Goal: Task Accomplishment & Management: Manage account settings

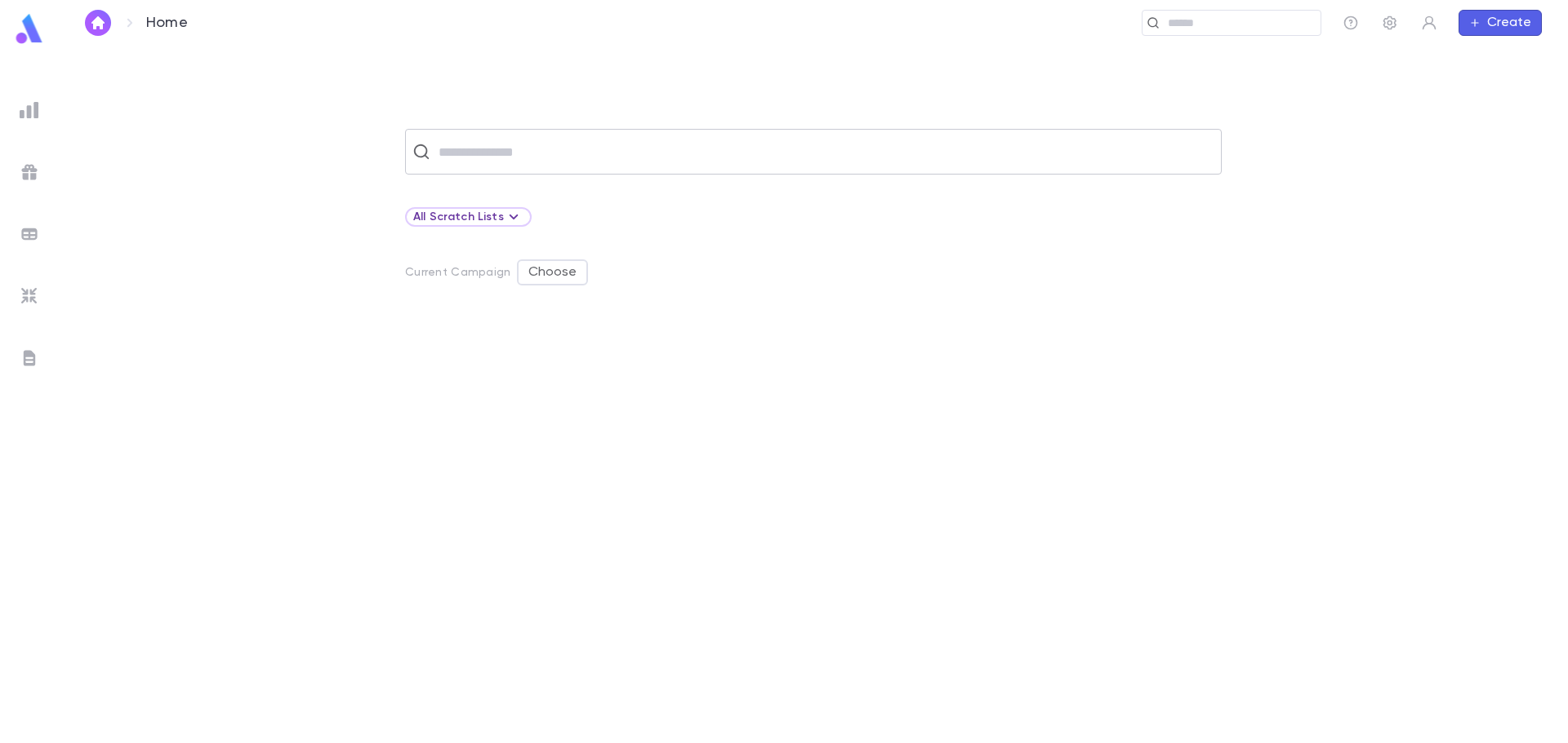
click at [591, 156] on input "text" at bounding box center [824, 152] width 781 height 31
type input "*******"
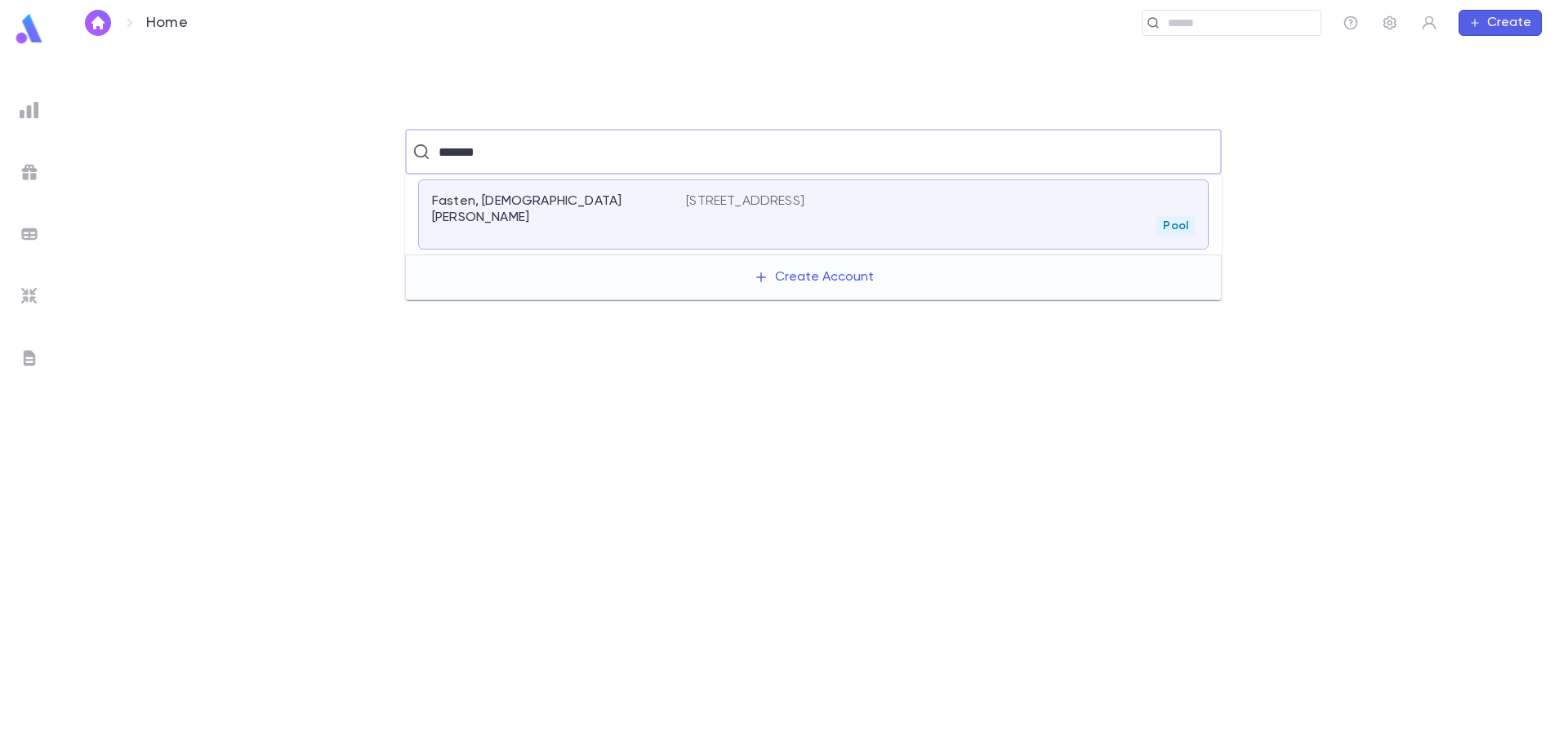
click at [576, 212] on div "Fasten, [DEMOGRAPHIC_DATA][PERSON_NAME]" at bounding box center [559, 214] width 254 height 43
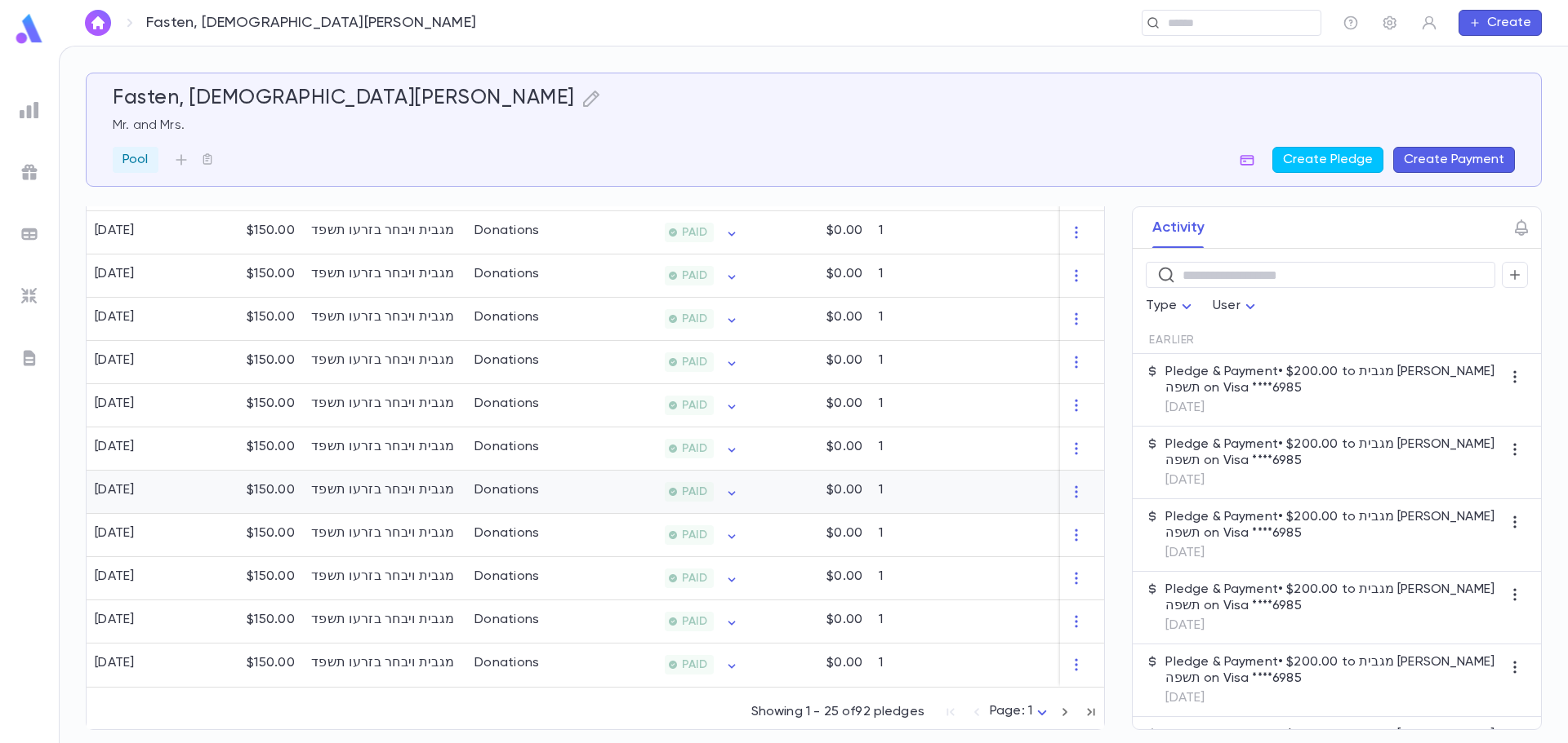
scroll to position [1158, 0]
click at [1086, 710] on icon "button" at bounding box center [1090, 713] width 18 height 19
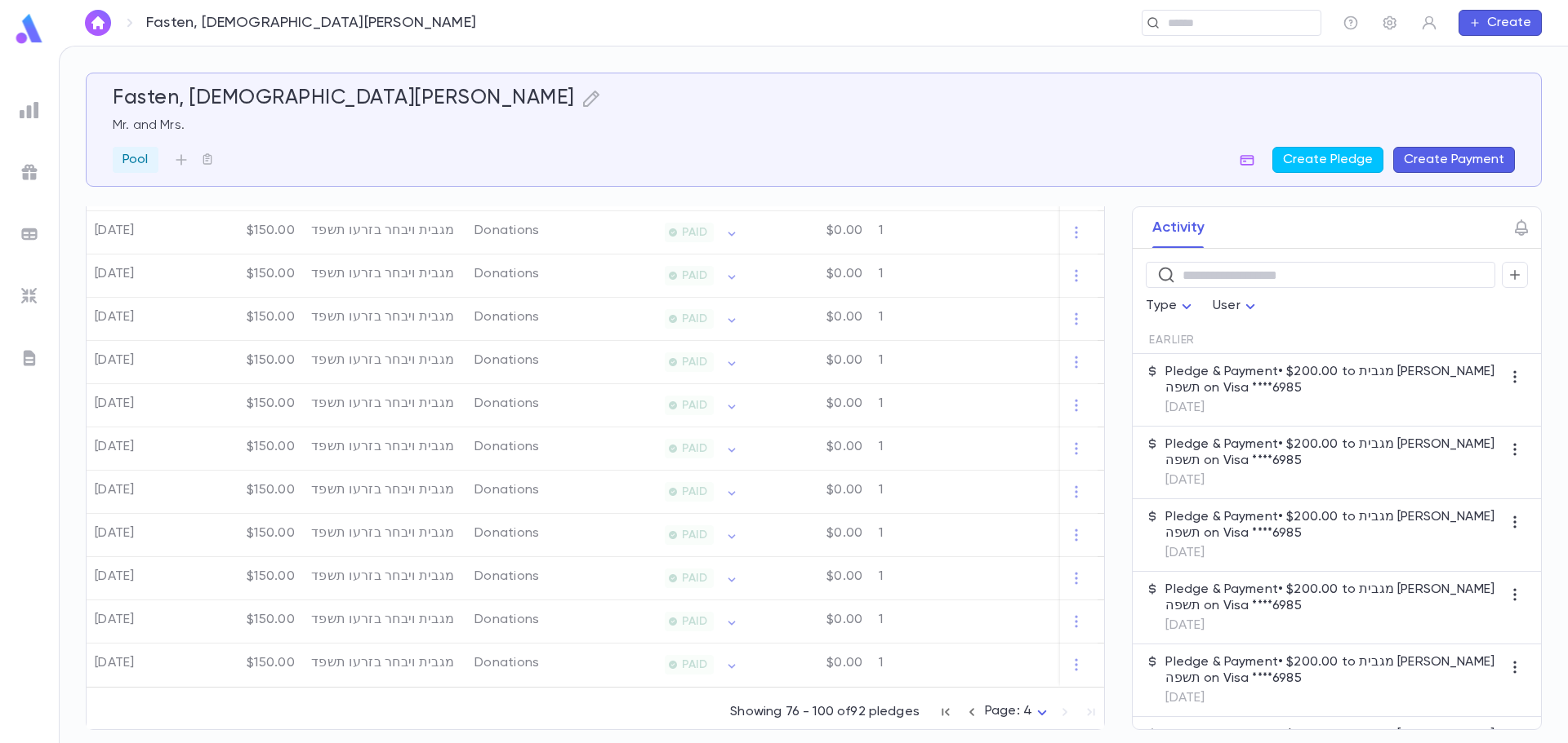
scroll to position [656, 0]
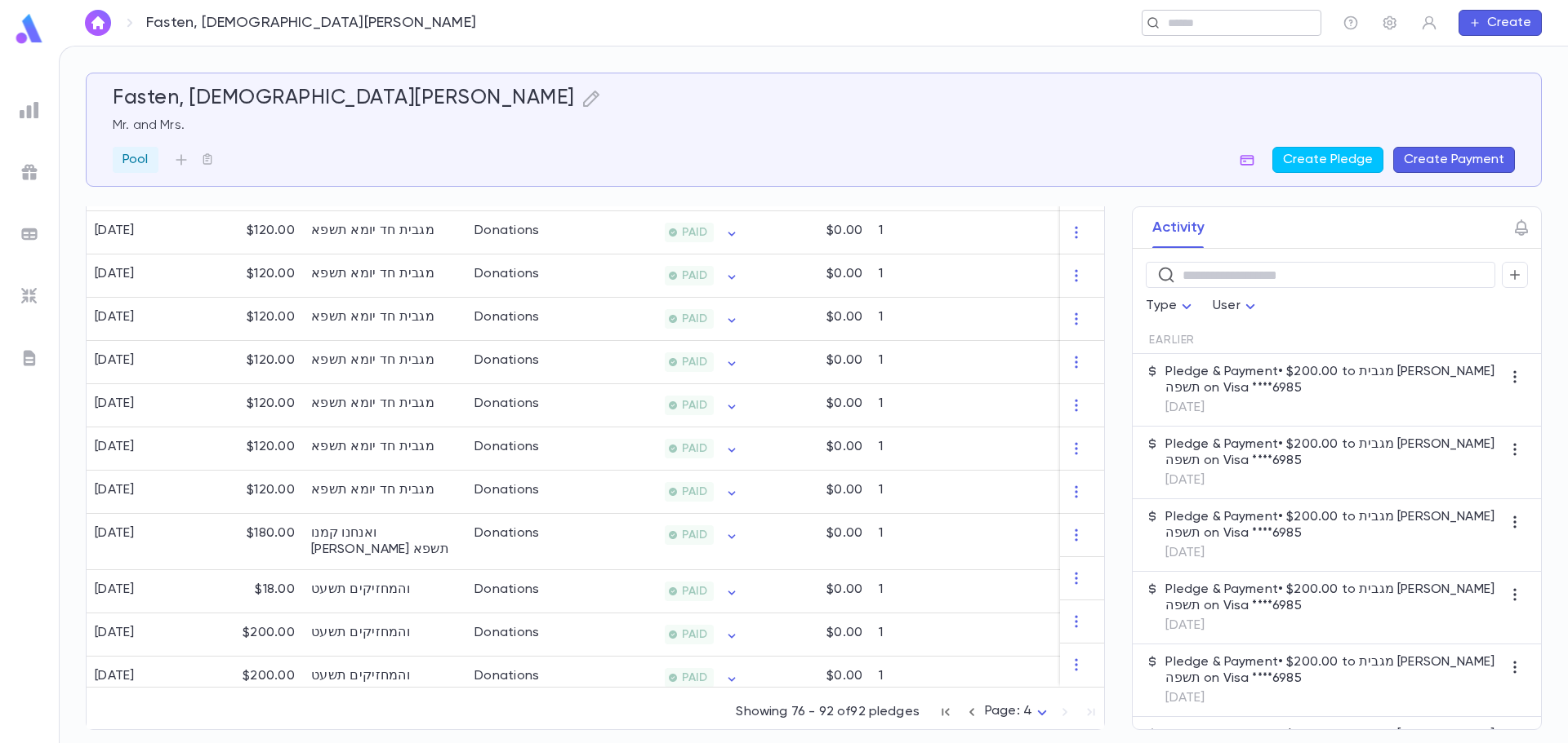
click at [1198, 31] on div "​" at bounding box center [1232, 23] width 180 height 26
type input "*"
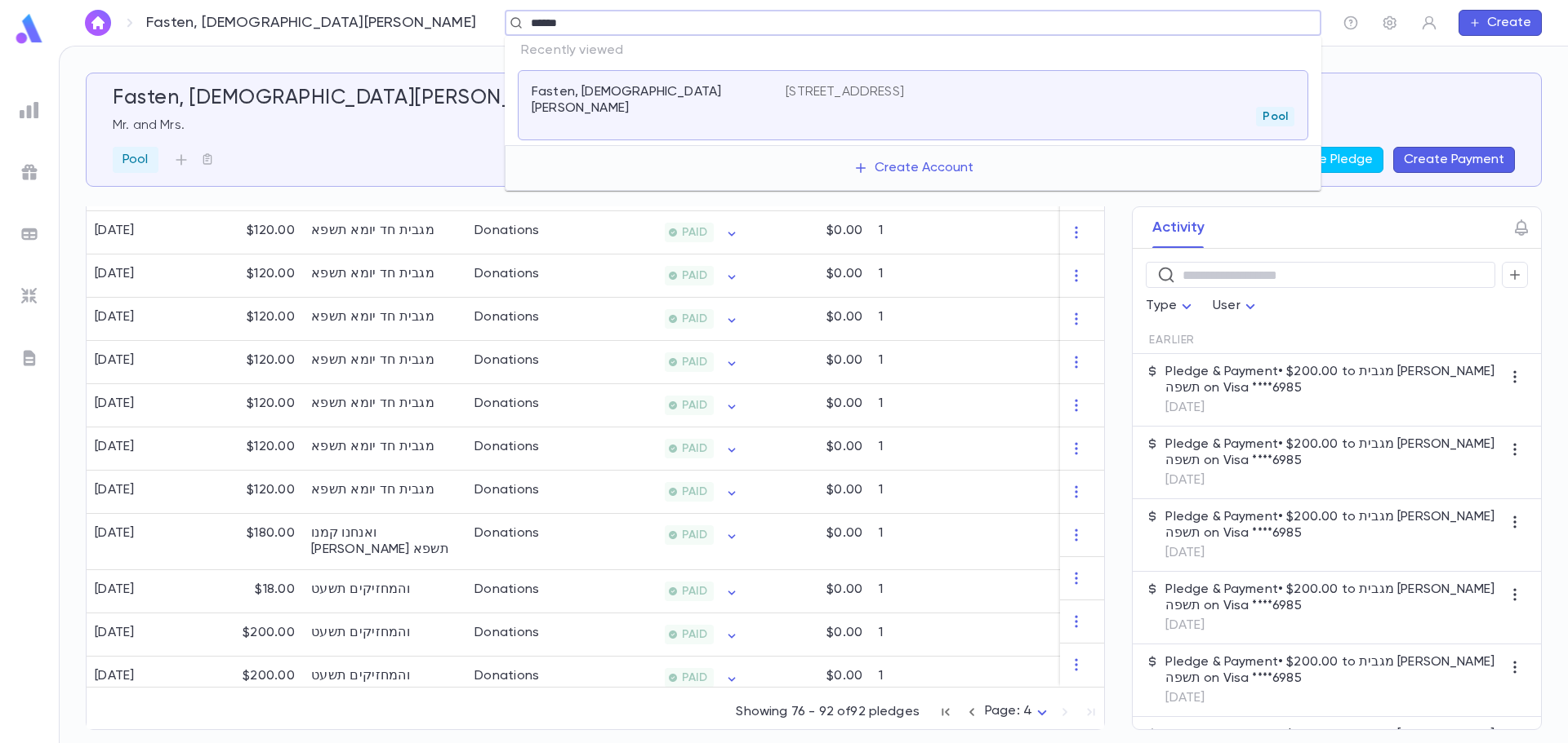
type input "*******"
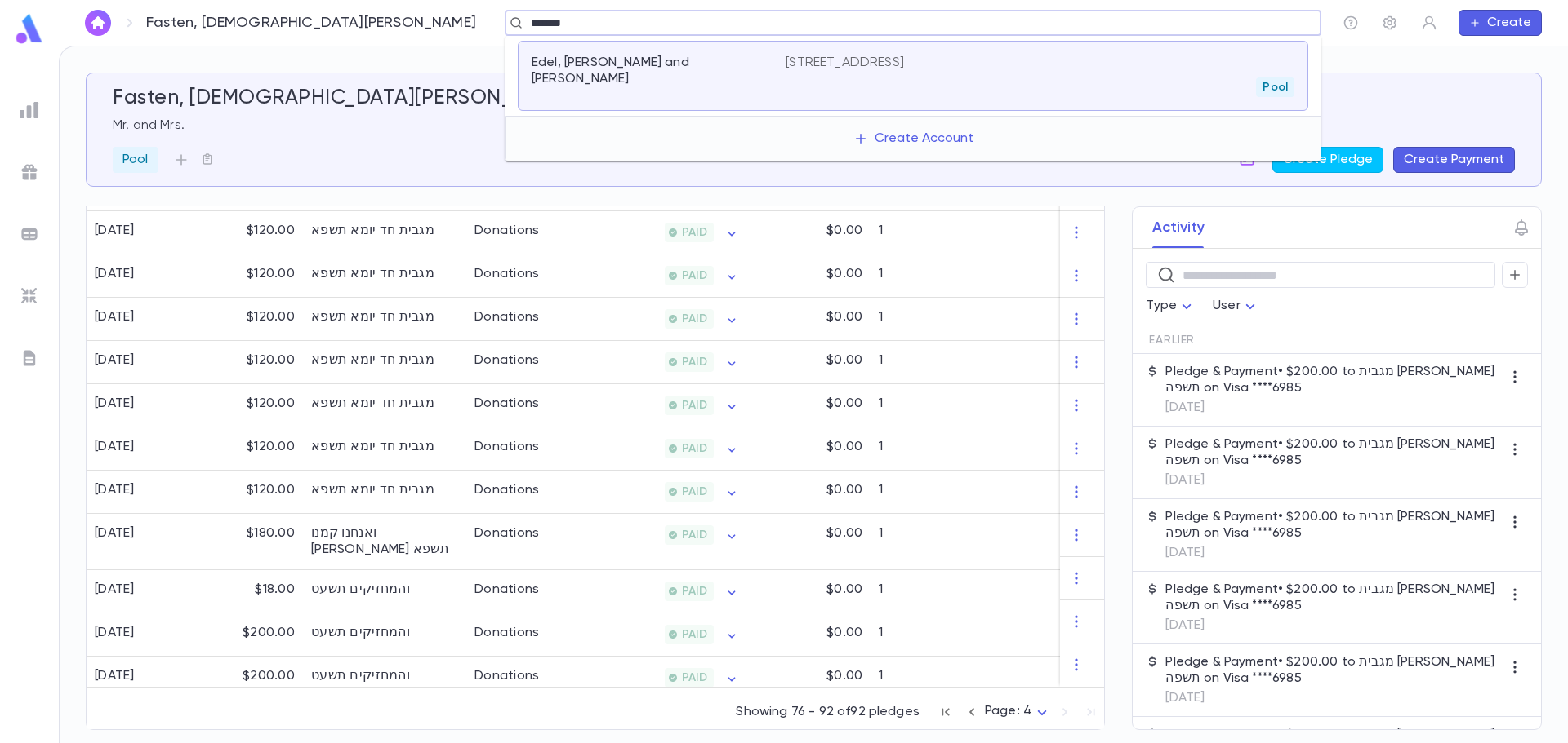
click at [904, 71] on p "4520 12th Ave, Apt F1, Brooklyn NY 11219-2013" at bounding box center [845, 63] width 119 height 17
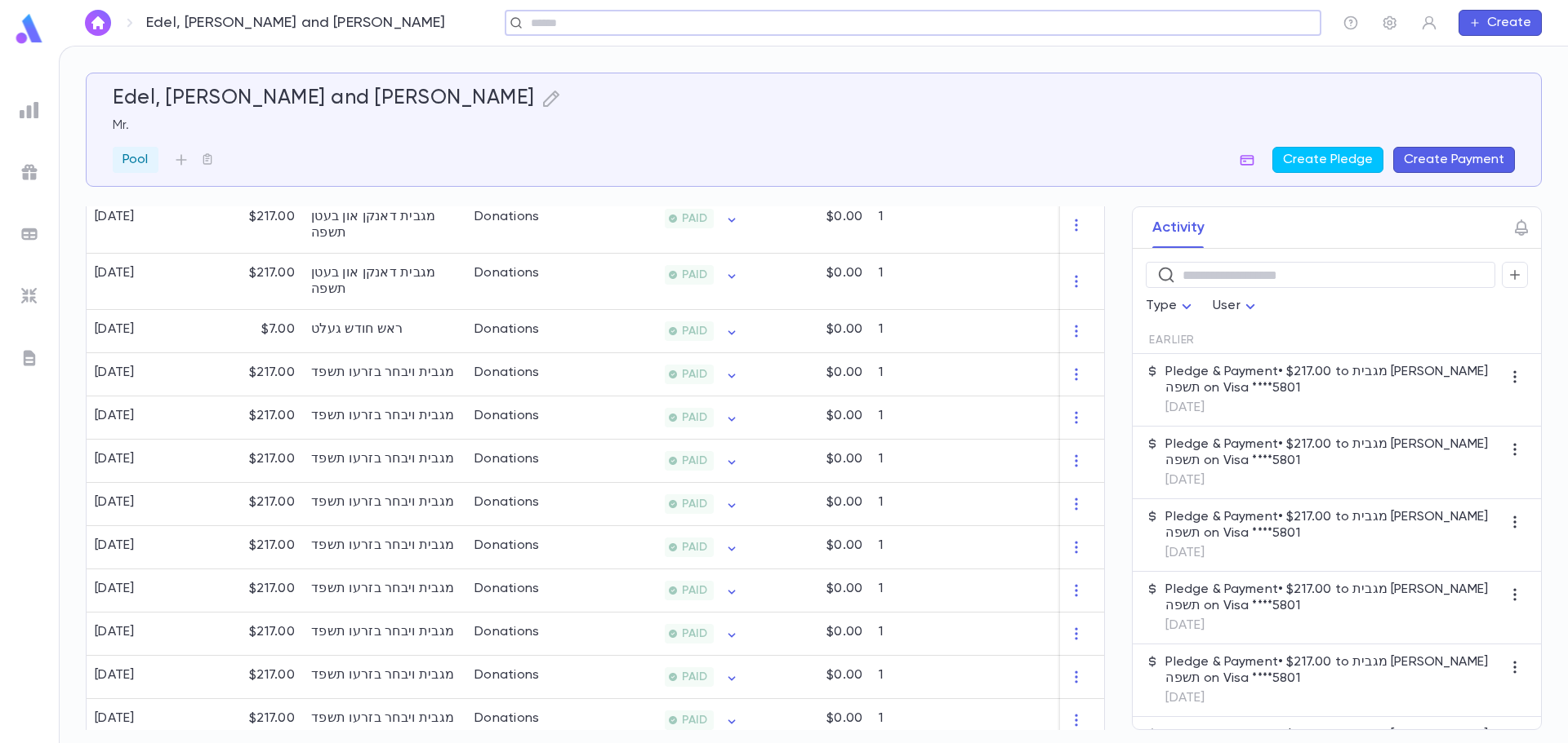
scroll to position [669, 0]
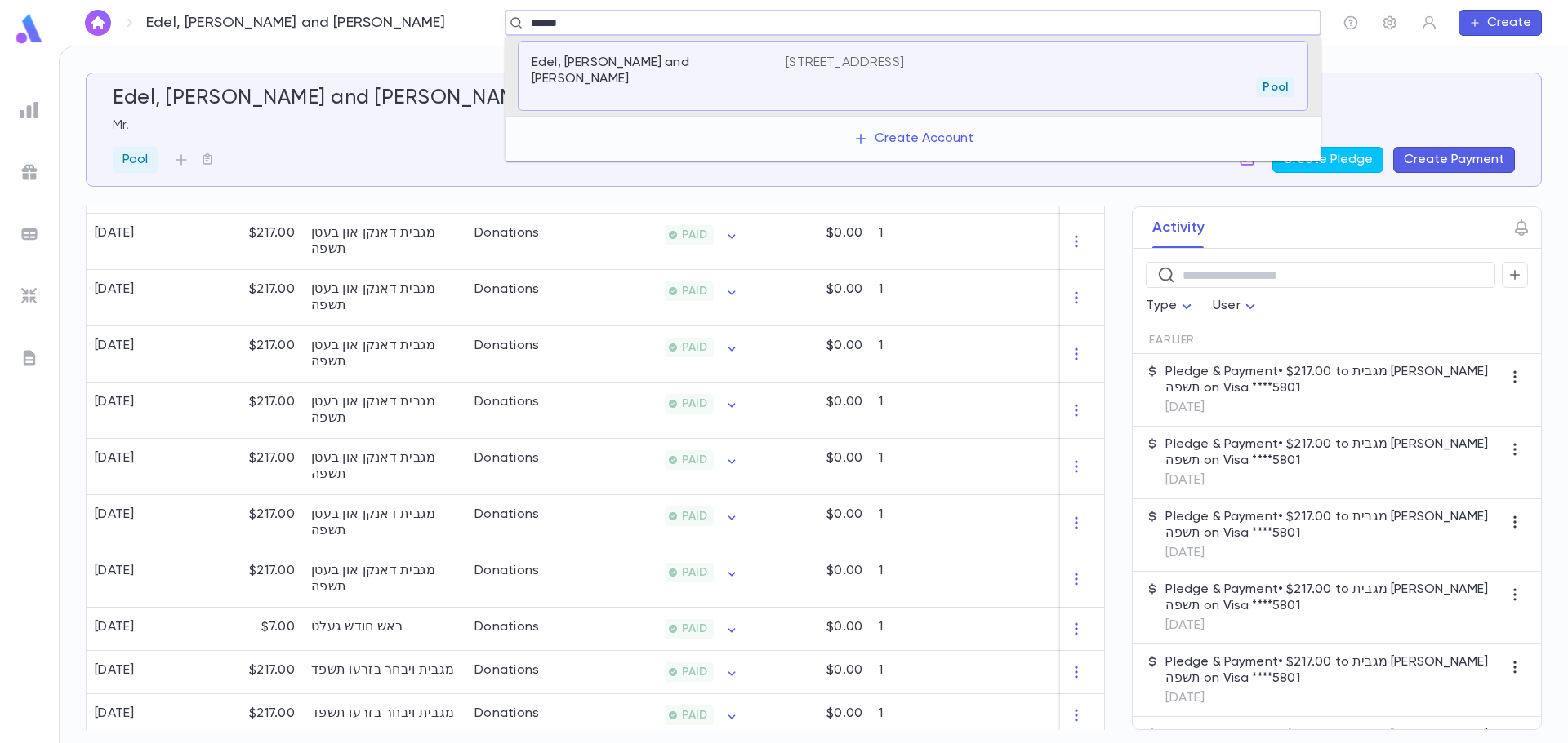
type input "*******"
click at [655, 88] on div "Faibish, Yisroel and Vitel" at bounding box center [658, 76] width 254 height 43
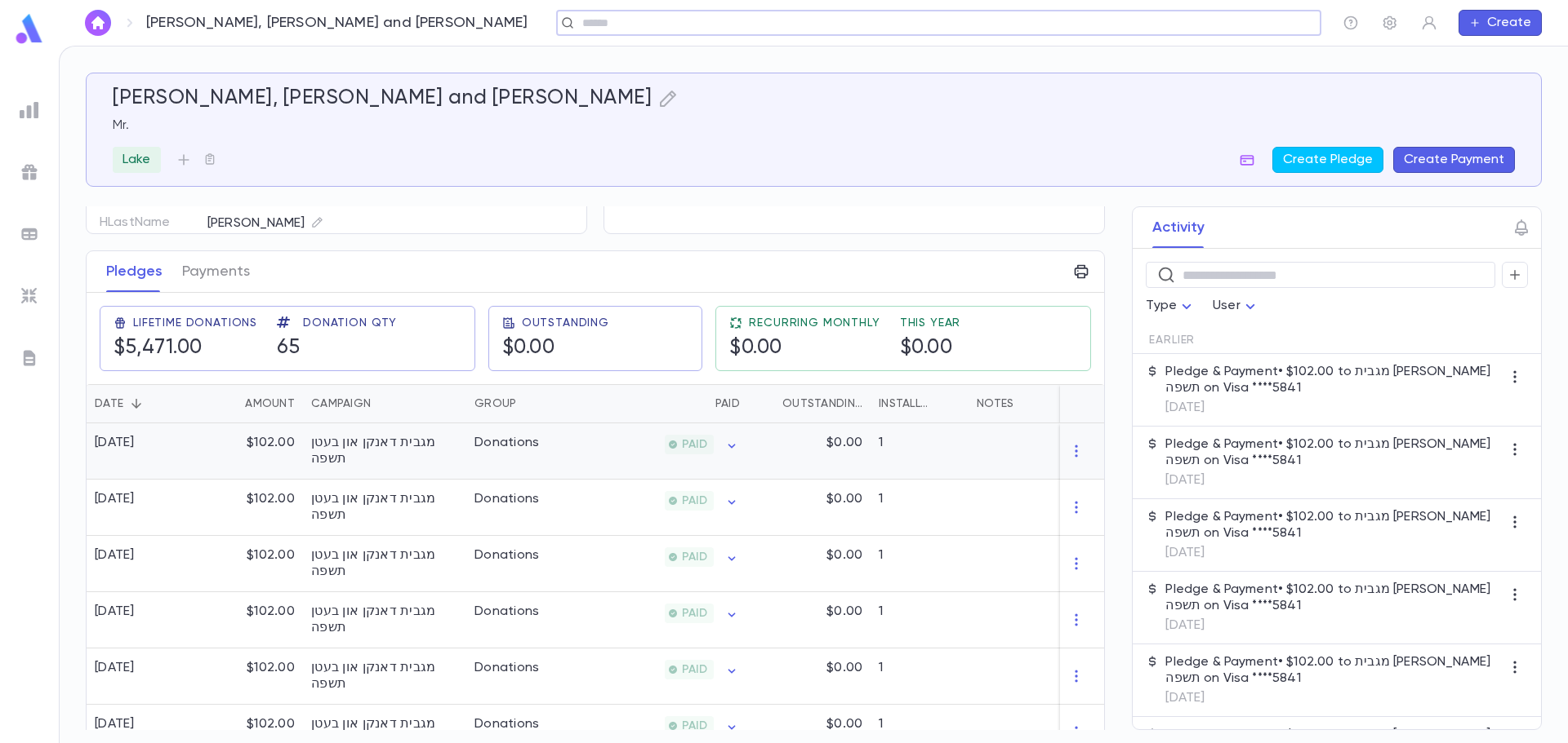
scroll to position [327, 0]
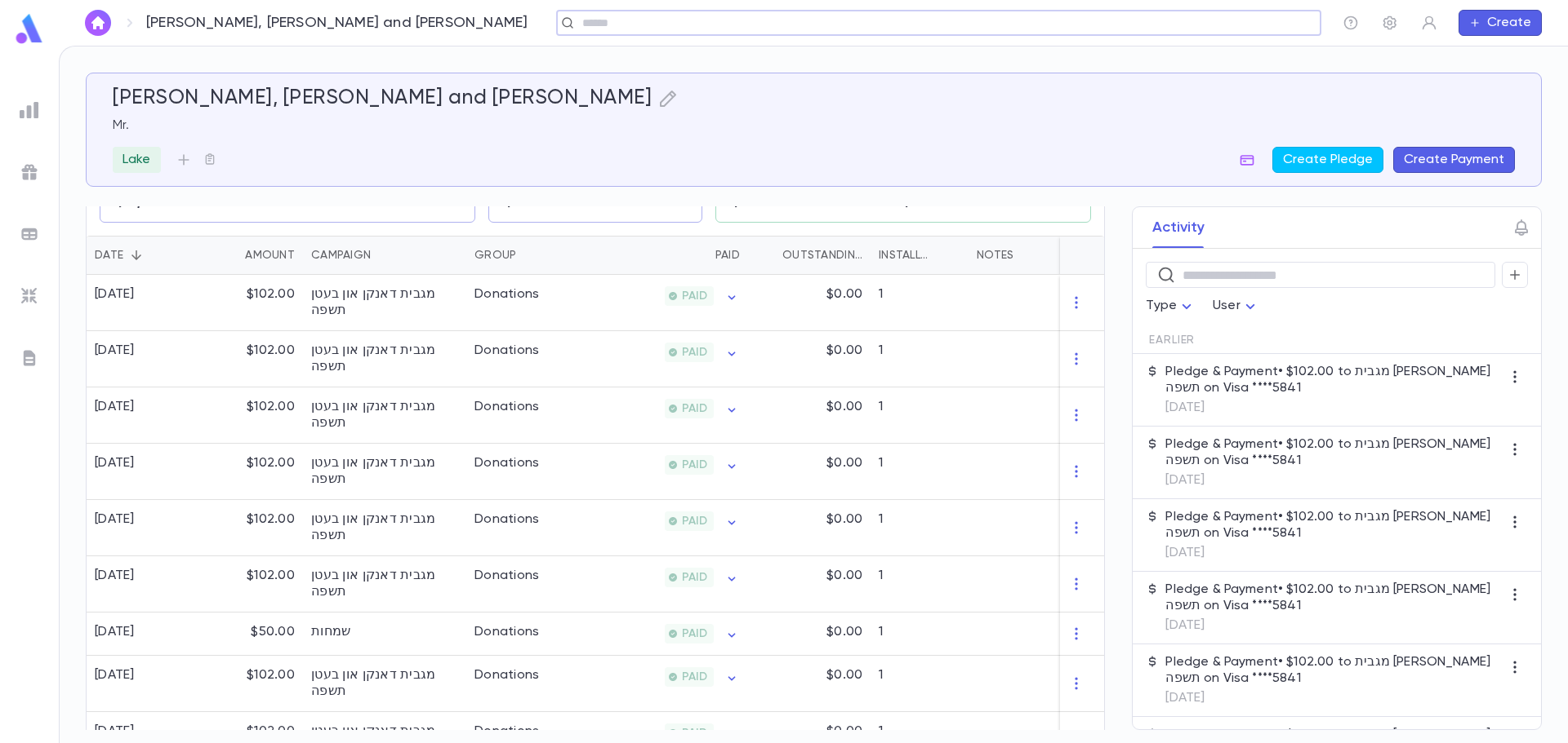
click at [235, 158] on div "Lake Create Pledge Create Payment" at bounding box center [813, 160] width 1402 height 26
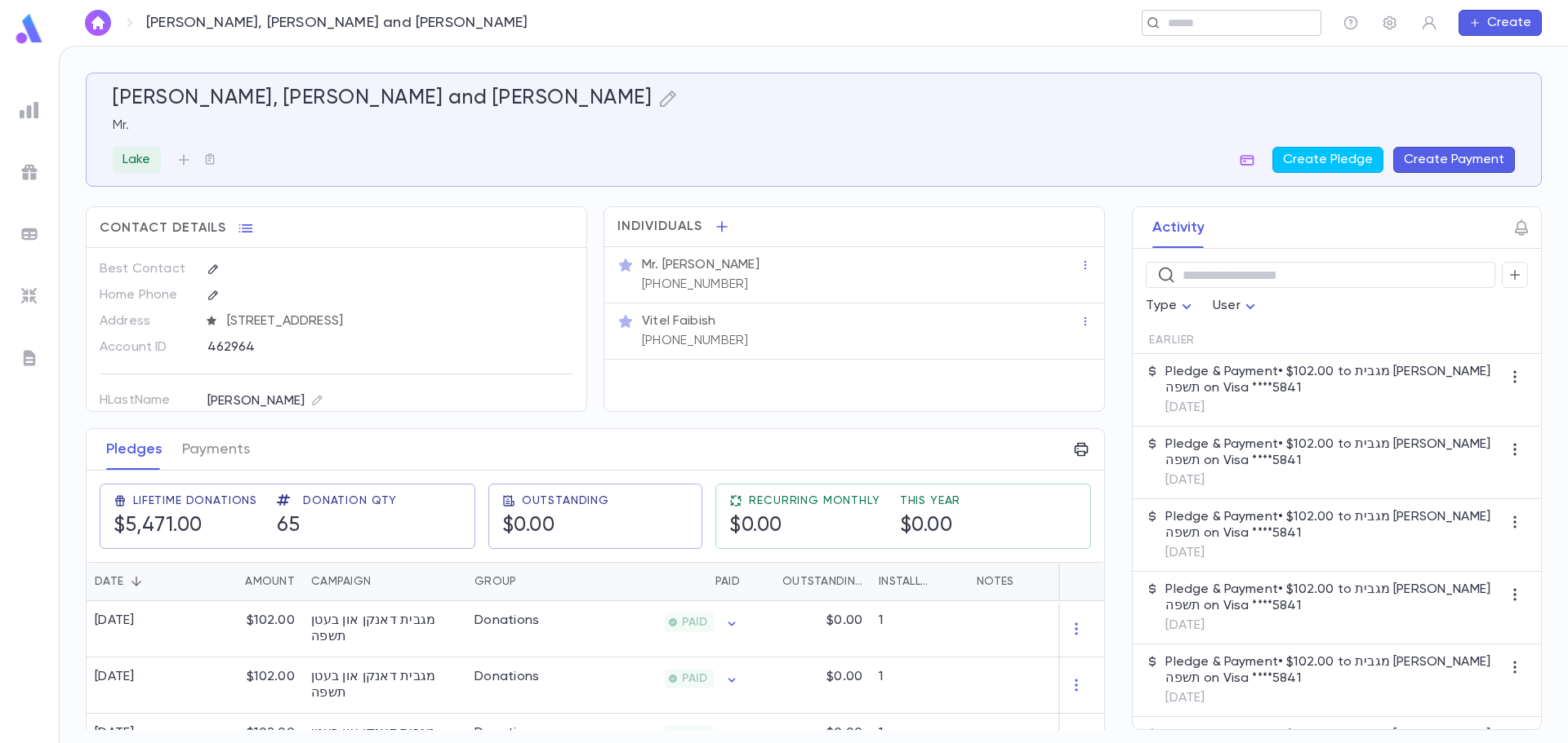
click at [1200, 28] on input "text" at bounding box center [1225, 24] width 126 height 16
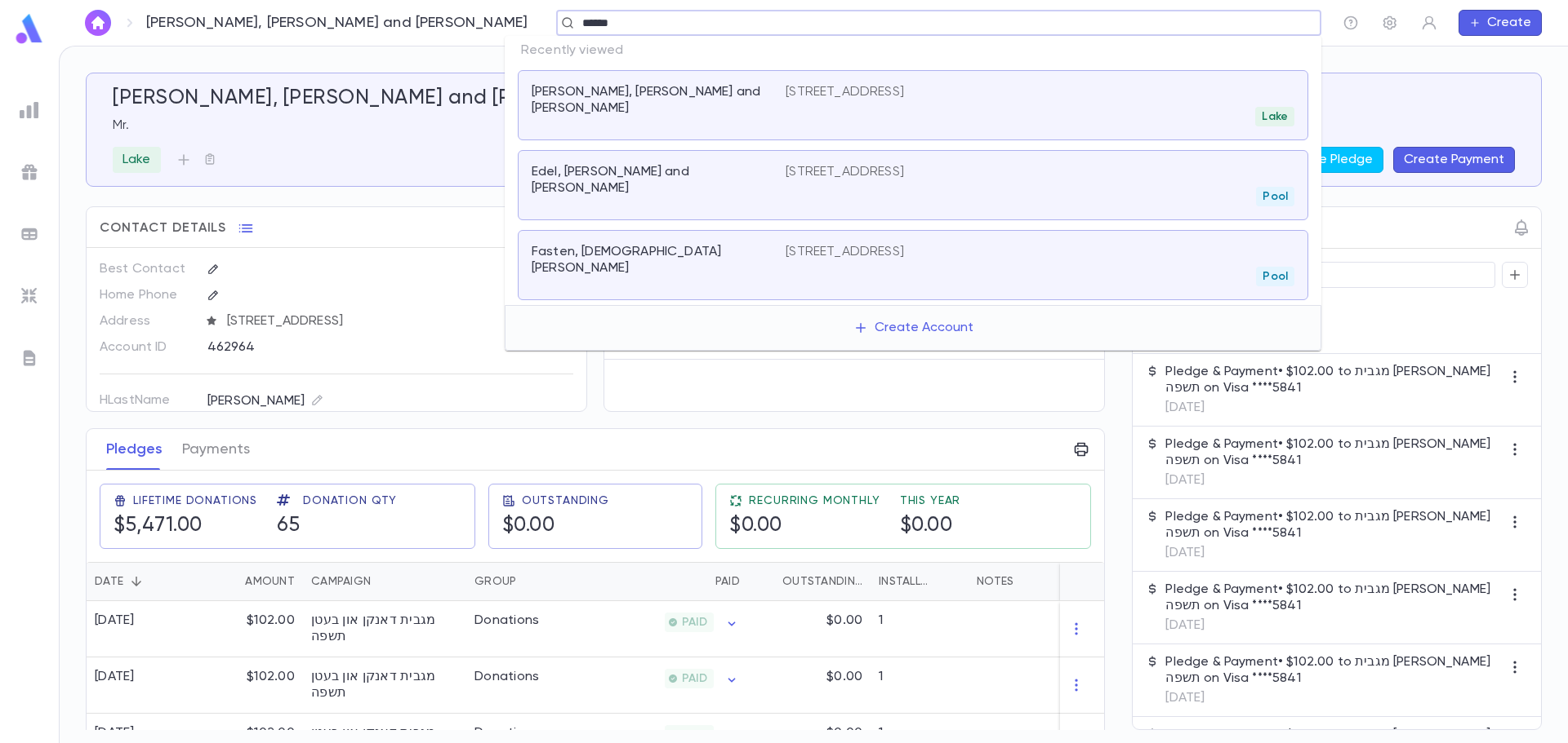
type input "*******"
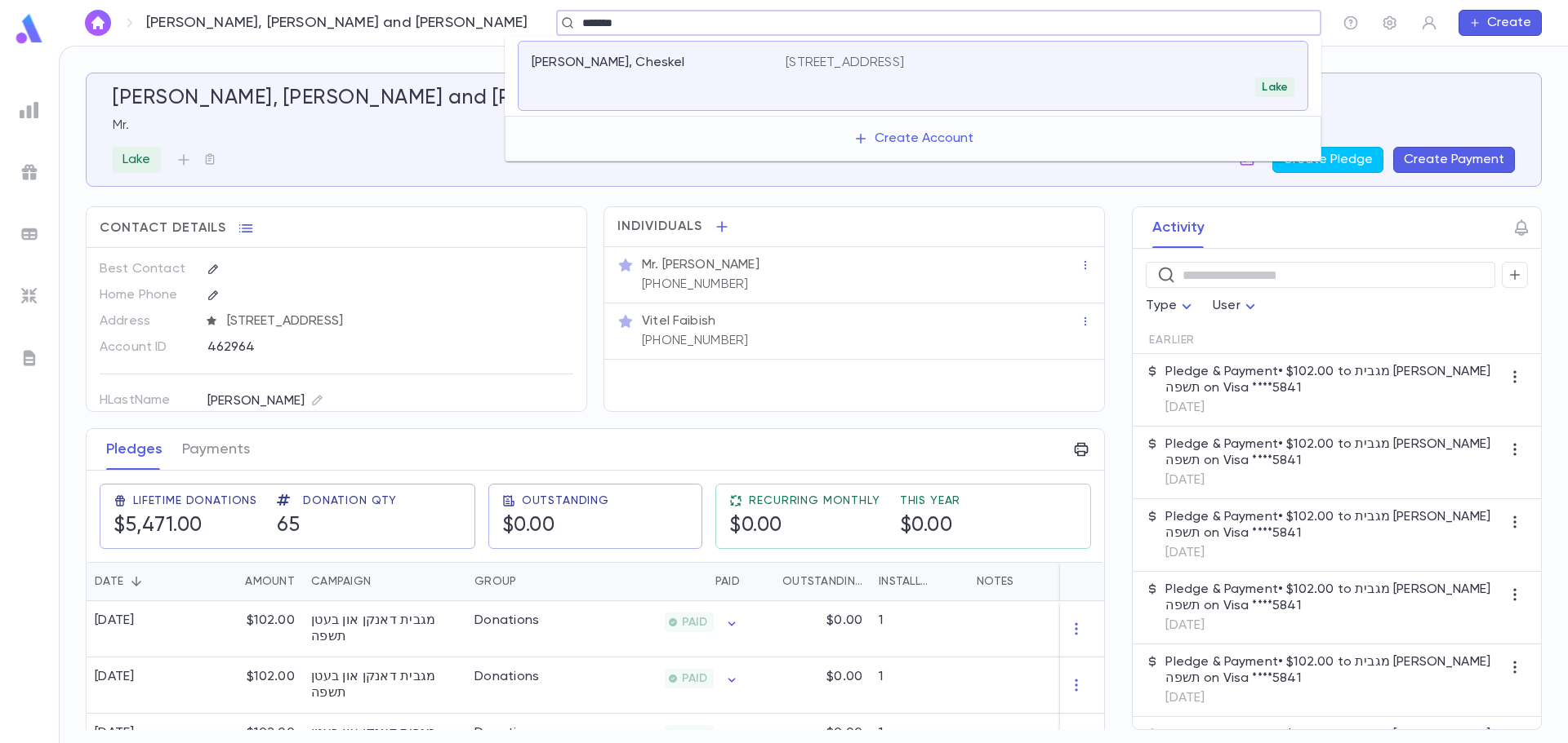
click at [575, 81] on div "Fuchs, Cheskel" at bounding box center [658, 76] width 254 height 43
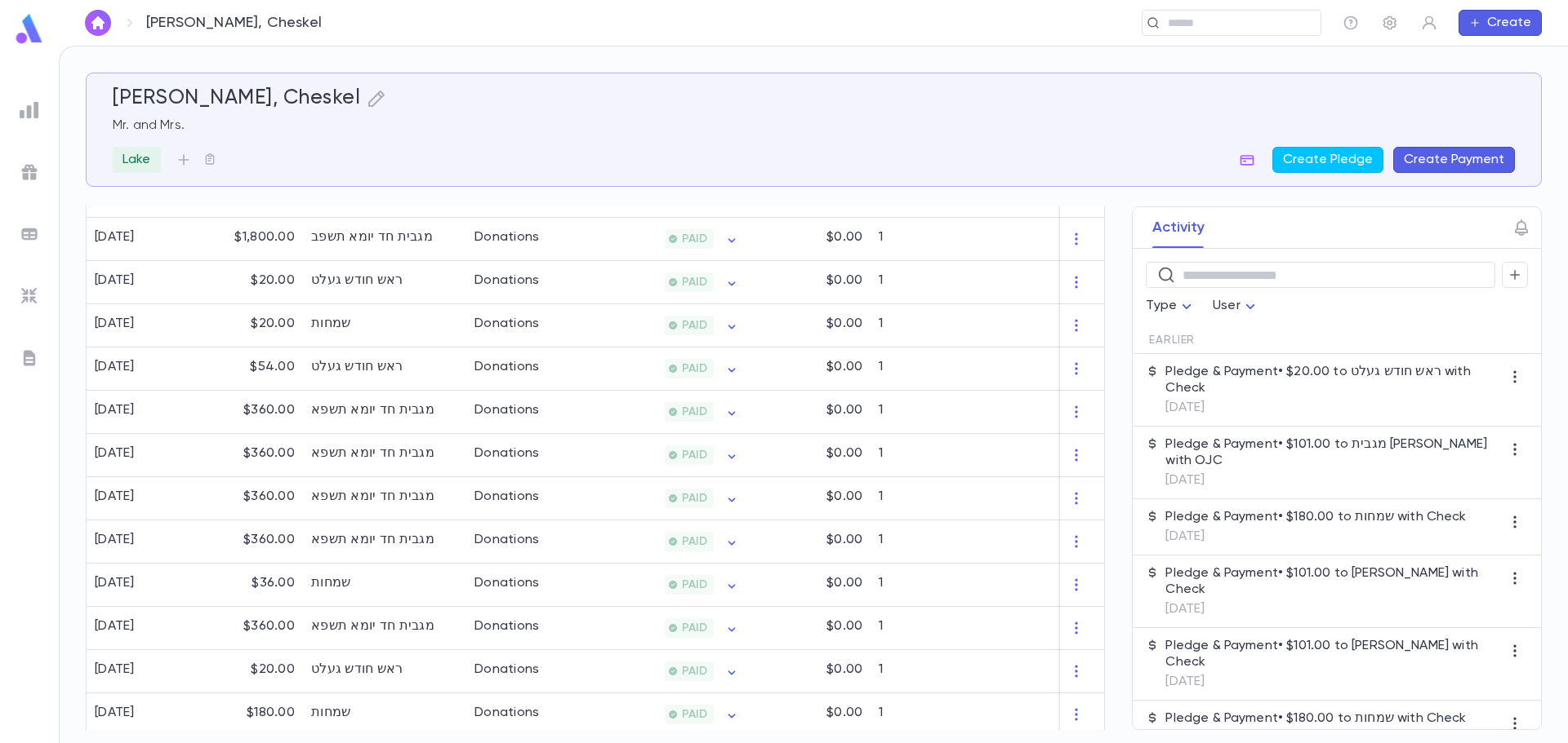
scroll to position [628, 0]
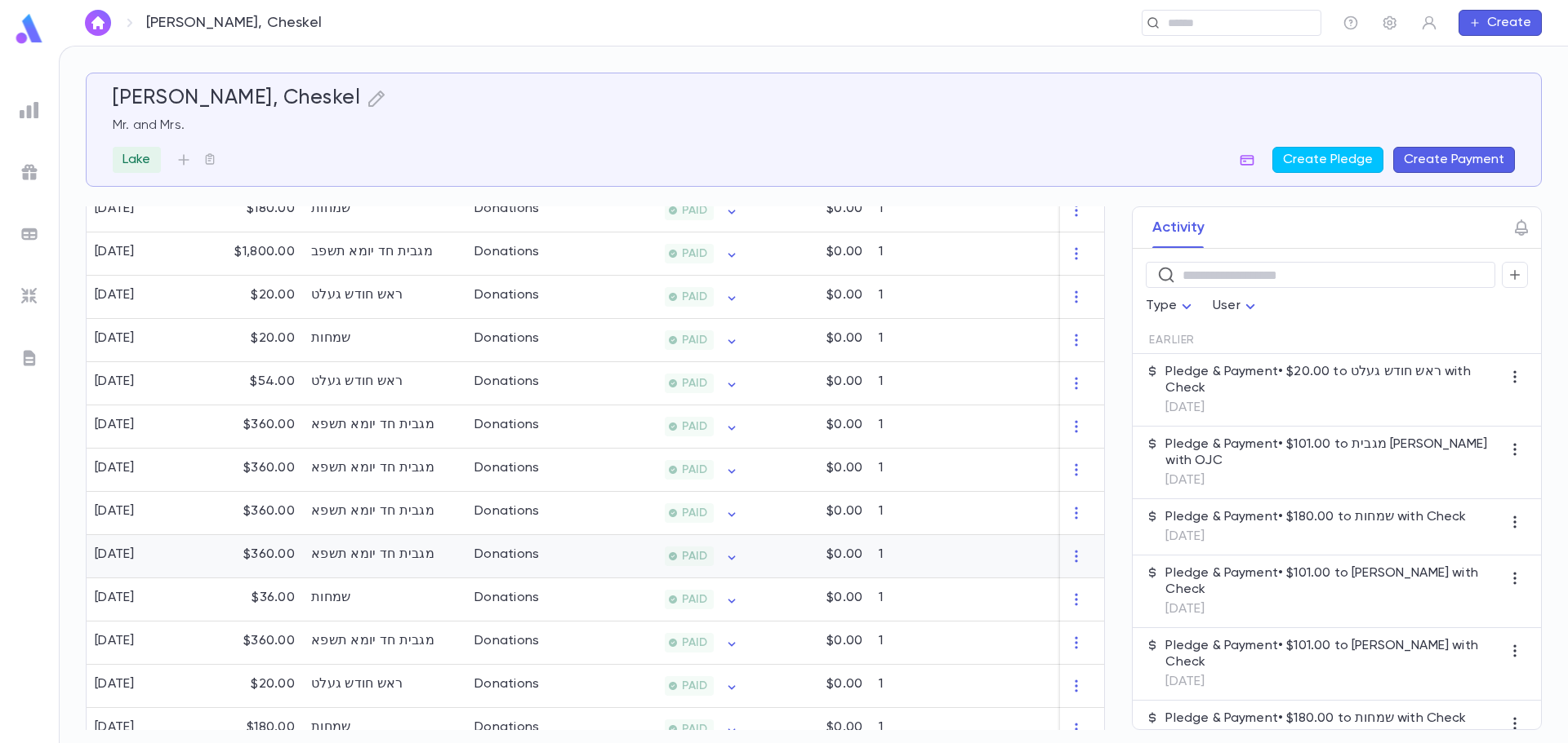
click at [173, 561] on div "2/1/2021" at bounding box center [141, 557] width 110 height 44
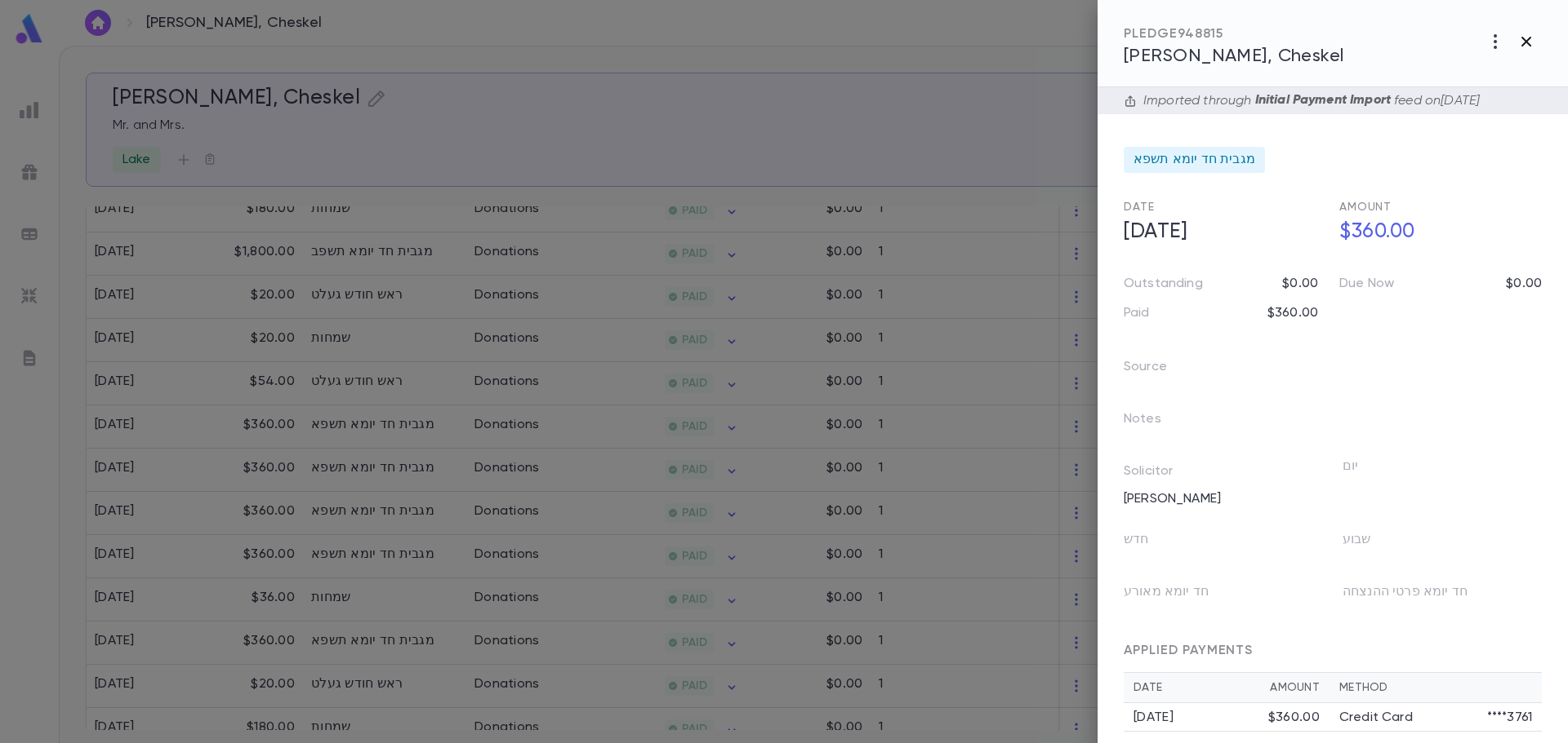
click at [1528, 35] on icon "button" at bounding box center [1526, 42] width 19 height 19
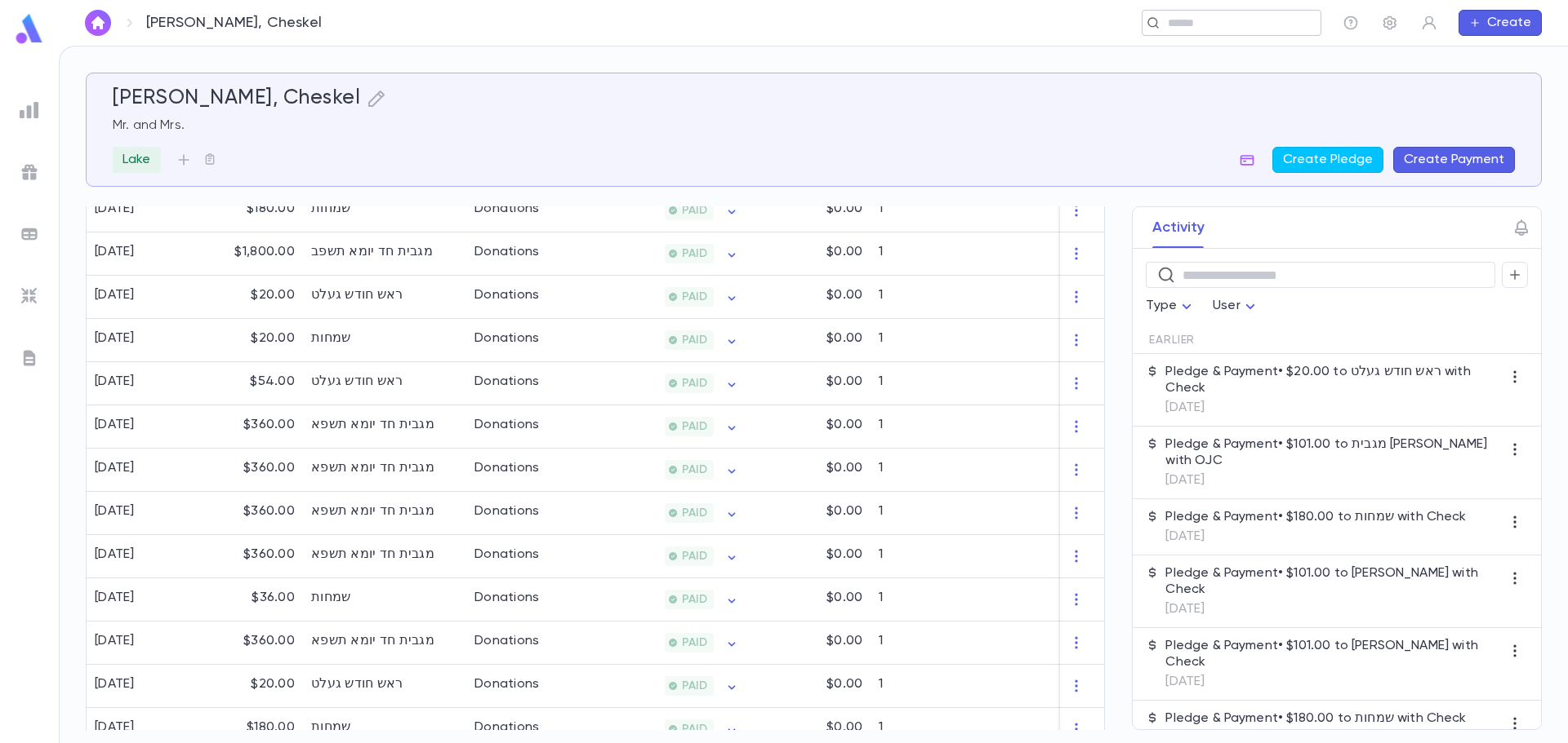
click at [1218, 24] on input "text" at bounding box center [1225, 24] width 126 height 16
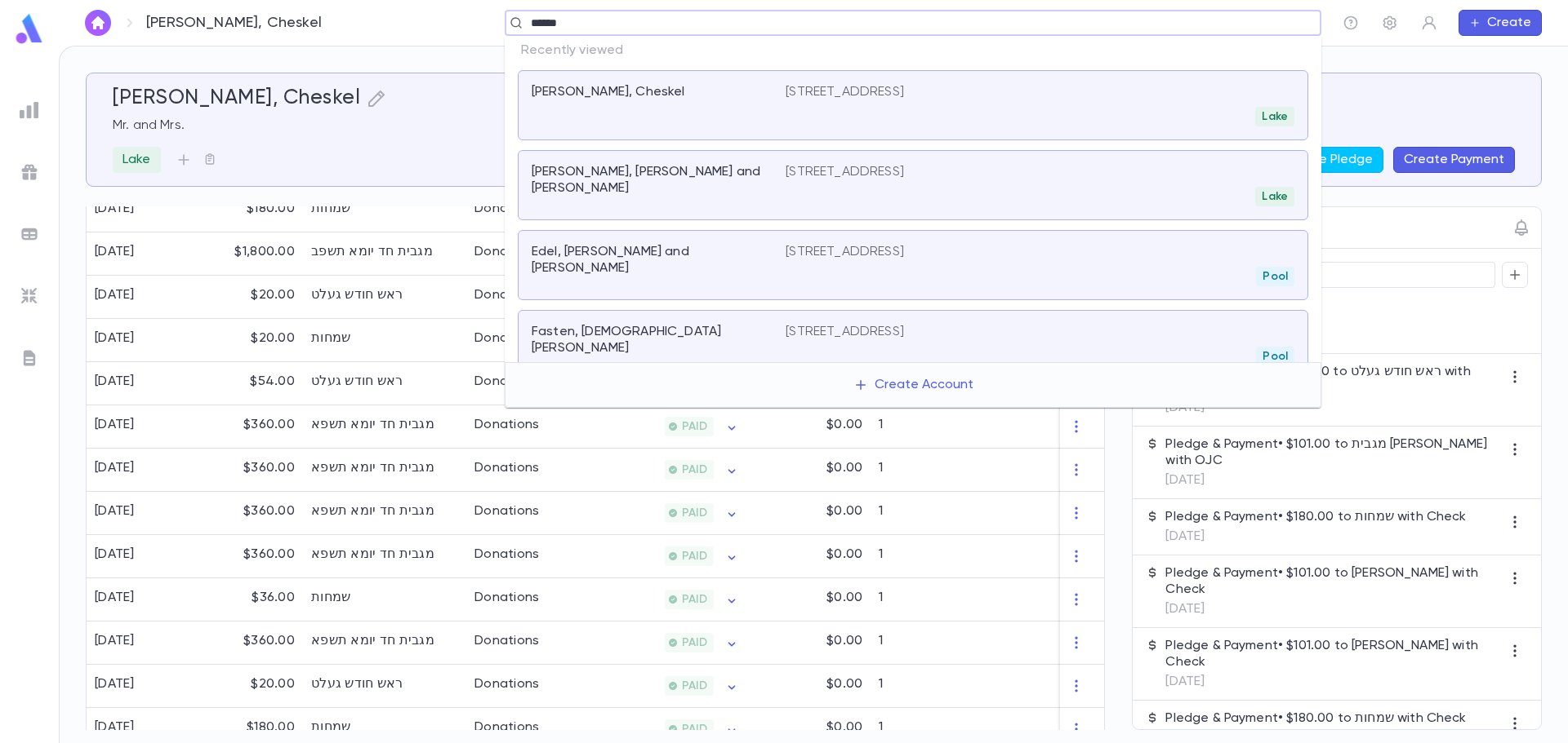
type input "*******"
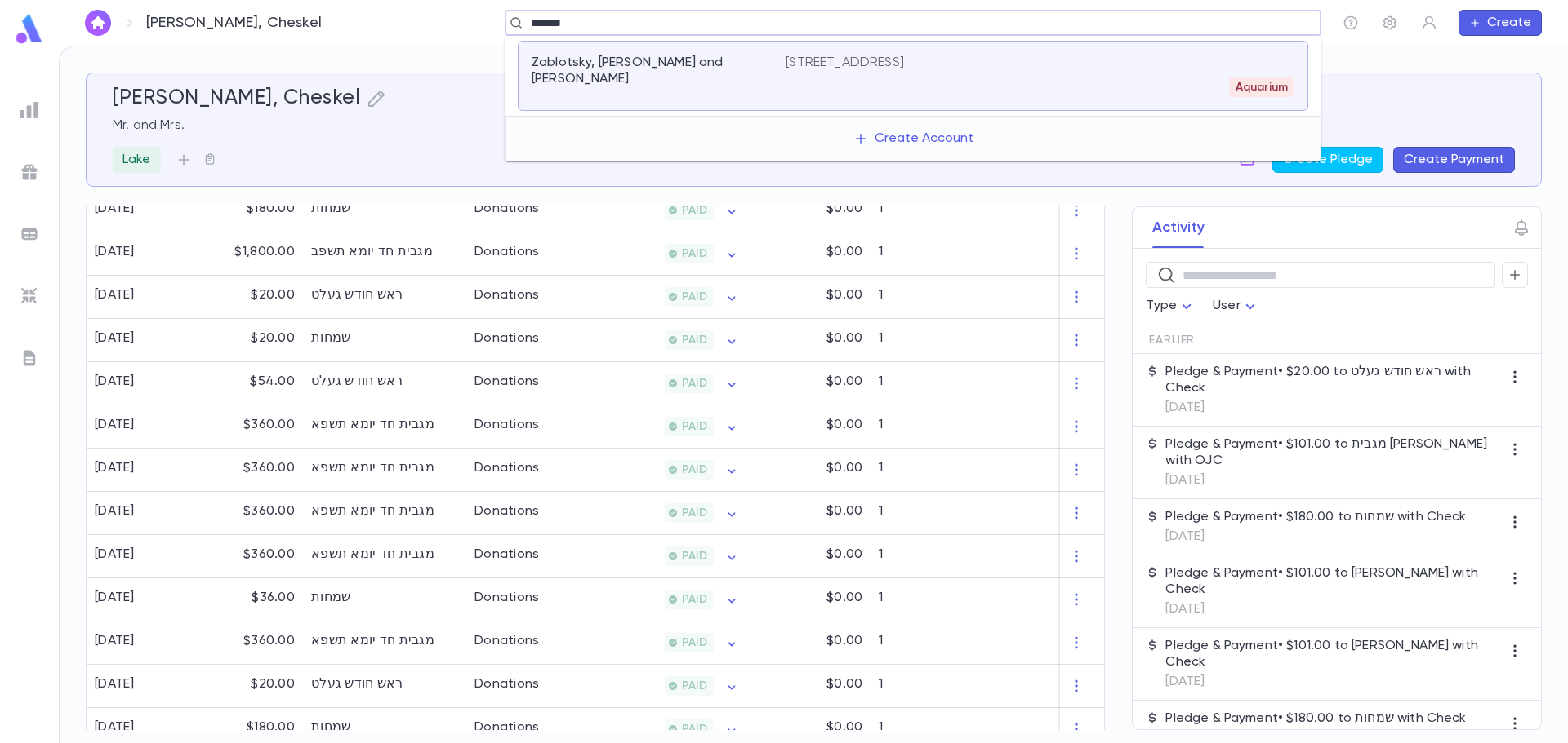
click at [771, 99] on div "Zablotsky, Ben Zion and Chaya Baily 1441 41st St, Brooklyn NY 11218-3511 Aquari…" at bounding box center [913, 76] width 791 height 71
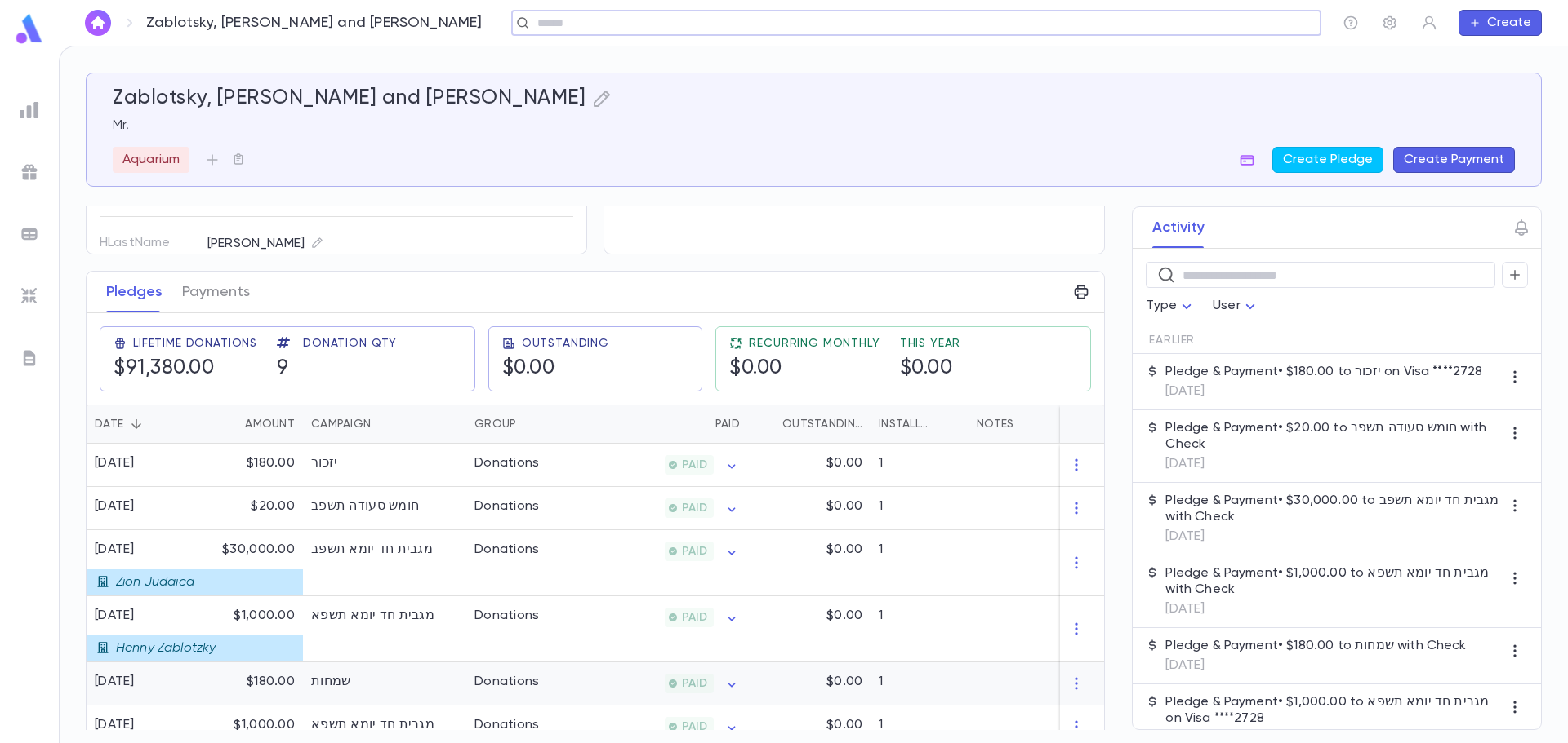
scroll to position [114, 0]
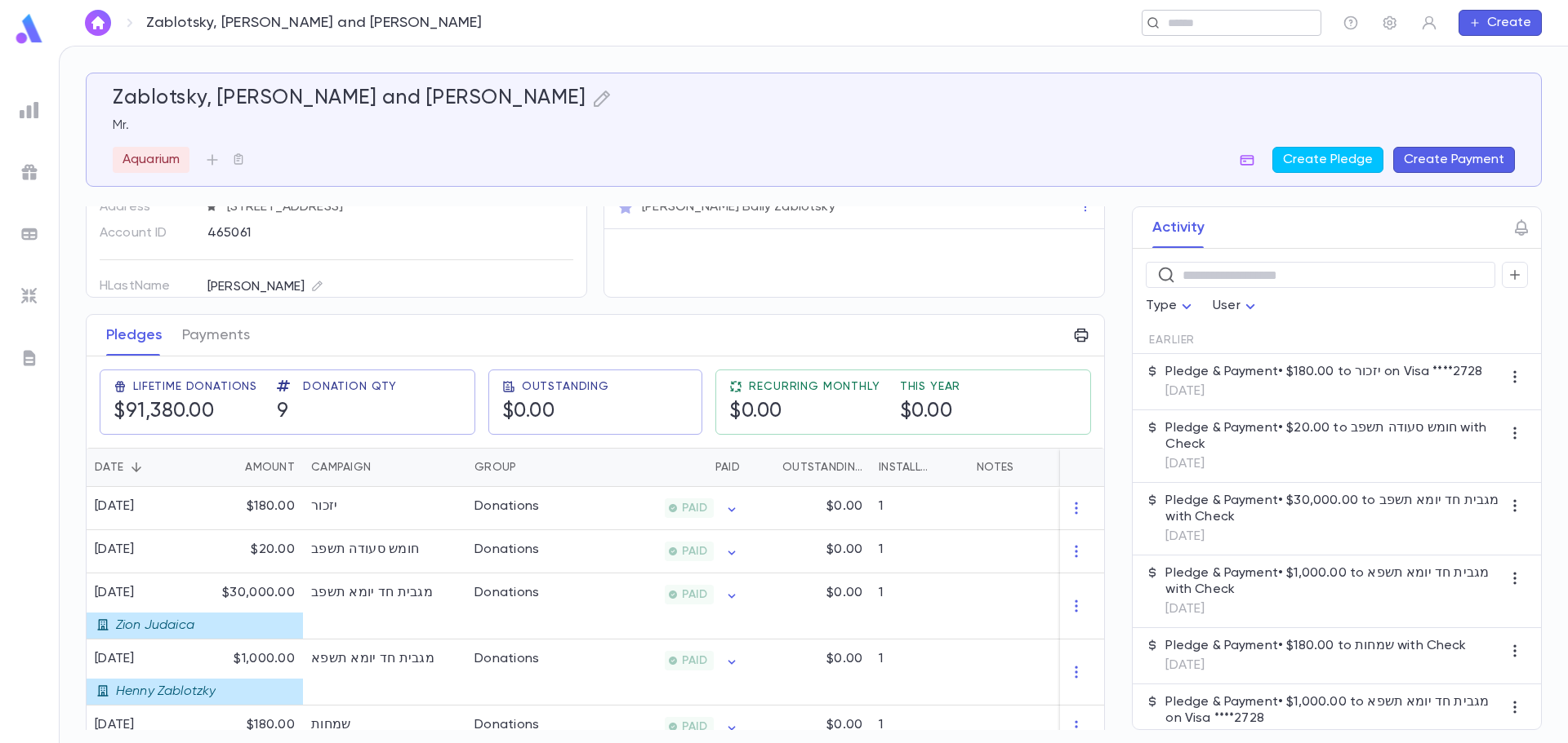
click at [1157, 19] on div "​" at bounding box center [1232, 23] width 180 height 26
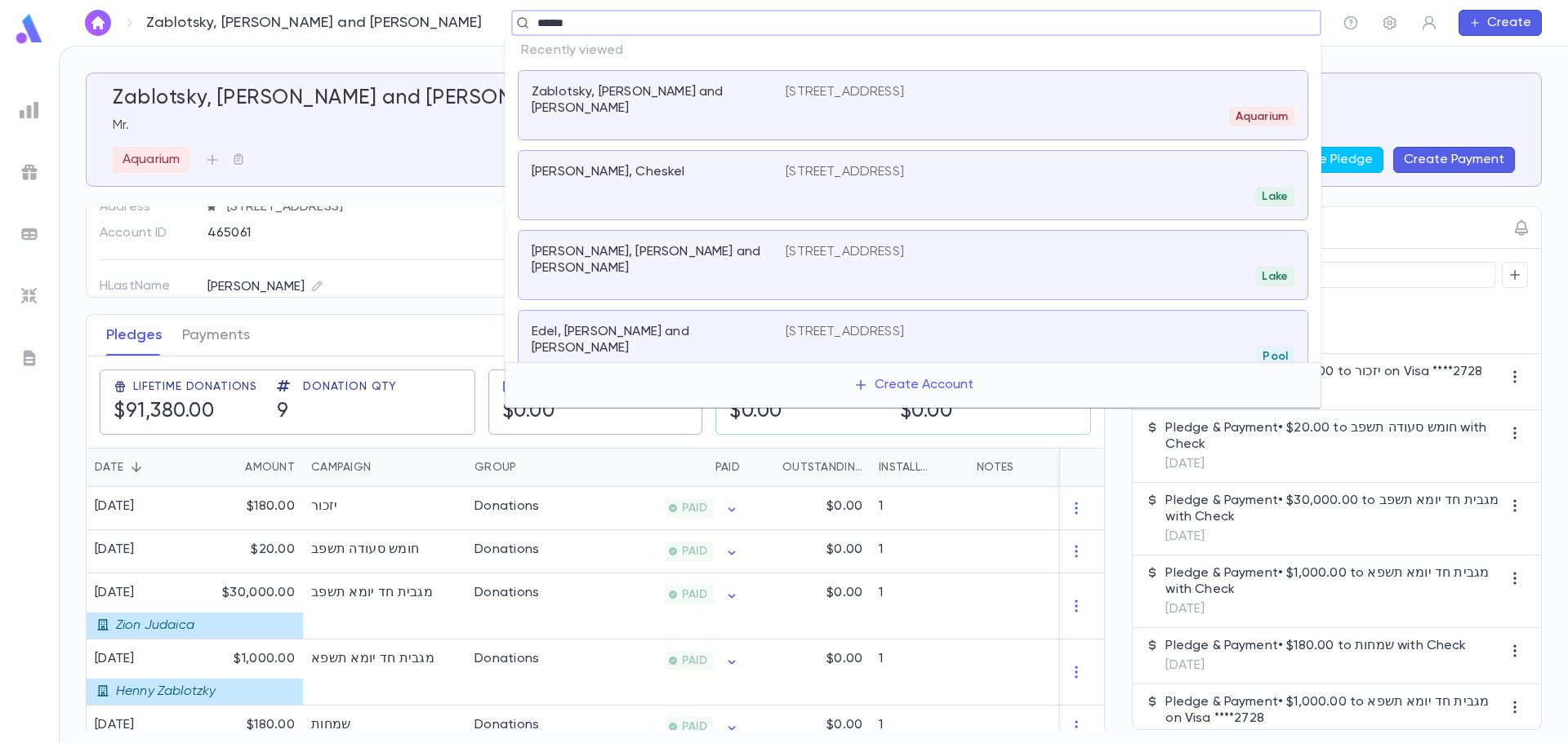
type input "*******"
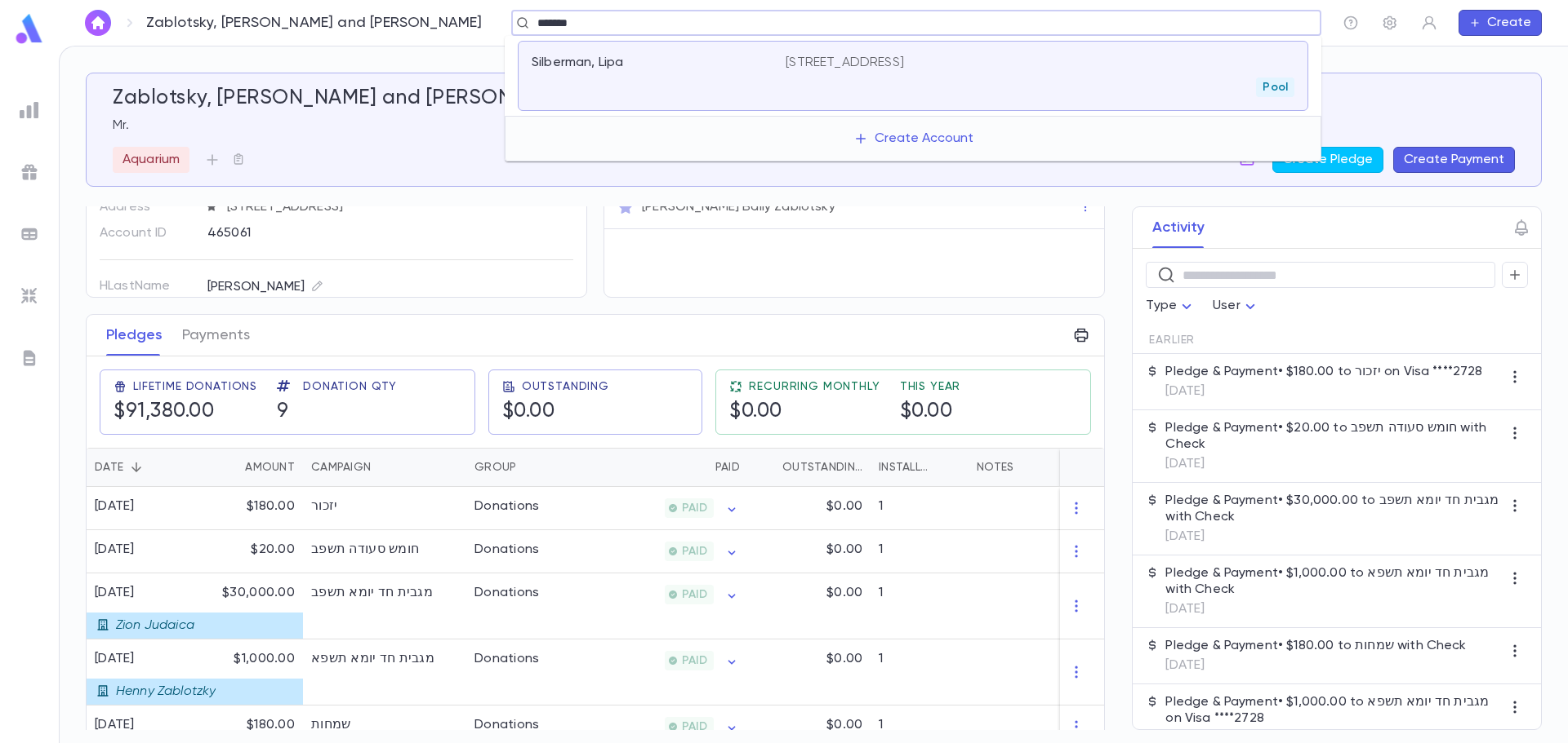
click at [594, 71] on p "Silberman, Lipa" at bounding box center [577, 63] width 92 height 17
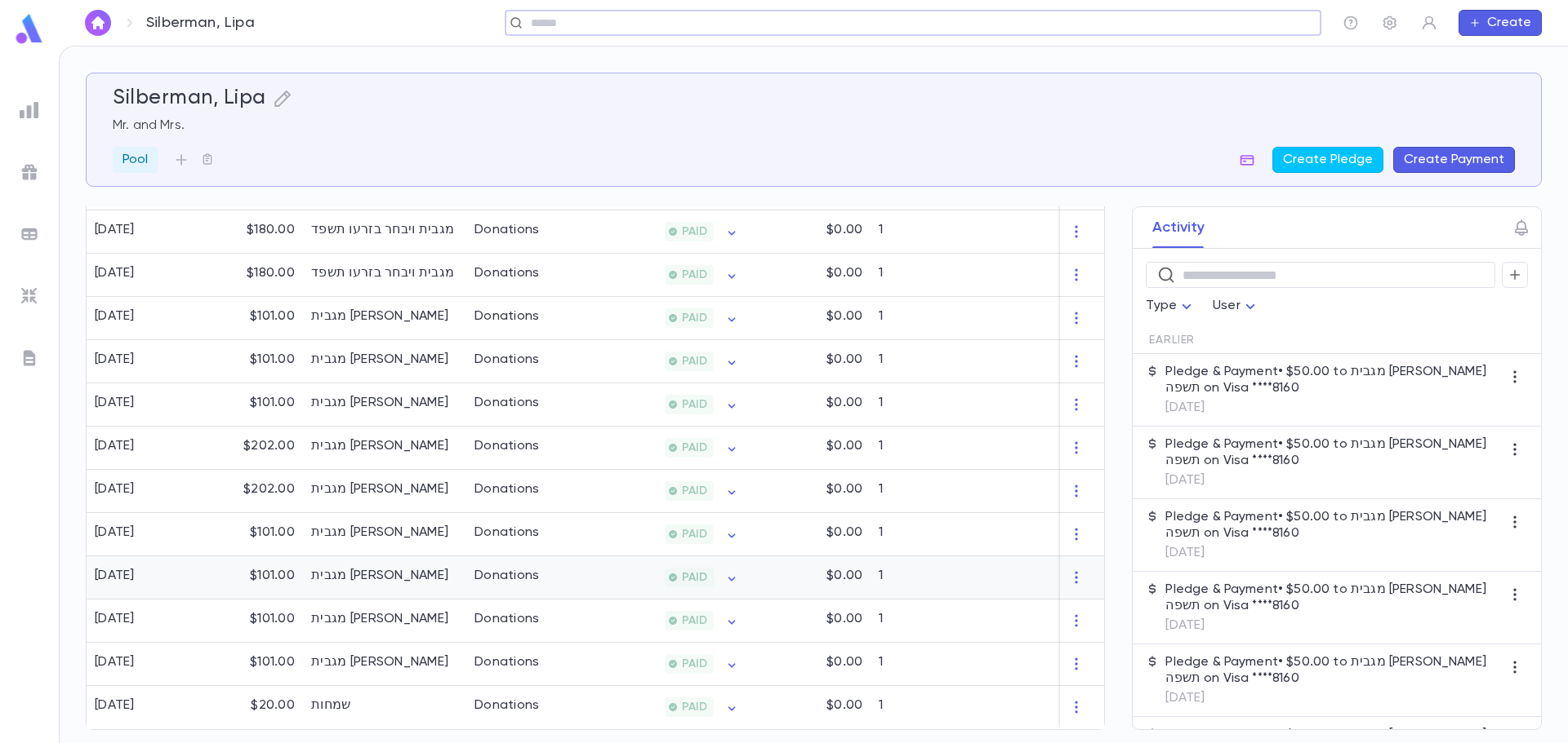
scroll to position [904, 0]
click at [648, 22] on input "text" at bounding box center [907, 24] width 764 height 16
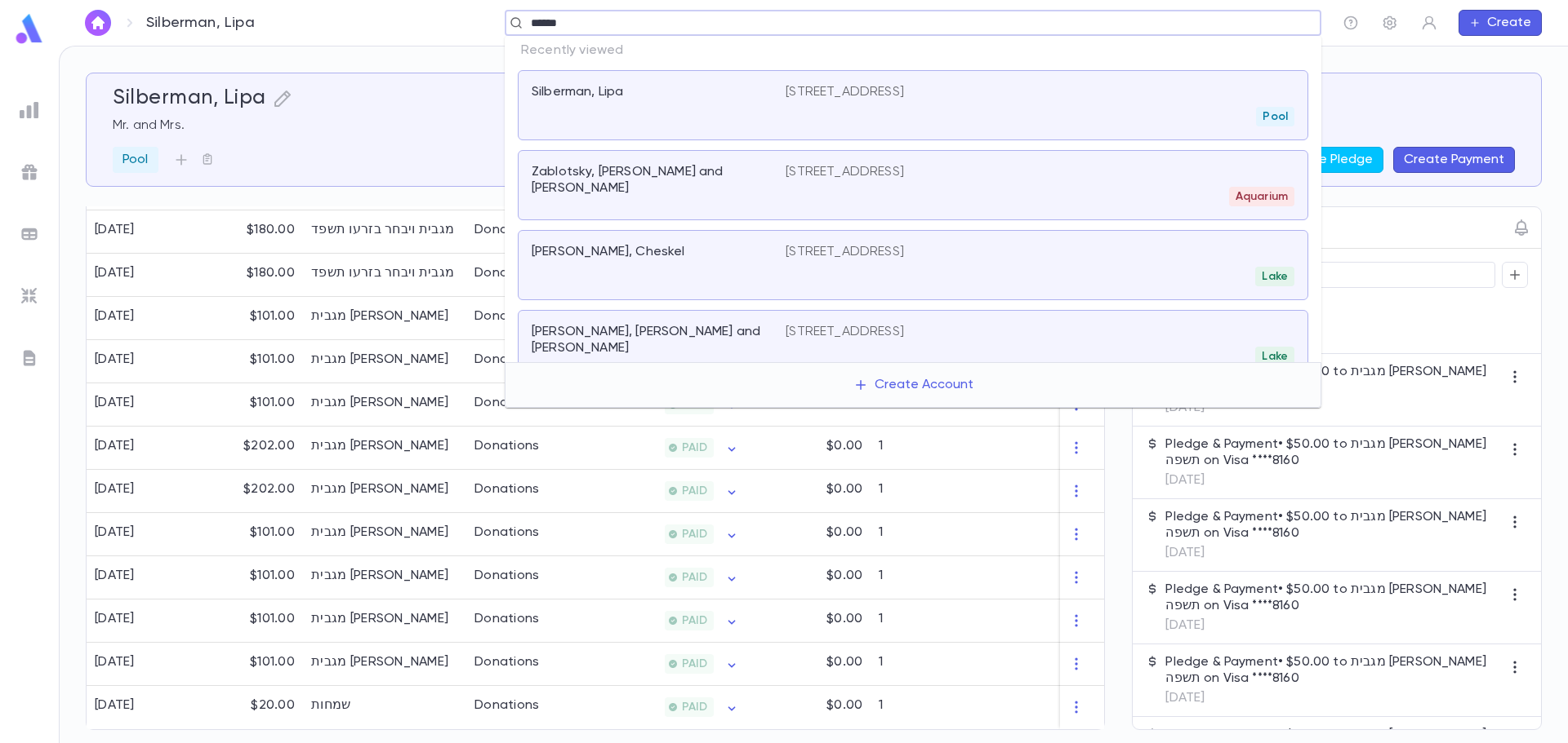
type input "*******"
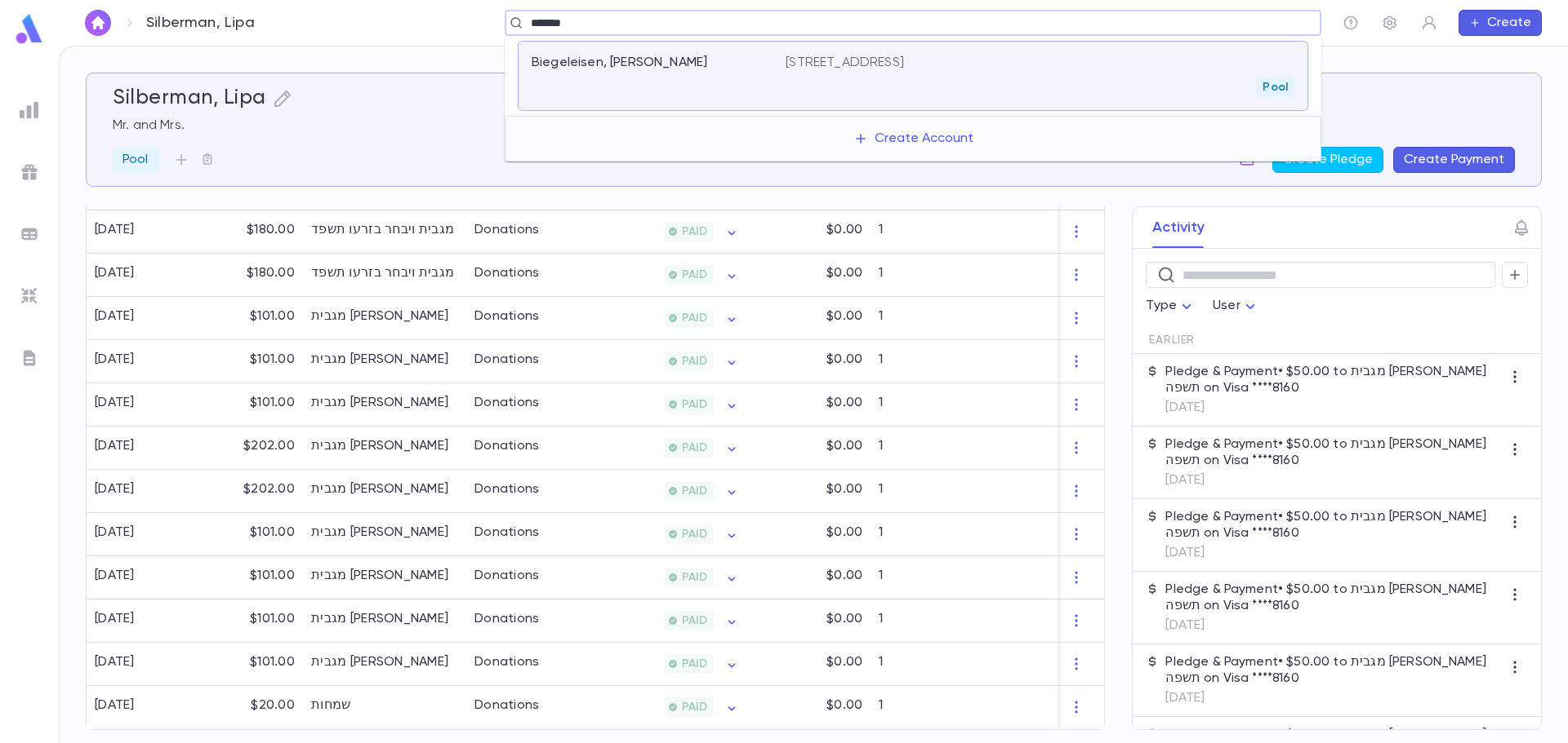
click at [631, 71] on div "Biegeleisen, Yisroel Yakir" at bounding box center [658, 76] width 254 height 43
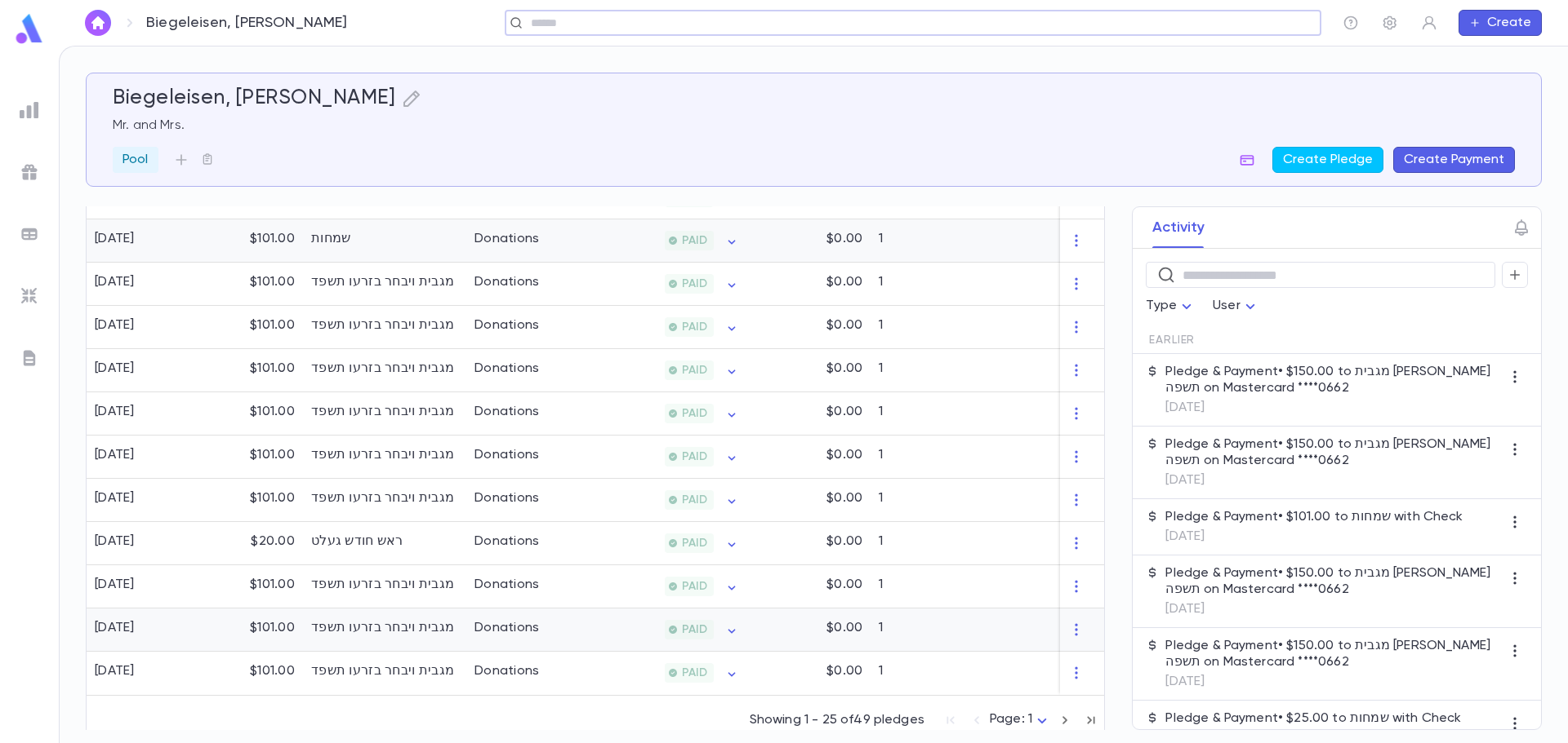
scroll to position [1093, 0]
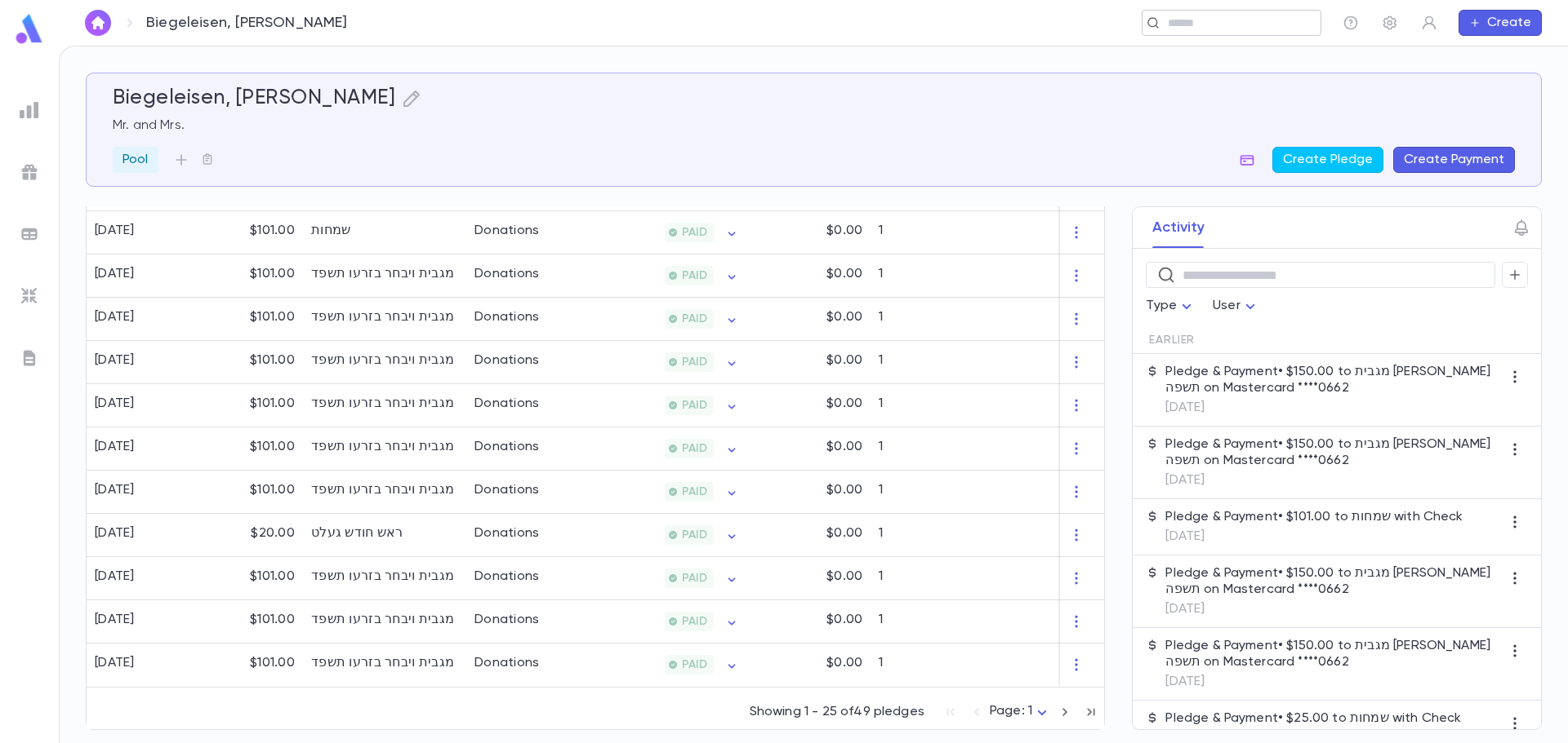
click at [1184, 17] on input "text" at bounding box center [1225, 24] width 126 height 16
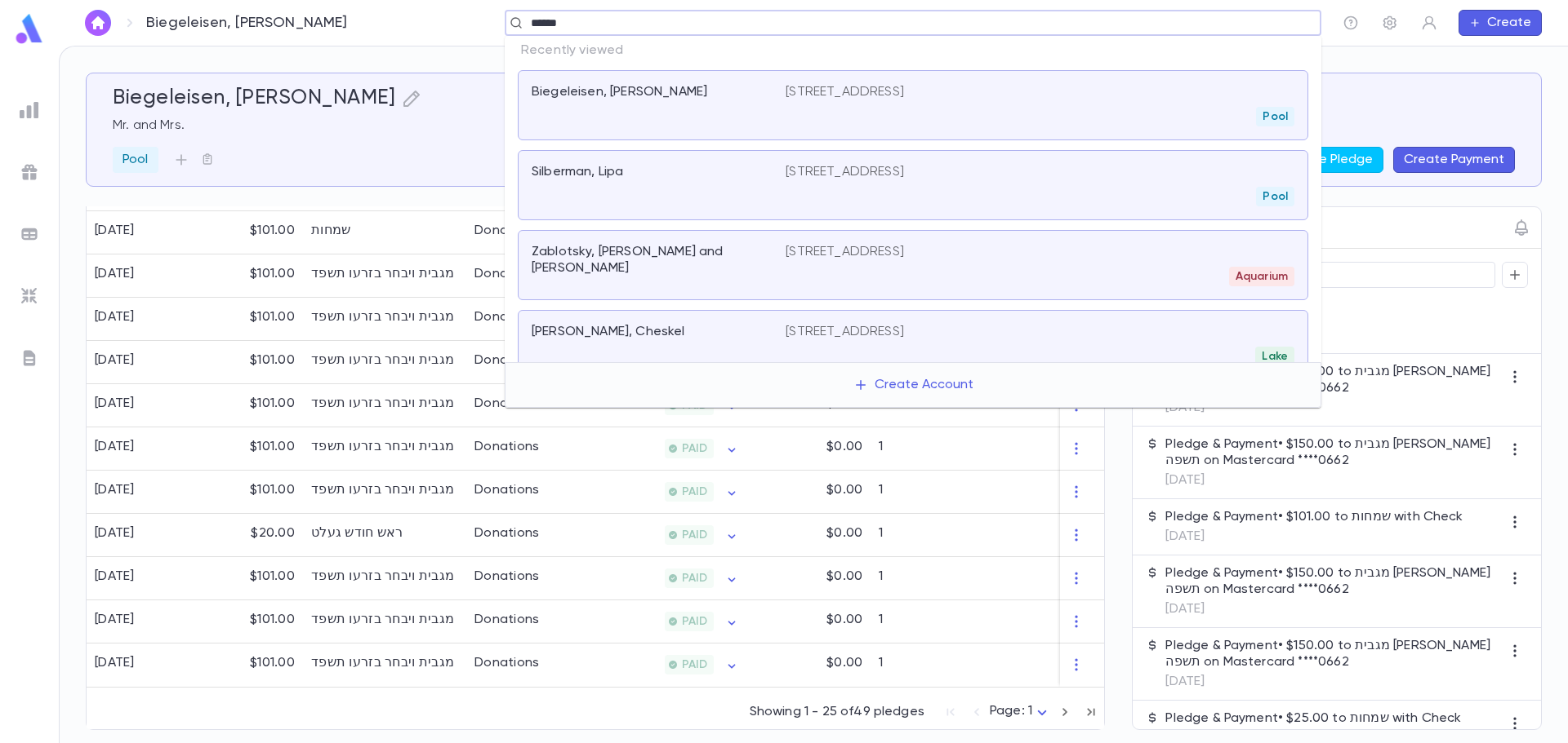
type input "*******"
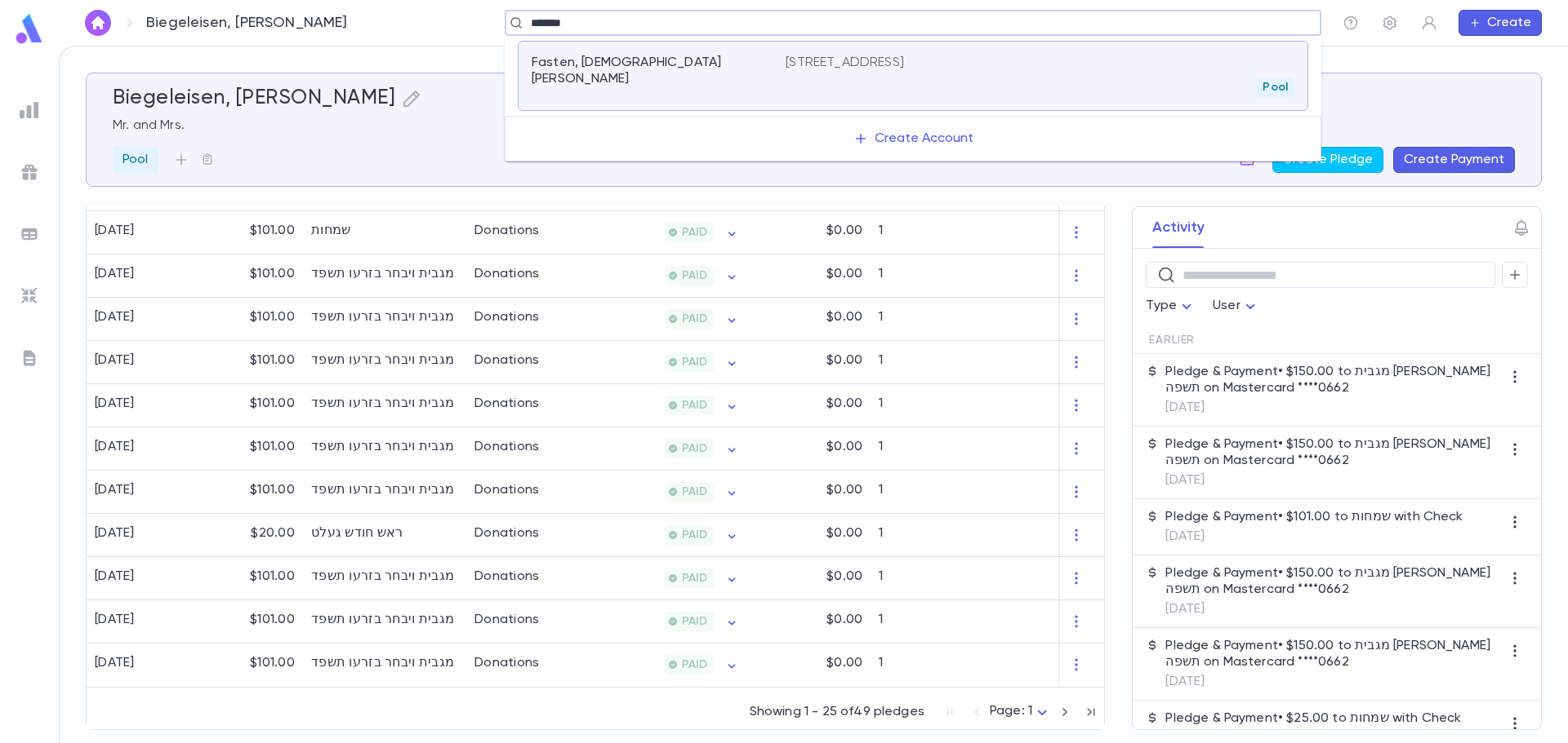
click at [831, 66] on p "4611 12th Ave, Apt 2d, Brooklyn NY 11219-2514" at bounding box center [845, 63] width 119 height 17
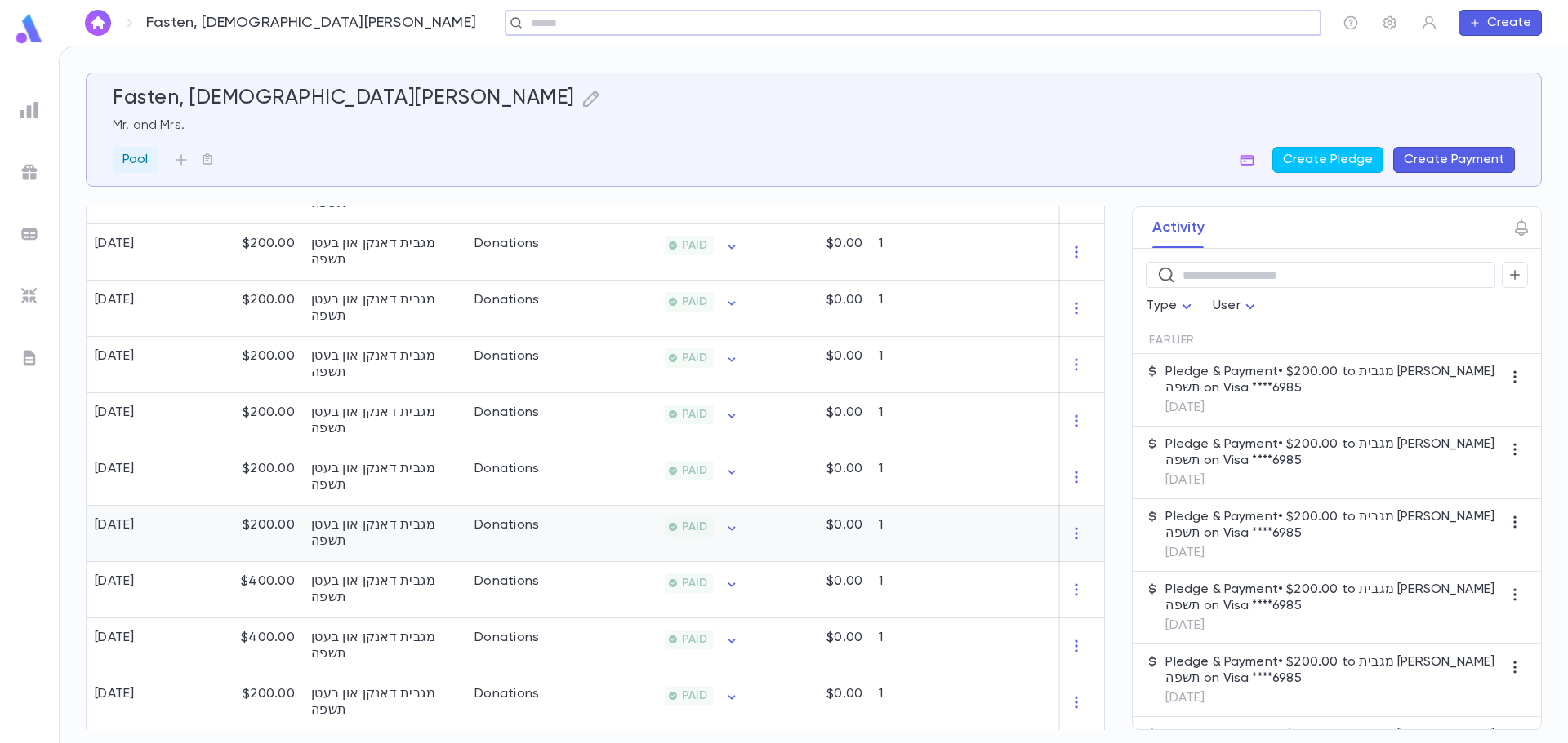
scroll to position [571, 0]
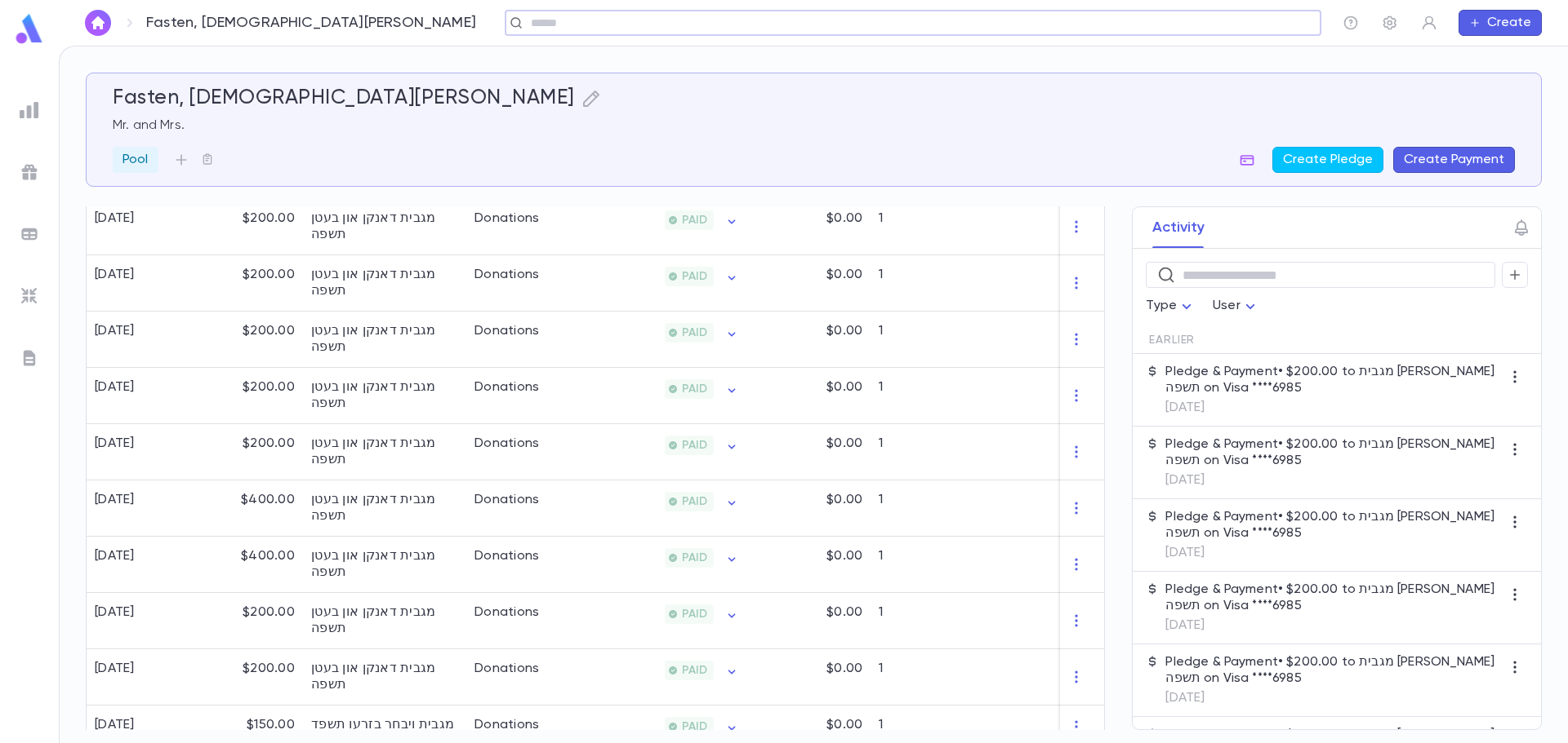
click at [542, 21] on input "text" at bounding box center [907, 24] width 764 height 16
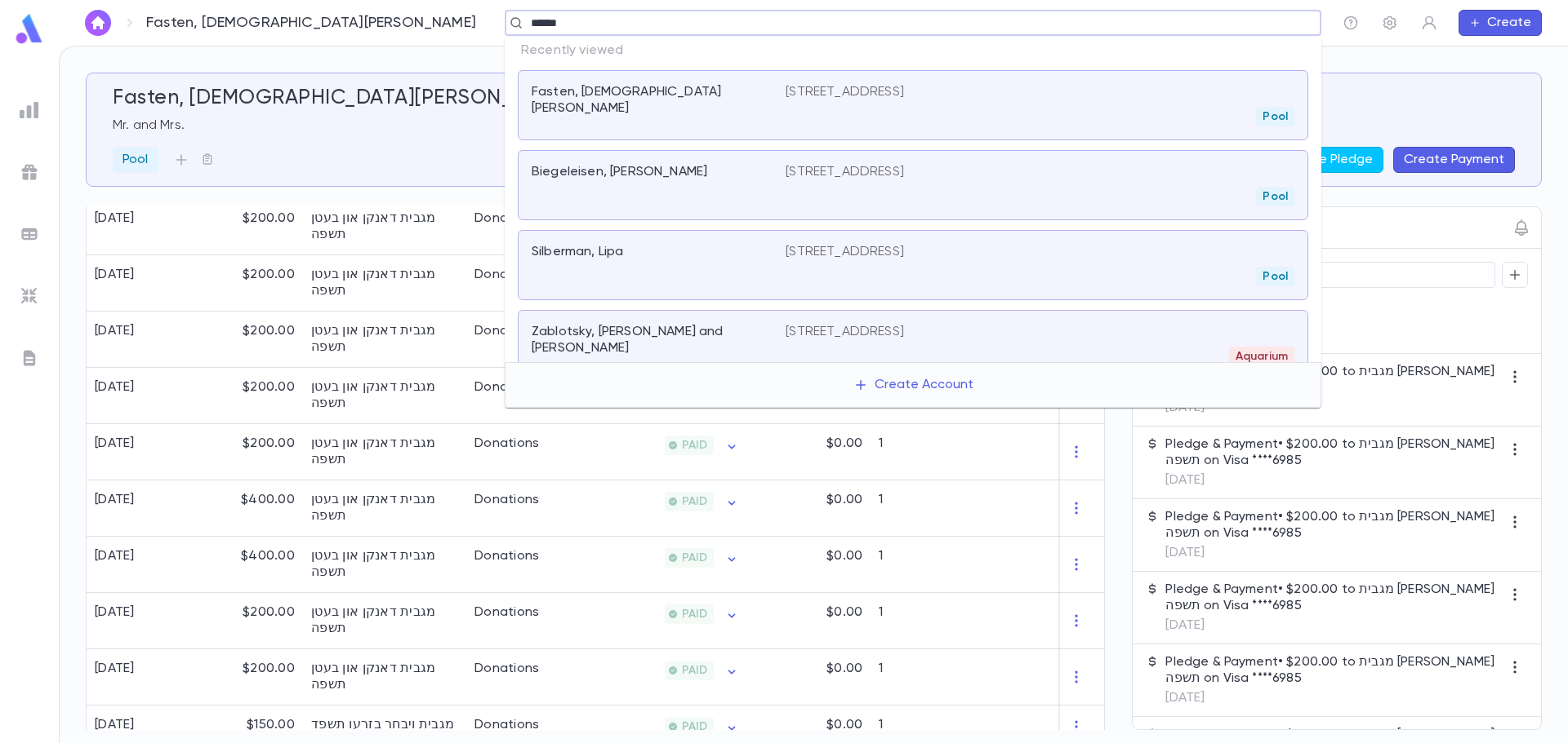
type input "*******"
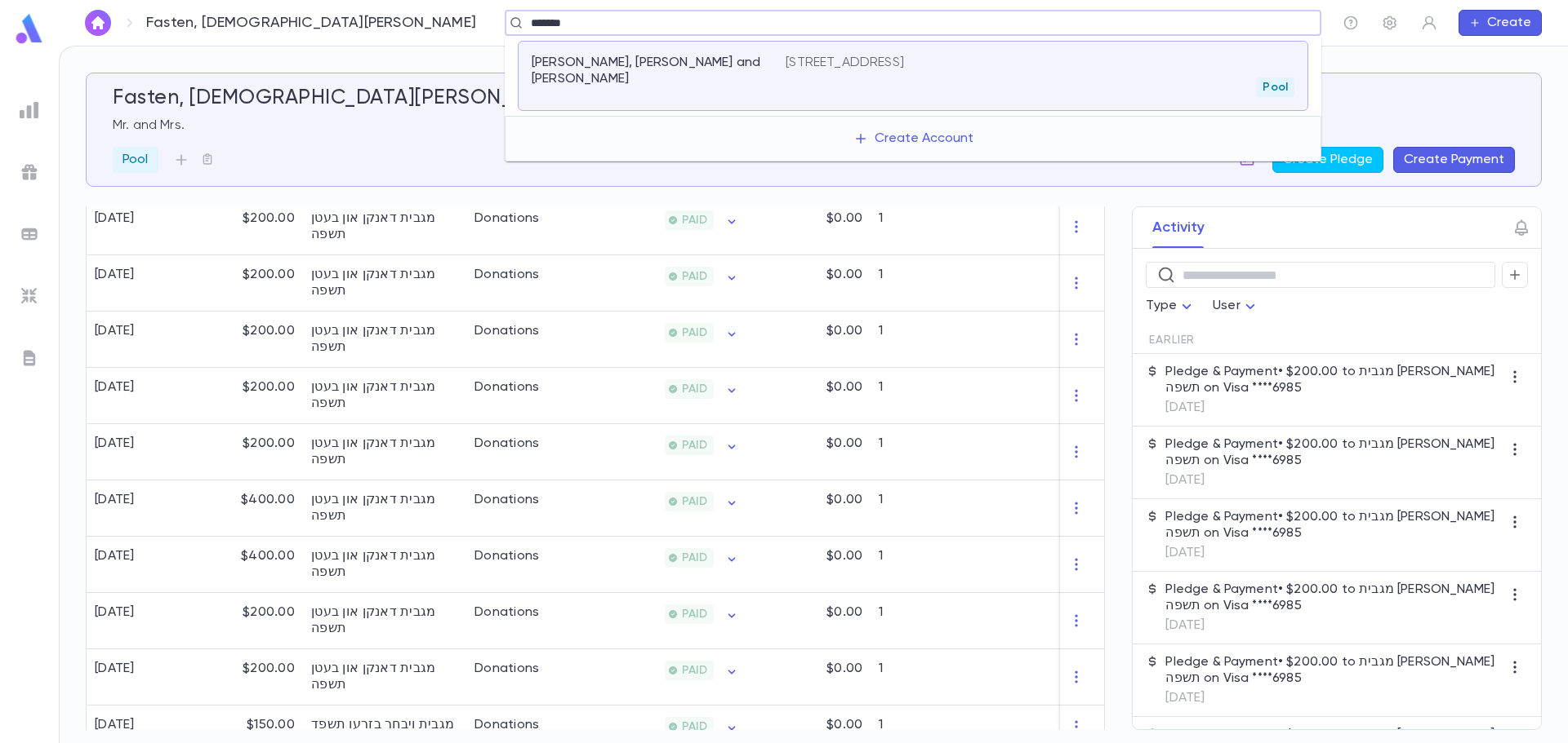
click at [562, 53] on div "Adolf, Zecharya and G. 145 Parkville Ave, Brooklyn NY 11230-1111 Pool" at bounding box center [913, 76] width 791 height 71
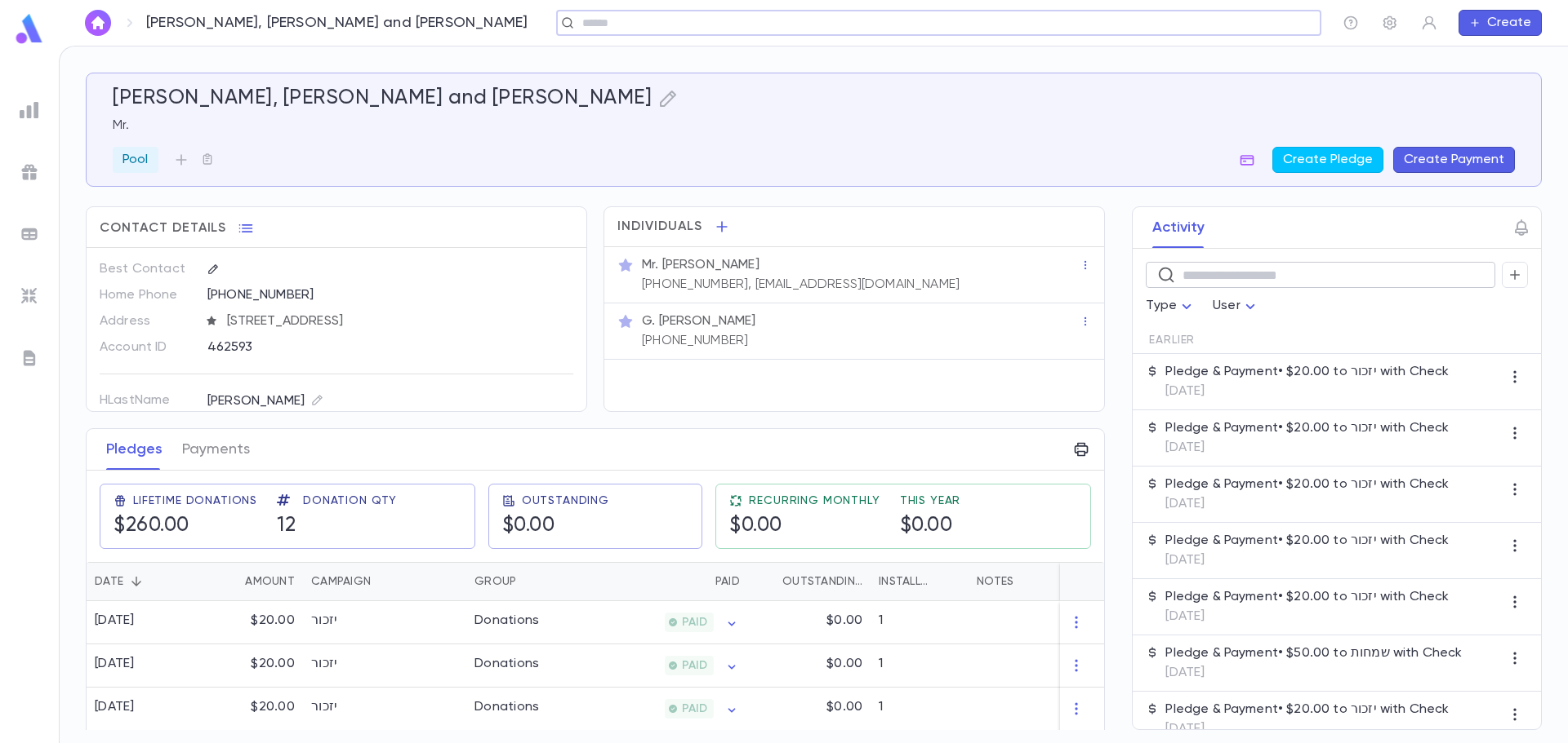
click at [1226, 270] on input "text" at bounding box center [1334, 275] width 302 height 25
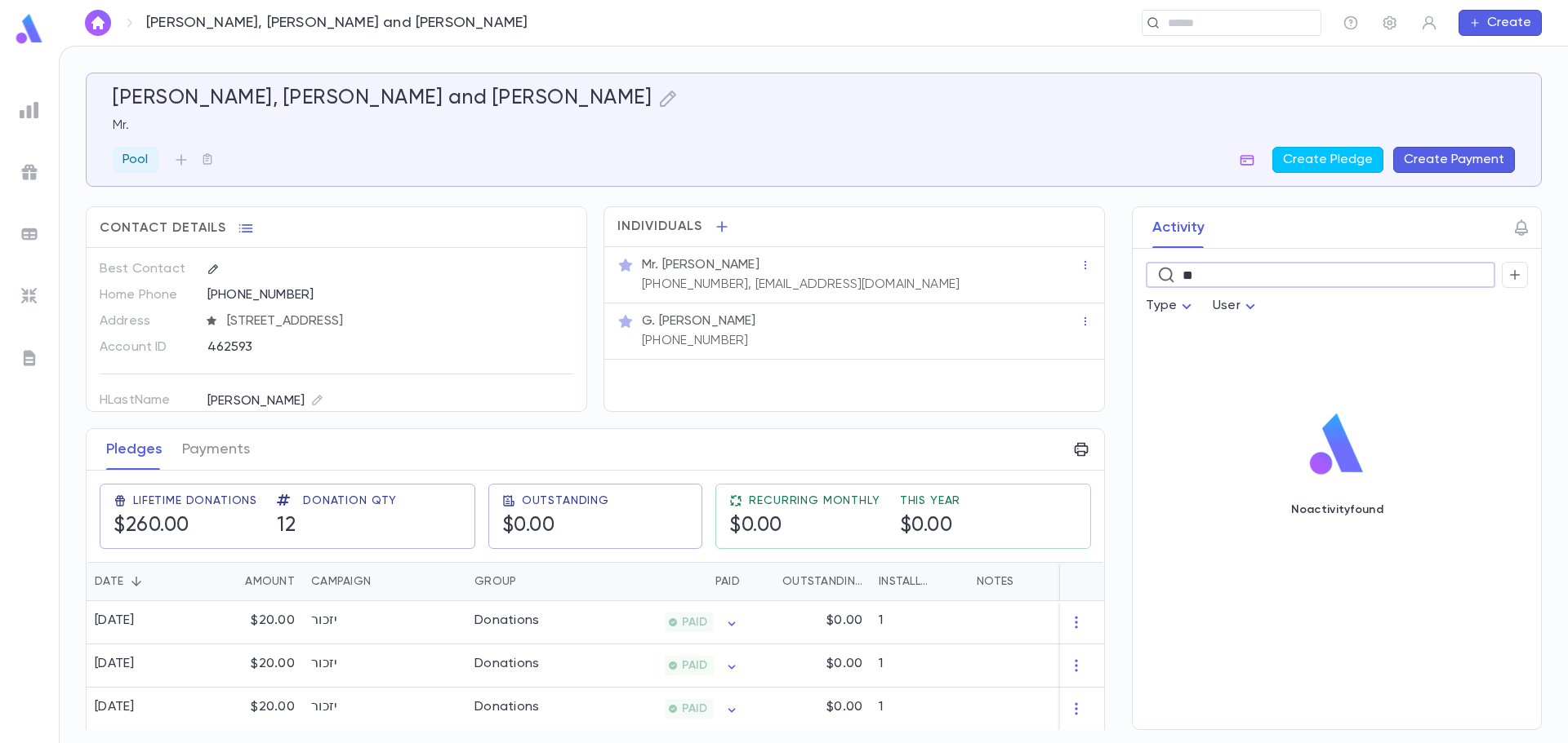
type input "*"
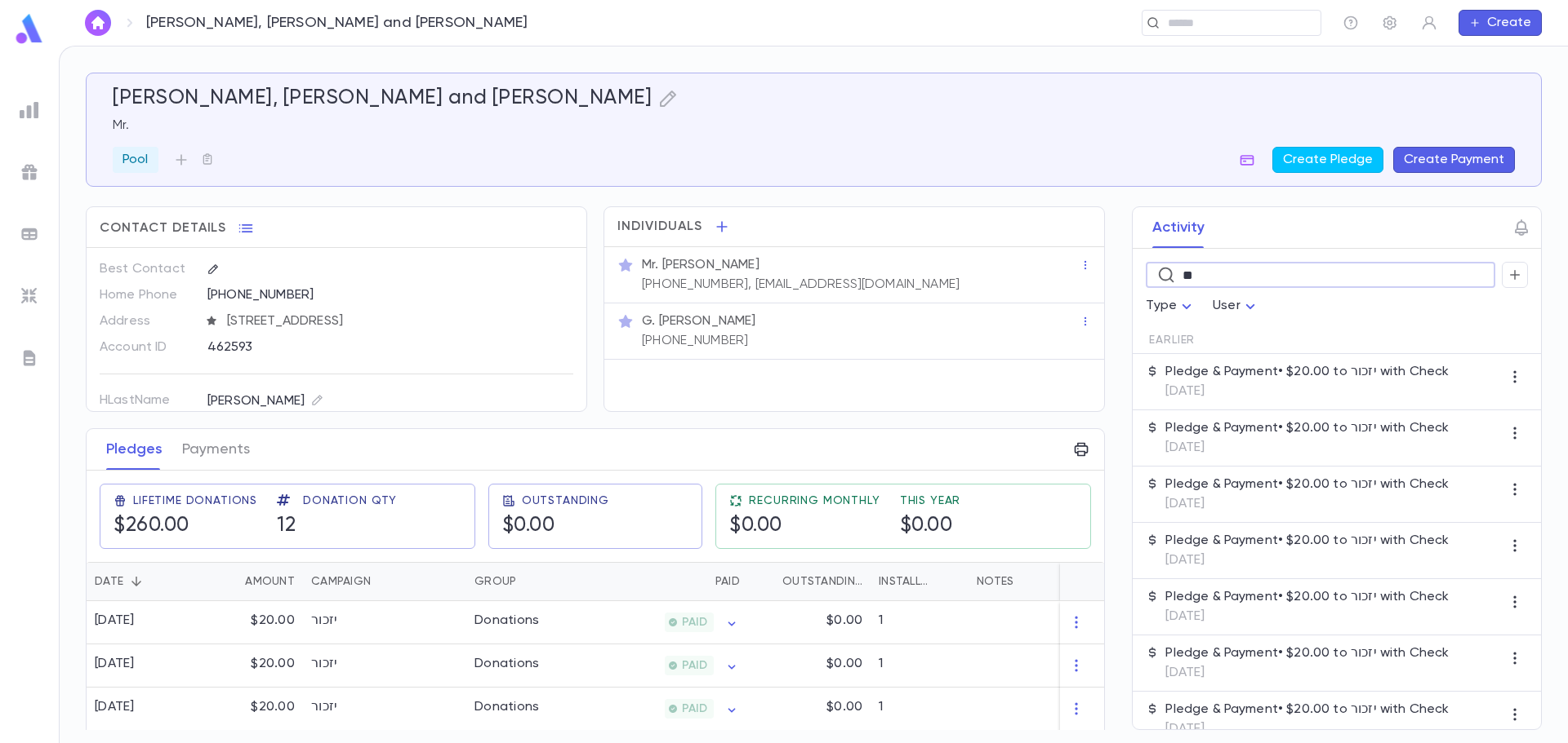
type input "*"
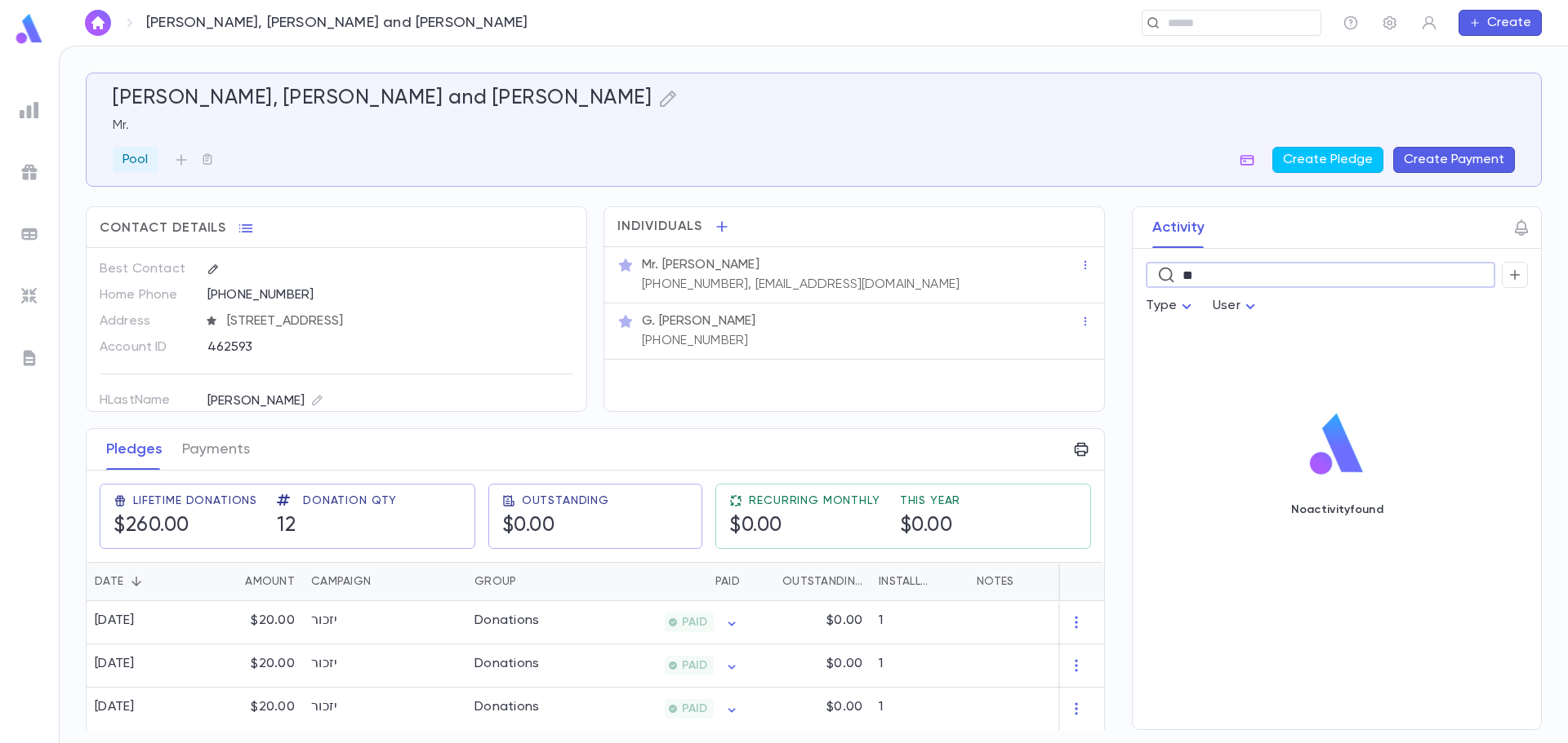
drag, startPoint x: 1212, startPoint y: 274, endPoint x: 1135, endPoint y: 274, distance: 77.0
click at [1135, 274] on div "** ​ Type User" at bounding box center [1336, 281] width 408 height 65
paste input "**********"
type input "*"
type input "*********"
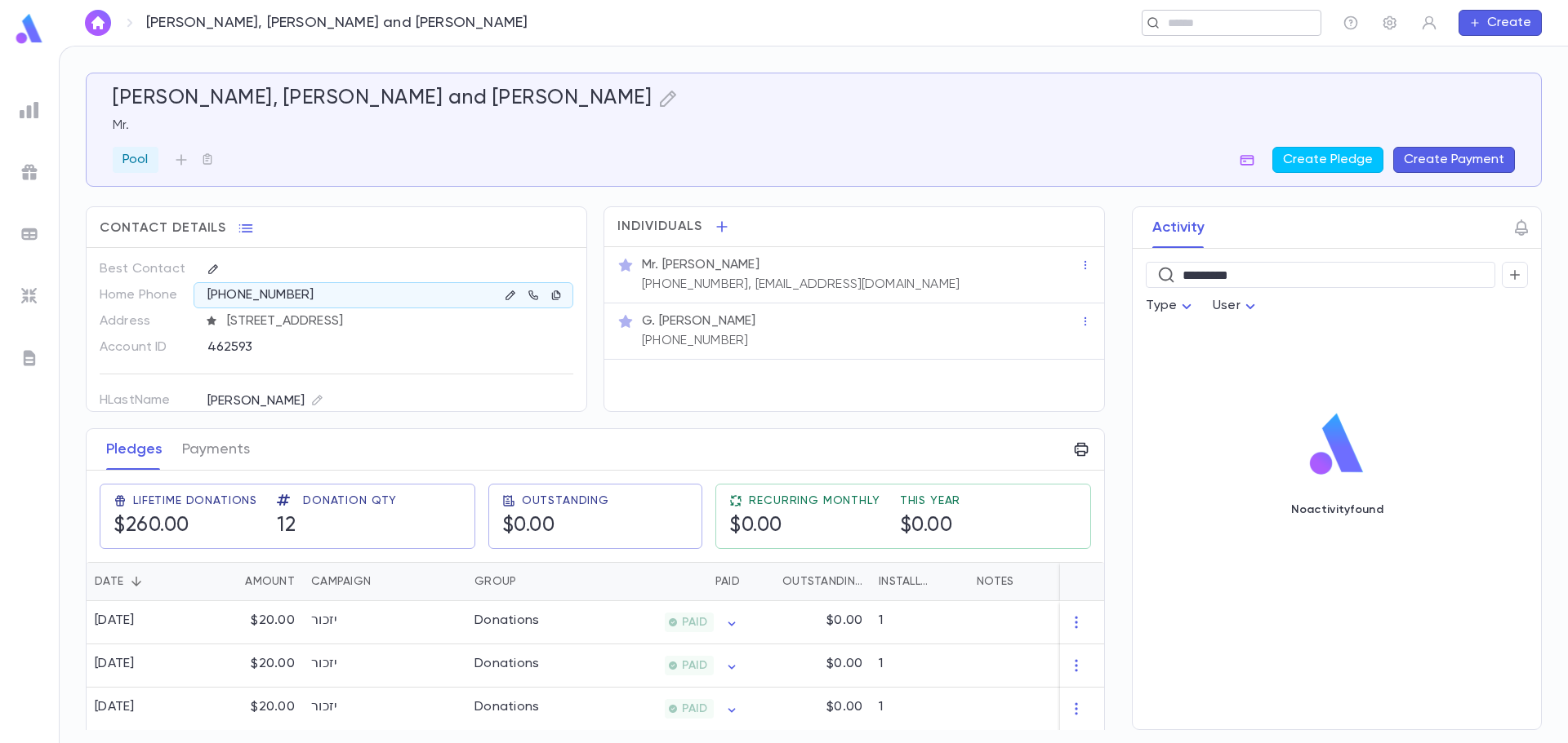
click at [1205, 26] on input "text" at bounding box center [1225, 24] width 126 height 16
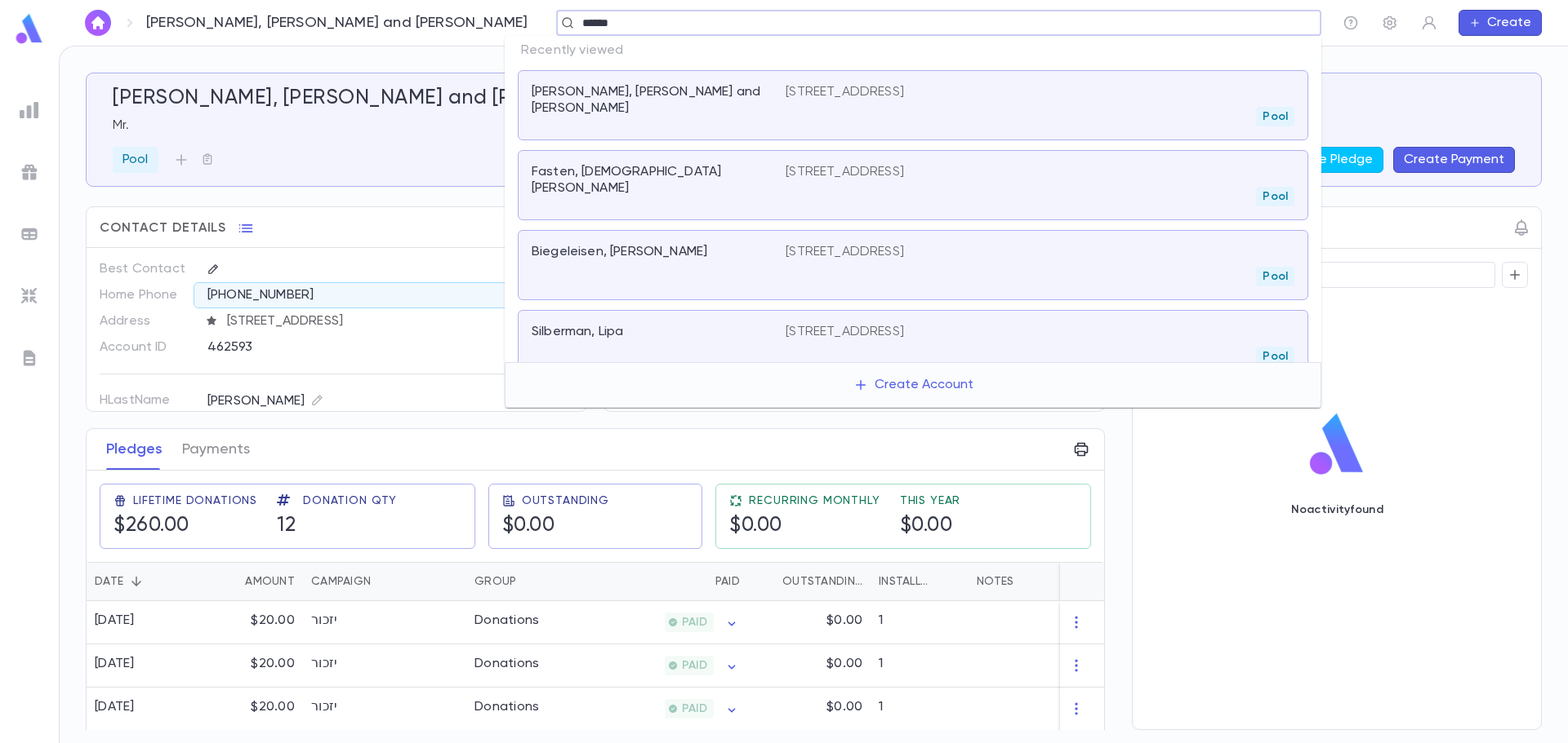
type input "*******"
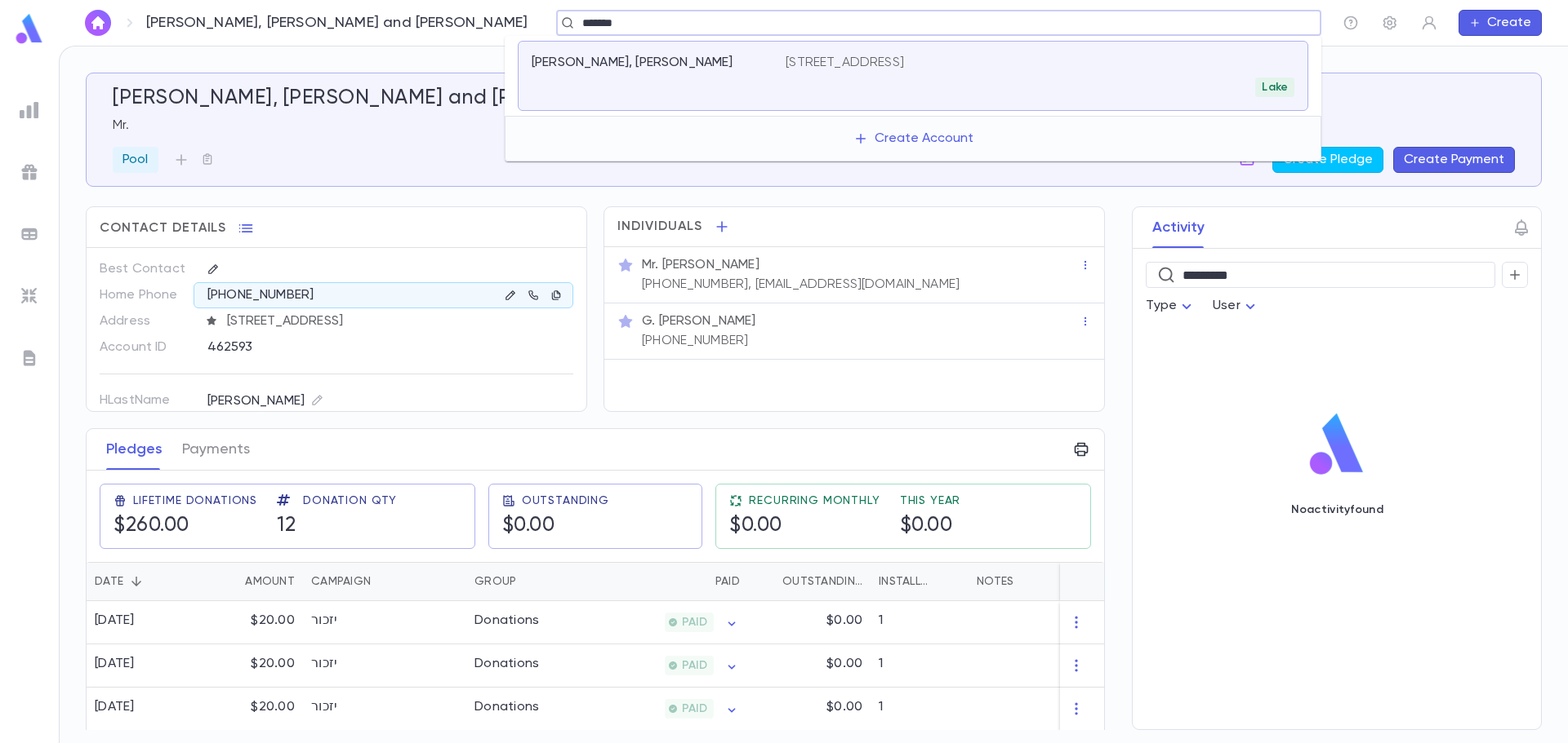
click at [767, 69] on div "Mayer, Eliezer Hersh" at bounding box center [658, 76] width 254 height 43
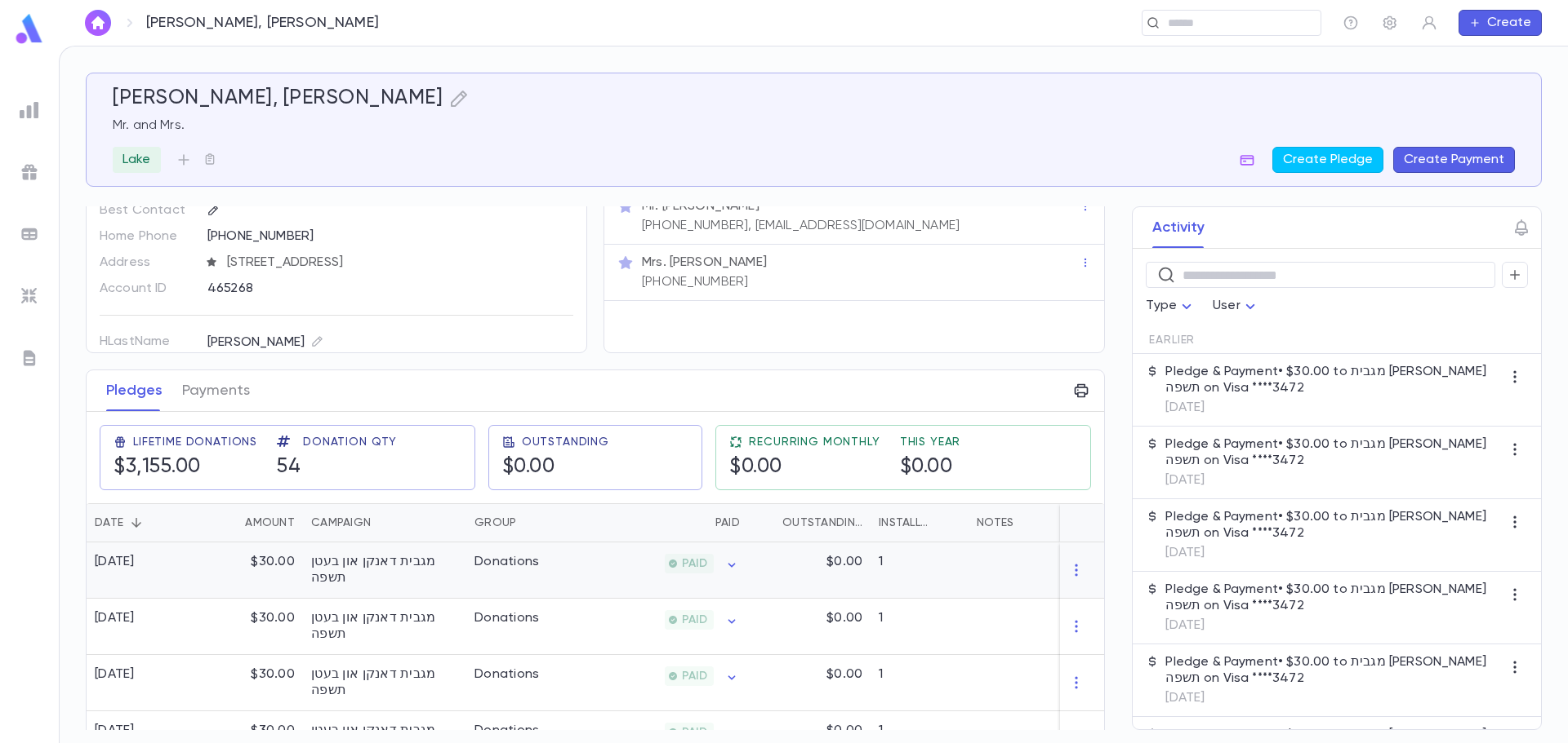
scroll to position [163, 0]
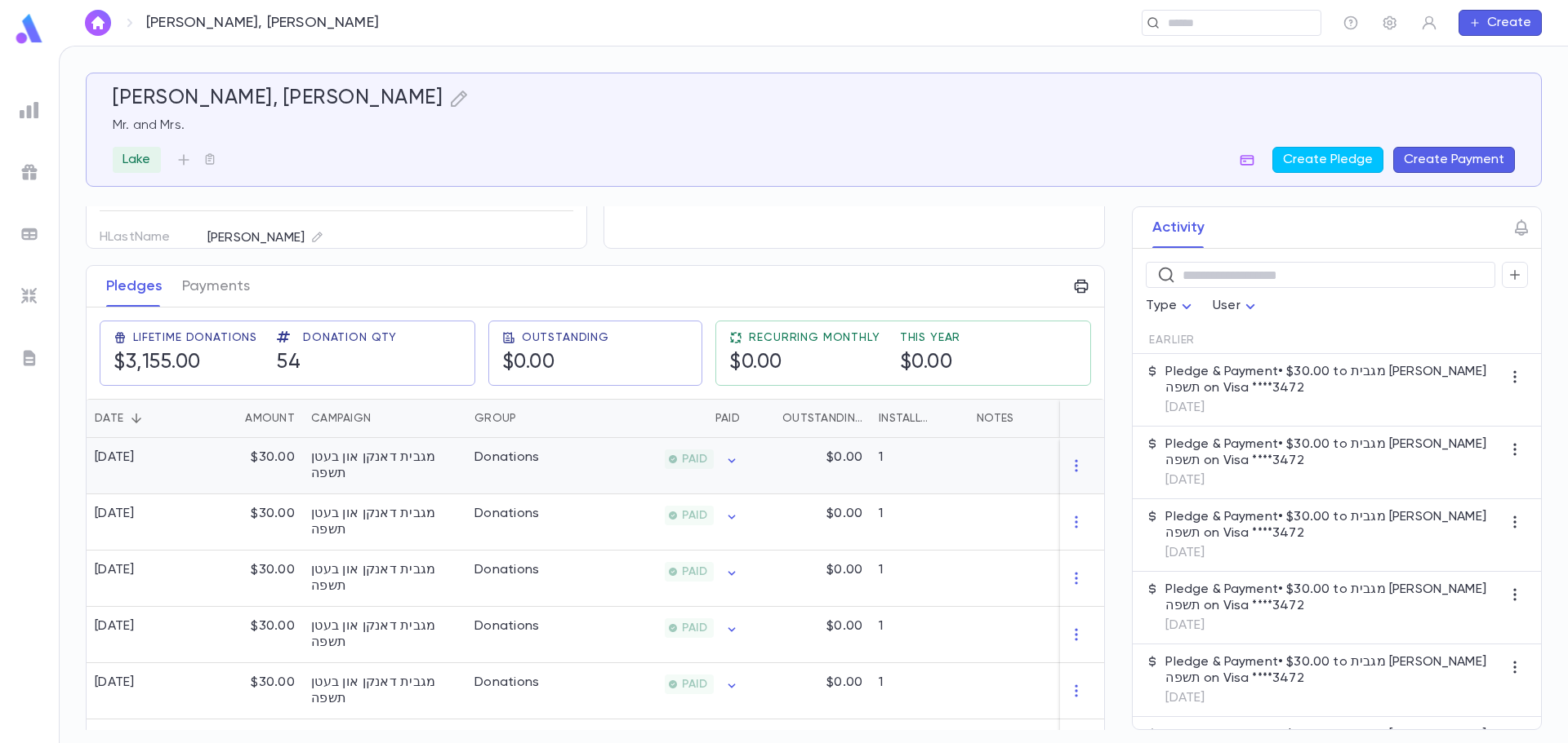
click at [161, 473] on div "8/22/2025" at bounding box center [141, 466] width 110 height 57
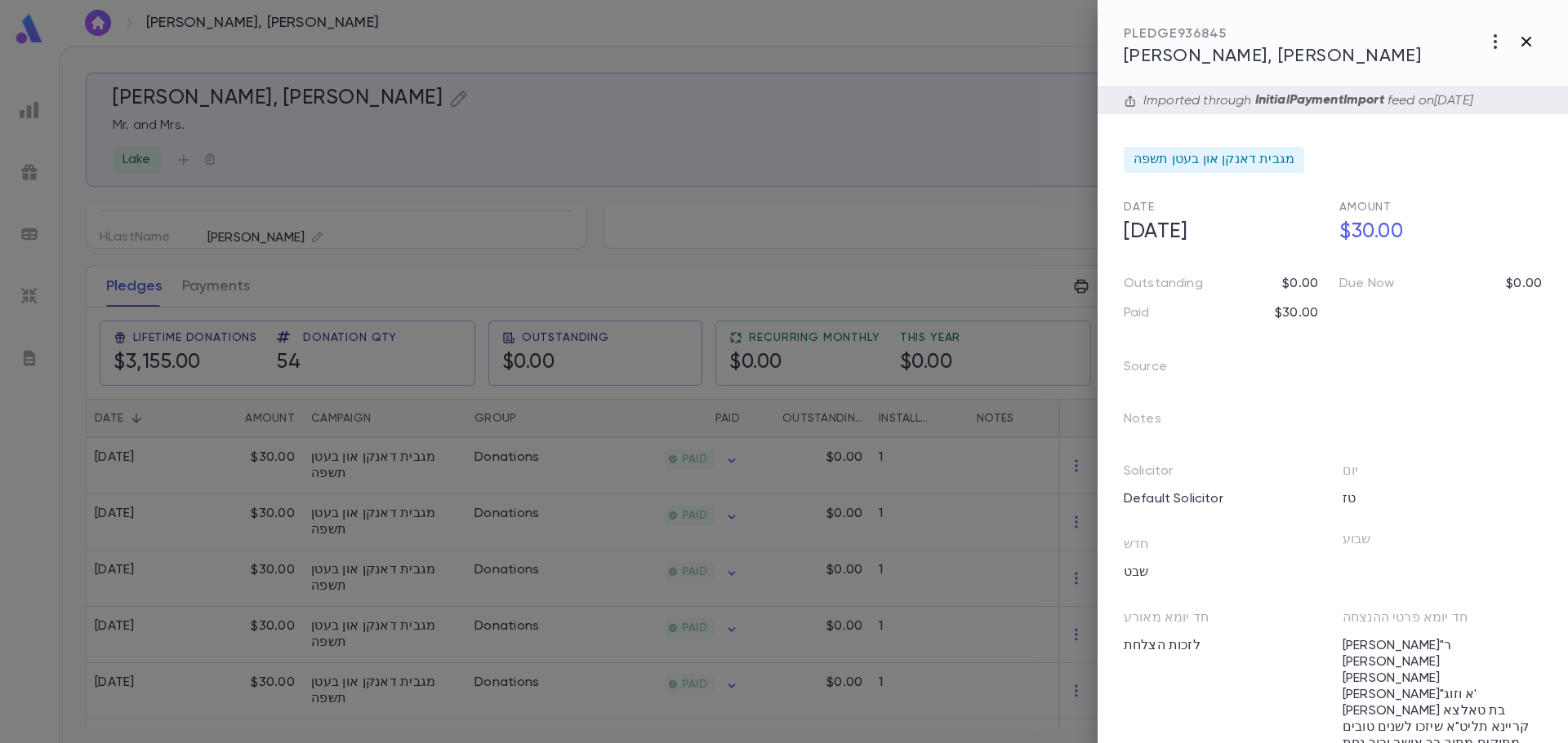
click at [1527, 40] on icon "button" at bounding box center [1525, 41] width 10 height 10
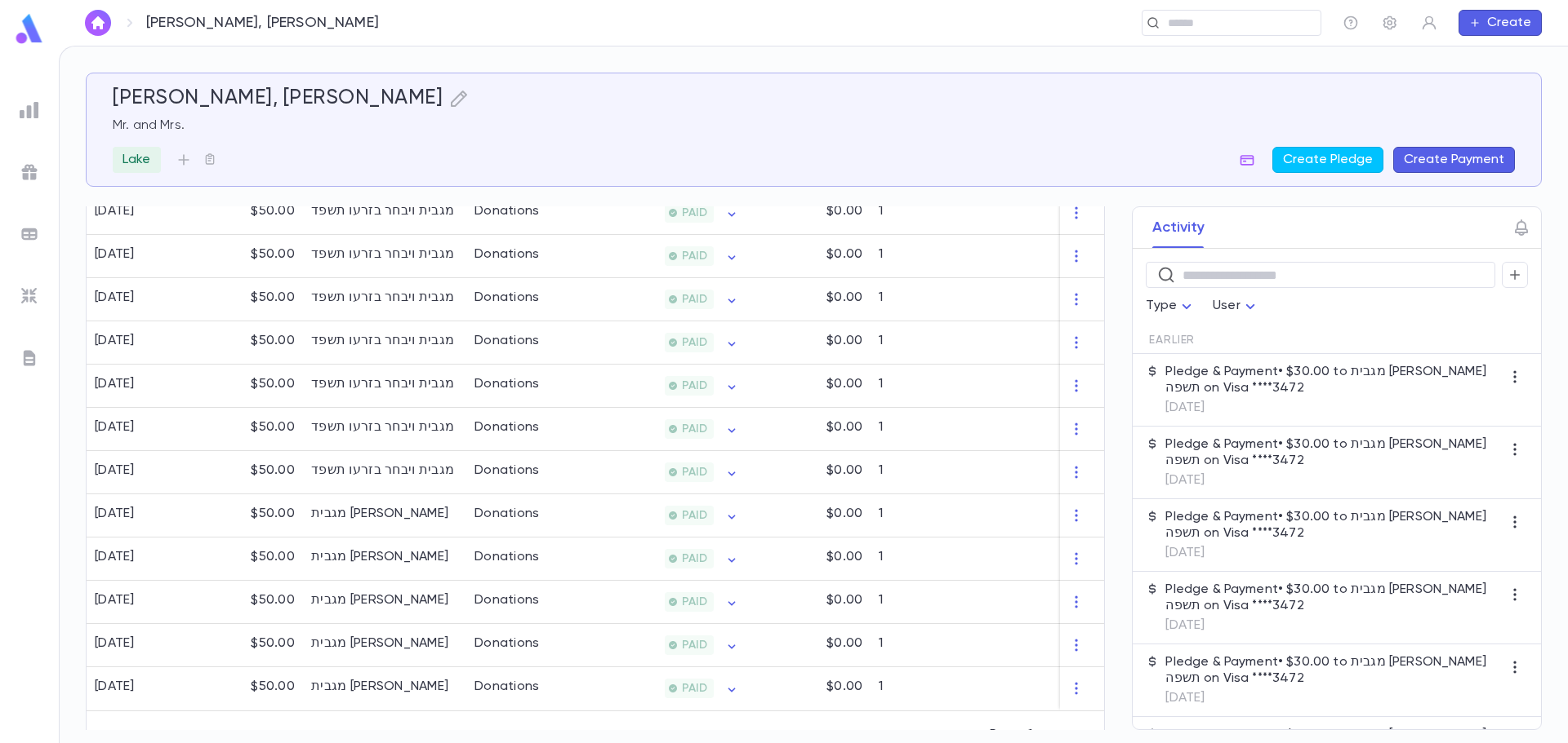
scroll to position [1106, 0]
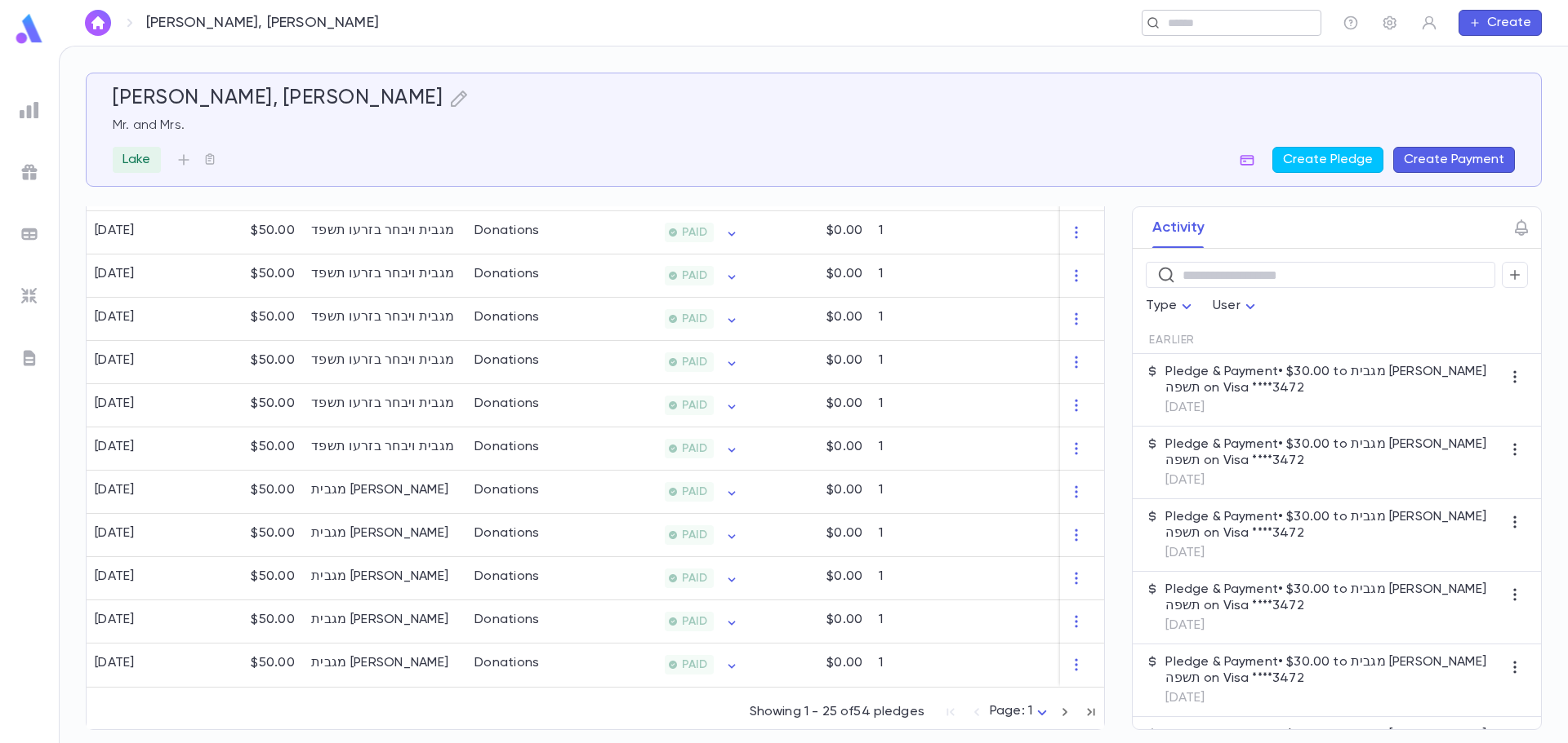
click at [1172, 16] on input "text" at bounding box center [1225, 24] width 126 height 16
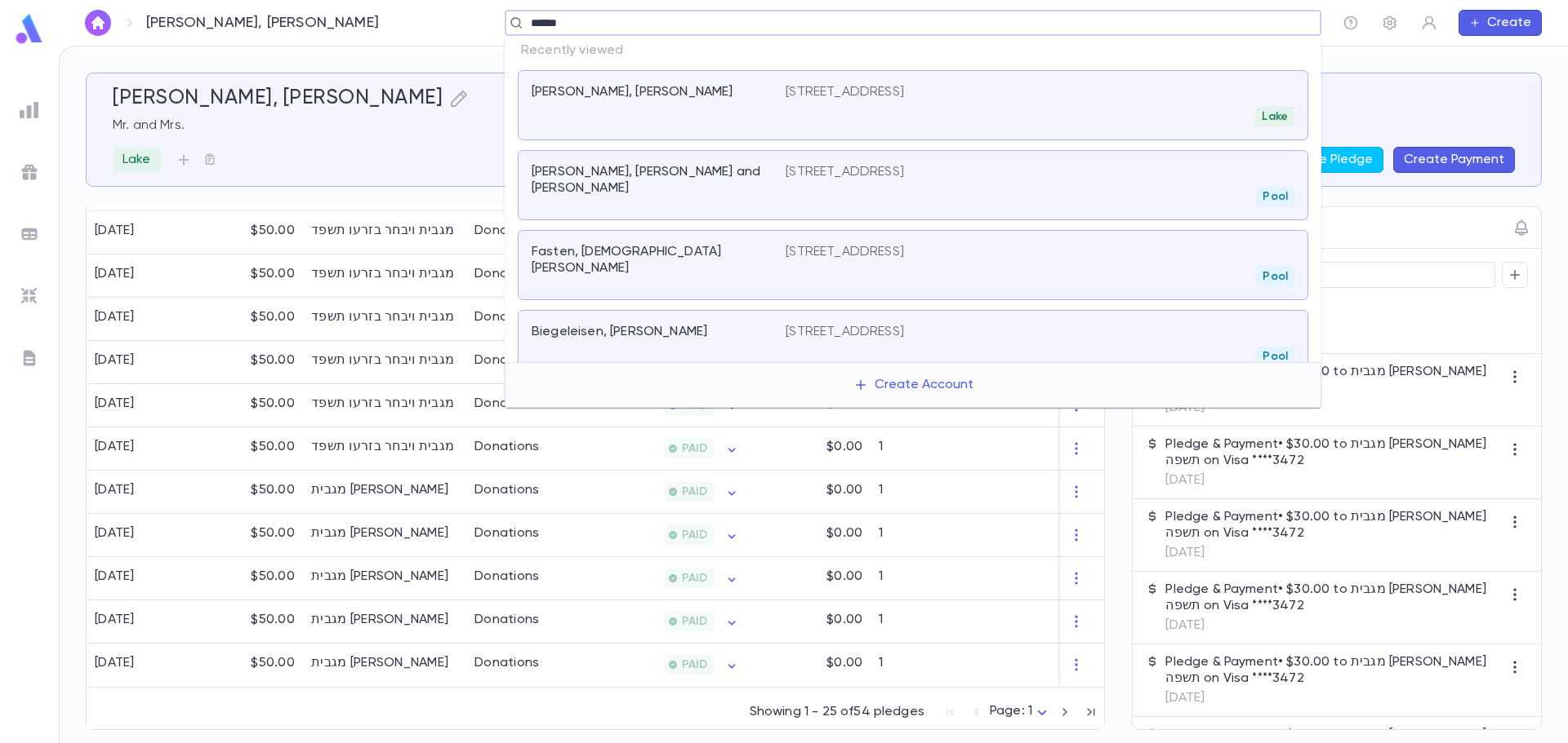
type input "*******"
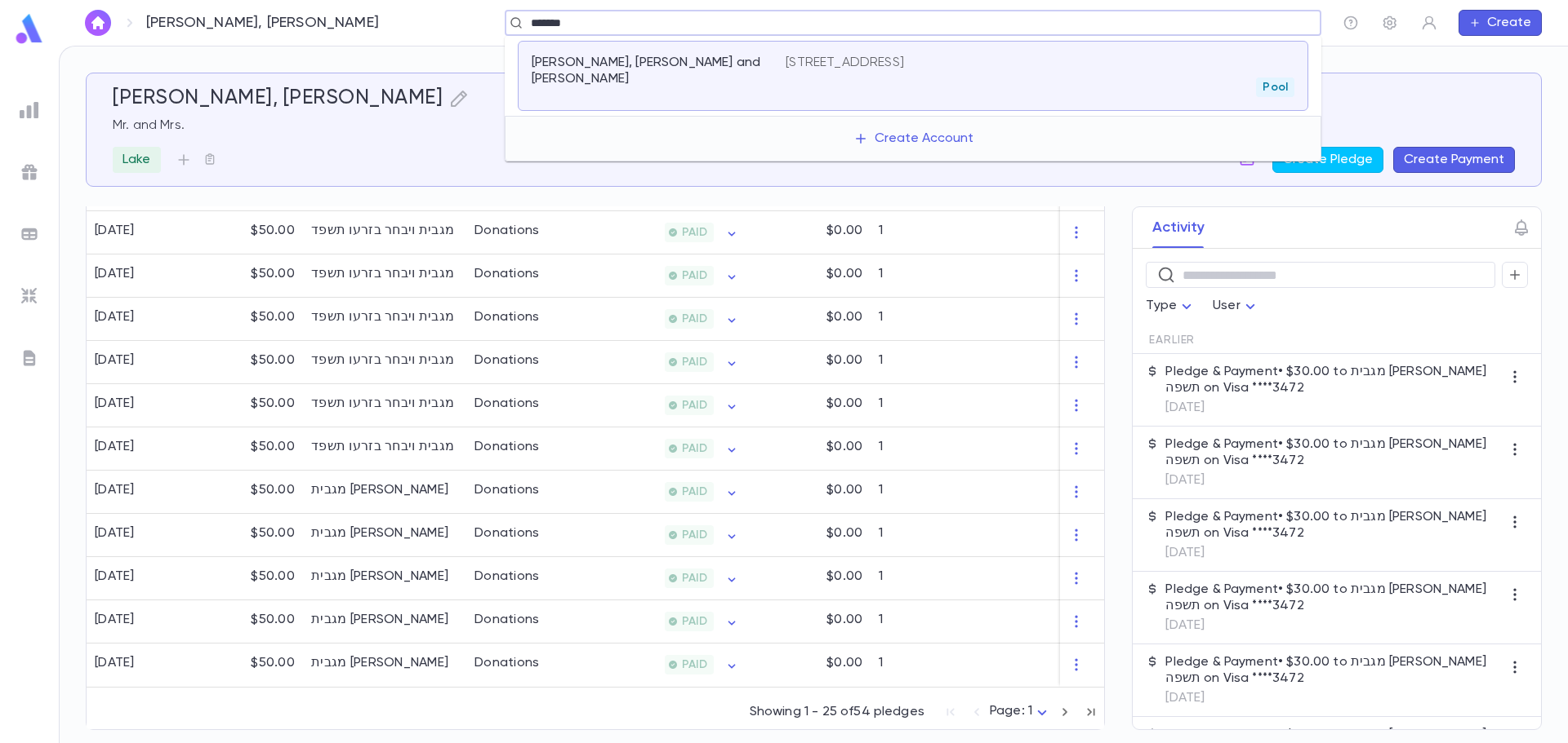
click at [818, 88] on div "Pool" at bounding box center [1040, 87] width 509 height 19
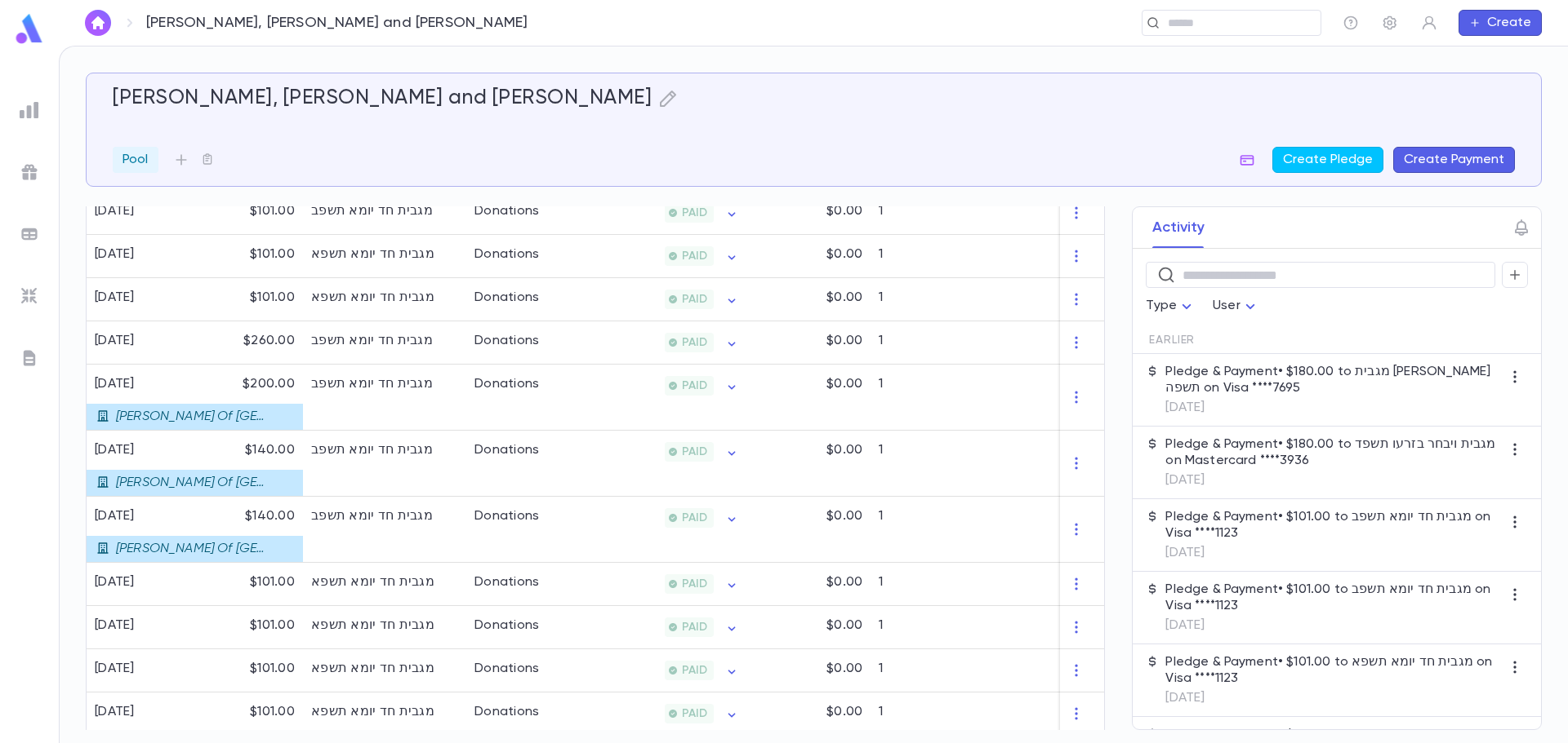
scroll to position [571, 0]
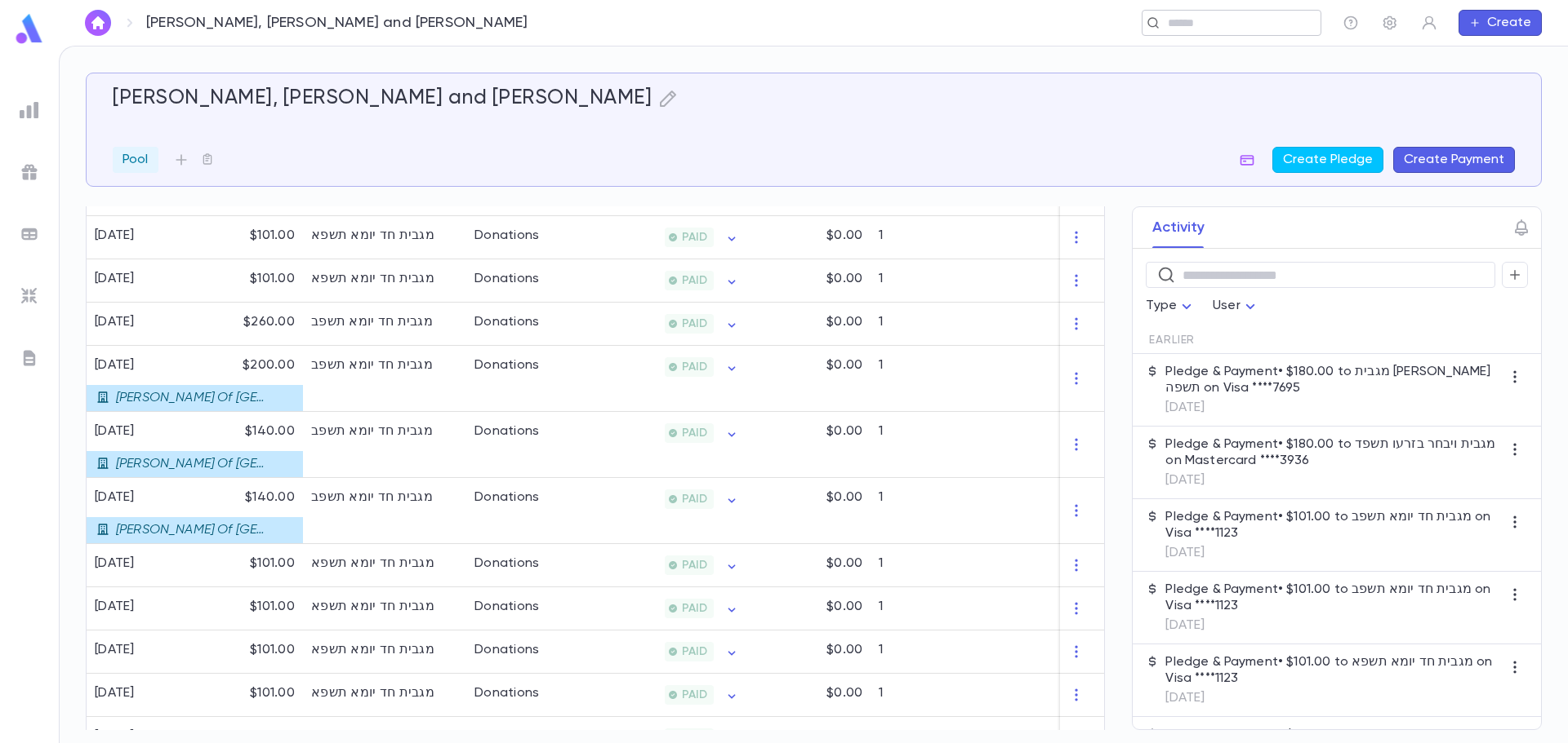
click at [1188, 19] on input "text" at bounding box center [1225, 24] width 126 height 16
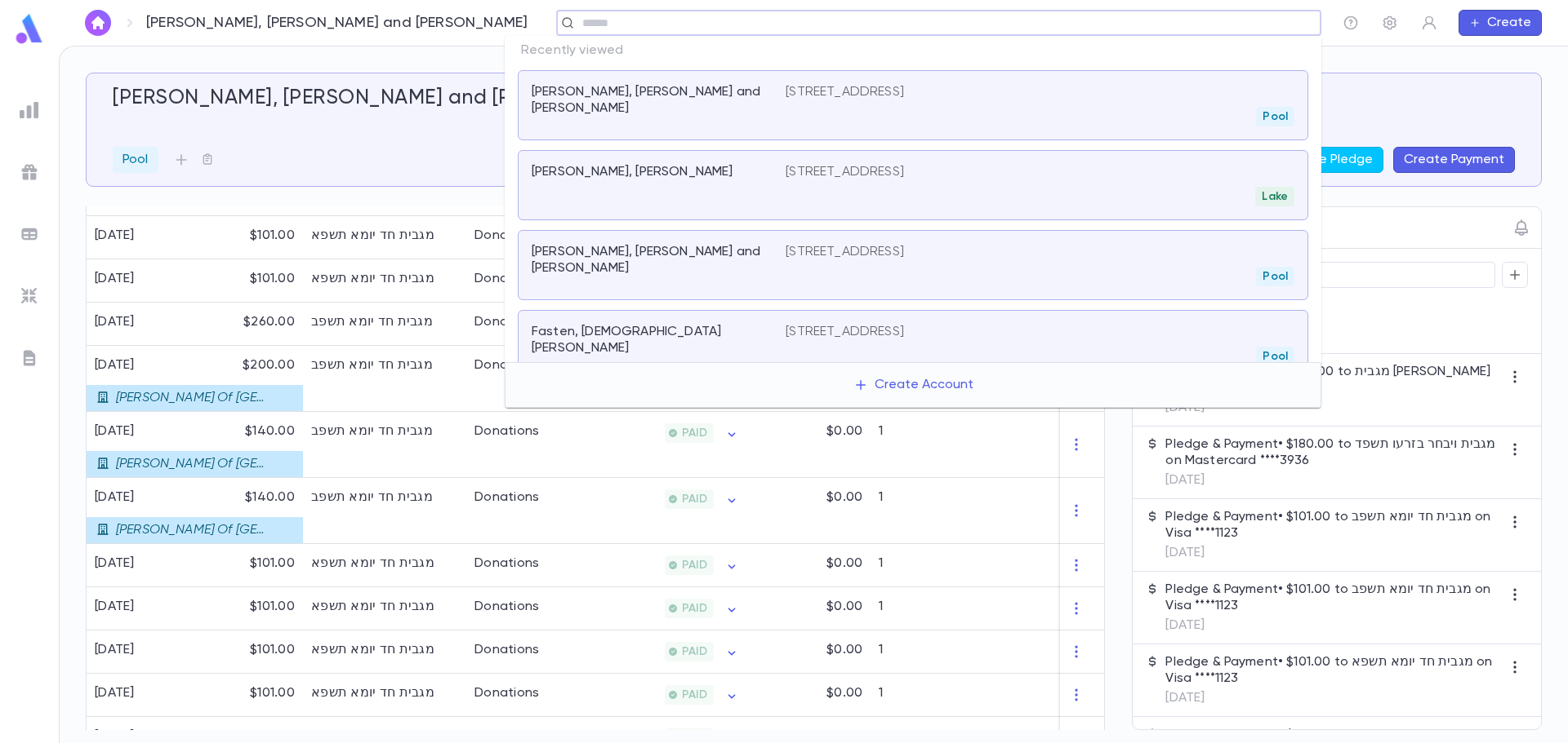
click at [635, 259] on p "Adolf, Zecharya and G." at bounding box center [648, 260] width 234 height 32
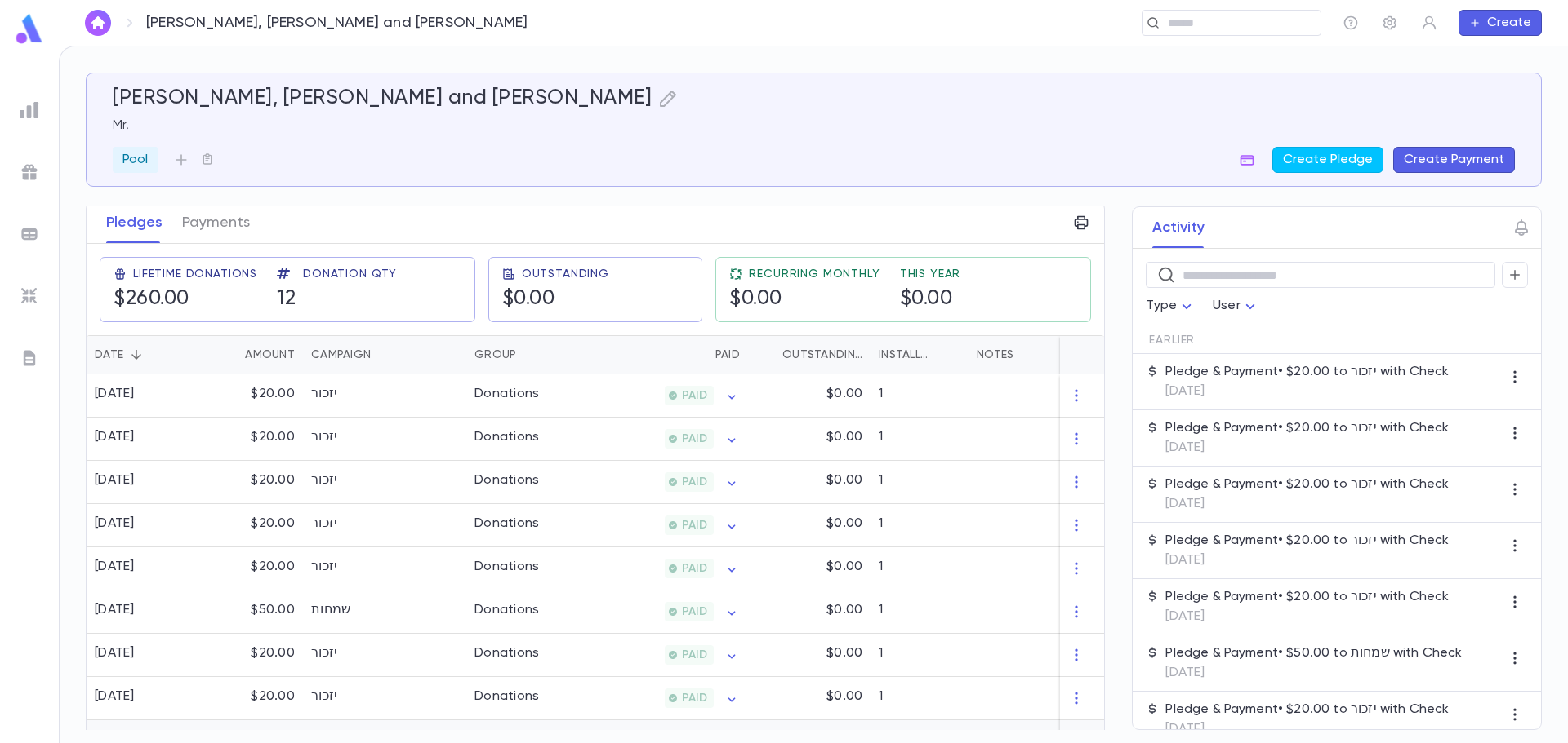
scroll to position [152, 0]
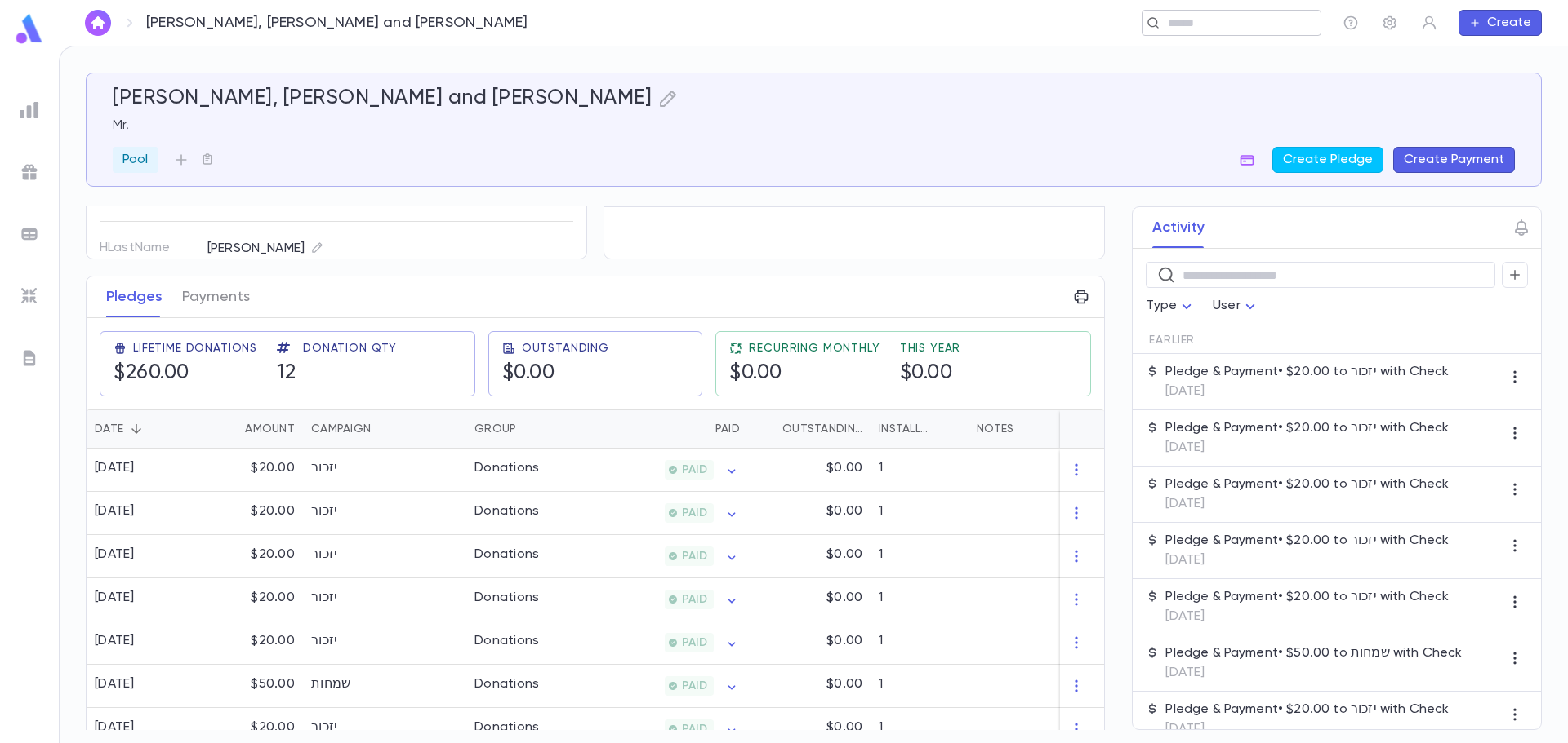
click at [1171, 19] on input "text" at bounding box center [1225, 24] width 126 height 16
click at [1210, 17] on input "text" at bounding box center [1225, 24] width 126 height 16
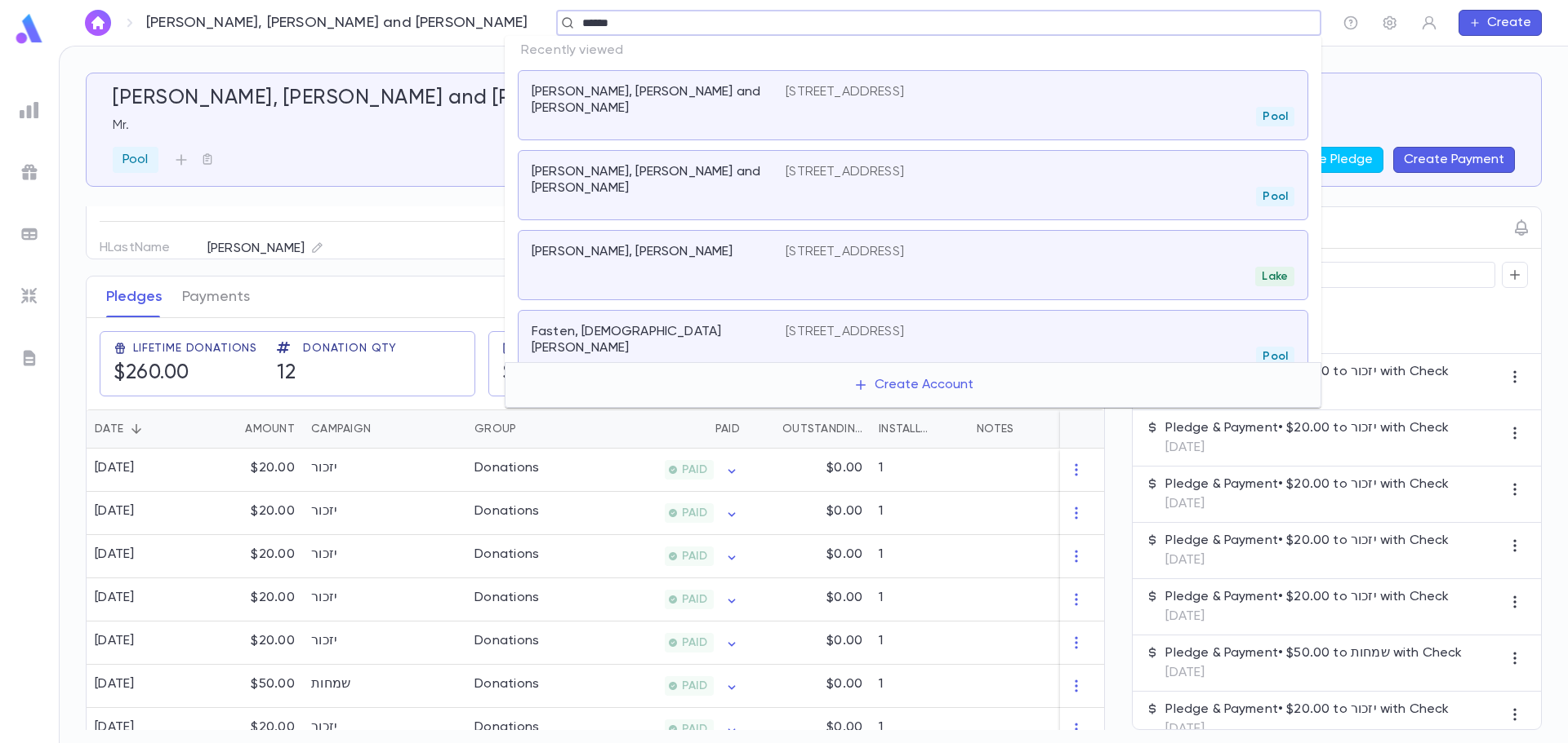
type input "*******"
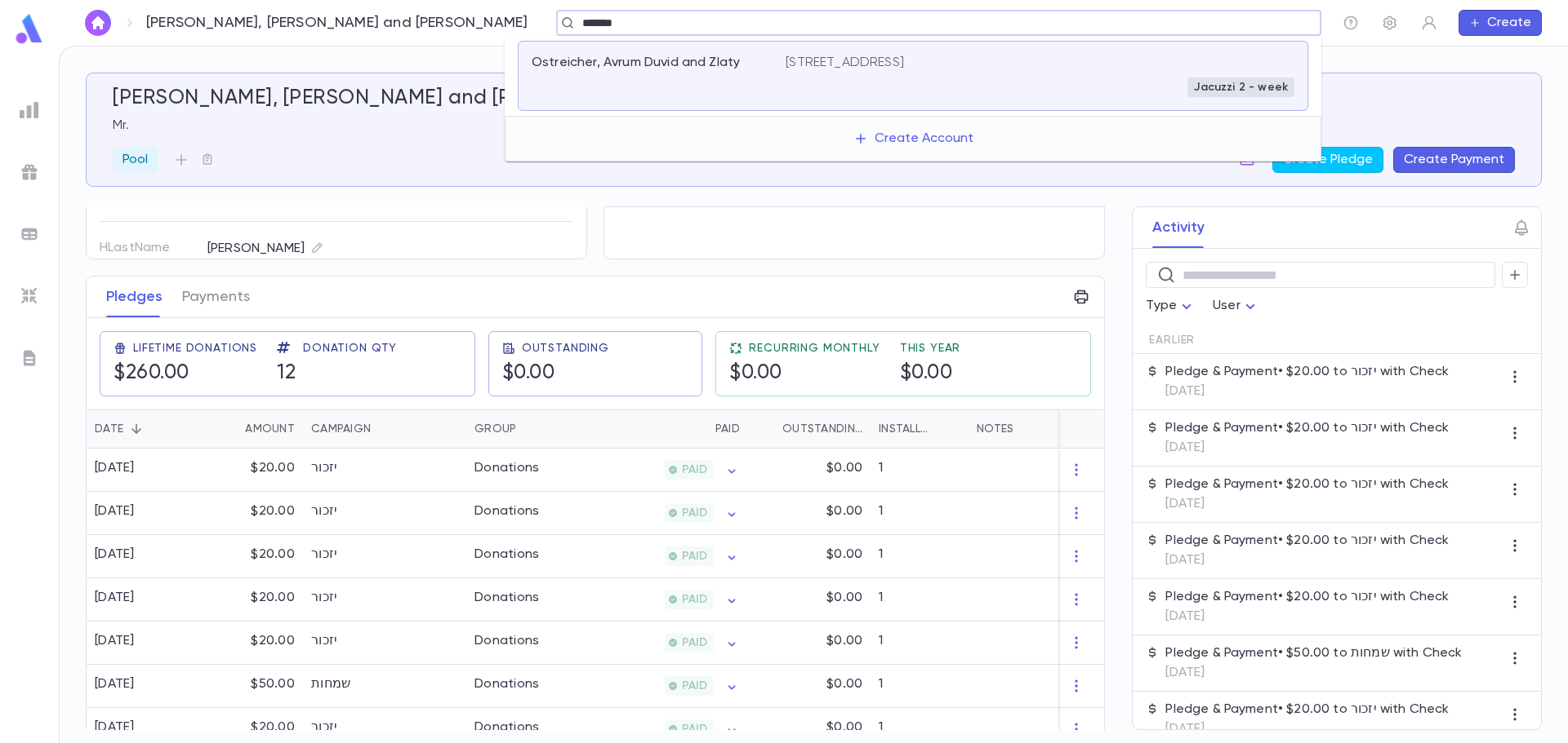
click at [742, 82] on div "Ostreicher, Avrum Duvid and Zlaty" at bounding box center [658, 76] width 254 height 43
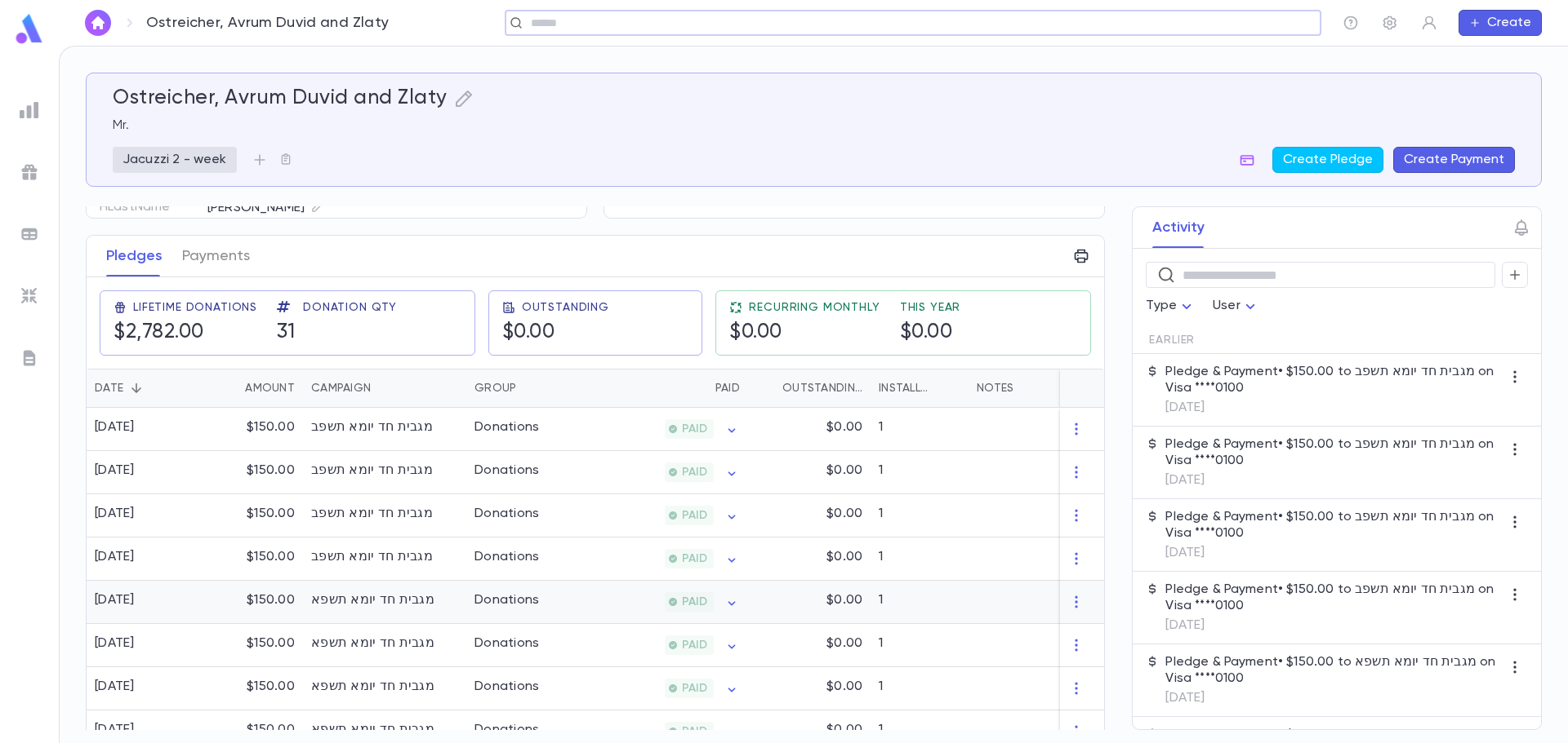
scroll to position [163, 0]
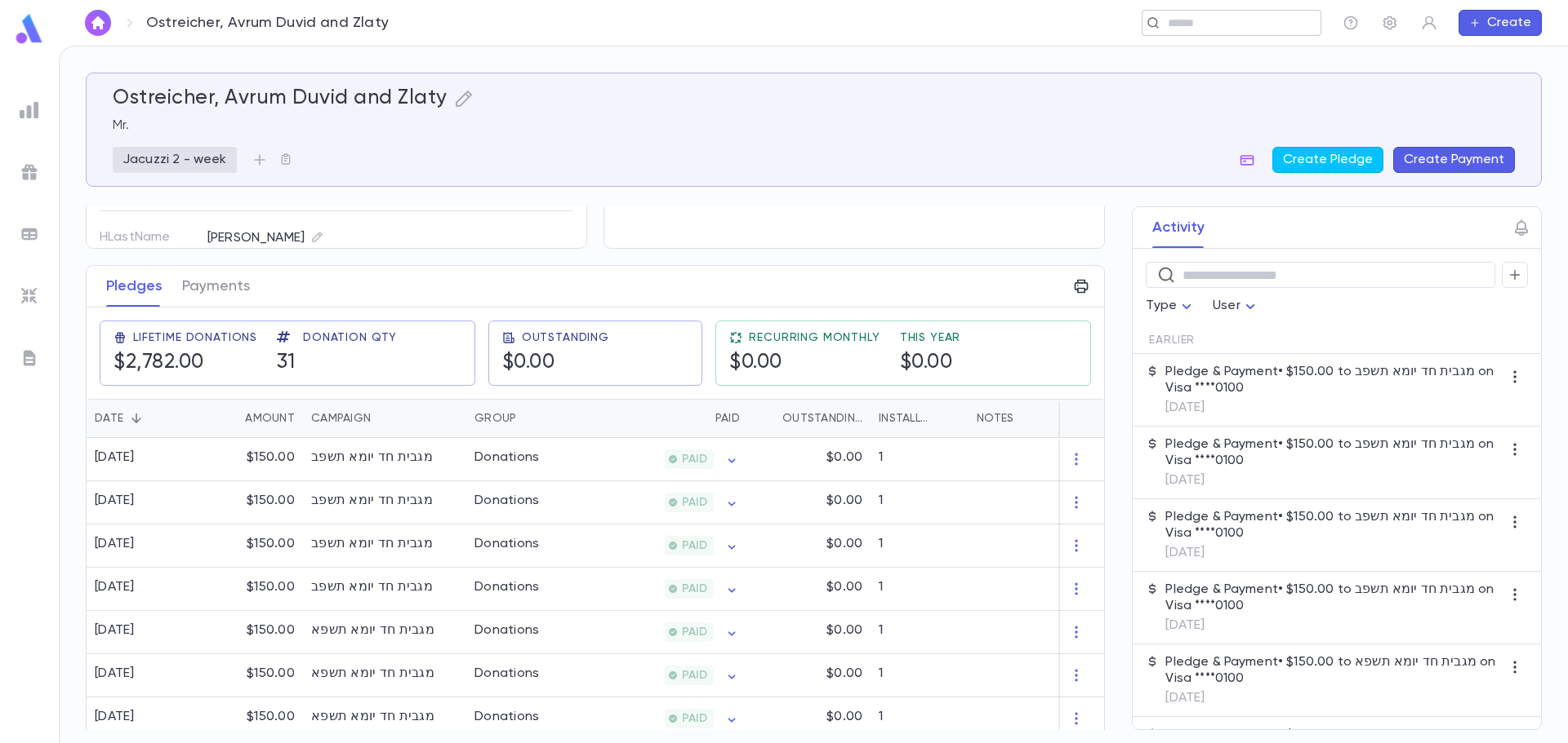
click at [1200, 20] on input "text" at bounding box center [1225, 24] width 126 height 16
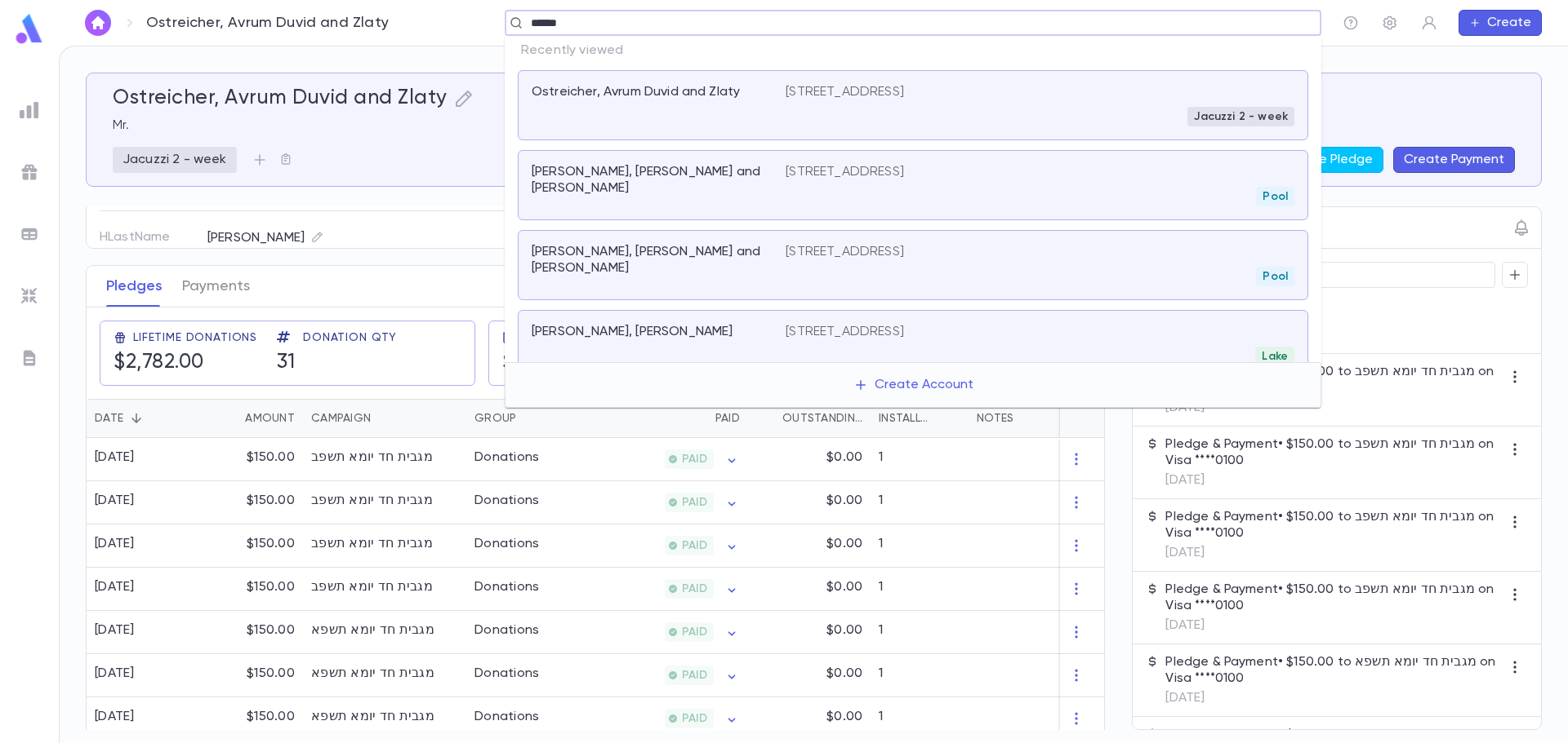
type input "*******"
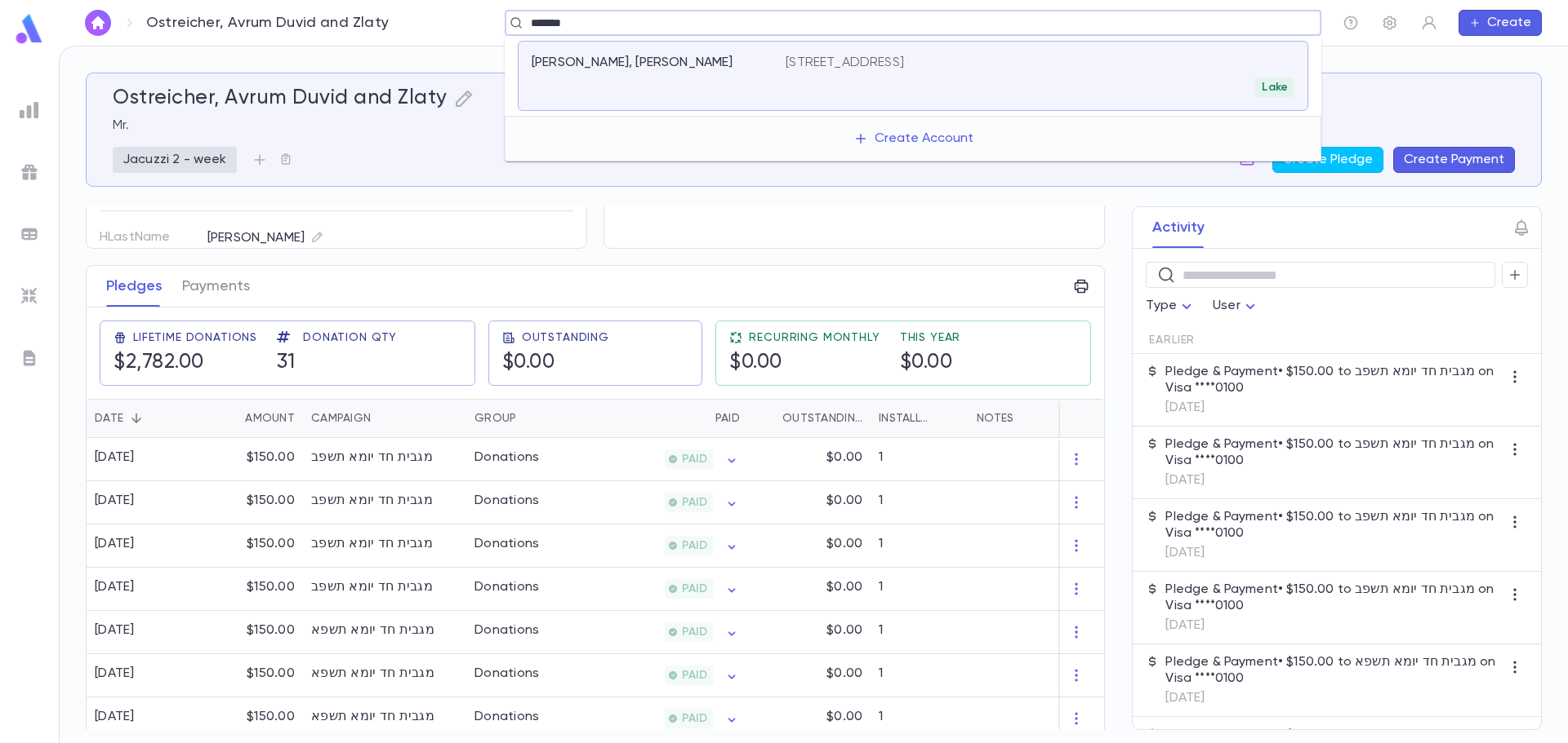
click at [738, 85] on div "Mayer, Eliezer Hersh" at bounding box center [658, 76] width 254 height 43
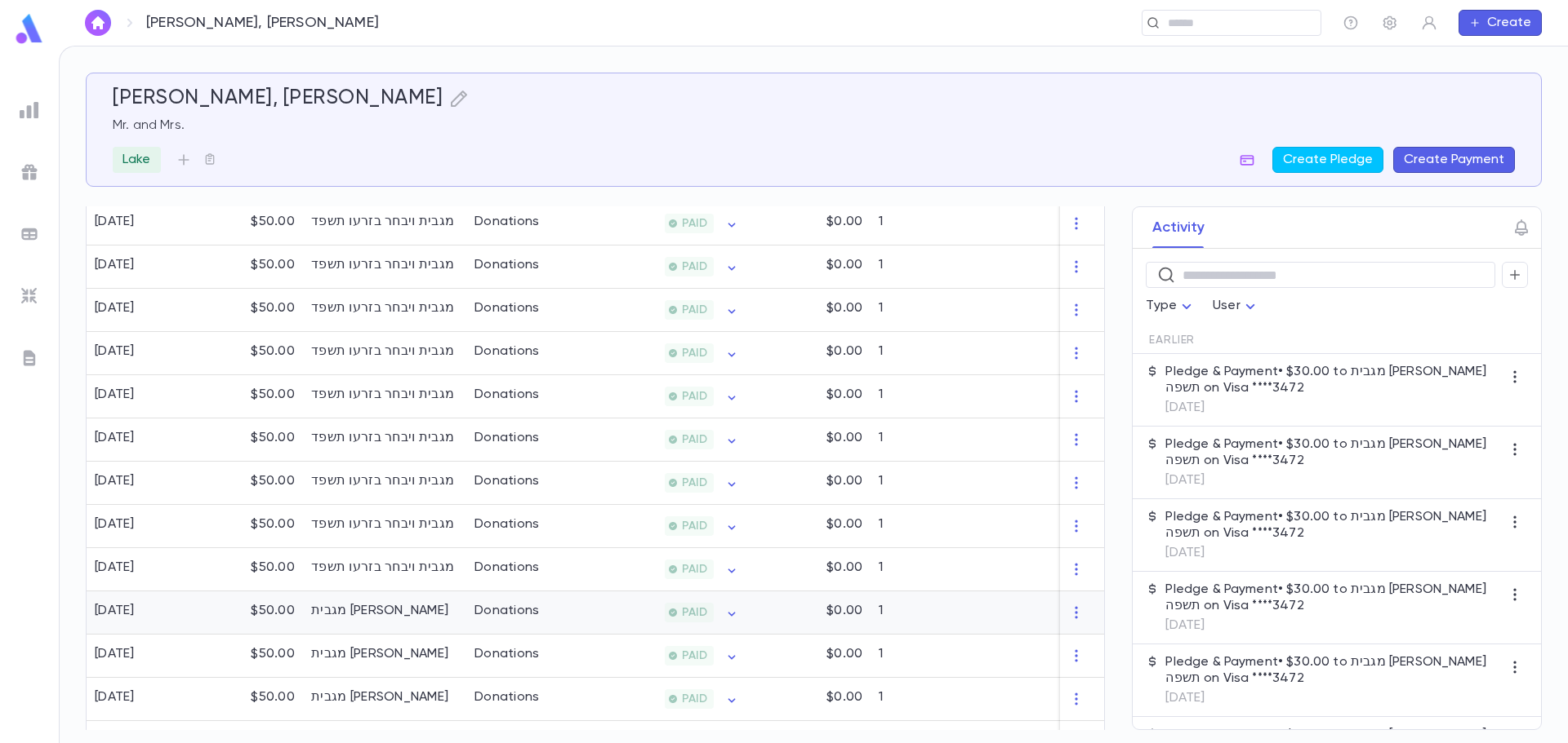
scroll to position [1106, 0]
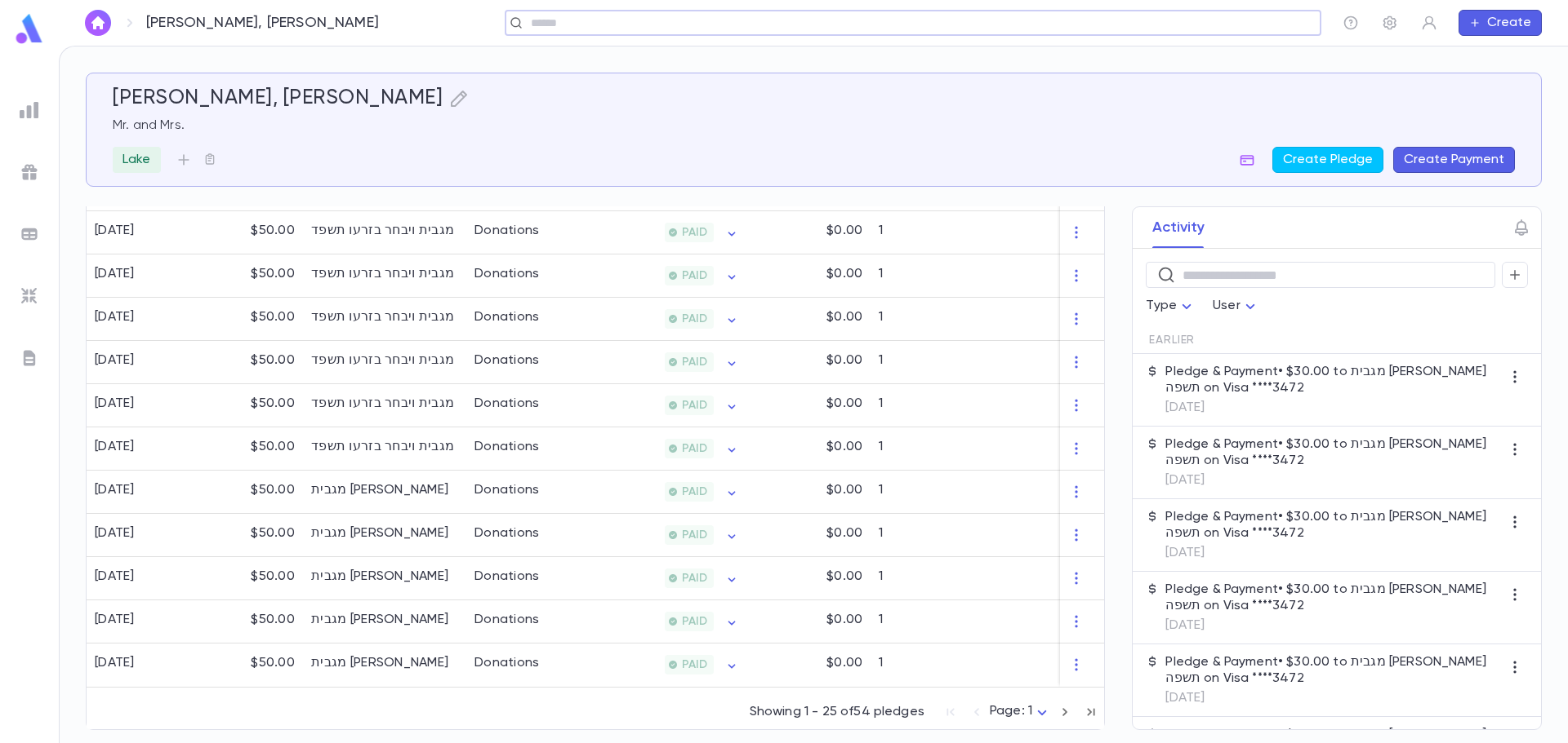
click at [1082, 714] on icon "button" at bounding box center [1090, 713] width 18 height 19
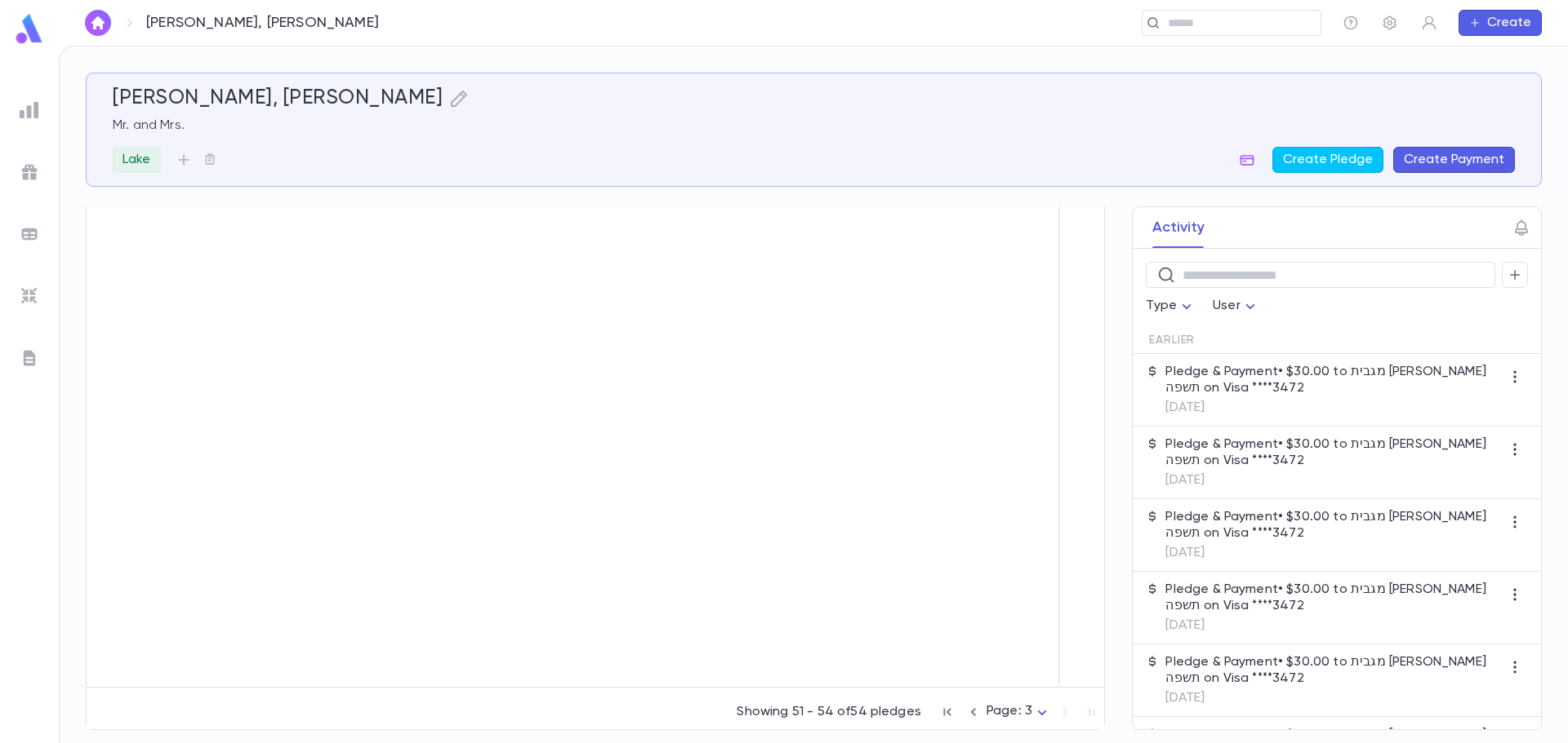
scroll to position [94, 0]
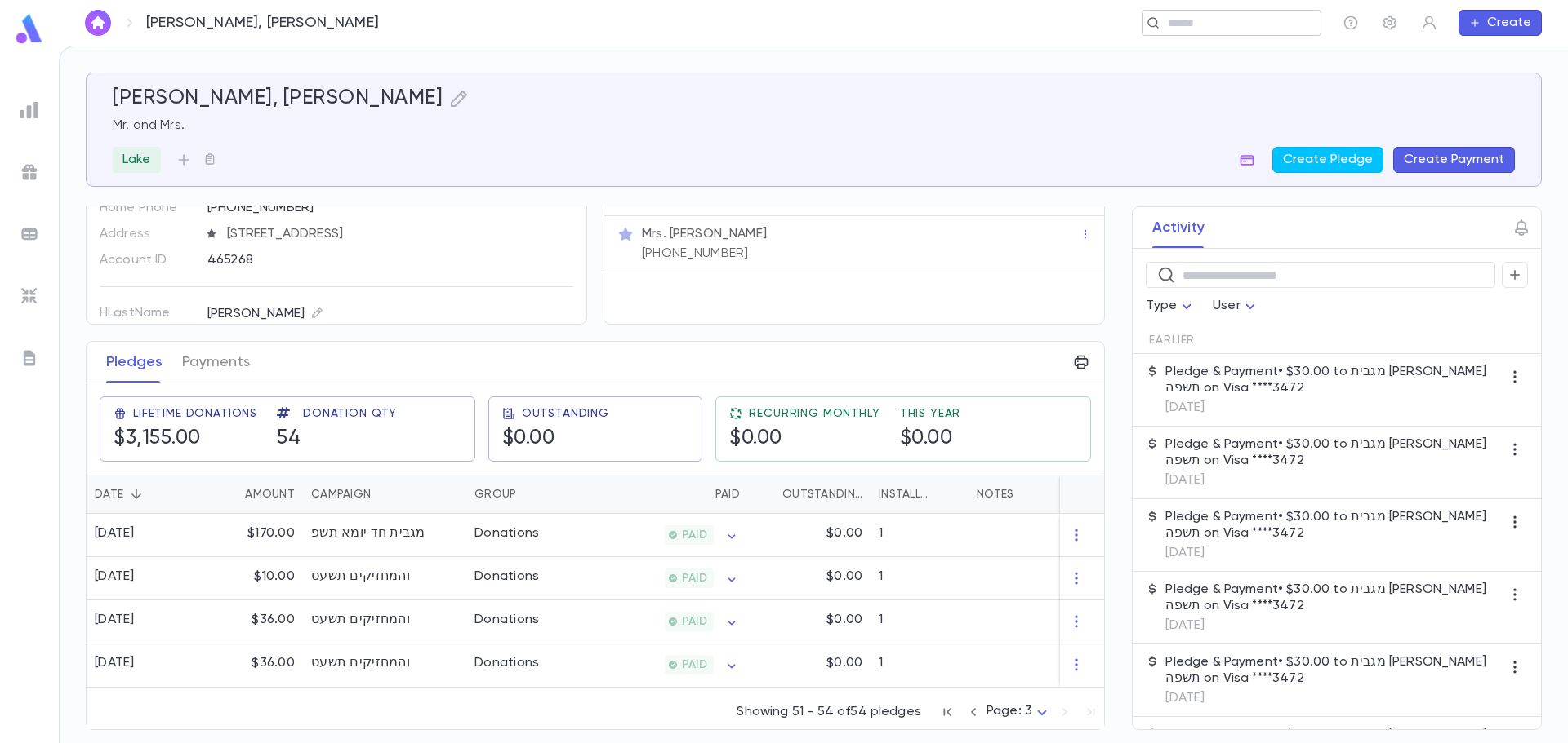
click at [1178, 19] on input "text" at bounding box center [1225, 24] width 126 height 16
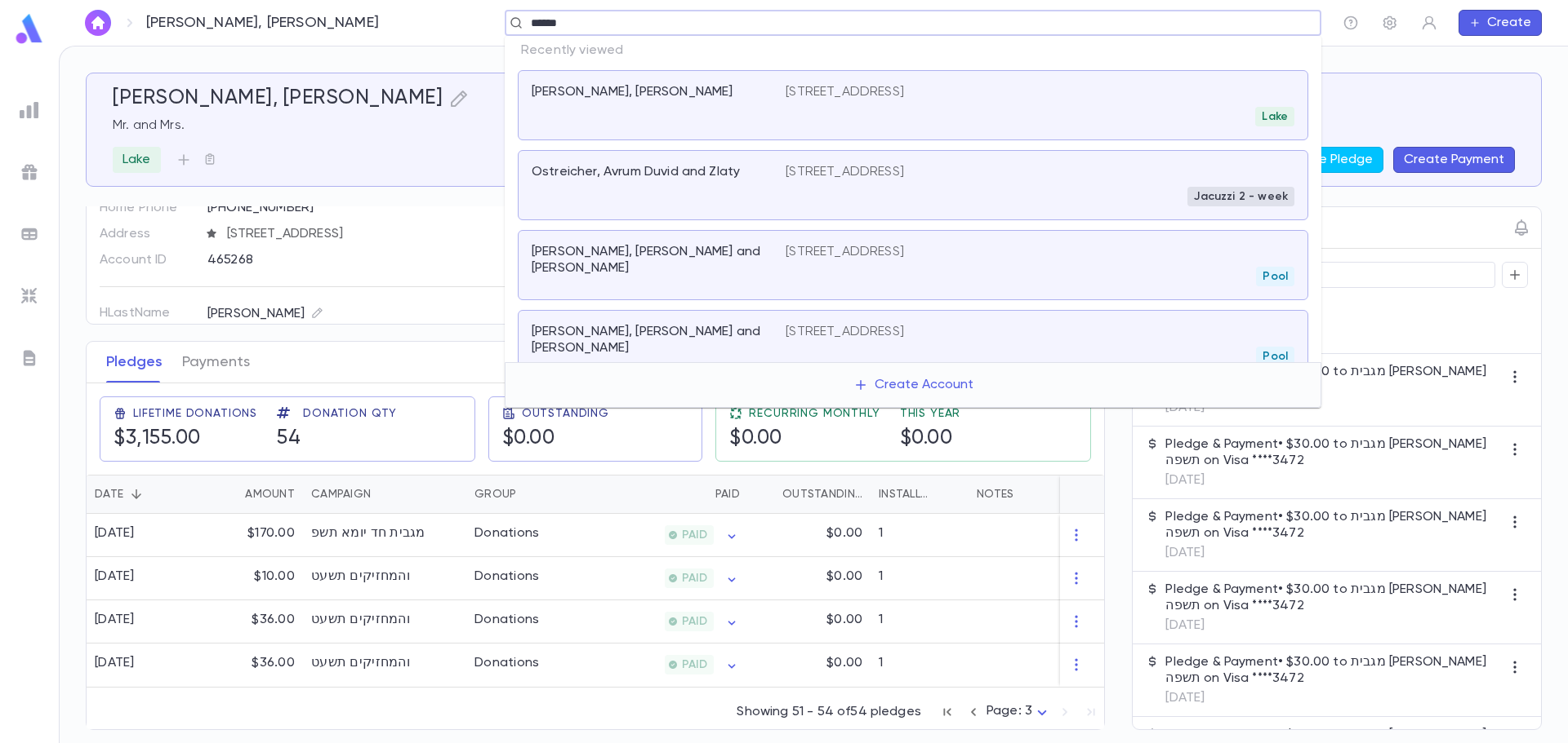
type input "*******"
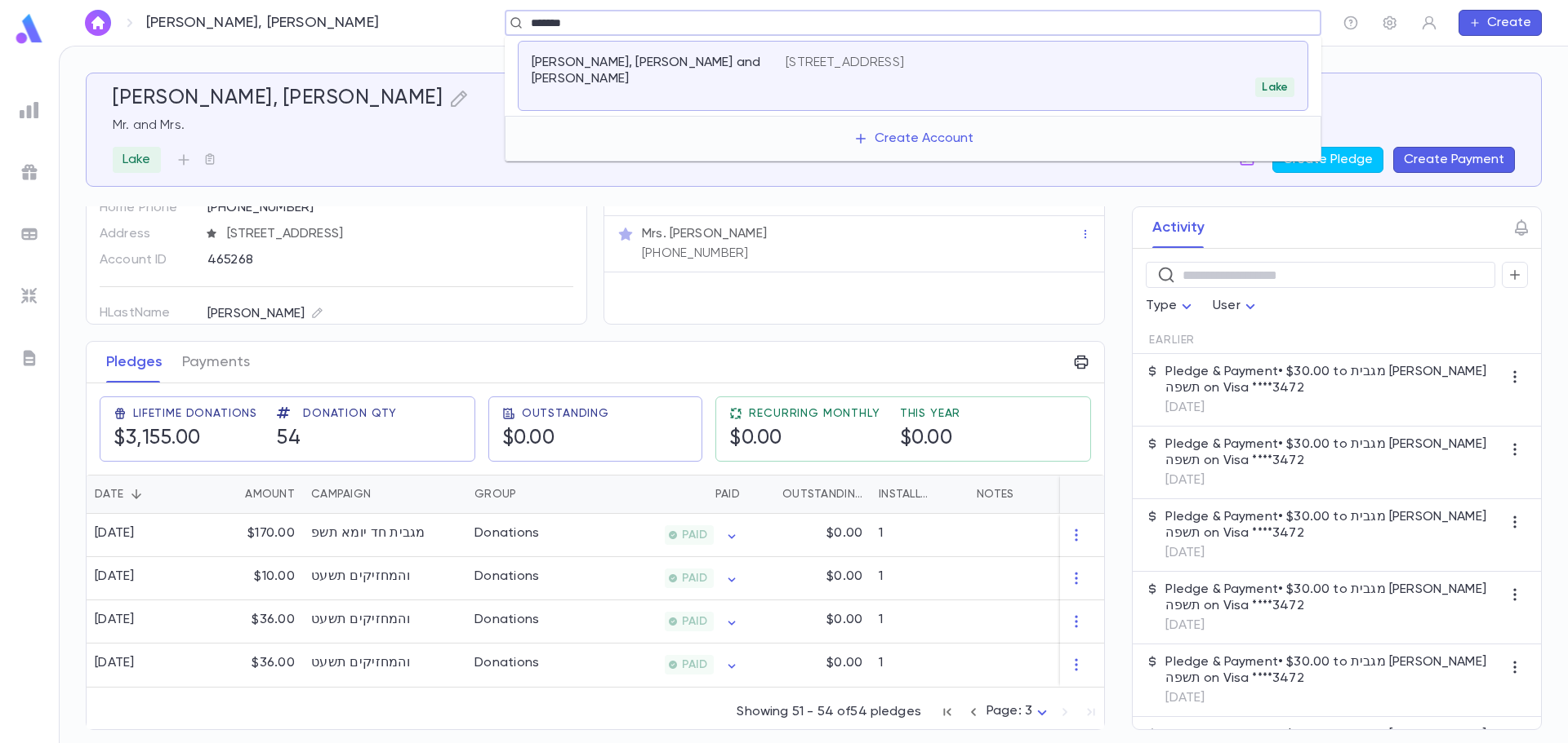
click at [811, 67] on p "2045 63rd St, Brooklyn NY 11204-3071" at bounding box center [845, 63] width 119 height 17
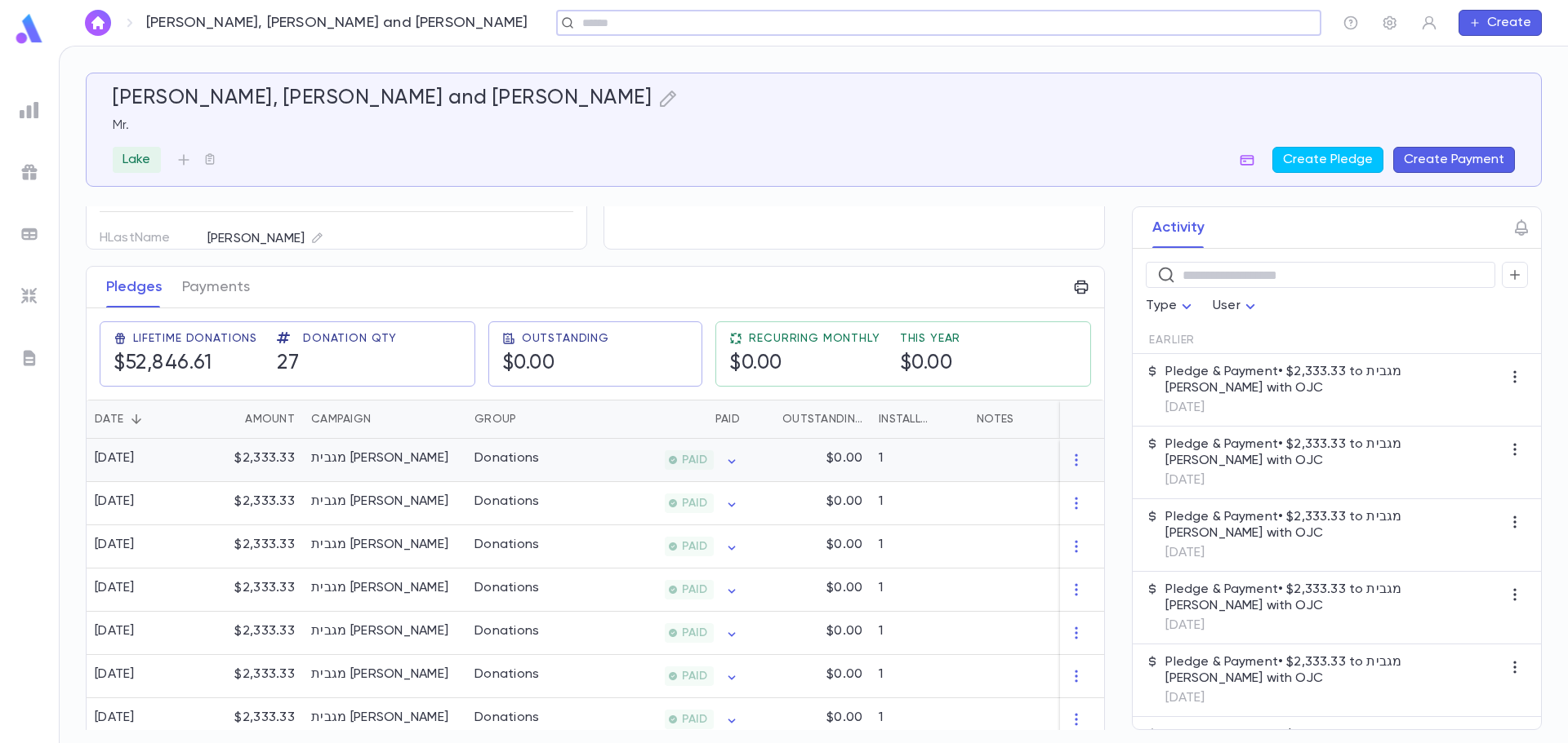
scroll to position [163, 0]
click at [1223, 32] on div "​" at bounding box center [1232, 23] width 180 height 26
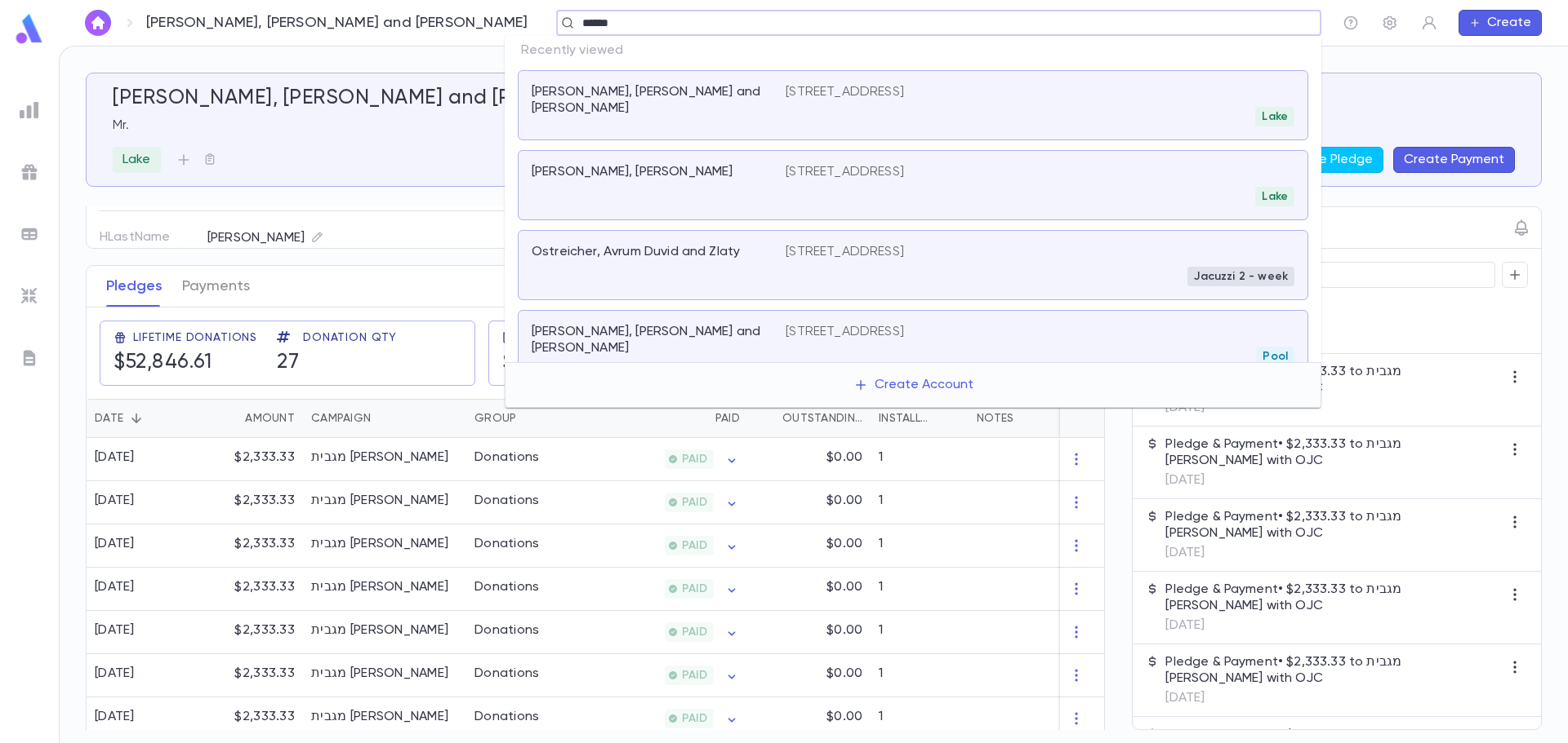
type input "*******"
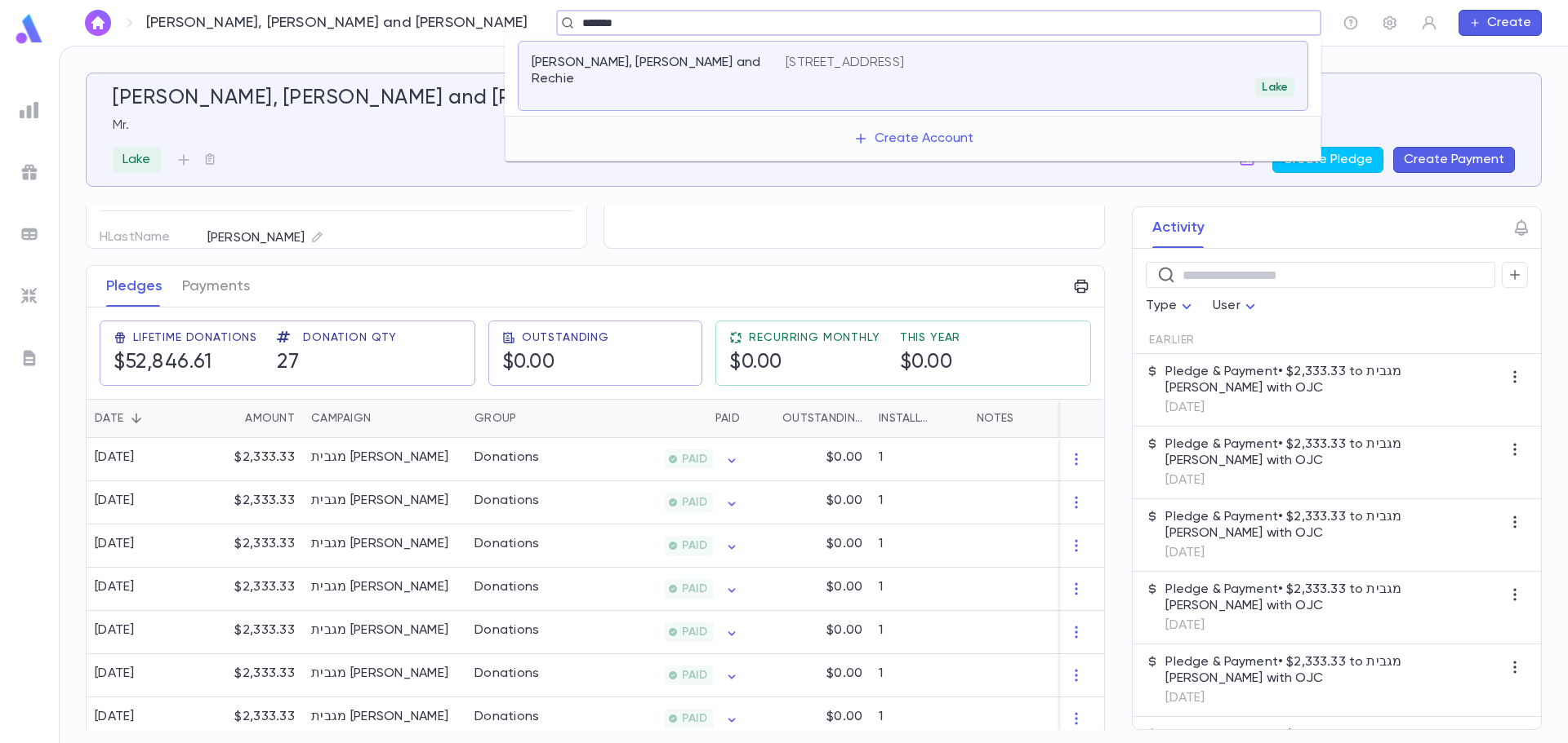
click at [804, 72] on div "1153 42nd St, Brooklyn NY 11219-1573 Lake" at bounding box center [1040, 76] width 509 height 43
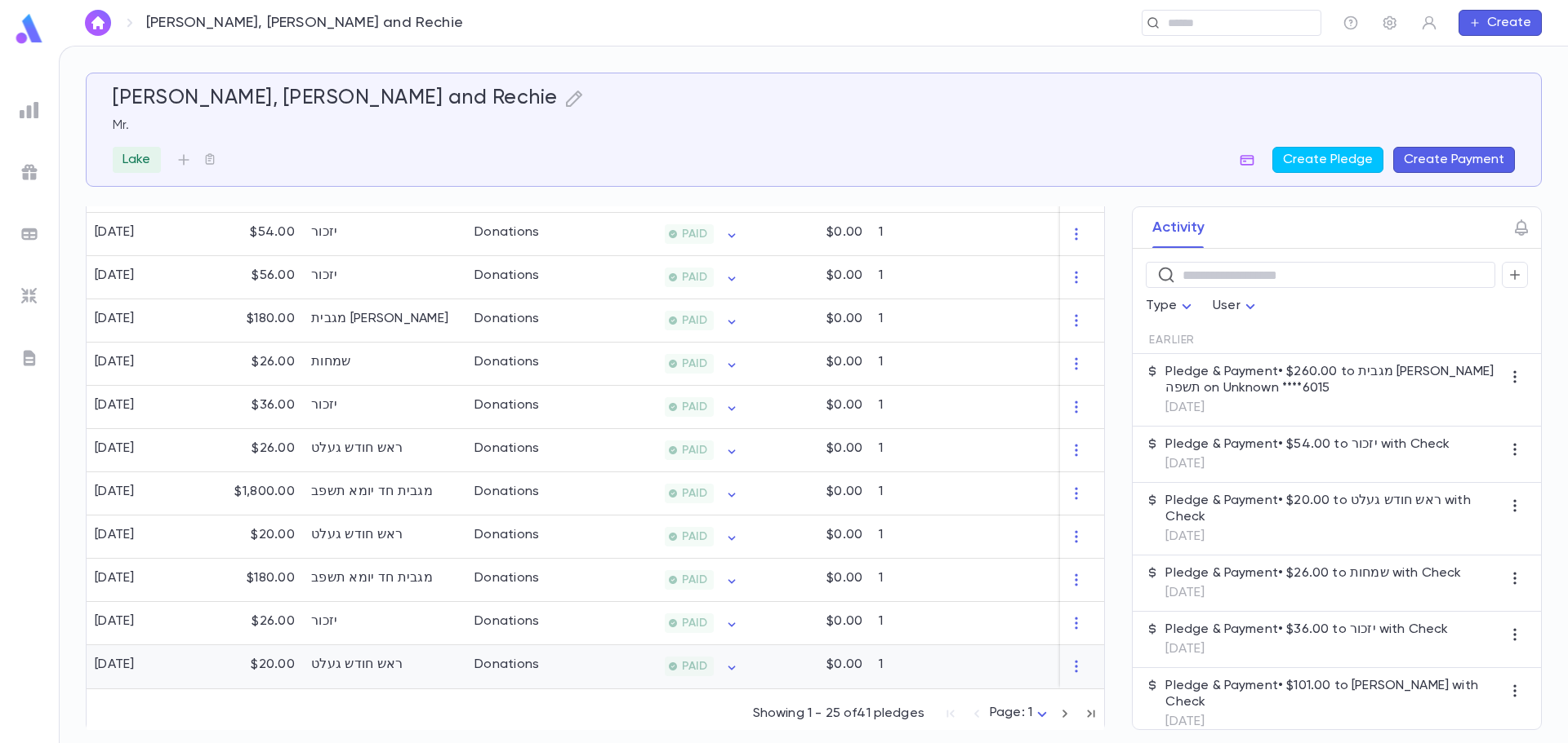
scroll to position [1015, 0]
click at [1083, 709] on icon "button" at bounding box center [1090, 713] width 18 height 19
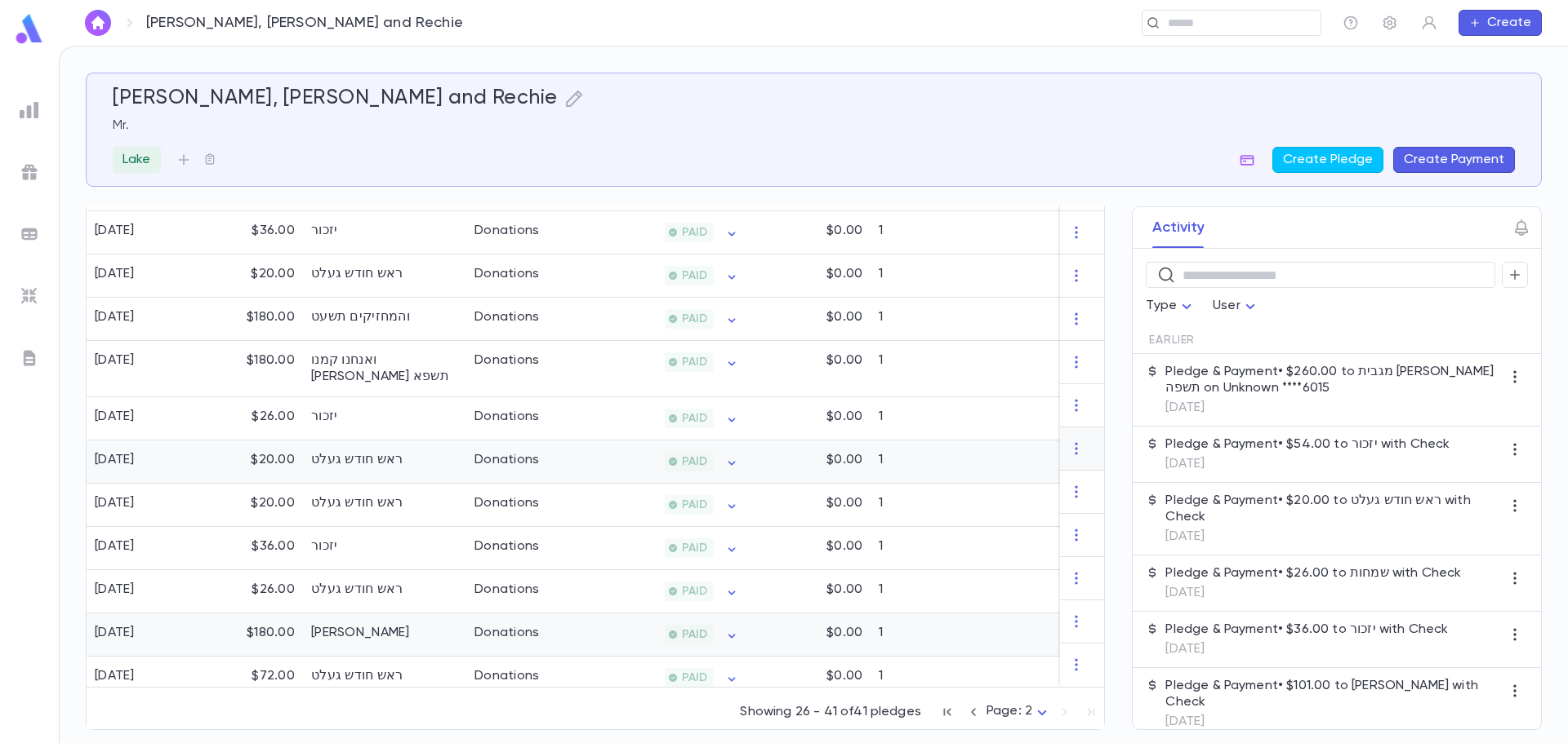
scroll to position [613, 0]
click at [1274, 22] on input "text" at bounding box center [1225, 24] width 126 height 16
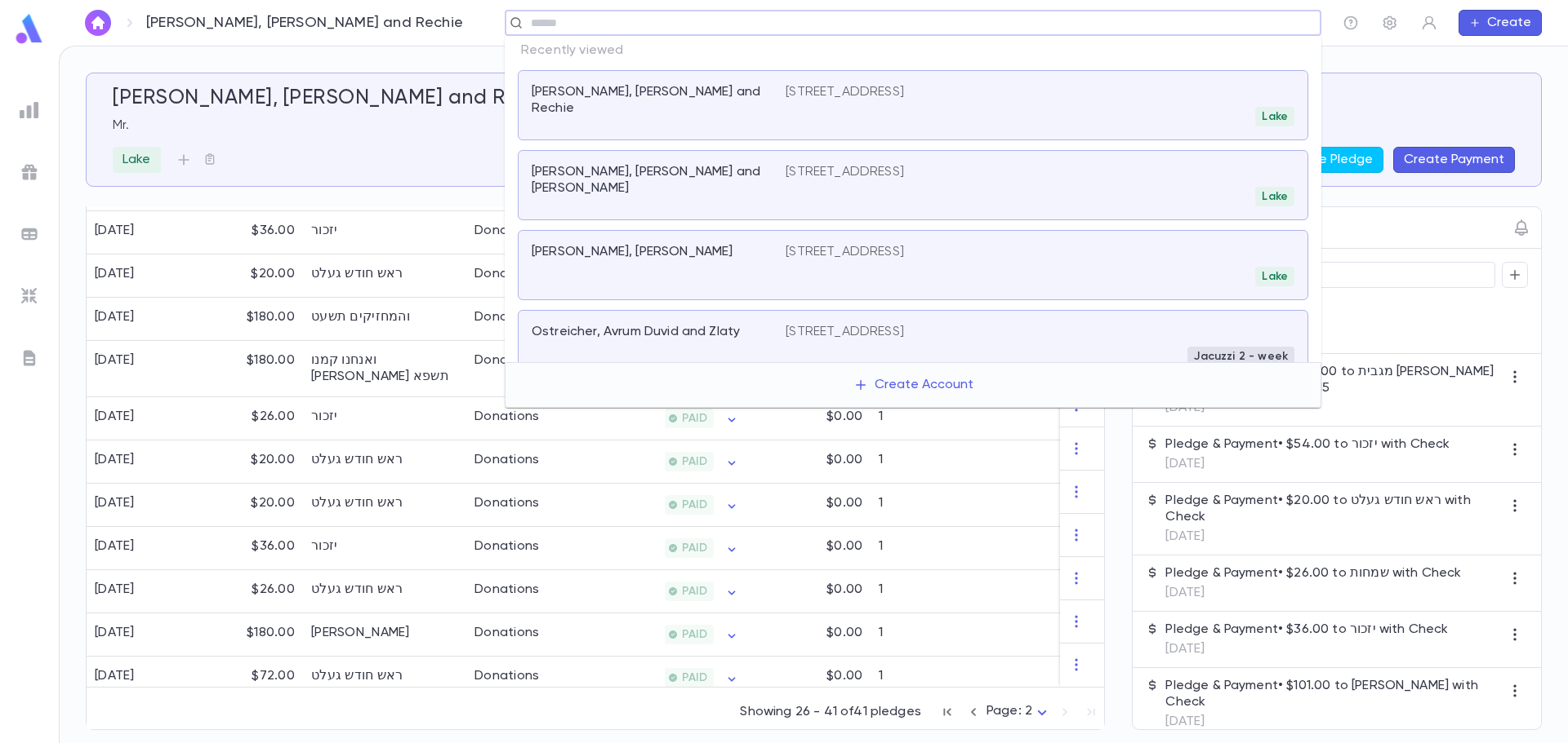
type input "*"
type input "*******"
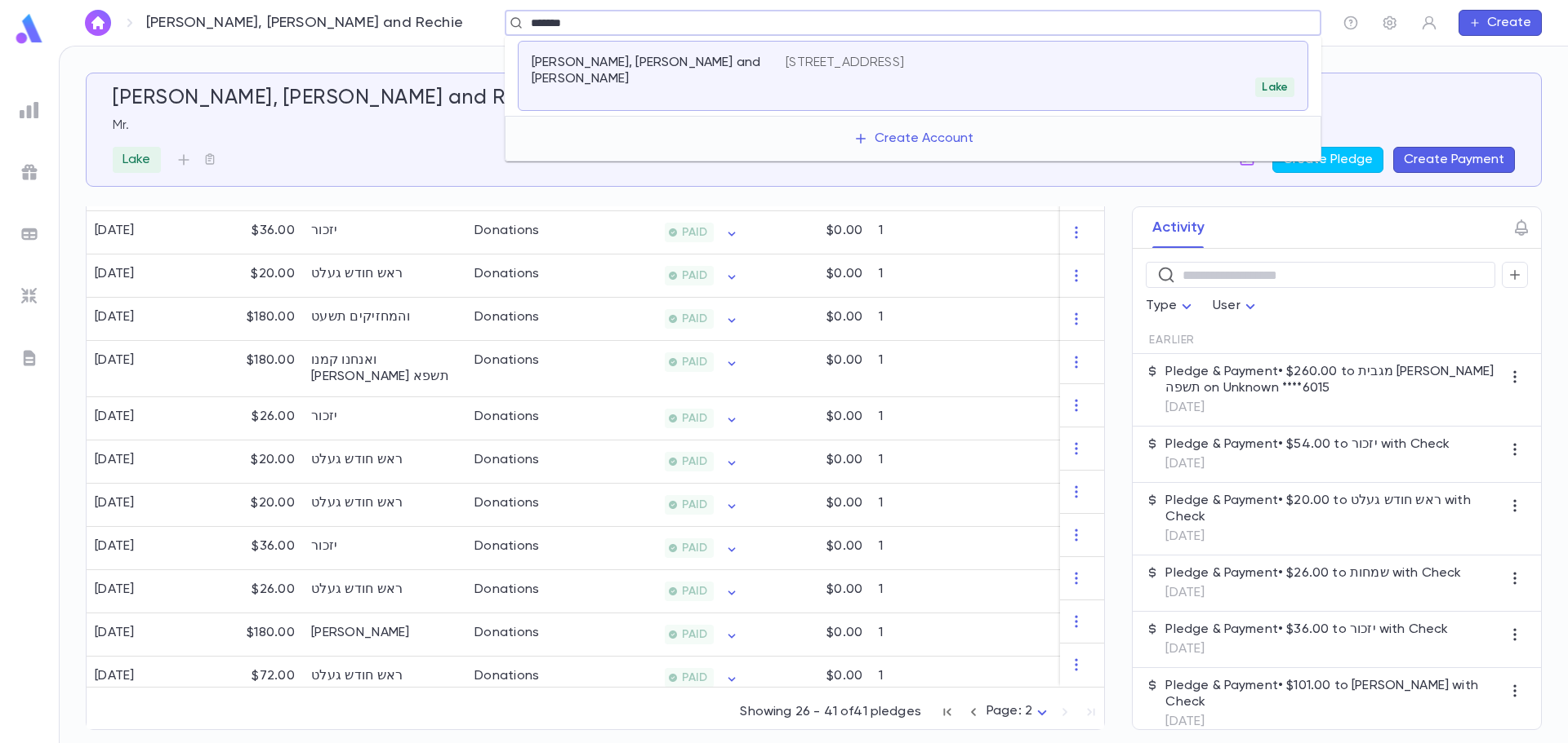
click at [735, 84] on div "Barhorin, Yakov and Faigy" at bounding box center [658, 76] width 254 height 43
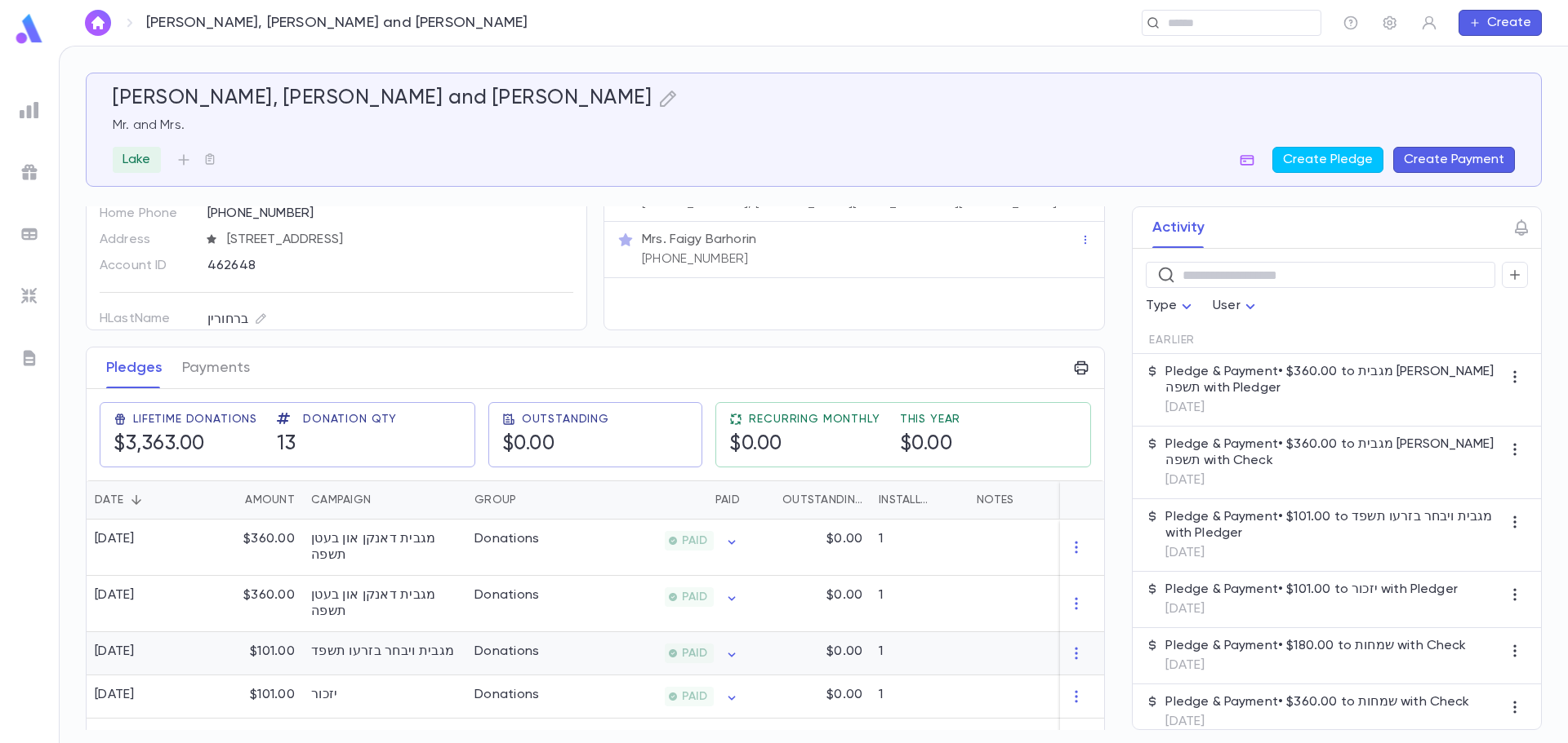
scroll to position [163, 0]
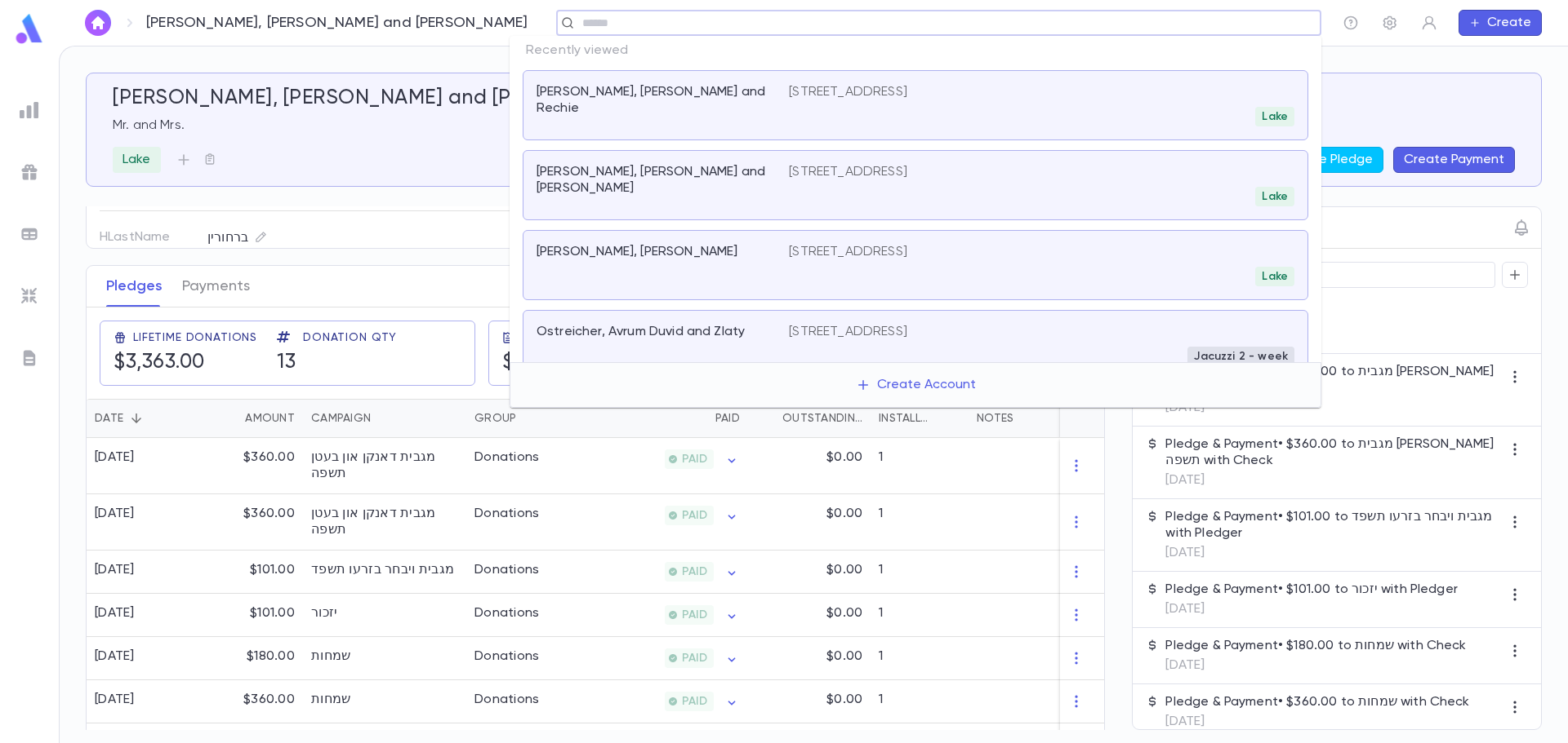
click at [1186, 17] on input "text" at bounding box center [933, 24] width 712 height 16
type input "*******"
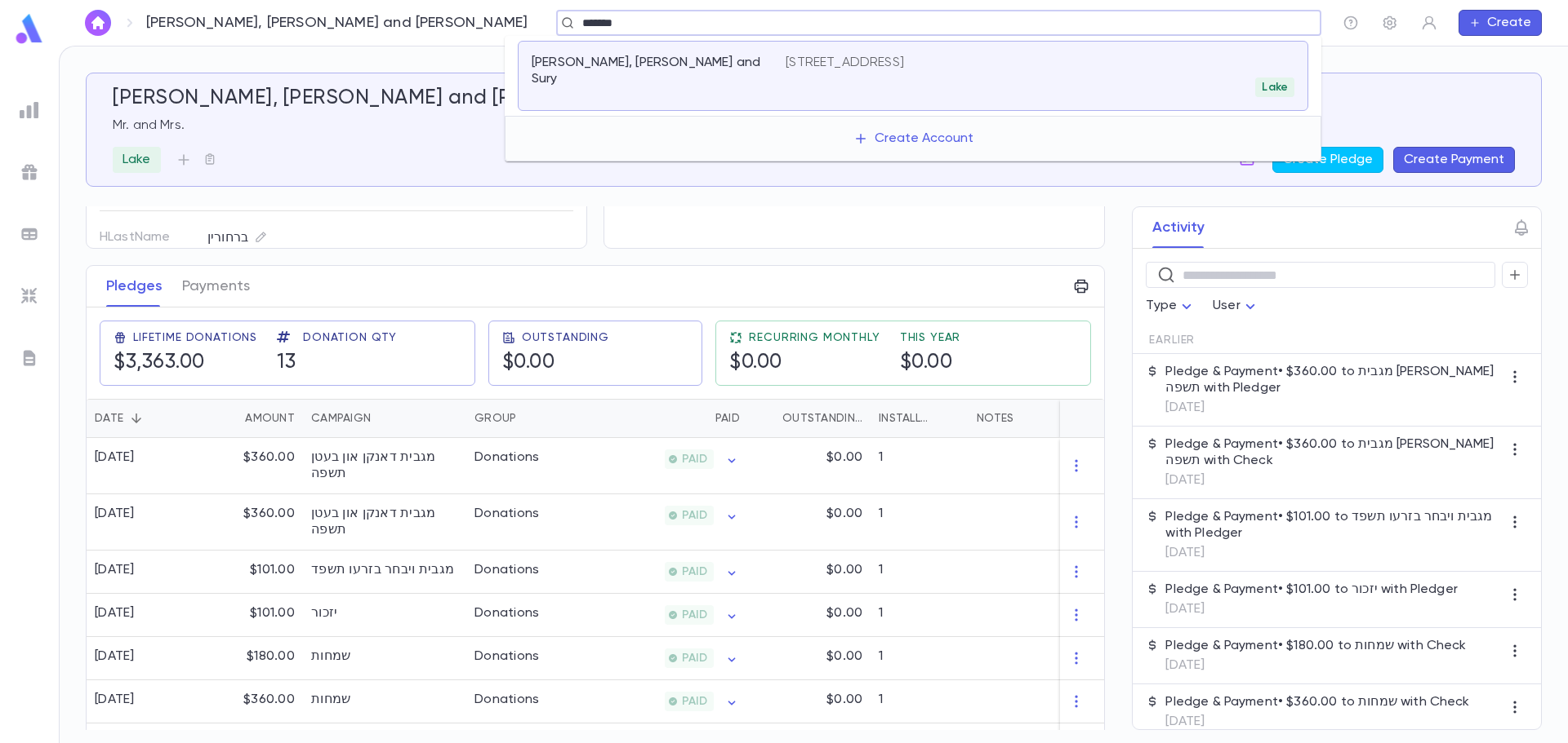
click at [567, 64] on p "Grossman, Duvid and Sury" at bounding box center [648, 71] width 234 height 32
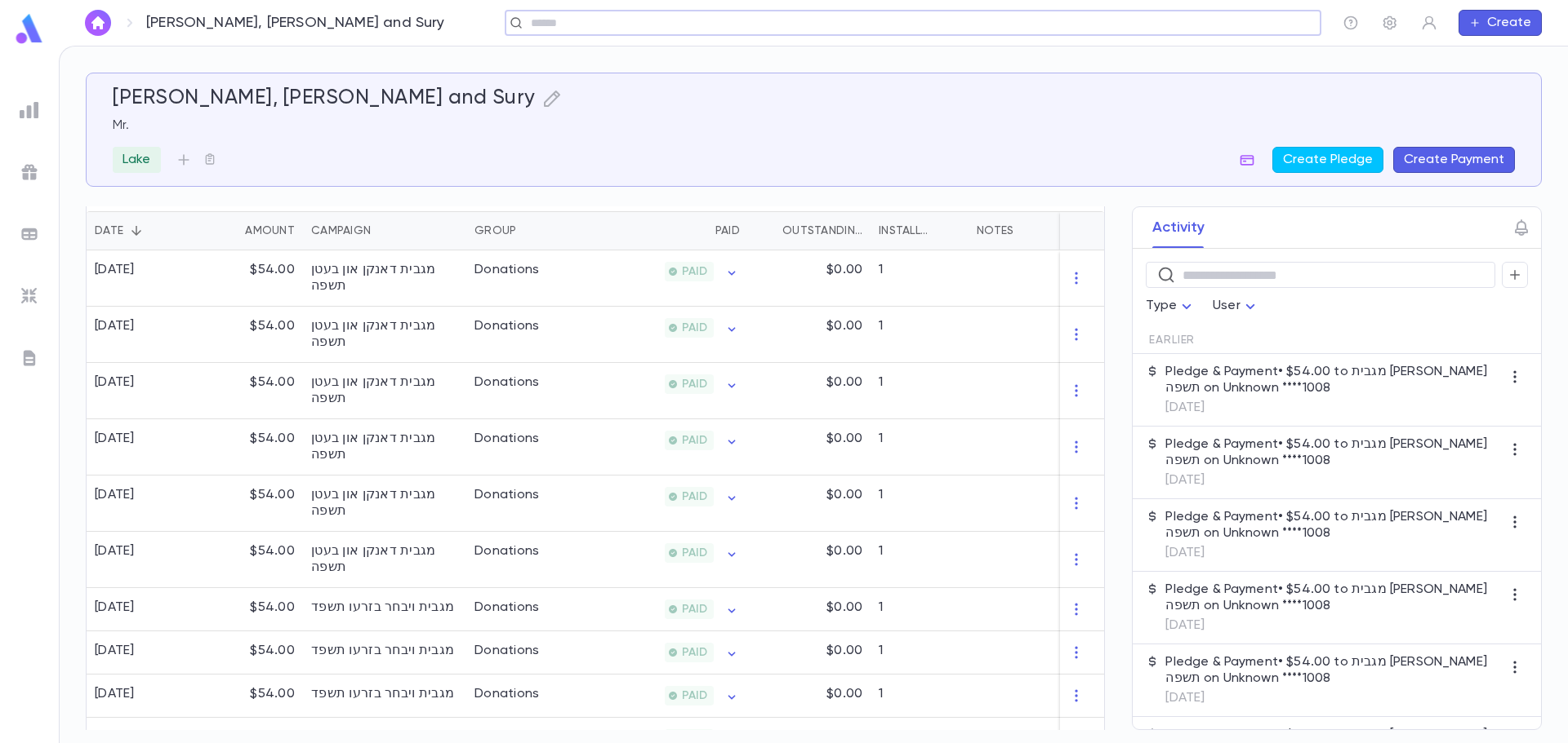
scroll to position [327, 0]
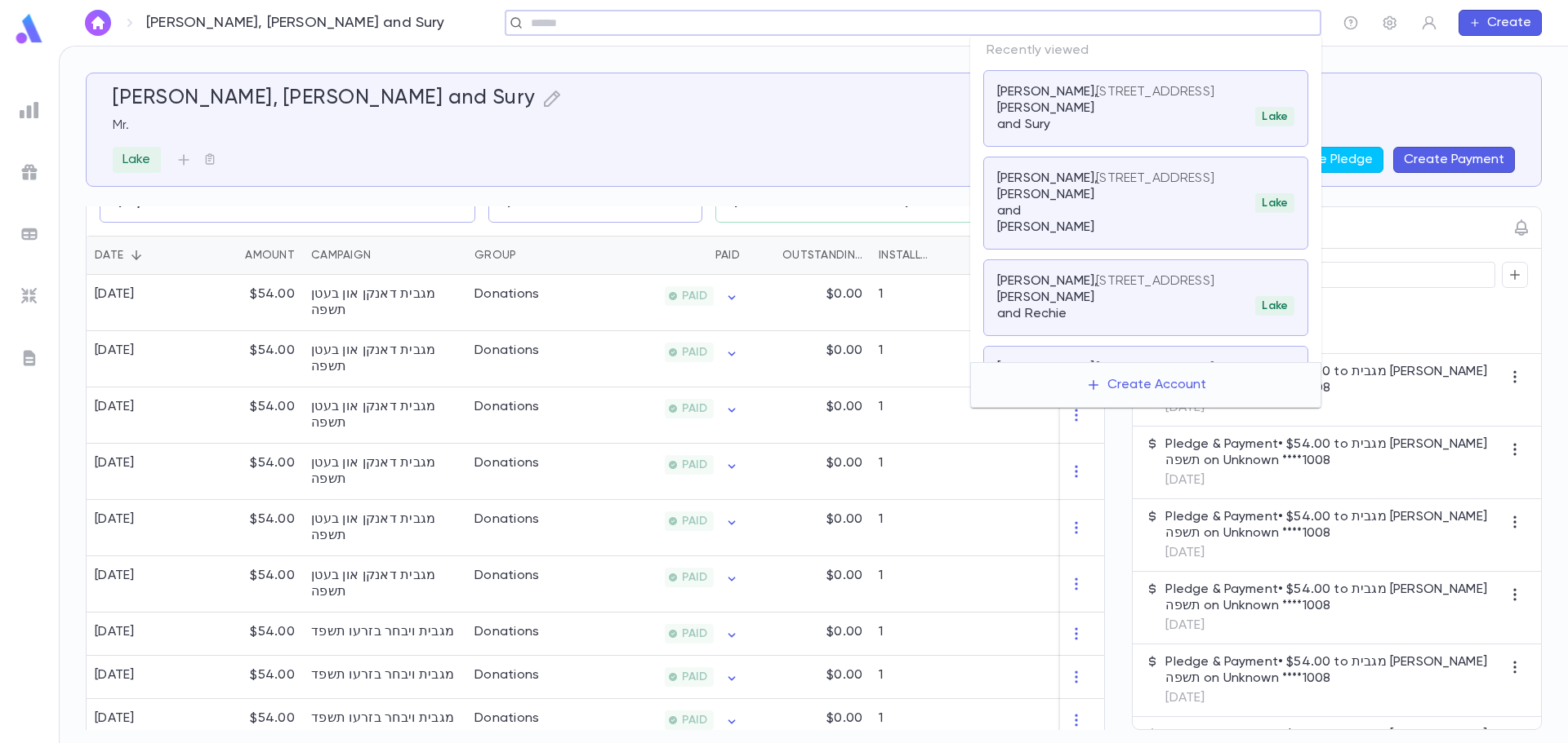
click at [1185, 21] on input "text" at bounding box center [907, 24] width 764 height 16
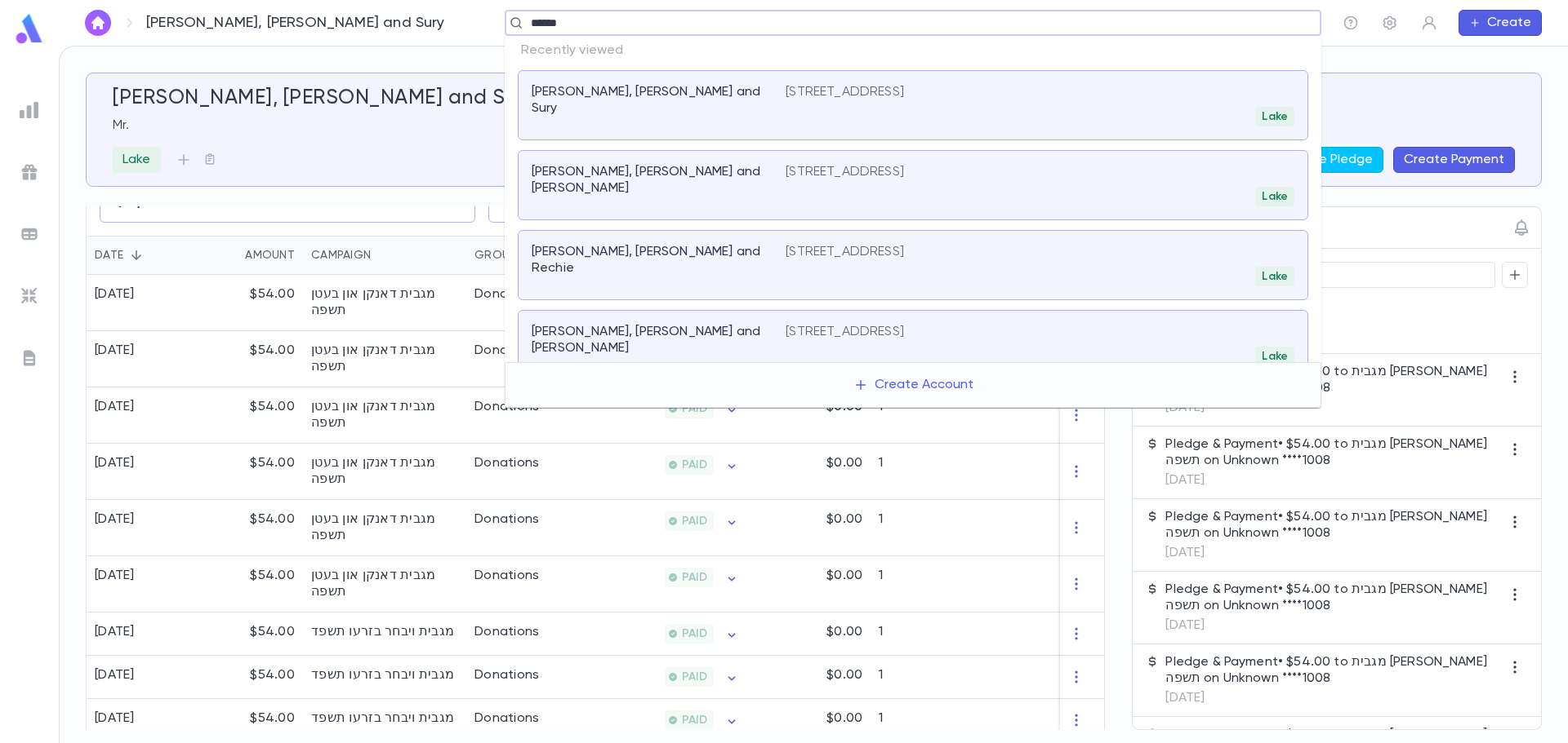
type input "*******"
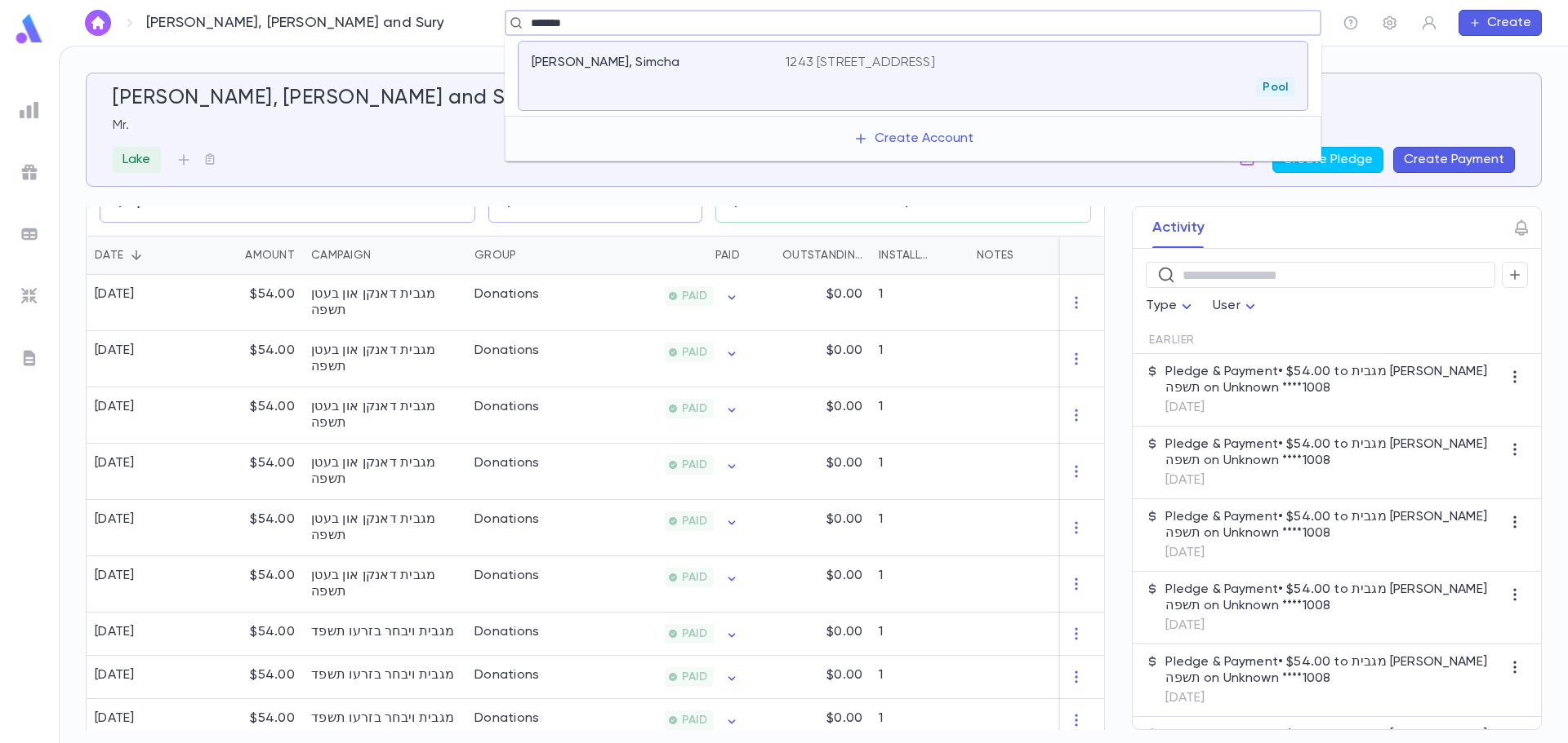
click at [655, 85] on div "Silberstein, Simcha" at bounding box center [658, 76] width 254 height 43
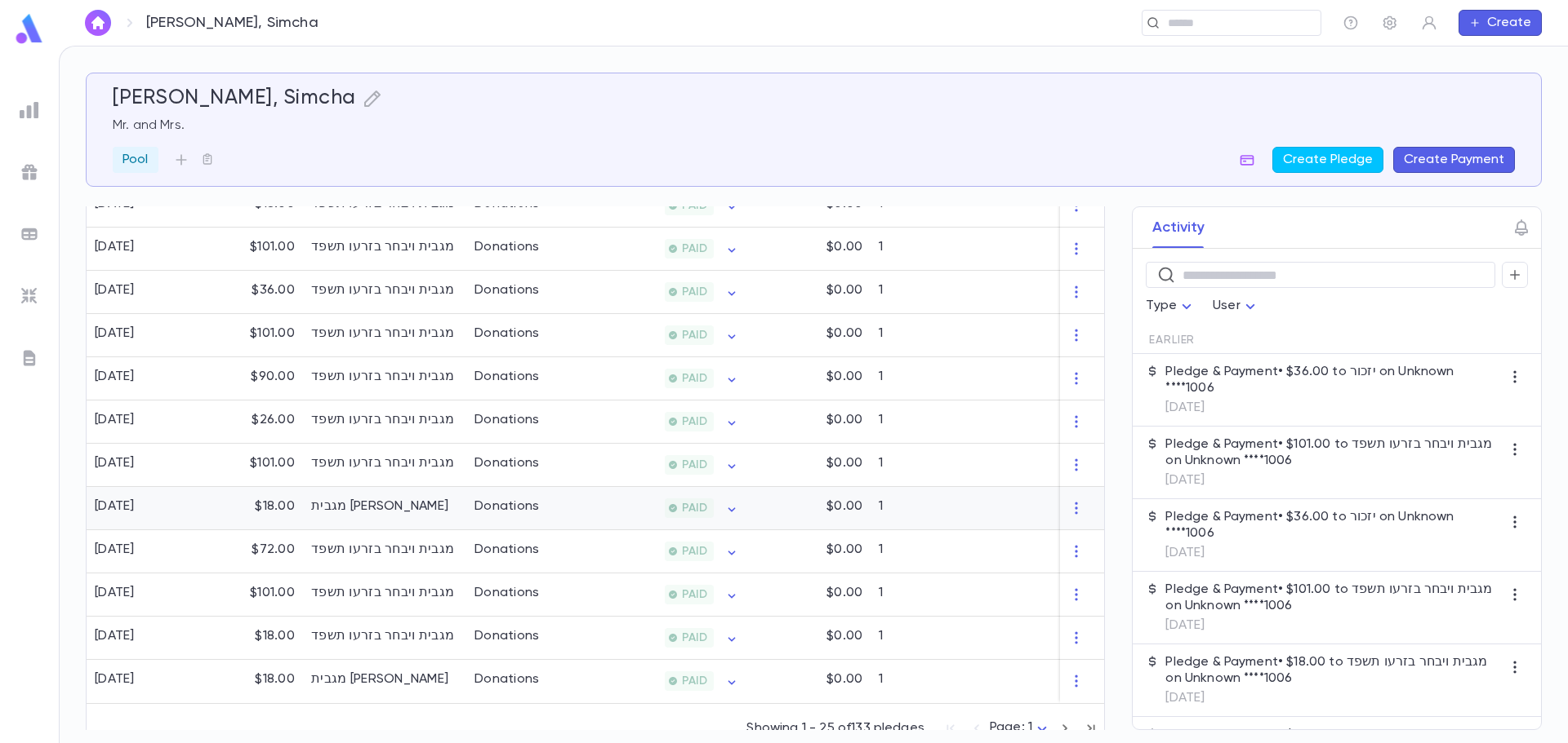
scroll to position [1002, 0]
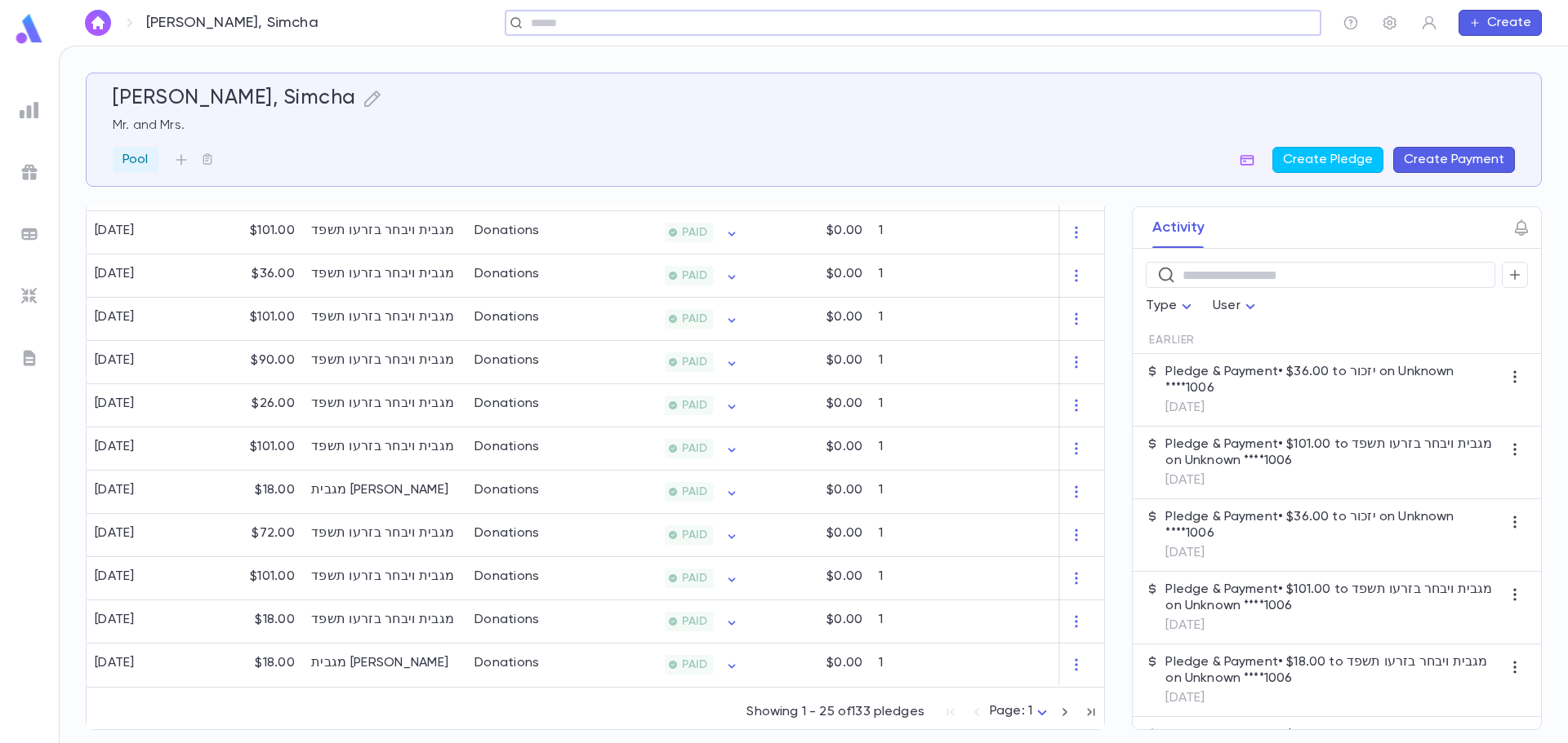
click at [1082, 709] on icon "button" at bounding box center [1090, 713] width 18 height 19
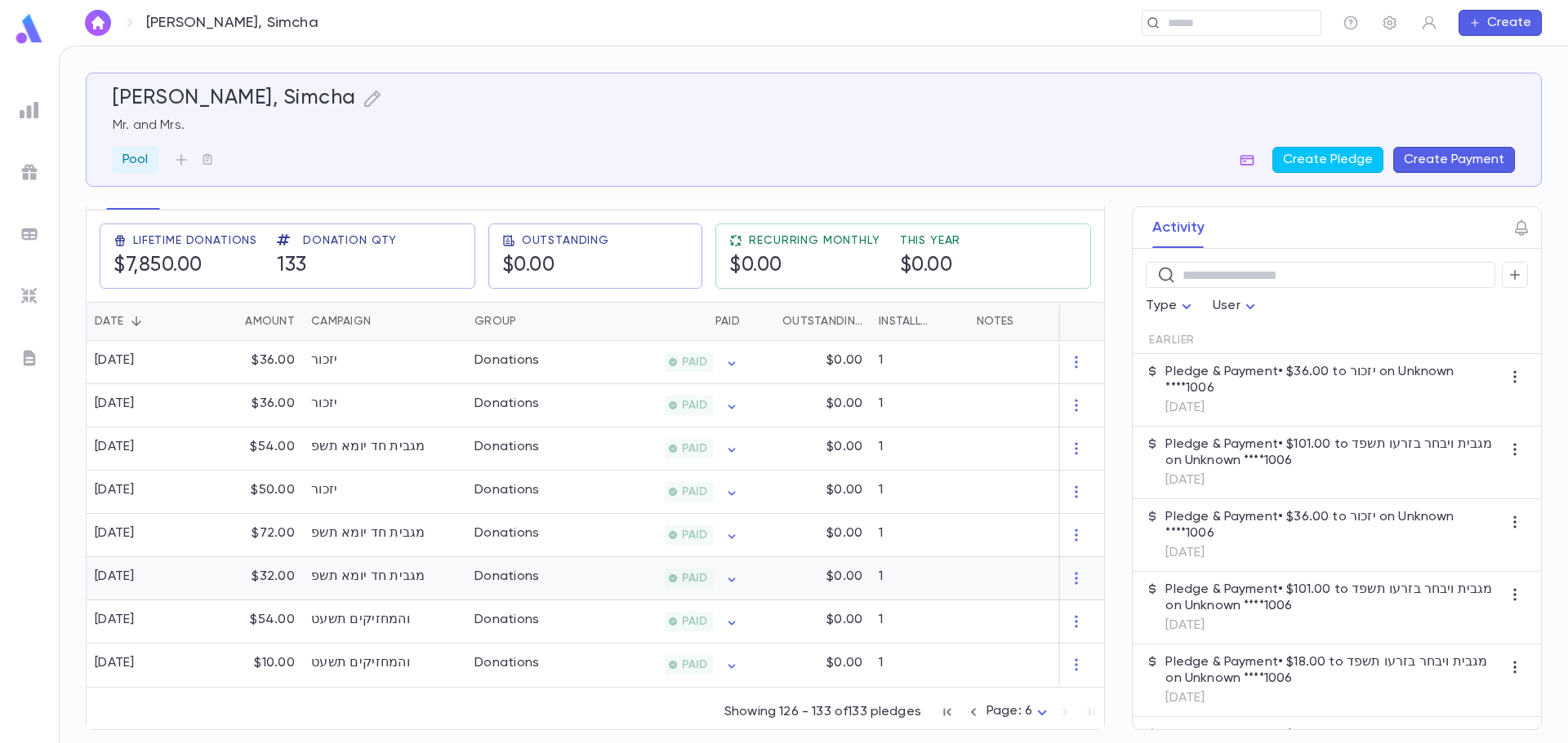
scroll to position [267, 0]
click at [945, 713] on icon "button" at bounding box center [947, 713] width 18 height 19
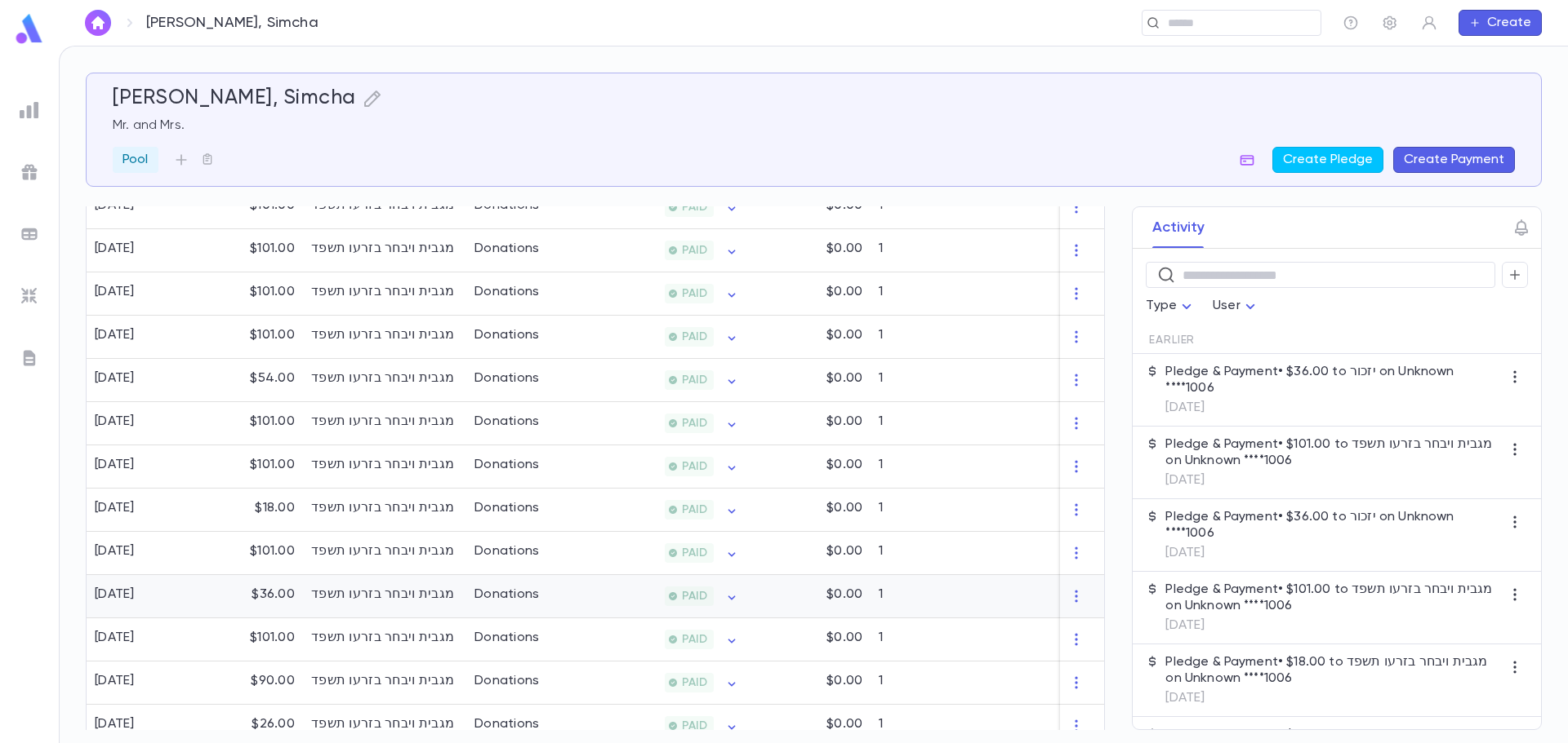
scroll to position [1002, 0]
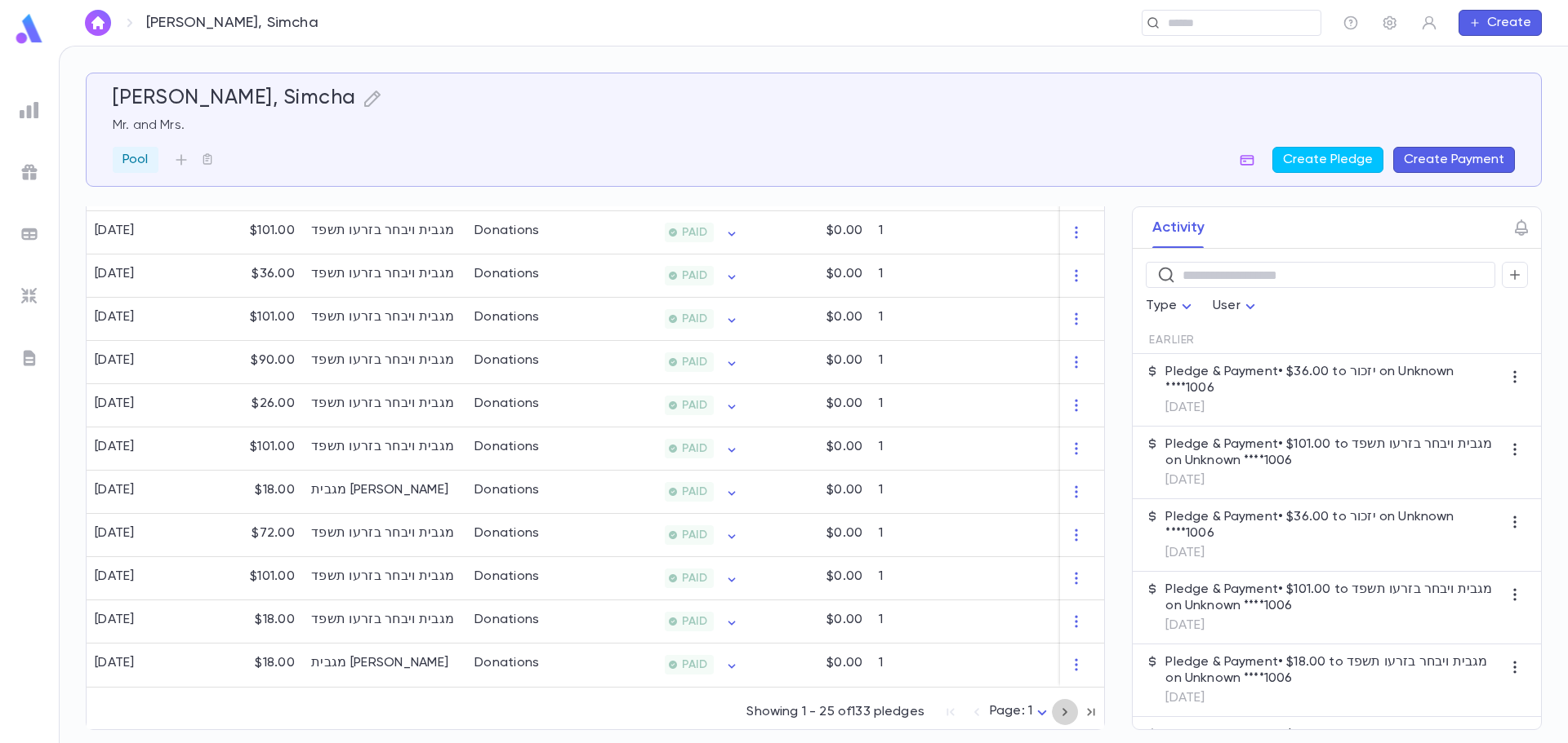
click at [1059, 706] on icon "button" at bounding box center [1064, 713] width 18 height 19
click at [1088, 714] on icon "button" at bounding box center [1091, 712] width 7 height 7
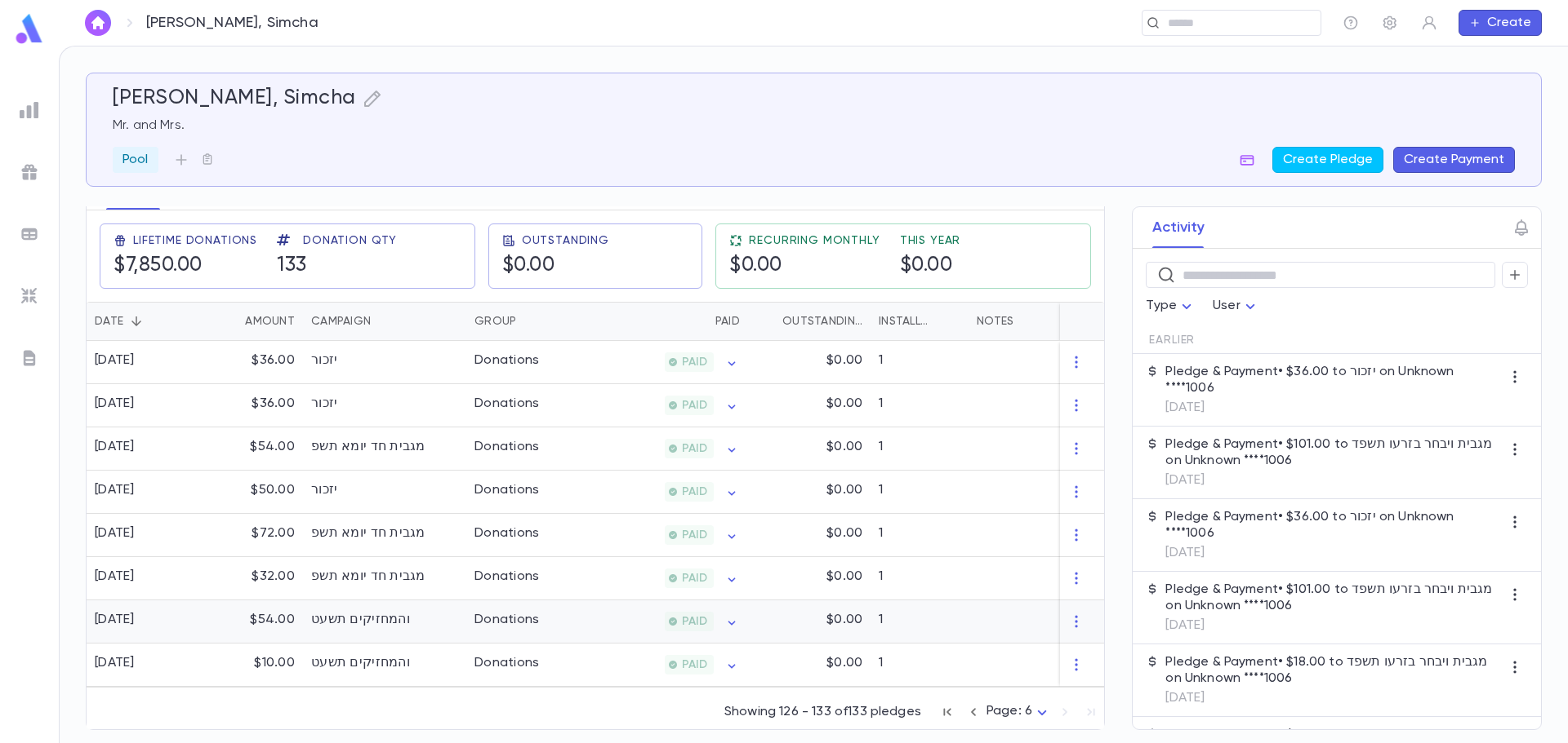
scroll to position [104, 0]
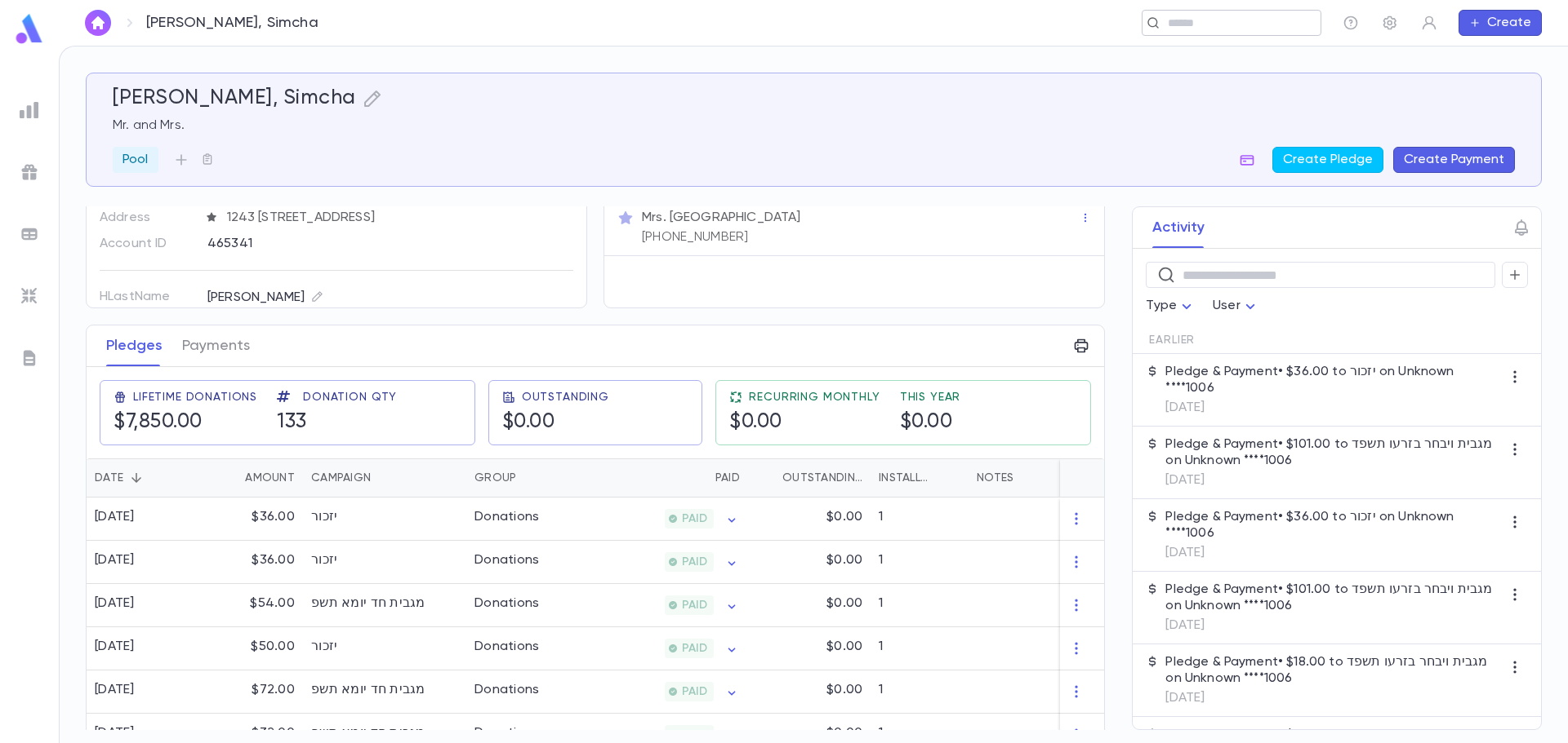
click at [1171, 23] on input "text" at bounding box center [1225, 24] width 126 height 16
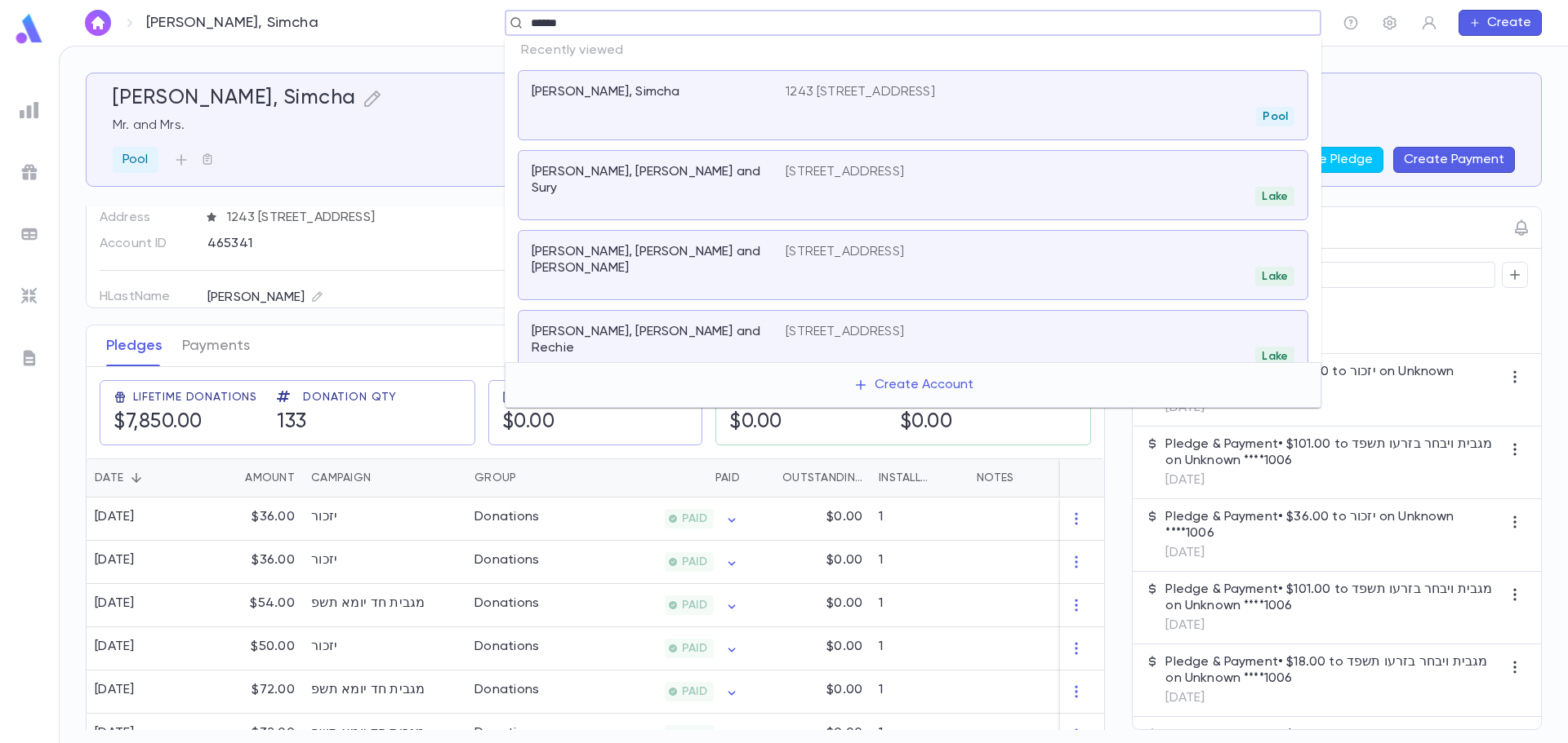
type input "*******"
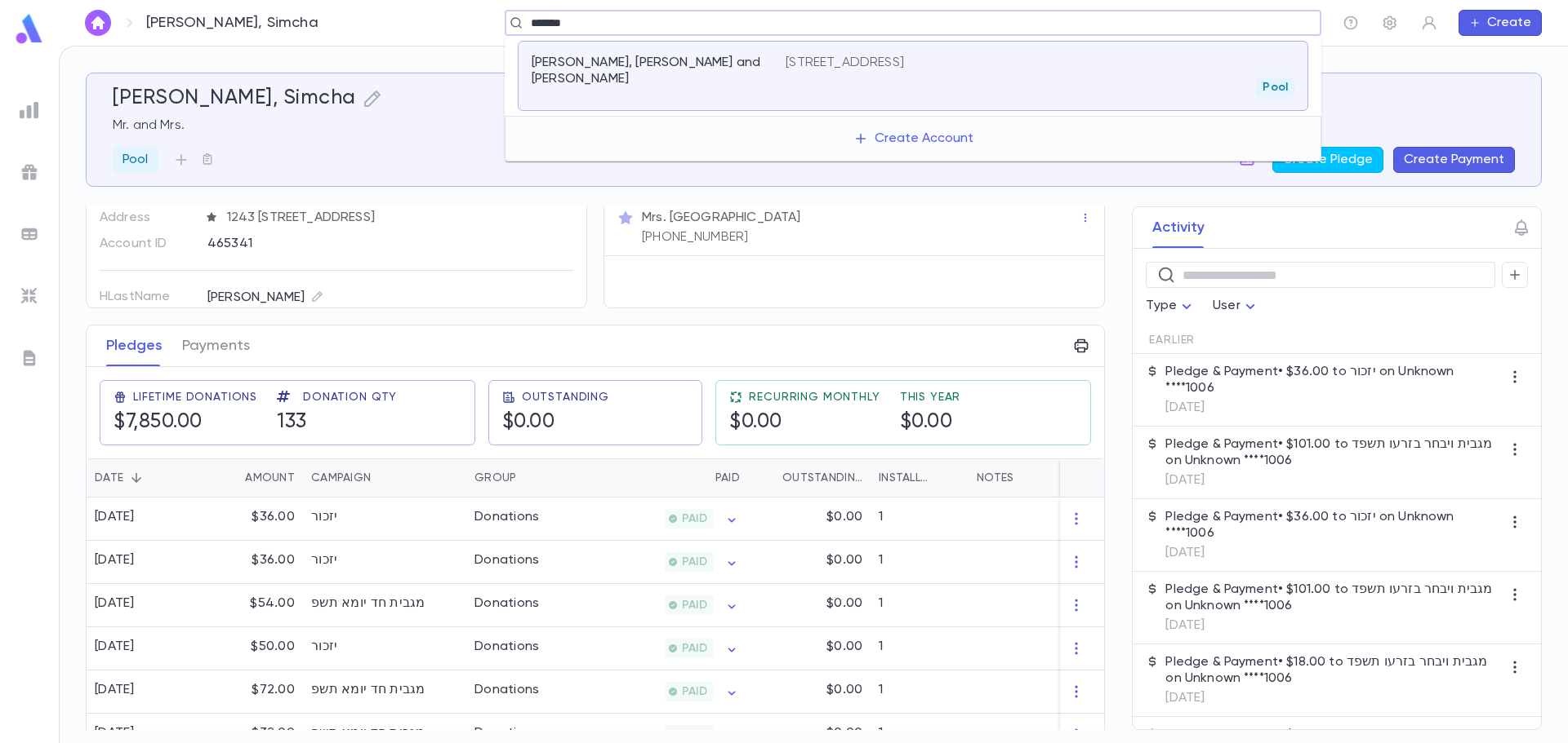
click at [780, 78] on div "Bineth, Aron and Fradel" at bounding box center [658, 76] width 254 height 43
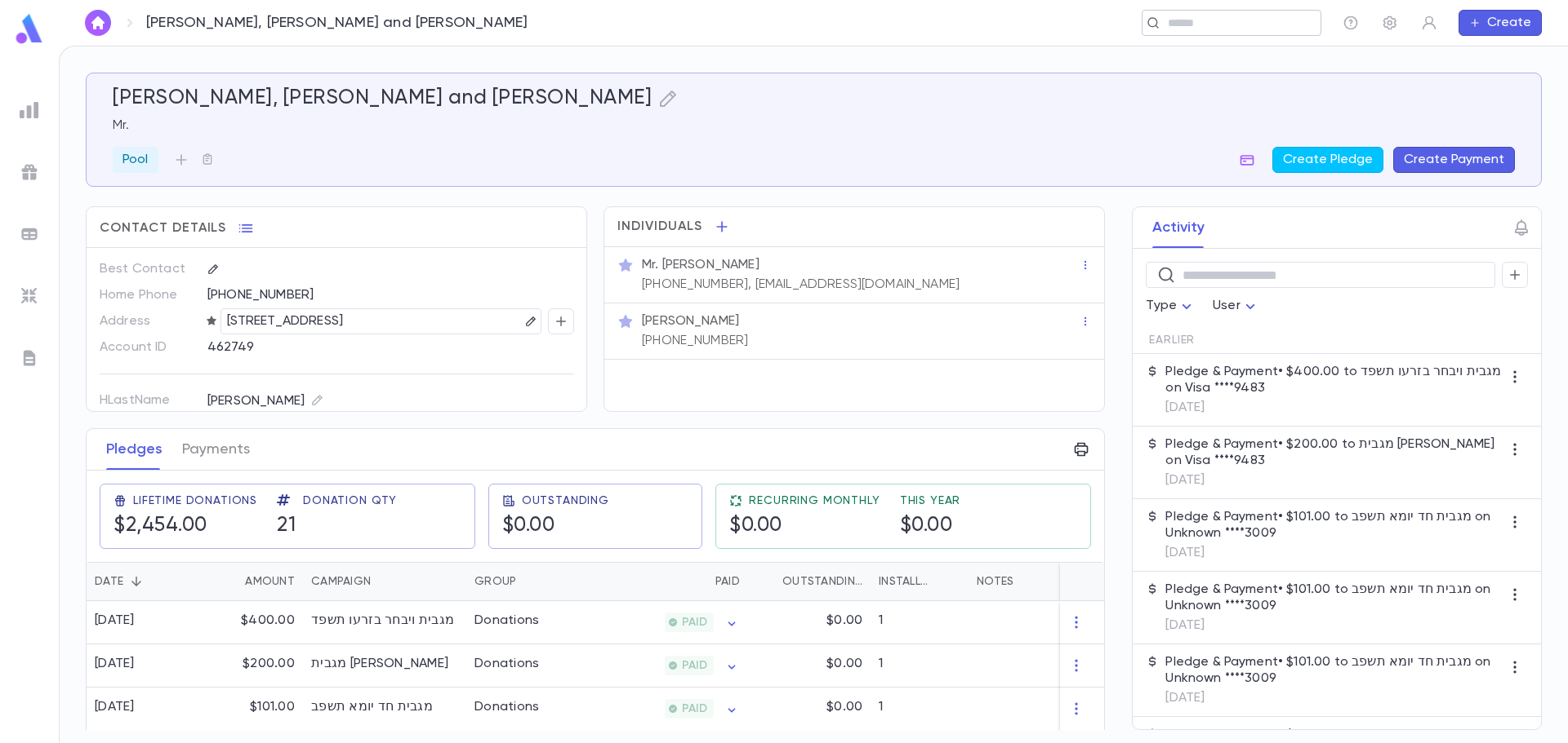
click at [1182, 21] on input "text" at bounding box center [1225, 24] width 126 height 16
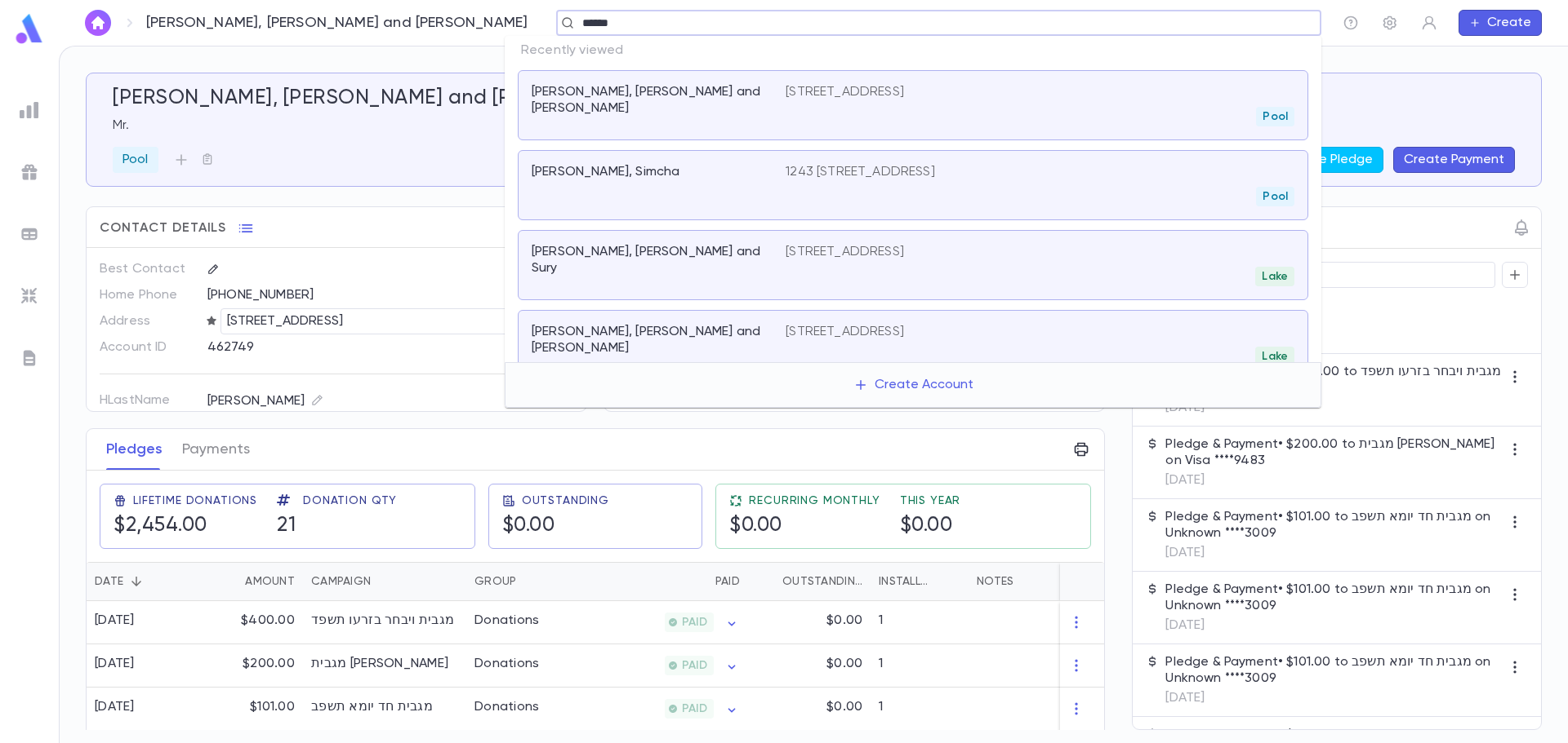
type input "*******"
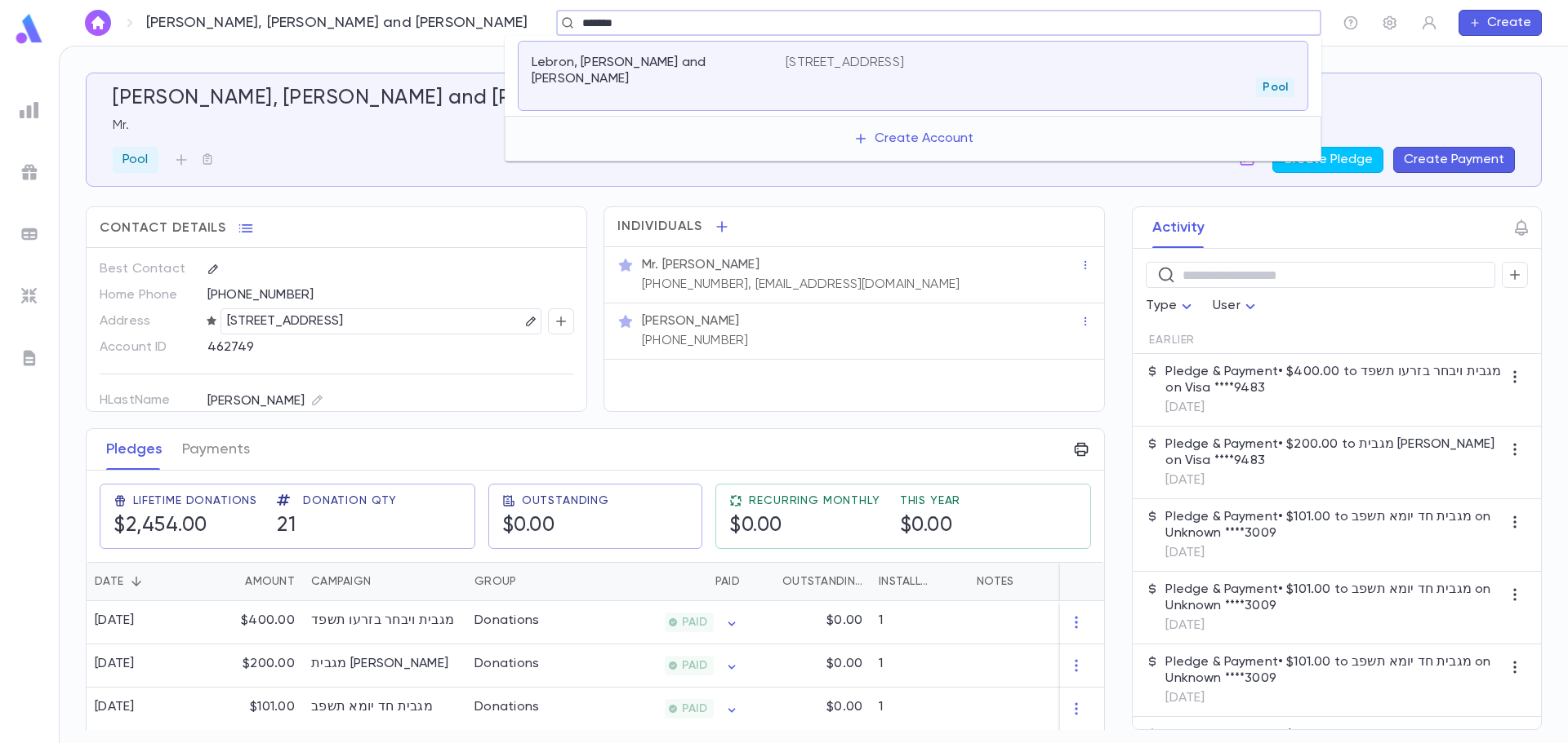
click at [669, 81] on div "Lebron, Shmion Chaim and Gitty" at bounding box center [658, 76] width 254 height 43
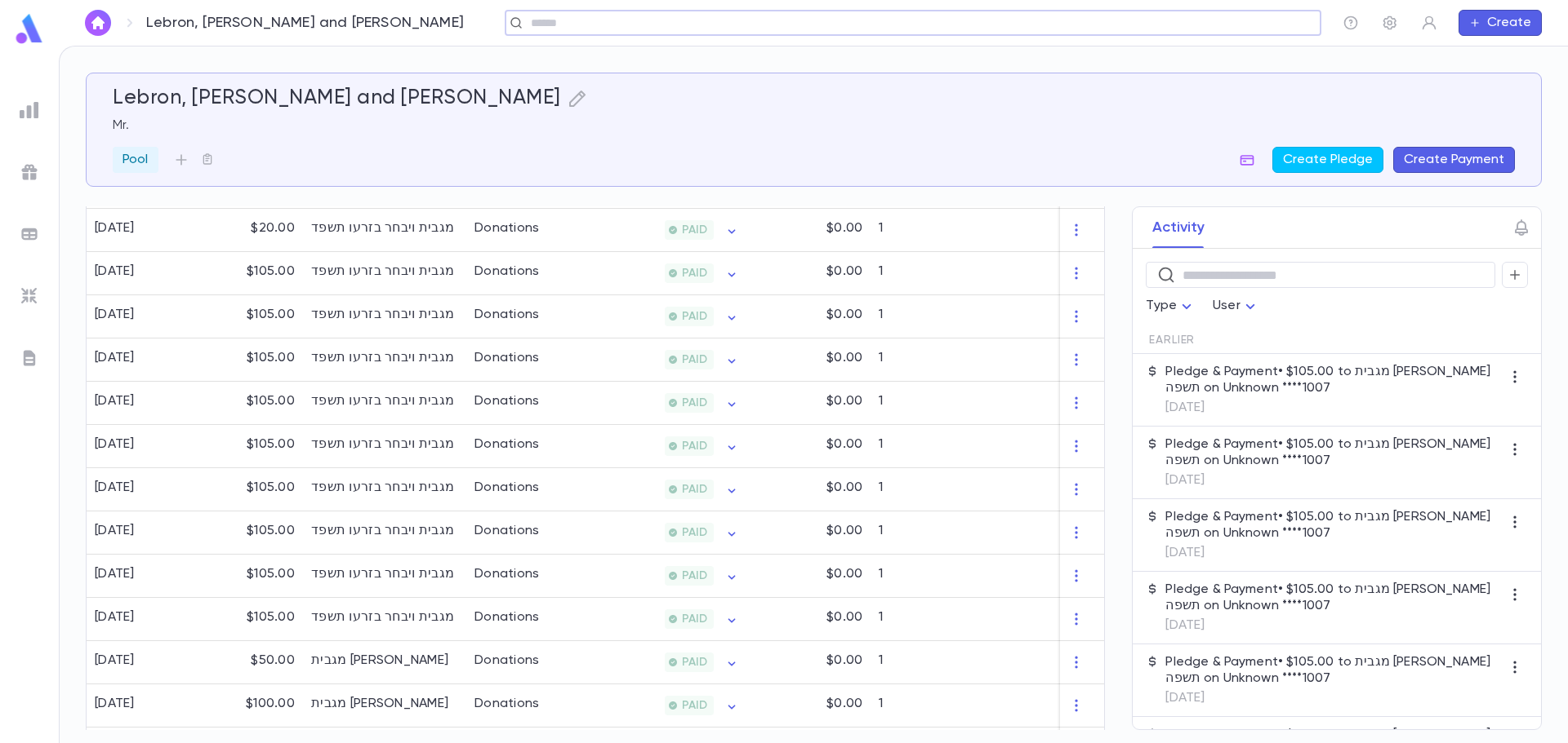
scroll to position [1093, 0]
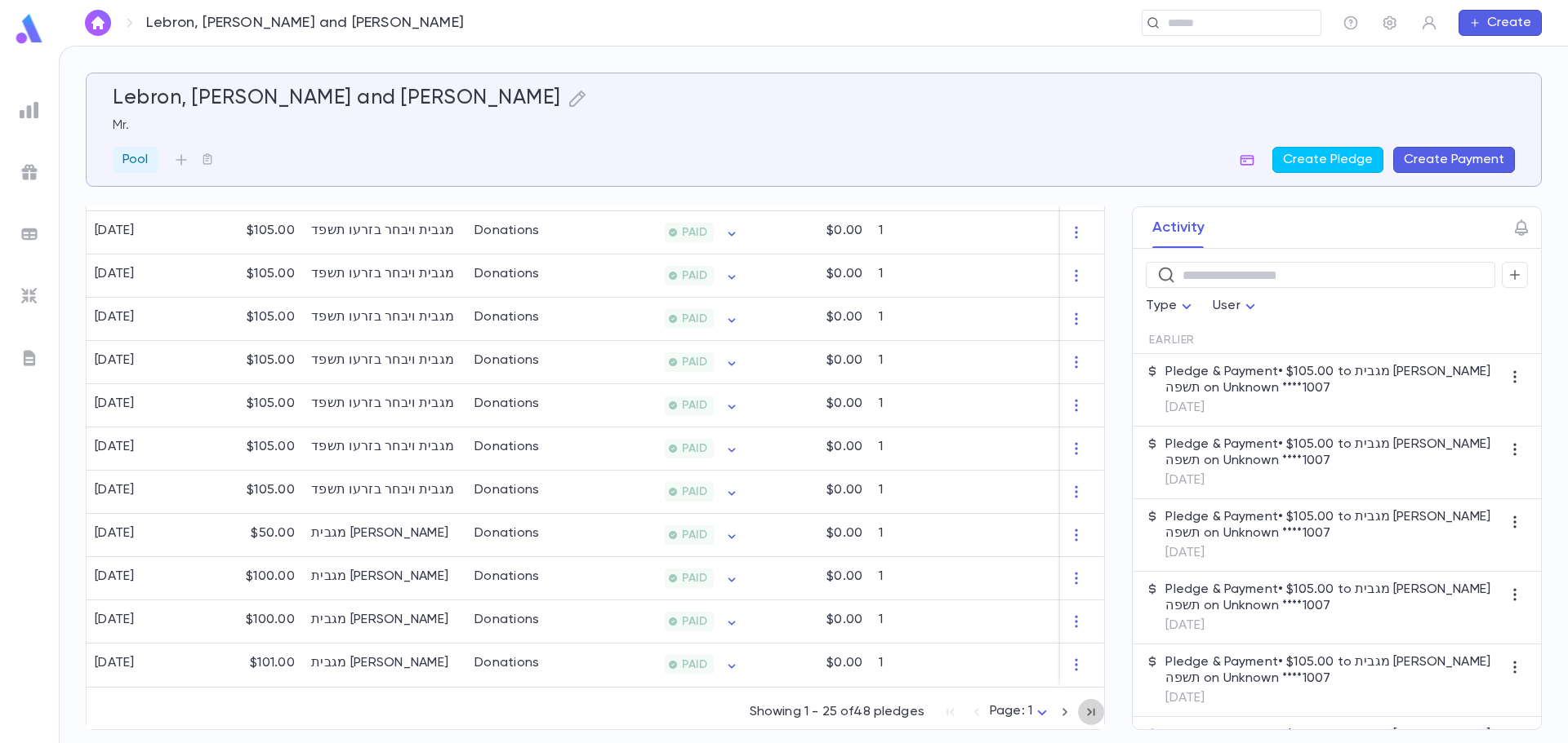
click at [1082, 713] on icon "button" at bounding box center [1090, 713] width 18 height 19
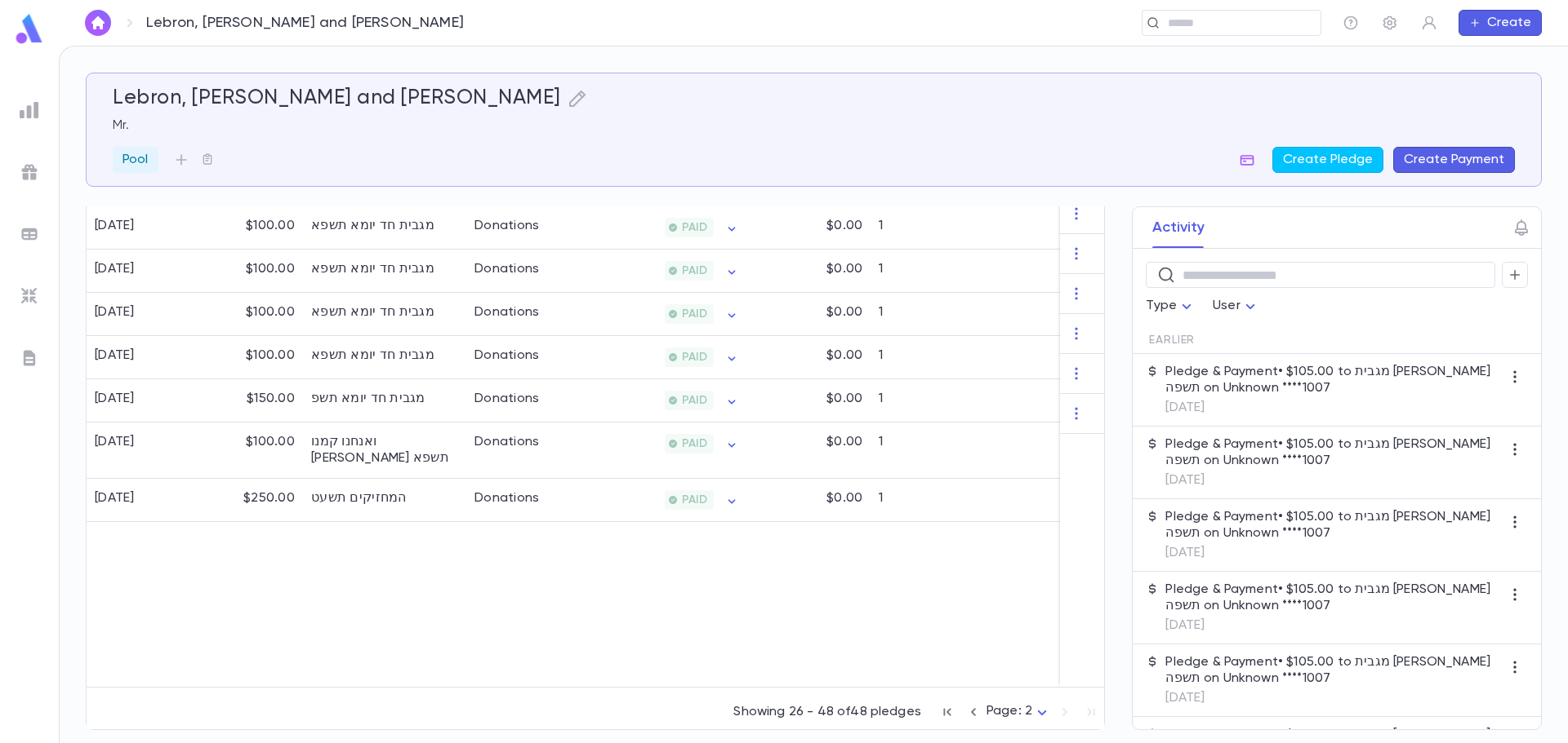
scroll to position [915, 0]
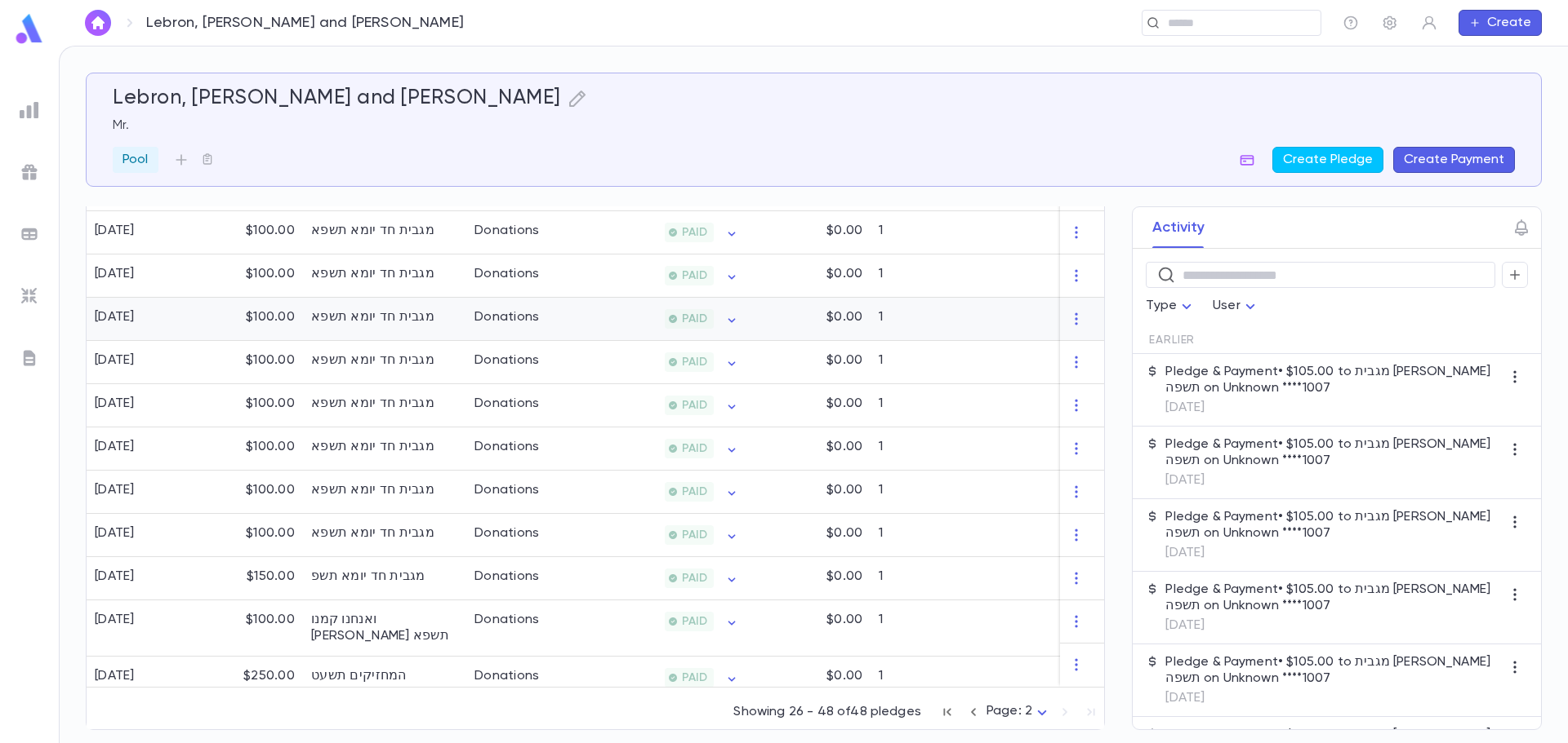
click at [205, 320] on div "$100.00" at bounding box center [250, 320] width 106 height 44
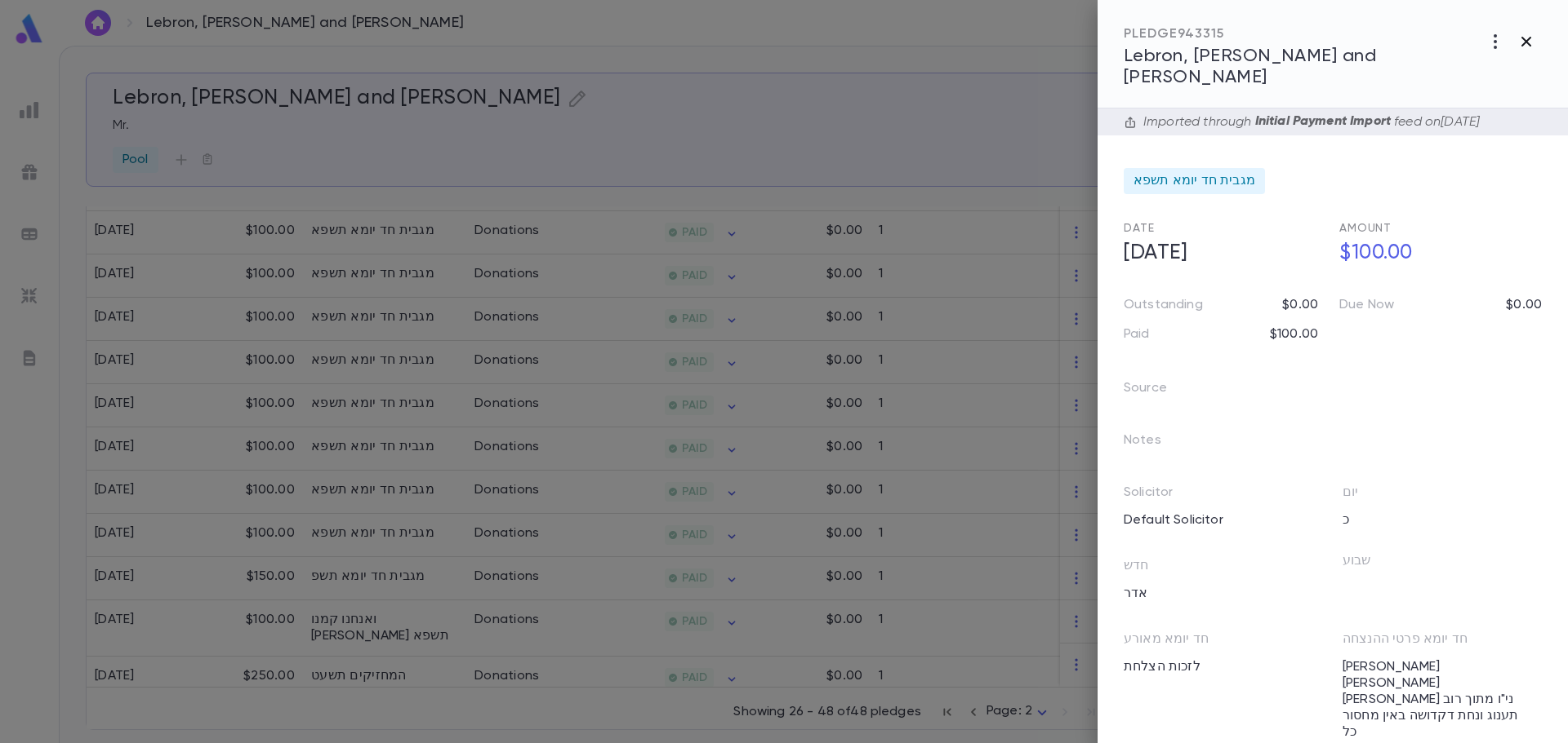
click at [1531, 44] on icon "button" at bounding box center [1526, 42] width 19 height 19
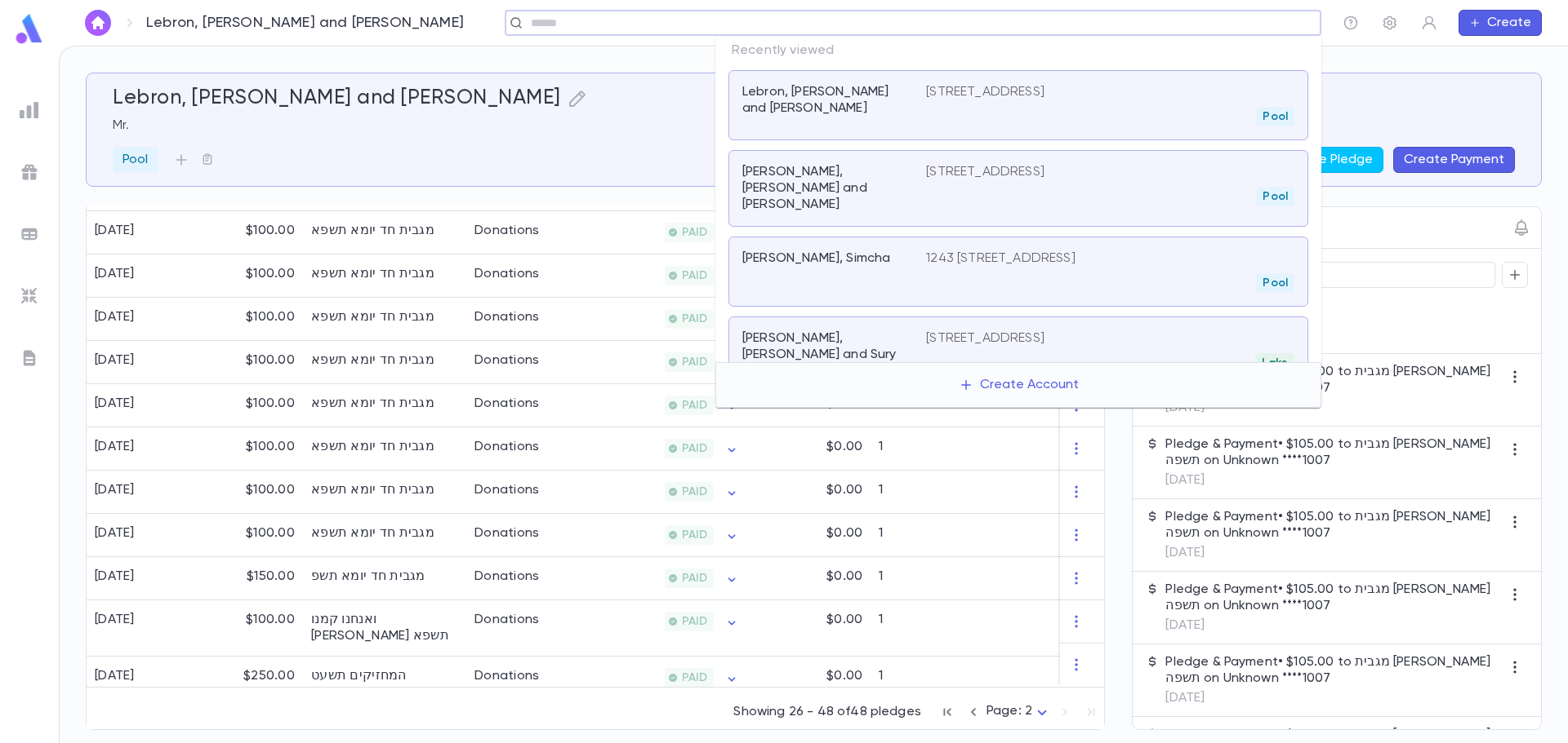
click at [1224, 30] on input "text" at bounding box center [907, 24] width 764 height 16
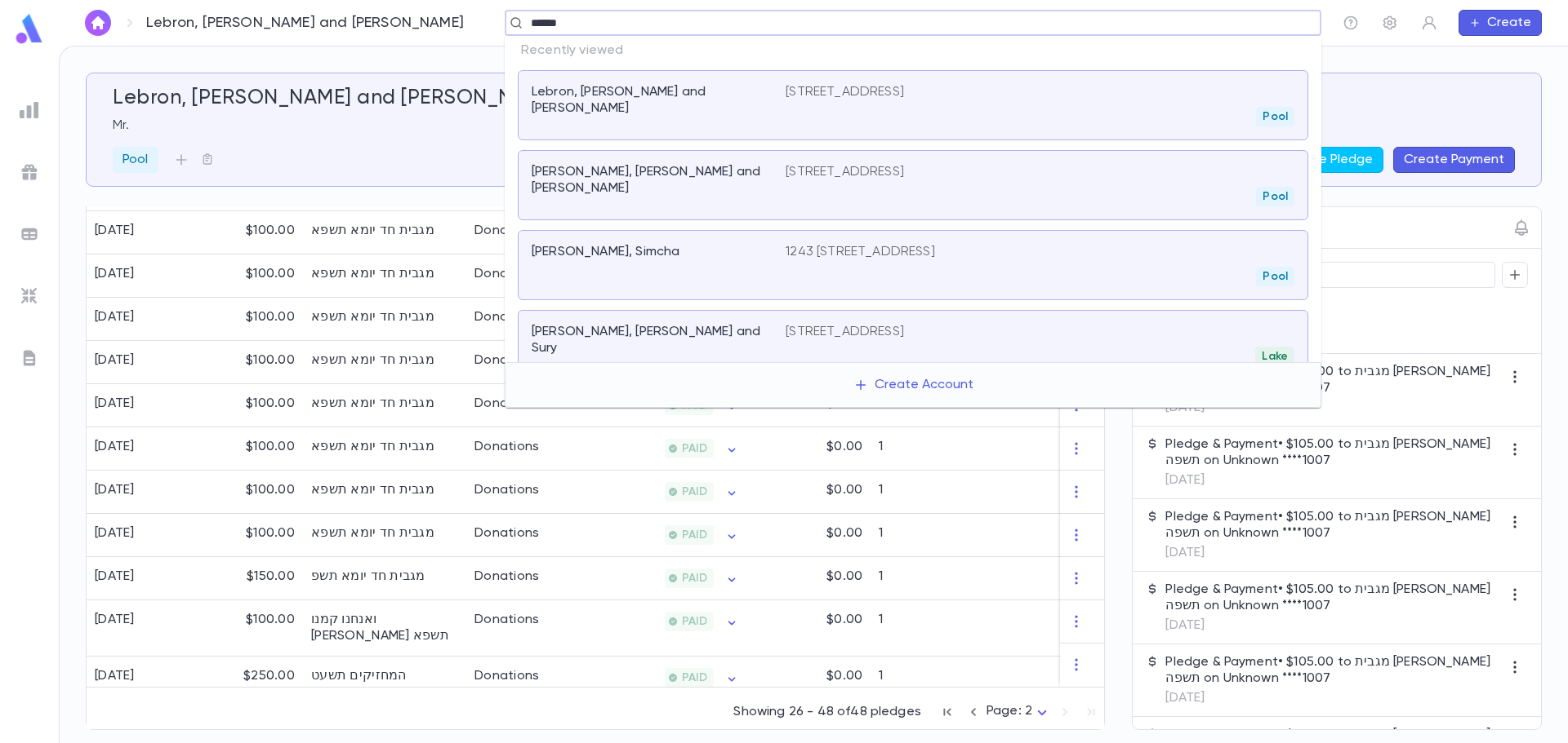
type input "*******"
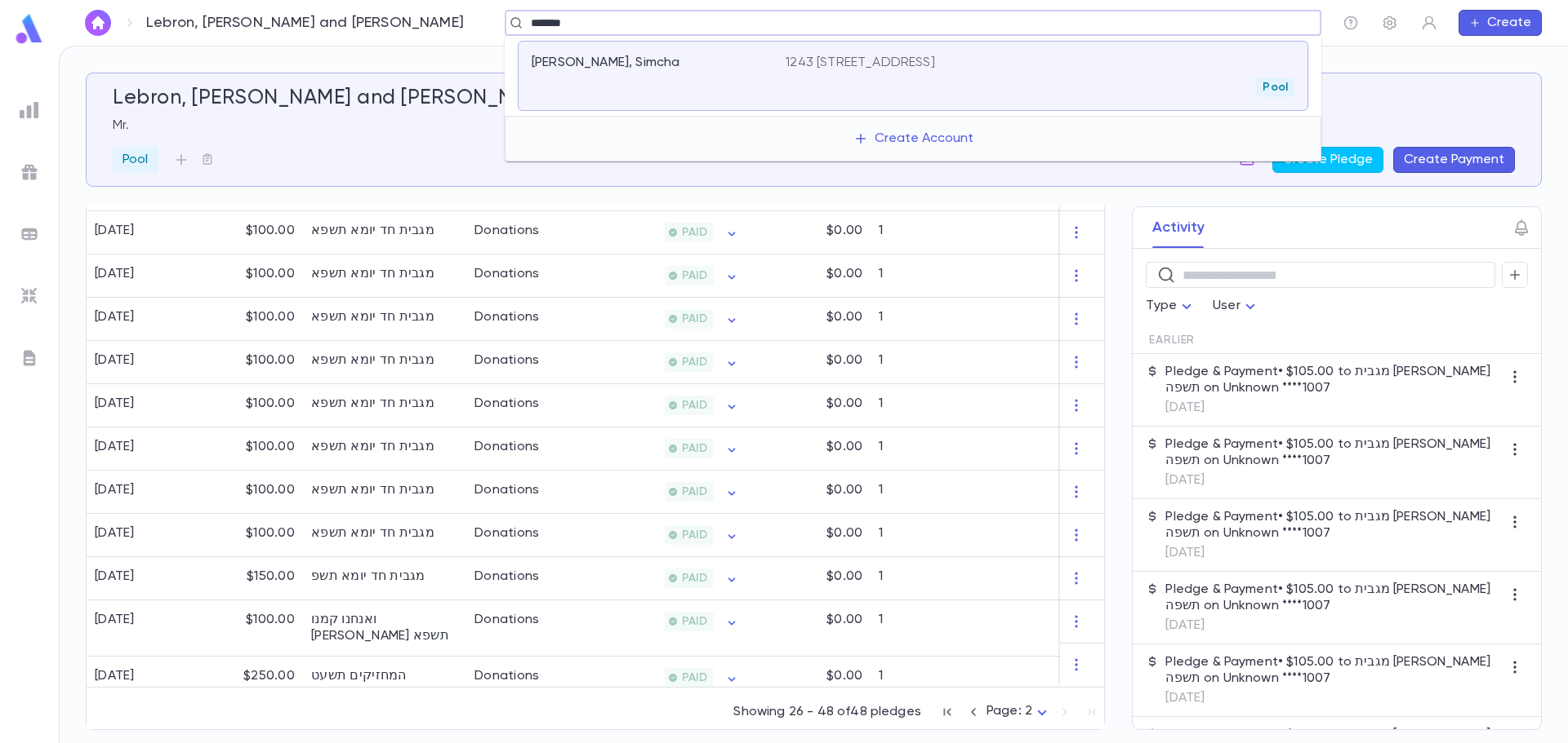
click at [648, 48] on div "Silberstein, Simcha 1243 41st St, Brooklyn NY 11218-1910 Pool" at bounding box center [913, 76] width 791 height 71
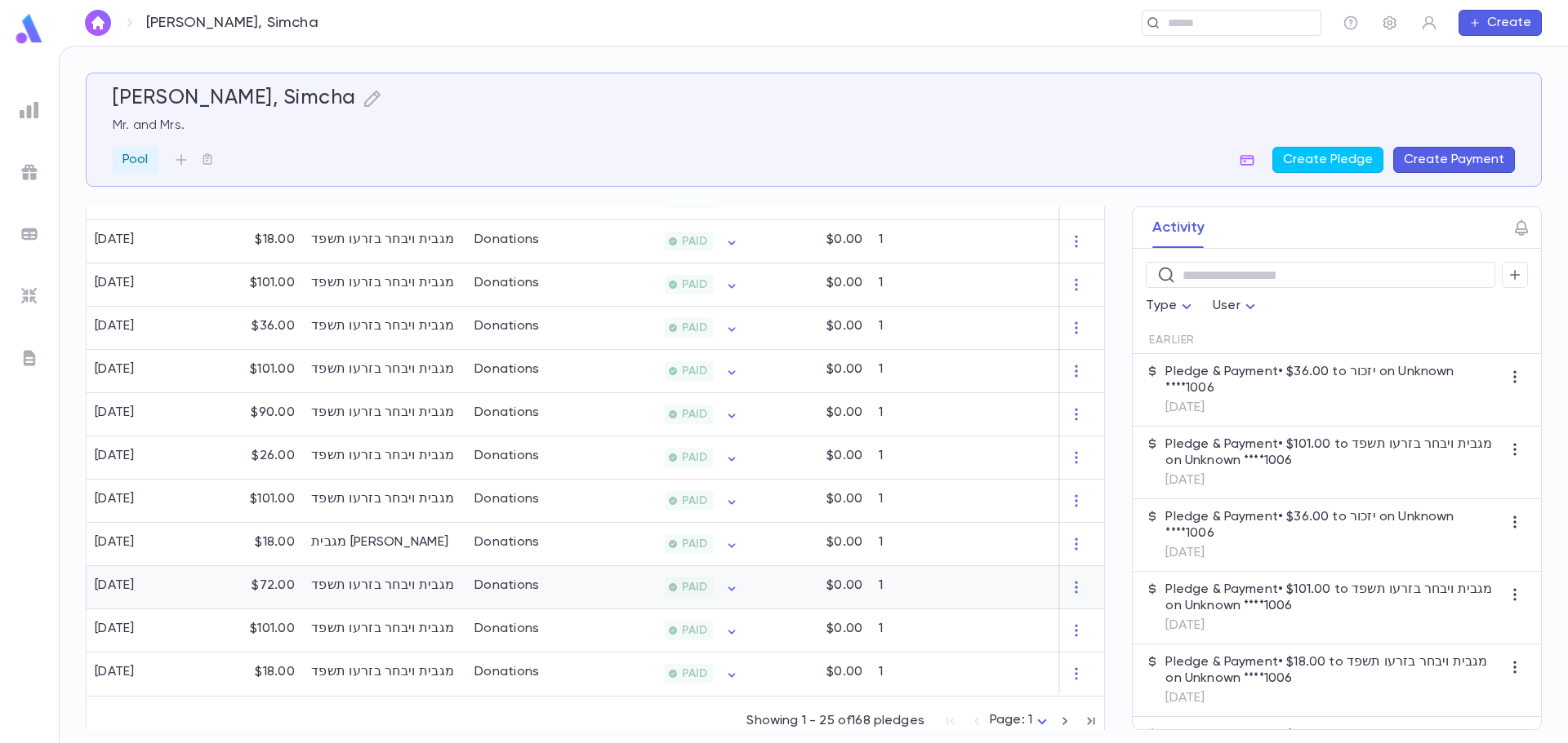
scroll to position [1014, 0]
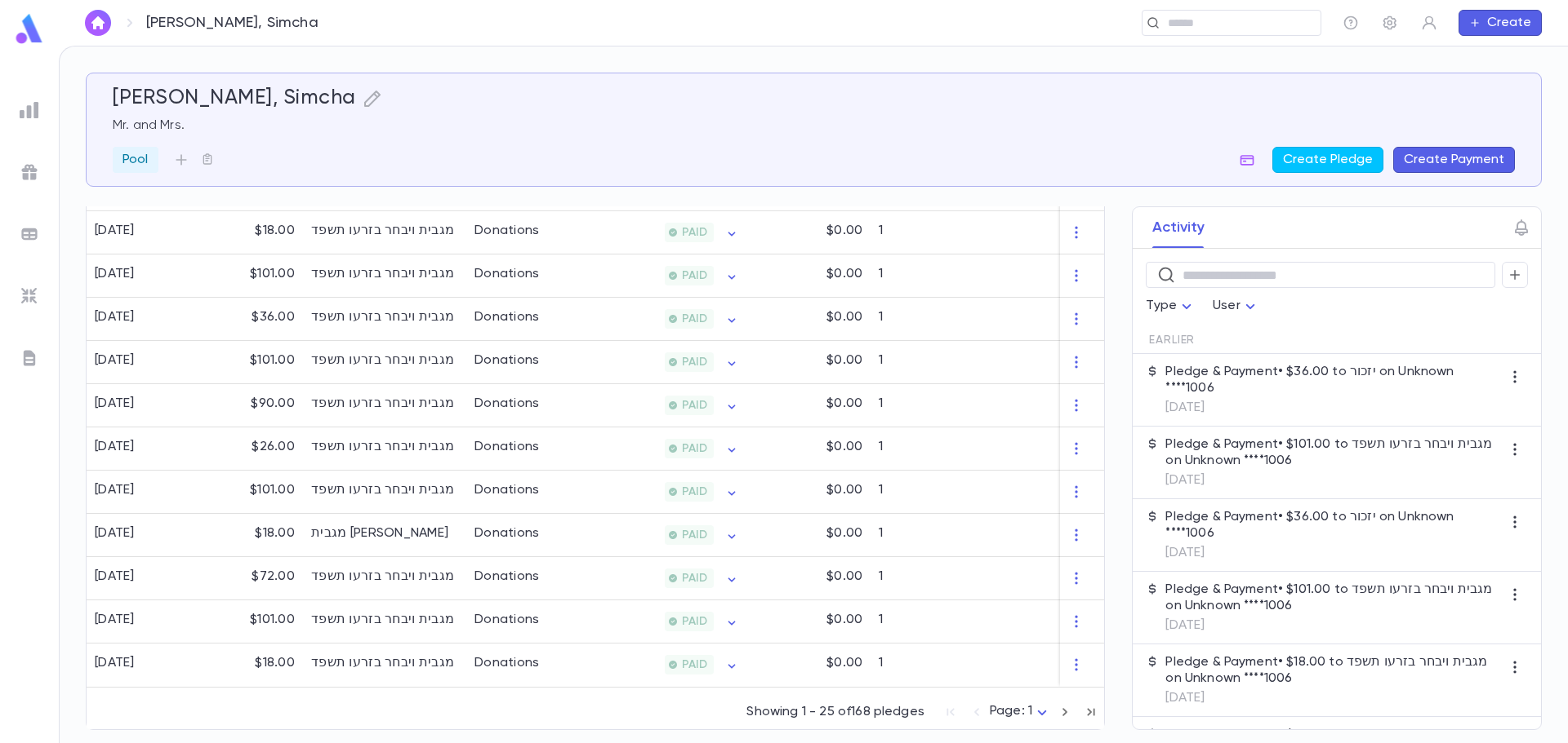
click at [1056, 717] on icon "button" at bounding box center [1064, 713] width 18 height 19
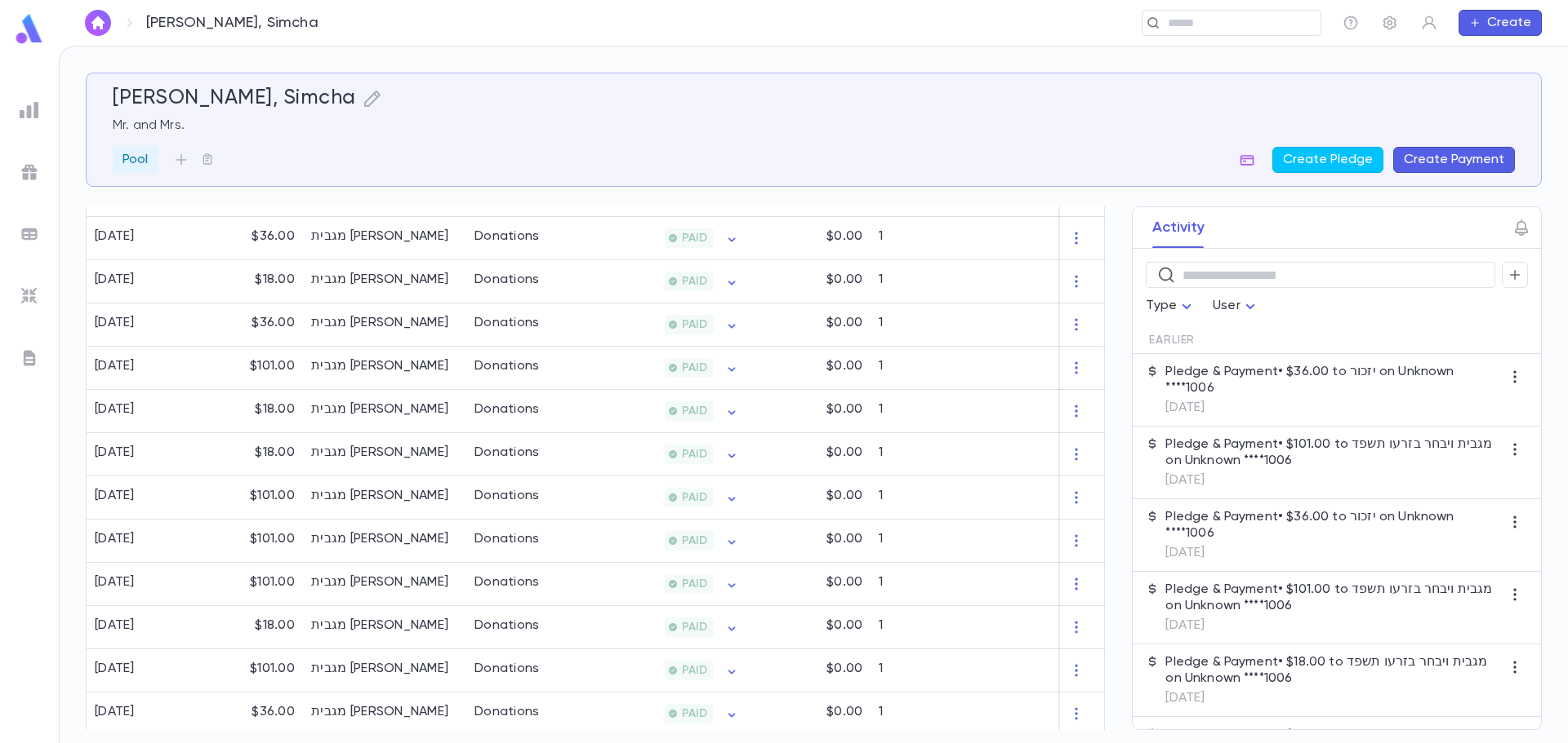
scroll to position [510, 0]
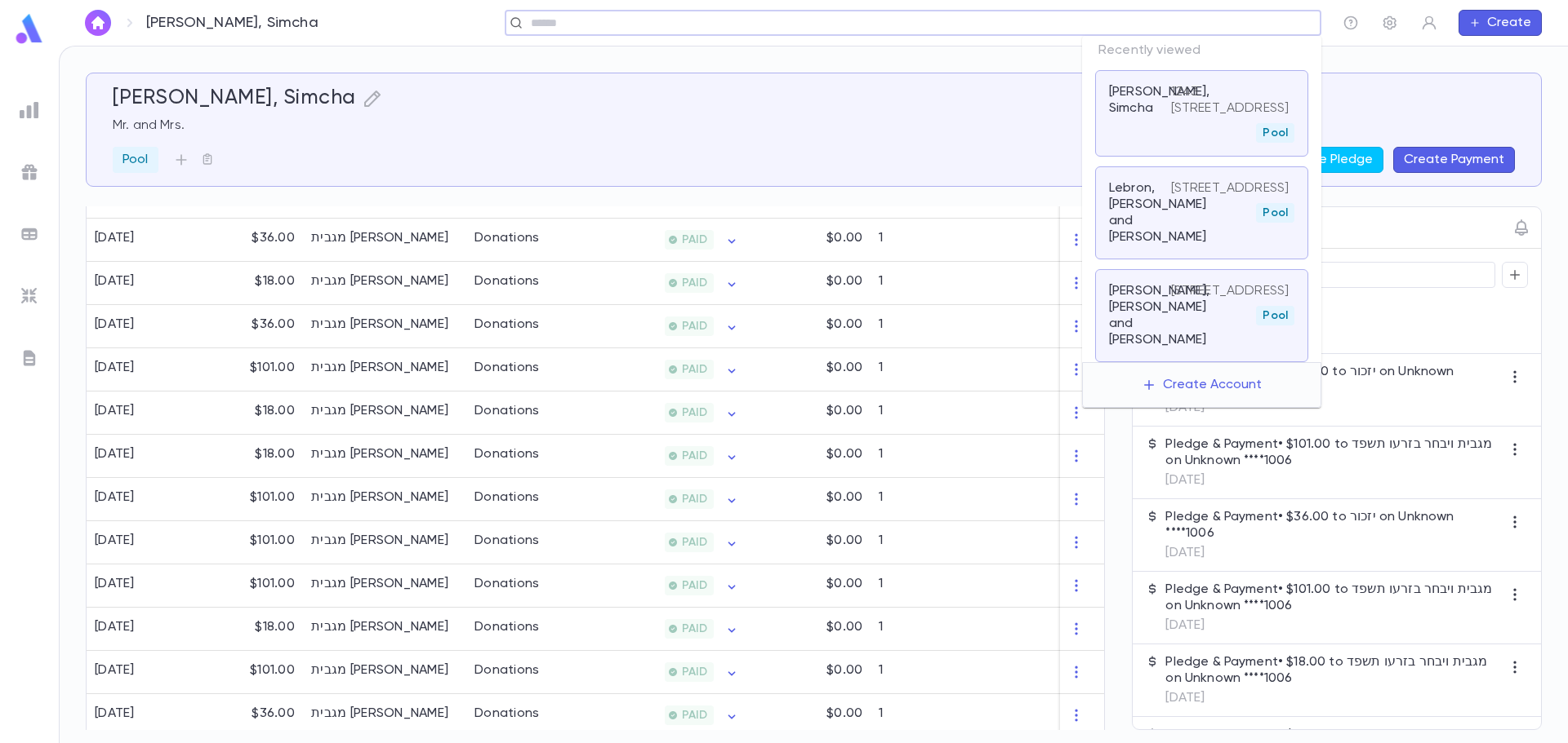
click at [1188, 28] on input "text" at bounding box center [907, 24] width 764 height 16
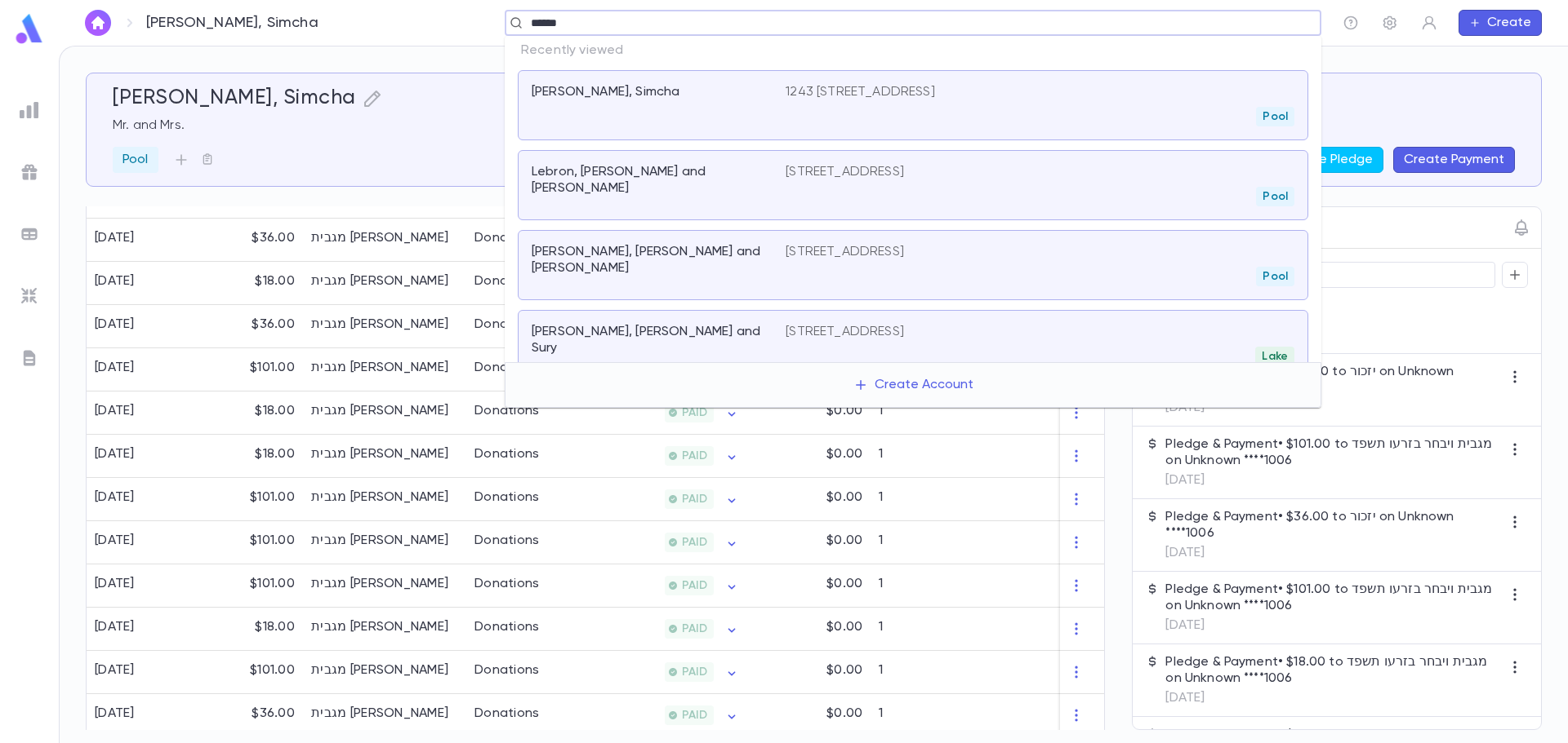
type input "*******"
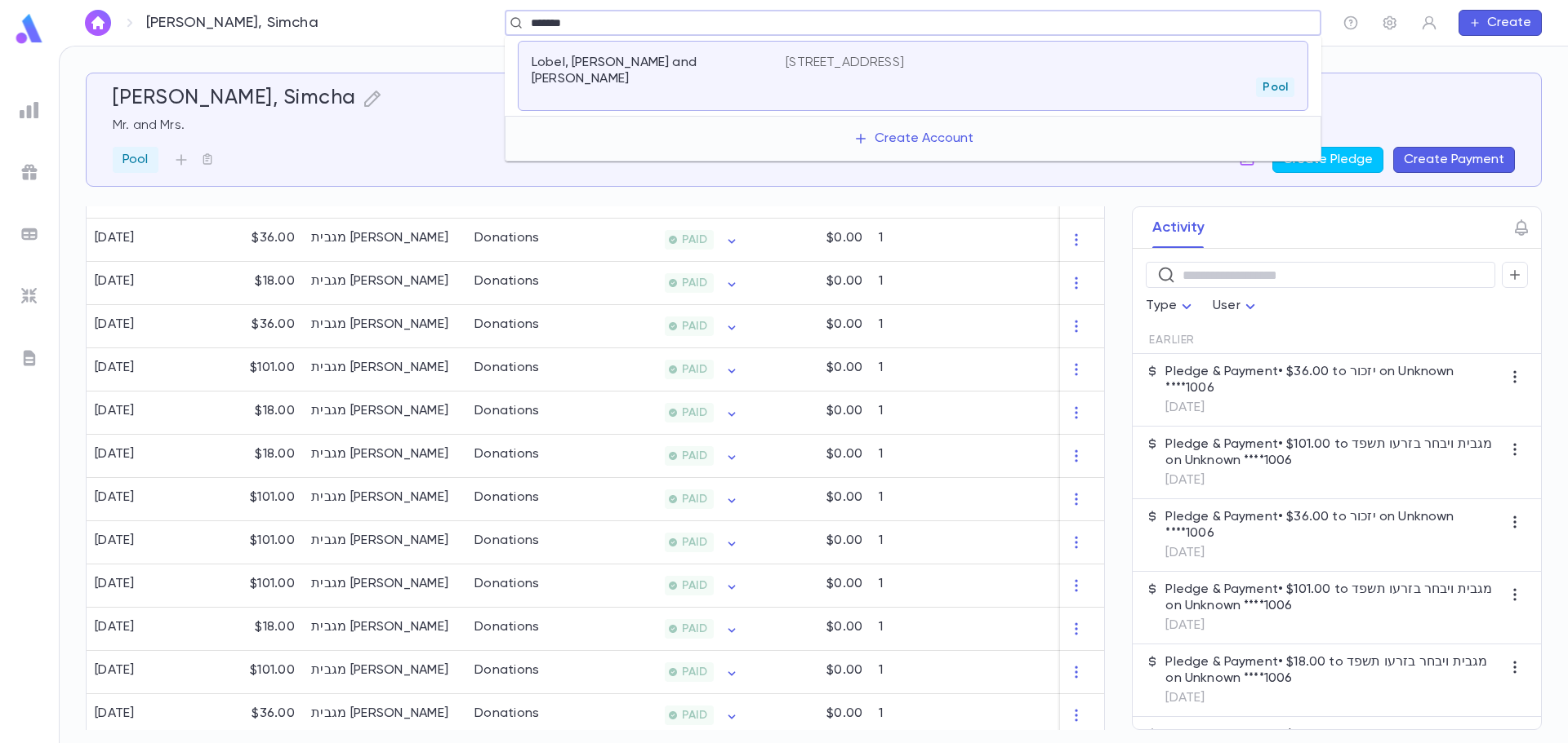
click at [811, 78] on div "Pool" at bounding box center [1040, 87] width 509 height 19
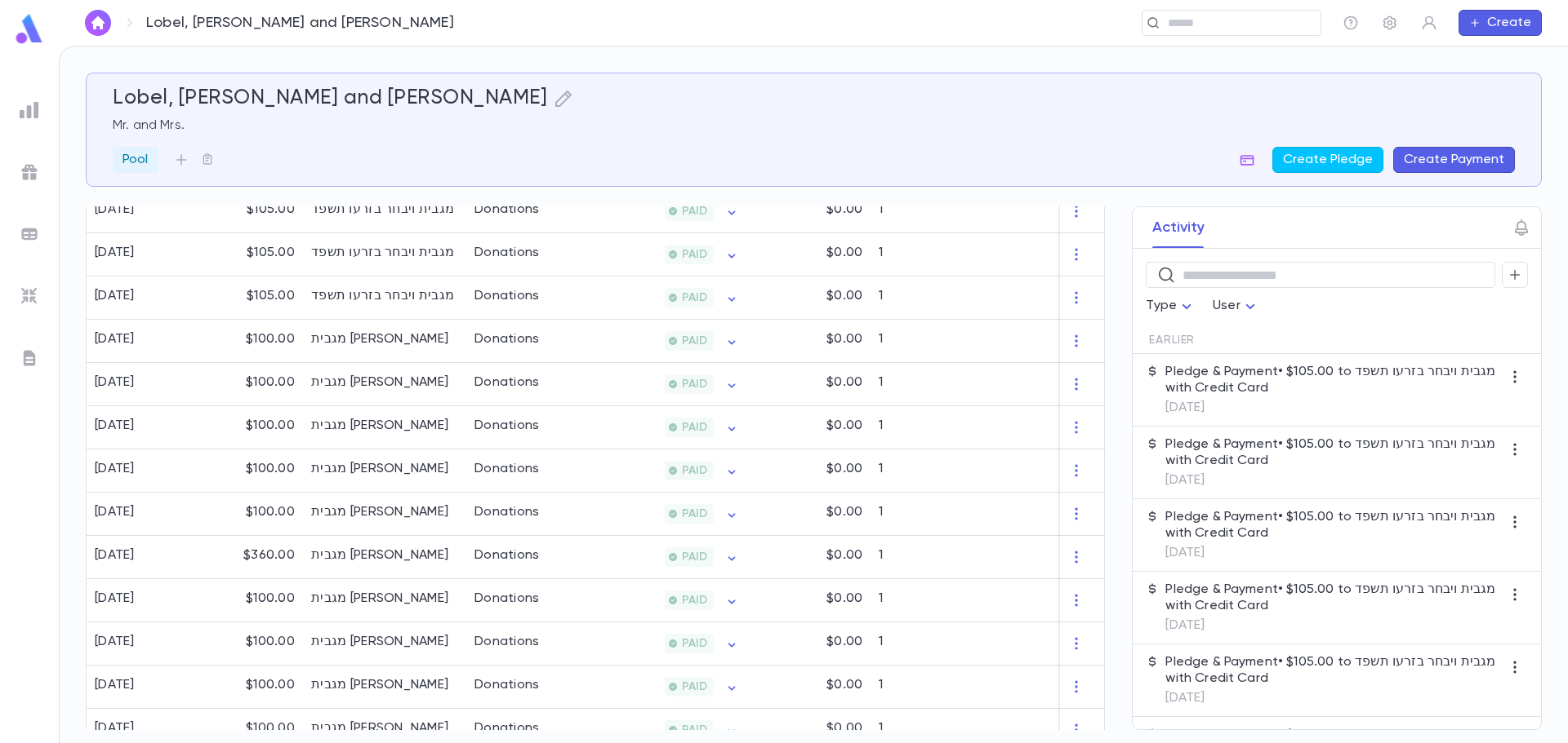
scroll to position [734, 0]
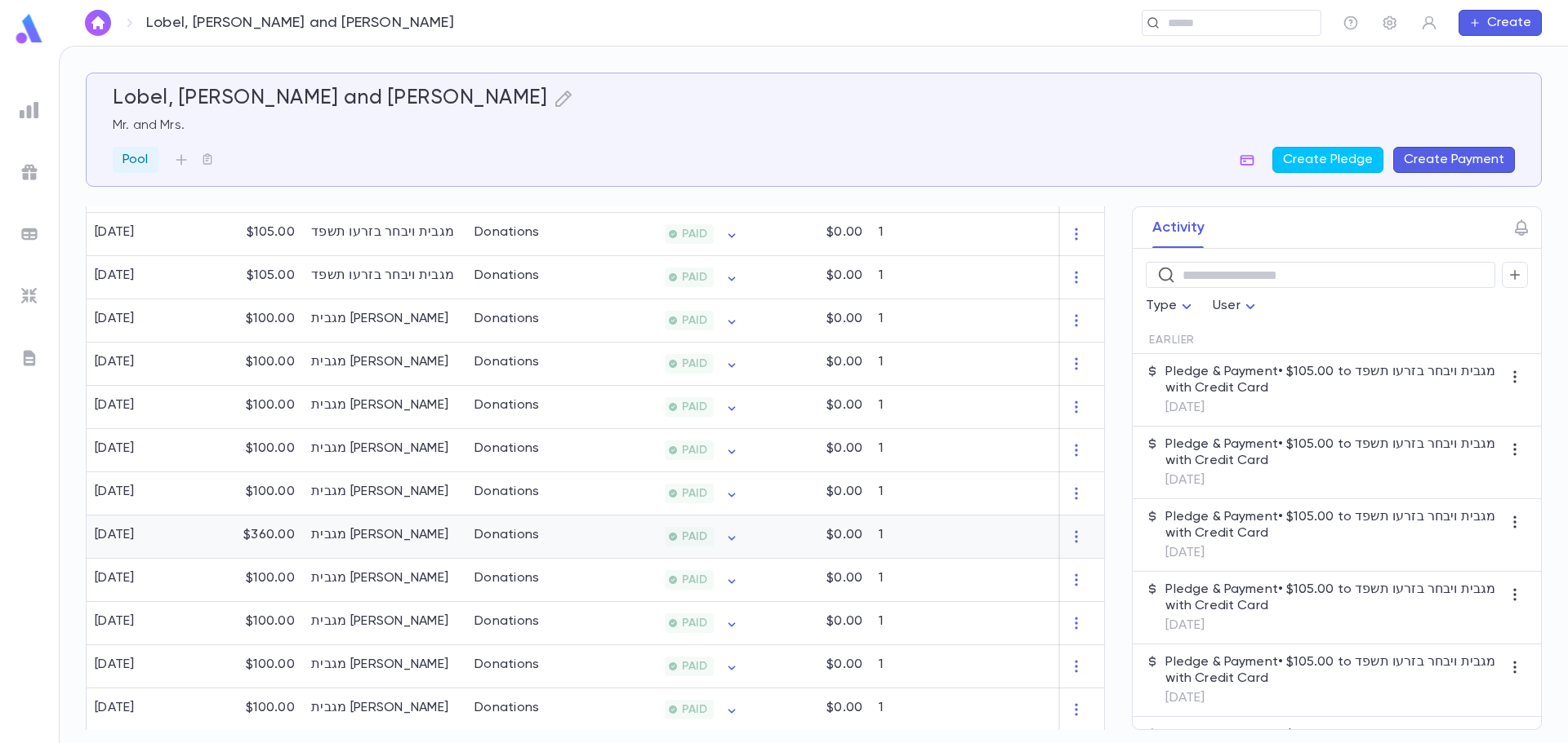
click at [193, 541] on div "7/31/2023" at bounding box center [141, 537] width 110 height 44
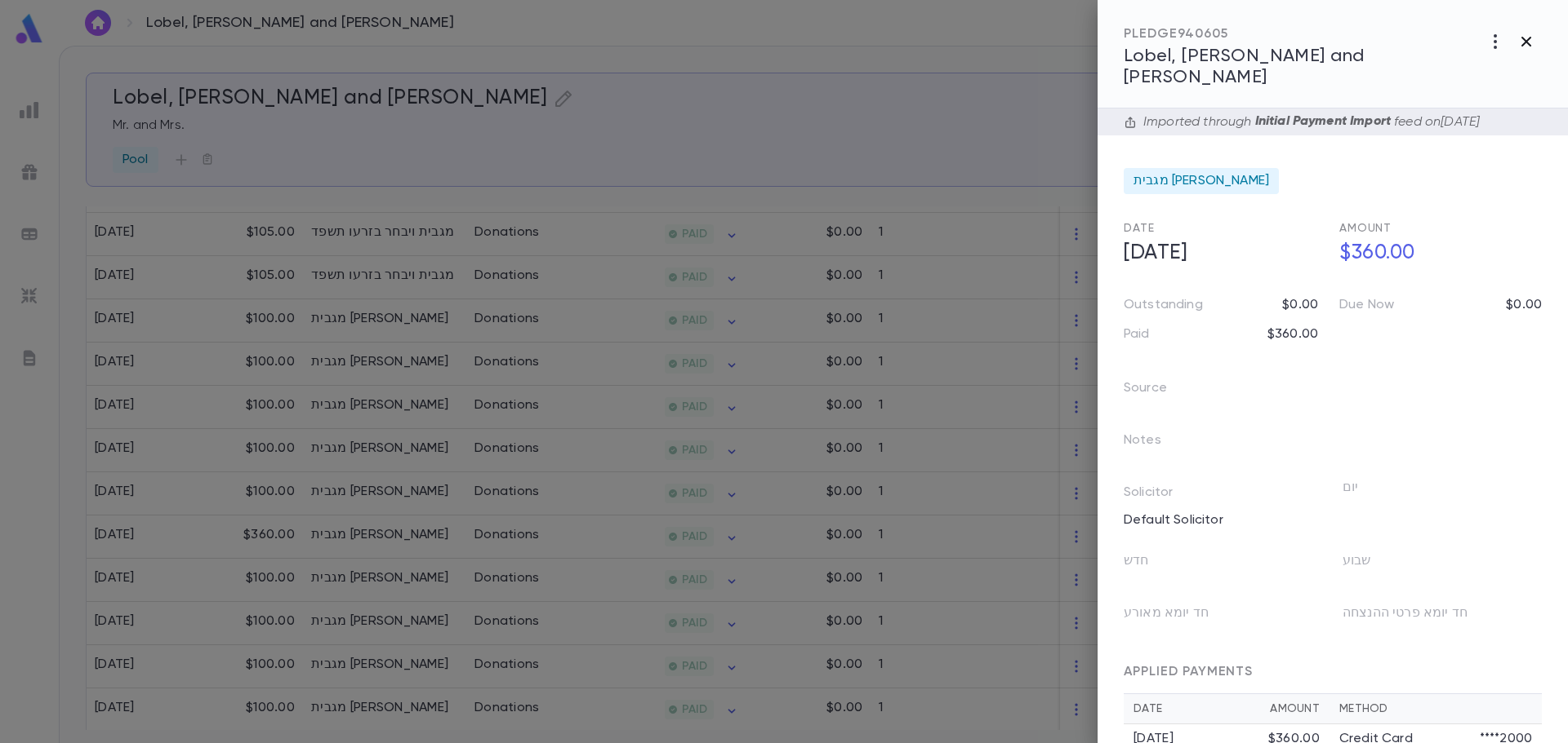
click at [1521, 38] on icon "button" at bounding box center [1526, 42] width 19 height 19
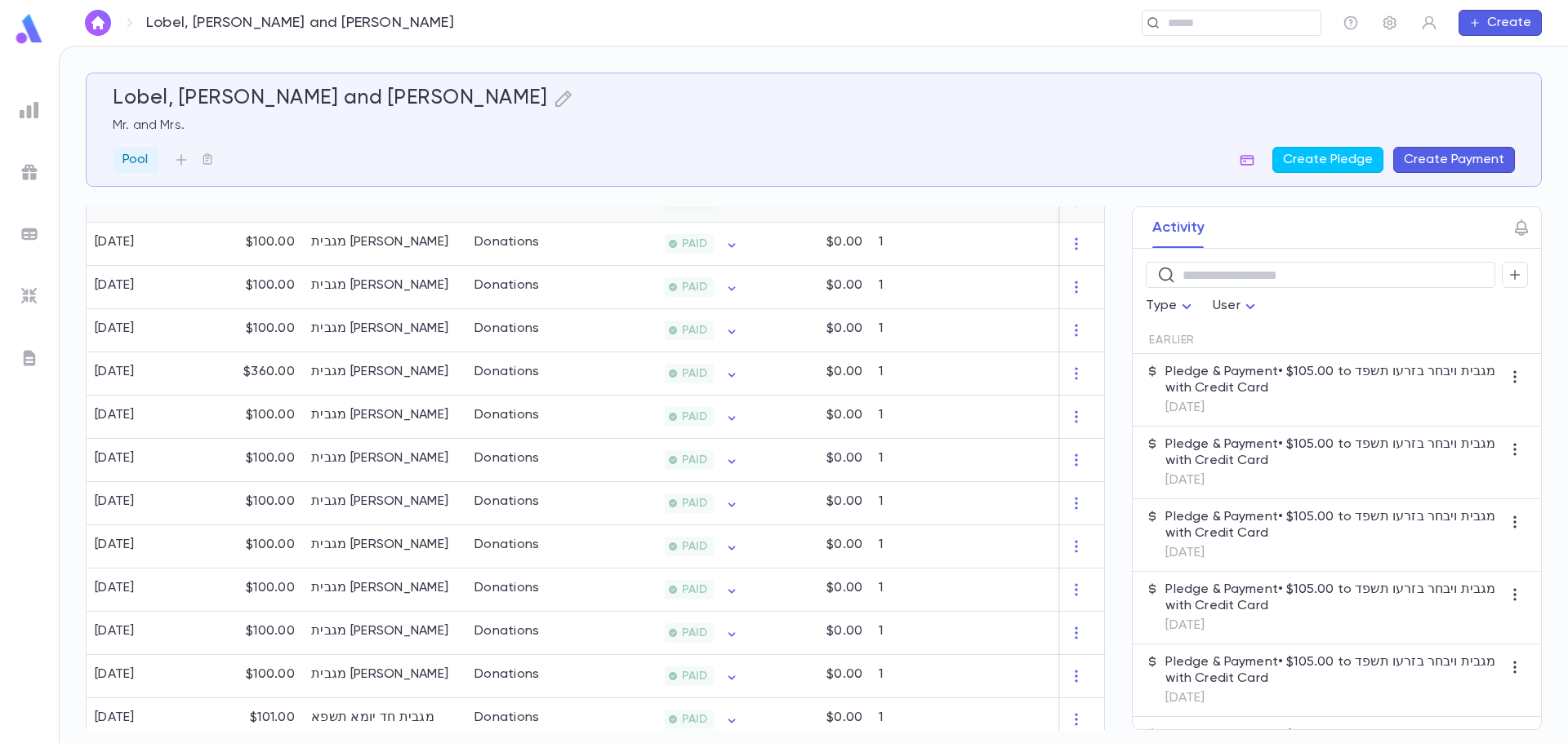
scroll to position [1002, 0]
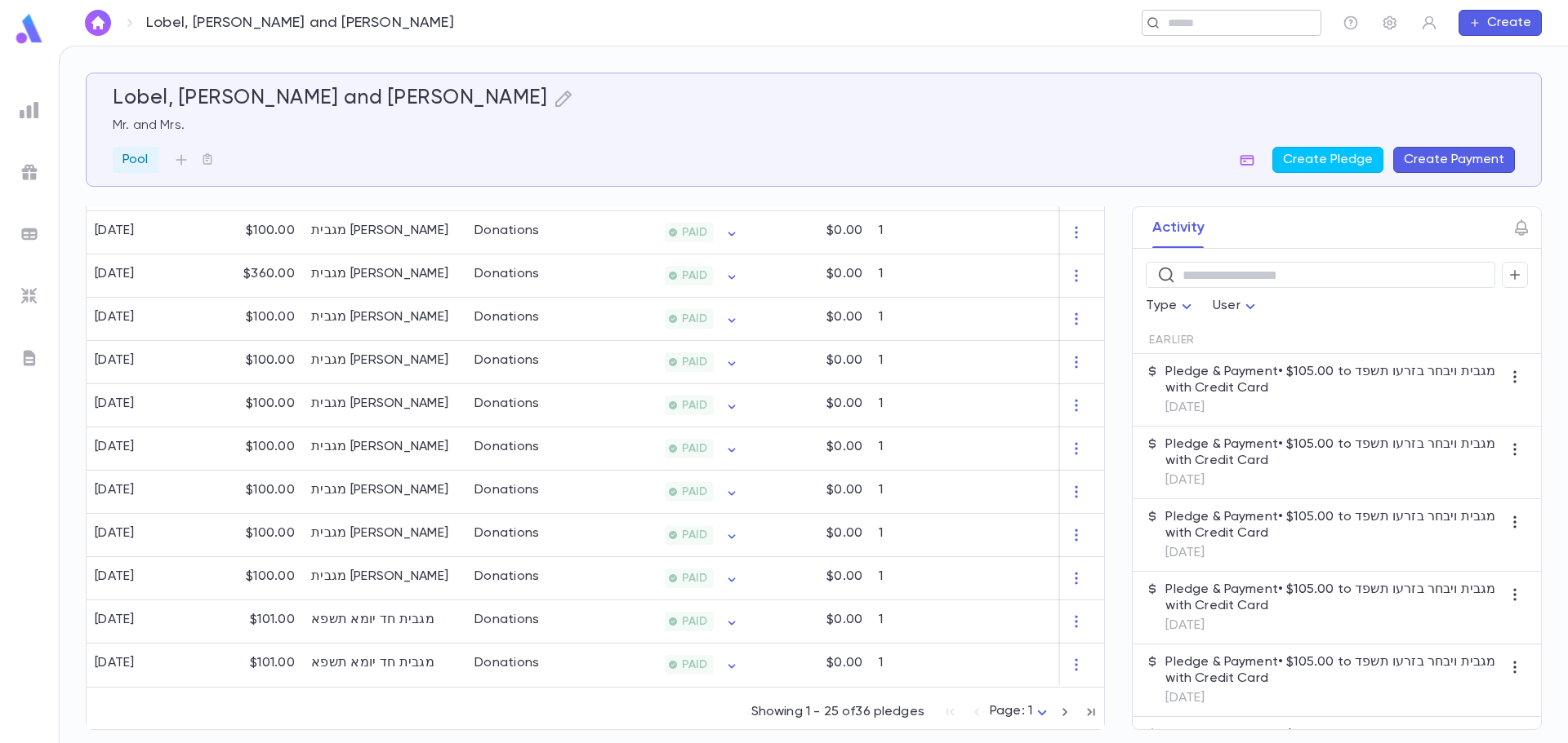
click at [1218, 18] on input "text" at bounding box center [1225, 24] width 126 height 16
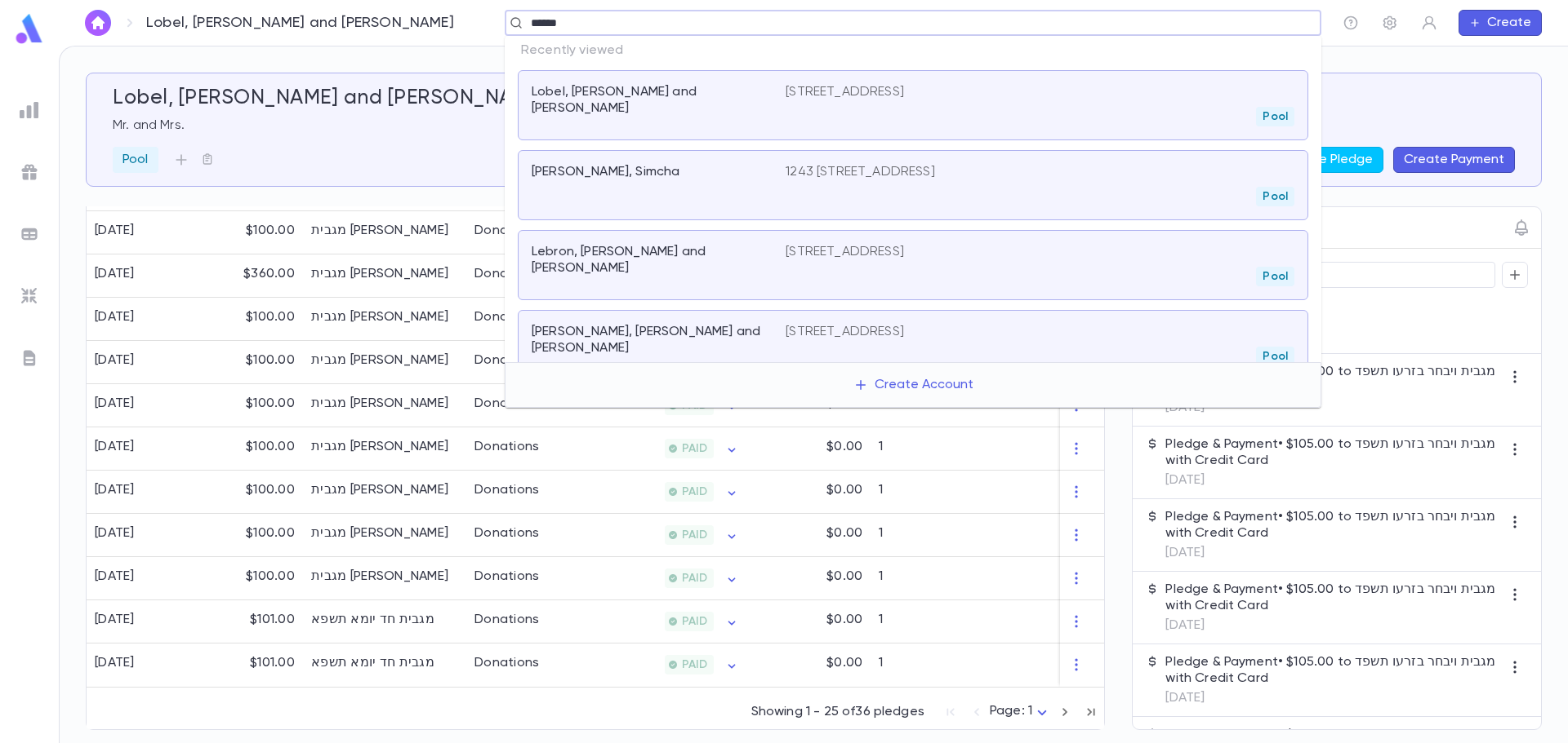
type input "*******"
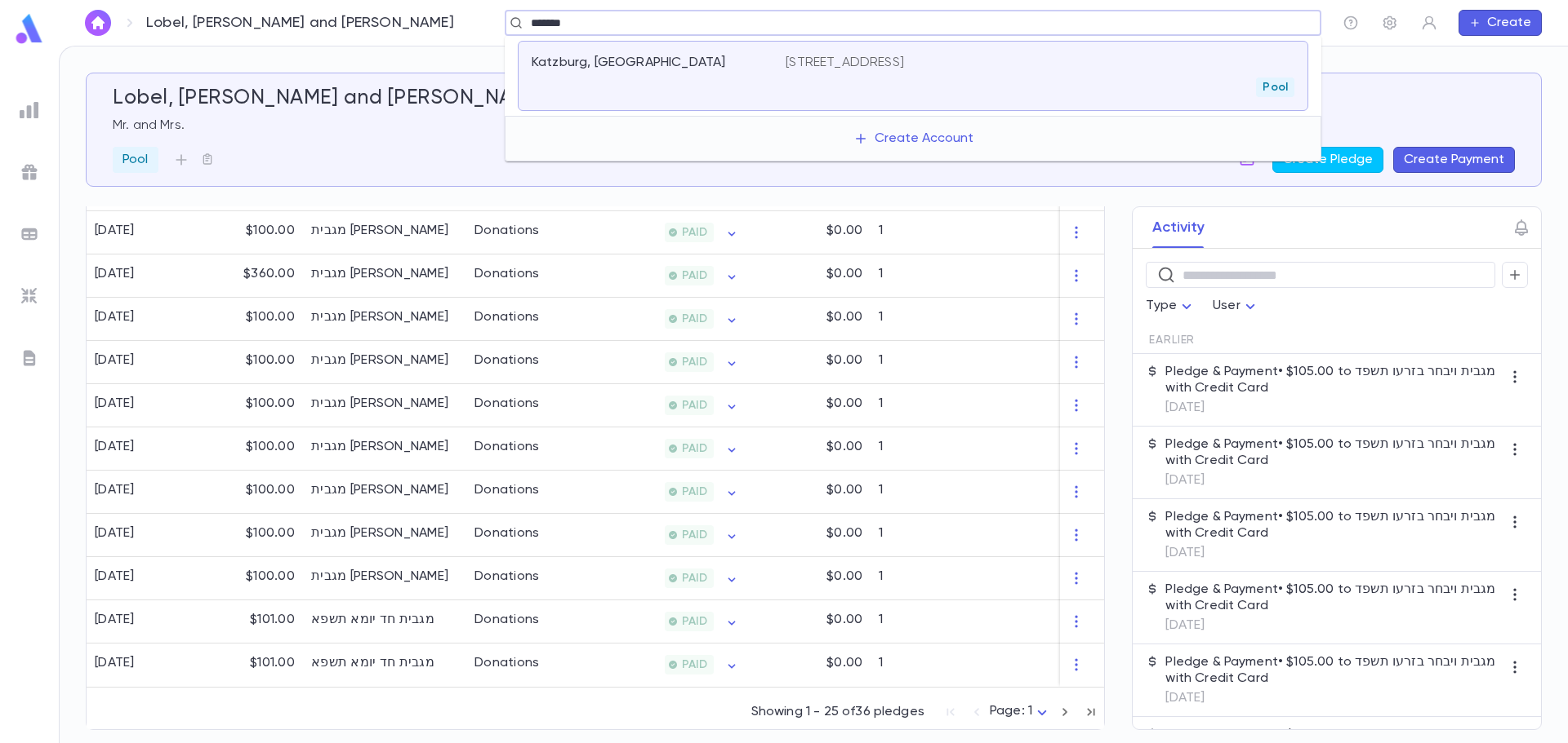
click at [699, 64] on div "Katzburg, Meshulem" at bounding box center [648, 63] width 234 height 17
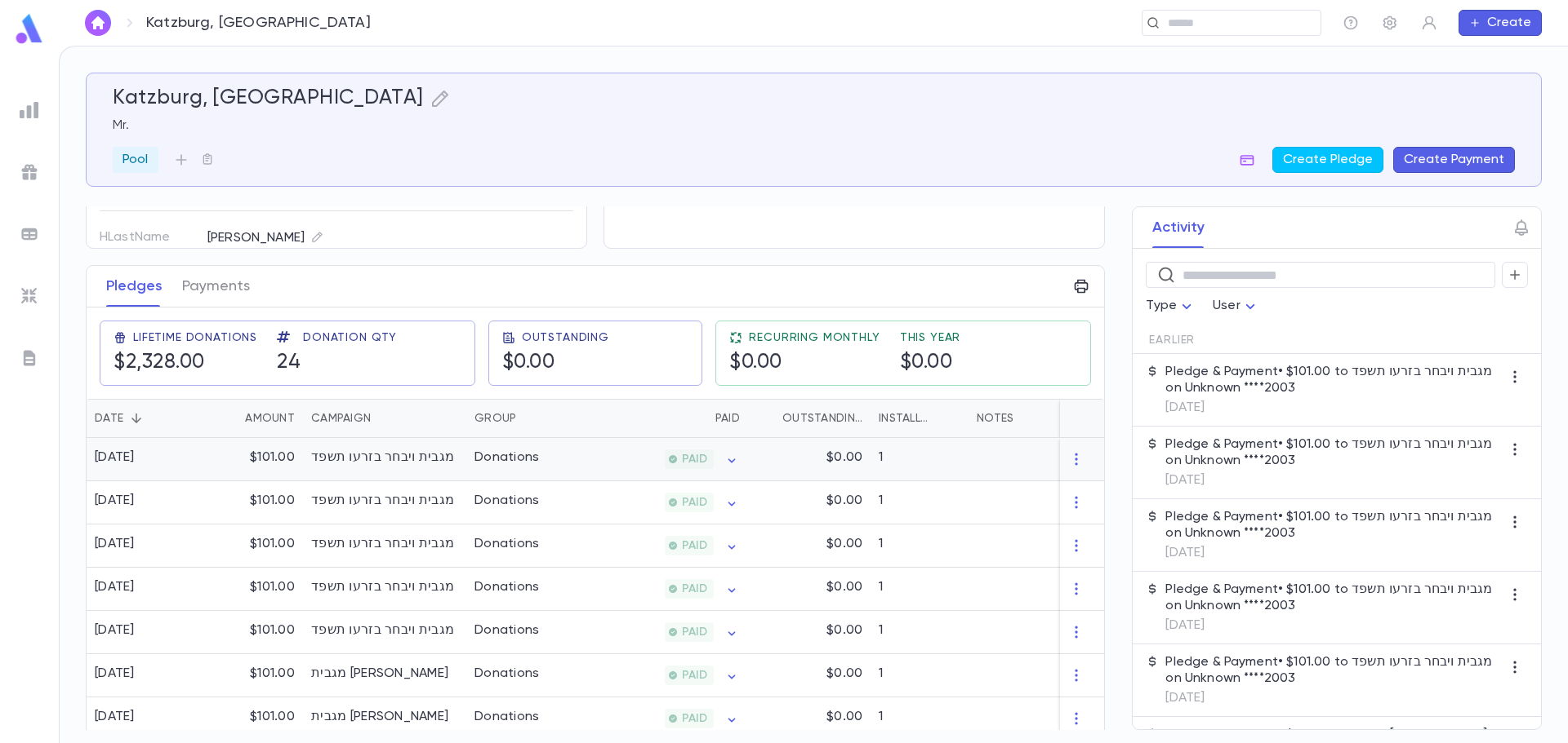
scroll to position [245, 0]
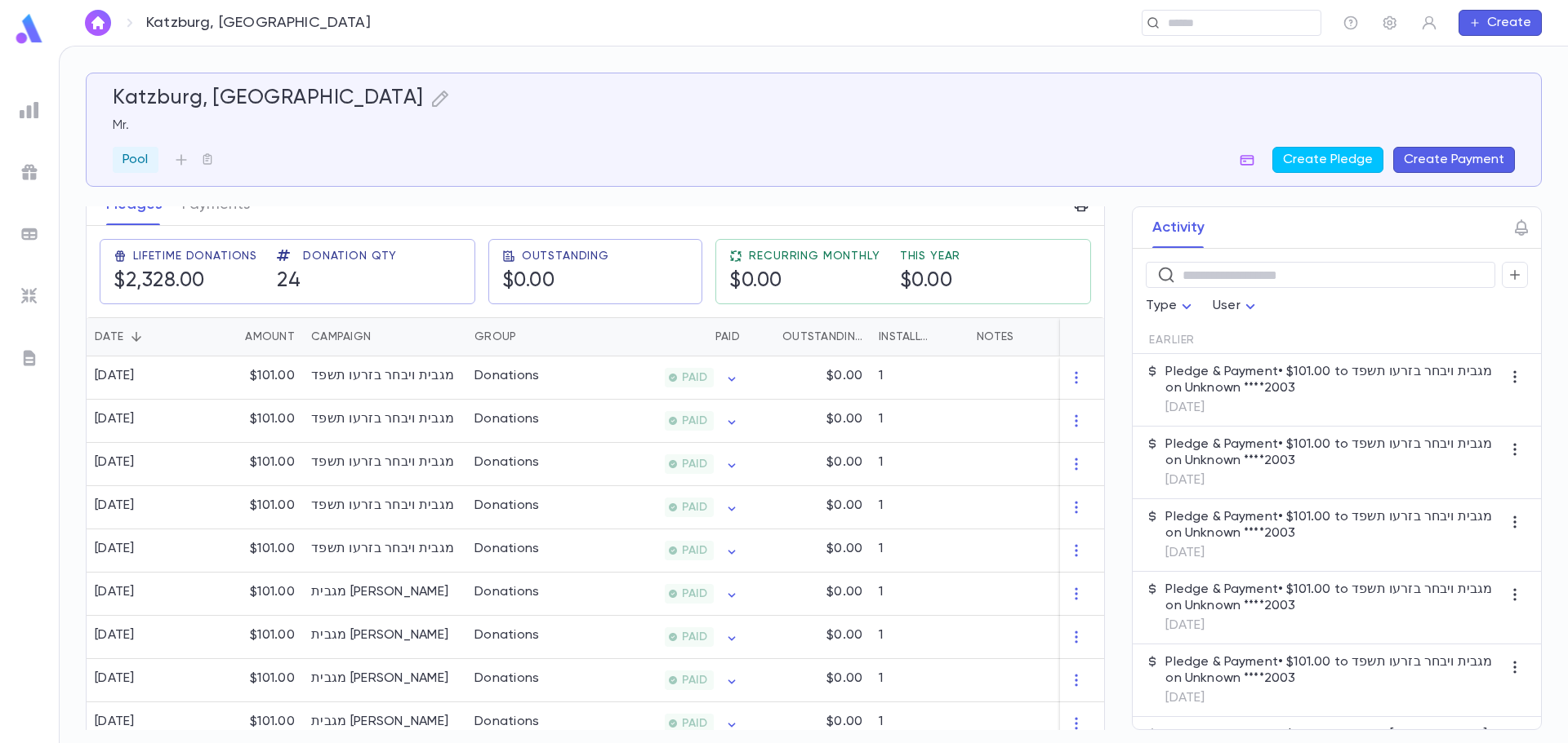
click at [1259, 9] on div "Katzburg, Meshulem ​ Create" at bounding box center [812, 23] width 1509 height 45
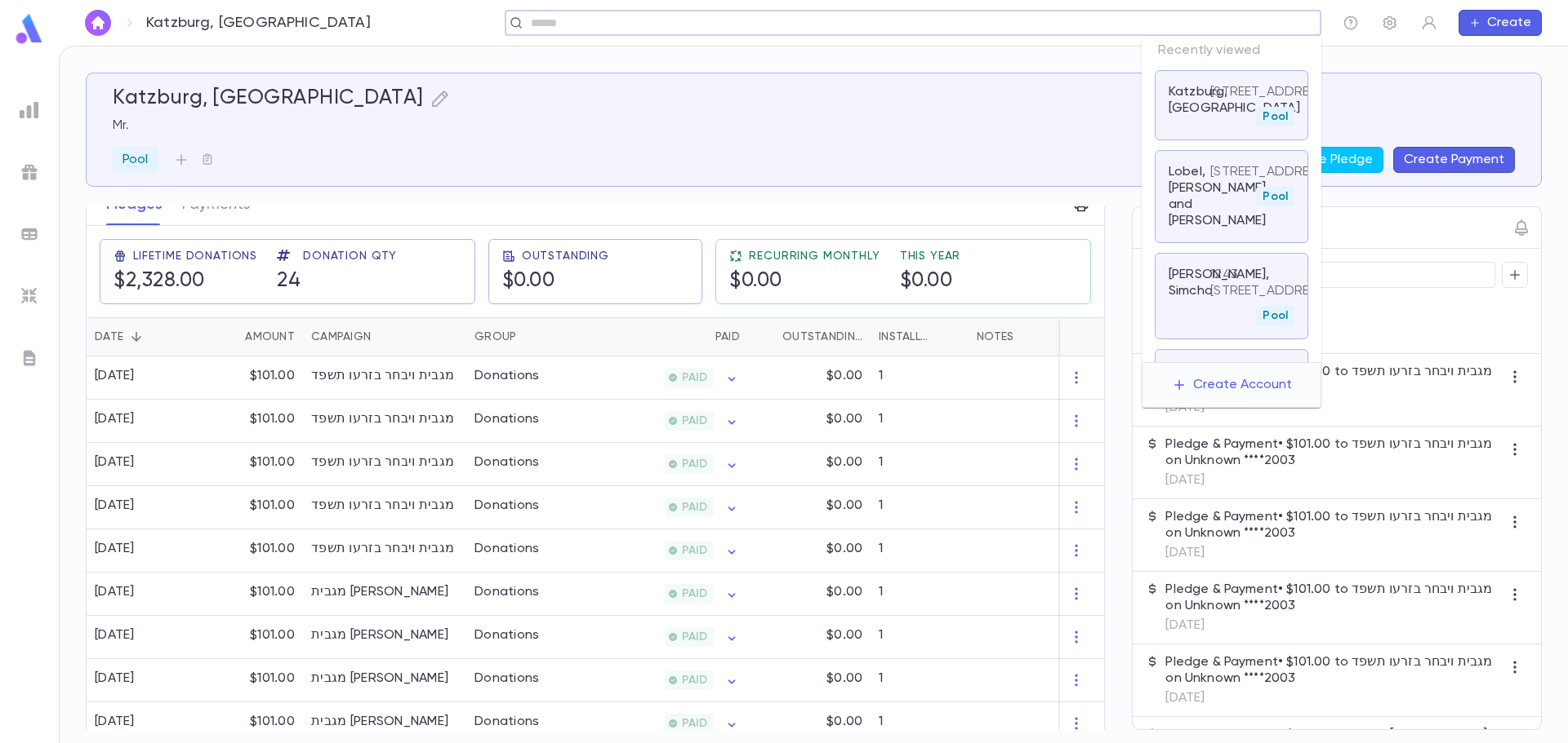
click at [1189, 19] on input "text" at bounding box center [907, 24] width 764 height 16
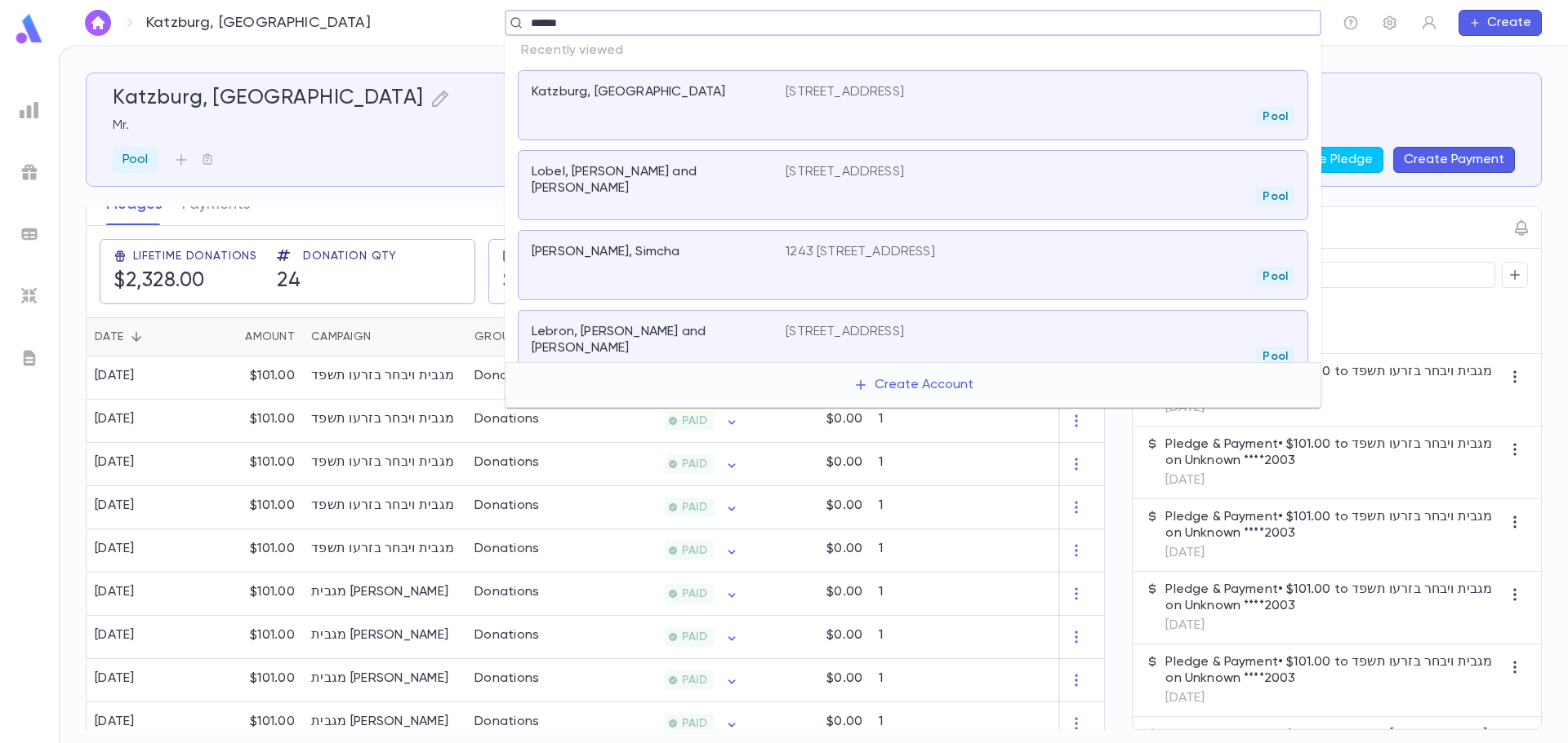
type input "*******"
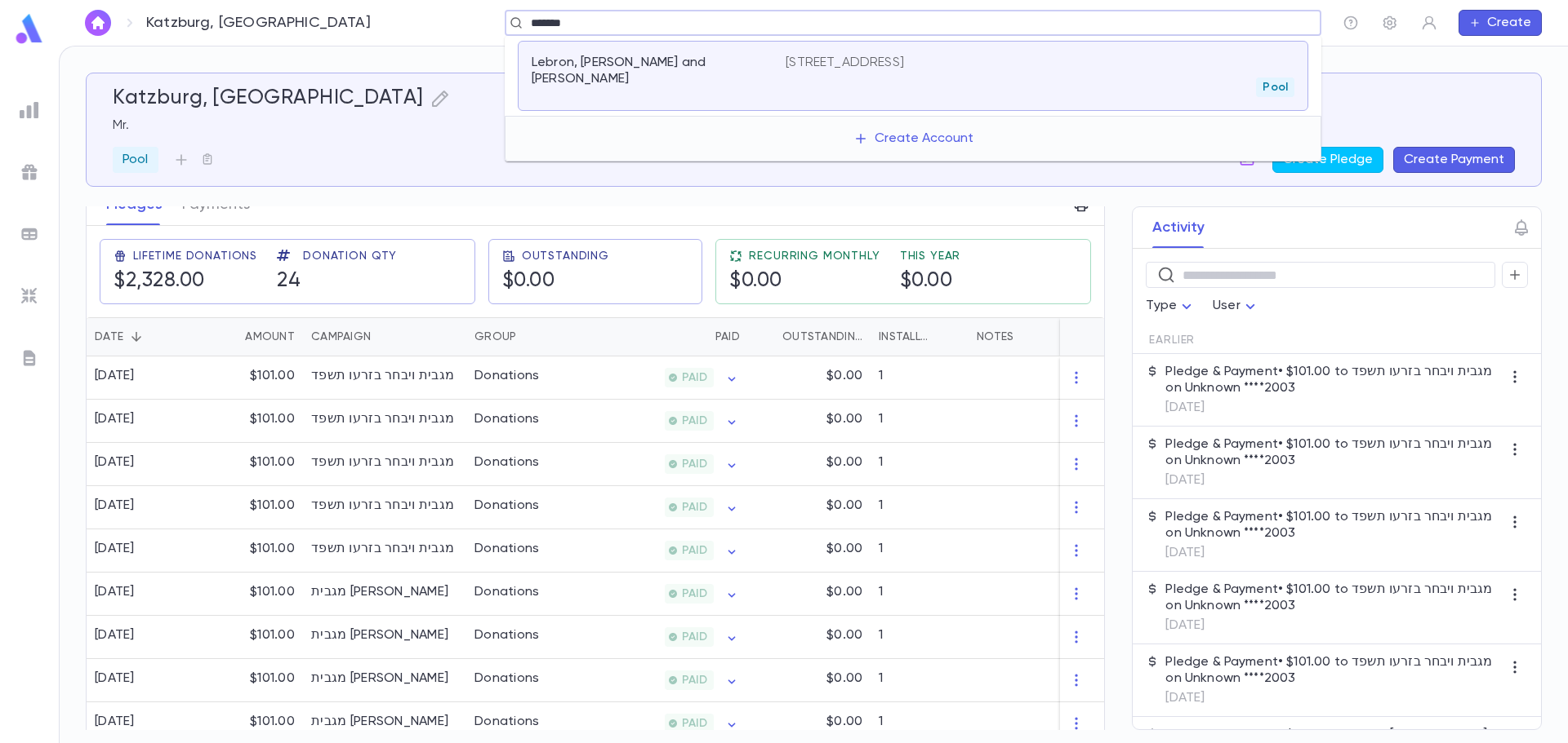
click at [766, 82] on div "Lebron, Shmion Chaim and Gitty" at bounding box center [658, 76] width 254 height 43
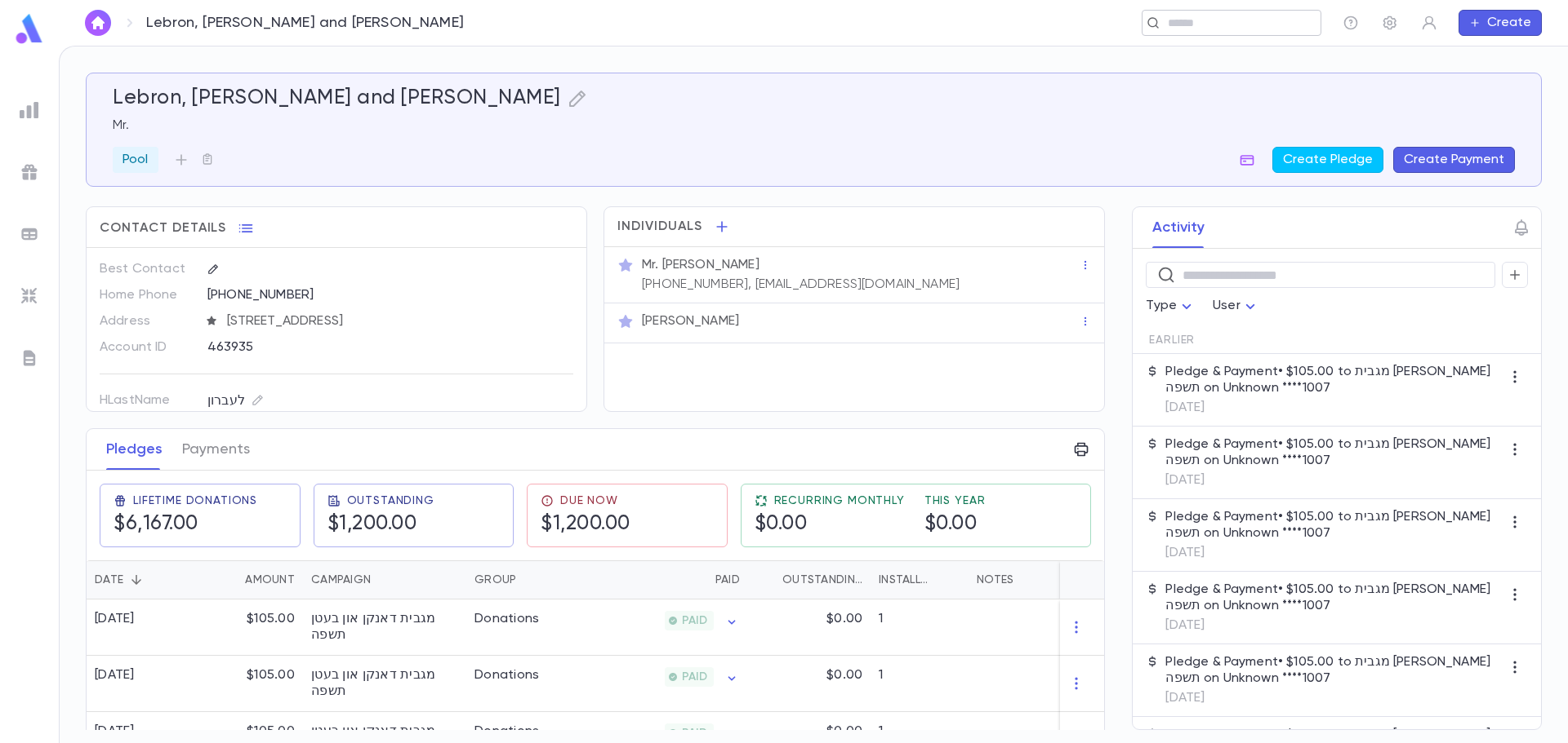
click at [1178, 28] on input "text" at bounding box center [1225, 24] width 126 height 16
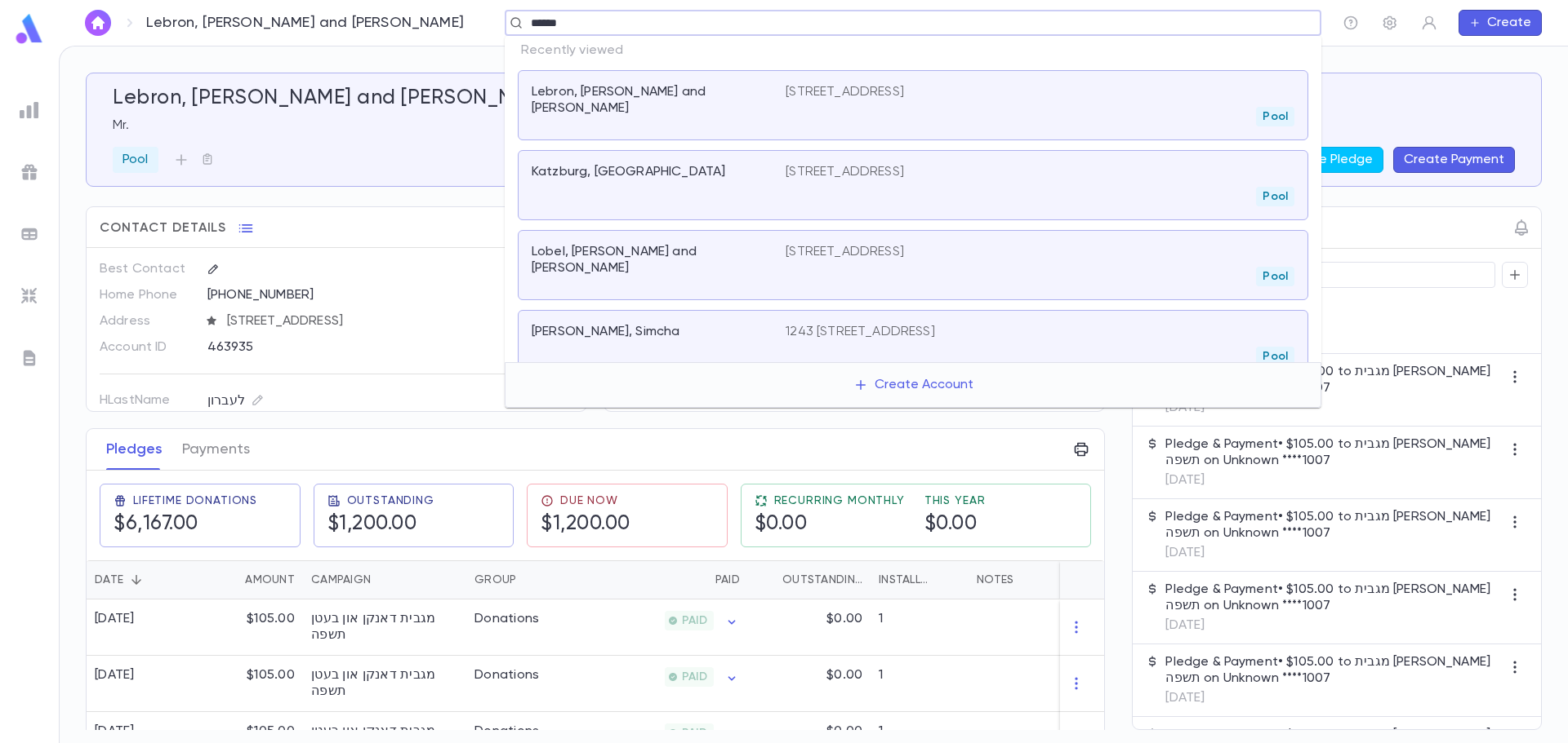
type input "*******"
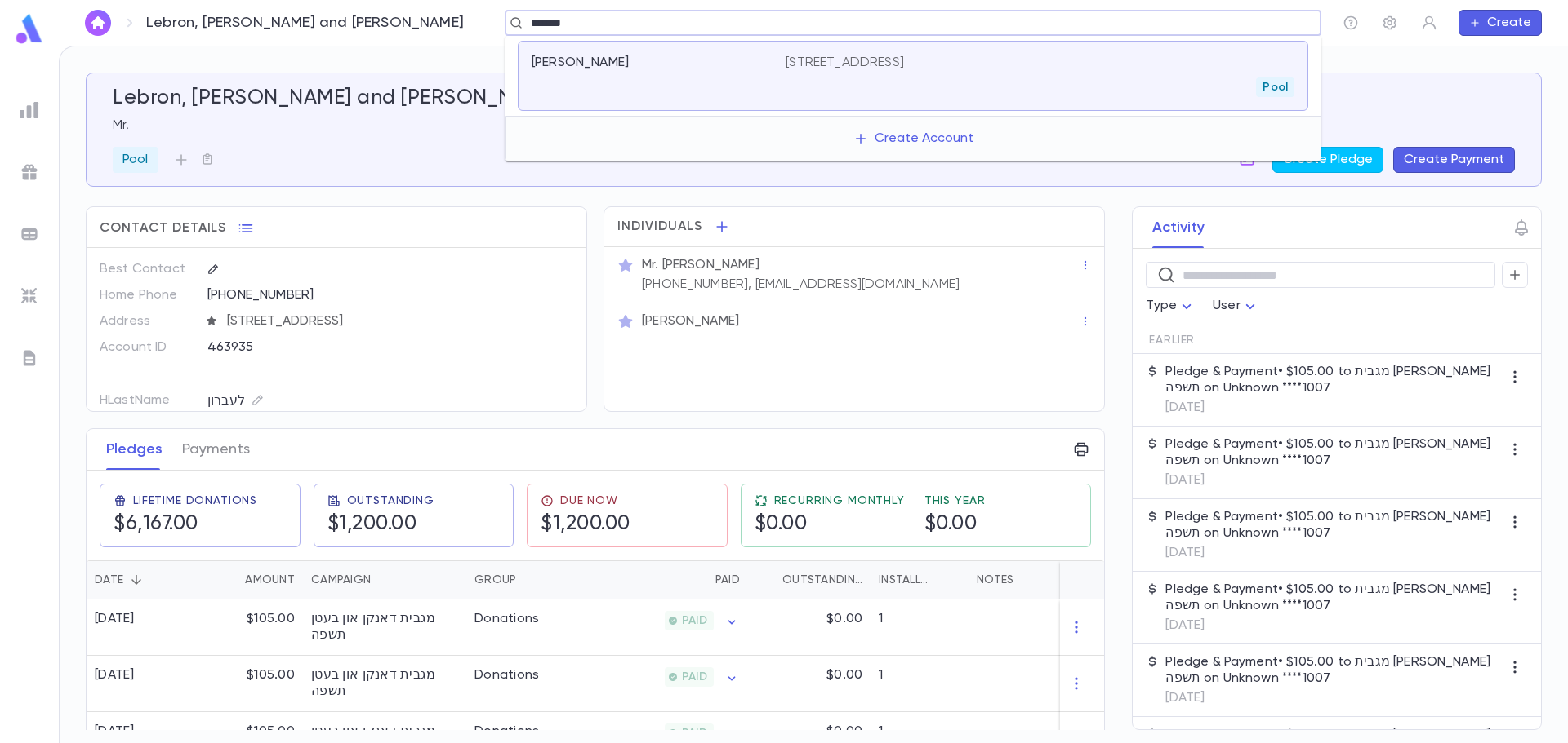
click at [715, 73] on div "Kisner, Gershon" at bounding box center [658, 76] width 254 height 43
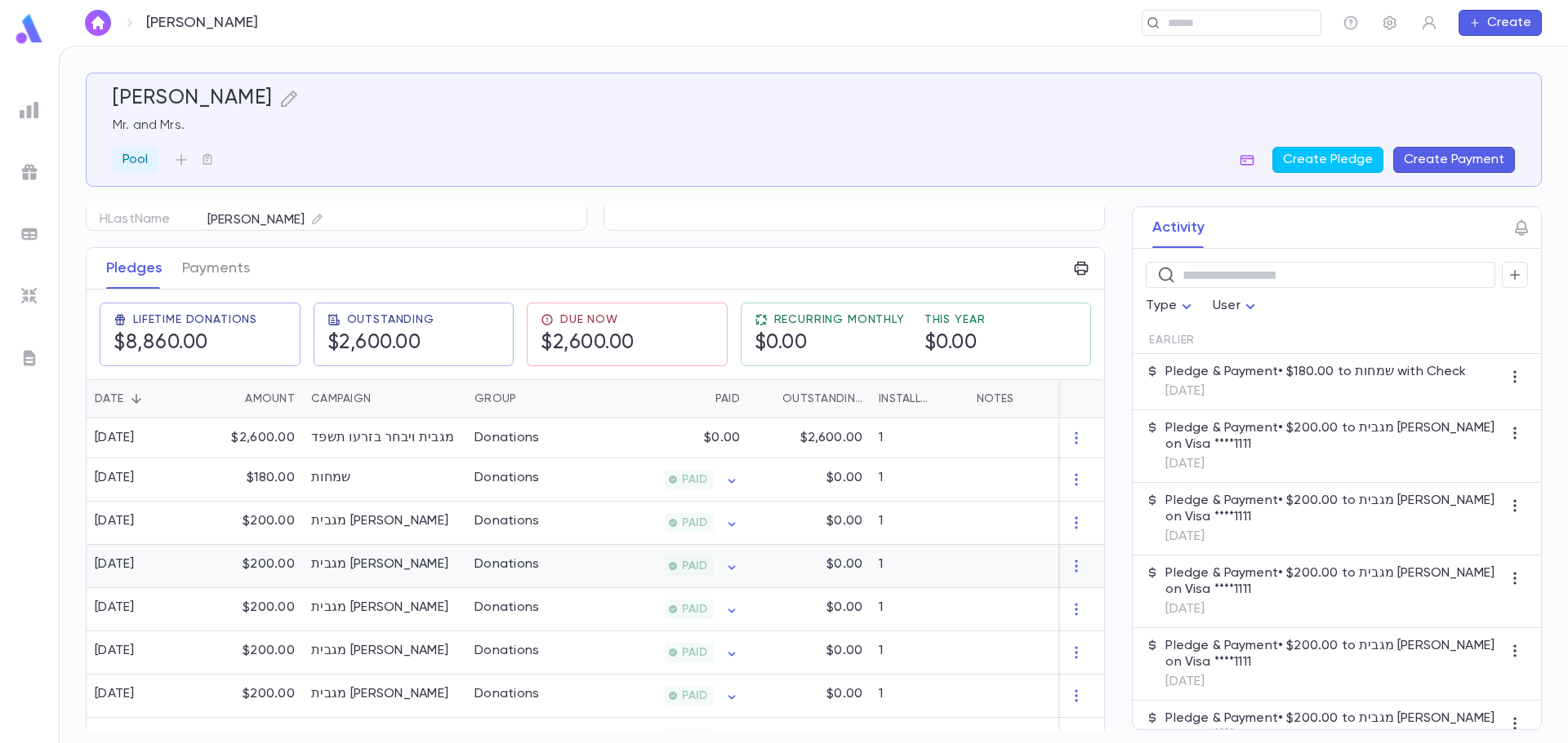
scroll to position [263, 0]
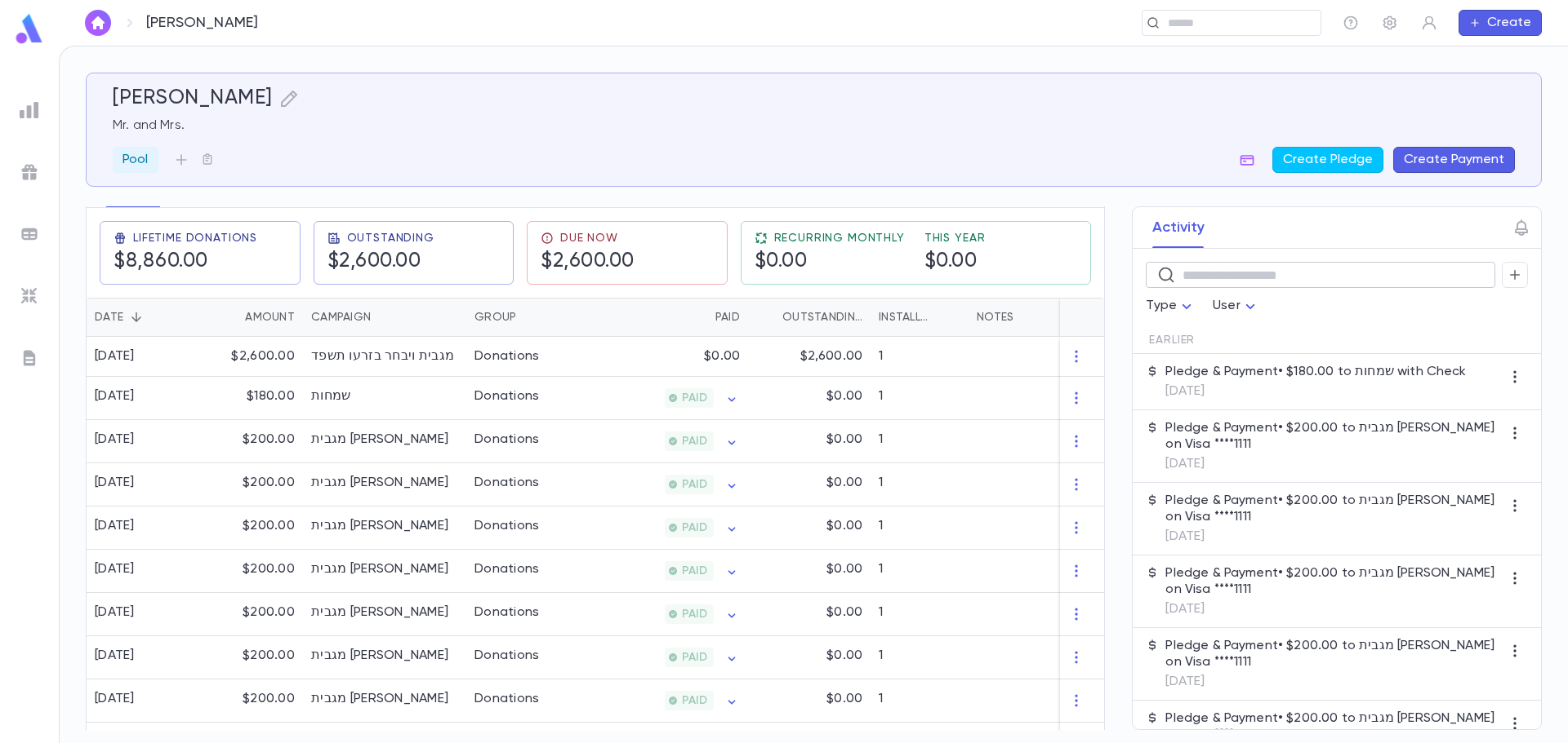
click at [1195, 279] on input "text" at bounding box center [1334, 275] width 302 height 25
type input "*********"
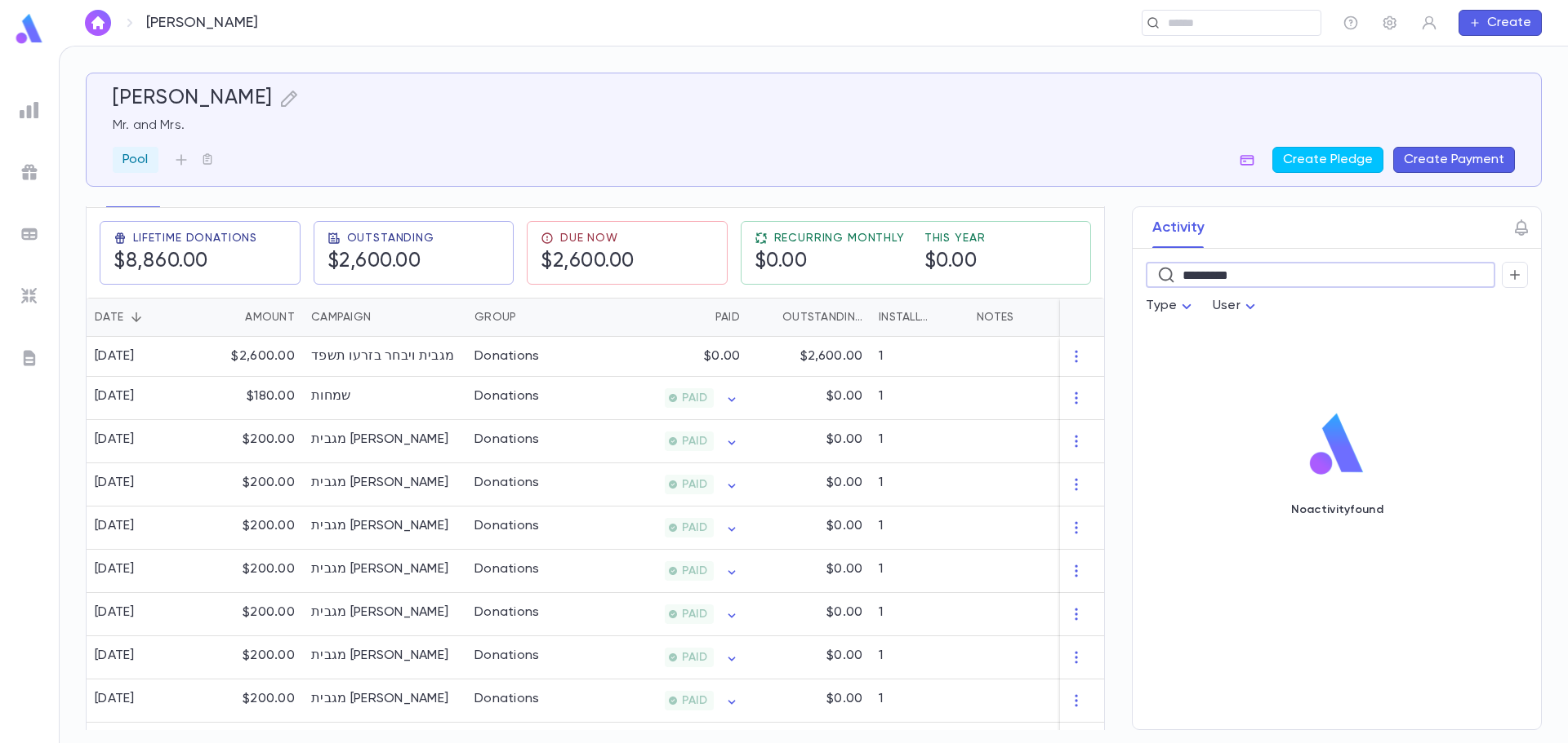
drag, startPoint x: 1300, startPoint y: 285, endPoint x: 1141, endPoint y: 290, distance: 159.1
click at [1141, 290] on div "********* ​ Type User" at bounding box center [1336, 281] width 408 height 65
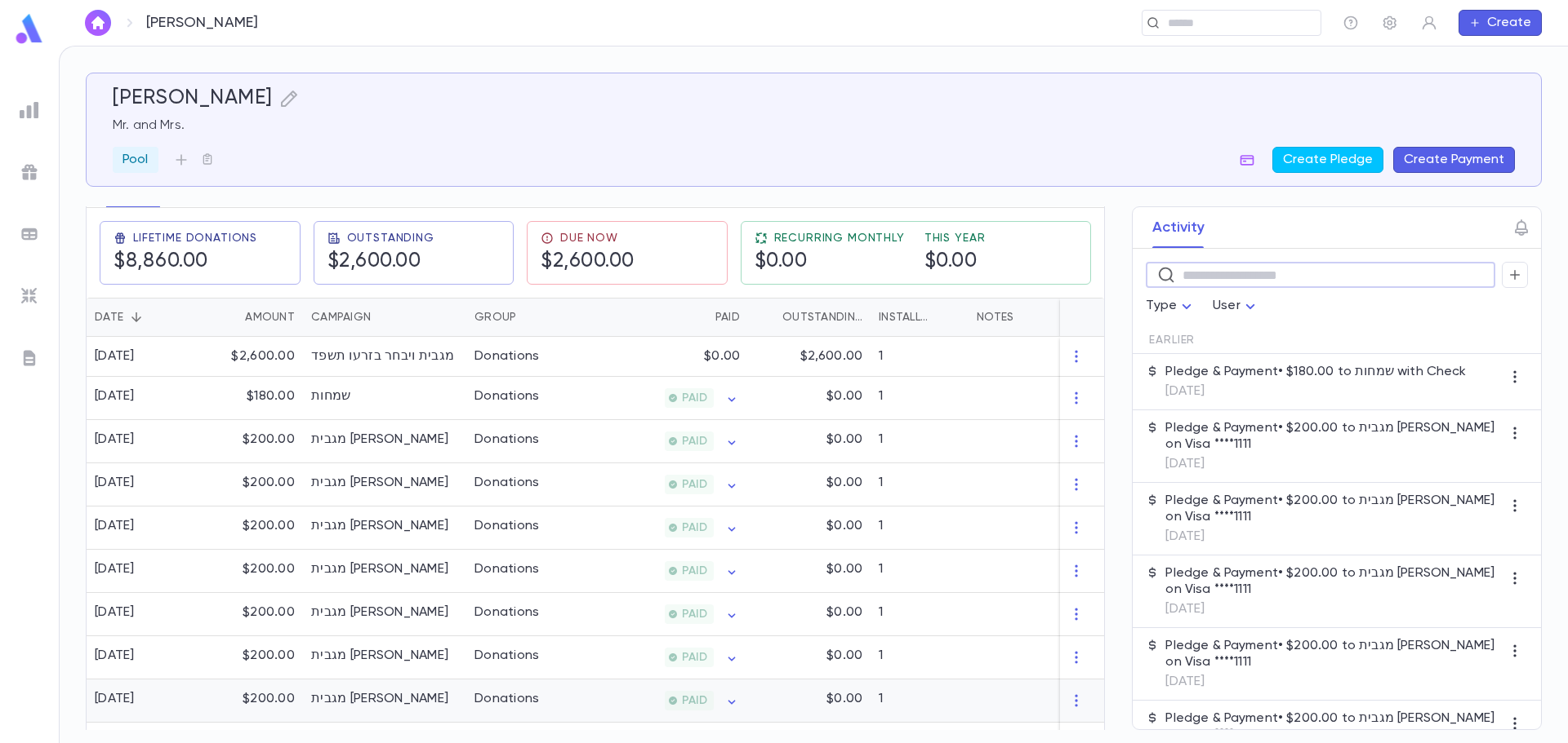
click at [175, 691] on div "1/22/2023" at bounding box center [141, 701] width 110 height 44
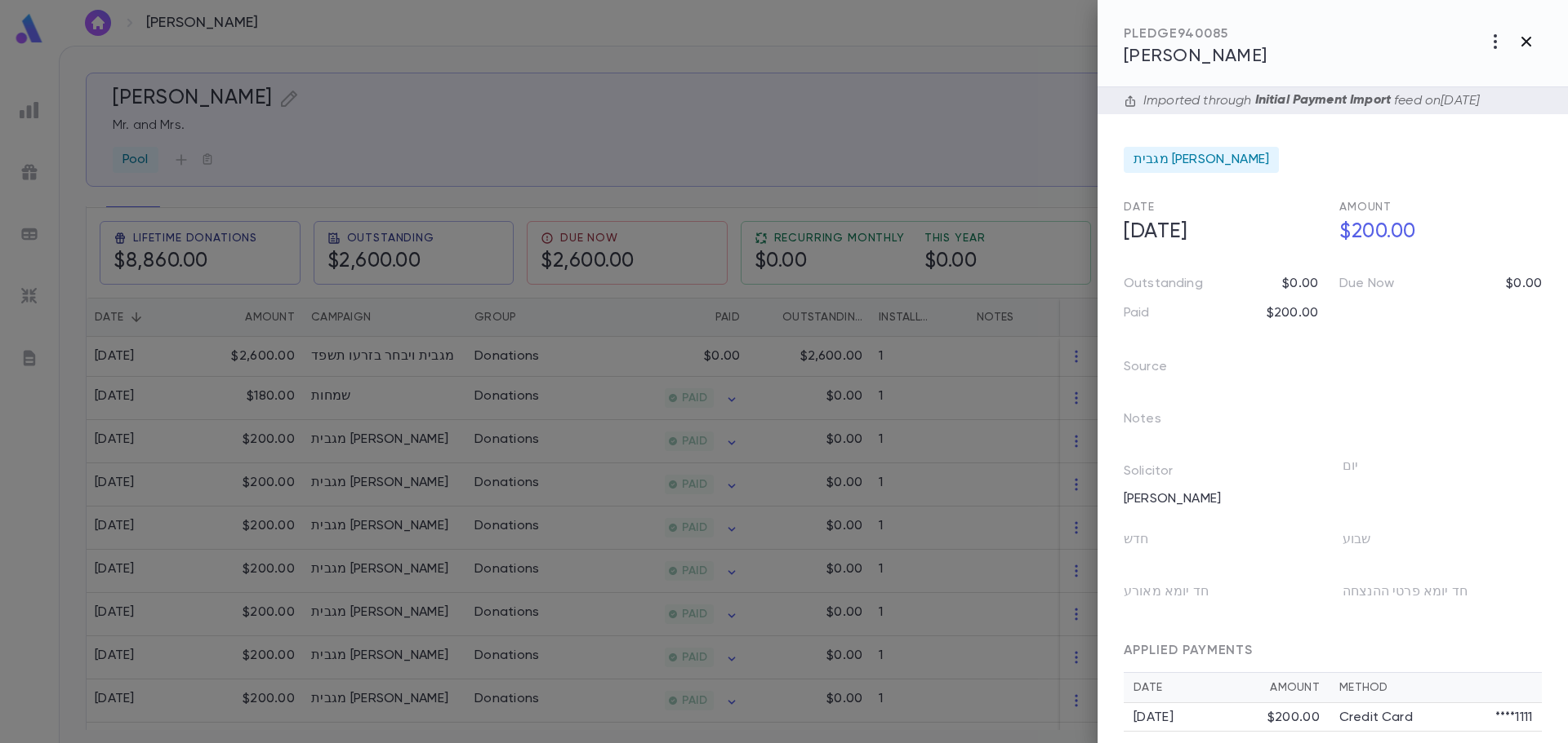
click at [1533, 44] on icon "button" at bounding box center [1526, 42] width 19 height 19
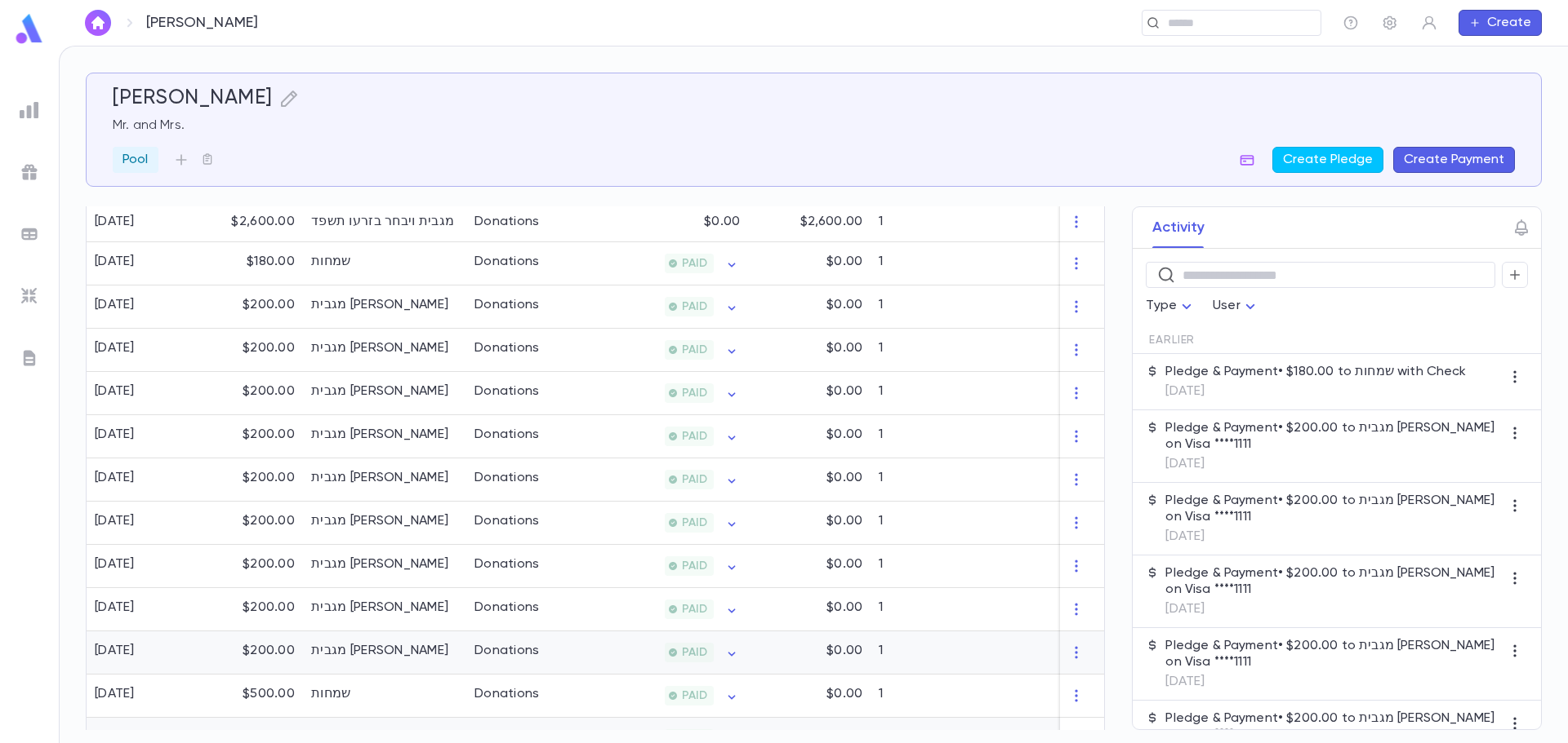
scroll to position [426, 0]
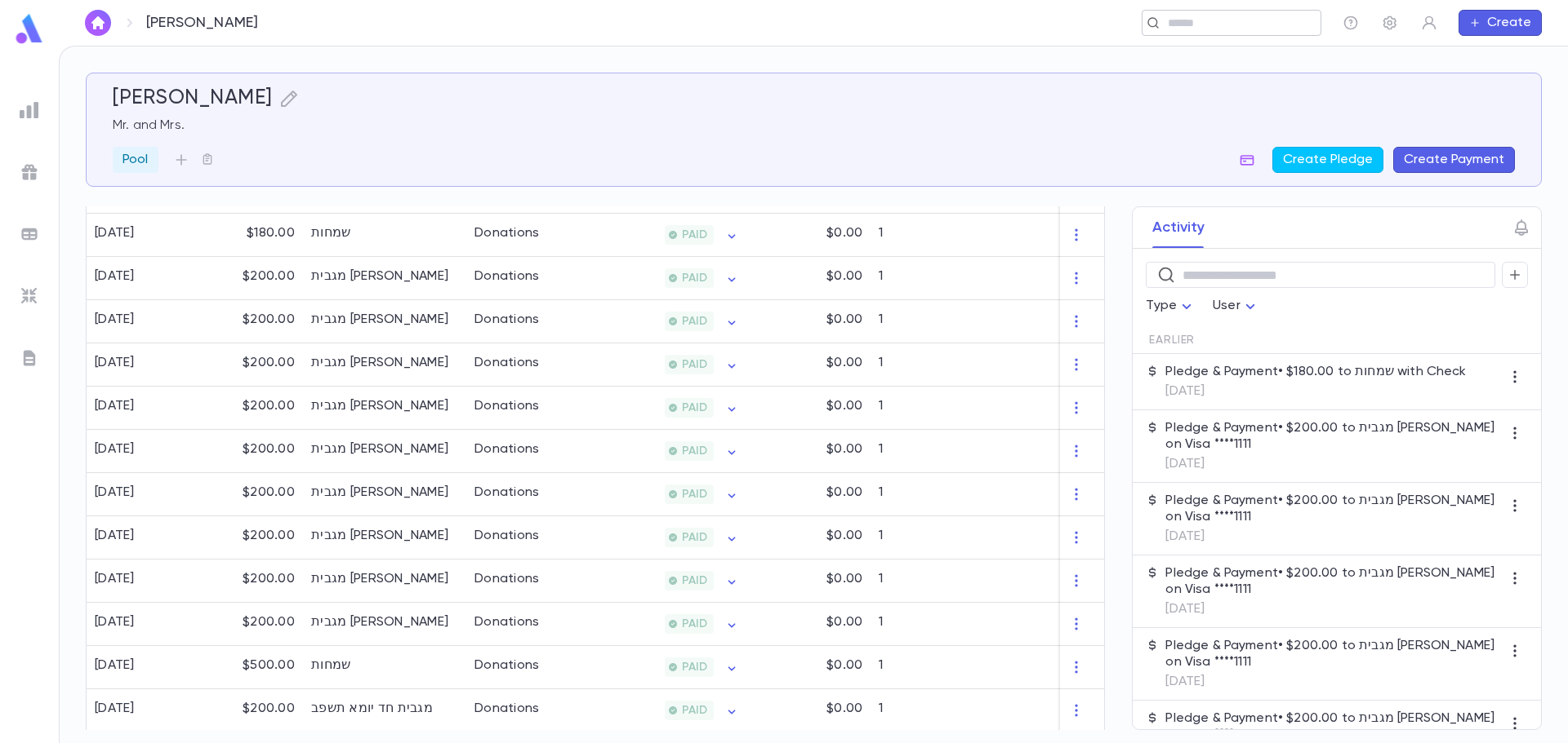
click at [1182, 19] on input "text" at bounding box center [1225, 24] width 126 height 16
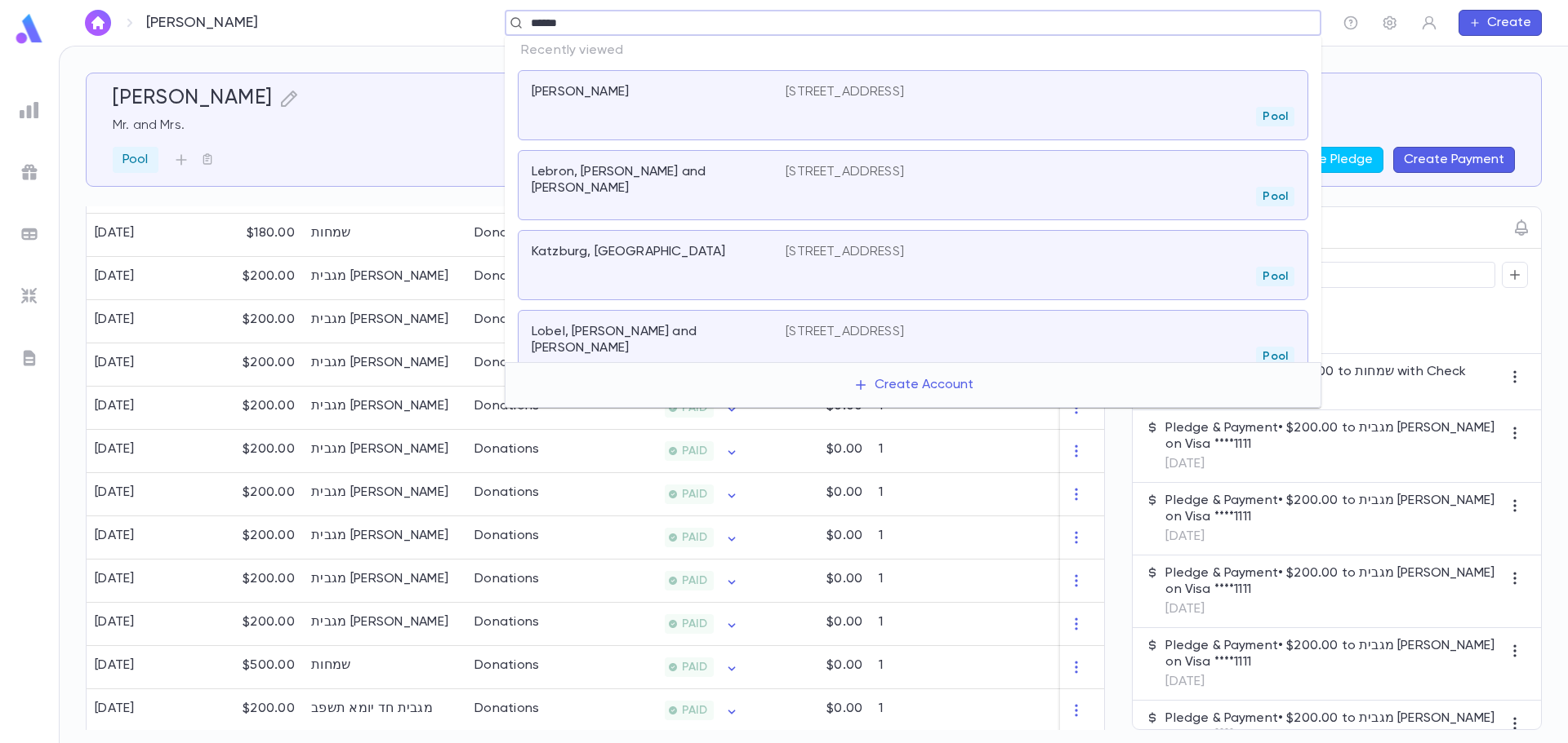
type input "*******"
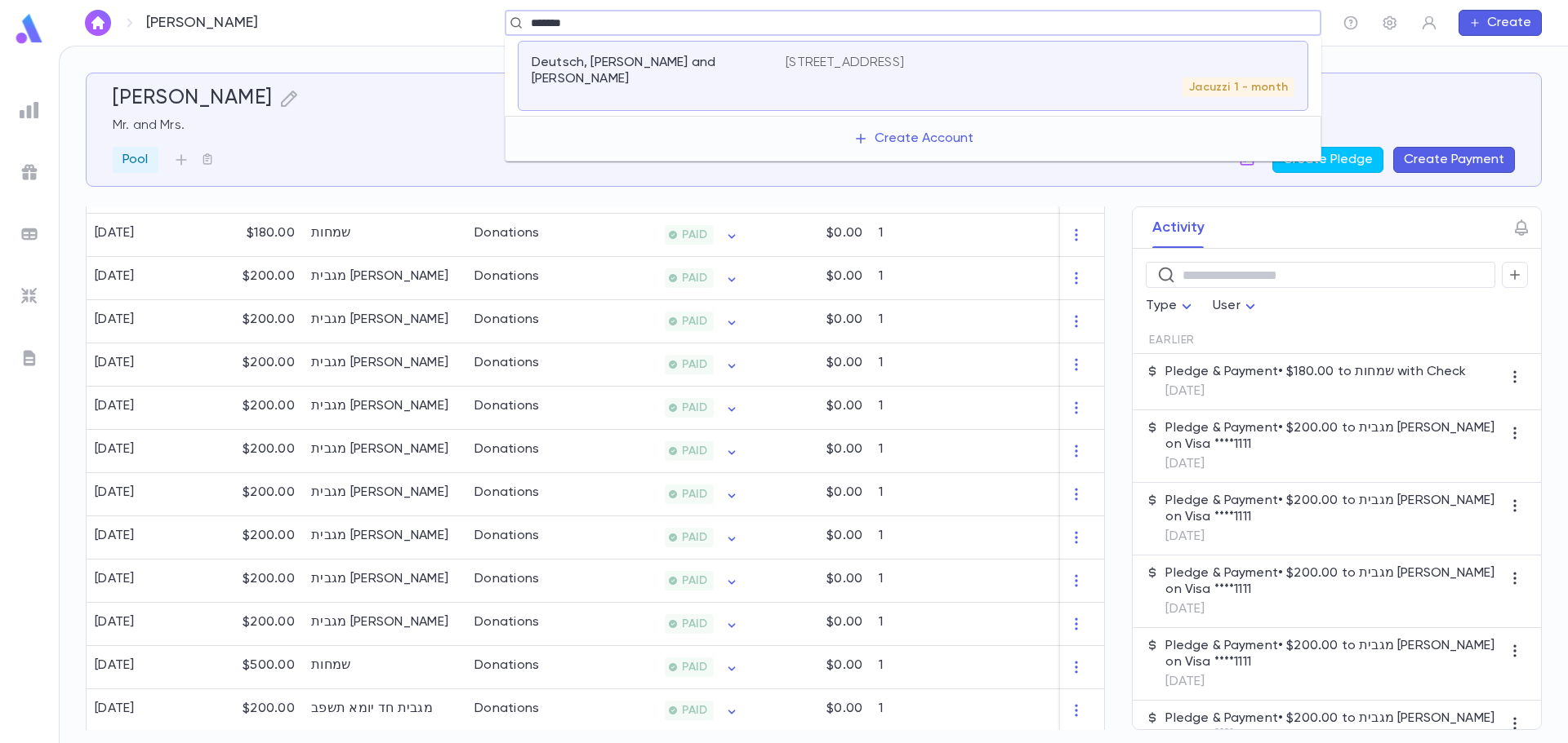
click at [643, 83] on div "Deutsch, Moshe Shmiel and Chavie" at bounding box center [658, 76] width 254 height 43
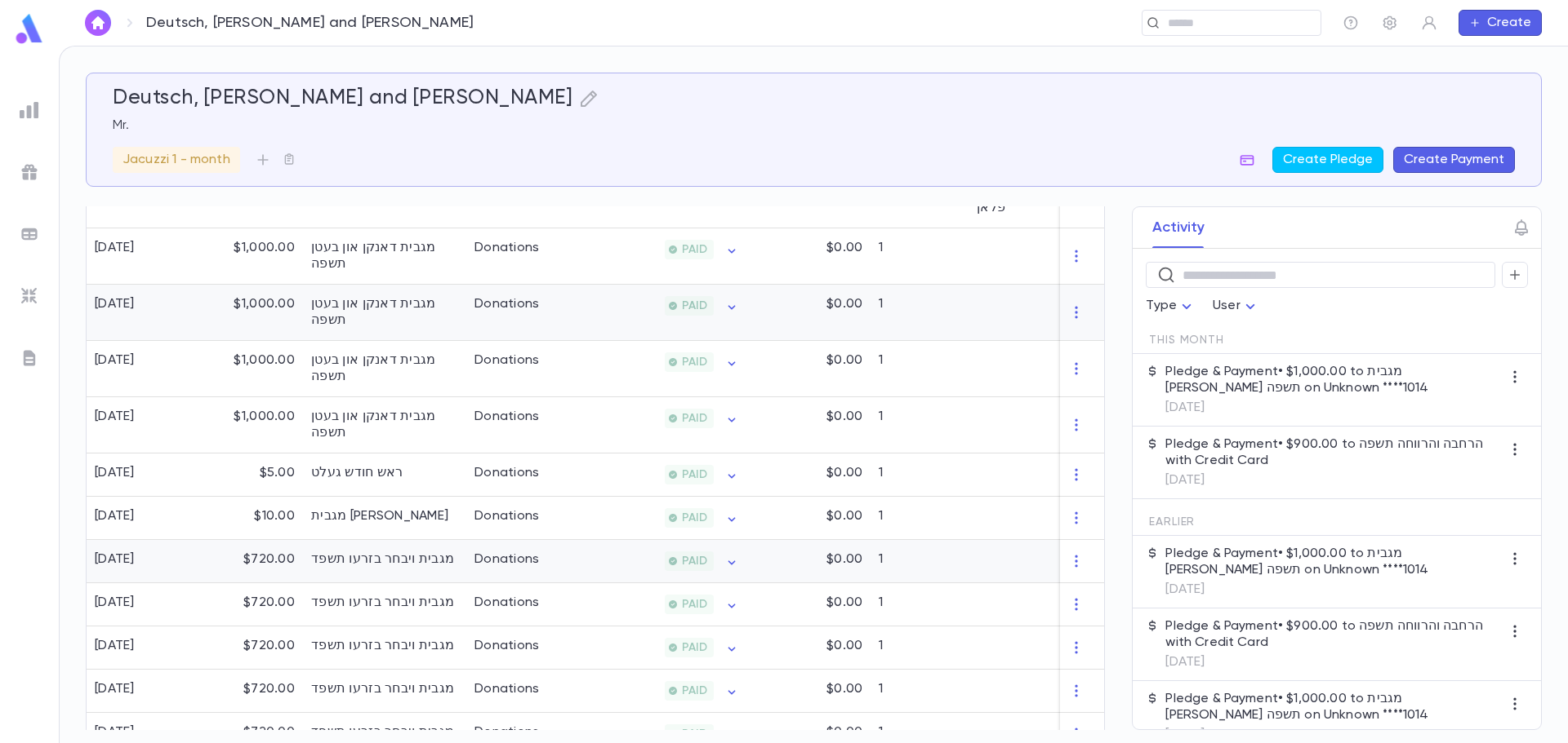
scroll to position [1144, 0]
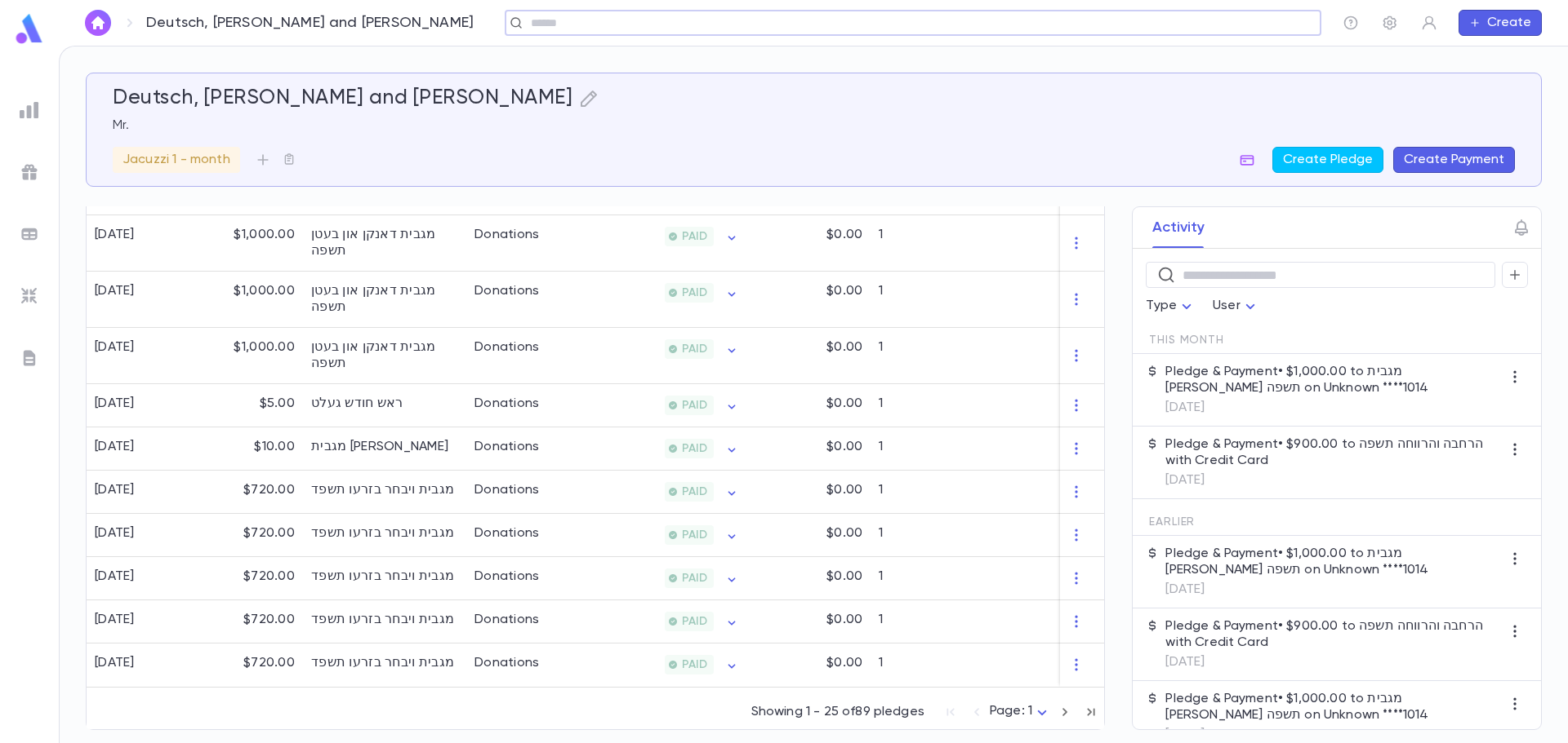
click at [1082, 711] on icon "button" at bounding box center [1090, 713] width 18 height 19
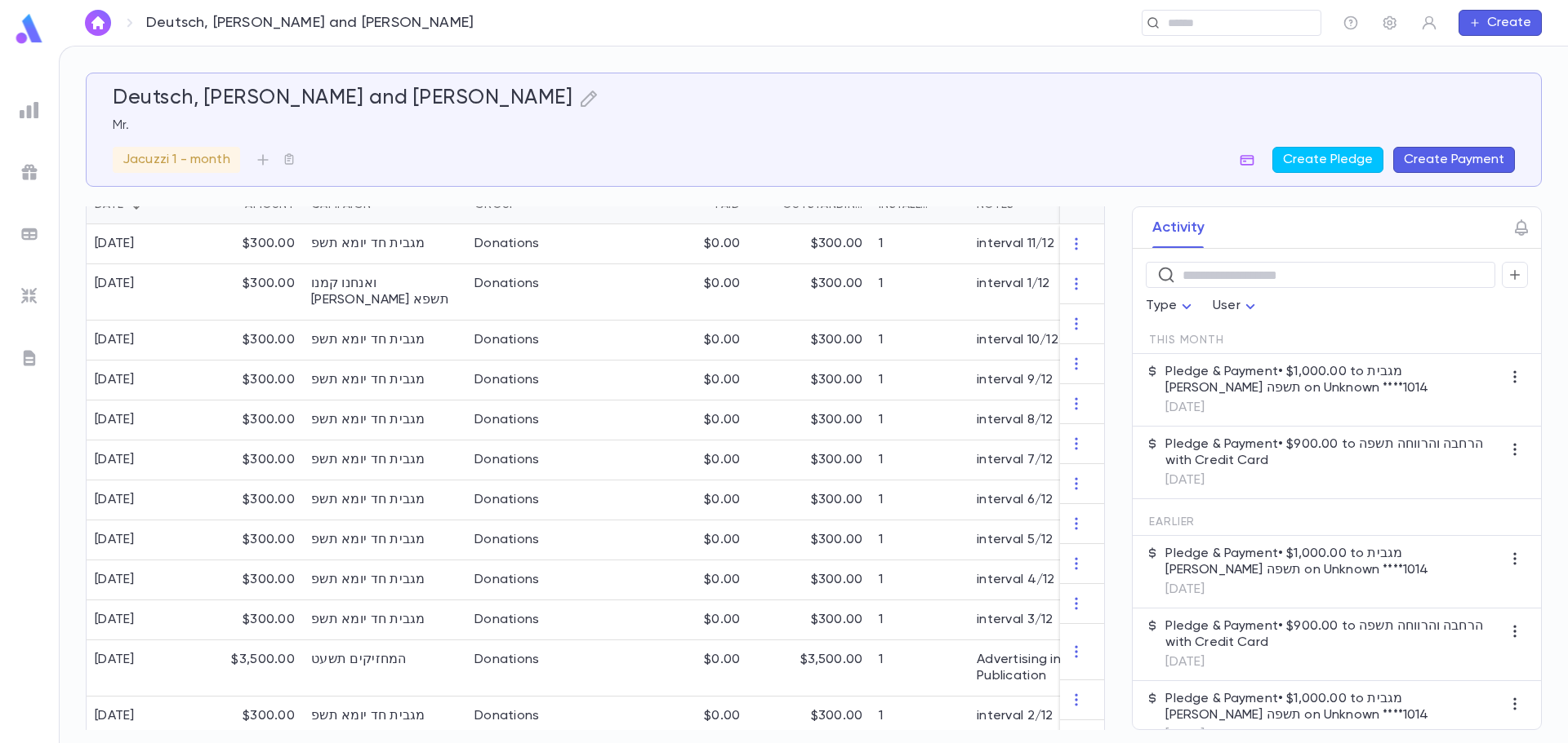
scroll to position [498, 0]
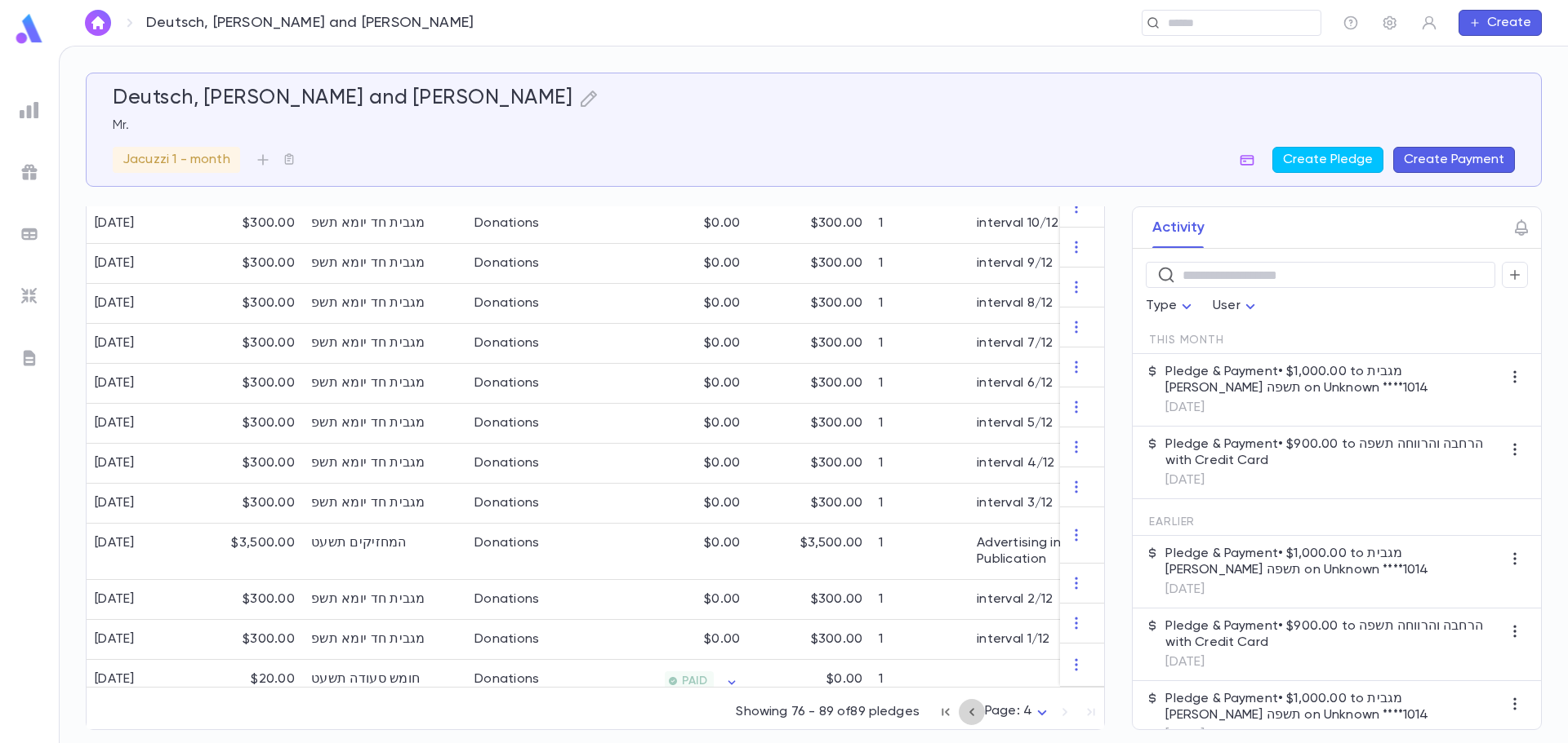
click at [968, 717] on icon "button" at bounding box center [972, 713] width 18 height 19
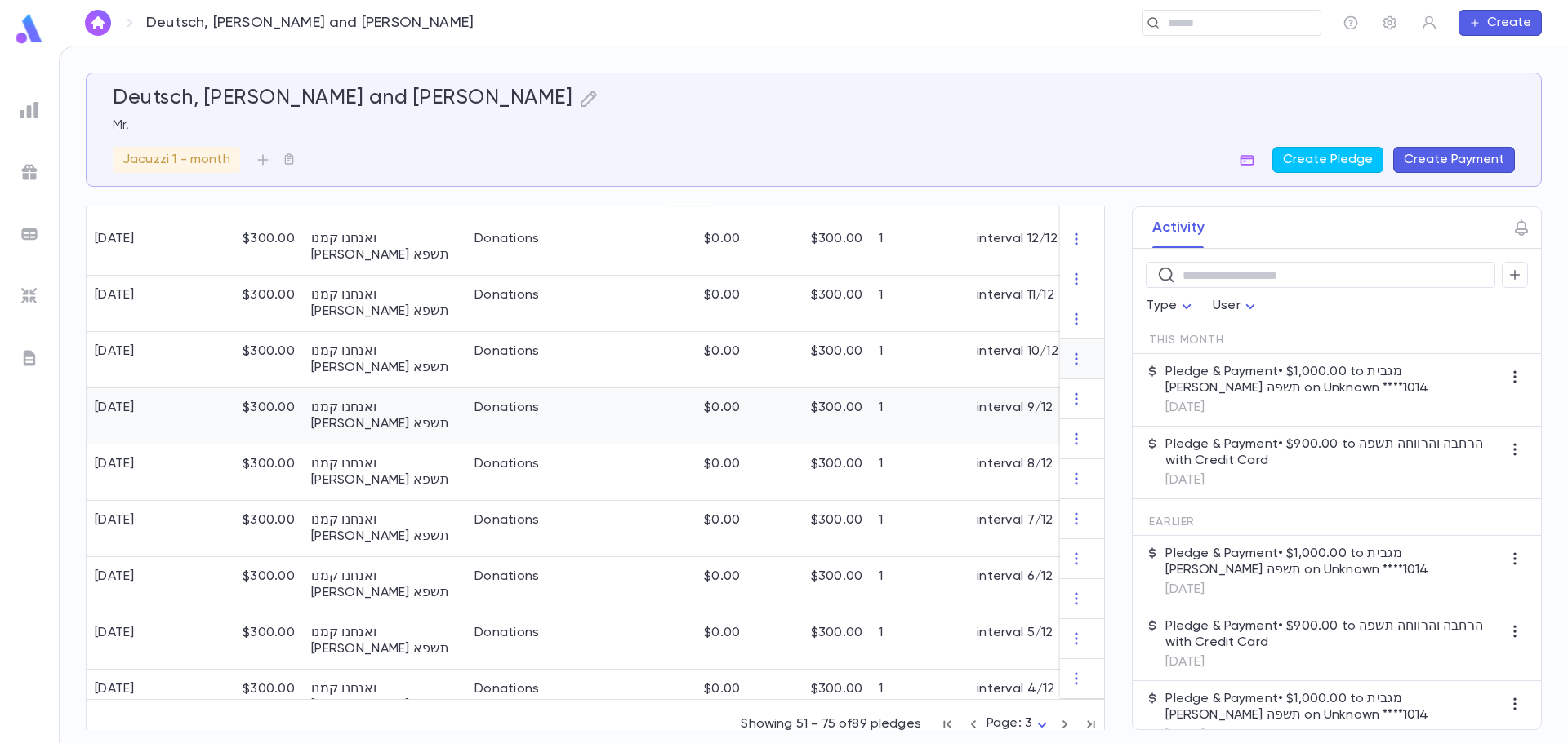
scroll to position [962, 0]
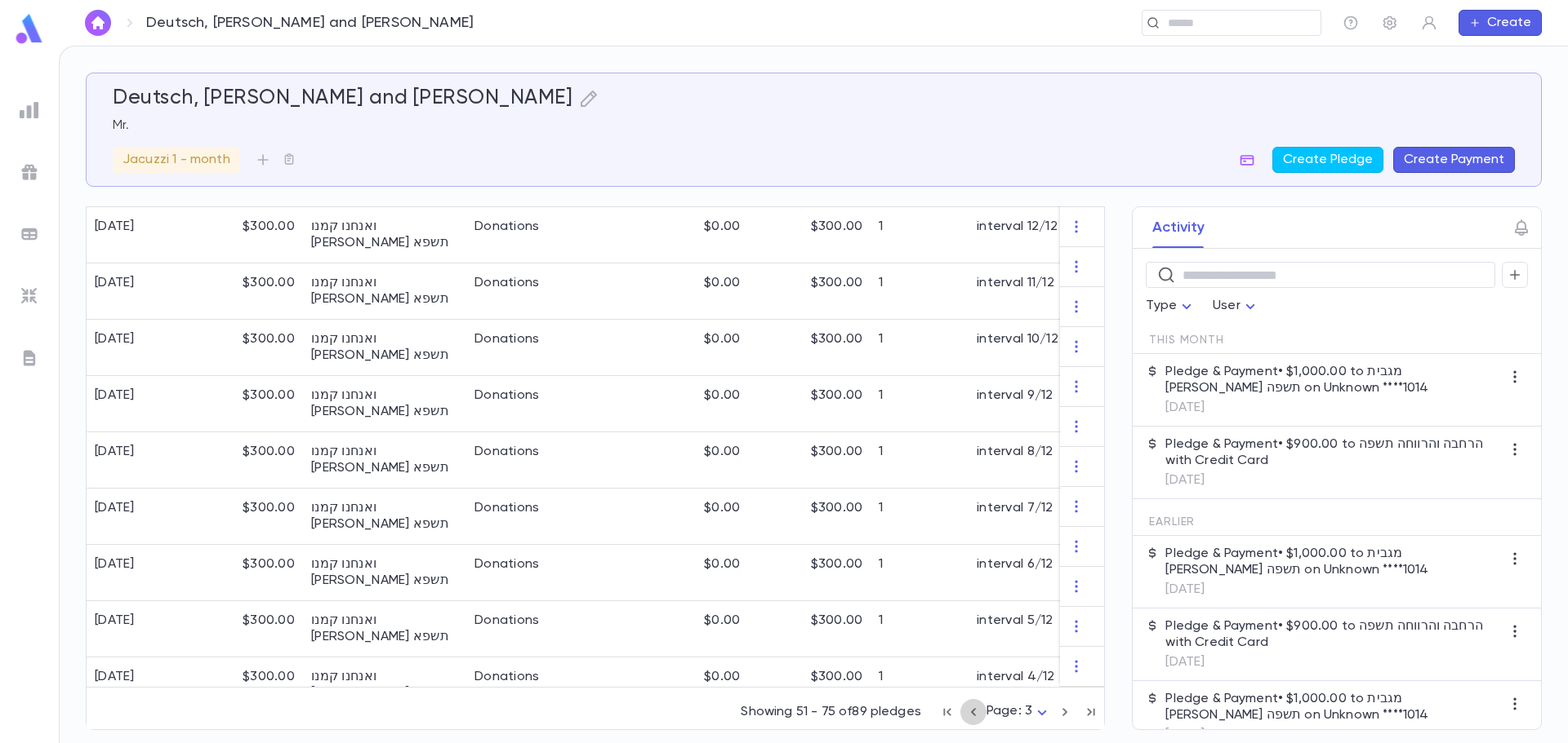
click at [971, 711] on icon "button" at bounding box center [974, 712] width 5 height 8
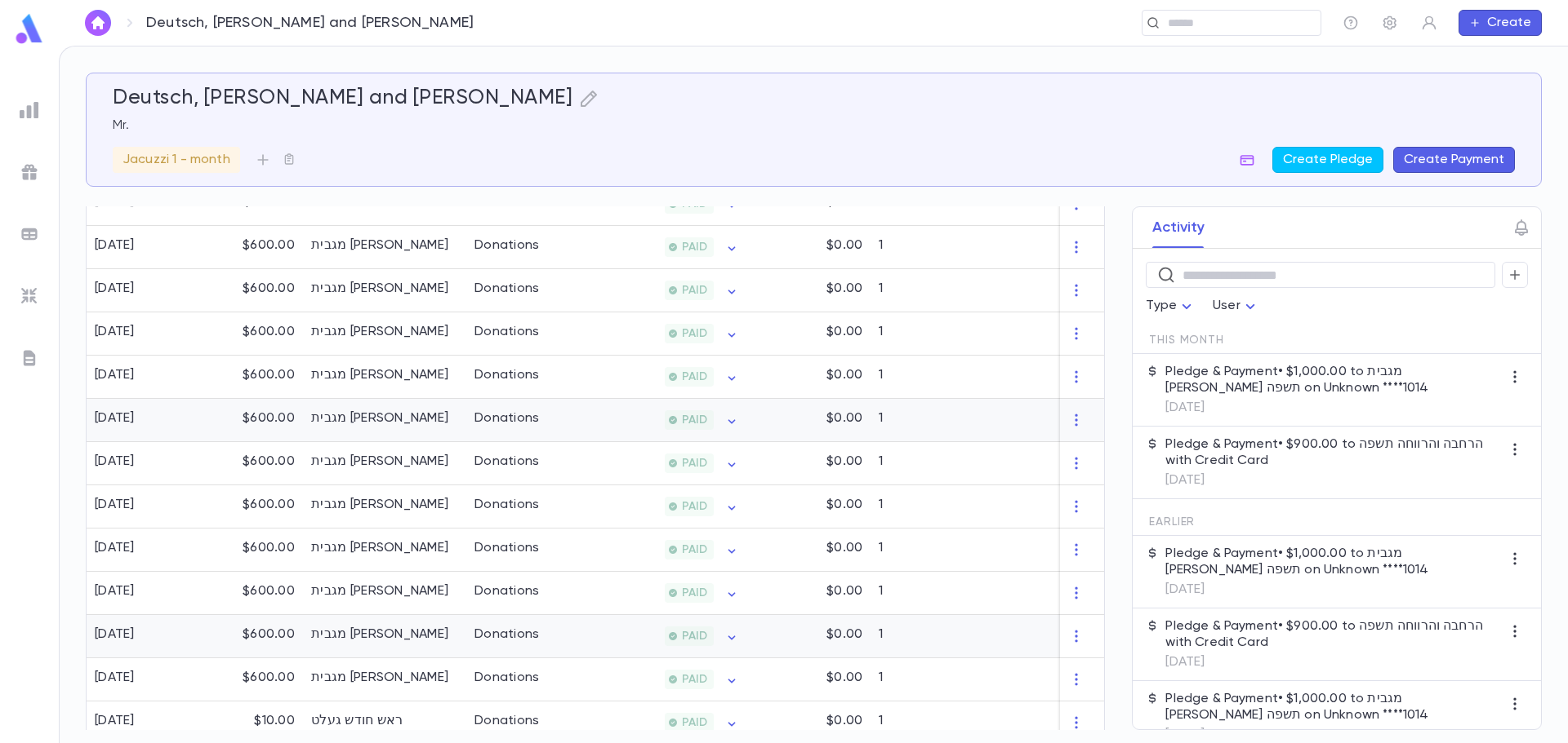
scroll to position [734, 0]
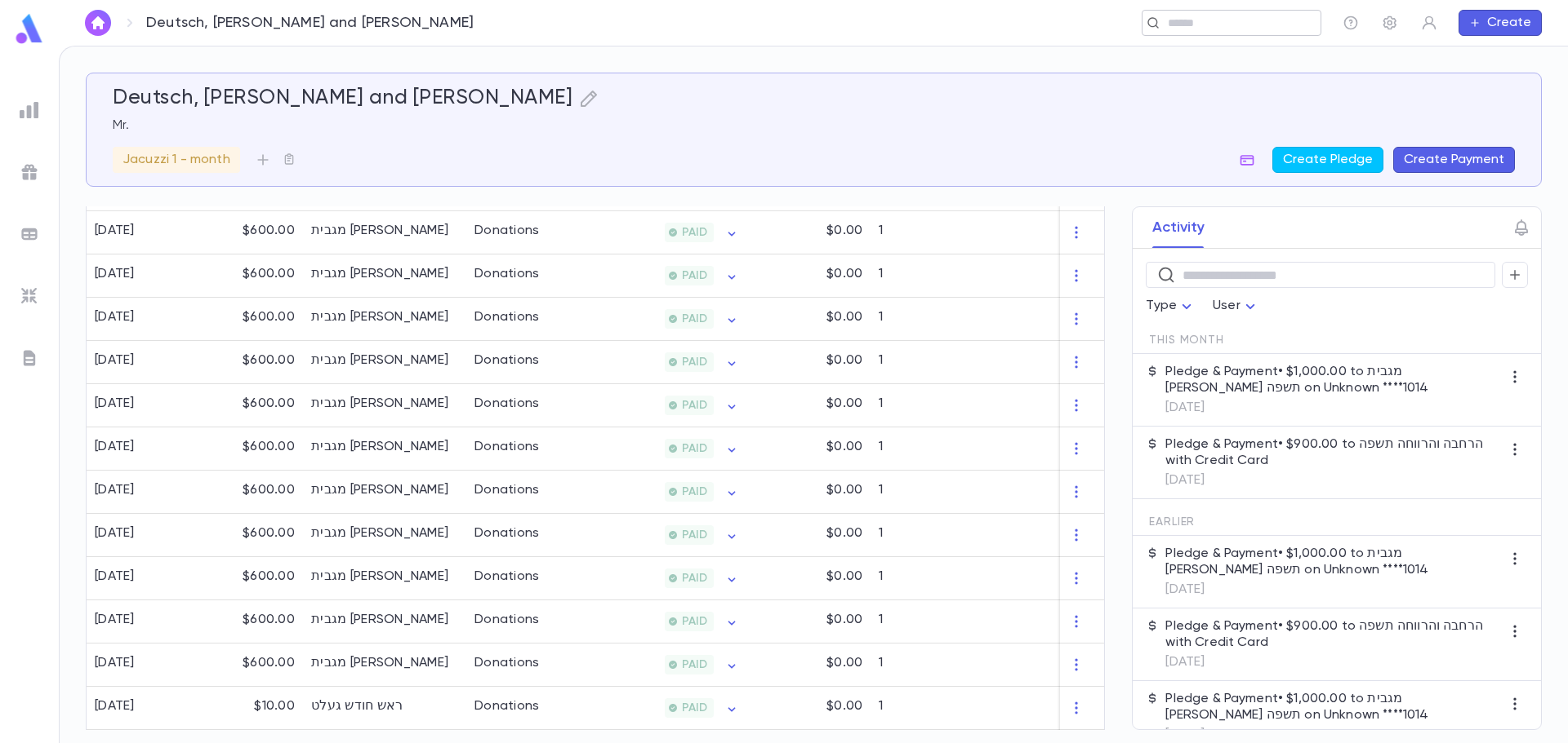
click at [1189, 22] on input "text" at bounding box center [1225, 24] width 126 height 16
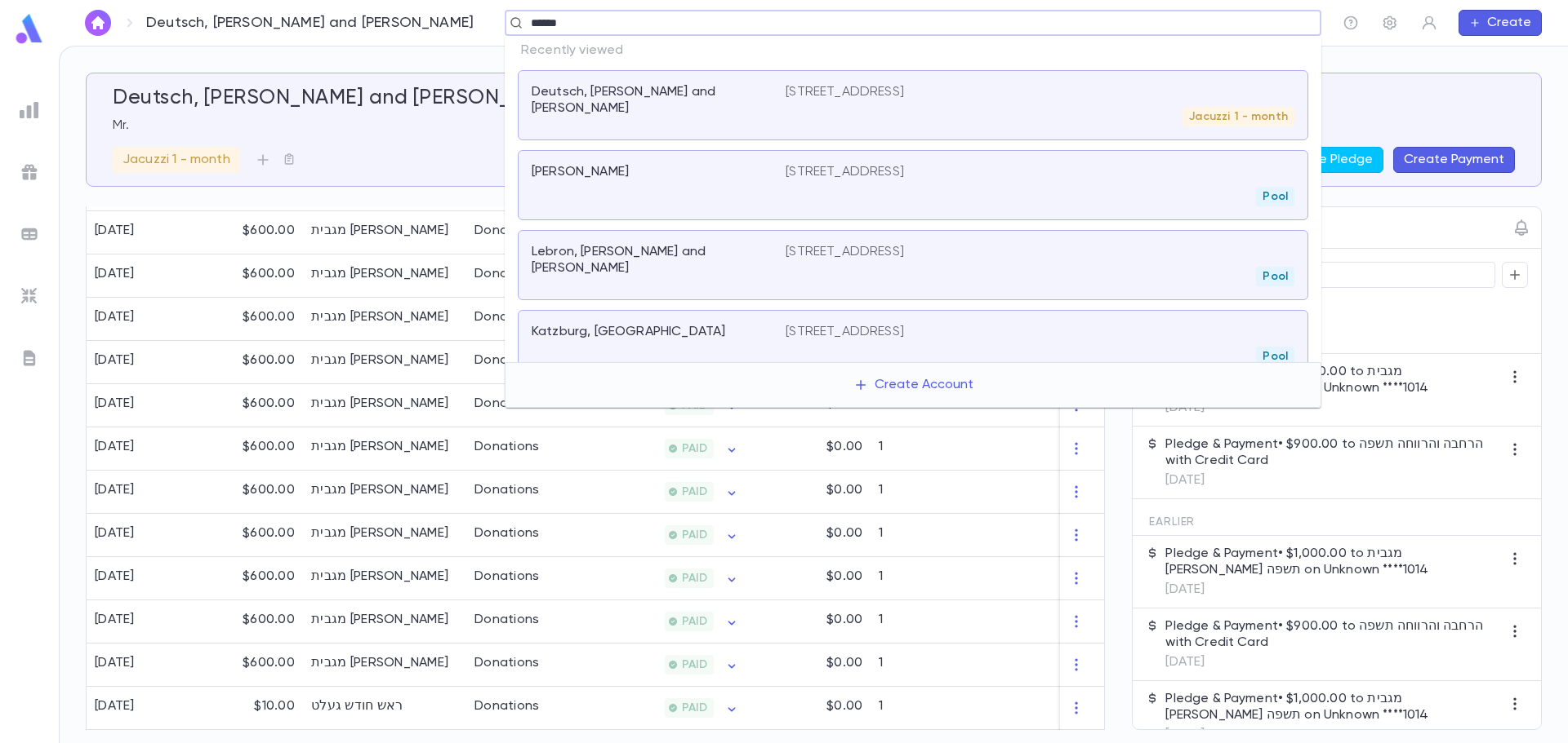
type input "*******"
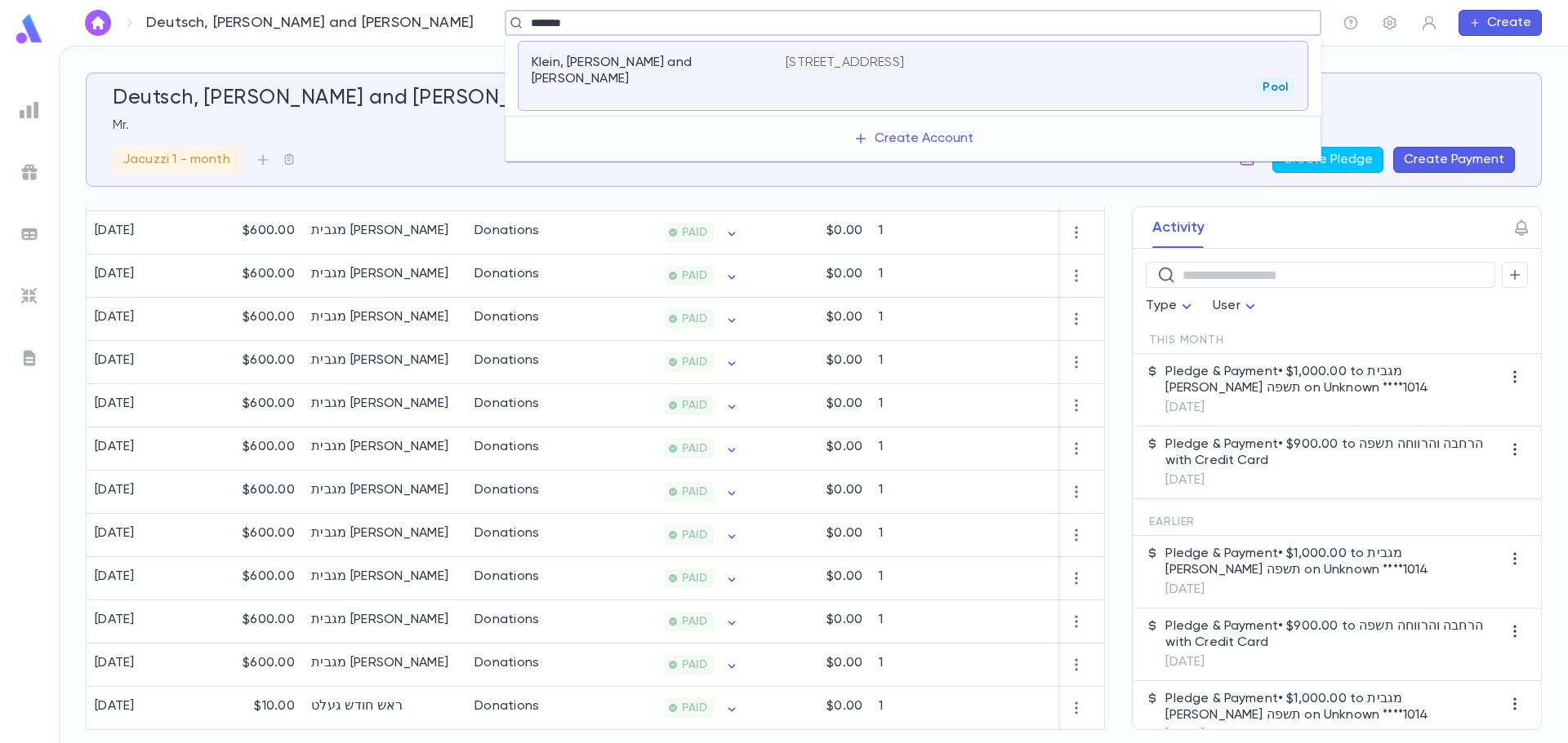
click at [649, 55] on p "Klein, Mordechai and Susie" at bounding box center [648, 71] width 234 height 32
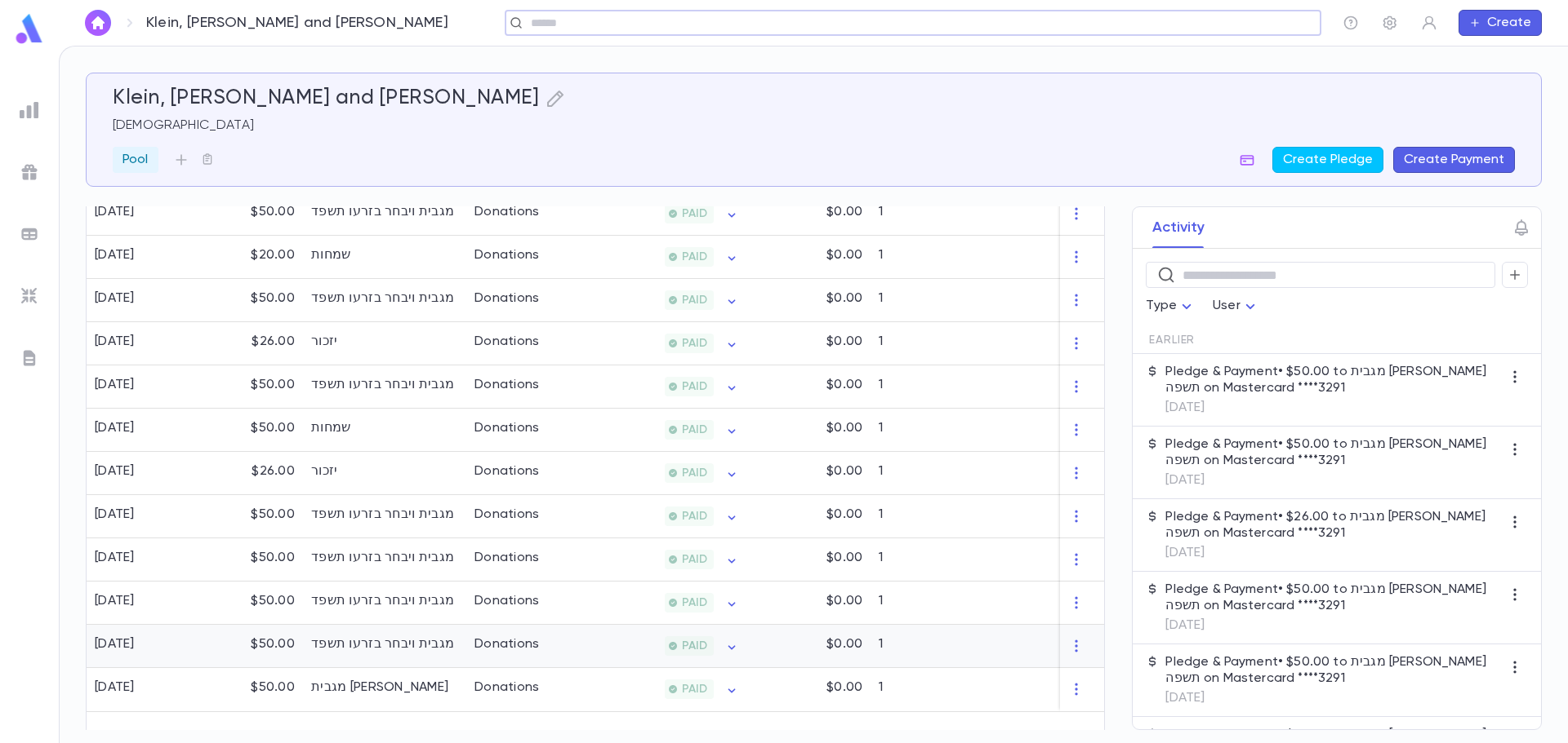
scroll to position [1092, 0]
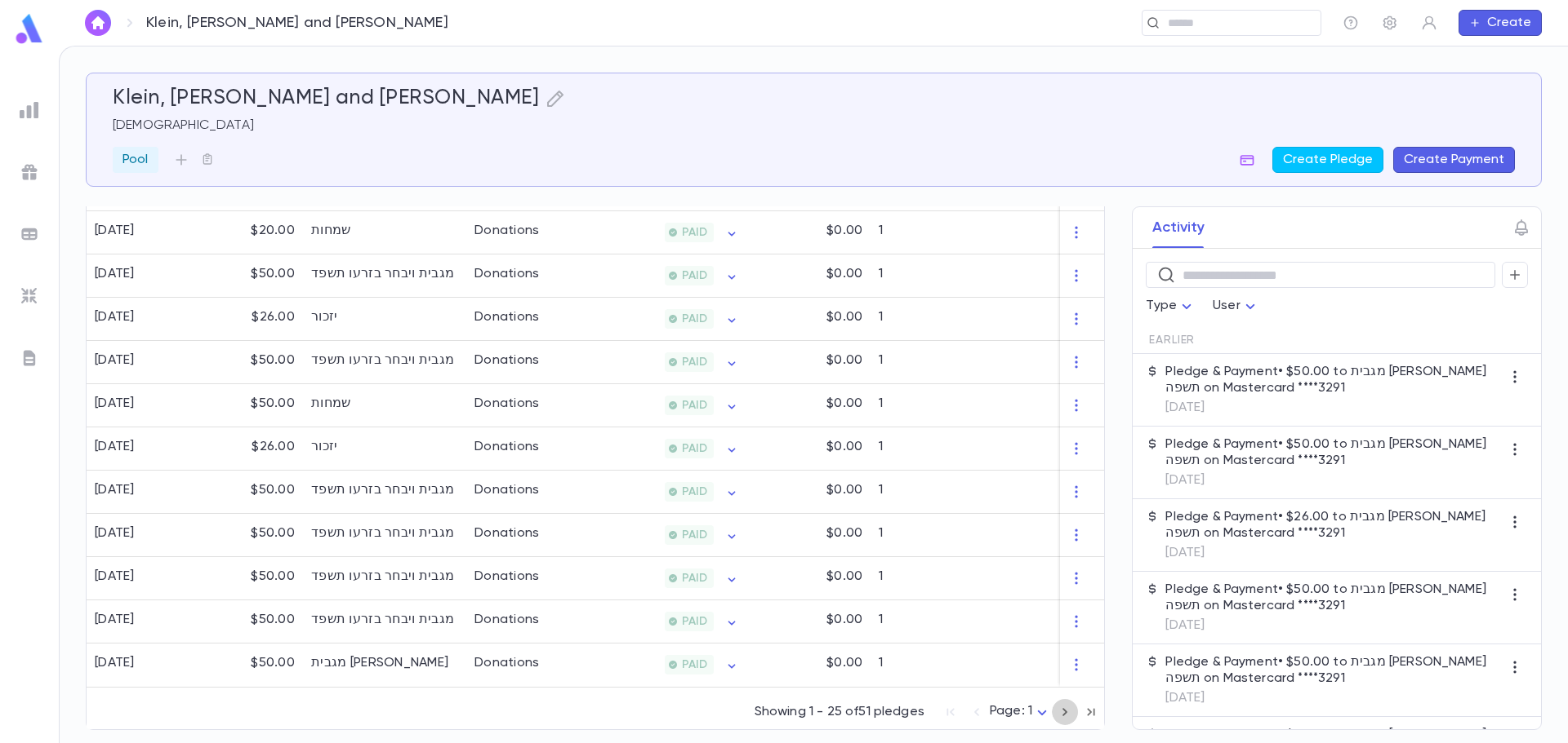
click at [1056, 713] on icon "button" at bounding box center [1064, 713] width 18 height 19
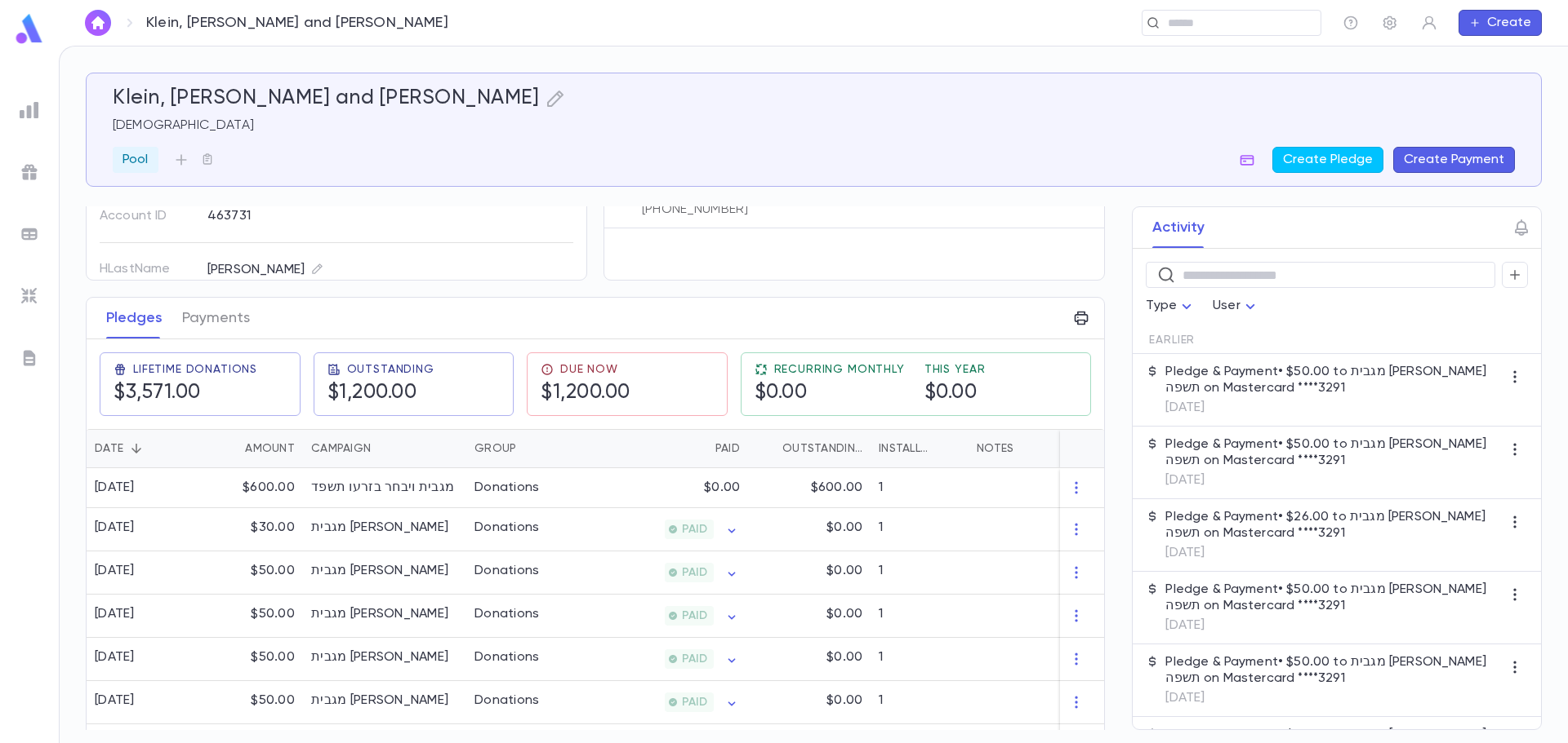
scroll to position [99, 0]
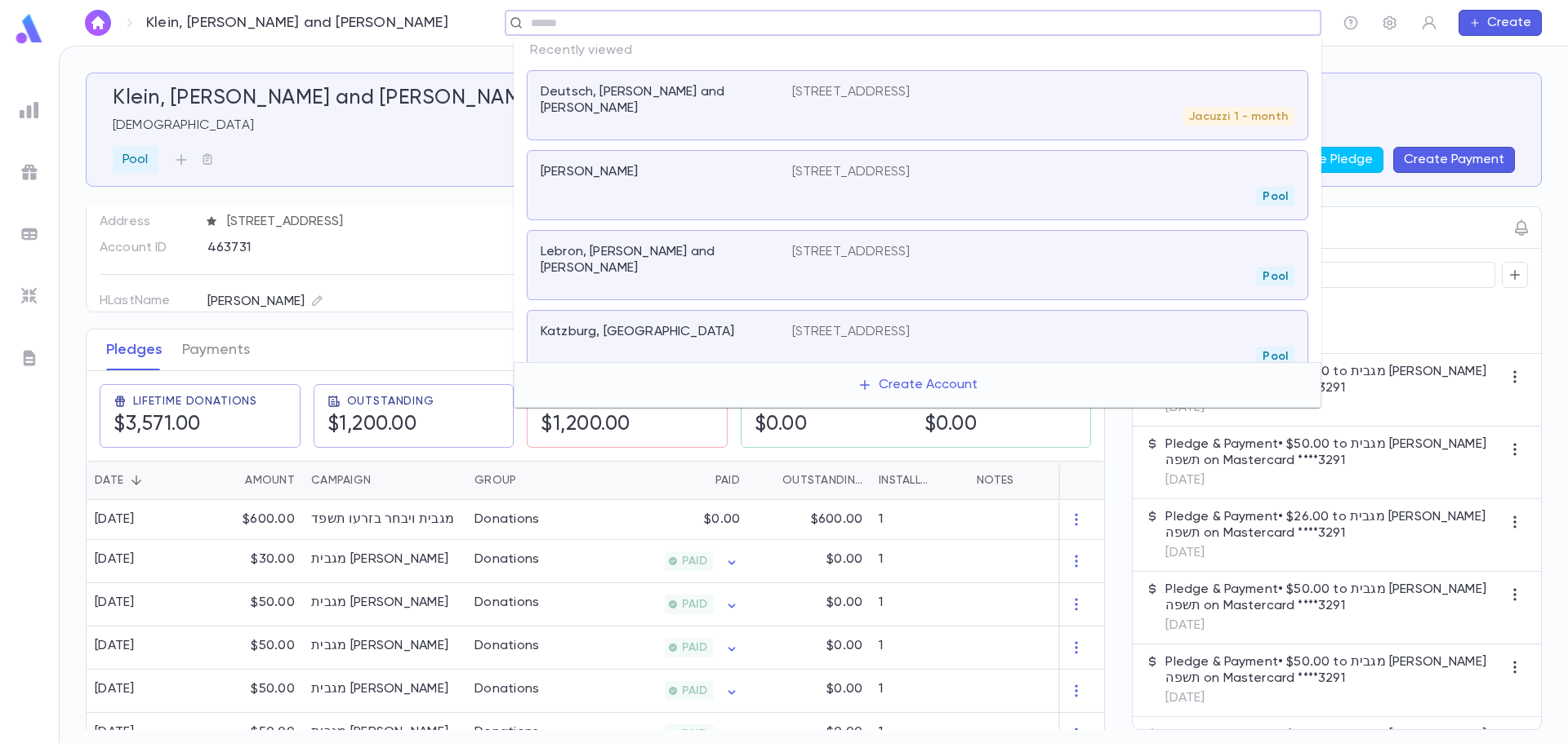
click at [1194, 19] on input "text" at bounding box center [907, 24] width 764 height 16
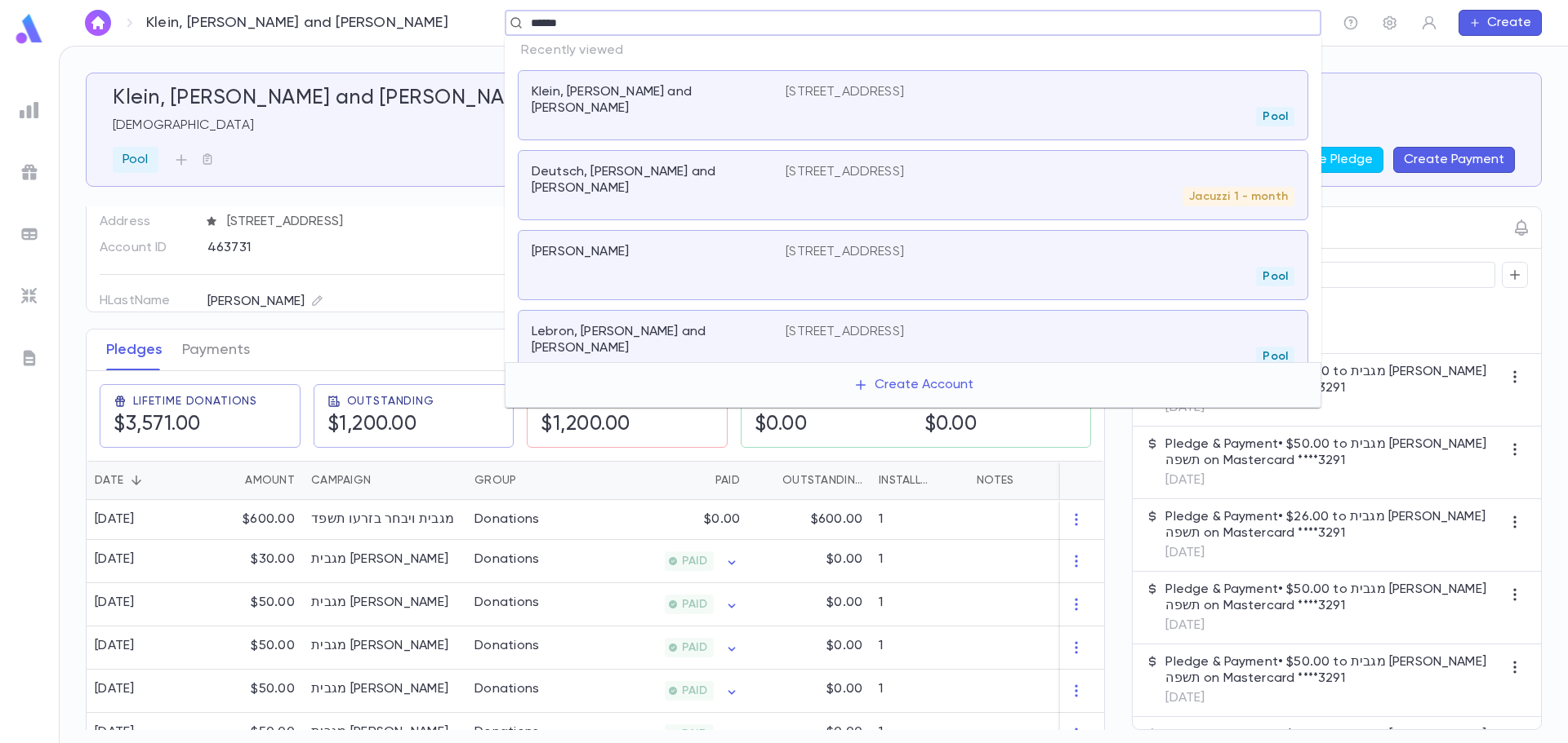
type input "*******"
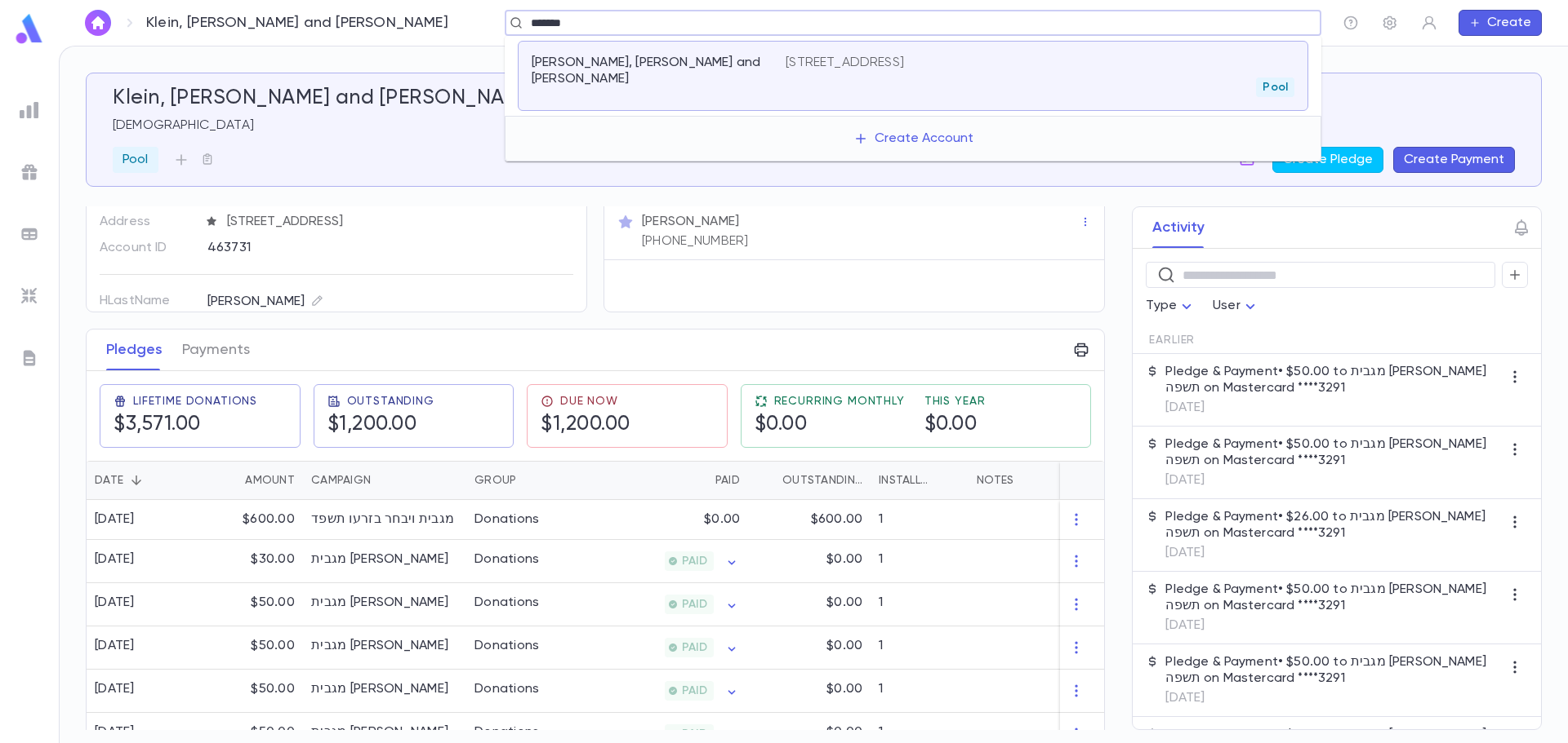
click at [709, 62] on div "Adolf, Zecharya and G." at bounding box center [648, 71] width 234 height 32
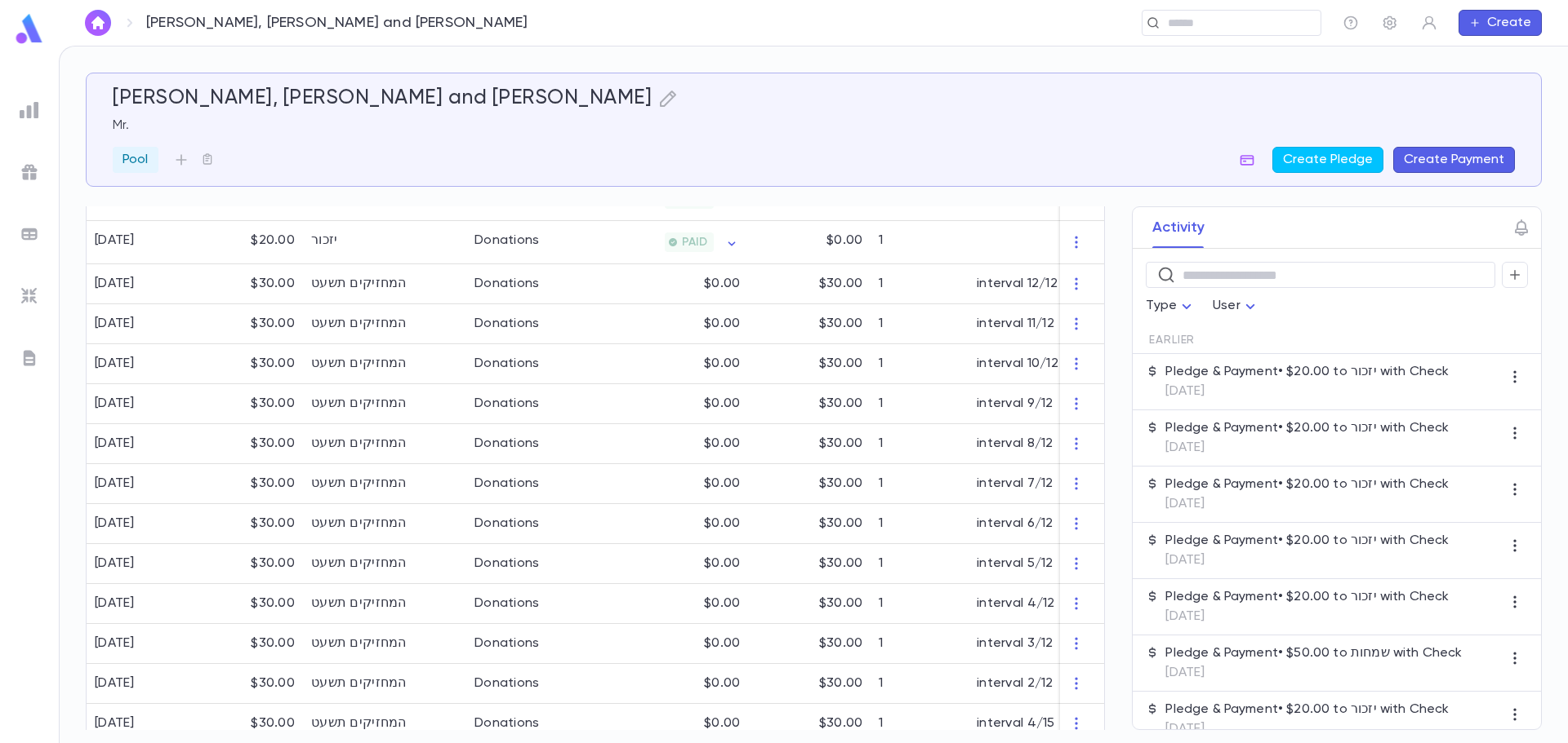
scroll to position [875, 0]
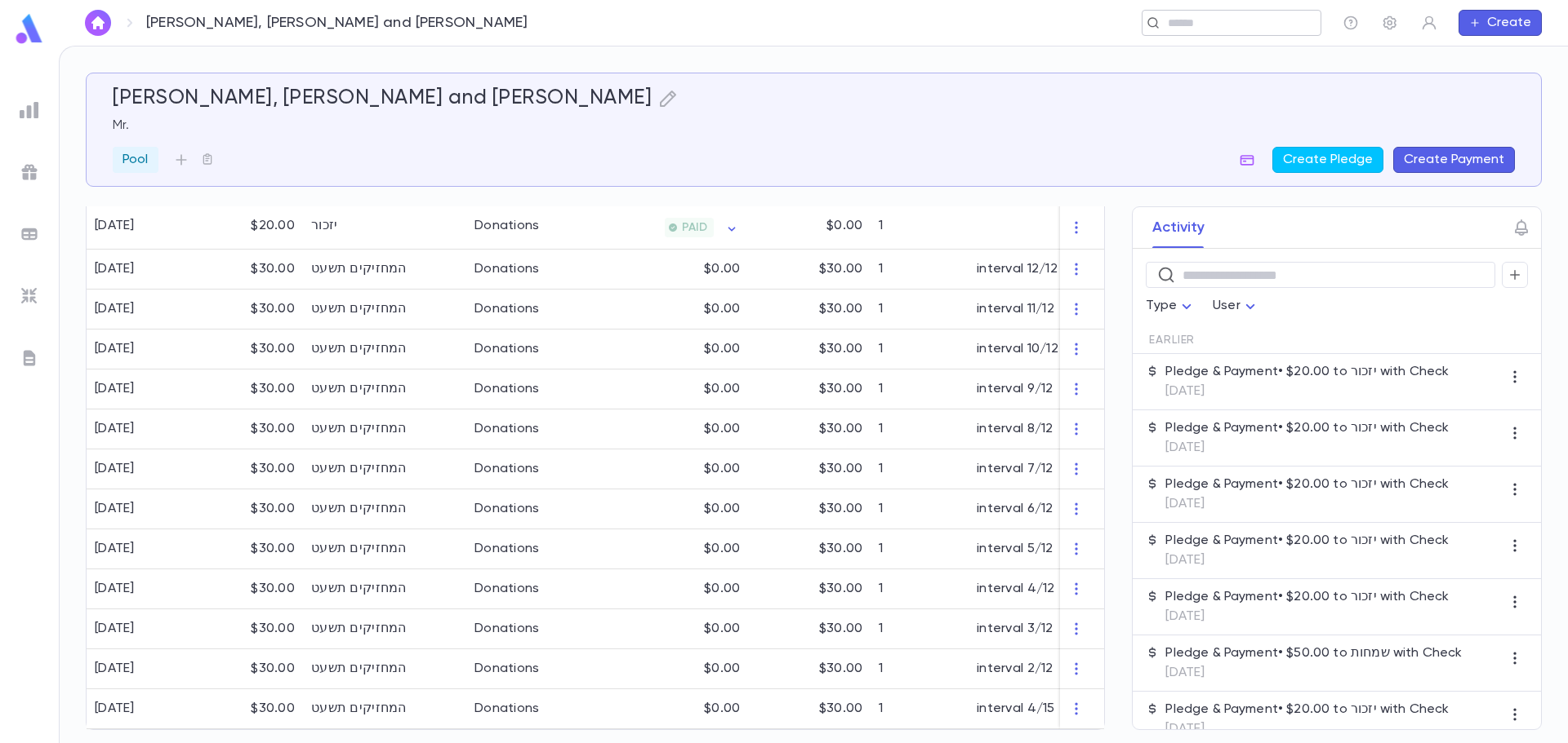
click at [1229, 30] on input "text" at bounding box center [1225, 24] width 126 height 16
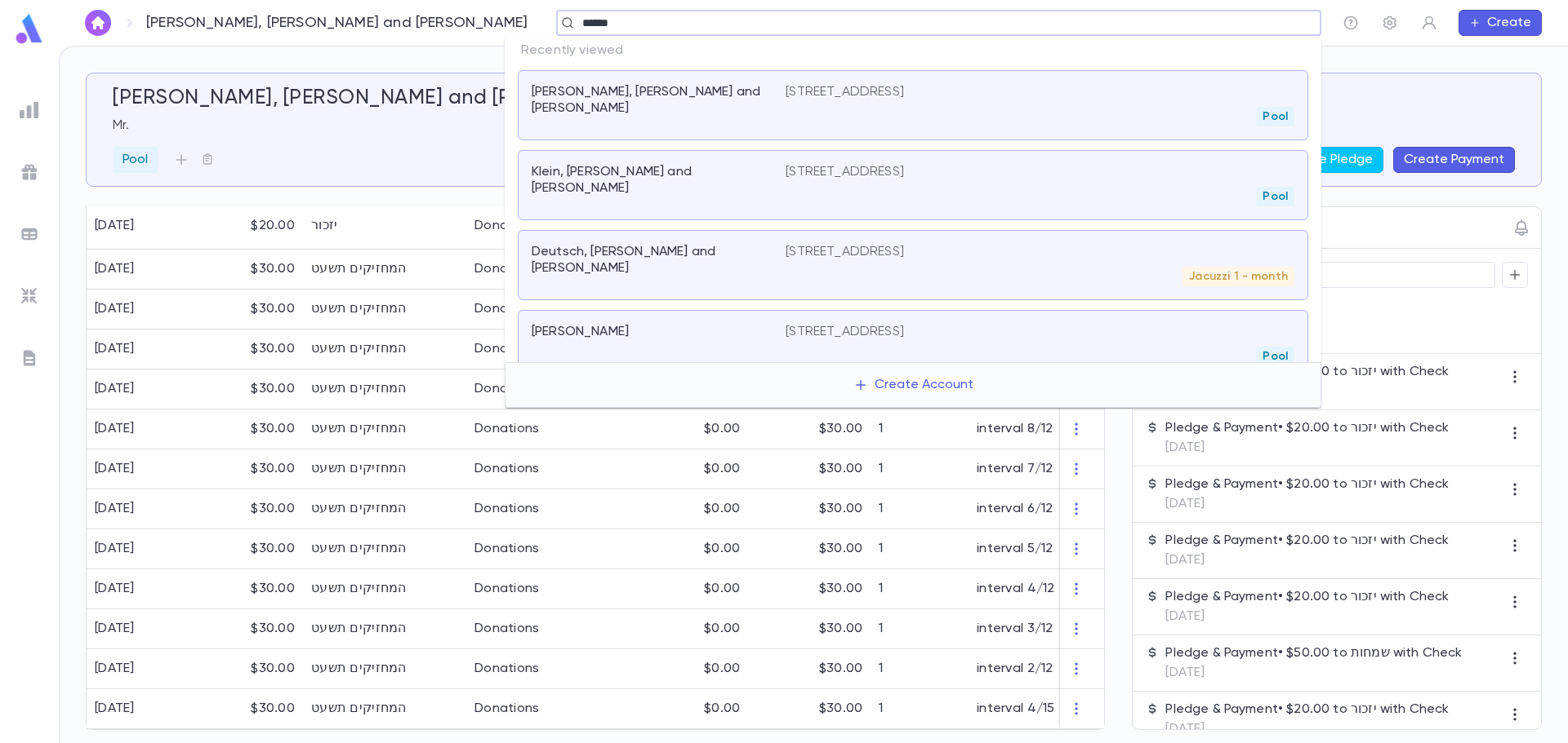
type input "*******"
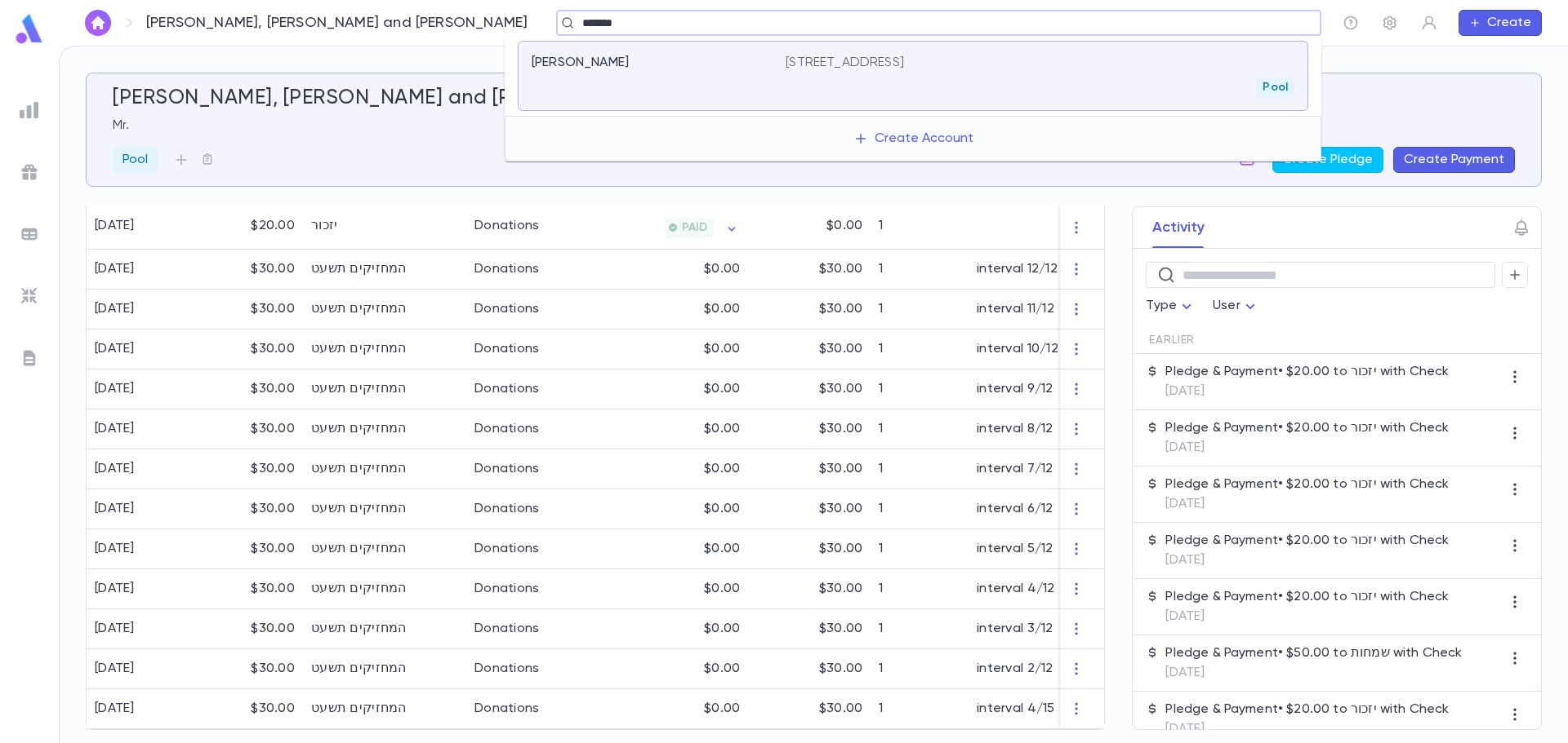
click at [657, 72] on div "Meisner, Shimon" at bounding box center [658, 76] width 254 height 43
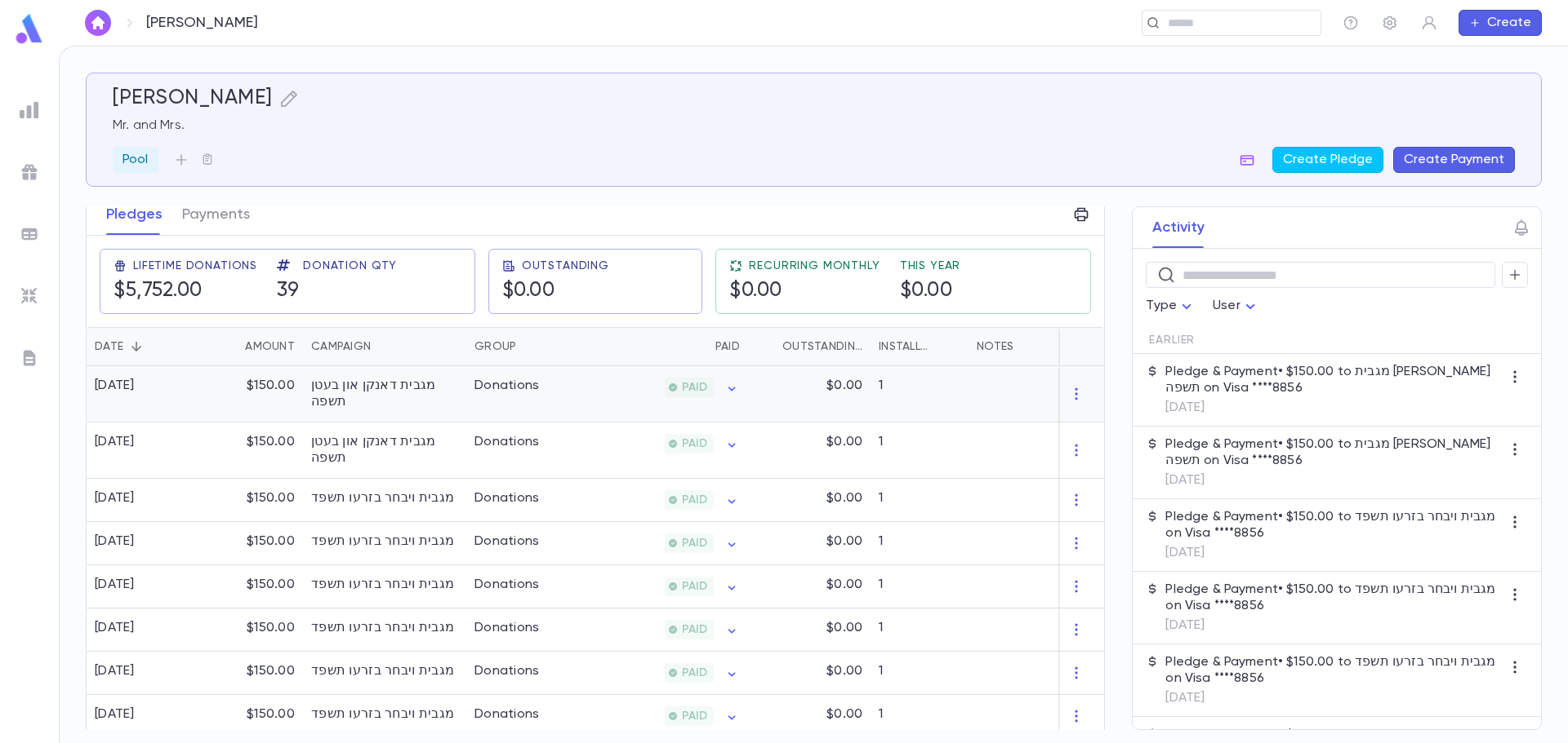
scroll to position [245, 0]
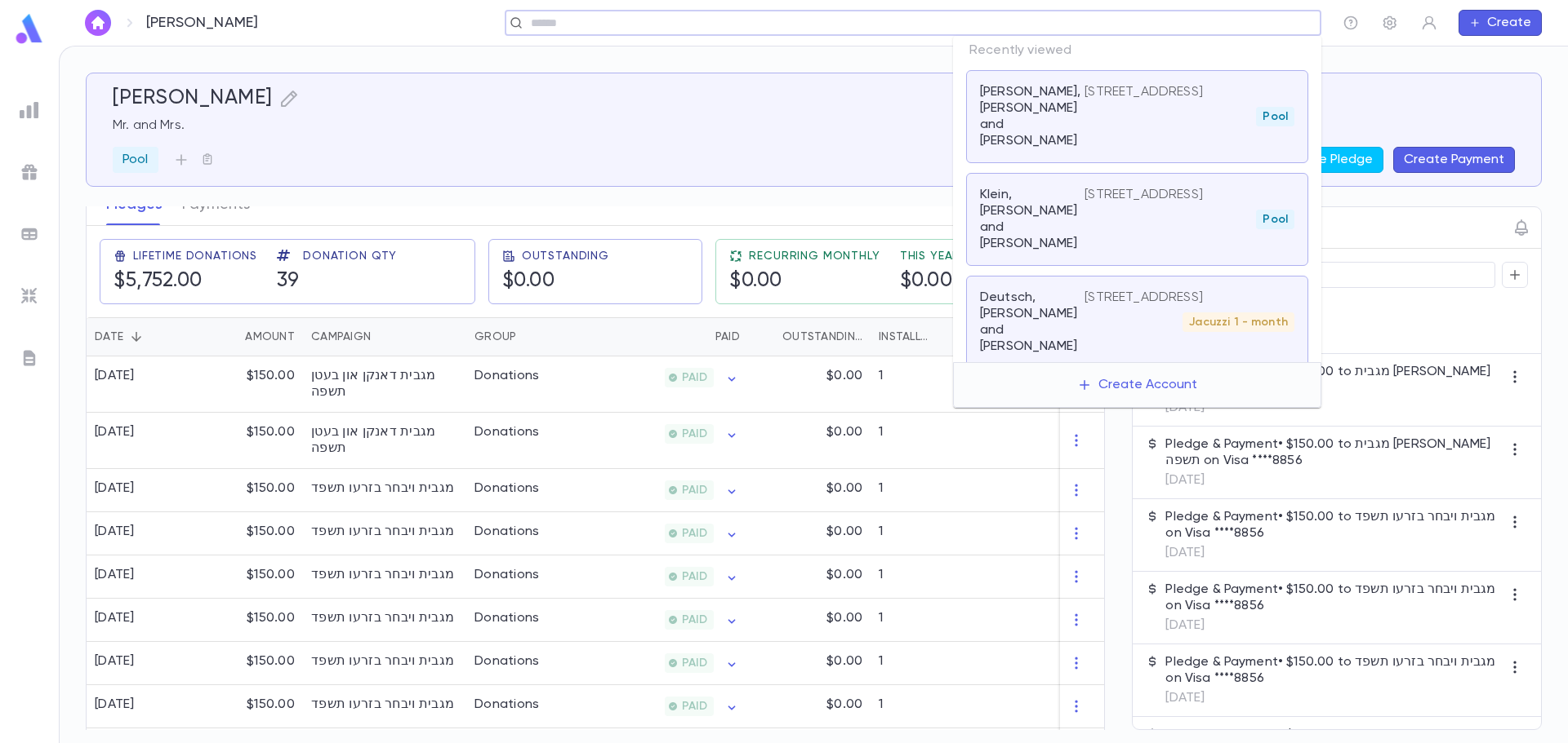
click at [1249, 25] on input "text" at bounding box center [907, 24] width 764 height 16
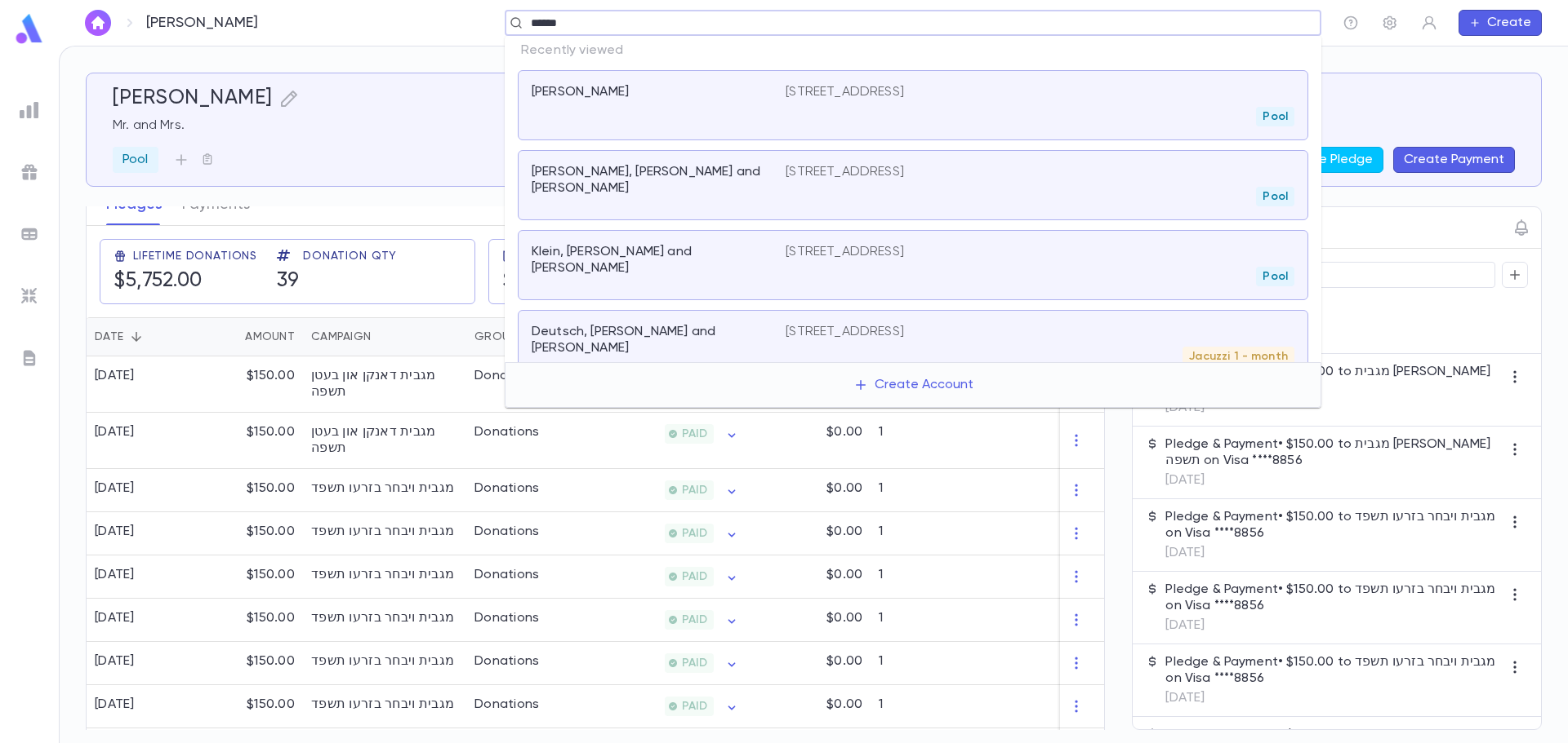
type input "*******"
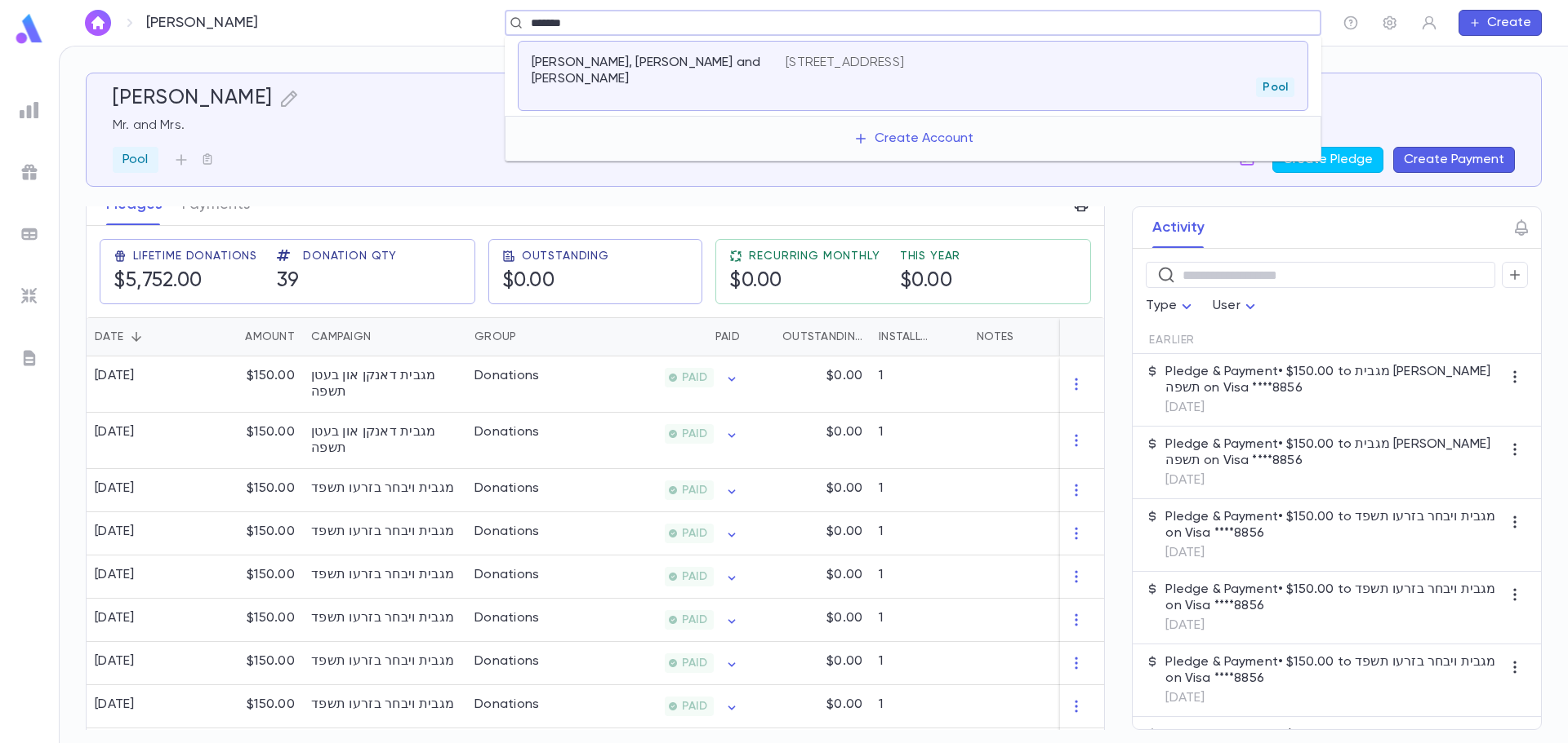
click at [743, 75] on div "Teichman, David Nachmen and Surie" at bounding box center [658, 76] width 254 height 43
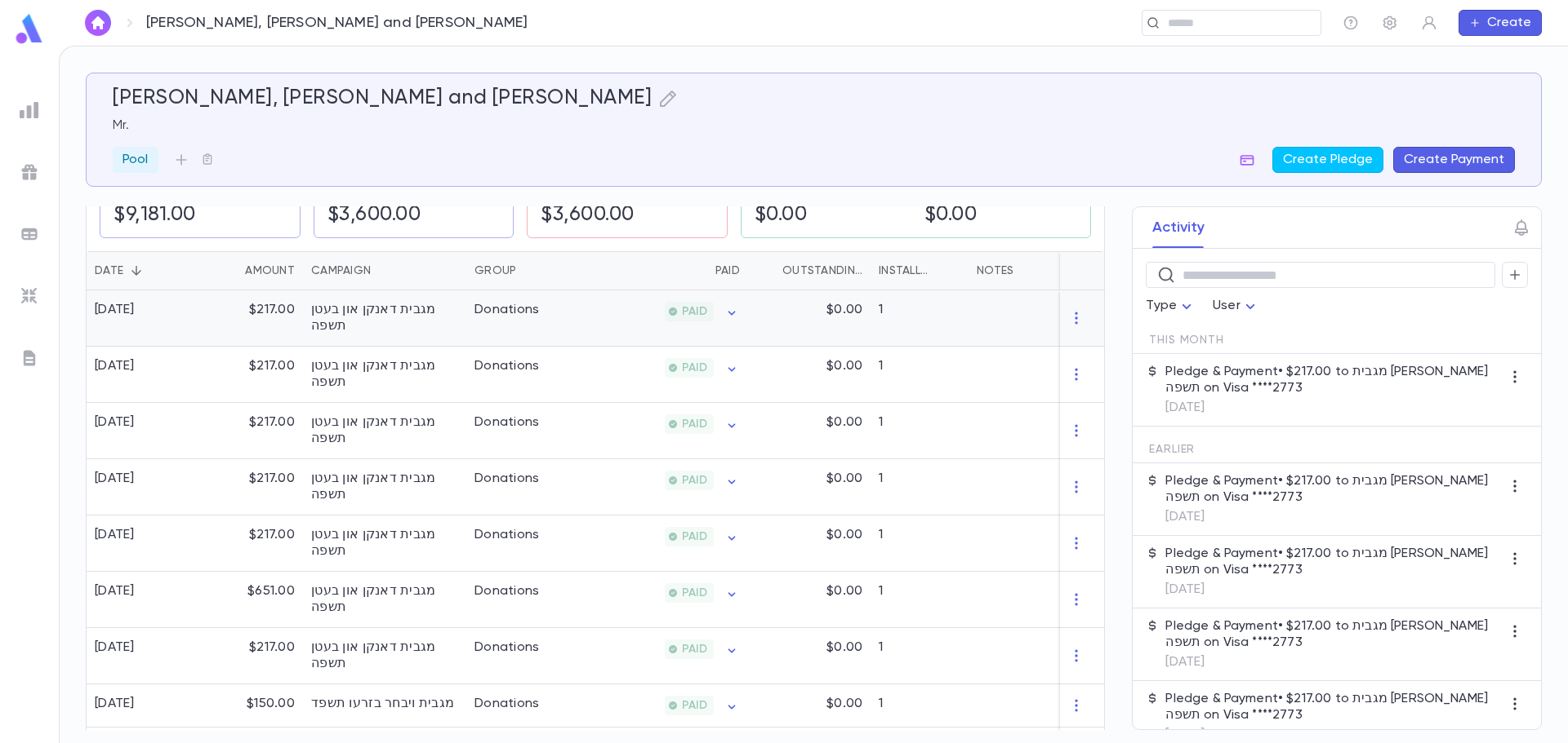
scroll to position [327, 0]
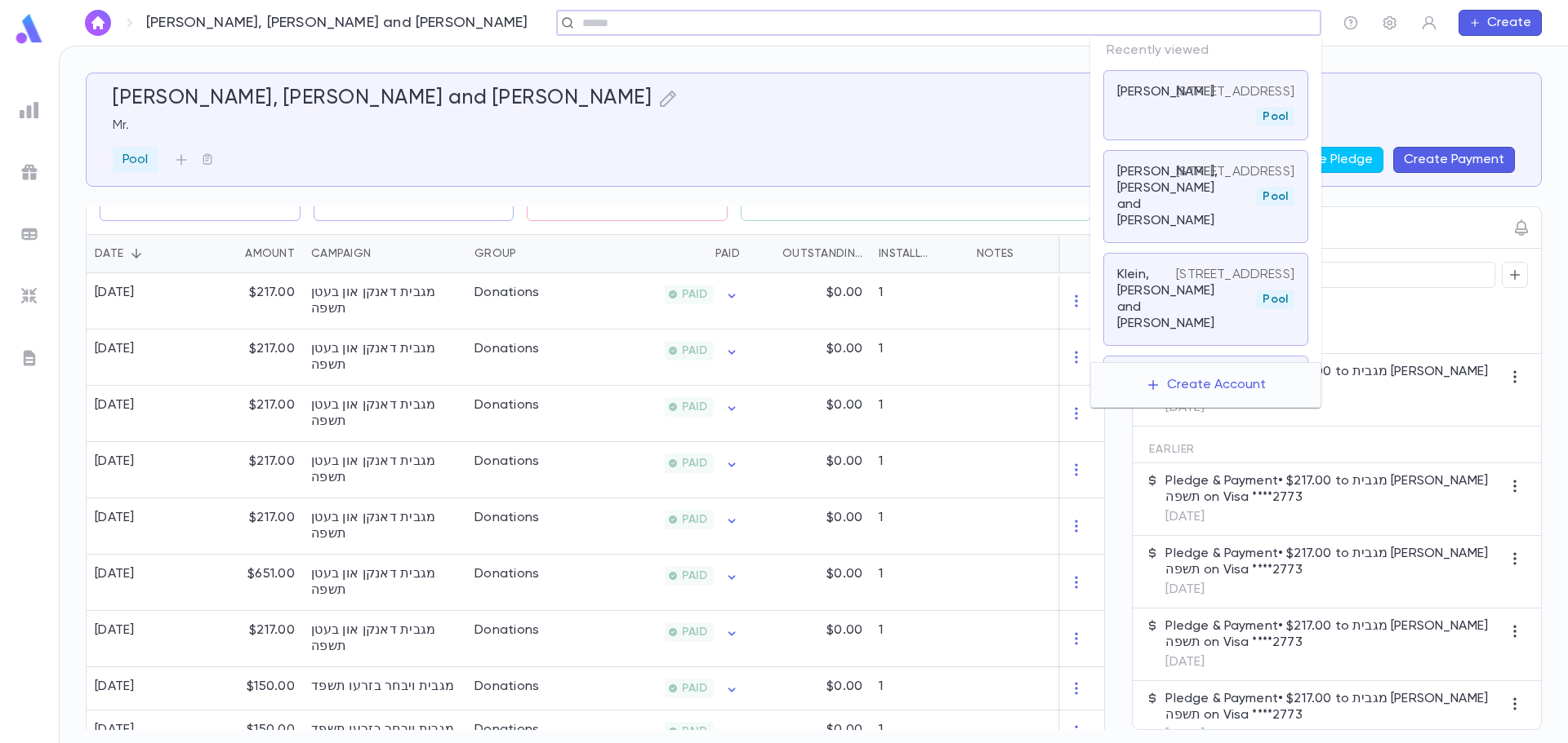
click at [1200, 24] on input "text" at bounding box center [933, 24] width 712 height 16
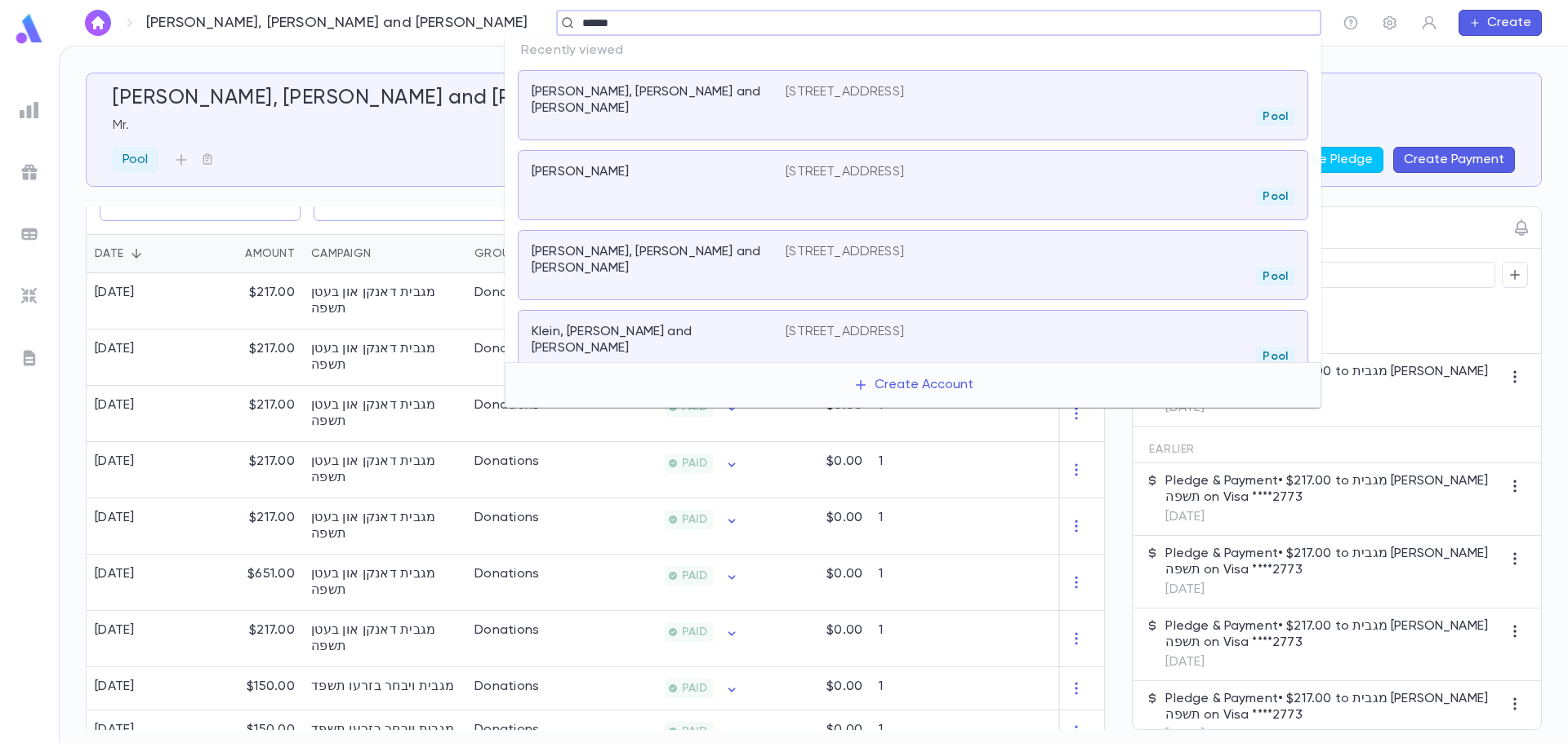
type input "*******"
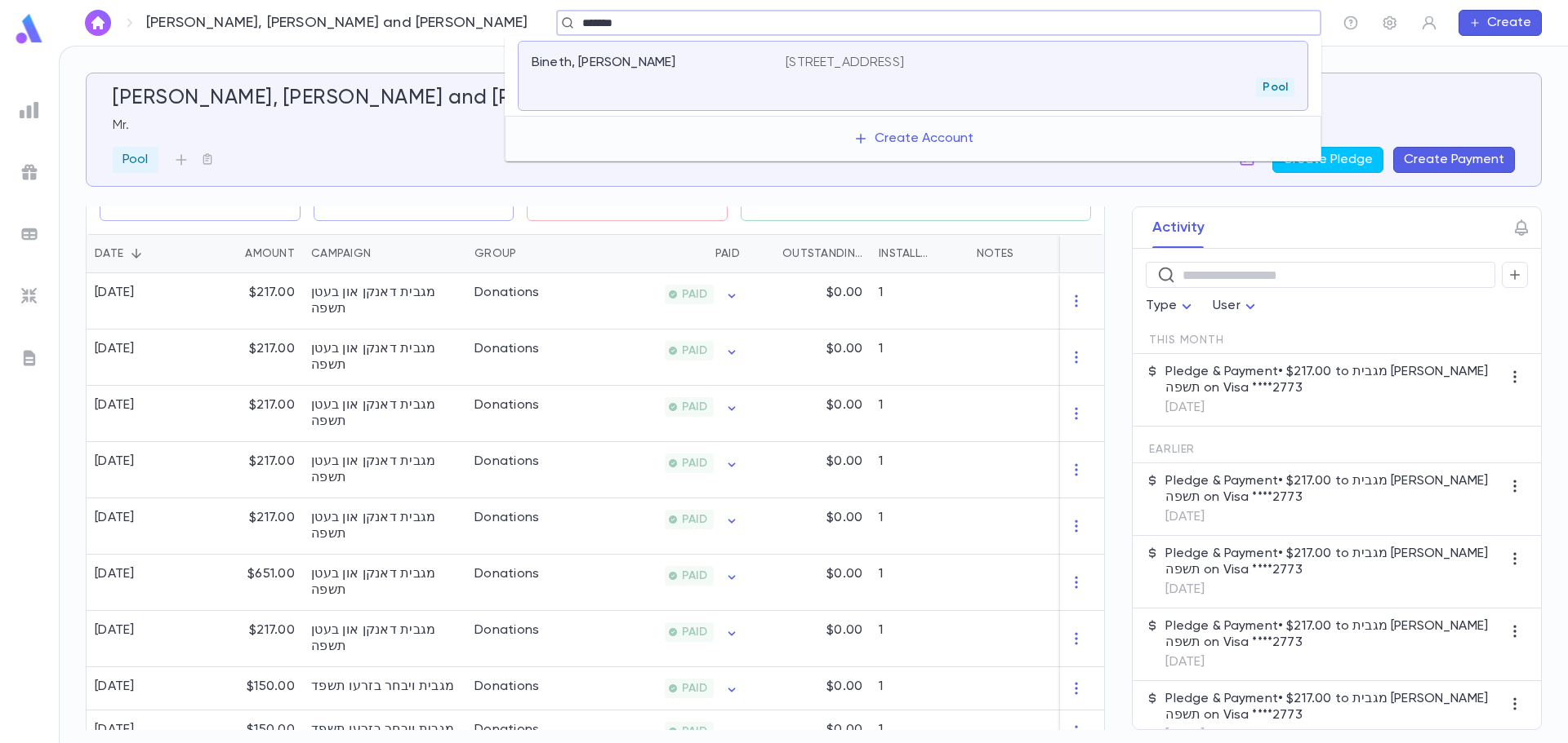
click at [779, 57] on div "Bineth, Moshe Shimon" at bounding box center [658, 76] width 254 height 43
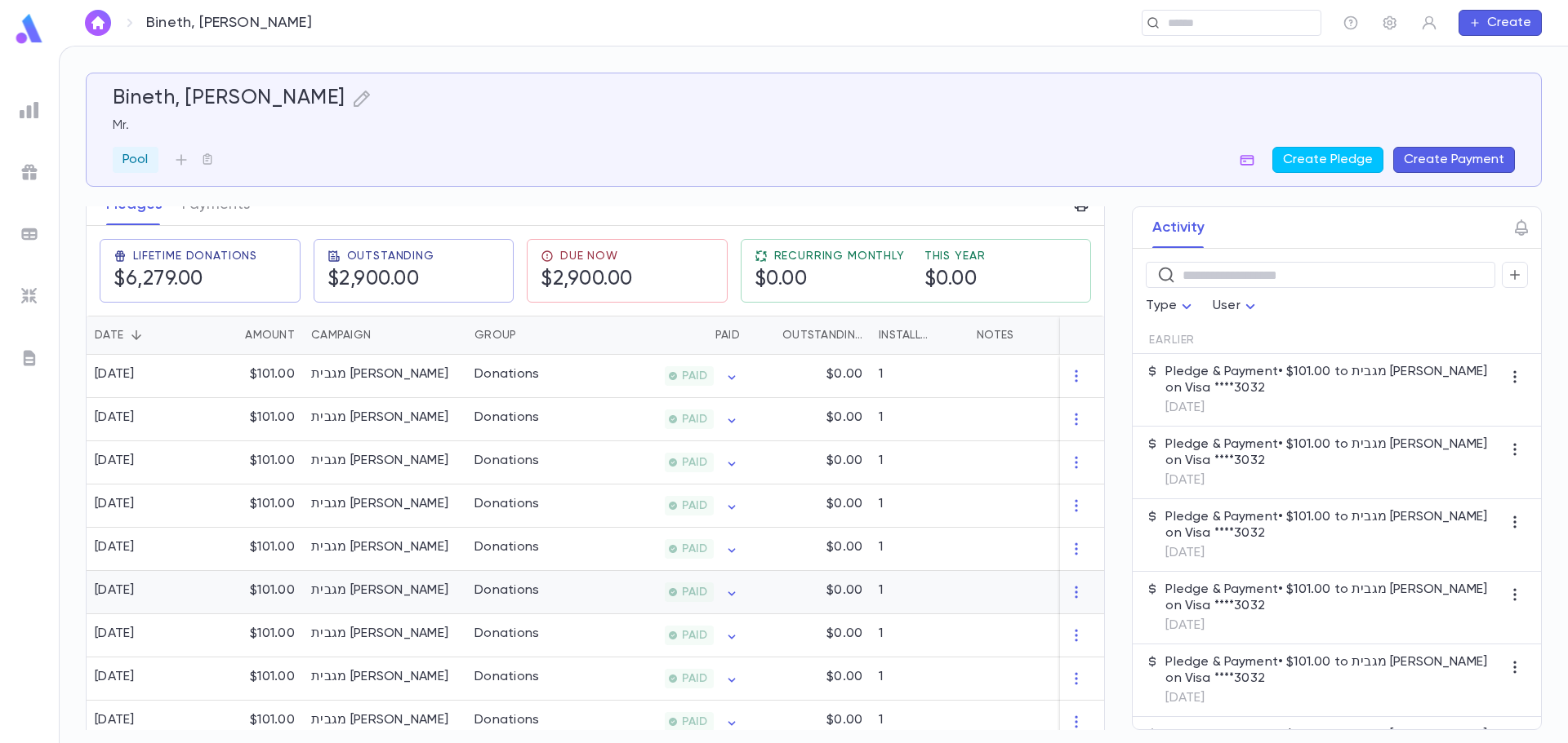
scroll to position [327, 0]
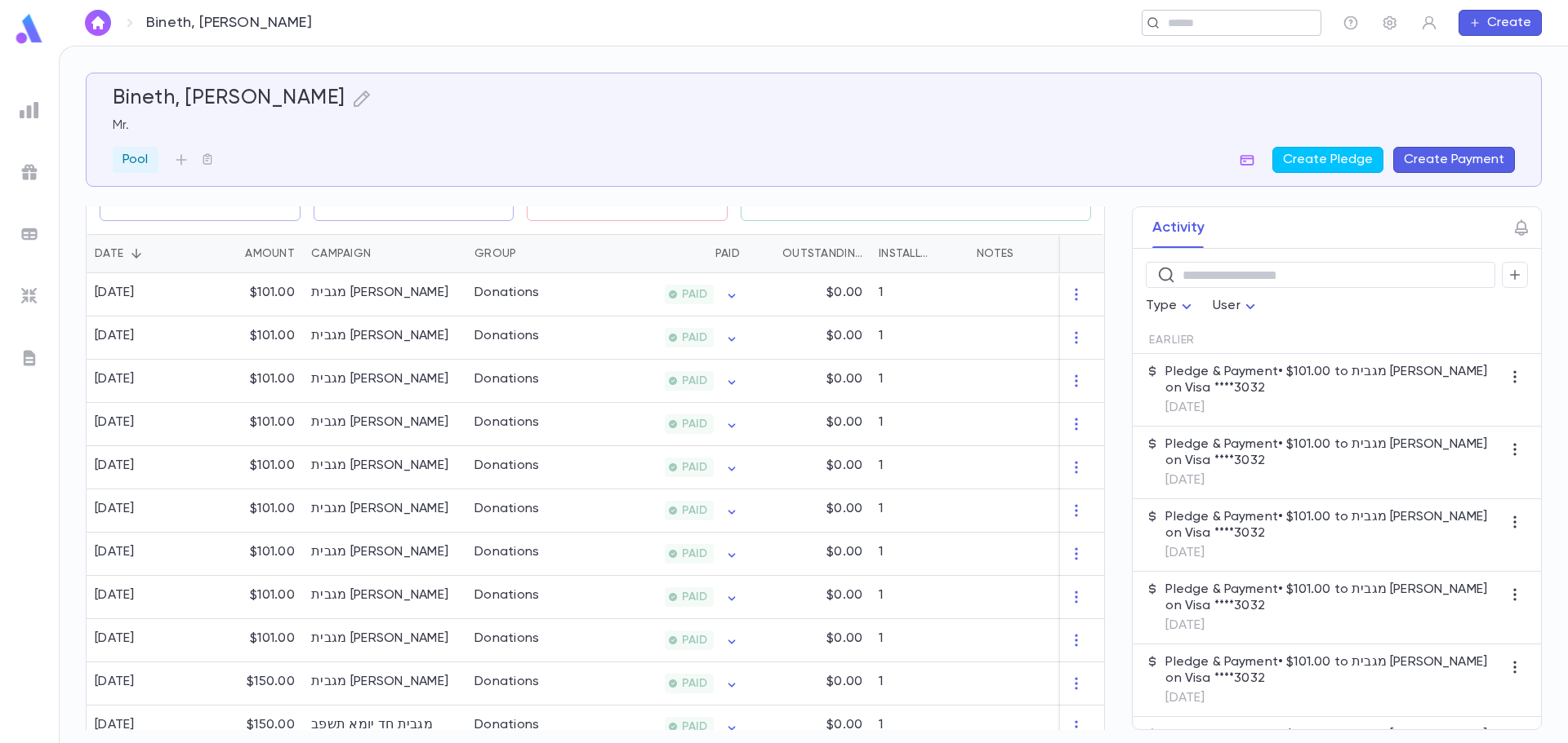
click at [1198, 26] on input "text" at bounding box center [1225, 24] width 126 height 16
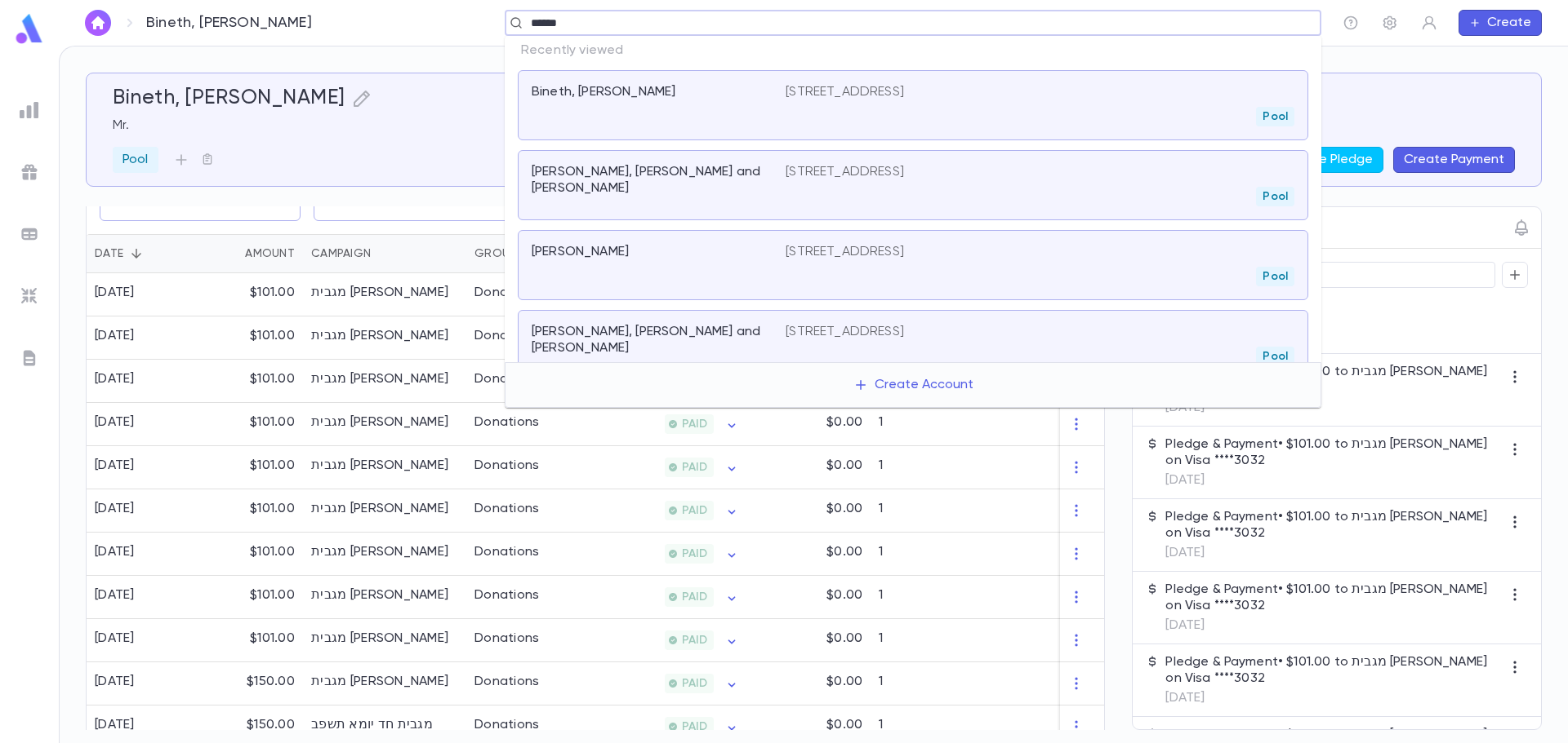
type input "*******"
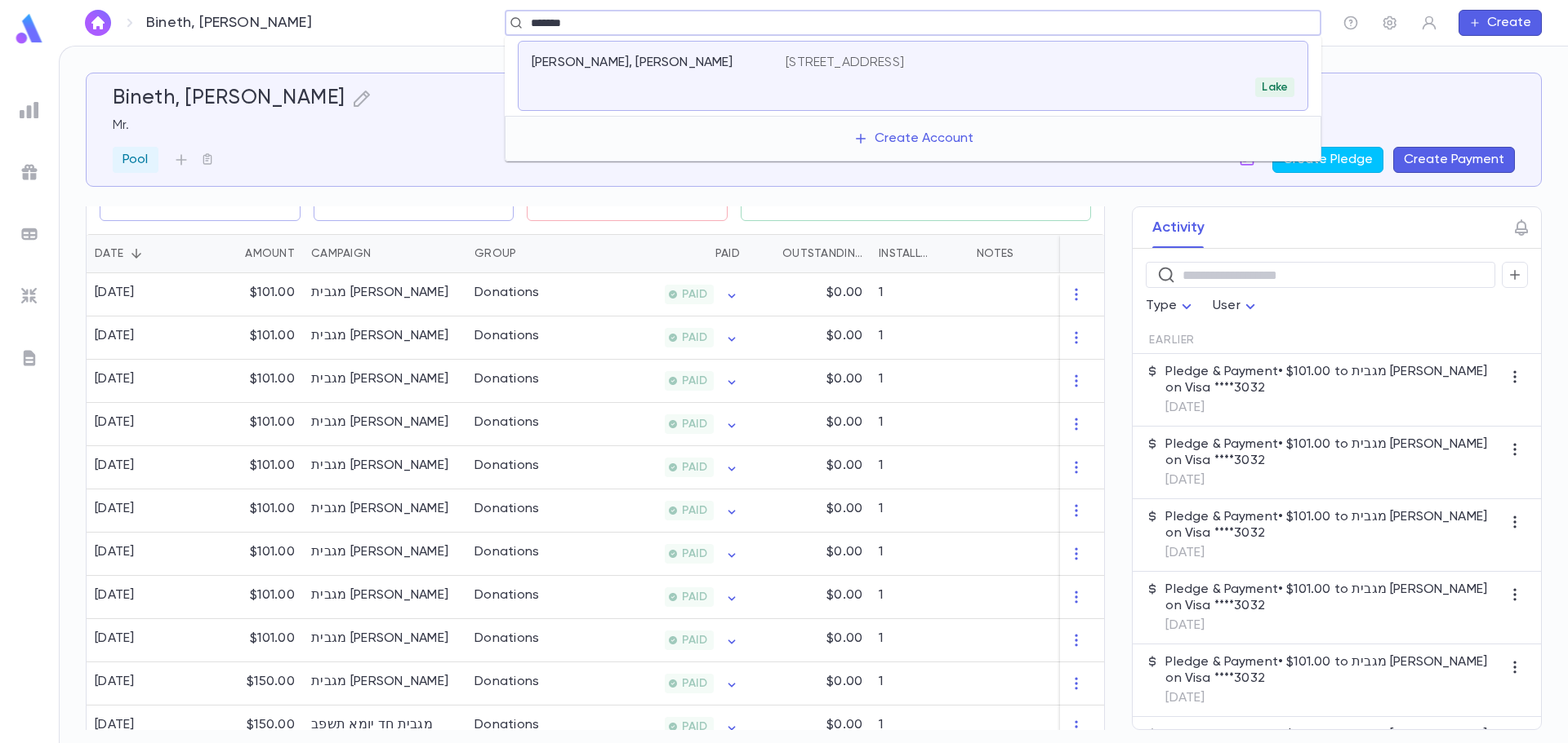
click at [580, 71] on div "Baum, Yosef Dov" at bounding box center [658, 76] width 254 height 43
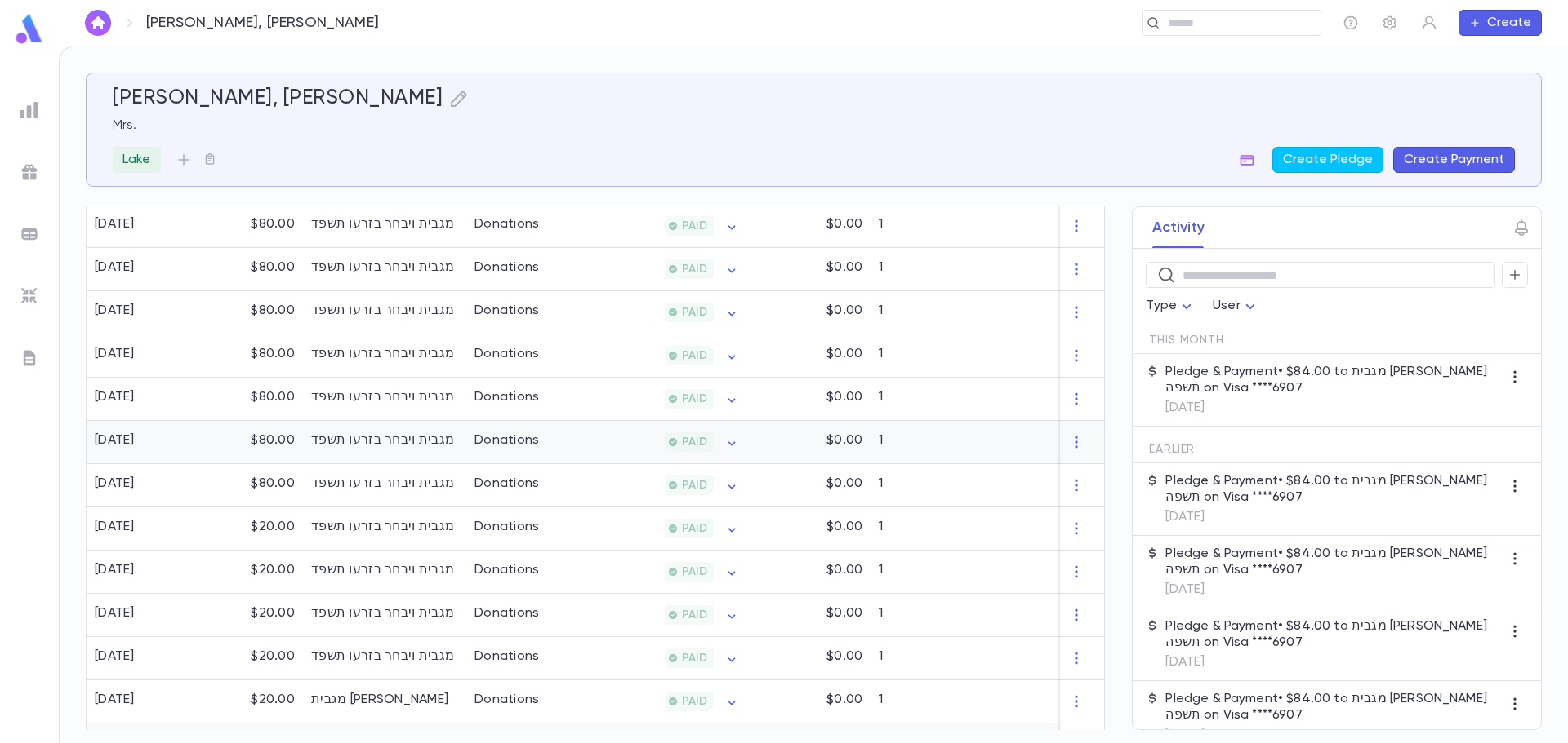
scroll to position [1118, 0]
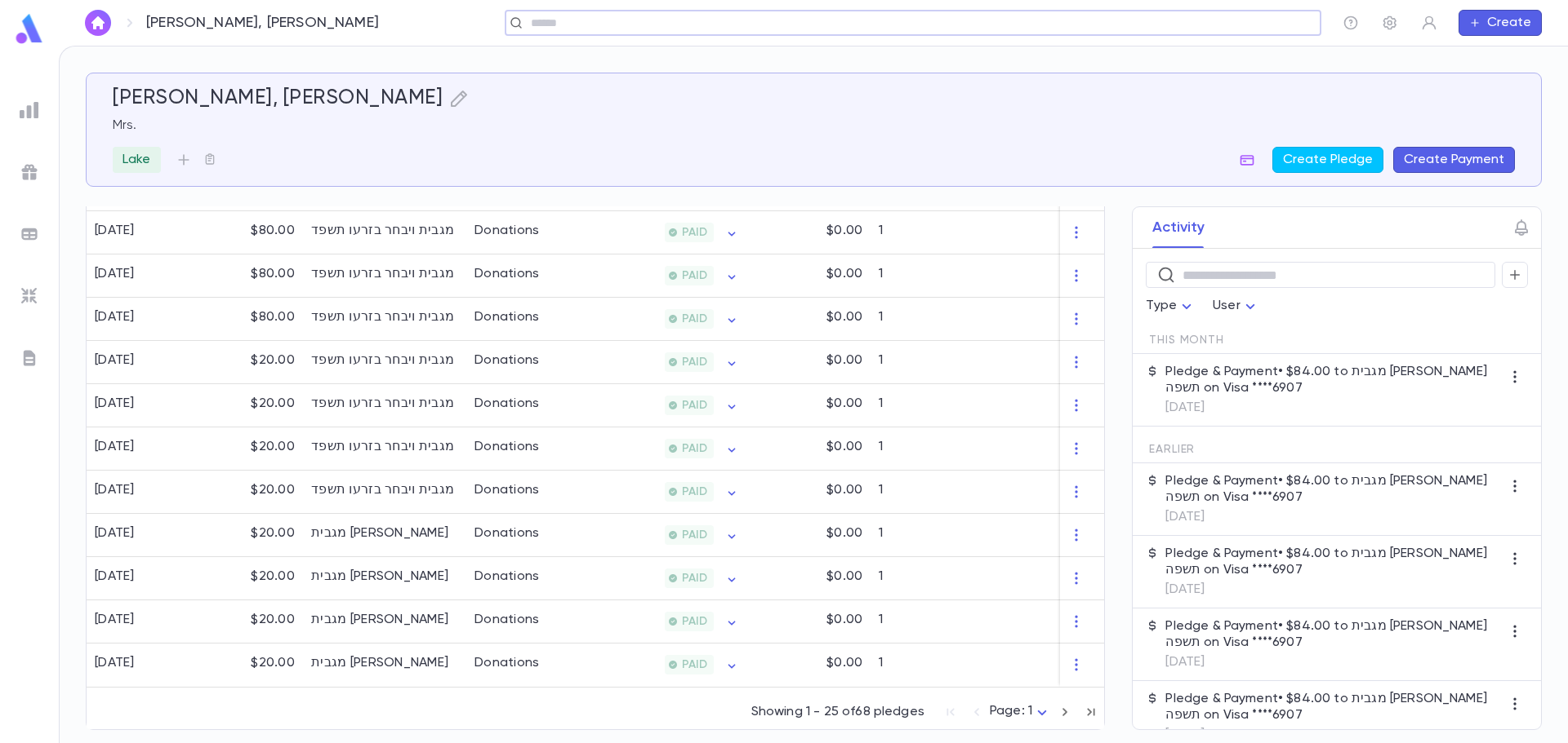
click at [1056, 712] on icon "button" at bounding box center [1064, 713] width 18 height 19
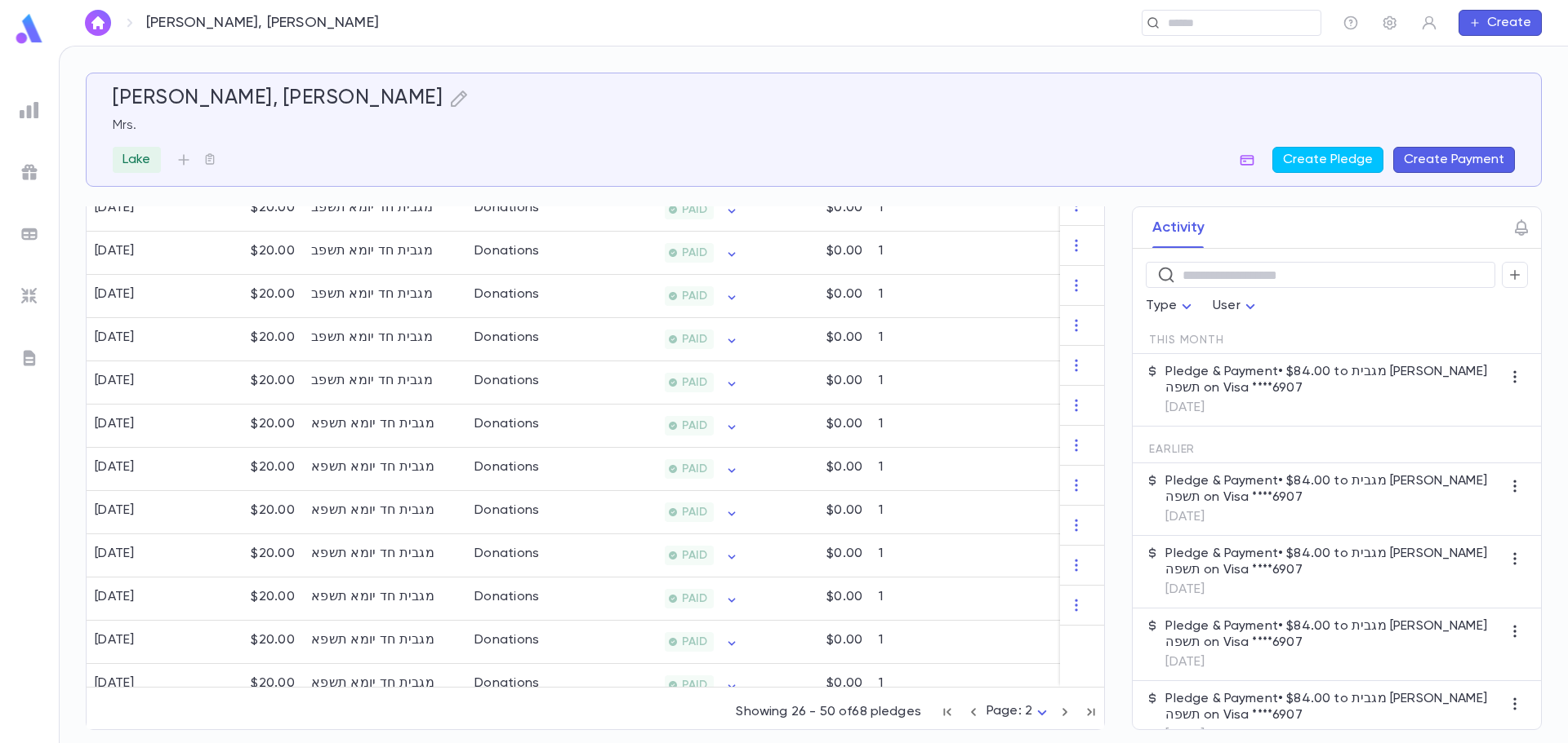
scroll to position [1001, 0]
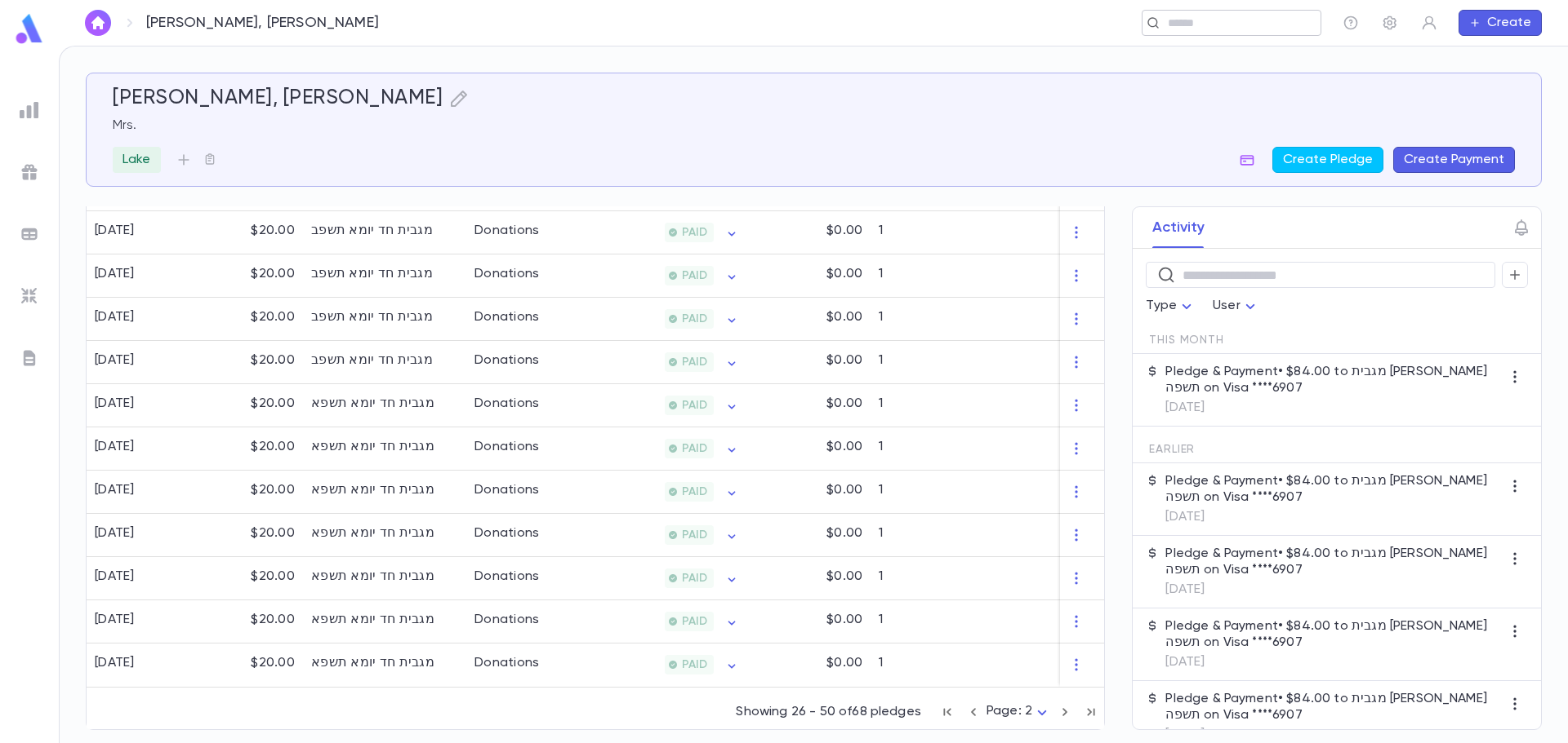
click at [1181, 18] on input "text" at bounding box center [1225, 24] width 126 height 16
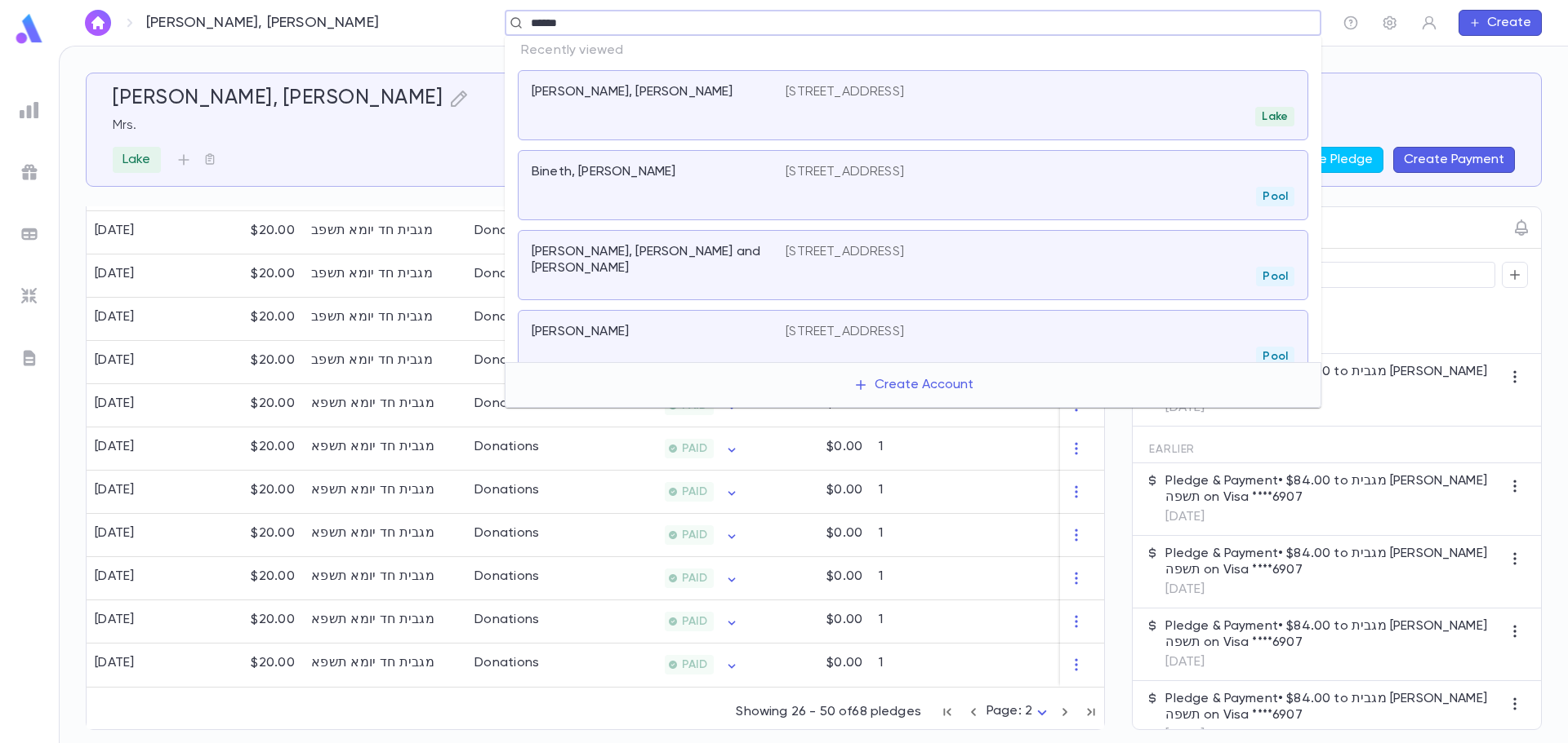
type input "*******"
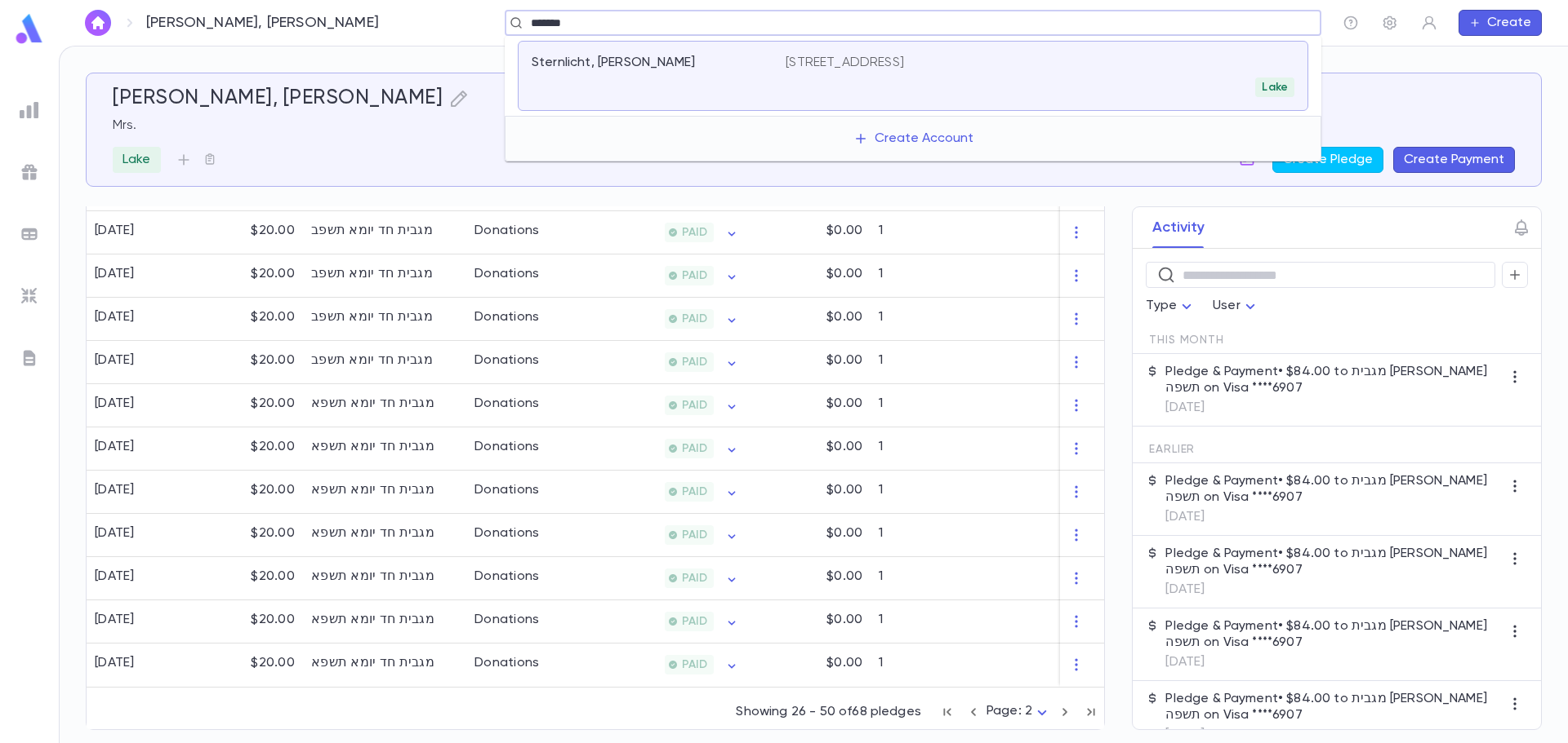
click at [588, 76] on div "Sternlicht, Yosef" at bounding box center [658, 76] width 254 height 43
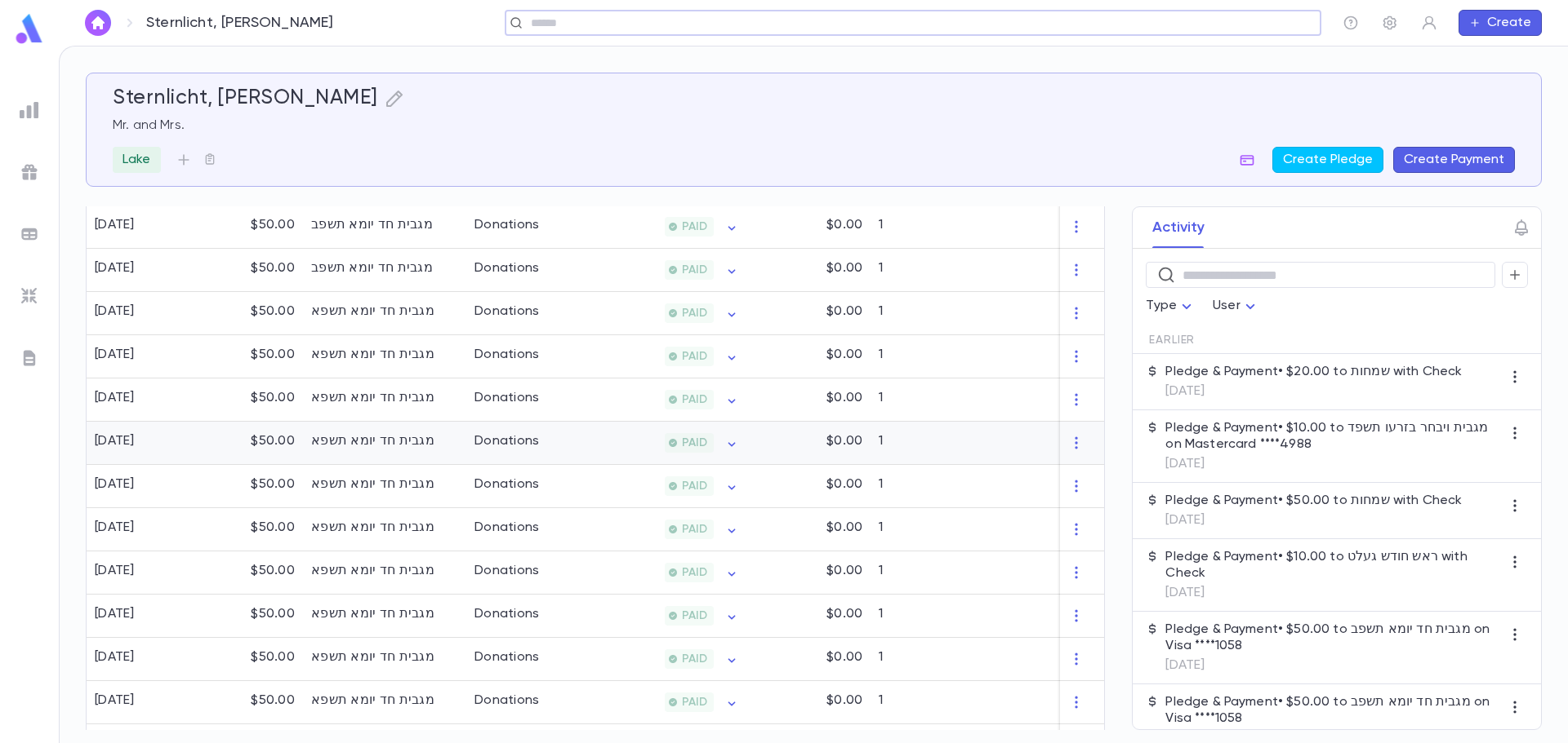
scroll to position [908, 0]
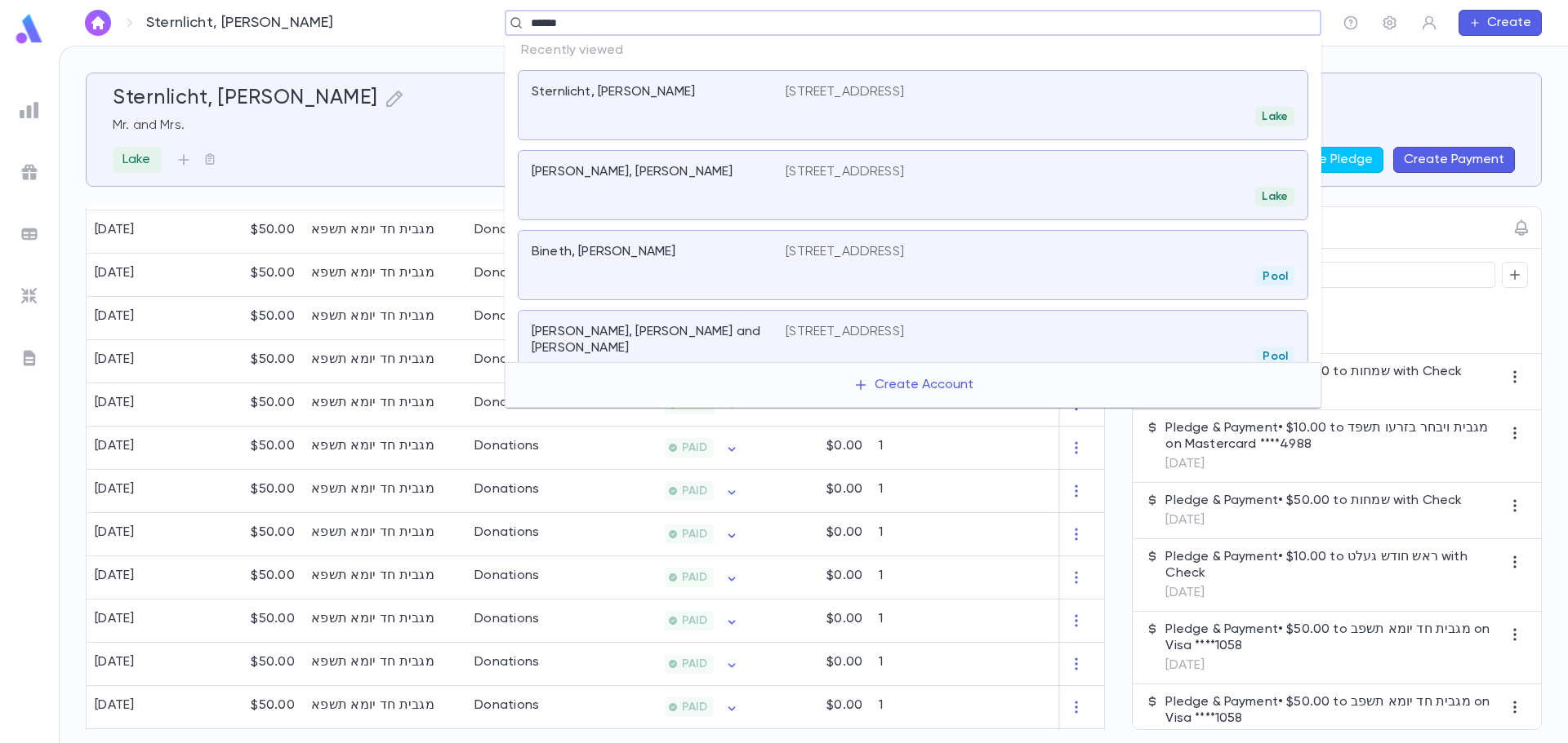
type input "*******"
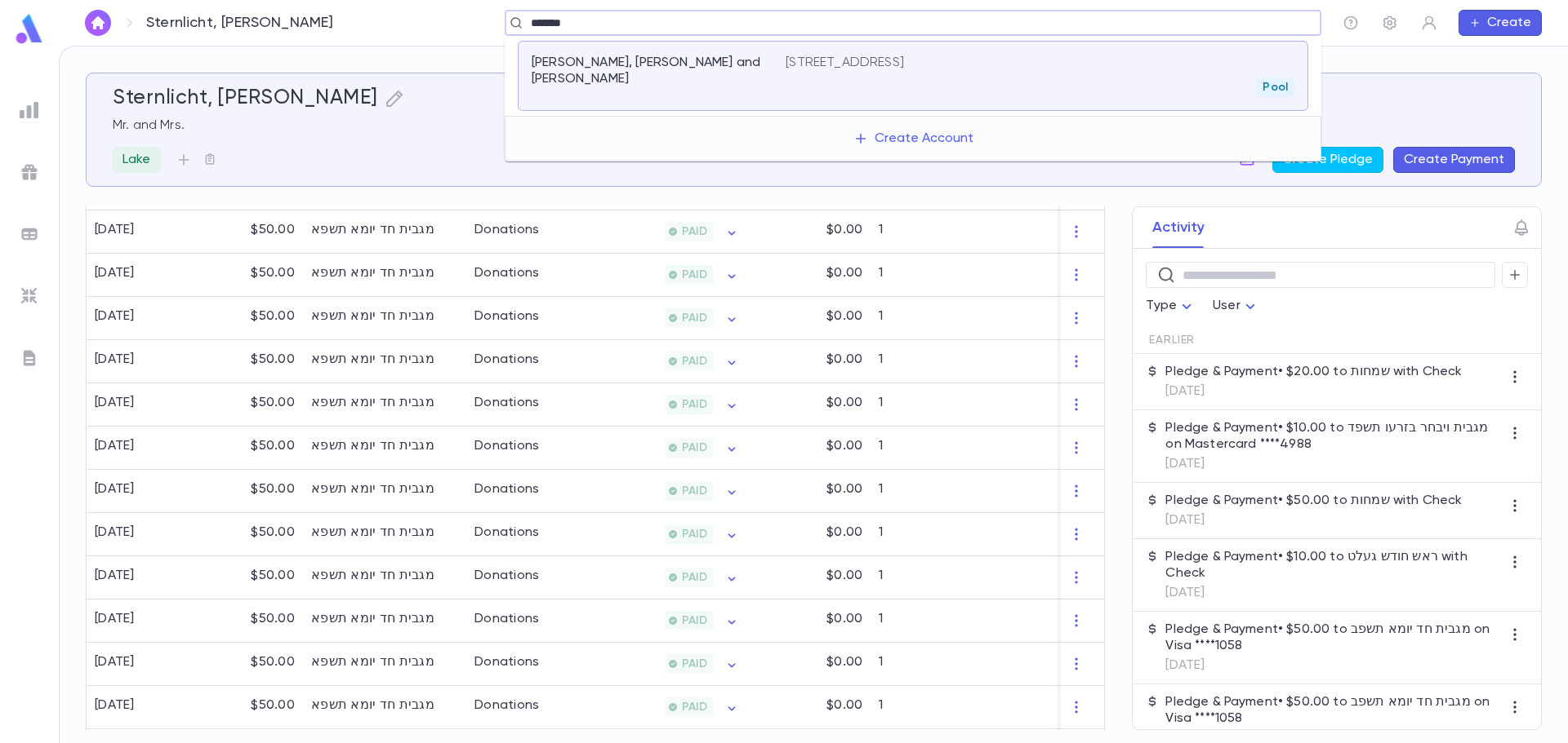
click at [577, 91] on div "Adolf, Zecharya and G." at bounding box center [658, 76] width 254 height 43
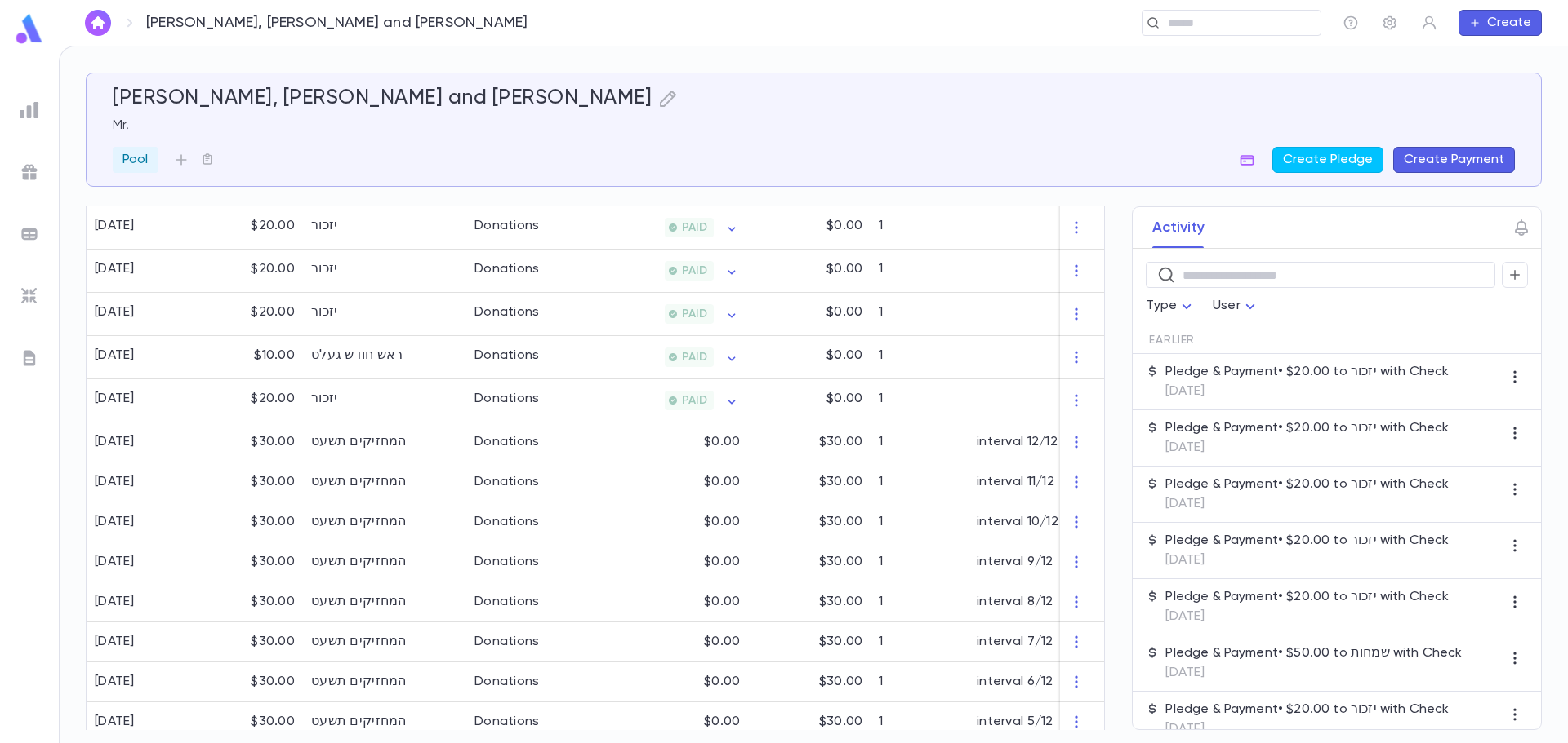
scroll to position [734, 0]
click at [1199, 25] on input "text" at bounding box center [1225, 24] width 126 height 16
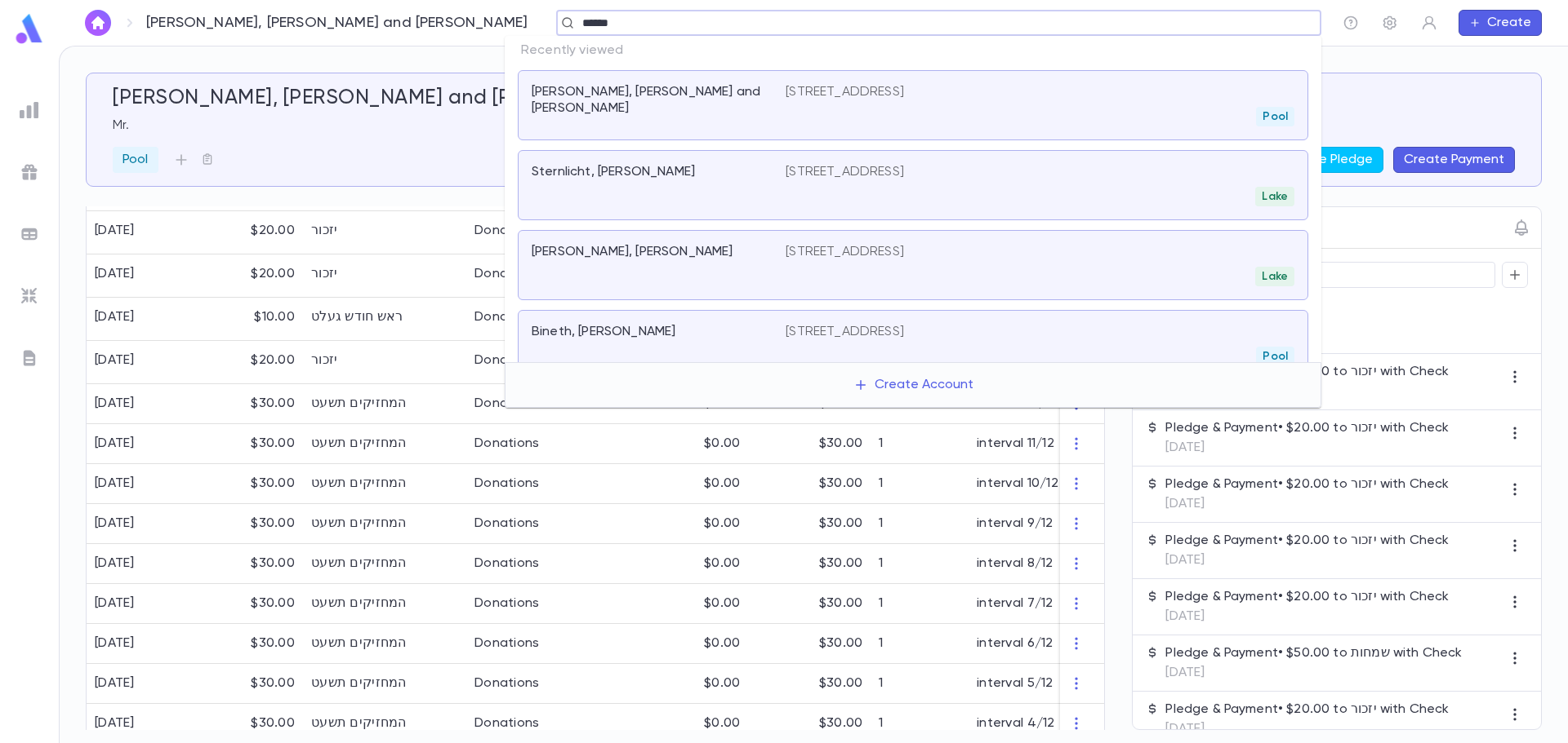
type input "*******"
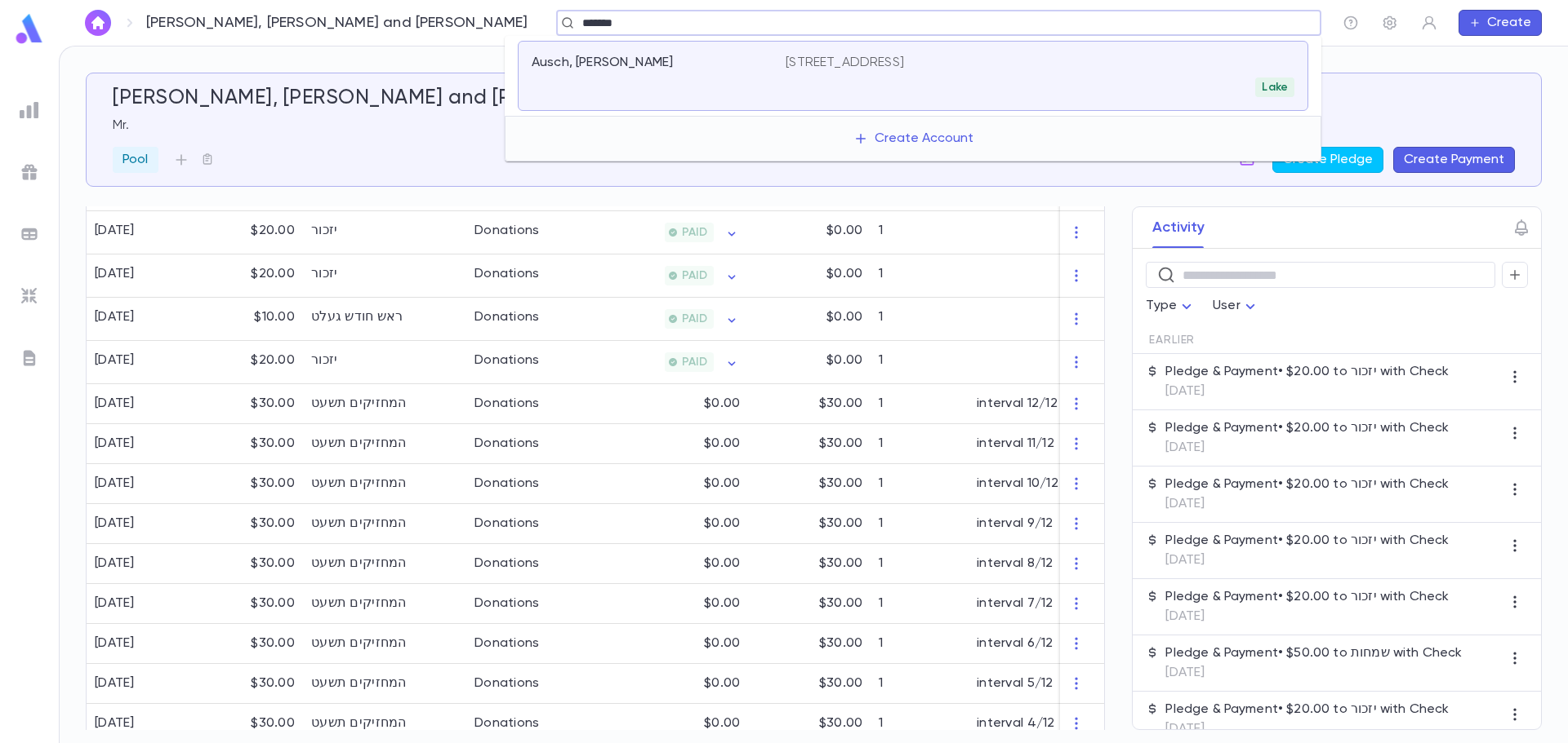
click at [735, 75] on div "Ausch, Chaim" at bounding box center [658, 76] width 254 height 43
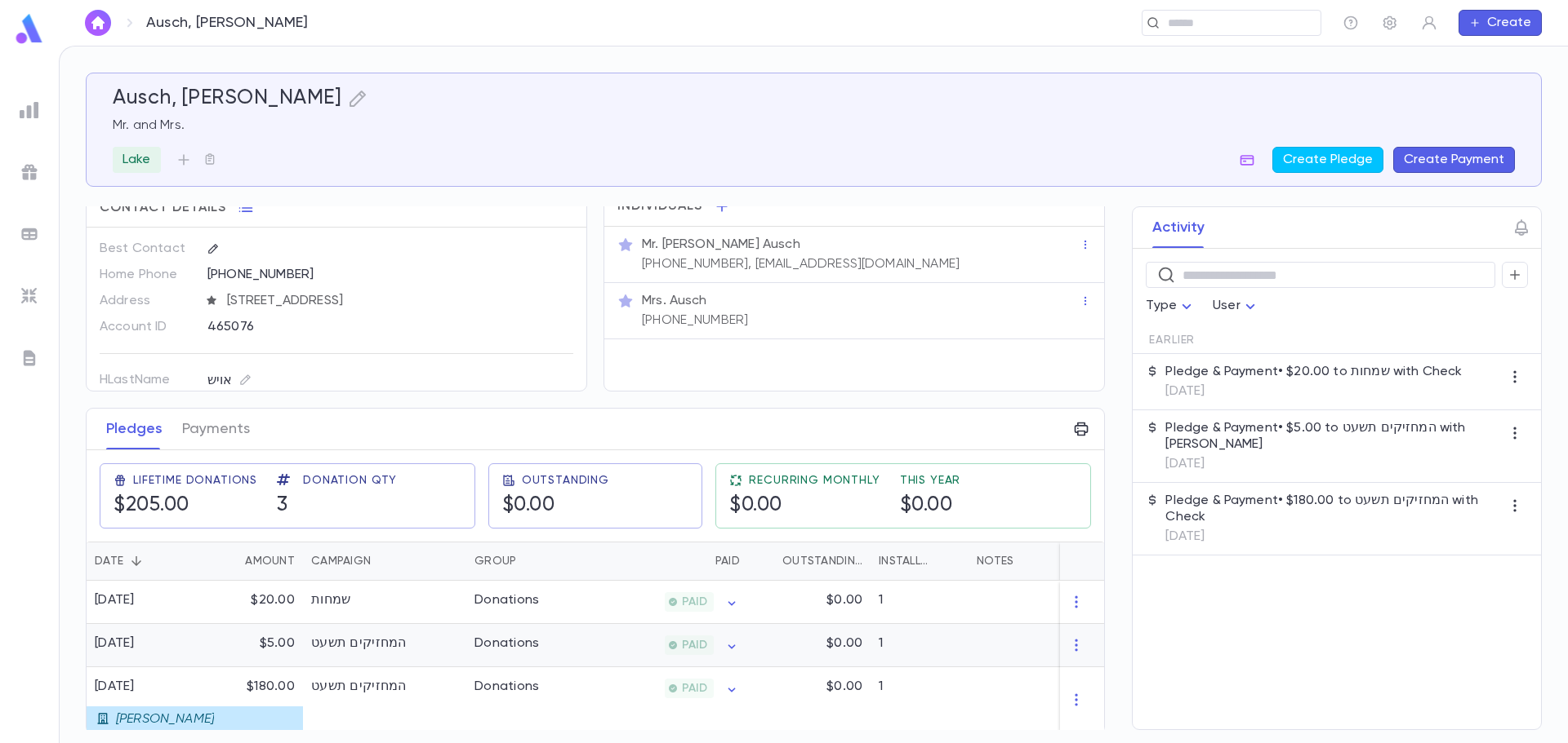
scroll to position [31, 0]
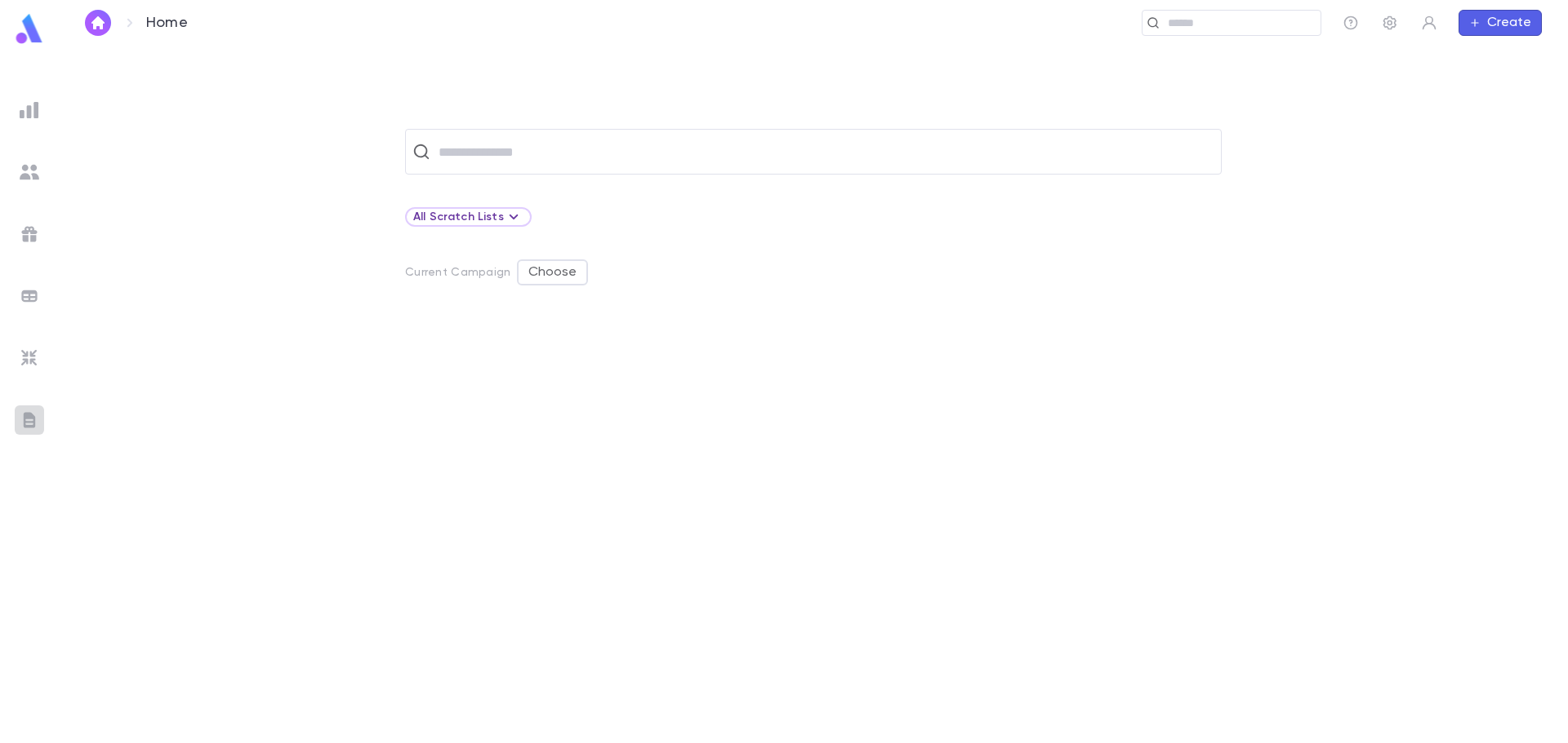
click at [32, 417] on img at bounding box center [29, 420] width 19 height 19
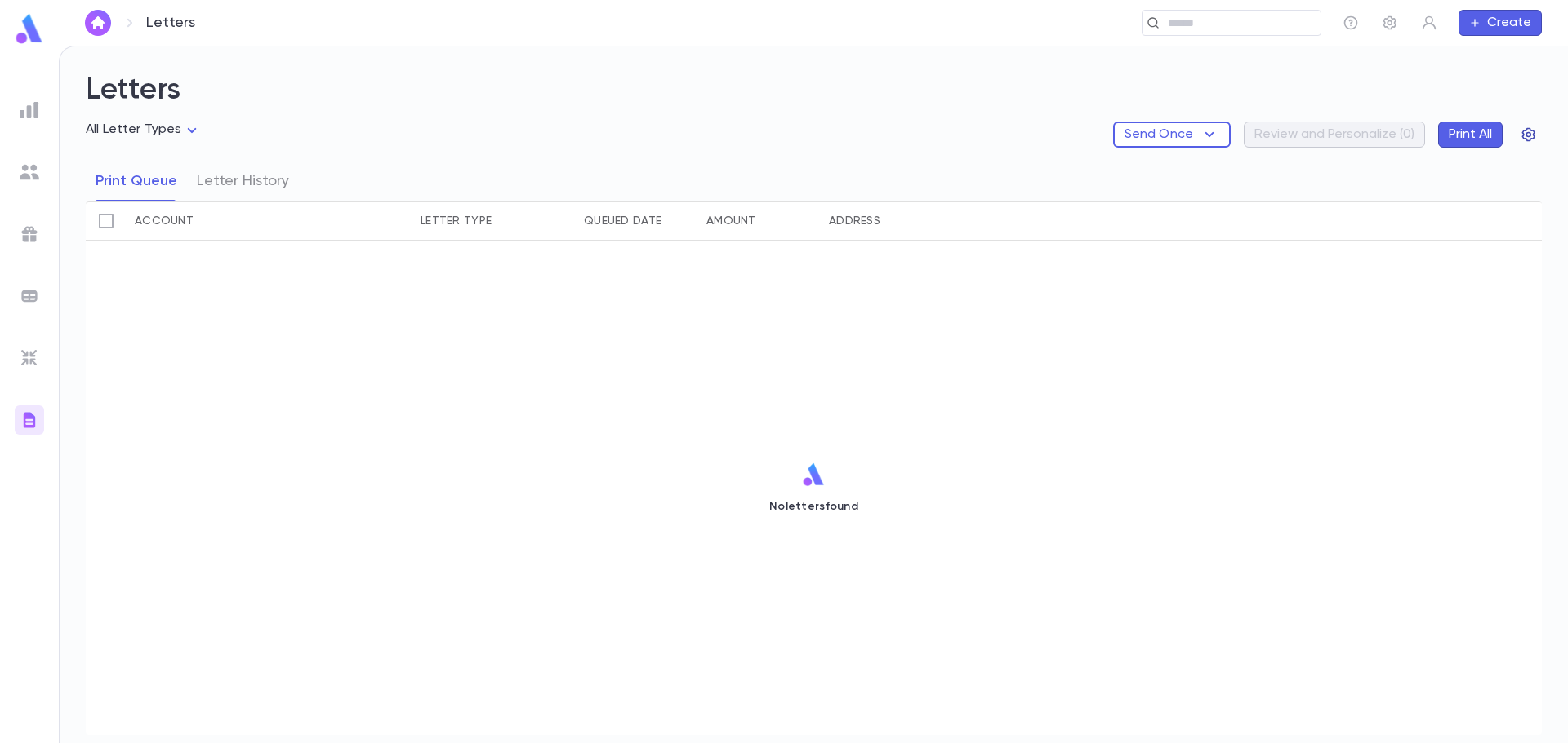
click at [1530, 137] on icon "button" at bounding box center [1528, 135] width 13 height 14
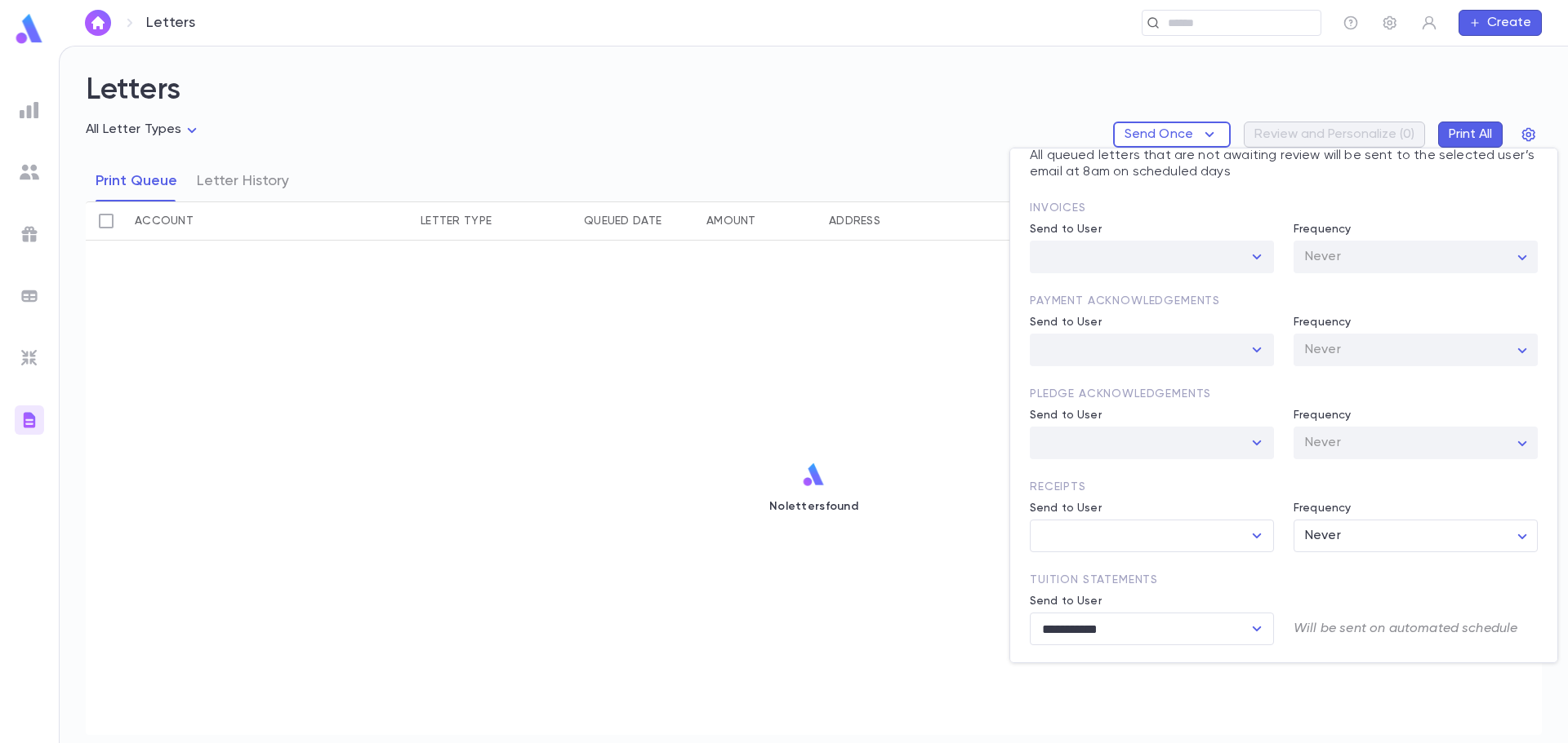
scroll to position [86, 0]
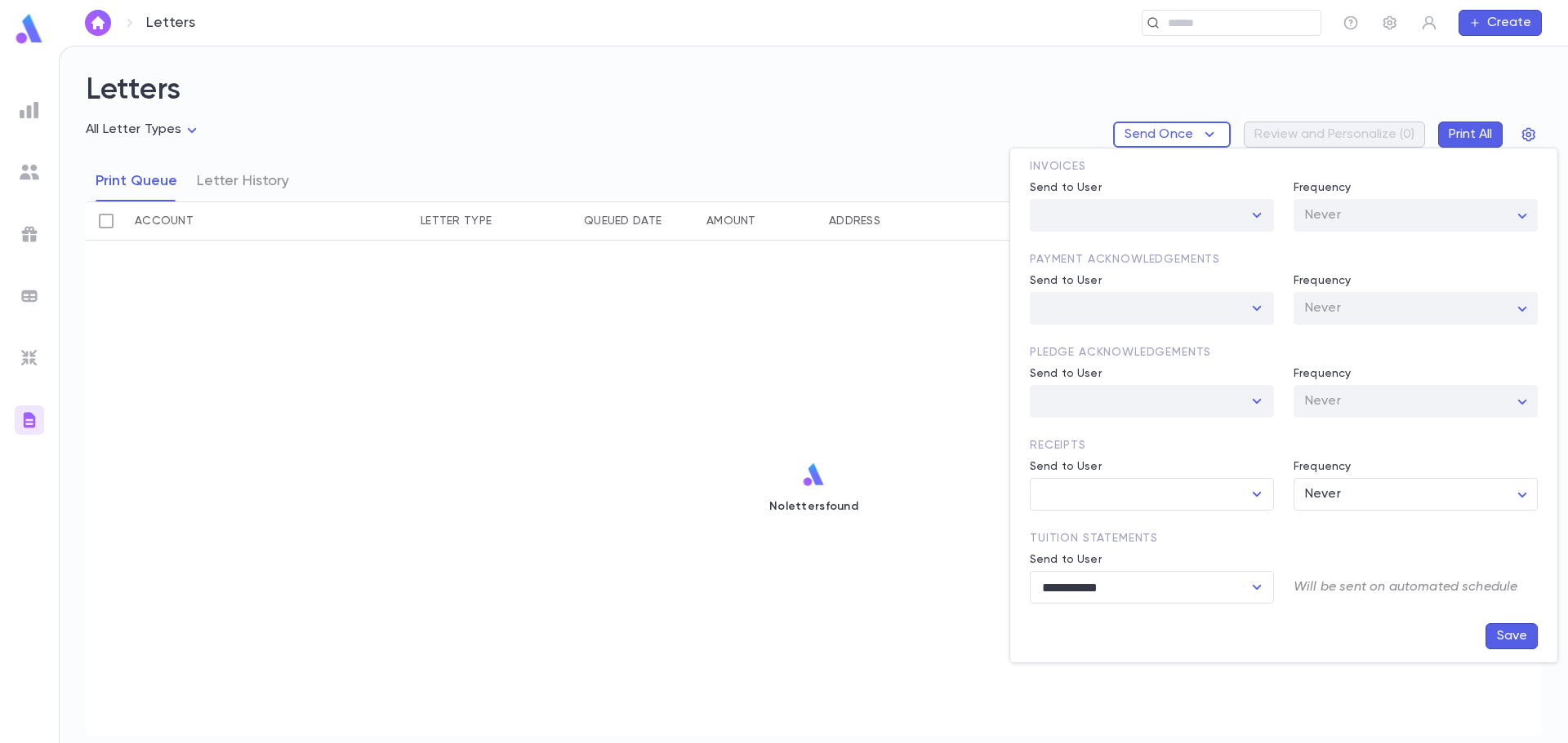
click at [1393, 21] on div at bounding box center [784, 371] width 1568 height 743
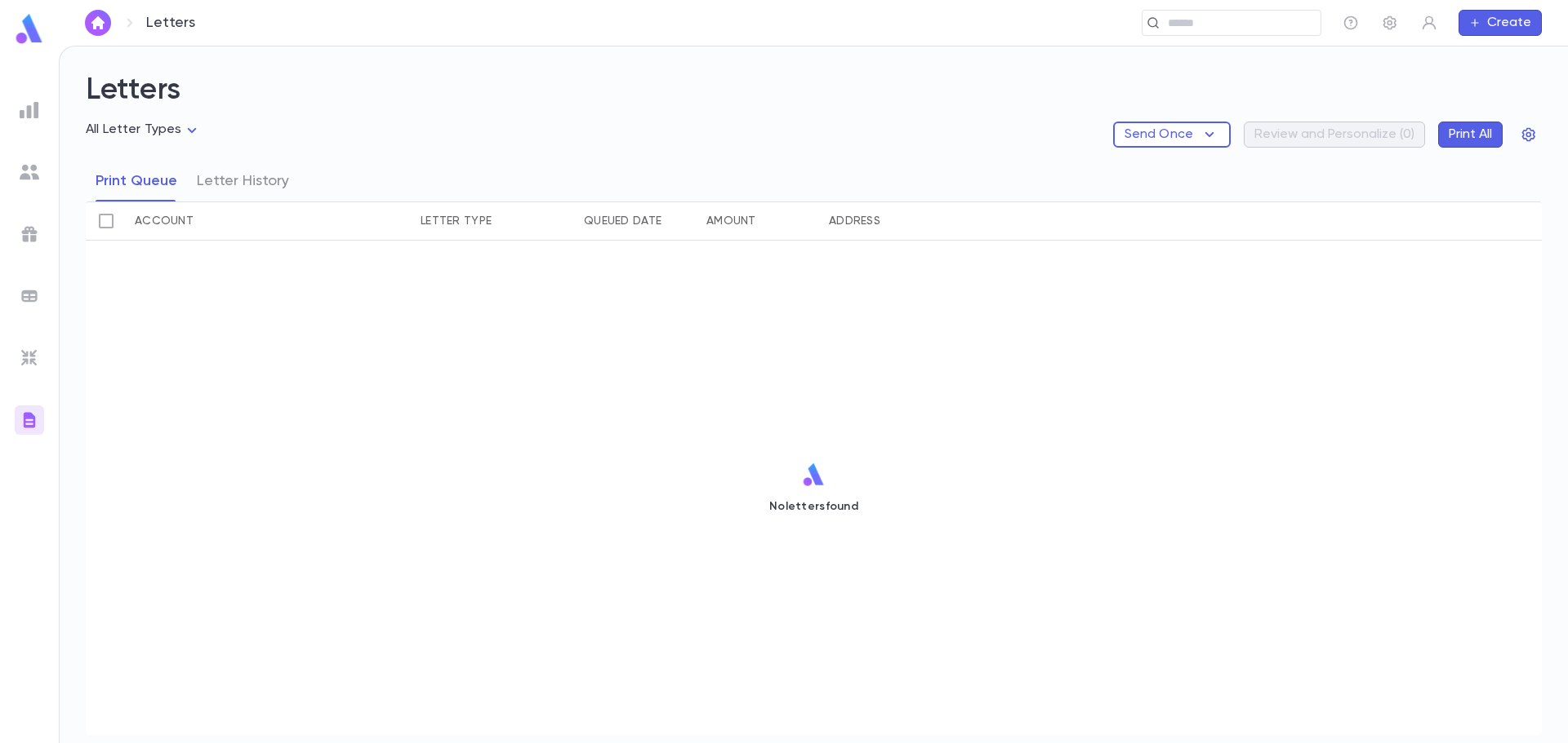
click at [1392, 22] on div "**********" at bounding box center [784, 371] width 1568 height 743
click at [1391, 23] on icon "button" at bounding box center [1389, 24] width 13 height 14
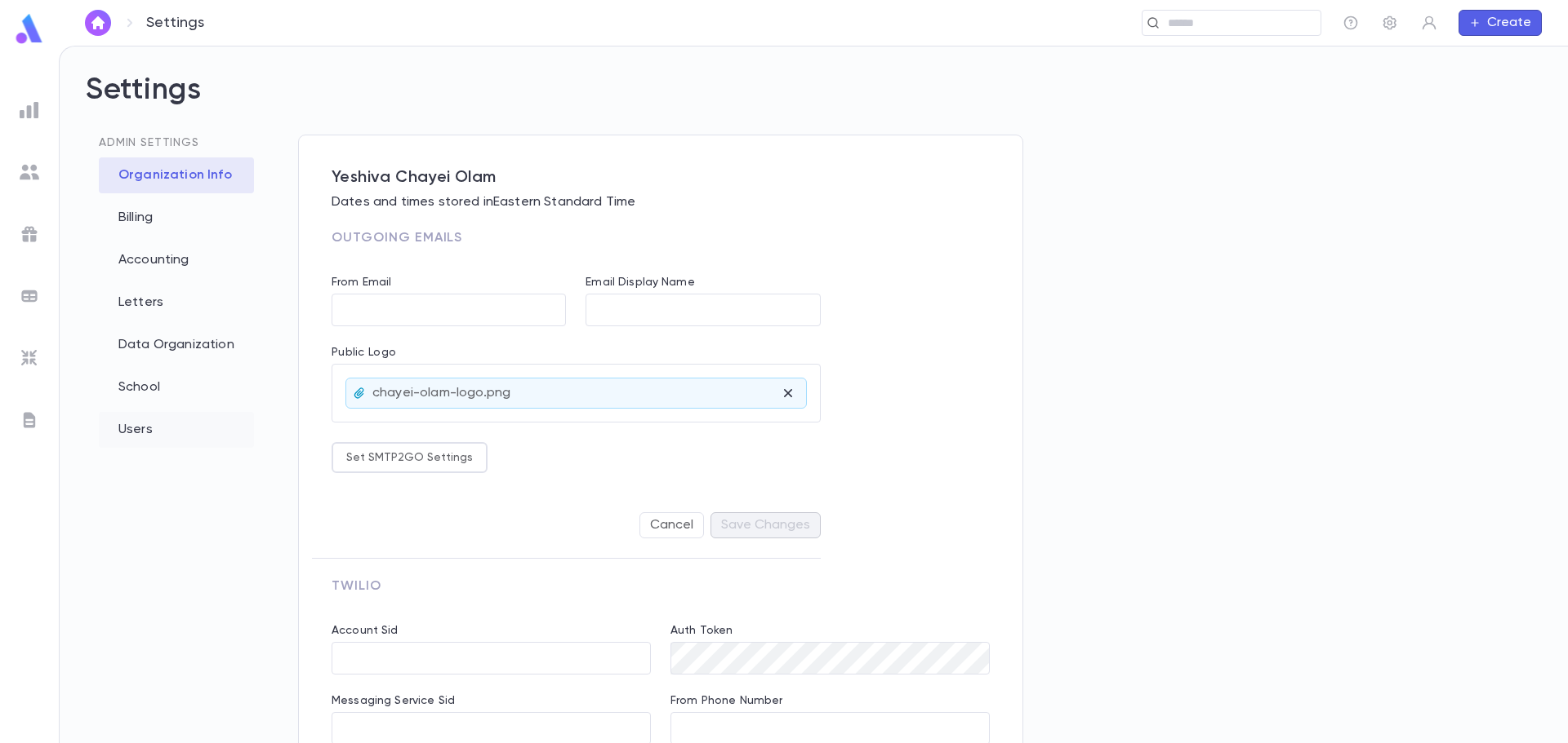
type input "**********"
click at [147, 308] on div "Letters" at bounding box center [176, 302] width 155 height 36
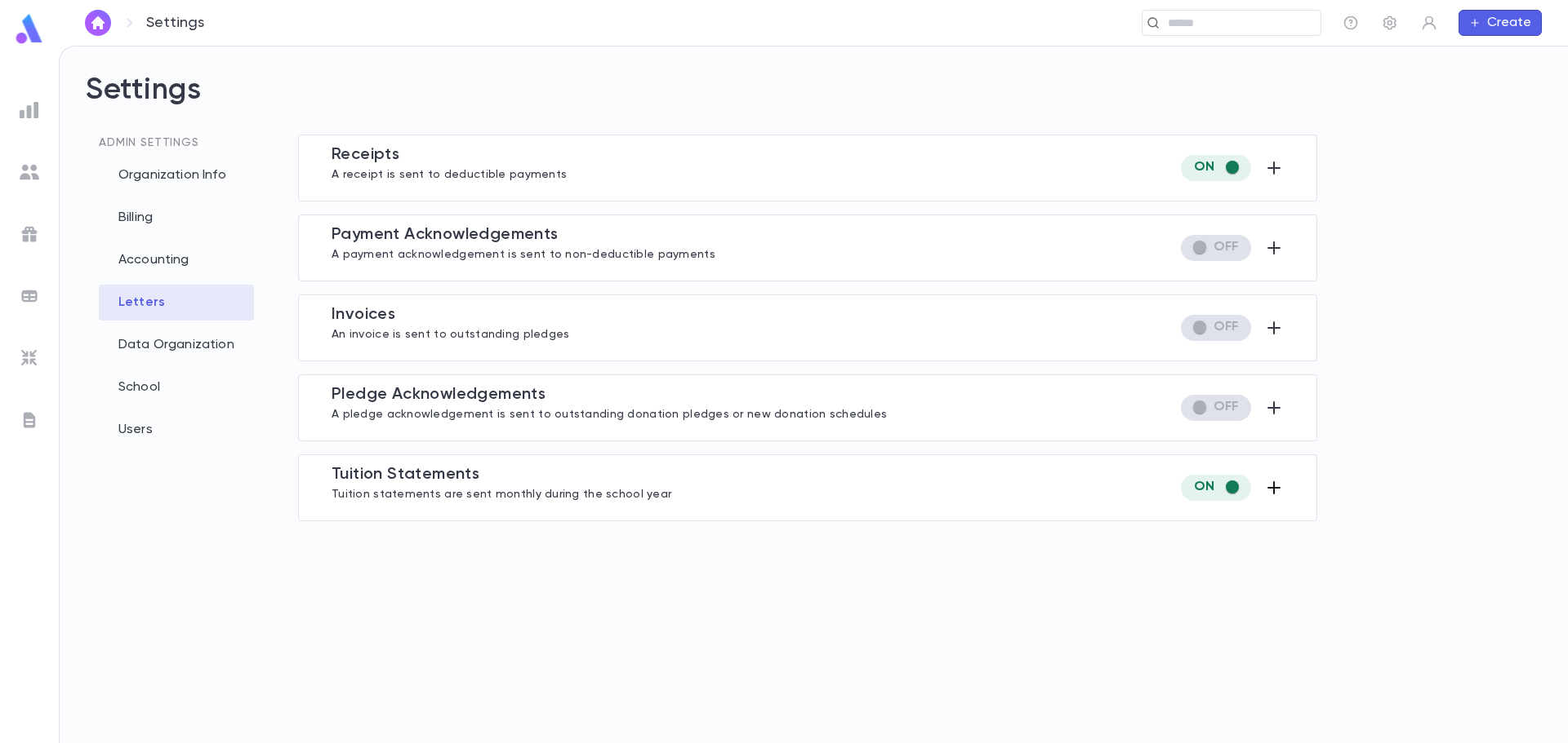
click at [1270, 489] on icon "button" at bounding box center [1273, 488] width 13 height 13
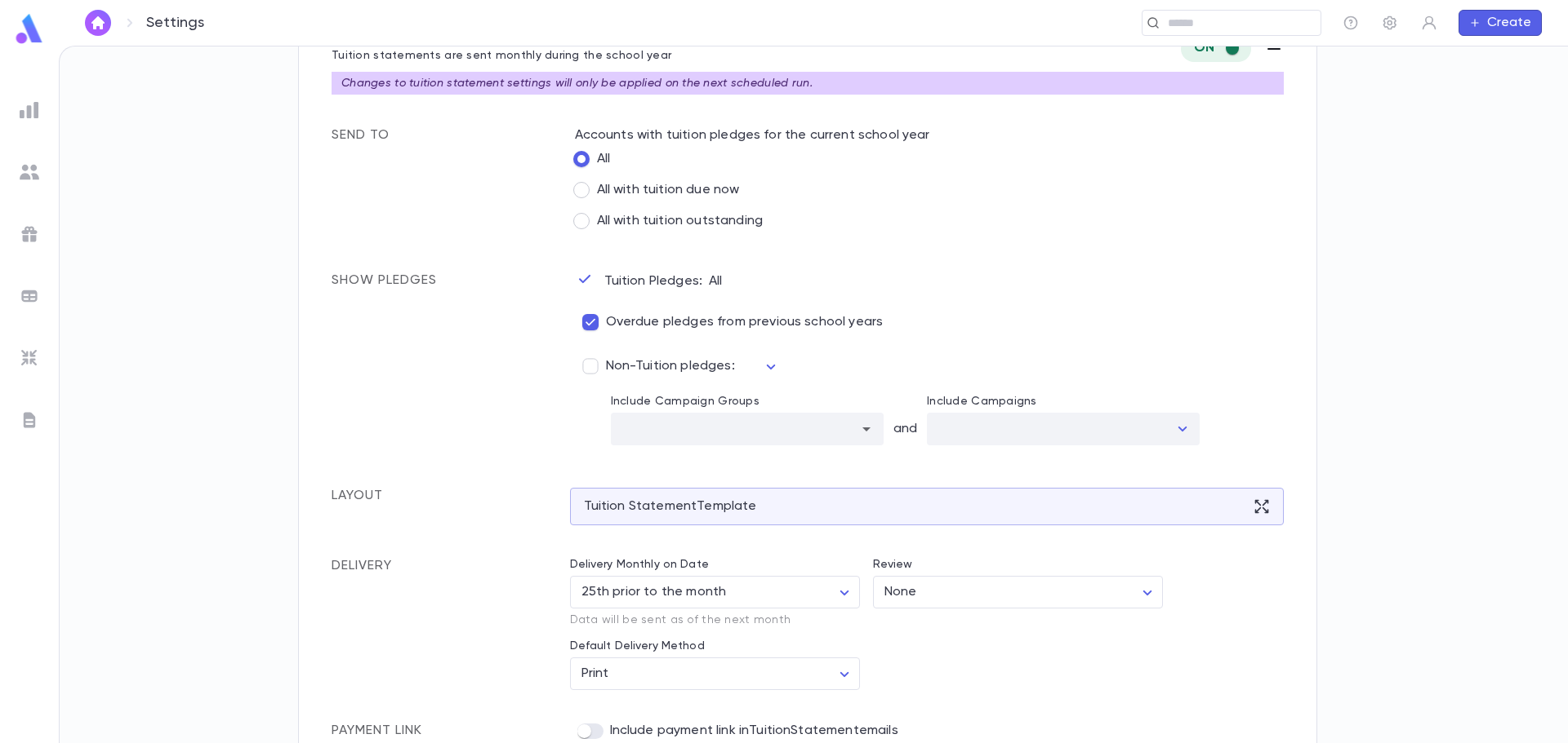
scroll to position [465, 0]
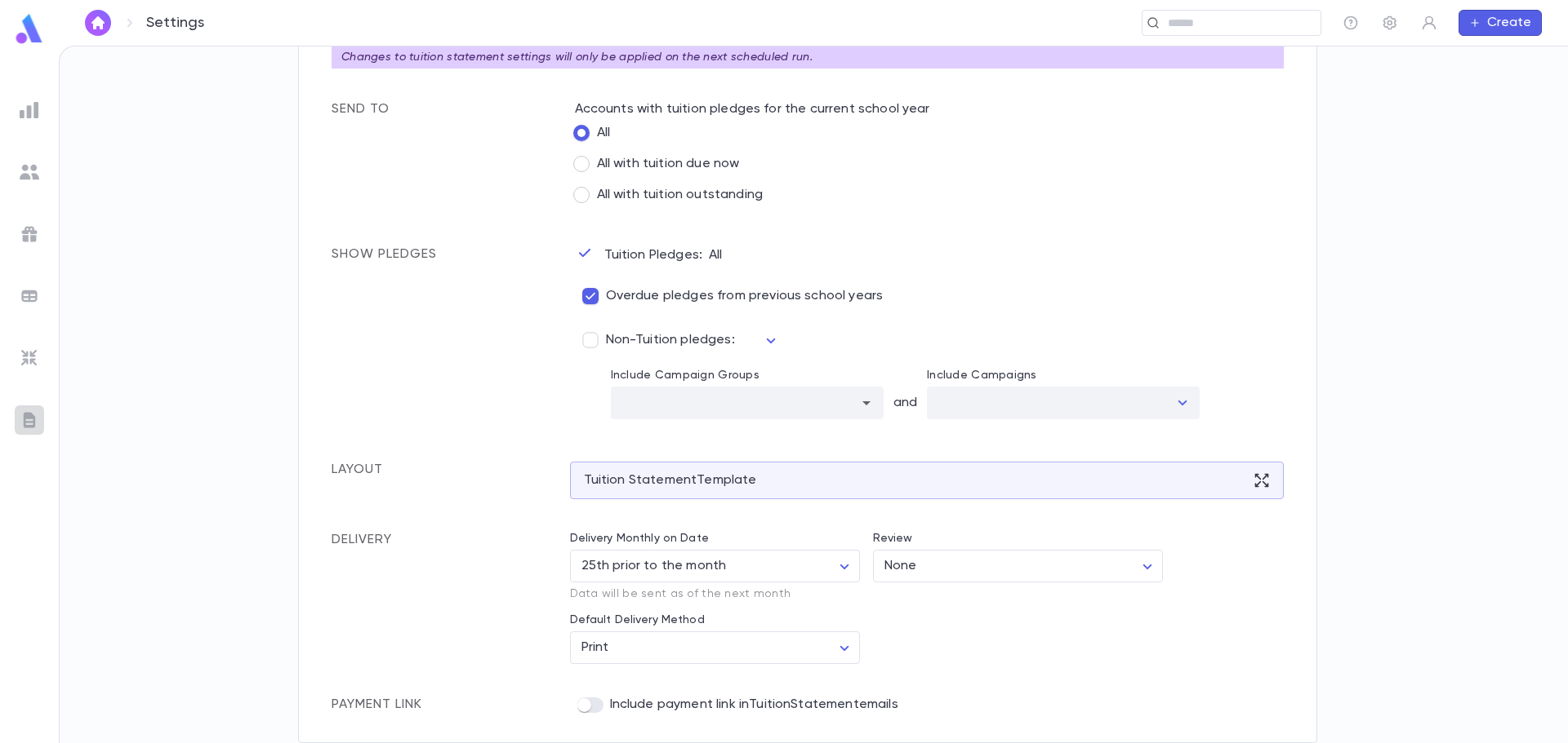
click at [35, 418] on img at bounding box center [29, 420] width 19 height 19
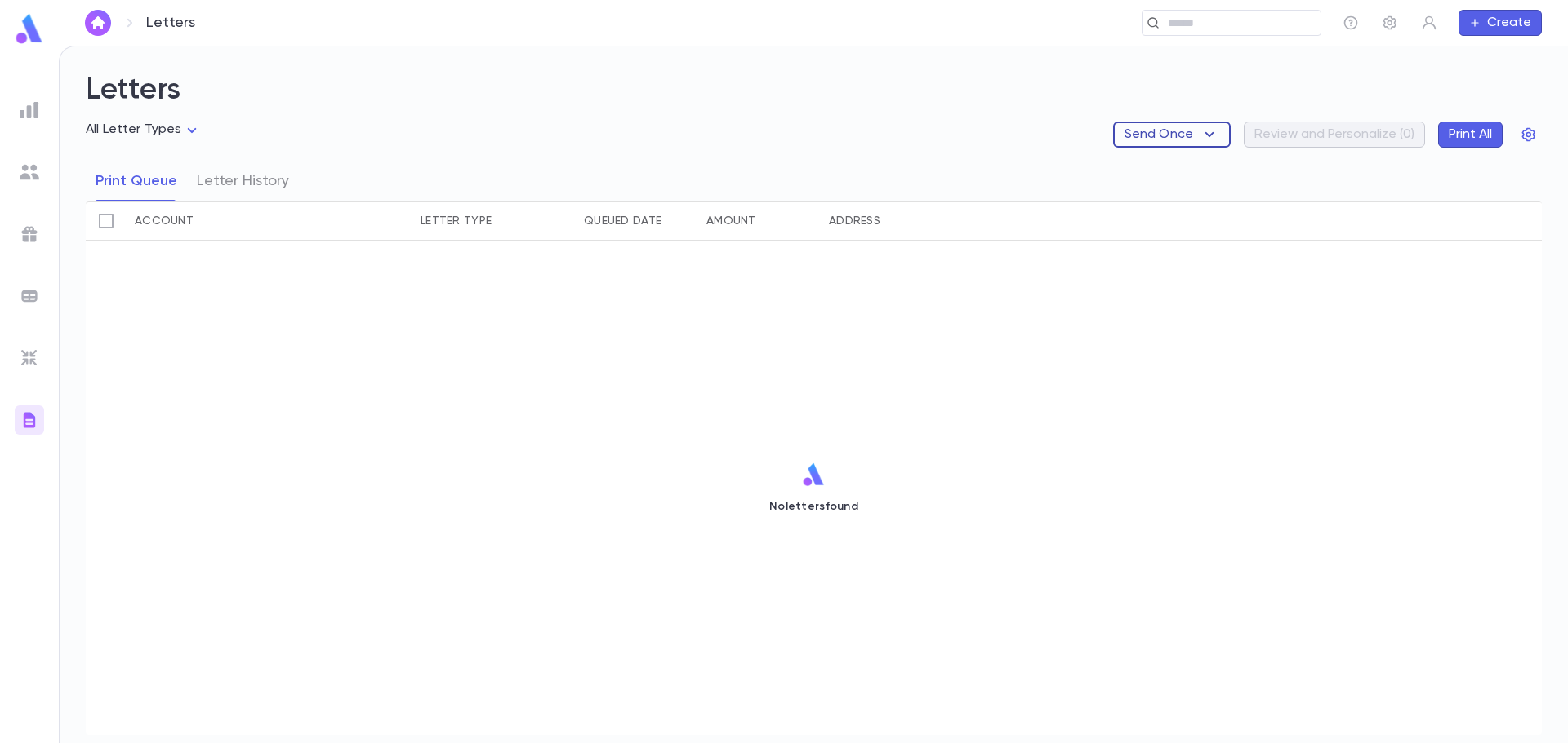
click at [1210, 132] on icon "button" at bounding box center [1209, 134] width 19 height 19
click at [1209, 169] on li "Tuition Statements" at bounding box center [1195, 166] width 153 height 26
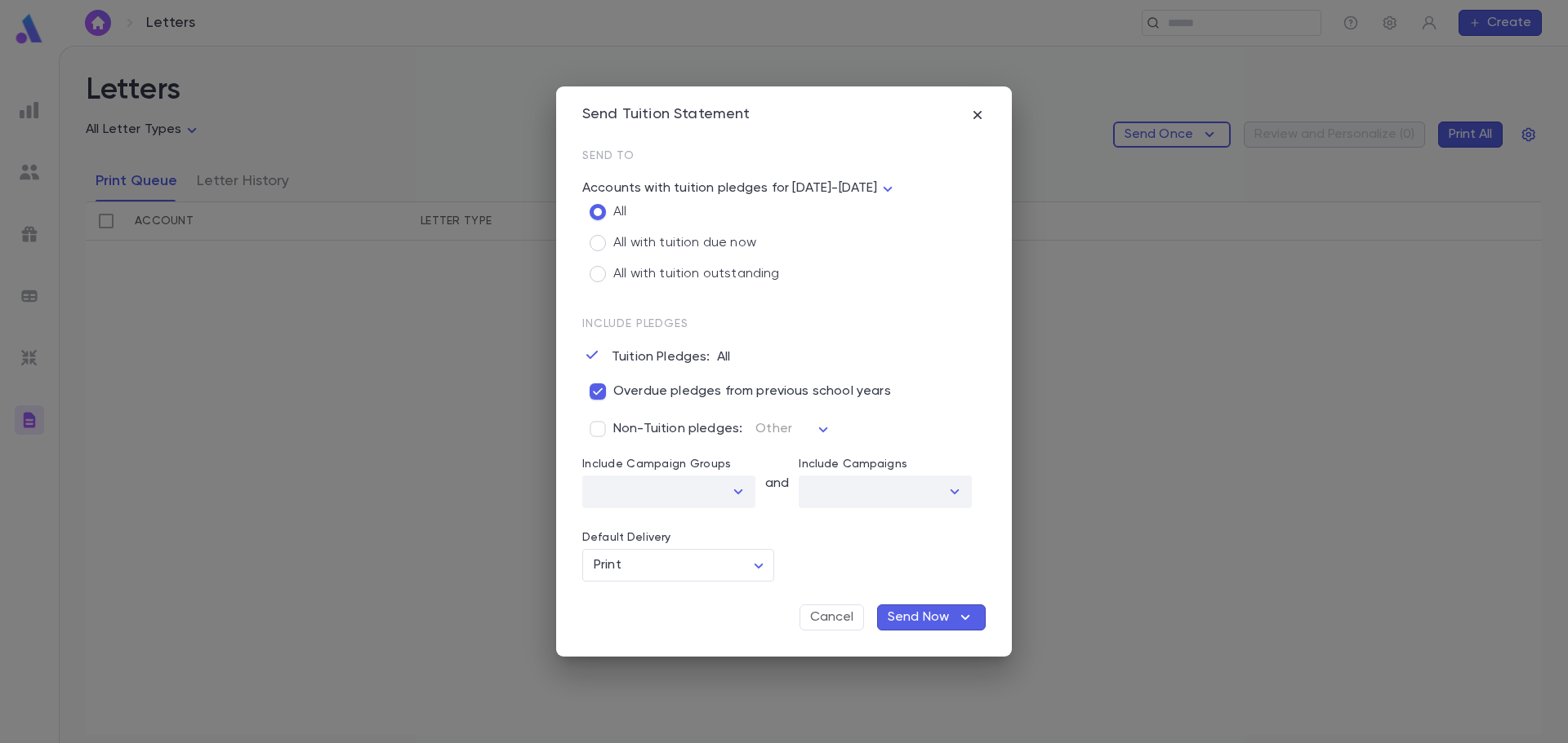
click at [973, 619] on icon "button" at bounding box center [965, 618] width 19 height 19
click at [697, 620] on div at bounding box center [784, 371] width 1568 height 743
click at [972, 614] on icon "button" at bounding box center [965, 618] width 19 height 19
click at [978, 118] on div at bounding box center [784, 371] width 1568 height 743
click at [983, 118] on icon "button" at bounding box center [977, 115] width 17 height 17
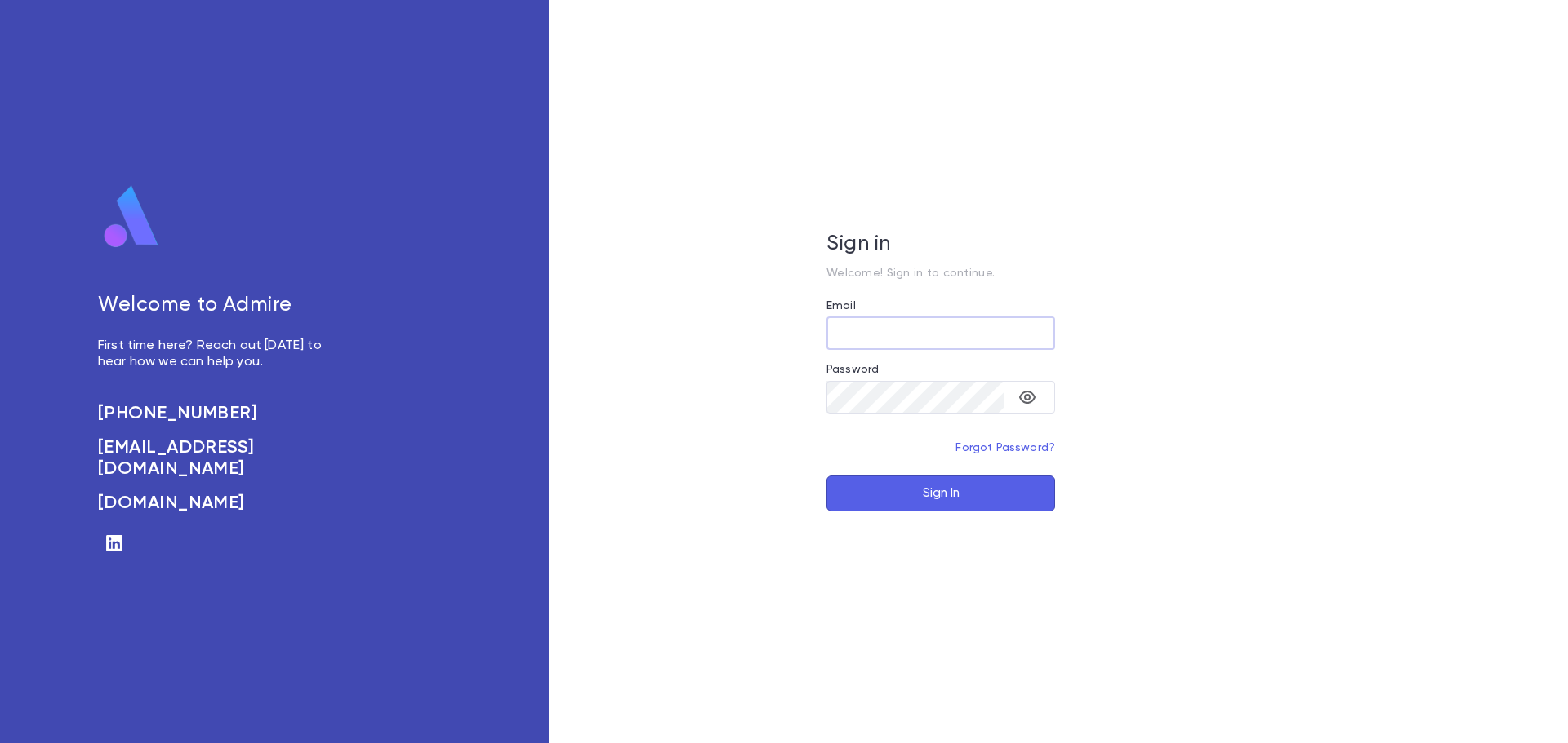
type input "**********"
click at [914, 487] on button "Sign In" at bounding box center [940, 493] width 228 height 36
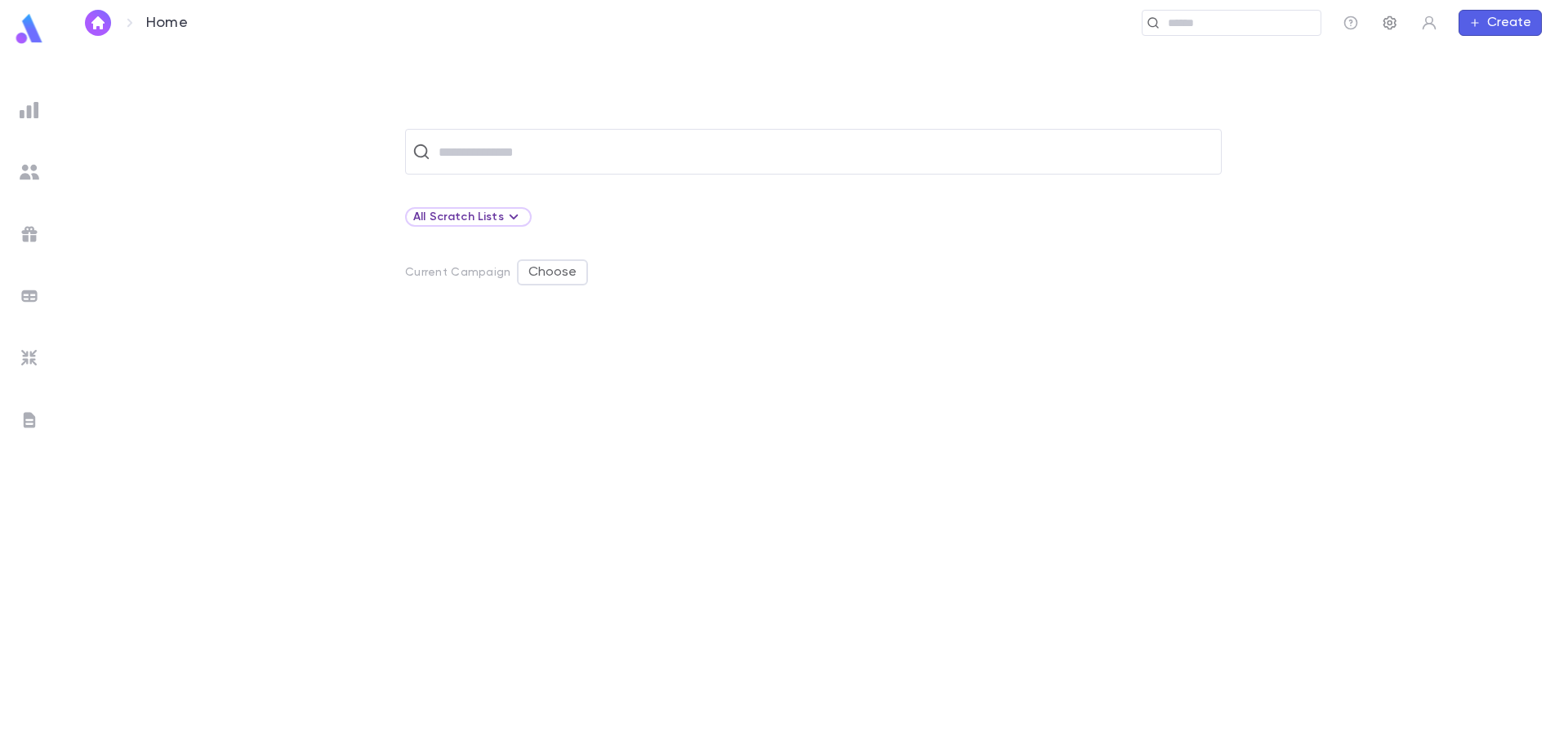
click at [1391, 30] on icon "button" at bounding box center [1389, 24] width 13 height 14
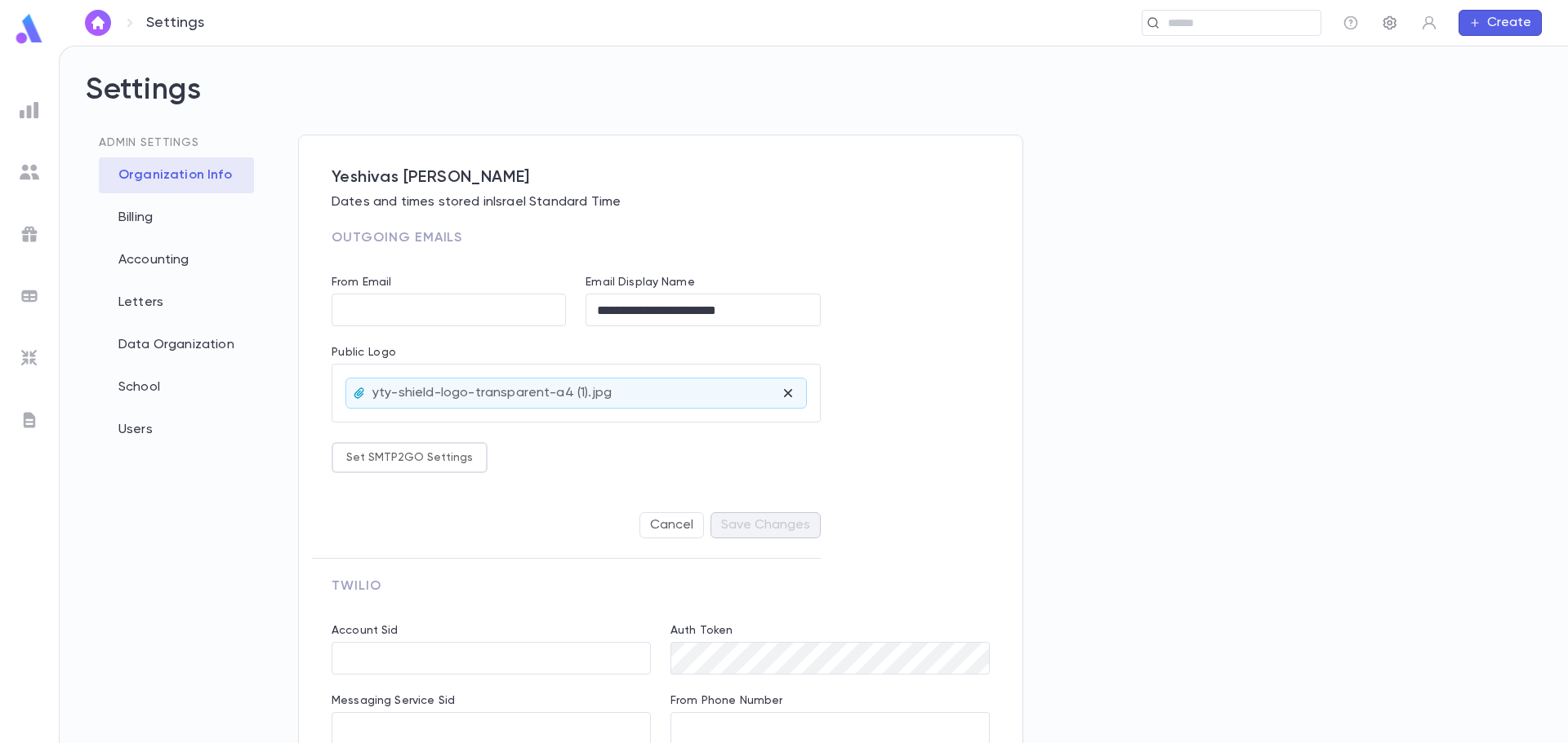
type input "**********"
click at [144, 442] on div "Users" at bounding box center [176, 429] width 155 height 36
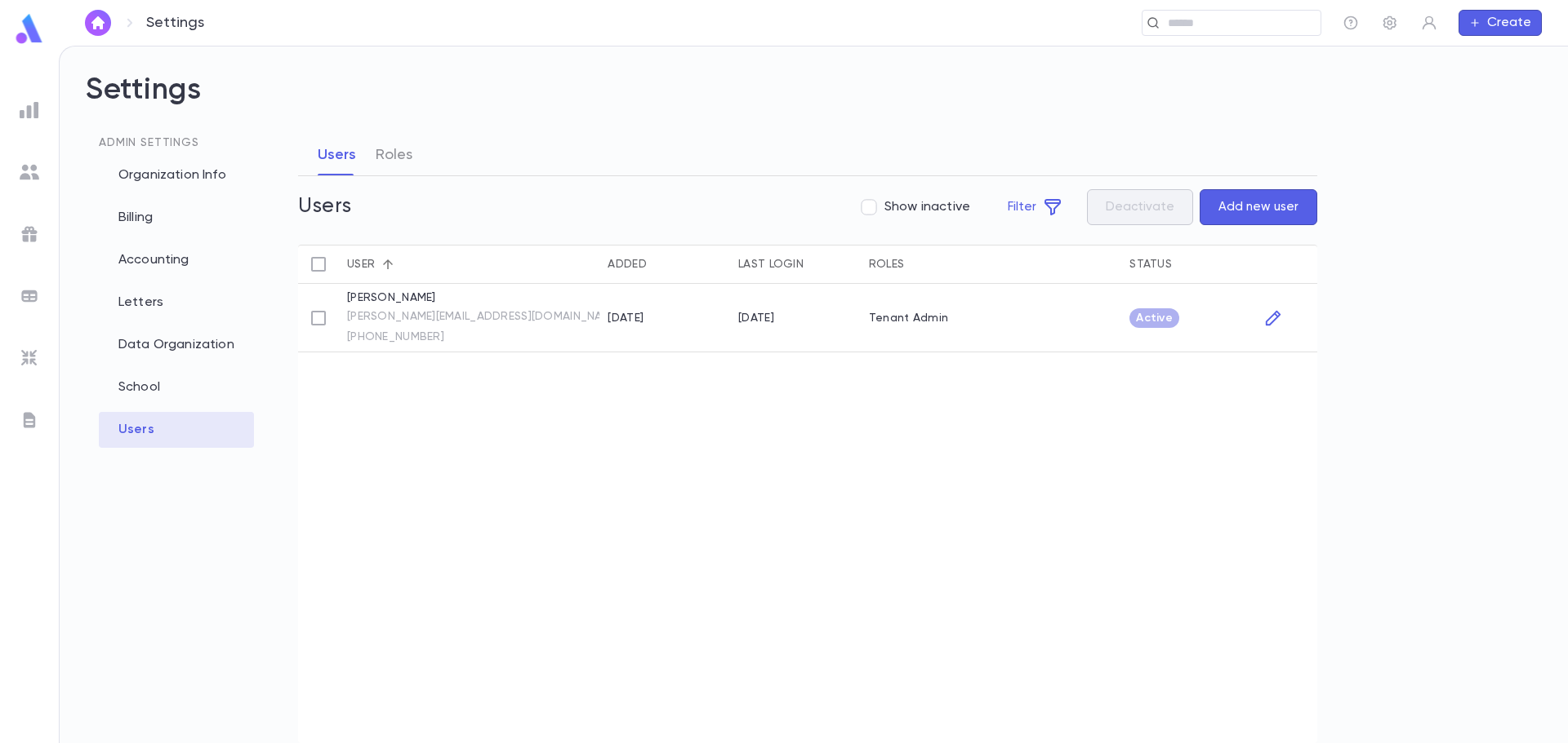
click at [1253, 205] on button "Add new user" at bounding box center [1258, 206] width 118 height 36
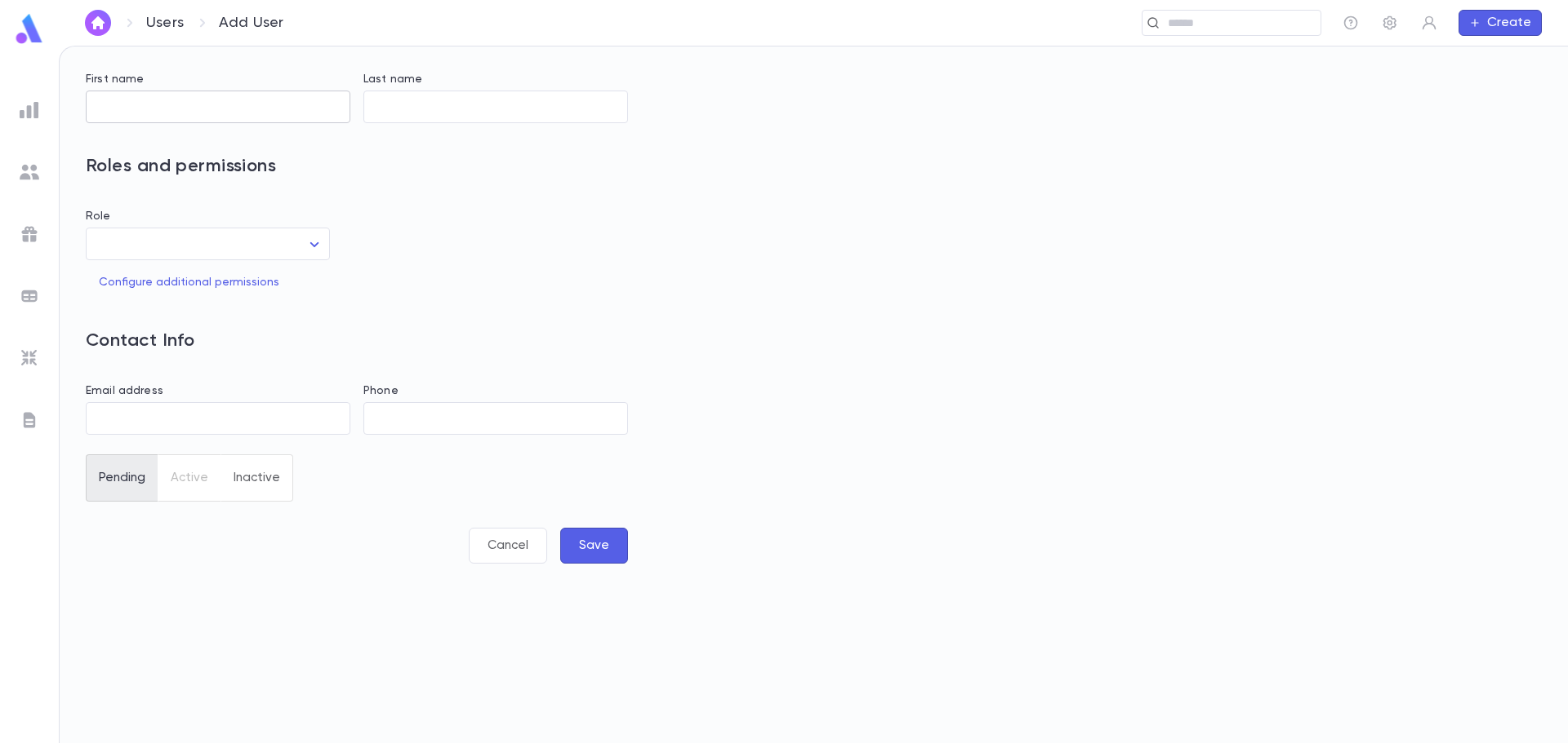
click at [119, 100] on input "First name" at bounding box center [218, 107] width 265 height 32
type input "**********"
type input "******"
click at [154, 245] on body "**********" at bounding box center [784, 394] width 1568 height 698
click at [160, 282] on span "Tenant Admin" at bounding box center [222, 286] width 177 height 17
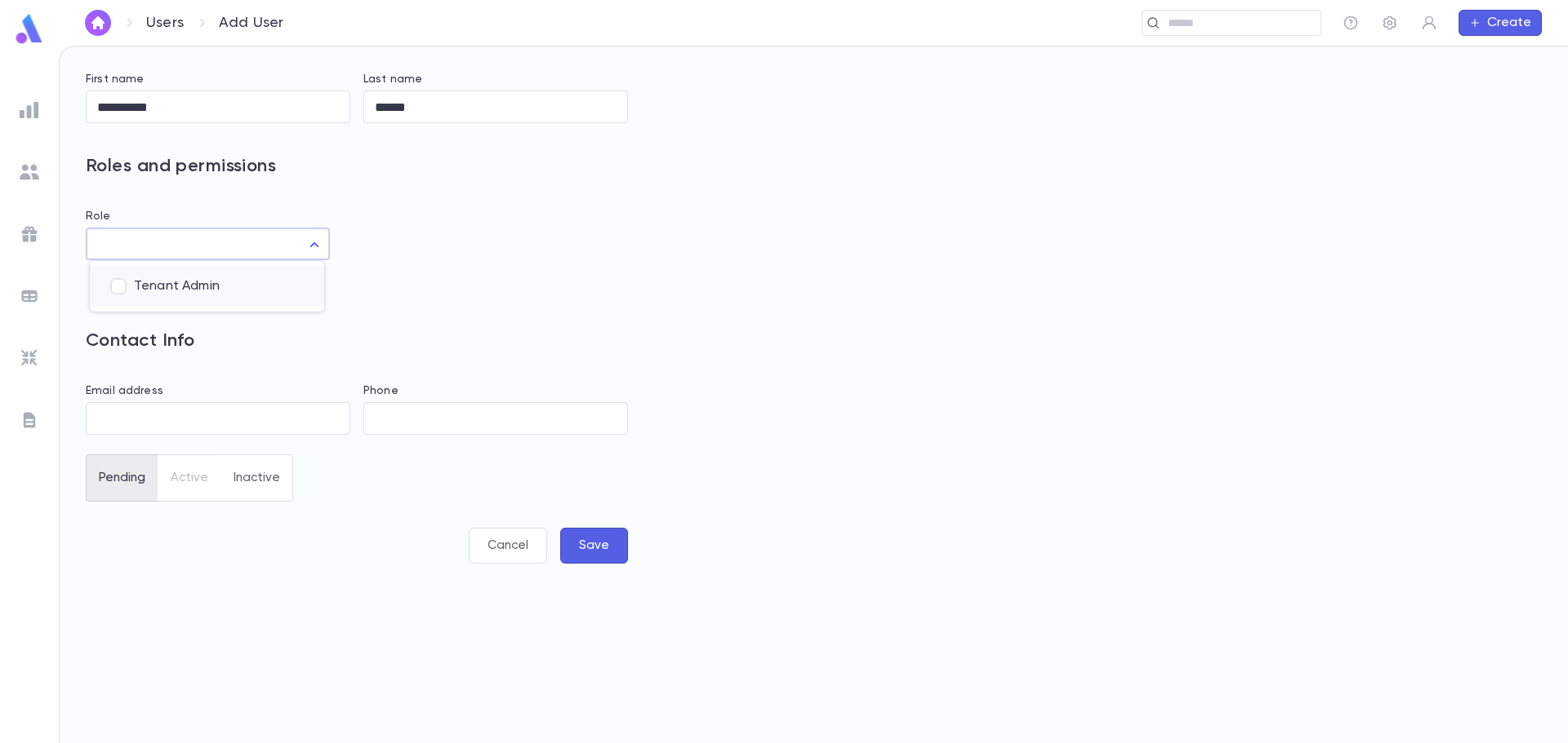
type input "**"
click at [140, 414] on div at bounding box center [784, 371] width 1568 height 743
click at [136, 414] on input "Email address" at bounding box center [218, 419] width 265 height 32
paste input "**********"
type input "**********"
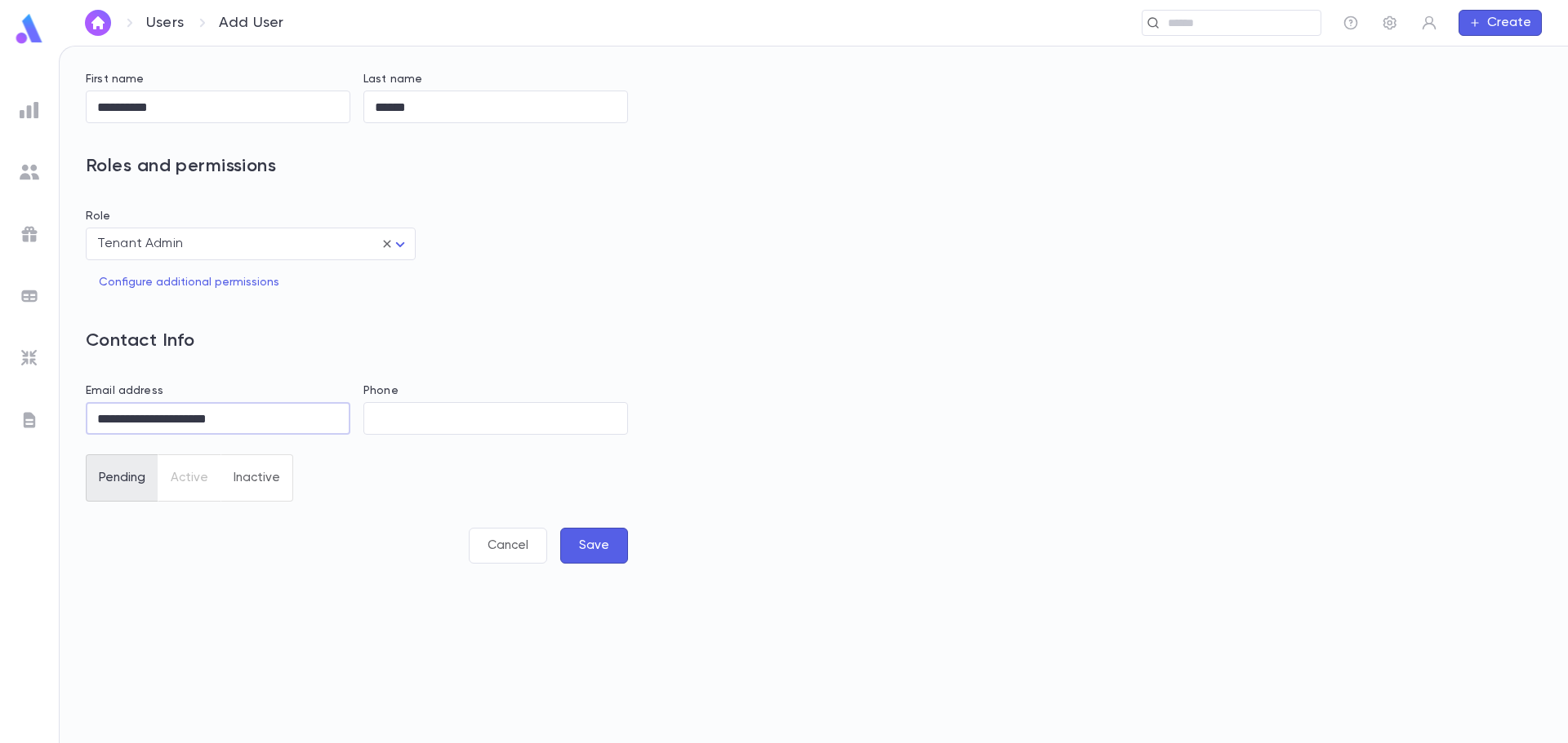
click at [608, 551] on button "Save" at bounding box center [594, 545] width 68 height 36
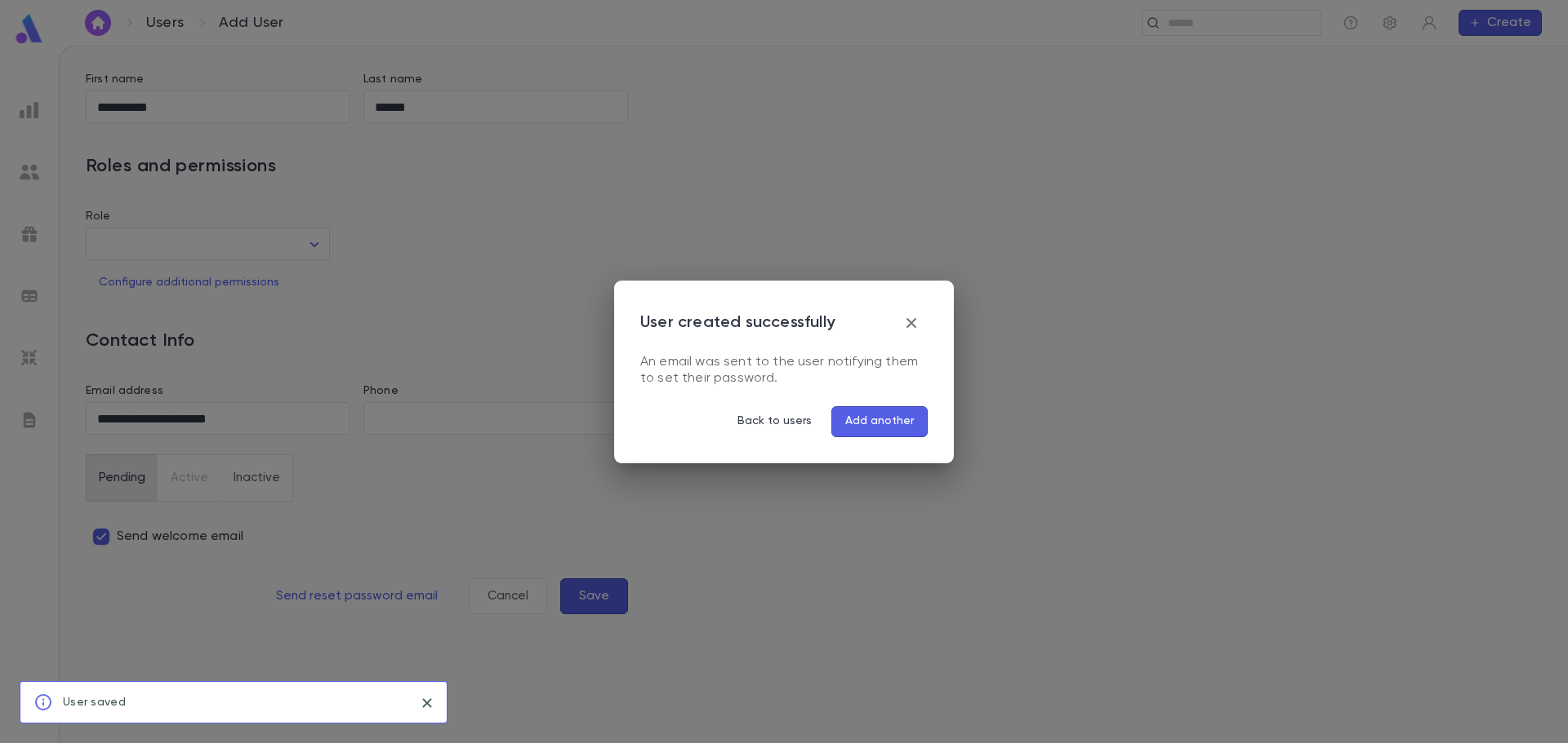
click at [893, 421] on button "Add another" at bounding box center [879, 422] width 97 height 31
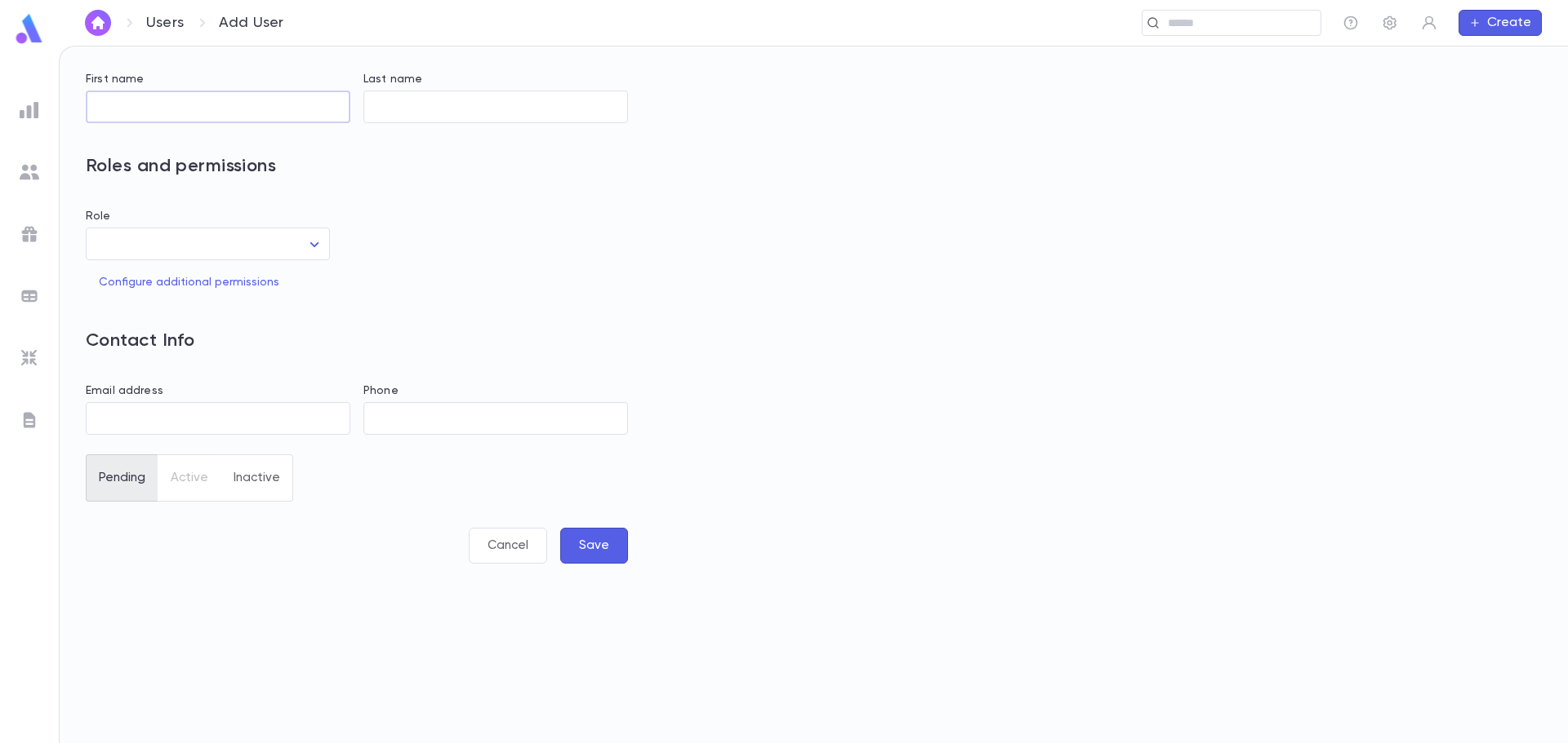
click at [112, 114] on input "First name" at bounding box center [218, 107] width 265 height 32
type input "*****"
click at [168, 246] on body "Users Add User ​ Create First name ***** ​ Last name ***** ​ Roles and permissi…" at bounding box center [784, 394] width 1568 height 698
click at [160, 286] on span "Tenant Admin" at bounding box center [222, 286] width 177 height 17
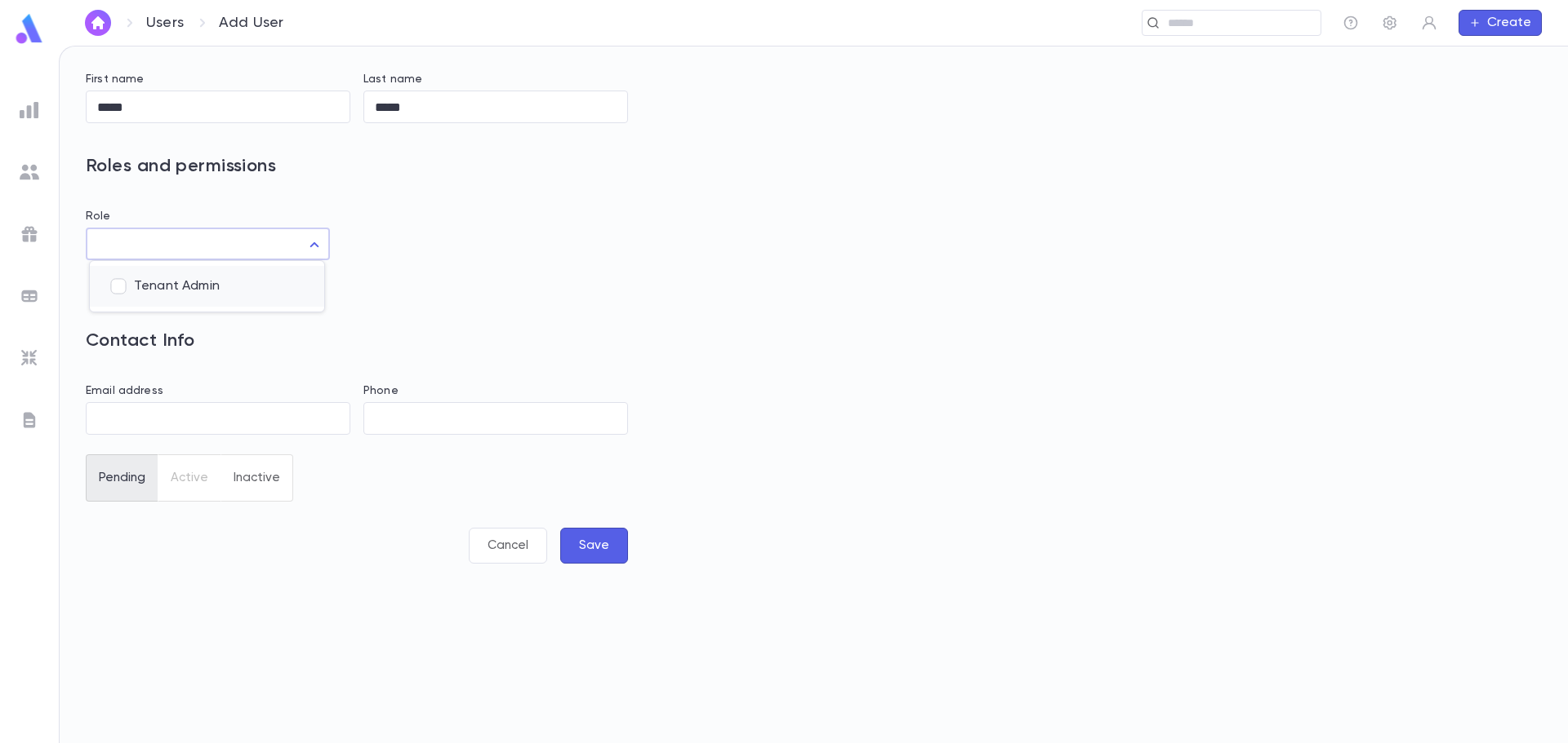
type input "**"
click at [193, 411] on div at bounding box center [784, 371] width 1568 height 743
click at [105, 426] on input "Email address" at bounding box center [218, 419] width 265 height 32
paste input "**********"
type input "**********"
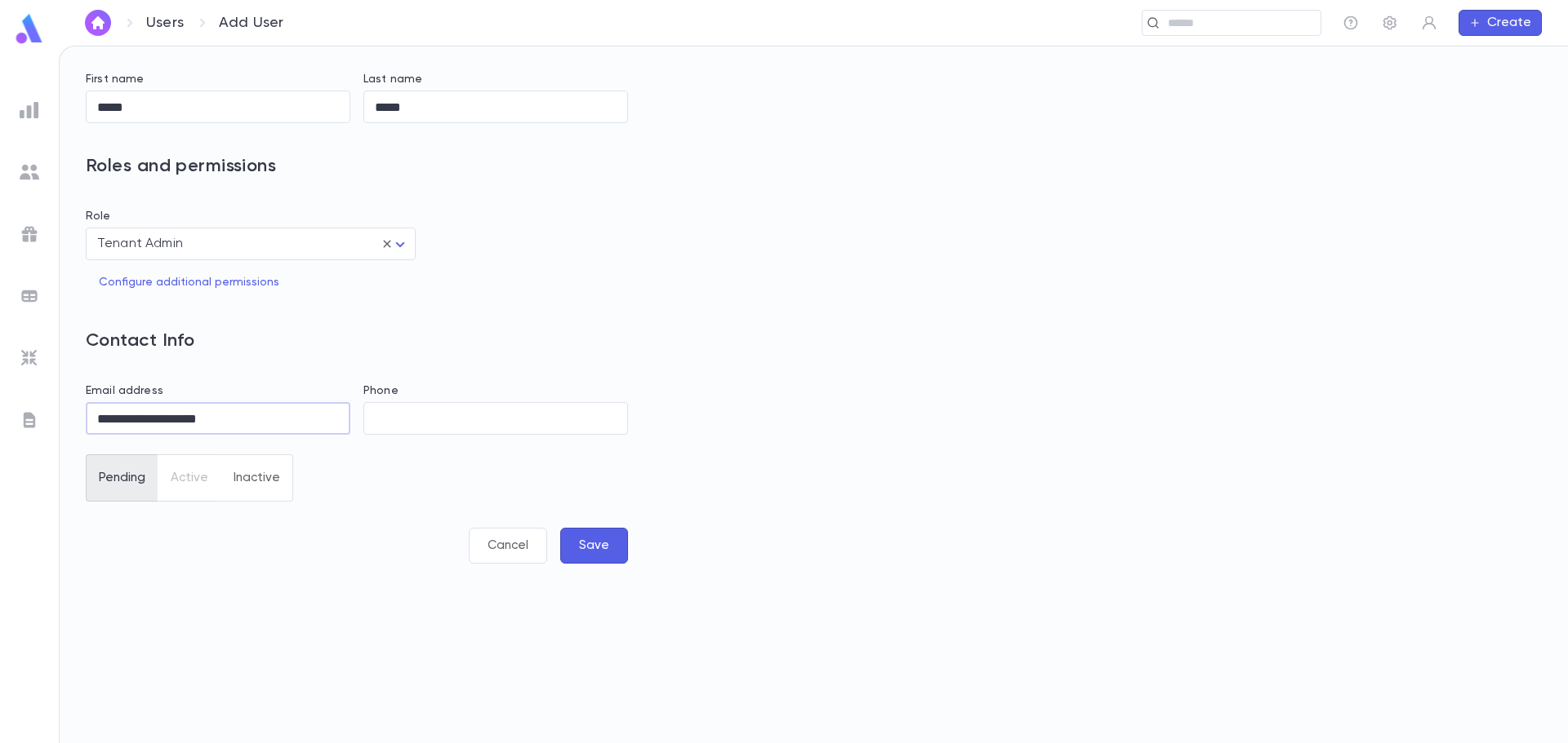
click at [608, 537] on button "Save" at bounding box center [594, 545] width 68 height 36
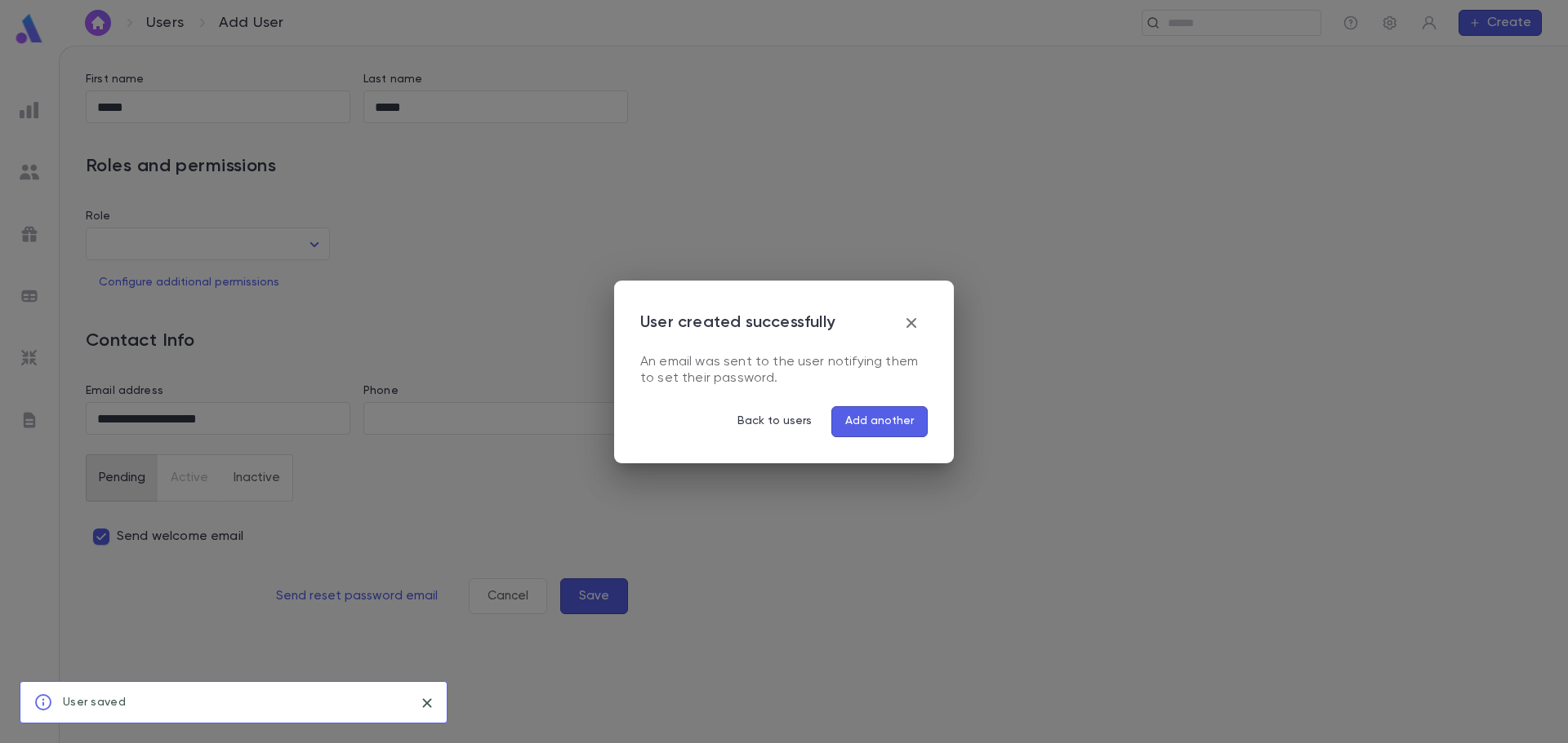
click at [893, 421] on button "Add another" at bounding box center [879, 422] width 97 height 31
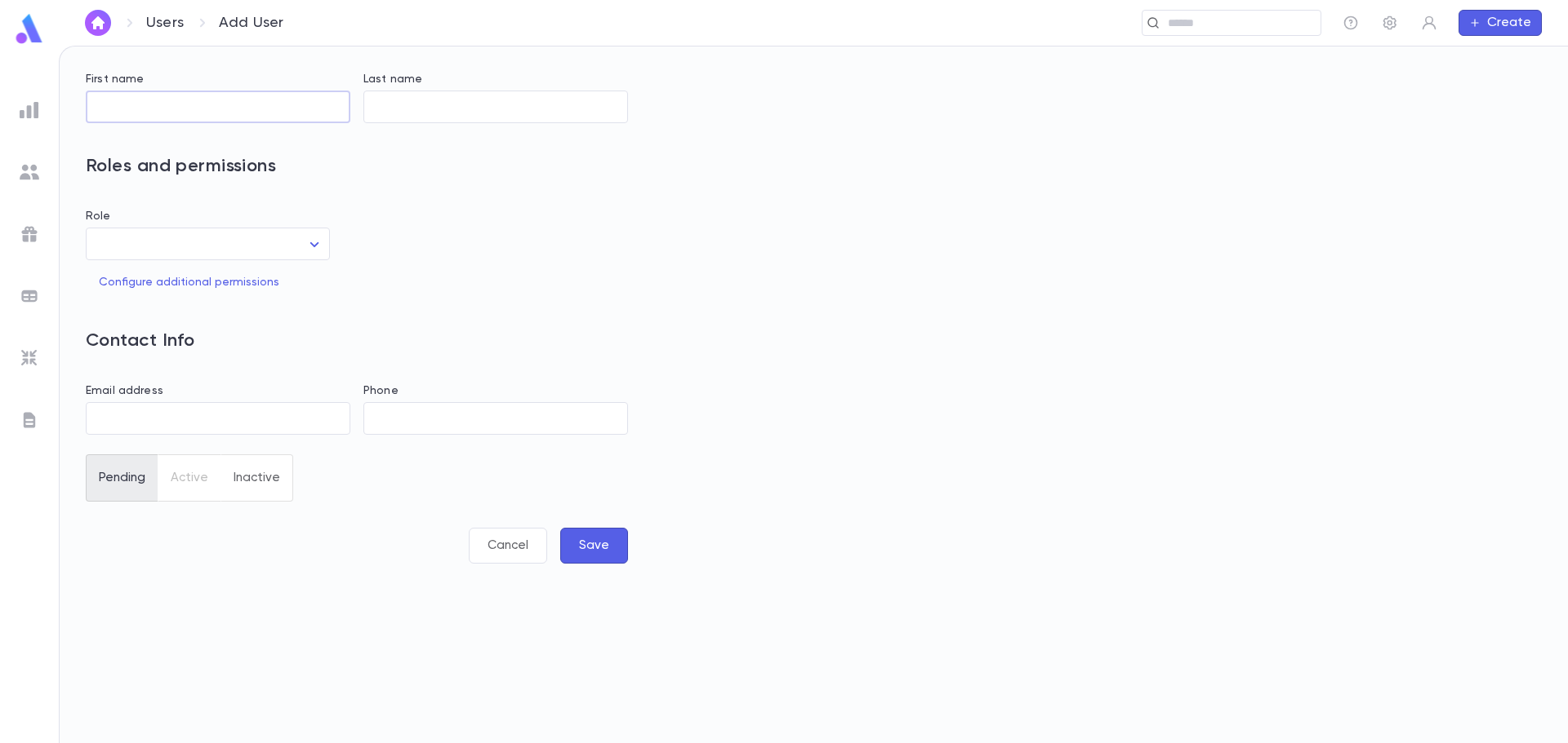
click at [136, 108] on input "First name" at bounding box center [218, 107] width 265 height 32
type input "****"
type input "*****"
click at [153, 432] on input "Email address" at bounding box center [218, 419] width 265 height 32
paste input "**********"
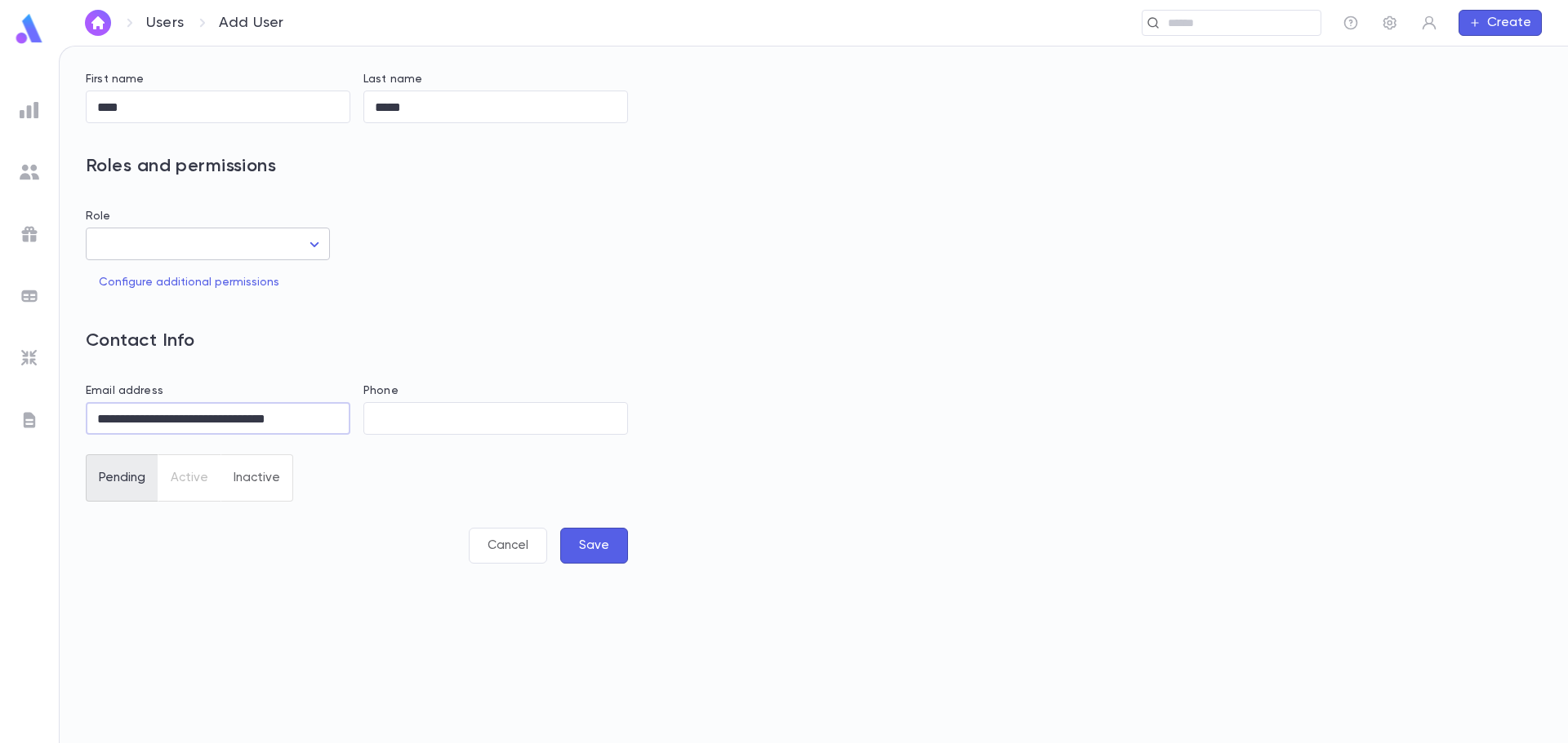
type input "**********"
click at [288, 239] on body "**********" at bounding box center [784, 394] width 1568 height 698
click at [173, 281] on span "Tenant Admin" at bounding box center [222, 286] width 177 height 17
type input "**"
click at [595, 547] on div at bounding box center [784, 371] width 1568 height 743
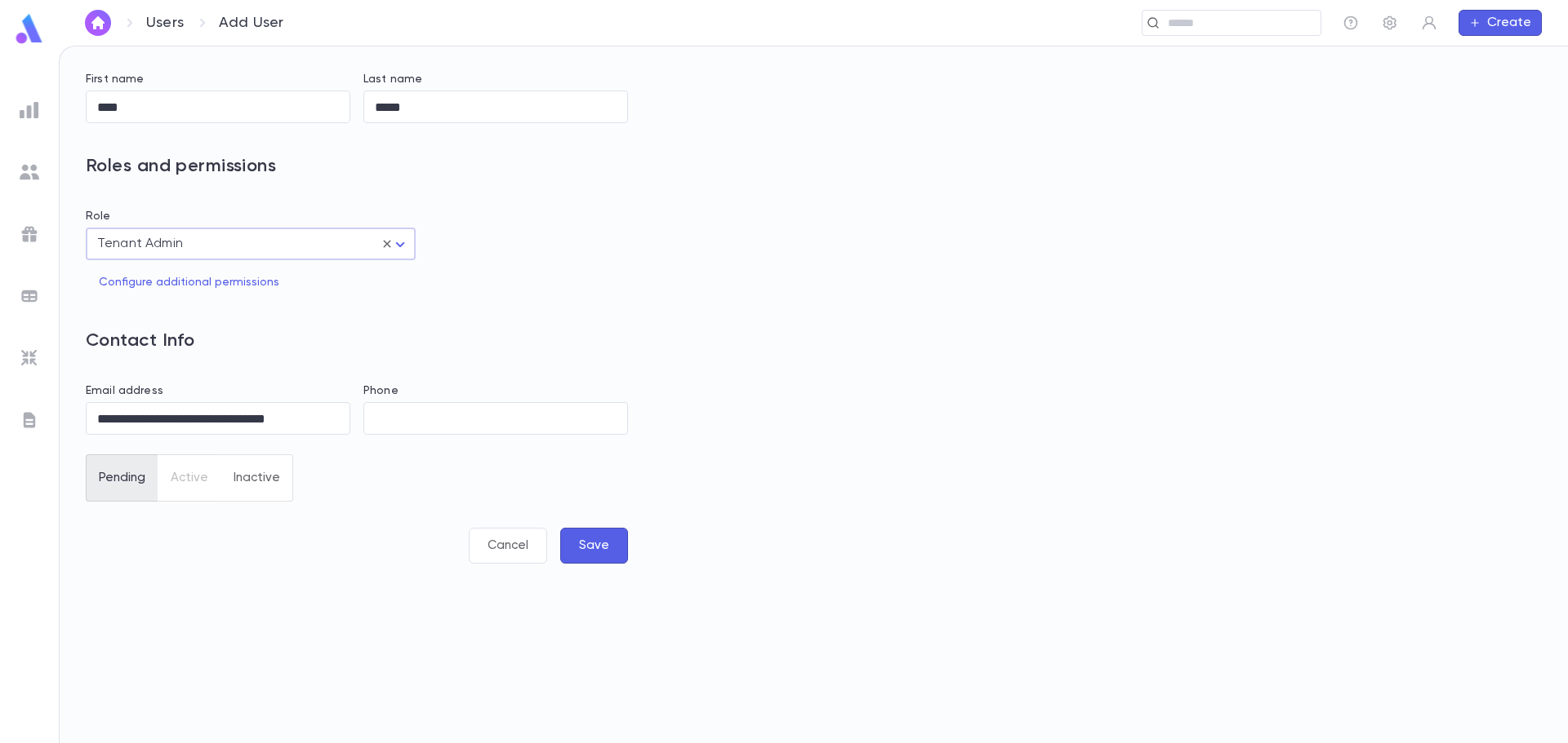
click at [608, 544] on button "Save" at bounding box center [594, 545] width 68 height 36
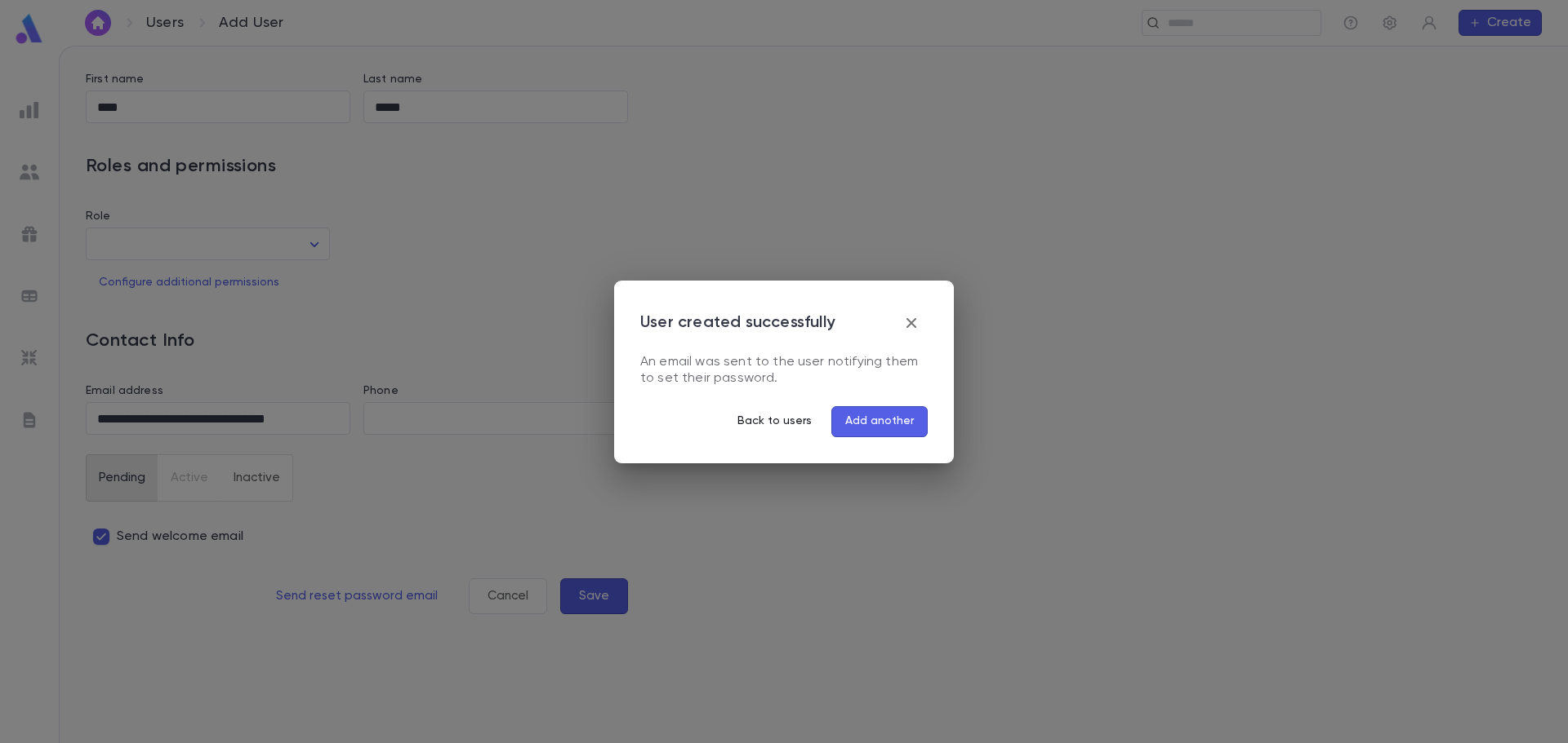
click at [764, 429] on button "Back to users" at bounding box center [774, 422] width 100 height 31
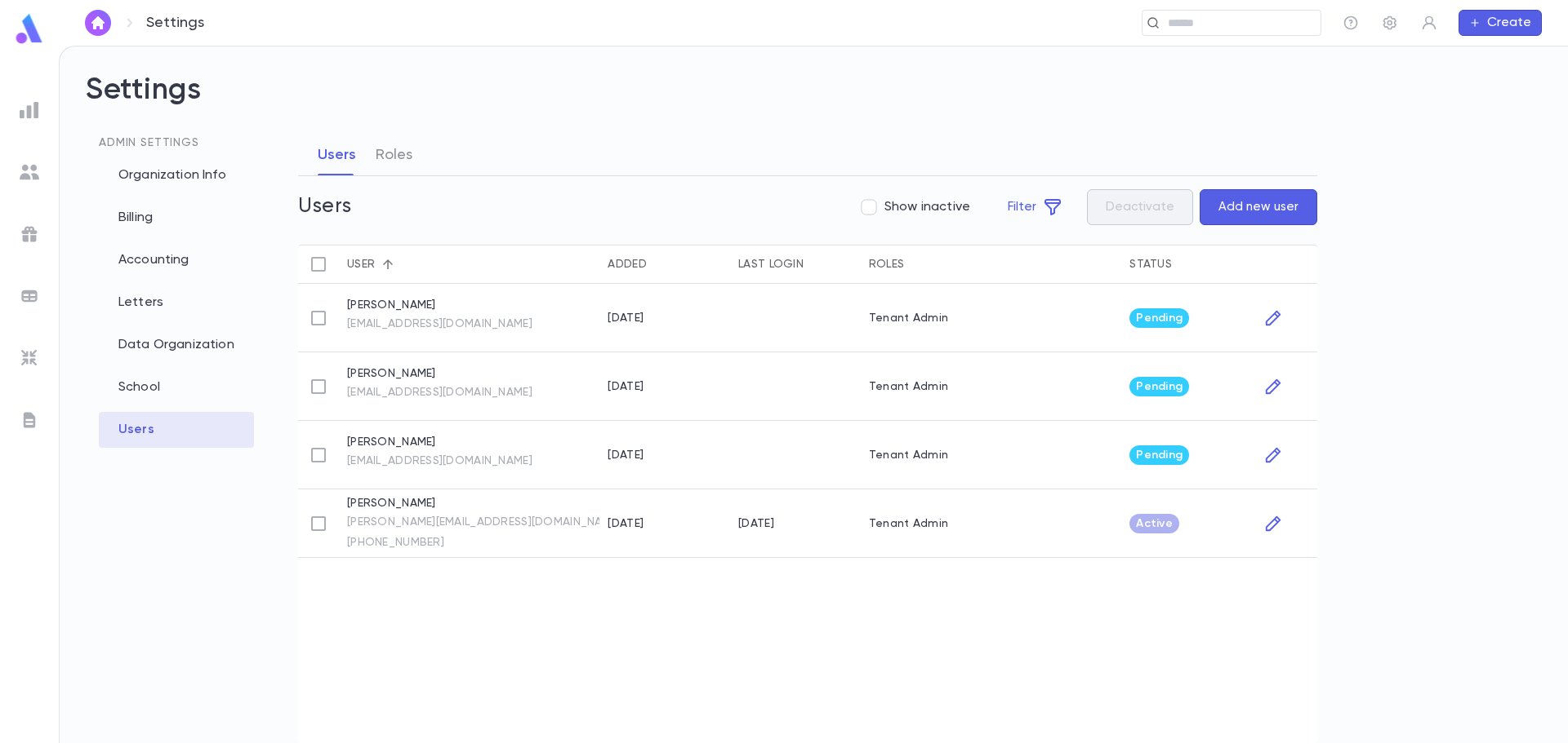
click at [24, 17] on img at bounding box center [29, 29] width 32 height 32
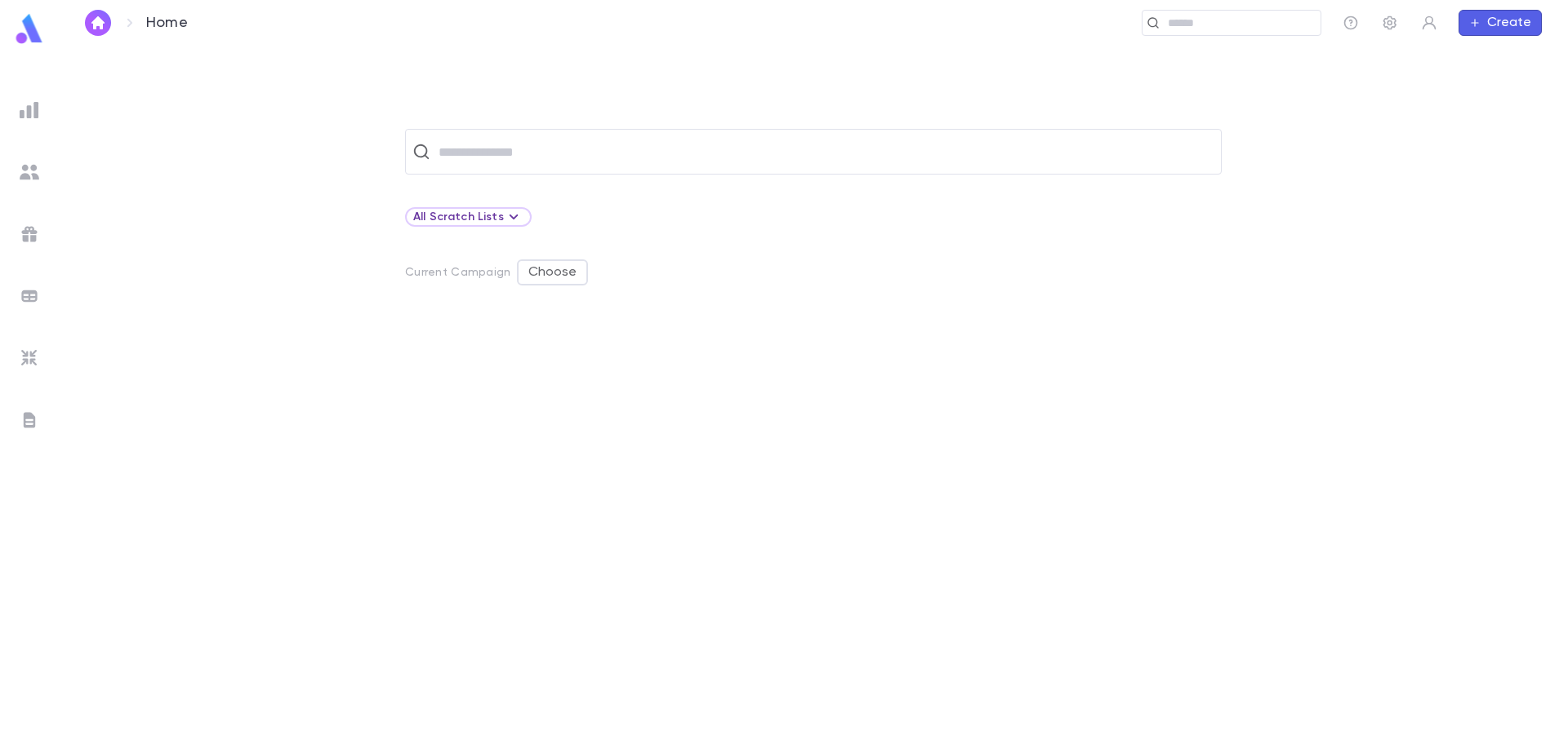
click at [746, 86] on div "​ All Scratch Lists Current Campaign Choose" at bounding box center [812, 394] width 1509 height 697
click at [494, 157] on input "text" at bounding box center [824, 152] width 781 height 31
click at [1388, 19] on icon "button" at bounding box center [1389, 23] width 17 height 17
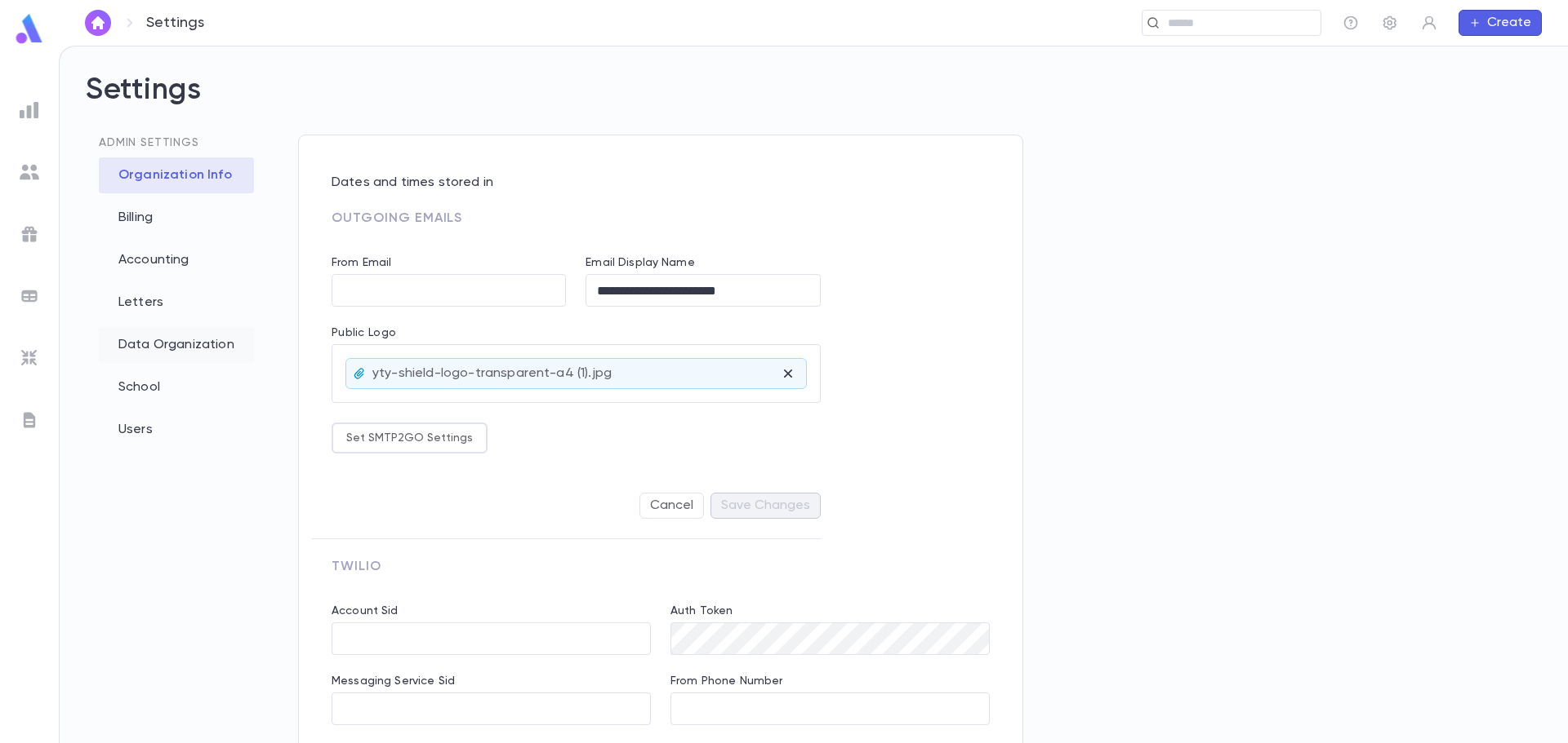
click at [166, 354] on div "Data Organization" at bounding box center [176, 345] width 155 height 36
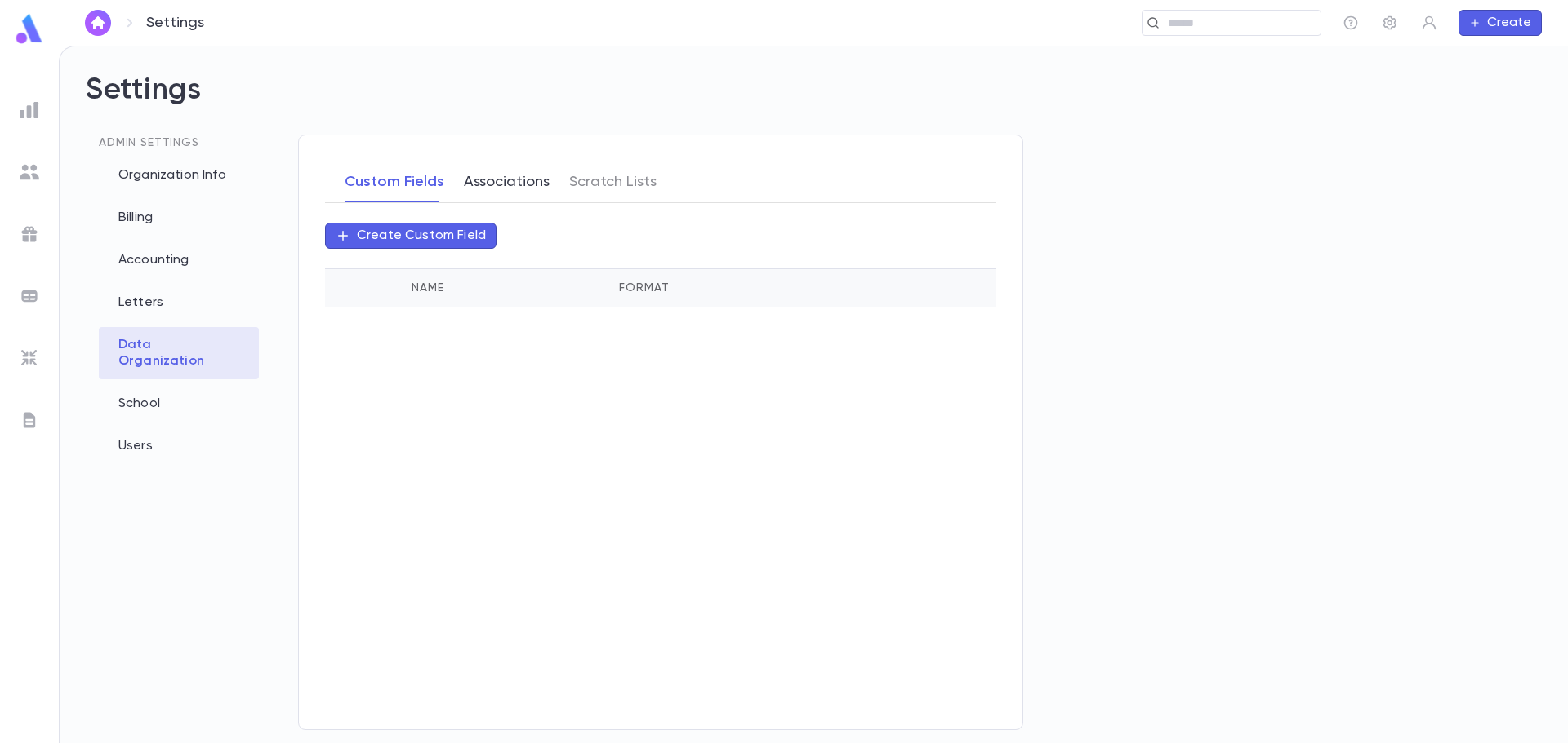
click at [479, 185] on button "Associations" at bounding box center [506, 181] width 85 height 41
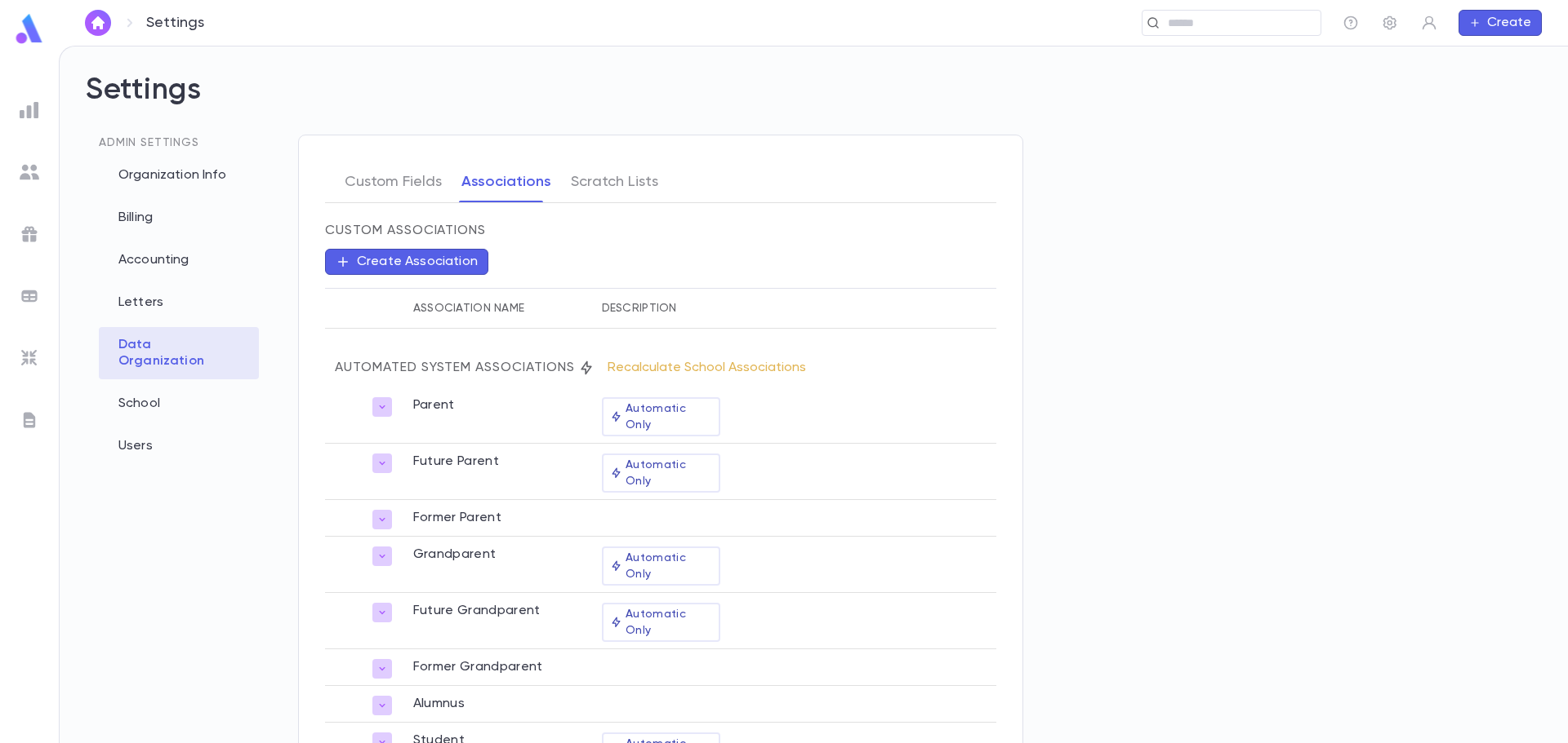
scroll to position [21, 0]
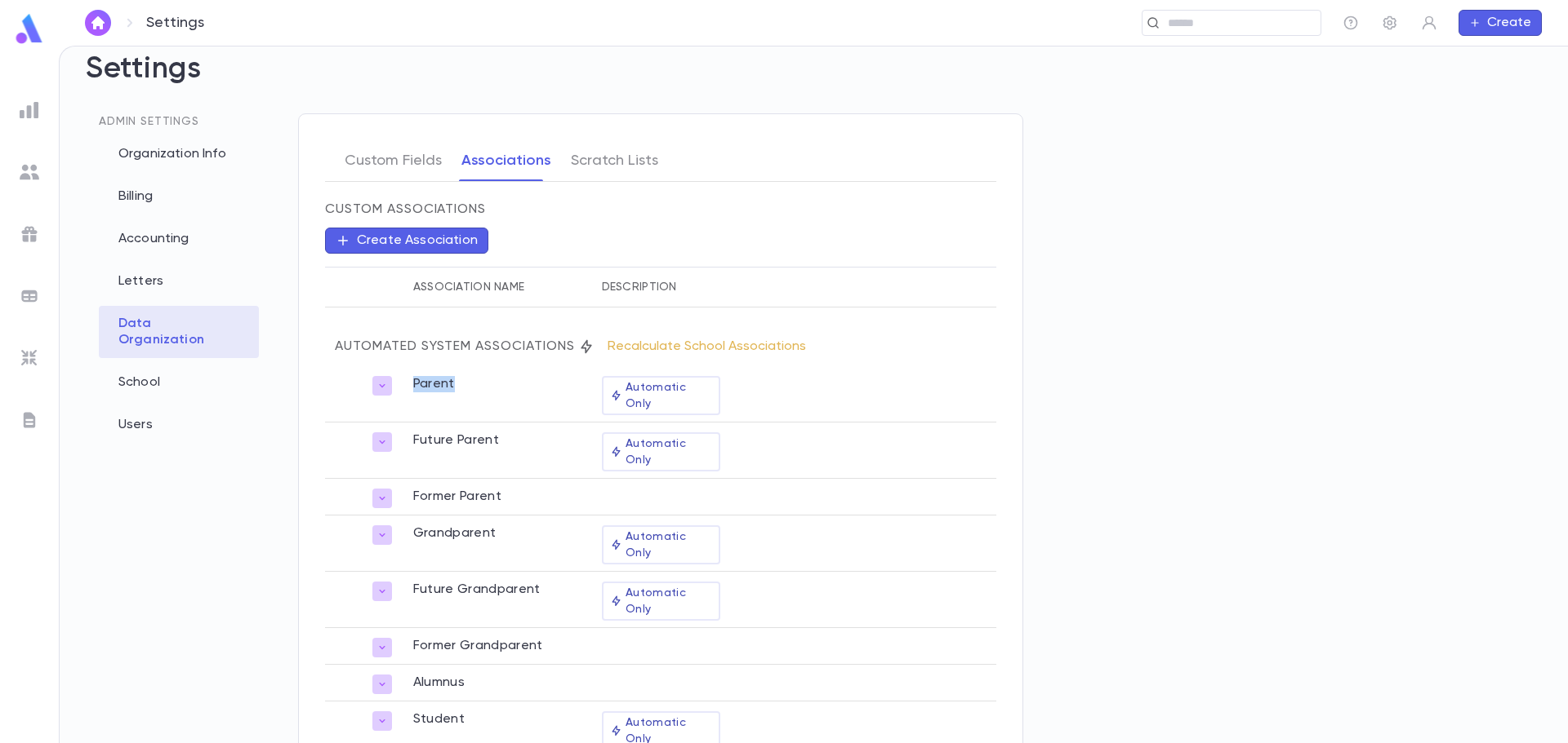
drag, startPoint x: 459, startPoint y: 382, endPoint x: 416, endPoint y: 383, distance: 43.0
click at [416, 383] on div "Parent" at bounding box center [498, 382] width 169 height 19
click at [504, 380] on div "Parent" at bounding box center [498, 382] width 169 height 19
click at [468, 672] on div "Alumnus" at bounding box center [498, 681] width 169 height 19
drag, startPoint x: 474, startPoint y: 618, endPoint x: 413, endPoint y: 613, distance: 61.2
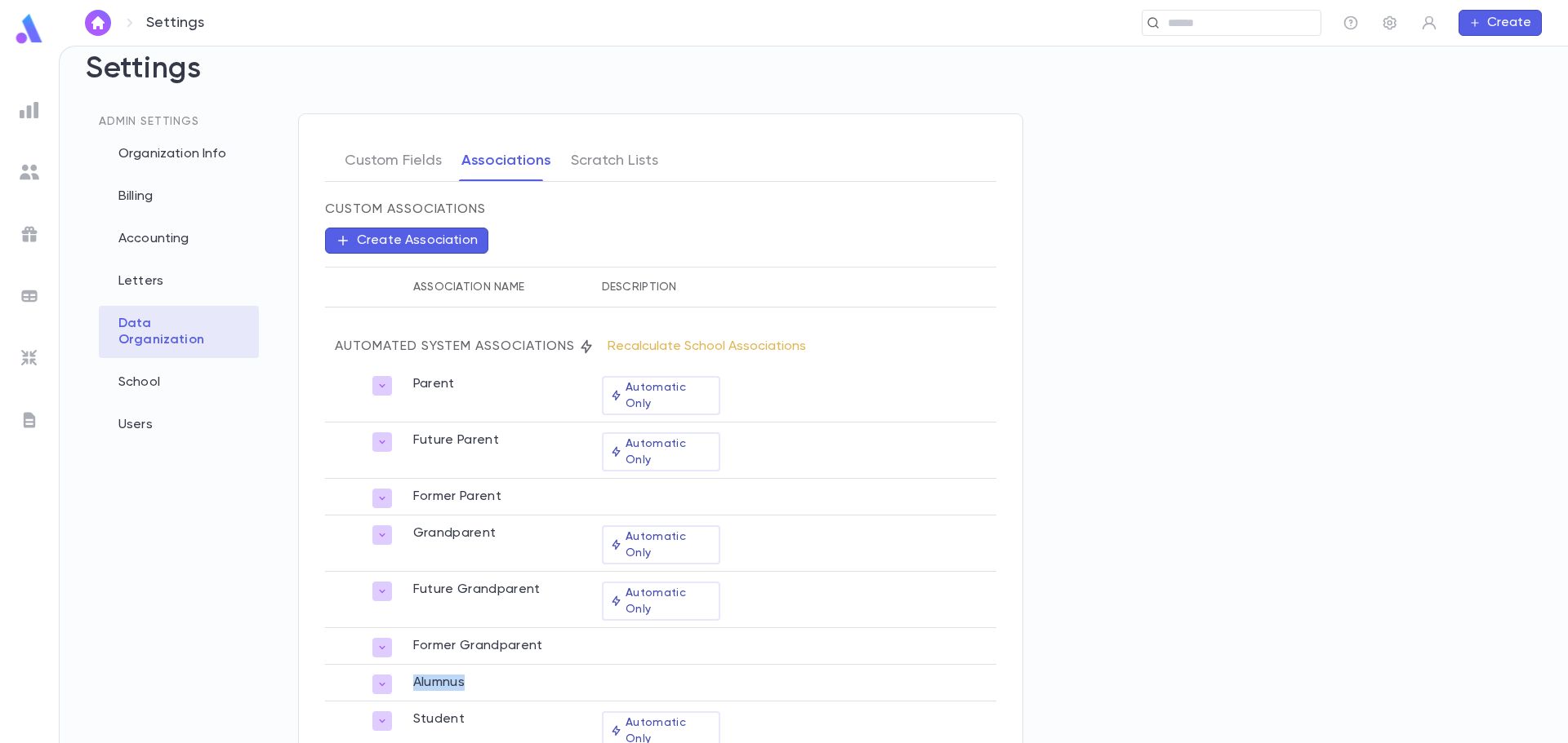
click at [413, 672] on div "Alumnus" at bounding box center [498, 681] width 169 height 19
click at [456, 672] on div "Alumnus" at bounding box center [498, 681] width 169 height 19
click at [478, 672] on div "Alumnus" at bounding box center [498, 681] width 169 height 19
drag, startPoint x: 474, startPoint y: 619, endPoint x: 410, endPoint y: 618, distance: 64.0
click at [410, 665] on td "Alumnus" at bounding box center [498, 684] width 188 height 37
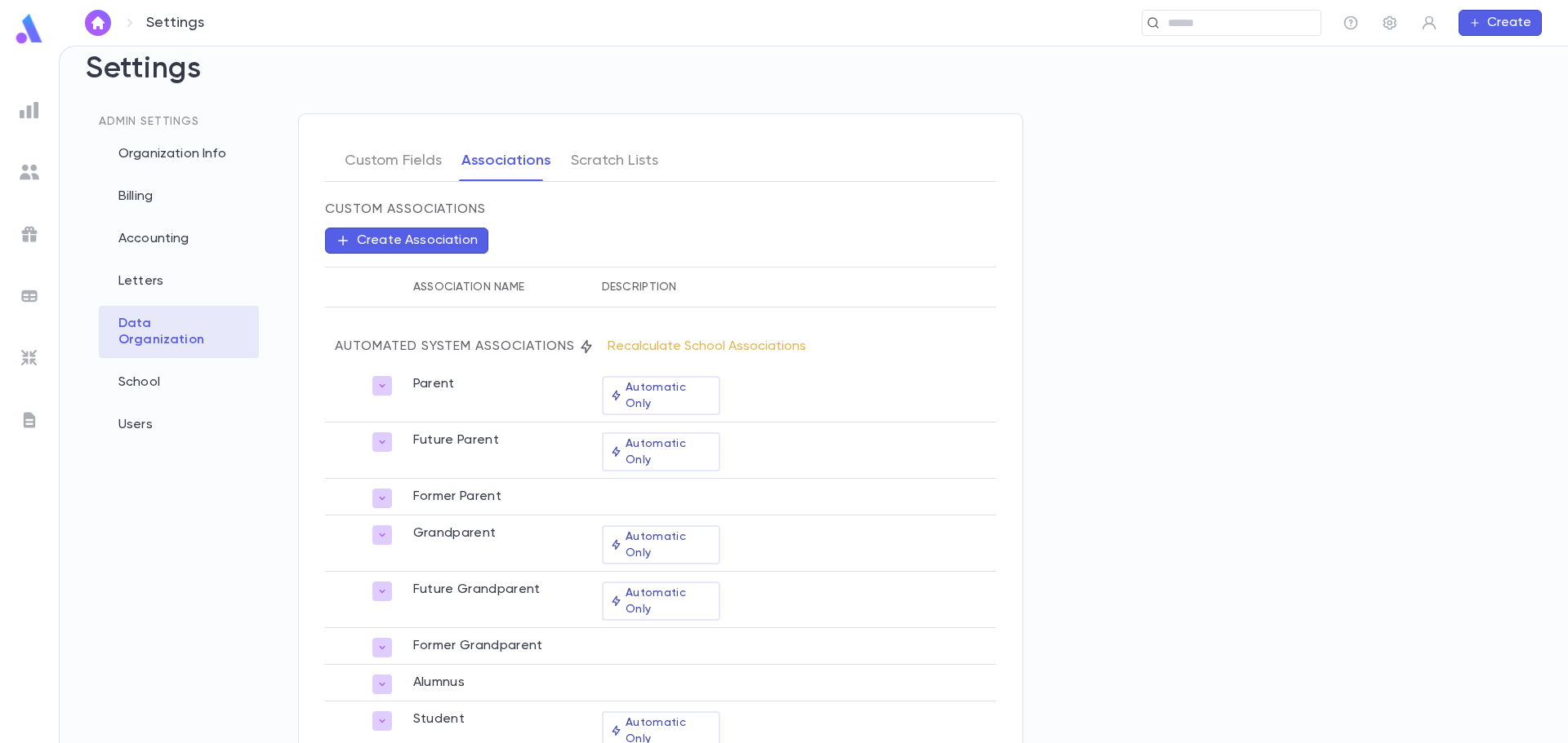
click at [470, 381] on div "Parent" at bounding box center [498, 382] width 169 height 19
click at [519, 672] on div "Alumnus" at bounding box center [498, 681] width 169 height 19
drag, startPoint x: 473, startPoint y: 619, endPoint x: 417, endPoint y: 620, distance: 56.0
click at [417, 672] on div "Alumnus" at bounding box center [498, 681] width 169 height 19
click at [31, 169] on img at bounding box center [29, 172] width 19 height 19
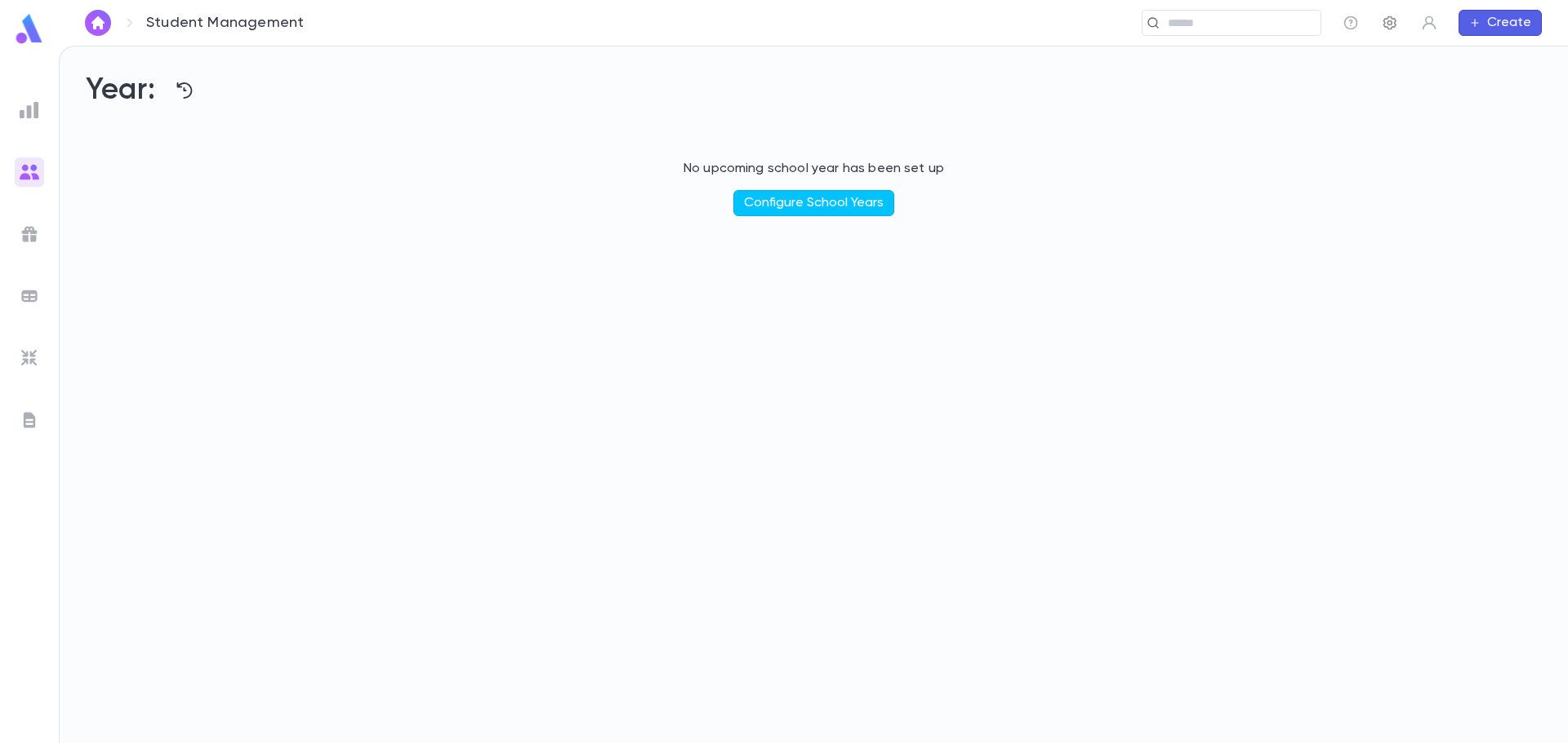
click at [1392, 22] on icon "button" at bounding box center [1389, 23] width 17 height 17
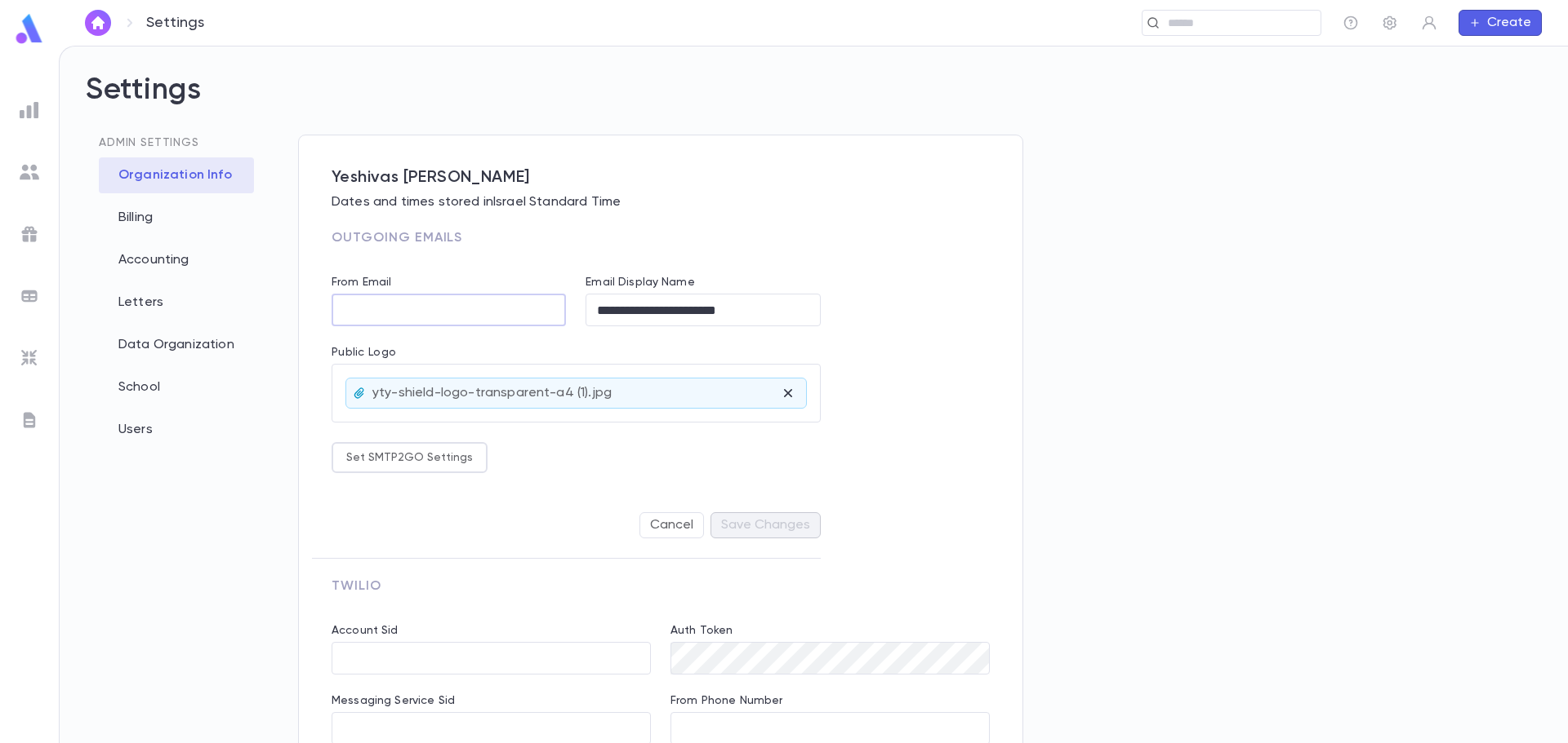
click at [344, 304] on input "From Email" at bounding box center [448, 310] width 234 height 32
click at [434, 455] on button "Set SMTP2GO Settings" at bounding box center [409, 458] width 156 height 31
type input "**********"
click at [597, 457] on div at bounding box center [784, 371] width 1568 height 743
click at [383, 317] on input "From Email" at bounding box center [448, 310] width 234 height 32
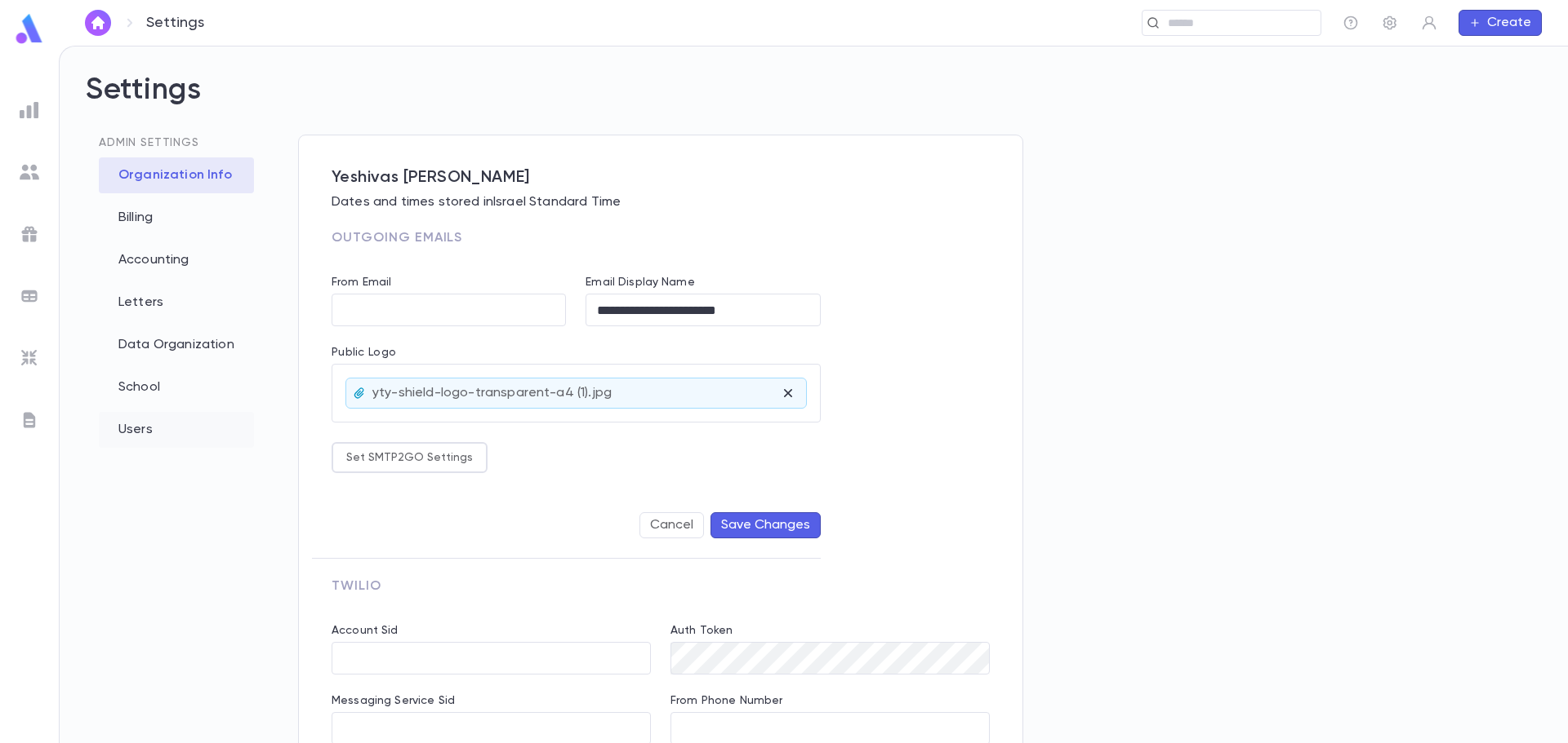
drag, startPoint x: 139, startPoint y: 433, endPoint x: 152, endPoint y: 433, distance: 13.0
click at [141, 433] on div "Users" at bounding box center [176, 429] width 155 height 36
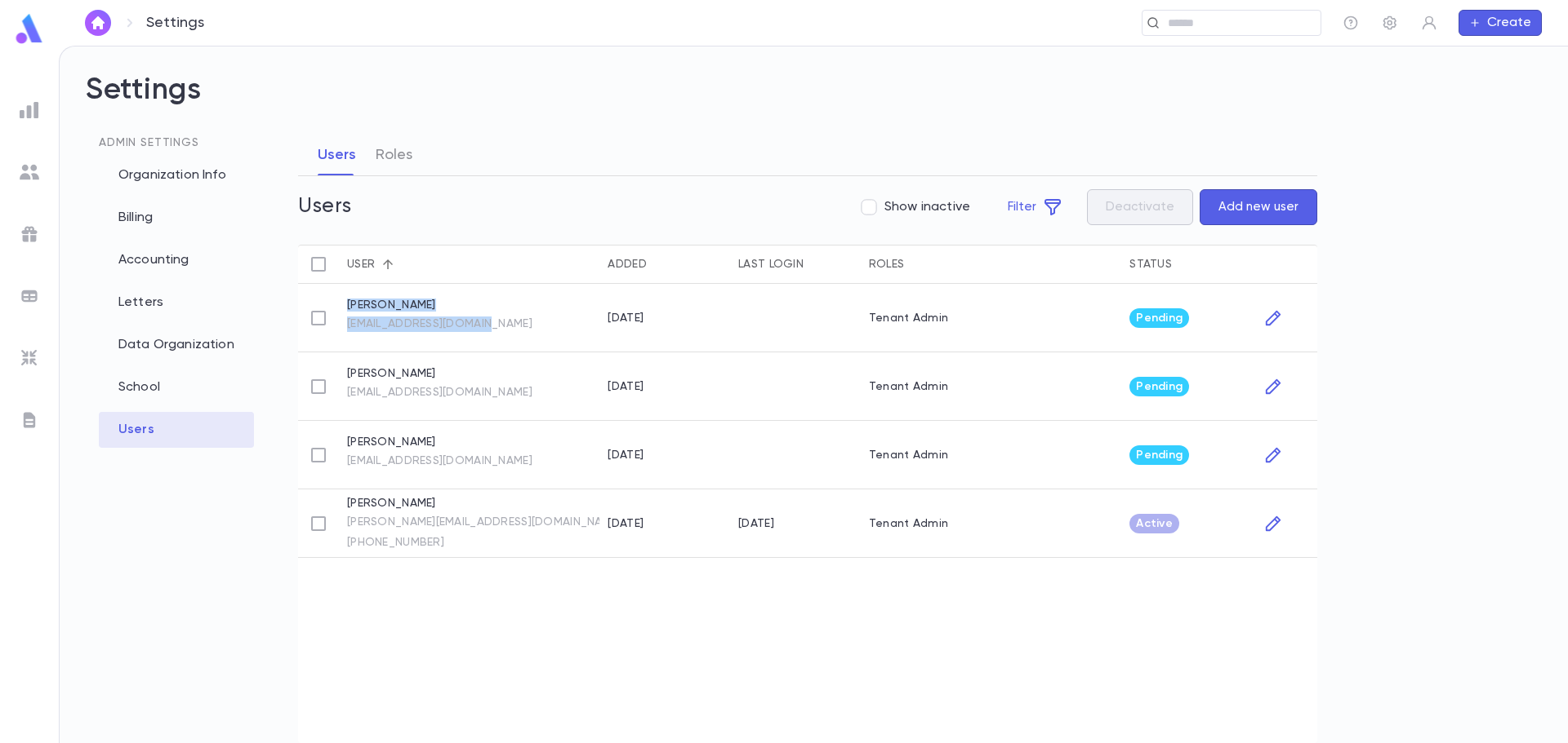
click at [330, 331] on div "Chaim Leib Belsky cbelsky@yeshivasty.org 9/30/2025 Tenant Admin Pending" at bounding box center [807, 318] width 1019 height 69
click at [389, 395] on link "tuition@yeshivastiferesyisroel.org" at bounding box center [439, 393] width 186 height 16
drag, startPoint x: 542, startPoint y: 392, endPoint x: 344, endPoint y: 395, distance: 198.0
click at [344, 395] on div "Tzvi Fried tuition@yeshivastiferesyisroel.org" at bounding box center [469, 387] width 261 height 69
click at [635, 411] on div "[DATE]" at bounding box center [665, 387] width 131 height 69
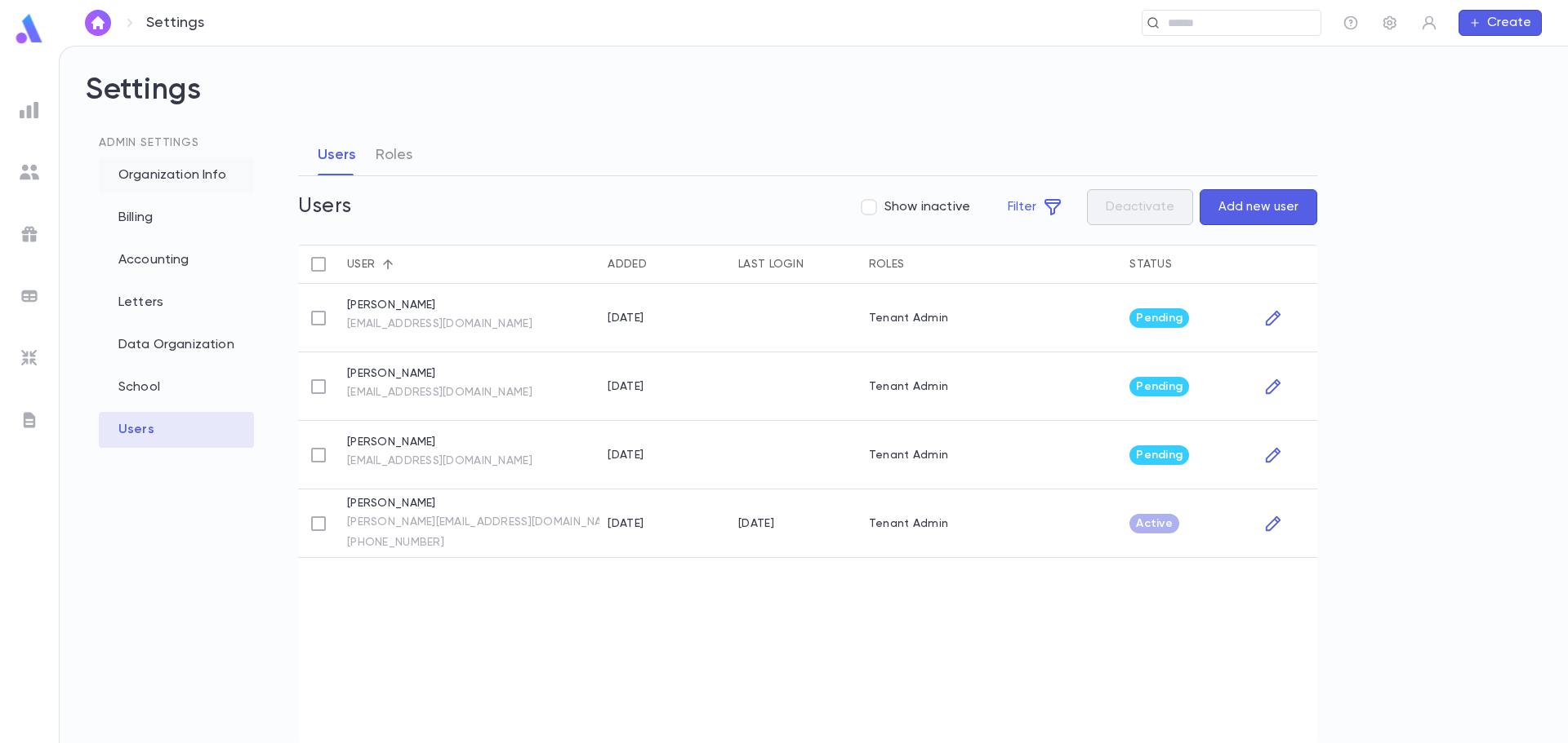
click at [172, 179] on div "Organization Info" at bounding box center [176, 175] width 155 height 36
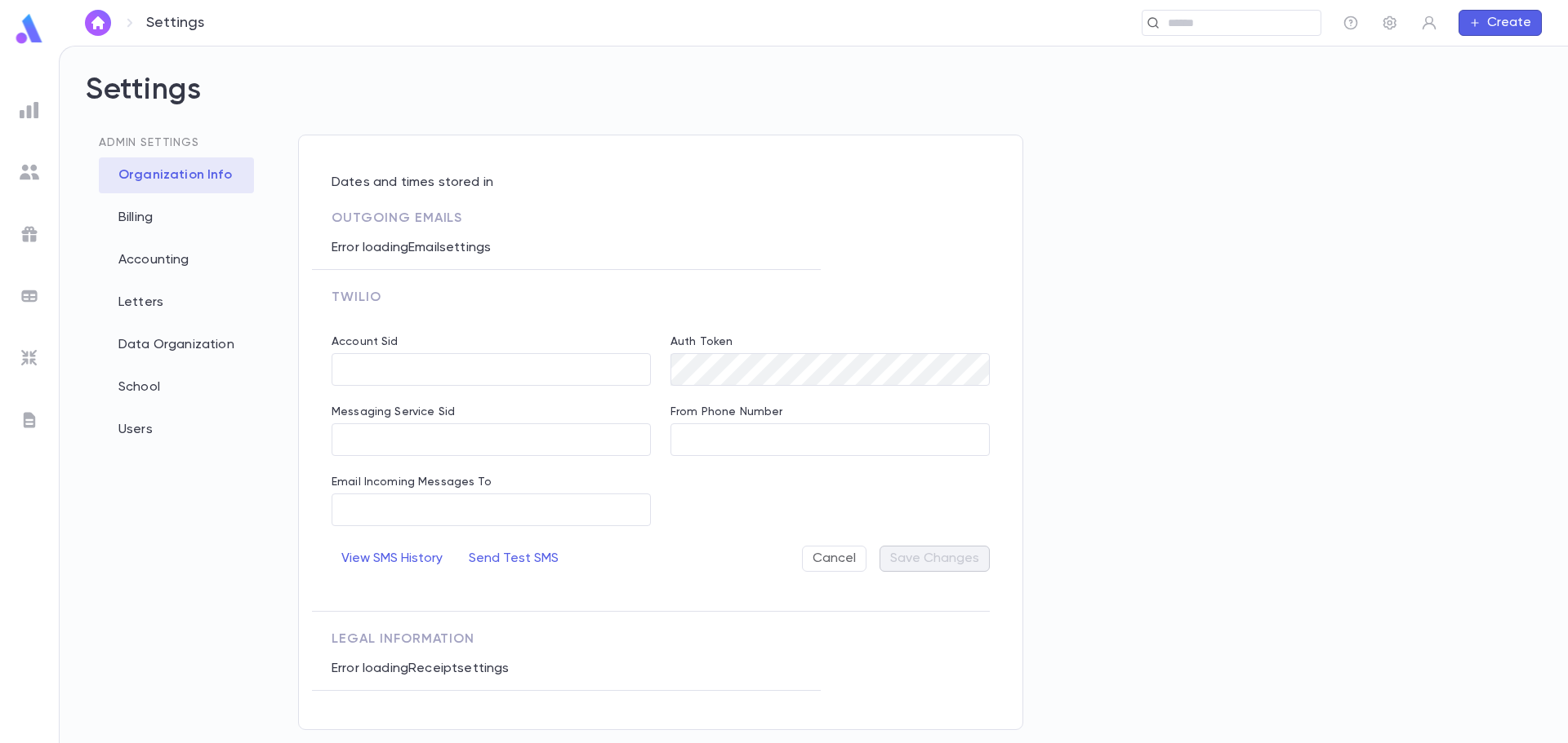
type input "**********"
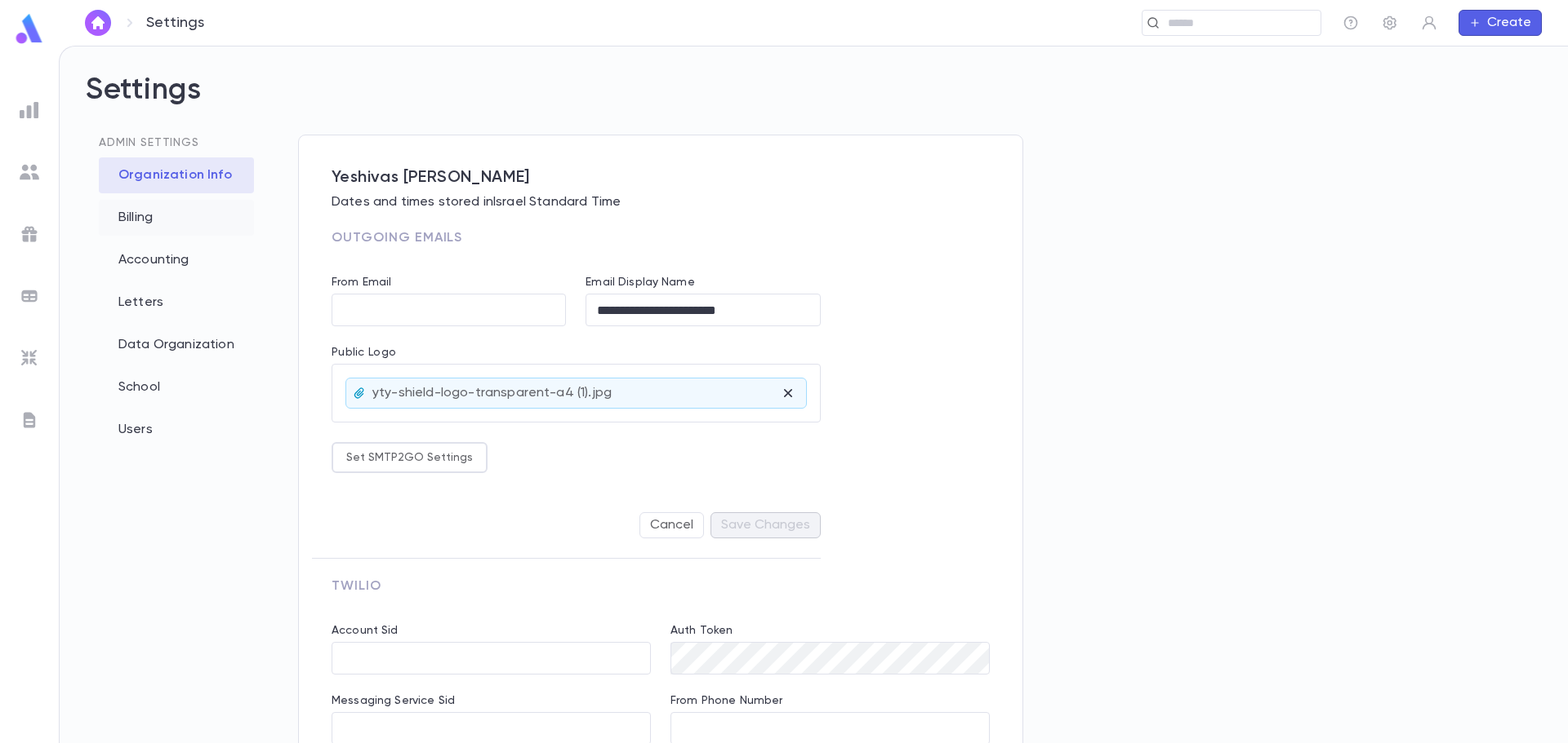
click at [136, 216] on div "Billing" at bounding box center [176, 218] width 155 height 36
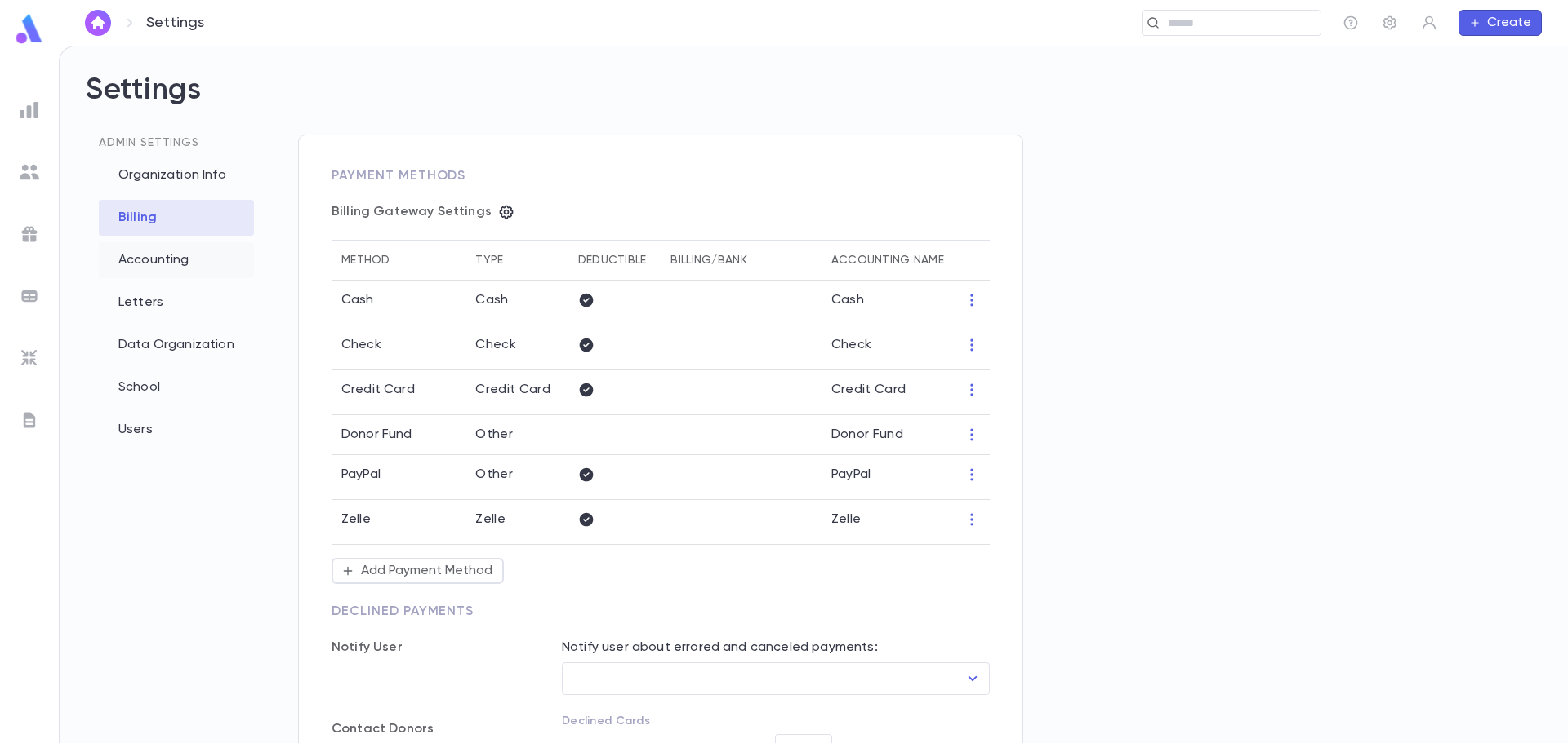
click at [174, 264] on div "Accounting" at bounding box center [176, 260] width 155 height 36
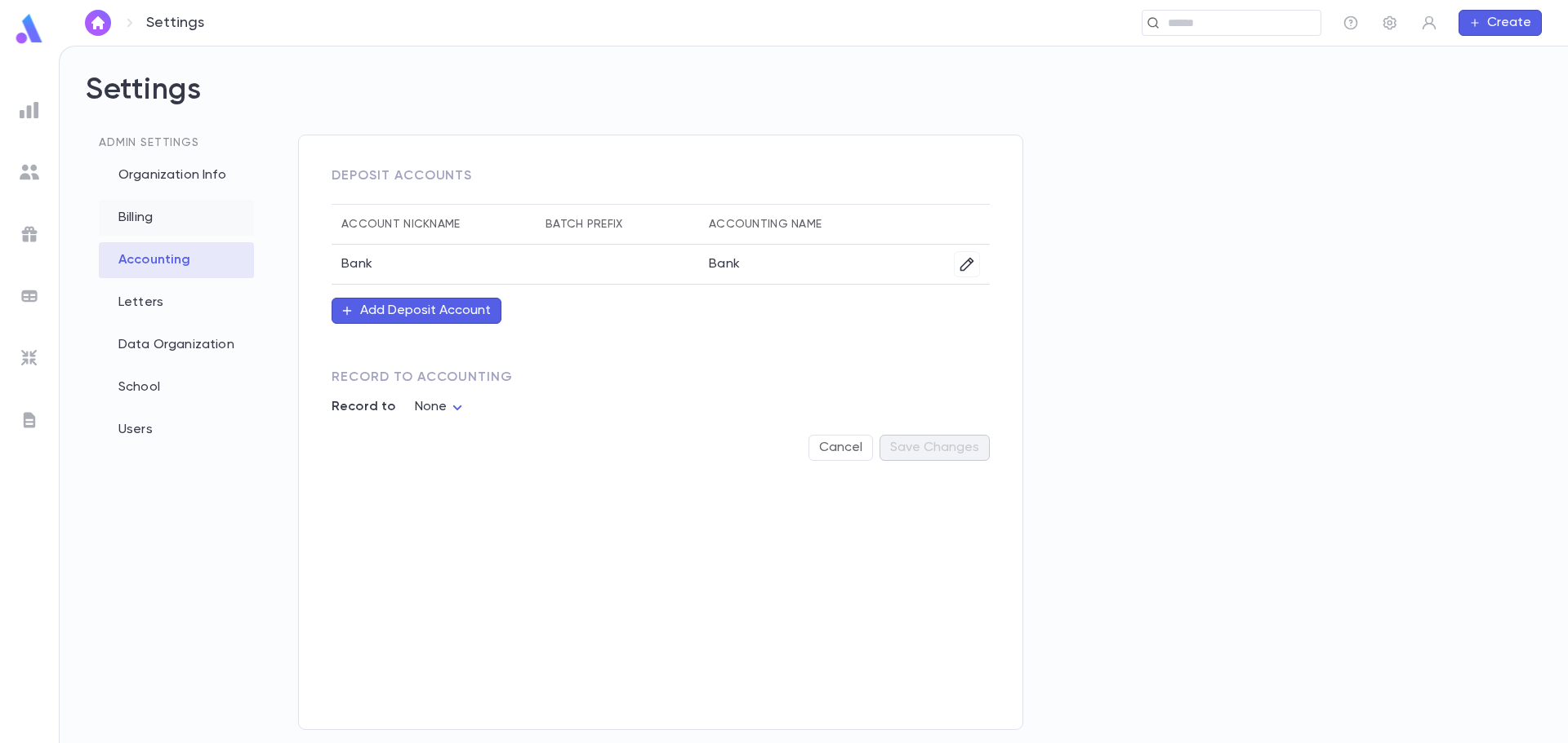
click at [173, 229] on div "Billing" at bounding box center [176, 218] width 155 height 36
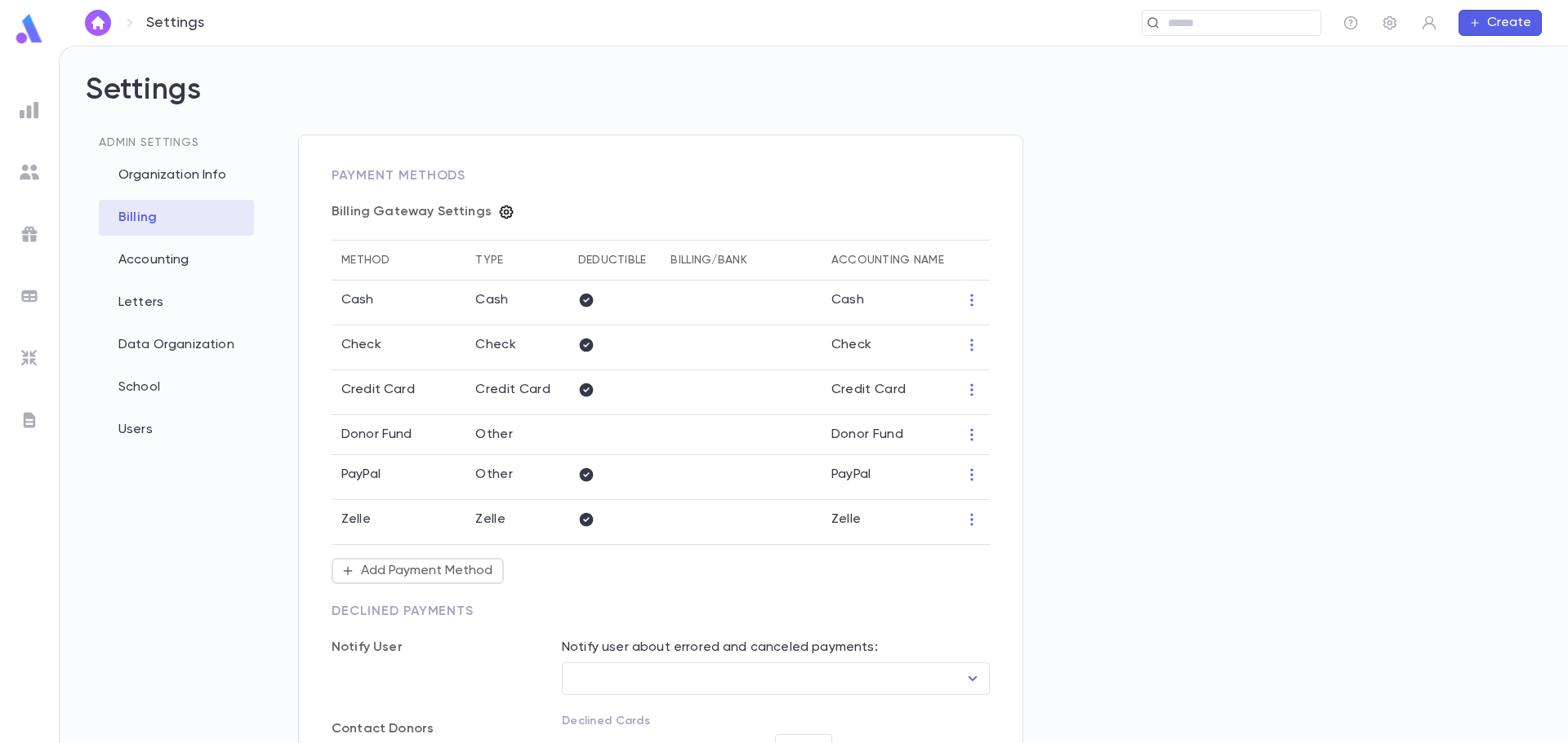
click at [500, 213] on icon "button" at bounding box center [506, 212] width 17 height 17
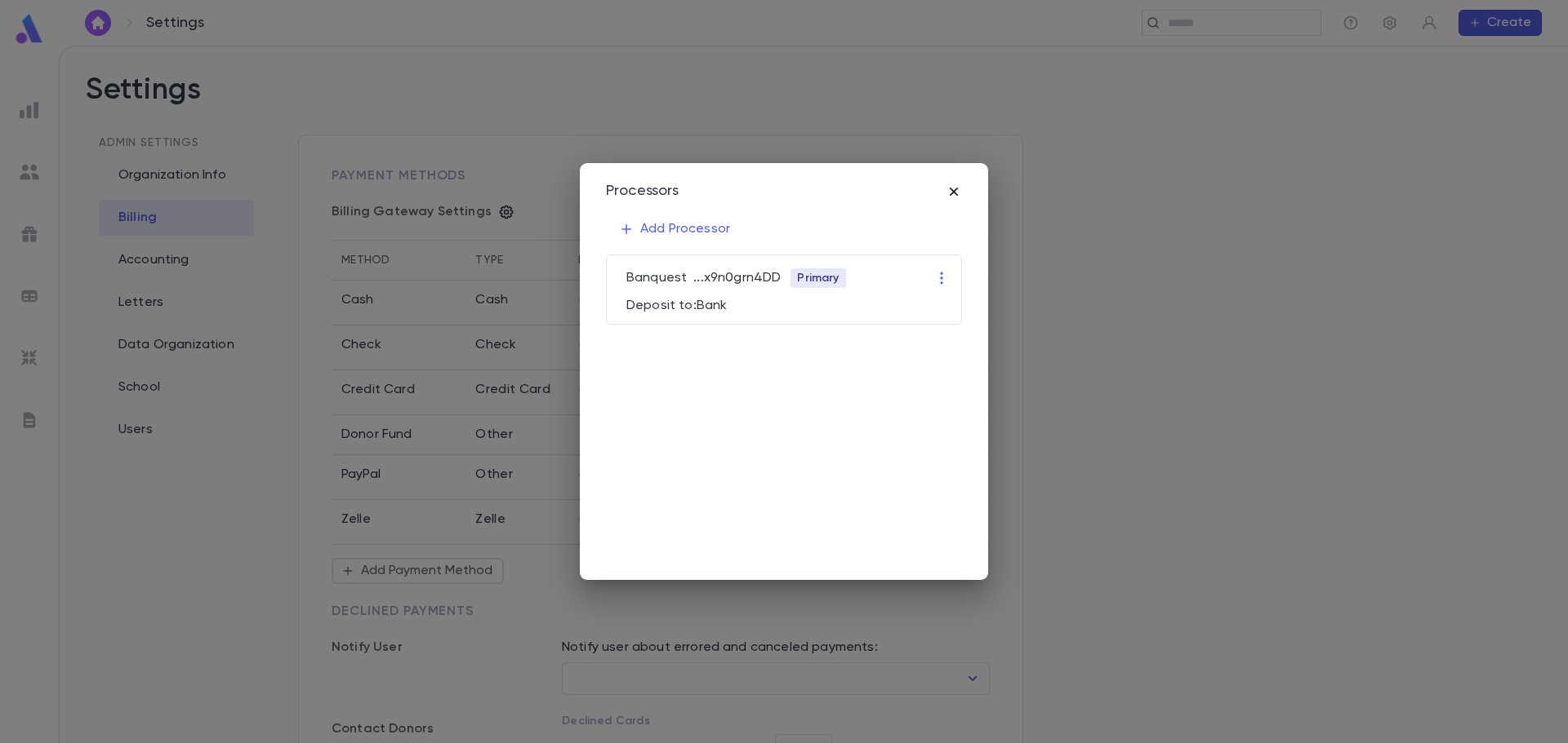
click at [952, 193] on icon "button" at bounding box center [954, 191] width 8 height 8
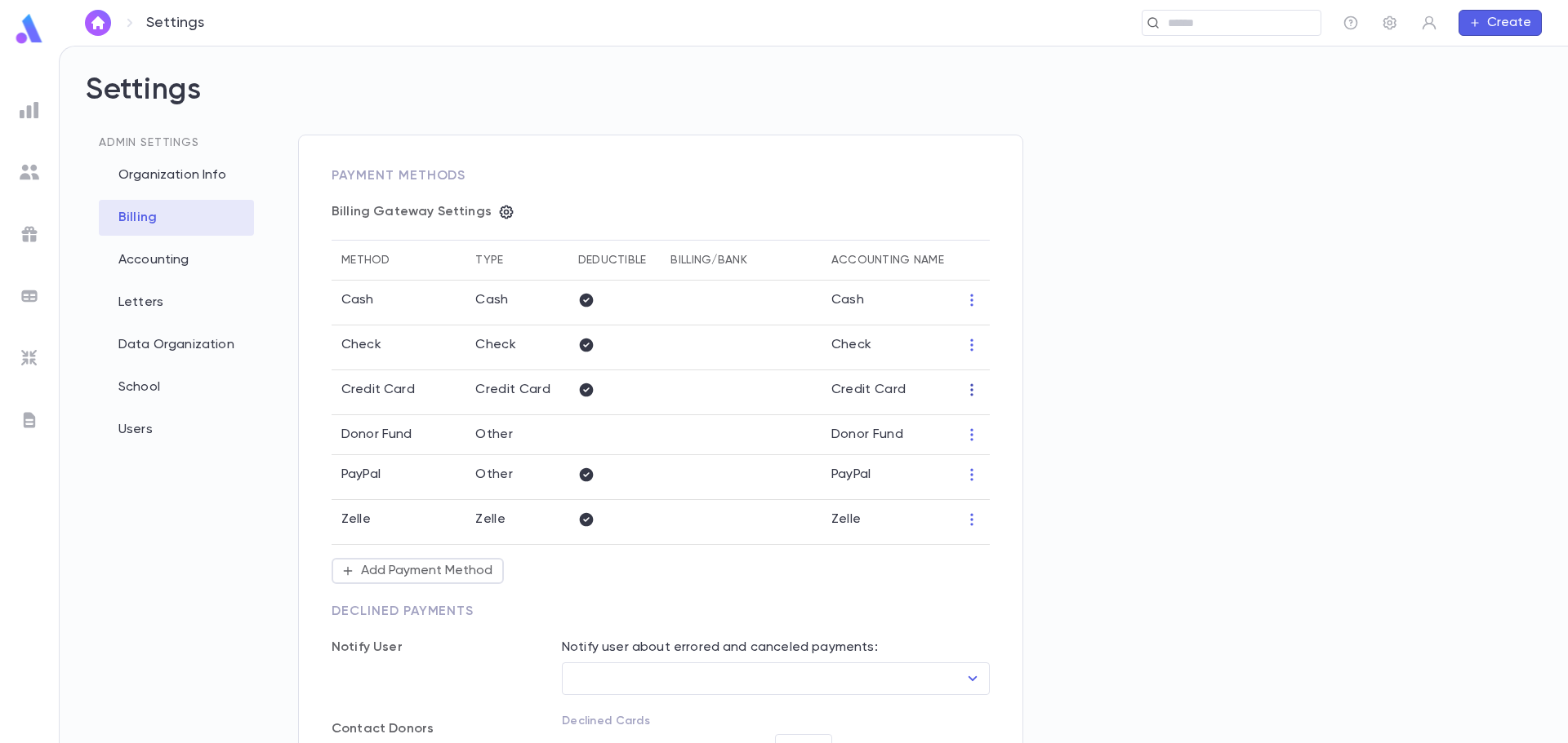
click at [970, 389] on icon "button" at bounding box center [972, 389] width 17 height 17
click at [1001, 415] on li "Edit" at bounding box center [1003, 417] width 71 height 26
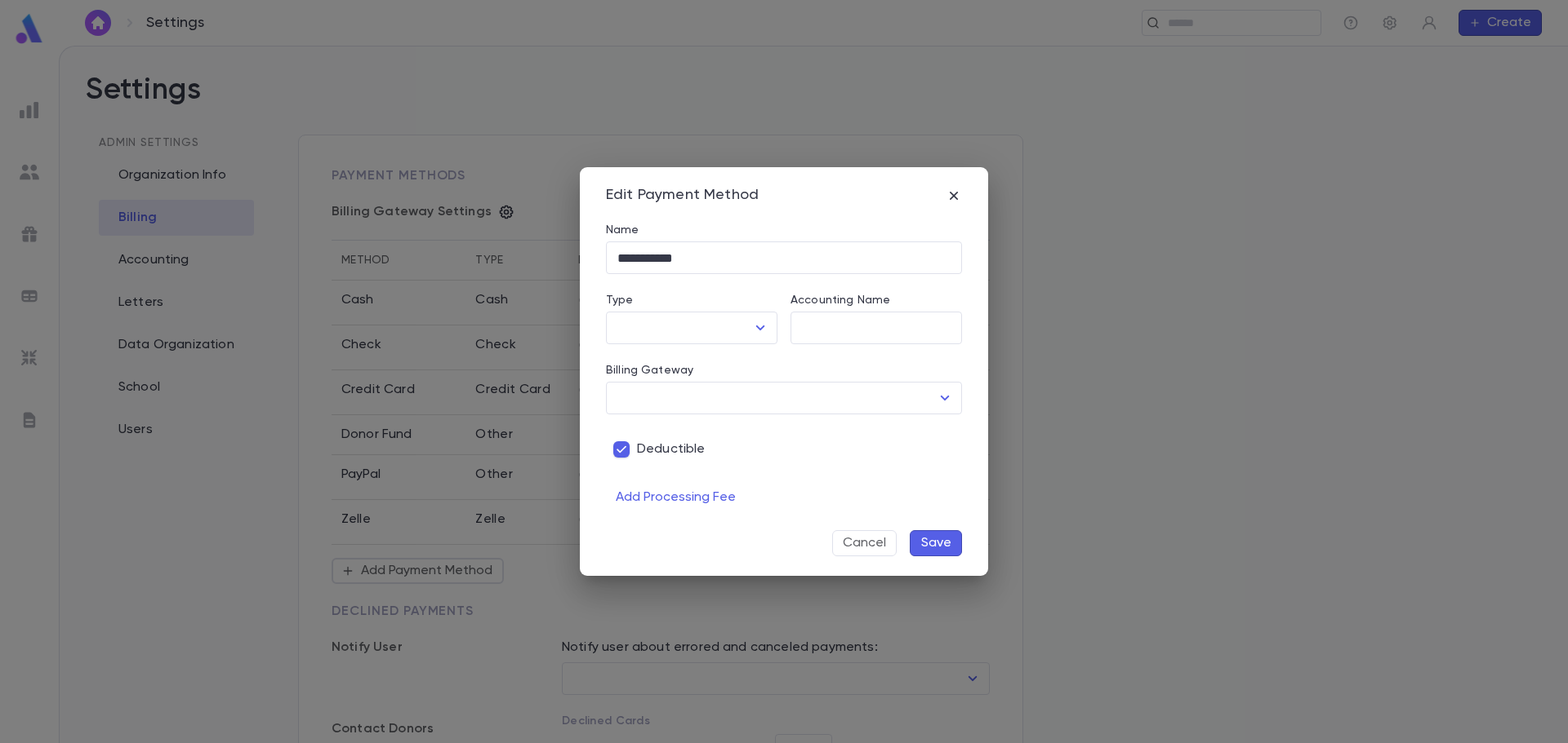
type input "**********"
click at [943, 538] on button "Save" at bounding box center [936, 544] width 52 height 26
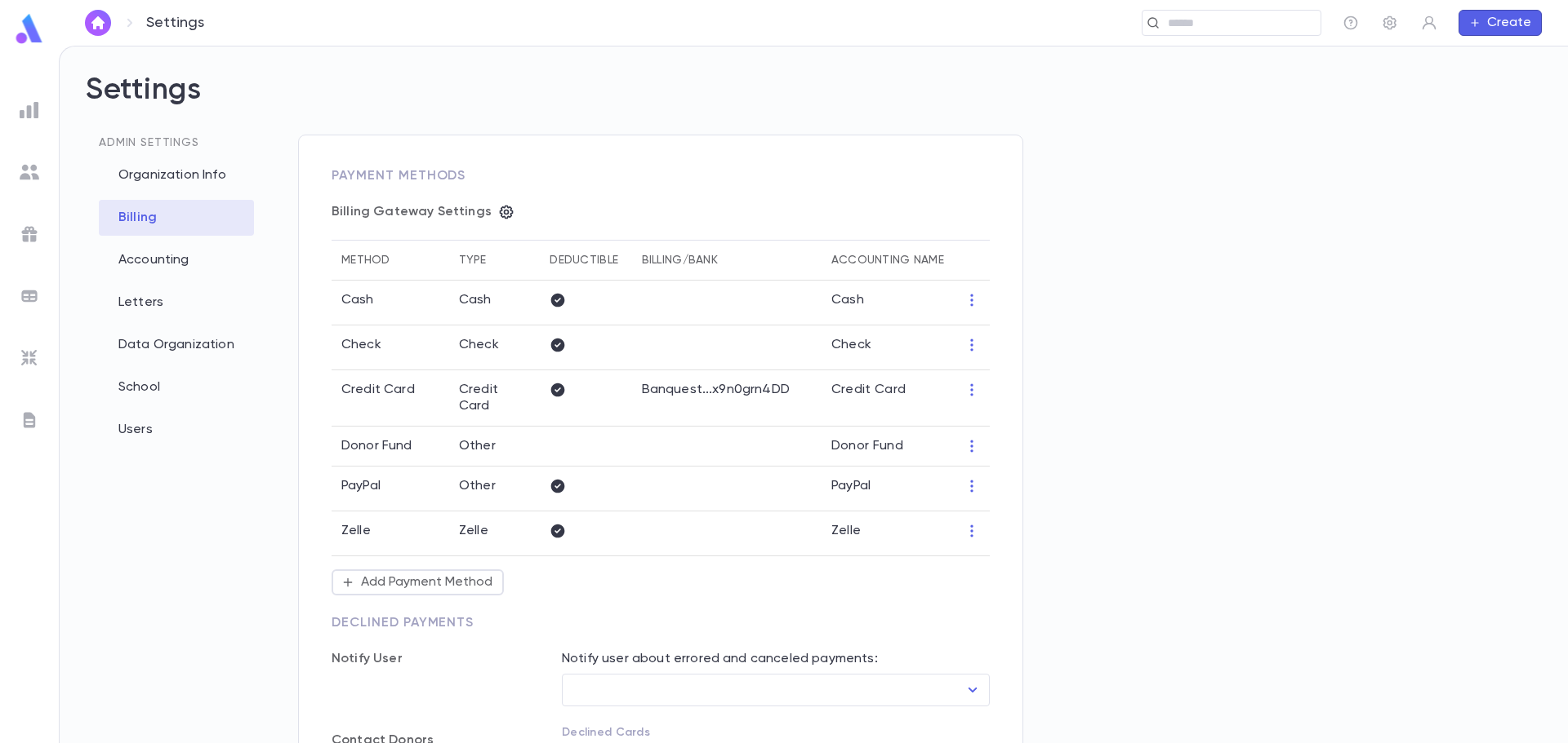
click at [1502, 34] on button "Create" at bounding box center [1500, 23] width 84 height 26
click at [1497, 111] on li "Payment" at bounding box center [1504, 107] width 84 height 26
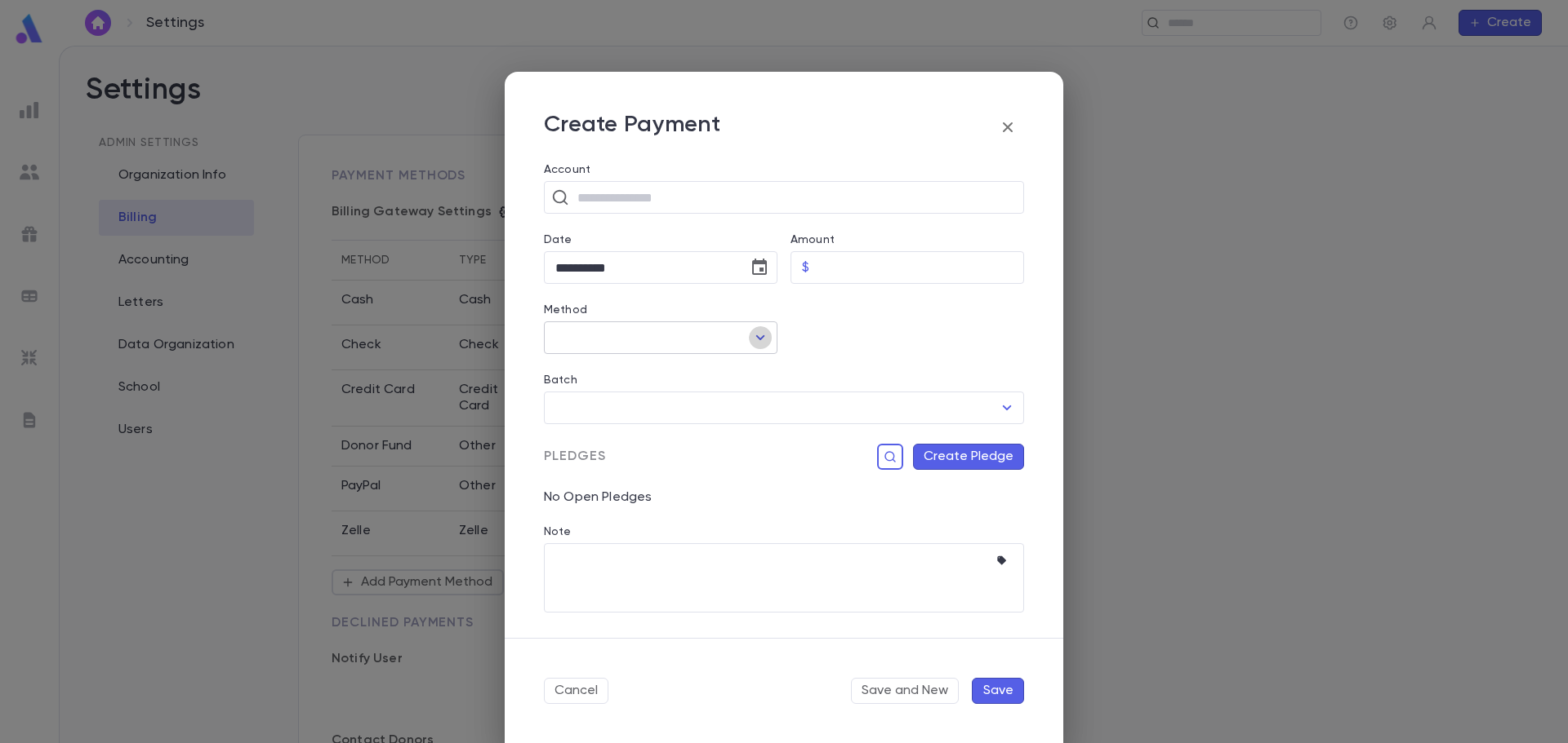
click at [759, 334] on icon "Open" at bounding box center [760, 338] width 19 height 19
click at [603, 432] on li "Credit Card" at bounding box center [661, 426] width 234 height 26
type input "**********"
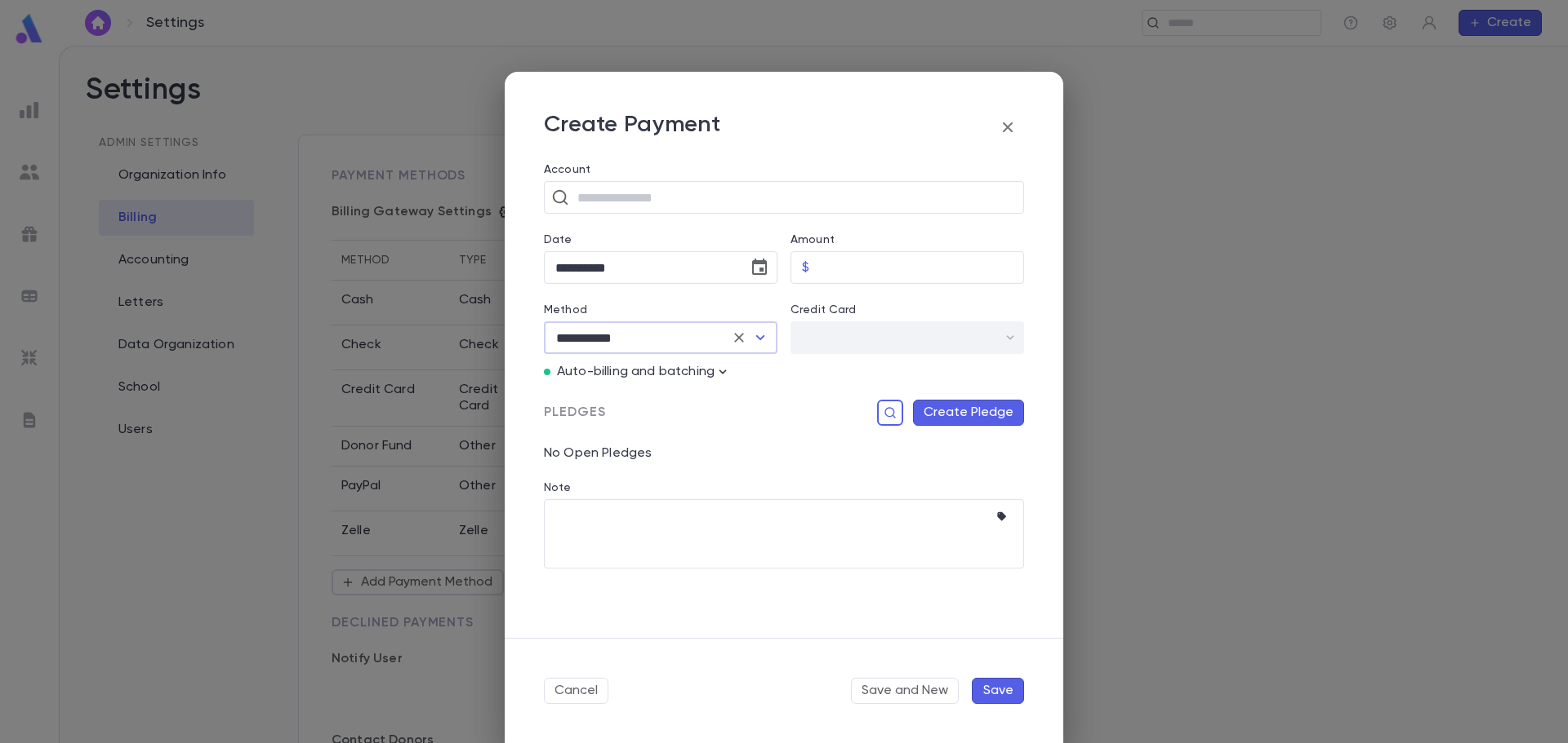
click at [1010, 332] on div "​" at bounding box center [907, 337] width 234 height 32
drag, startPoint x: 1009, startPoint y: 340, endPoint x: 755, endPoint y: 333, distance: 254.1
click at [1009, 341] on div "​" at bounding box center [907, 337] width 234 height 32
click at [634, 203] on input "text" at bounding box center [795, 198] width 445 height 31
click at [1010, 133] on icon "button" at bounding box center [1008, 127] width 19 height 19
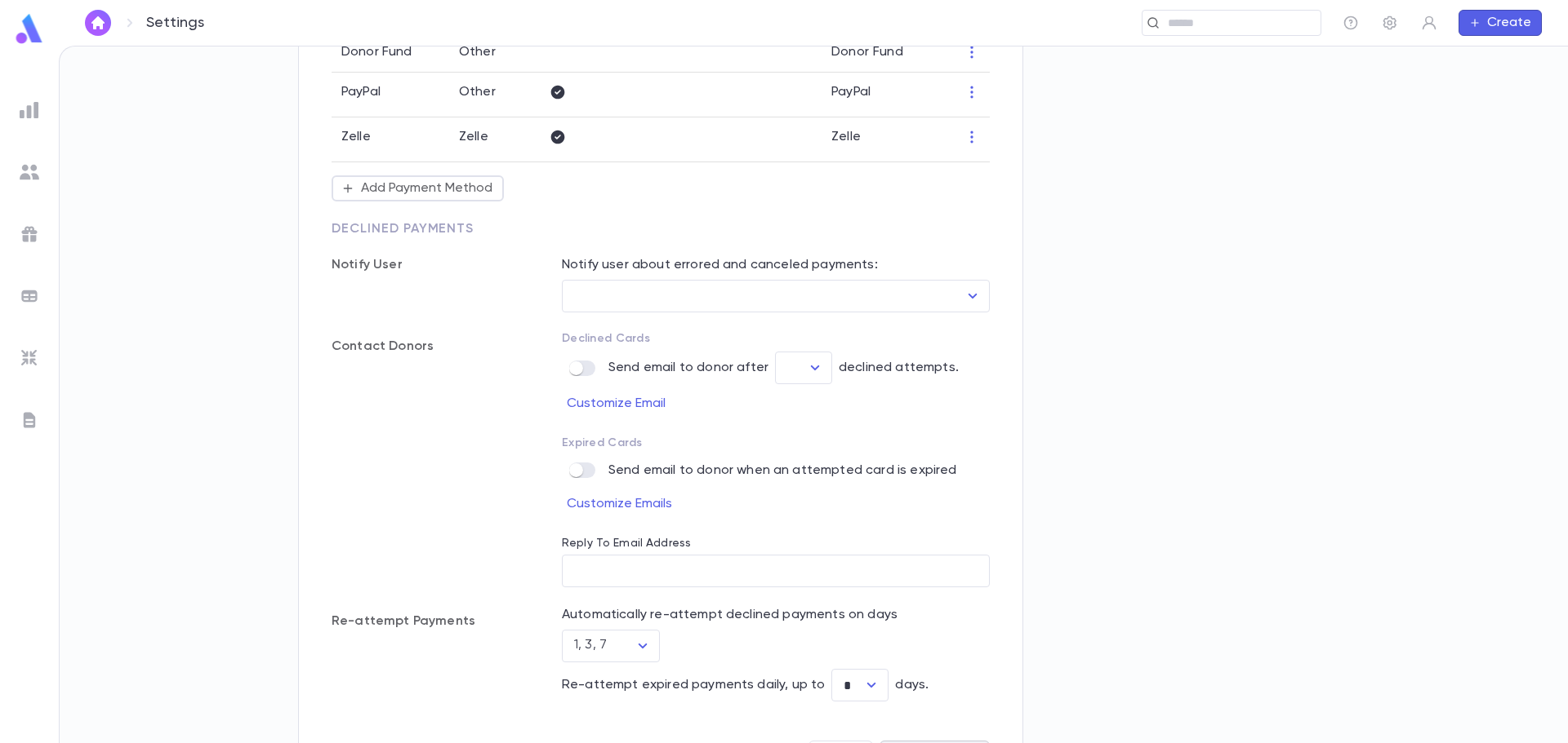
scroll to position [450, 0]
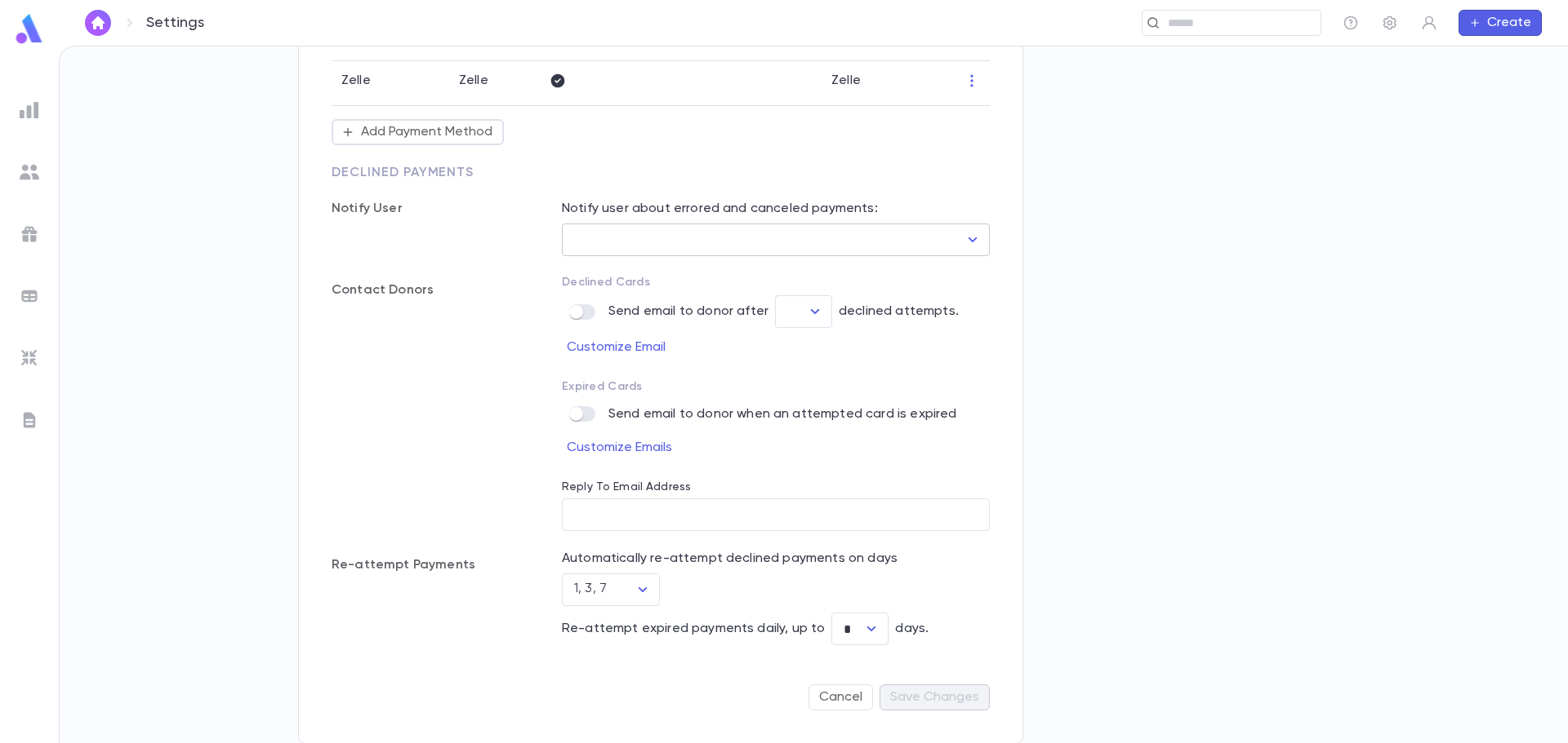
click at [970, 238] on icon "Open" at bounding box center [973, 240] width 9 height 5
click at [969, 208] on p "Notify user about errored and canceled payments:" at bounding box center [776, 208] width 428 height 17
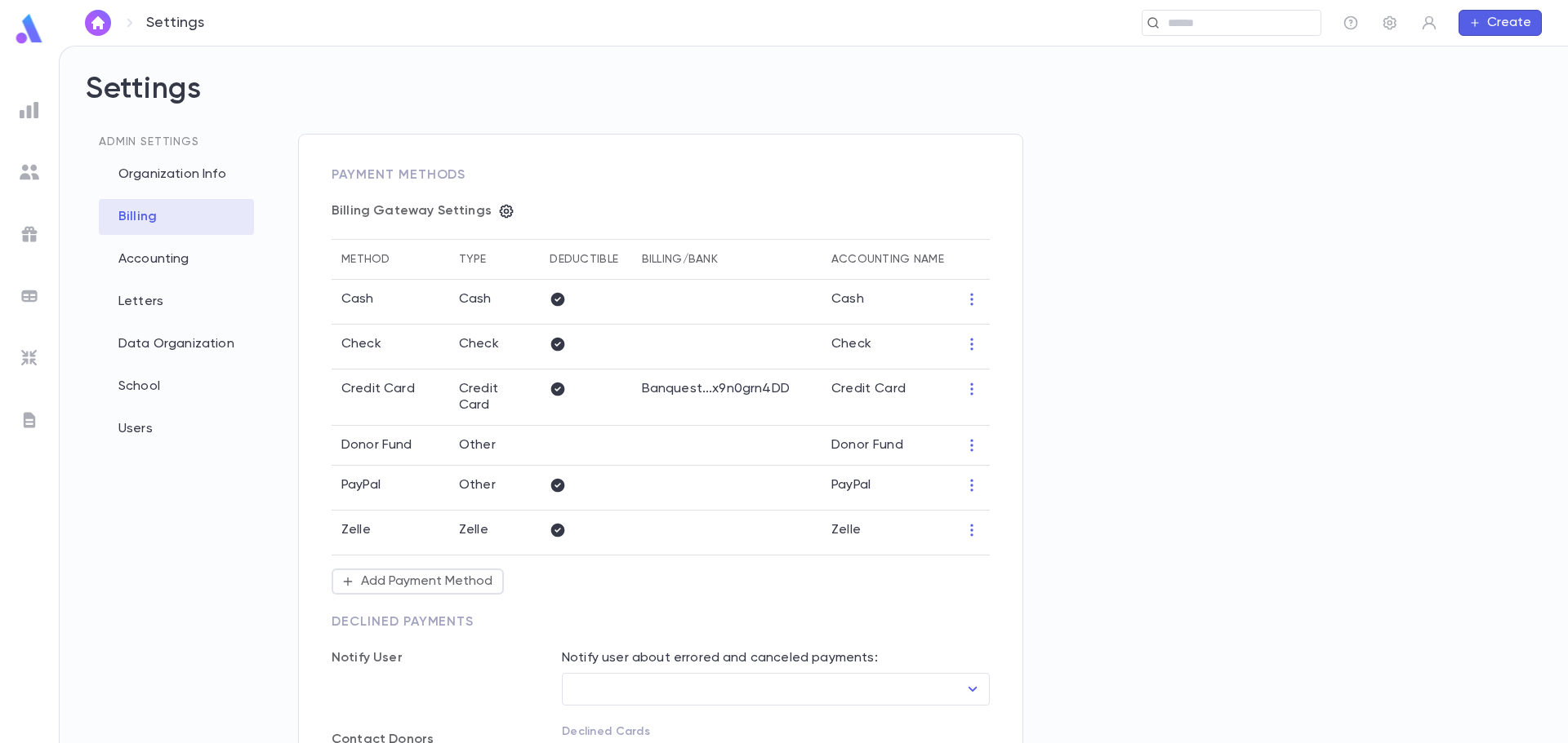
scroll to position [0, 0]
click at [132, 442] on div "Users" at bounding box center [176, 429] width 155 height 36
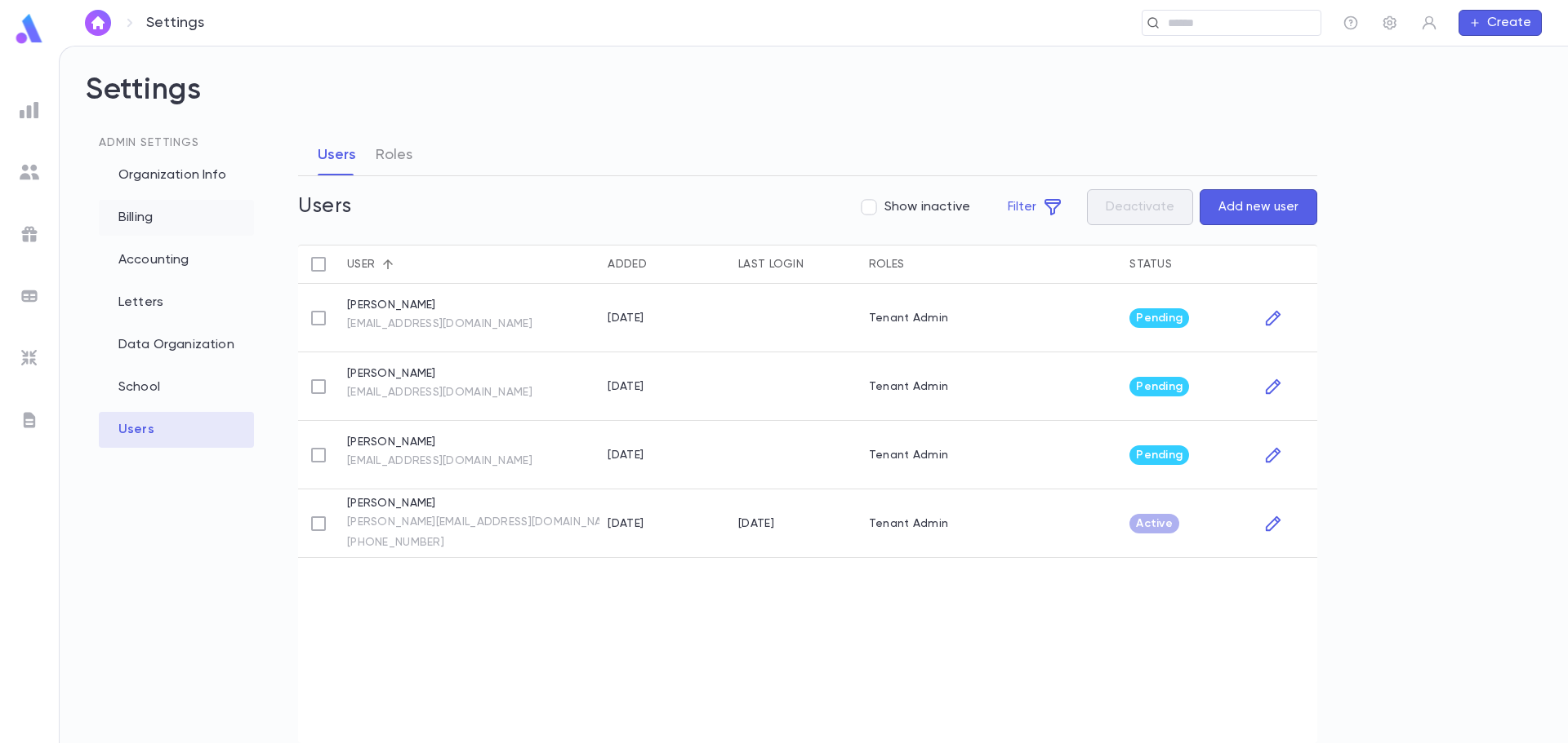
click at [142, 213] on div "Billing" at bounding box center [176, 218] width 155 height 36
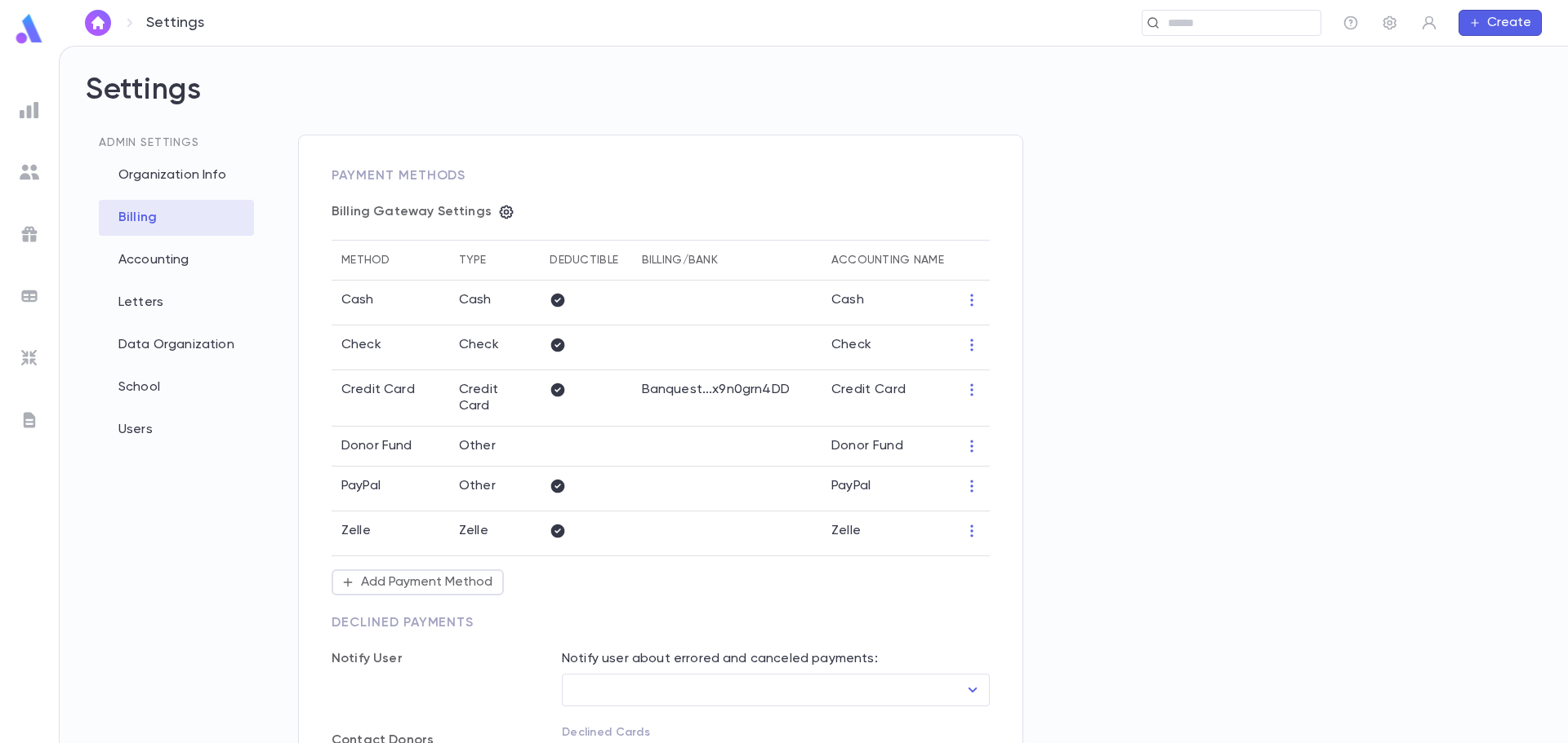
scroll to position [327, 0]
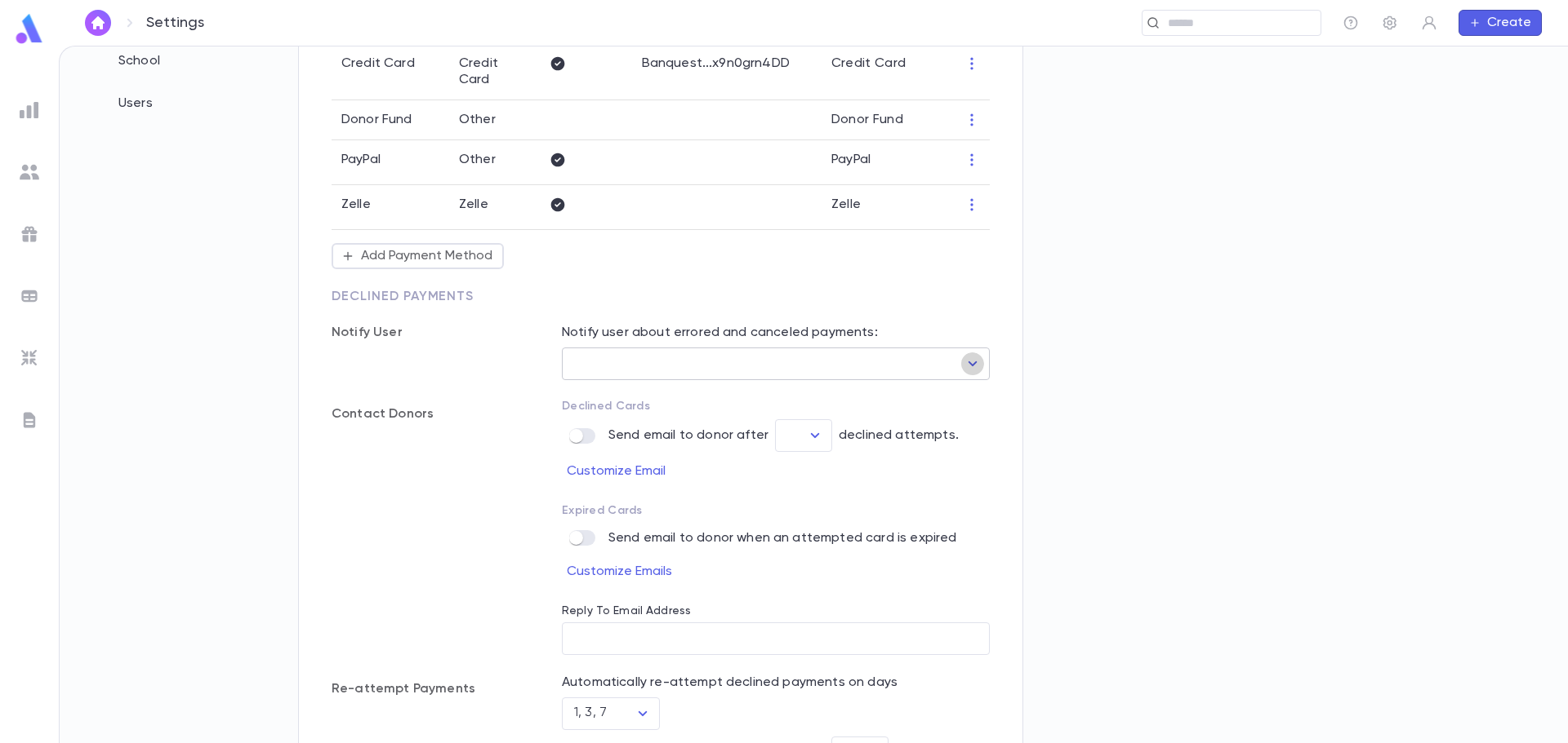
click at [975, 367] on icon "Open" at bounding box center [973, 364] width 19 height 19
click at [507, 339] on p "Notify User" at bounding box center [430, 333] width 198 height 17
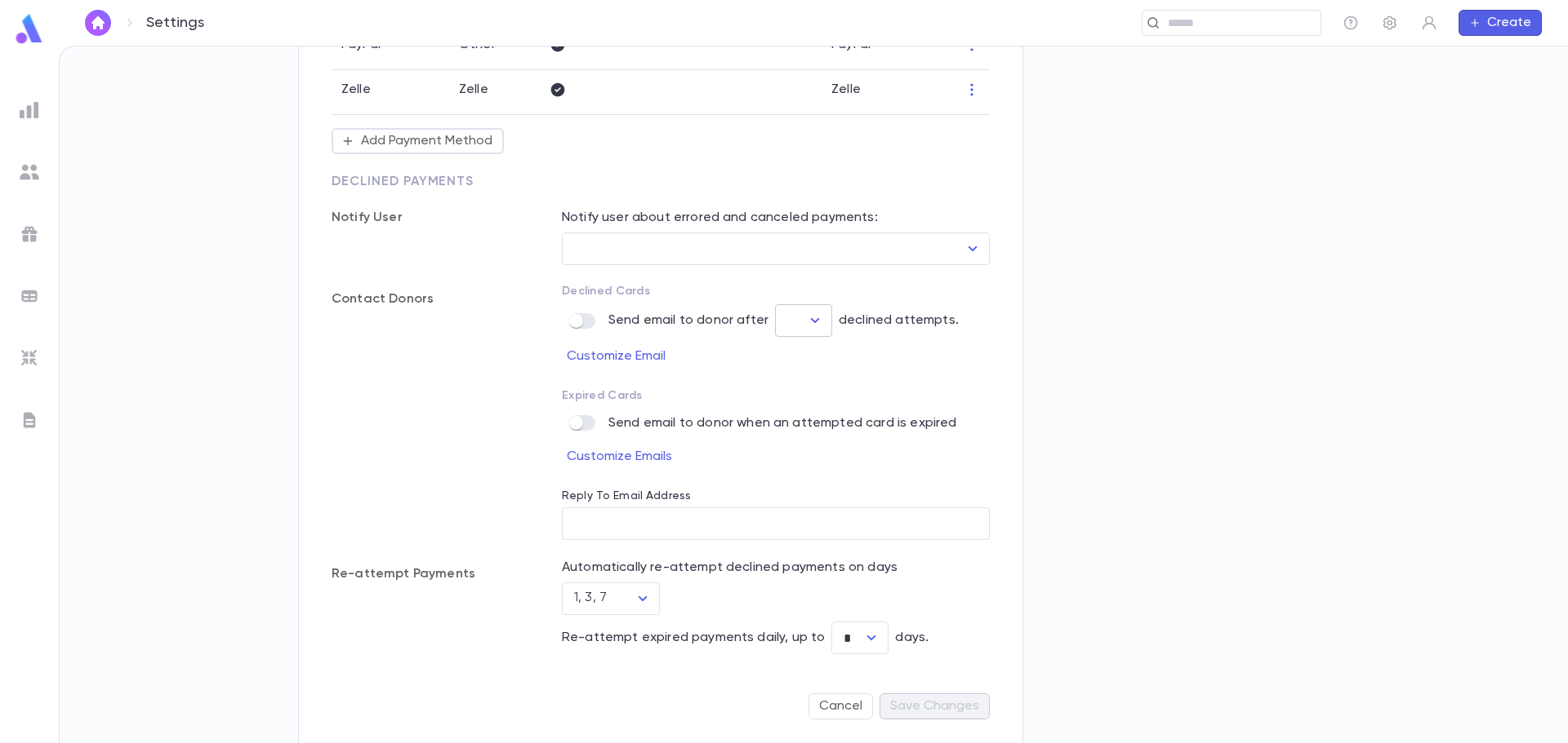
scroll to position [450, 0]
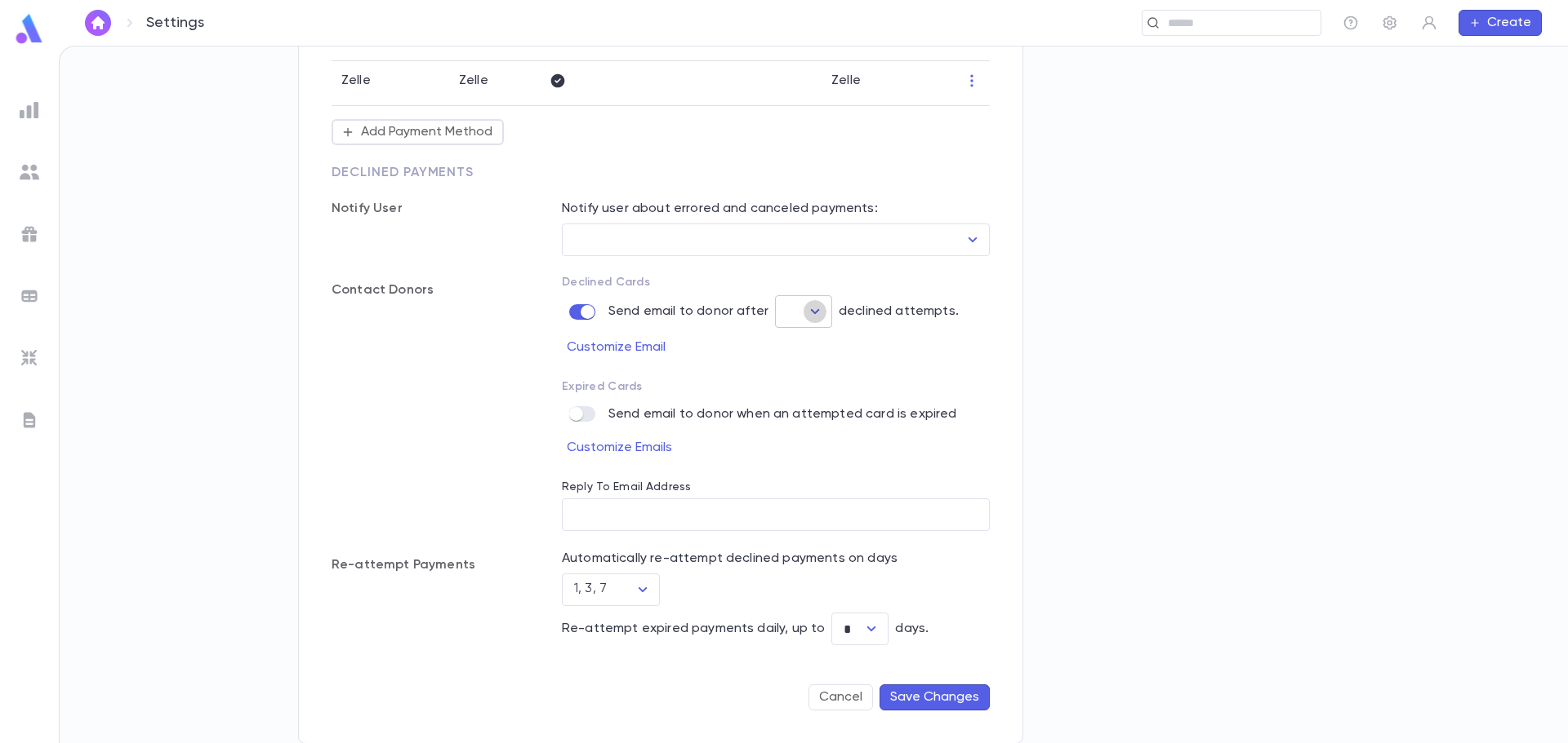
click at [818, 304] on icon "Open" at bounding box center [815, 312] width 19 height 19
click at [798, 370] on li "2" at bounding box center [801, 373] width 58 height 26
type input "*"
click at [655, 346] on button "Customize Email" at bounding box center [619, 348] width 113 height 26
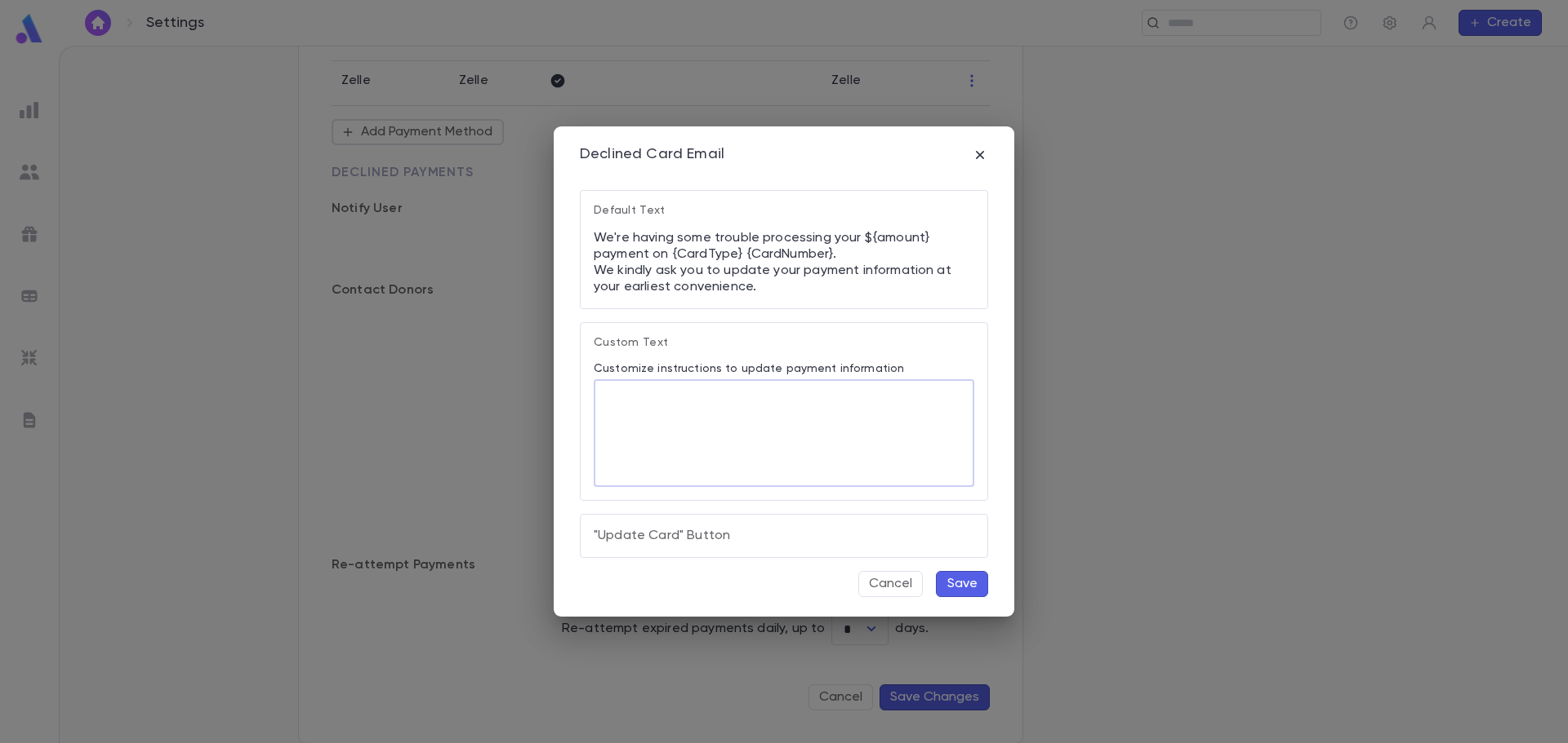
click at [808, 439] on textarea "Customize instructions to update payment information" at bounding box center [784, 434] width 357 height 107
click at [982, 154] on icon "button" at bounding box center [980, 155] width 17 height 17
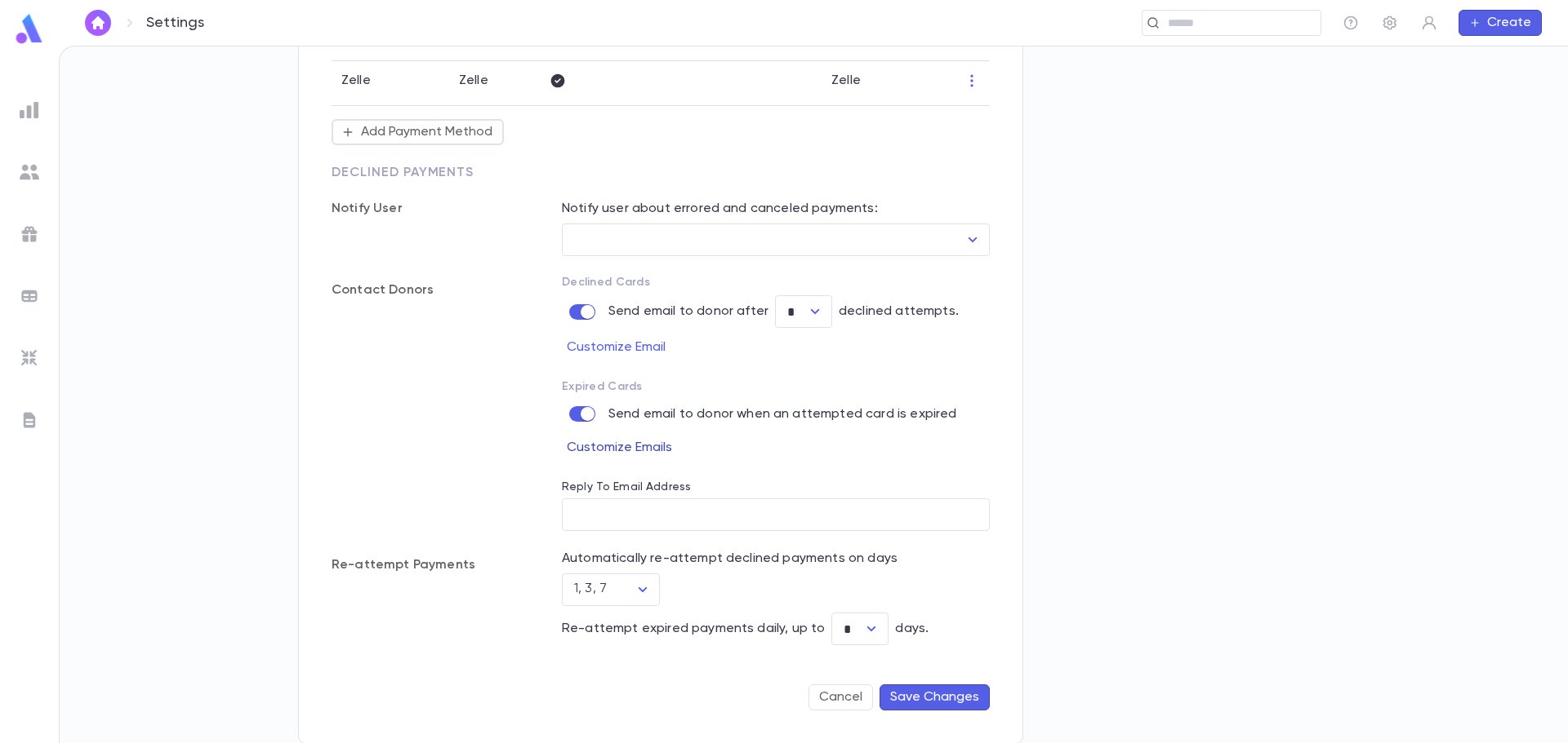
click at [624, 444] on button "Customize Emails" at bounding box center [622, 448] width 120 height 26
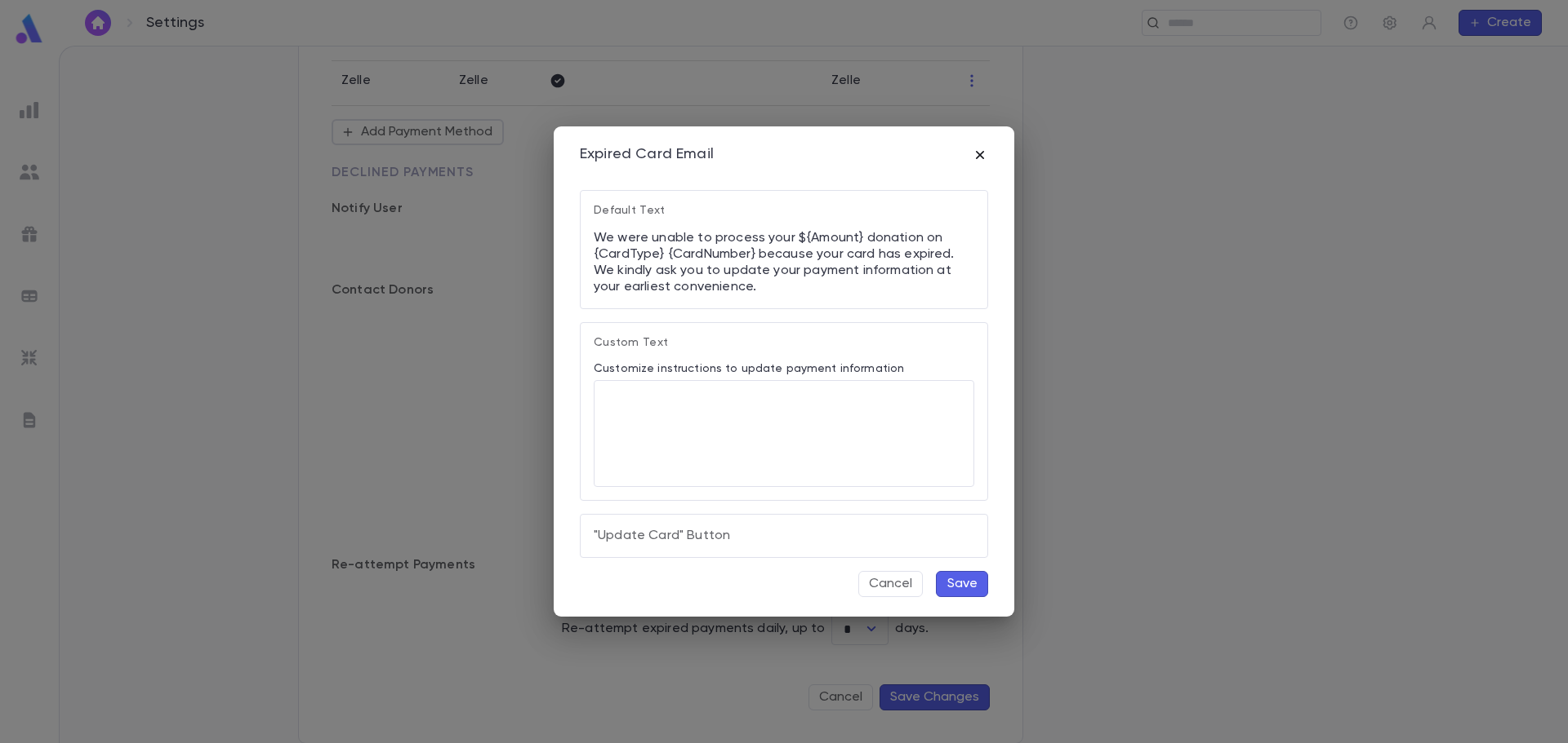
click at [981, 152] on icon "button" at bounding box center [980, 155] width 17 height 17
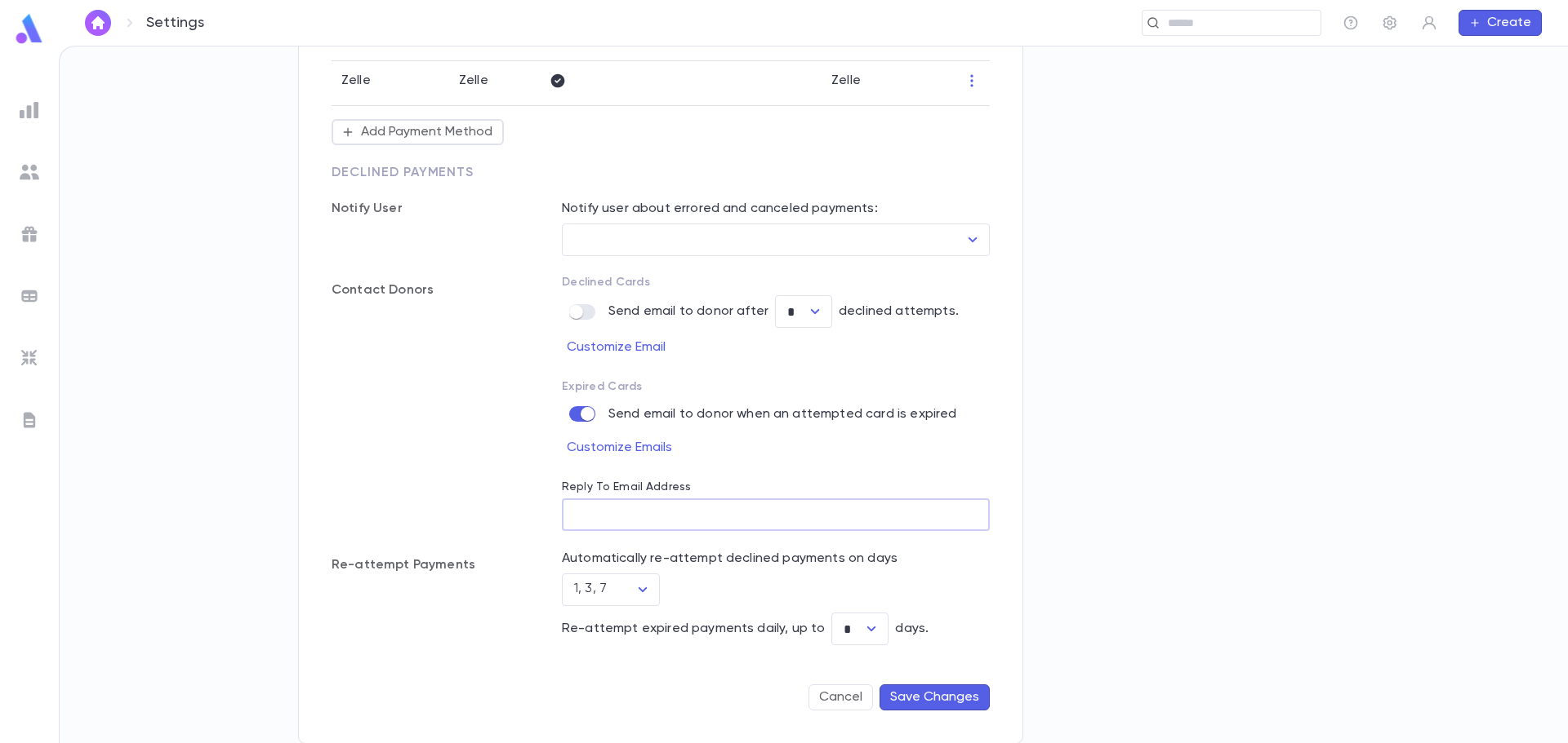
click at [666, 514] on input "Reply To Email Address" at bounding box center [776, 515] width 428 height 32
click at [614, 510] on input "Reply To Email Address" at bounding box center [776, 515] width 428 height 32
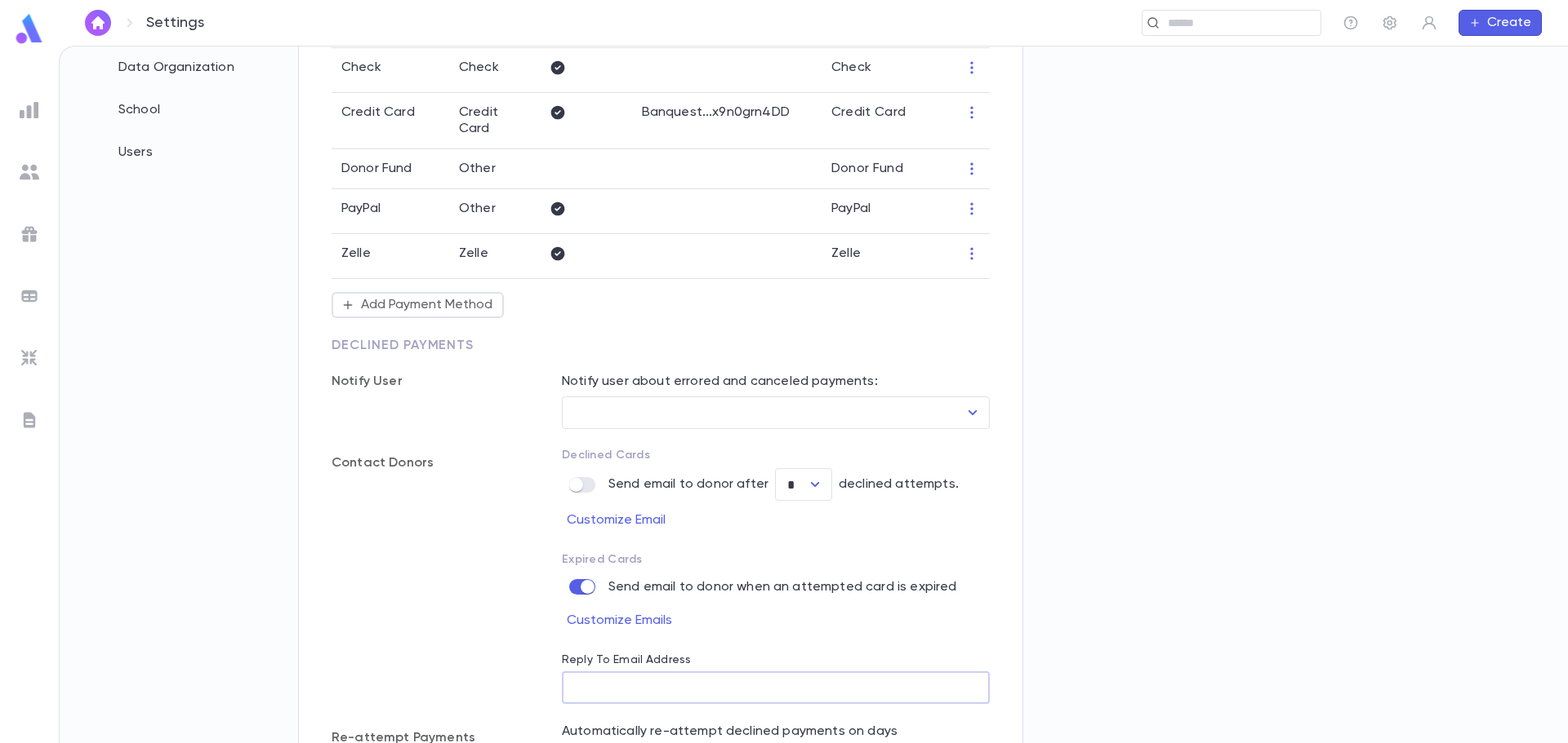
scroll to position [43, 0]
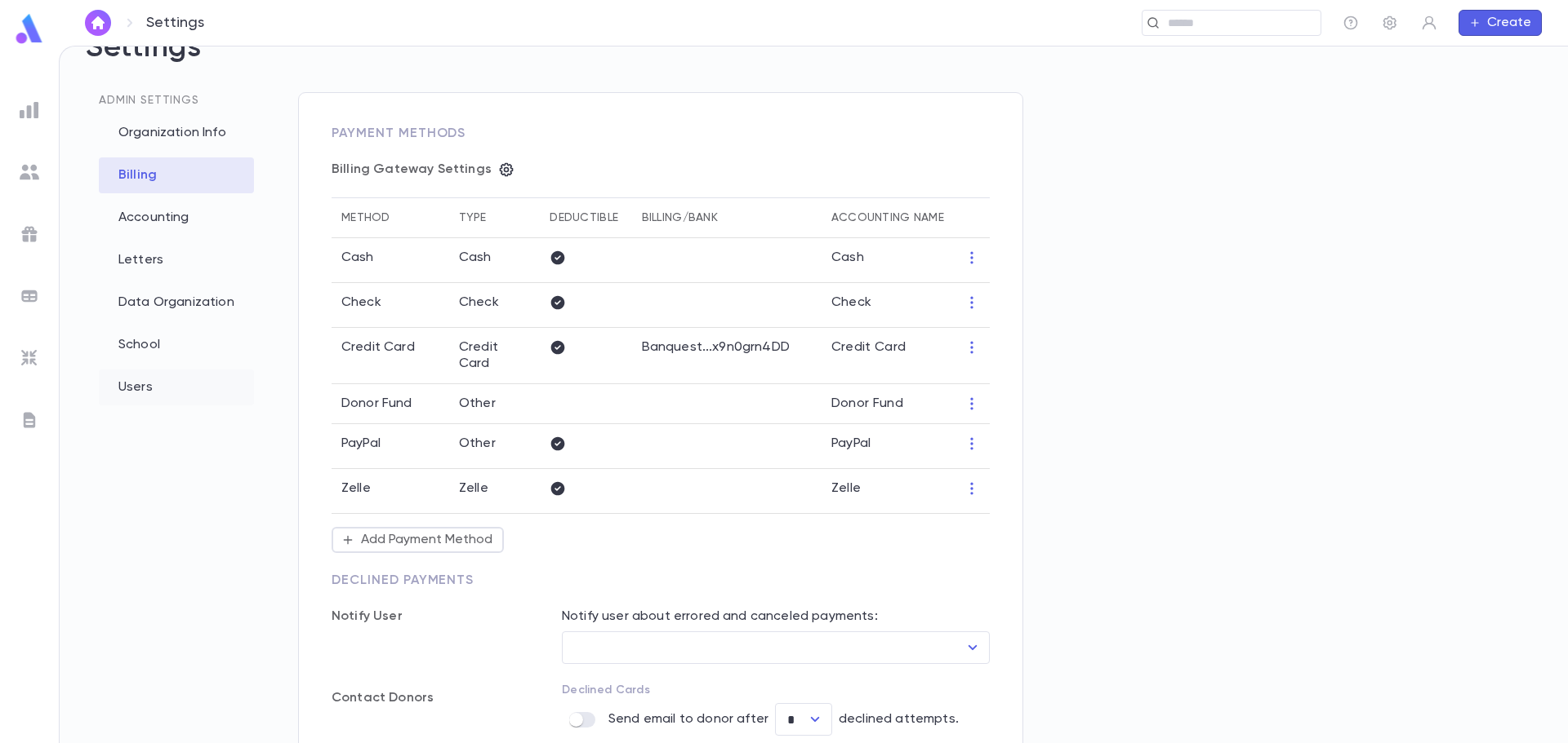
click at [120, 388] on div "Users" at bounding box center [176, 387] width 155 height 36
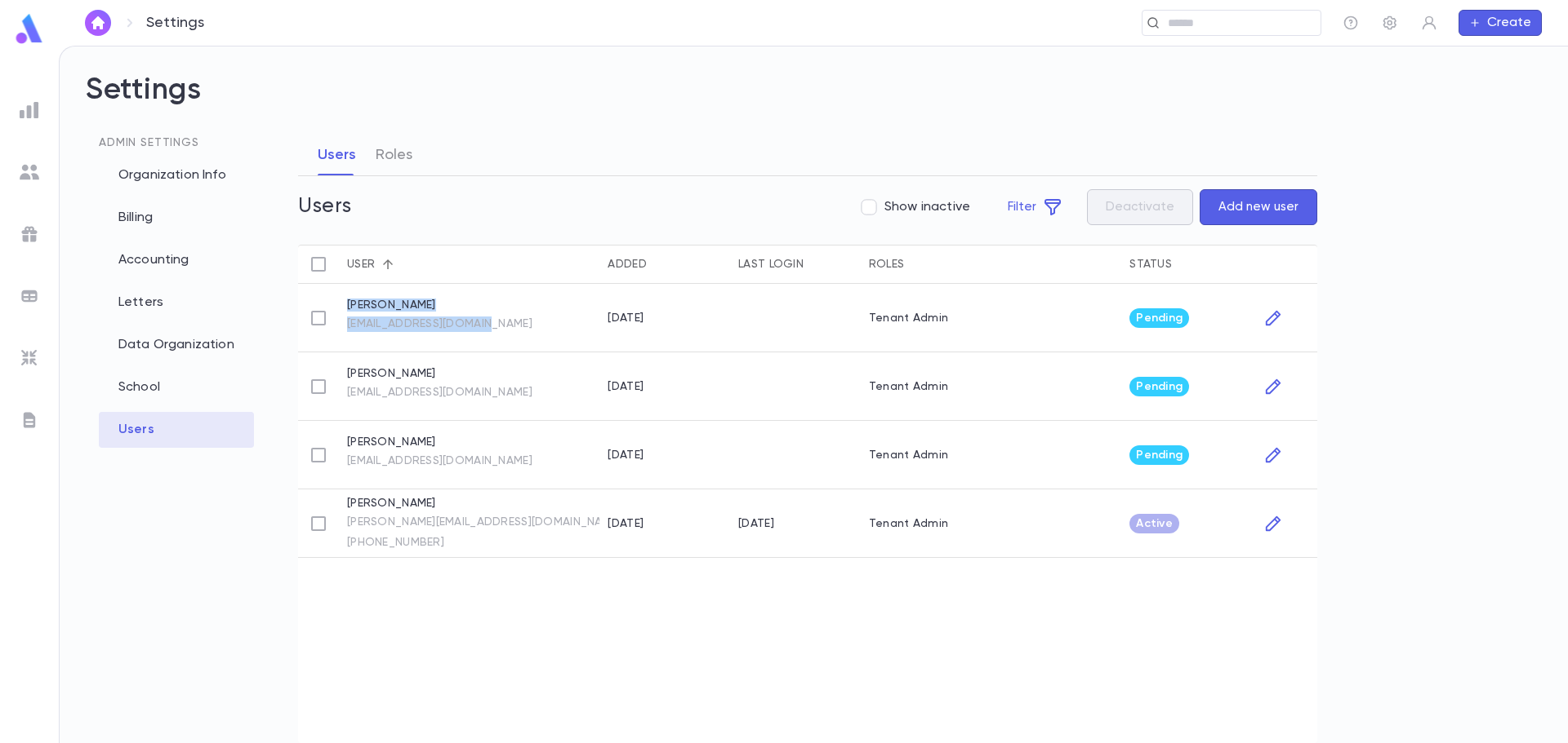
drag, startPoint x: 507, startPoint y: 326, endPoint x: 325, endPoint y: 338, distance: 182.4
click at [325, 338] on div "Chaim Leib Belsky cbelsky@yeshivasty.org 9/30/2025 Tenant Admin Pending" at bounding box center [807, 318] width 1019 height 69
click at [325, 338] on div at bounding box center [318, 318] width 41 height 69
click at [509, 312] on div "Chaim Leib Belsky cbelsky@yeshivasty.org" at bounding box center [469, 318] width 261 height 69
drag, startPoint x: 492, startPoint y: 329, endPoint x: 343, endPoint y: 329, distance: 149.0
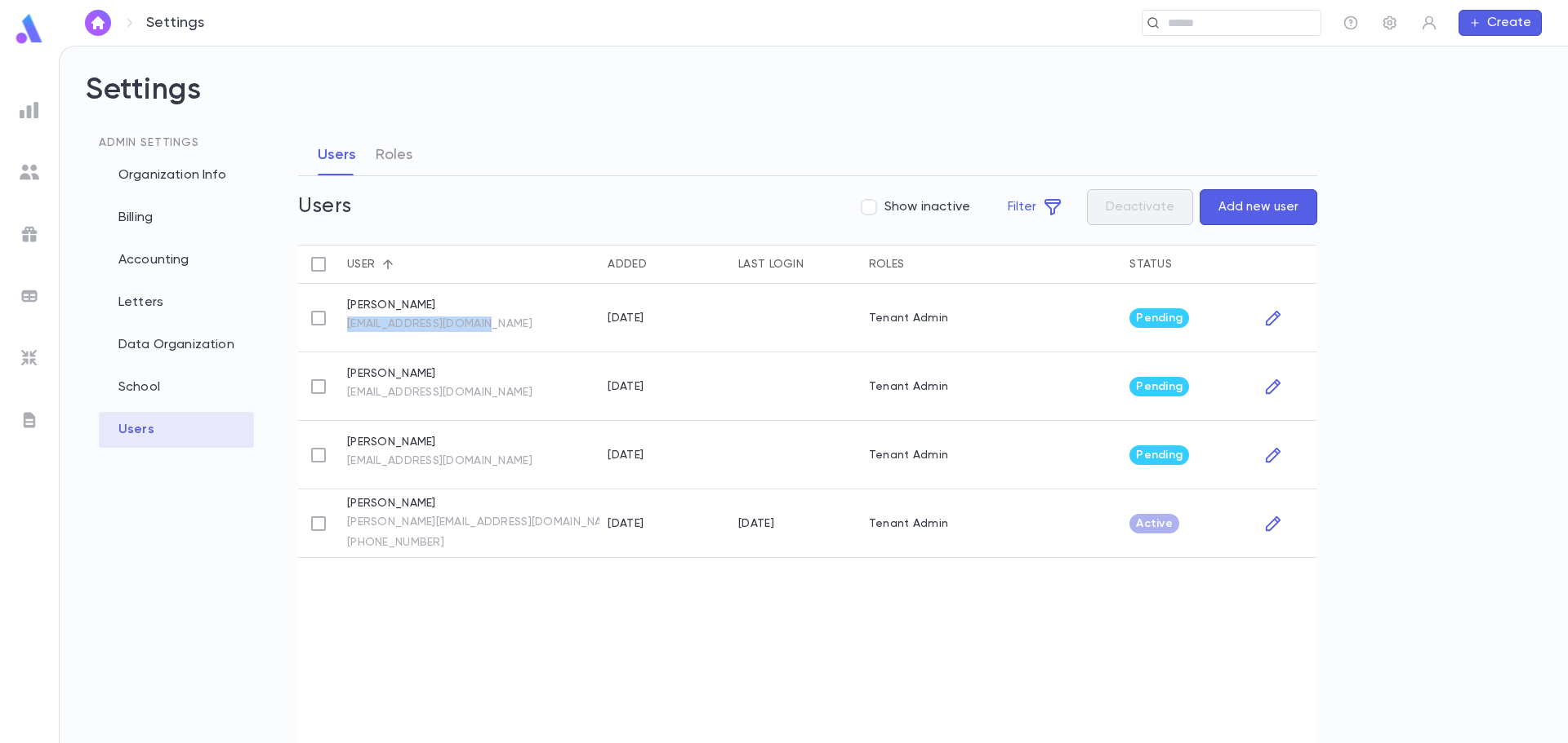
click at [343, 329] on div "Chaim Leib Belsky cbelsky@yeshivasty.org" at bounding box center [469, 318] width 261 height 69
copy link "cbelsky@yeshivasty.org"
click at [192, 170] on div "Organization Info" at bounding box center [176, 175] width 155 height 36
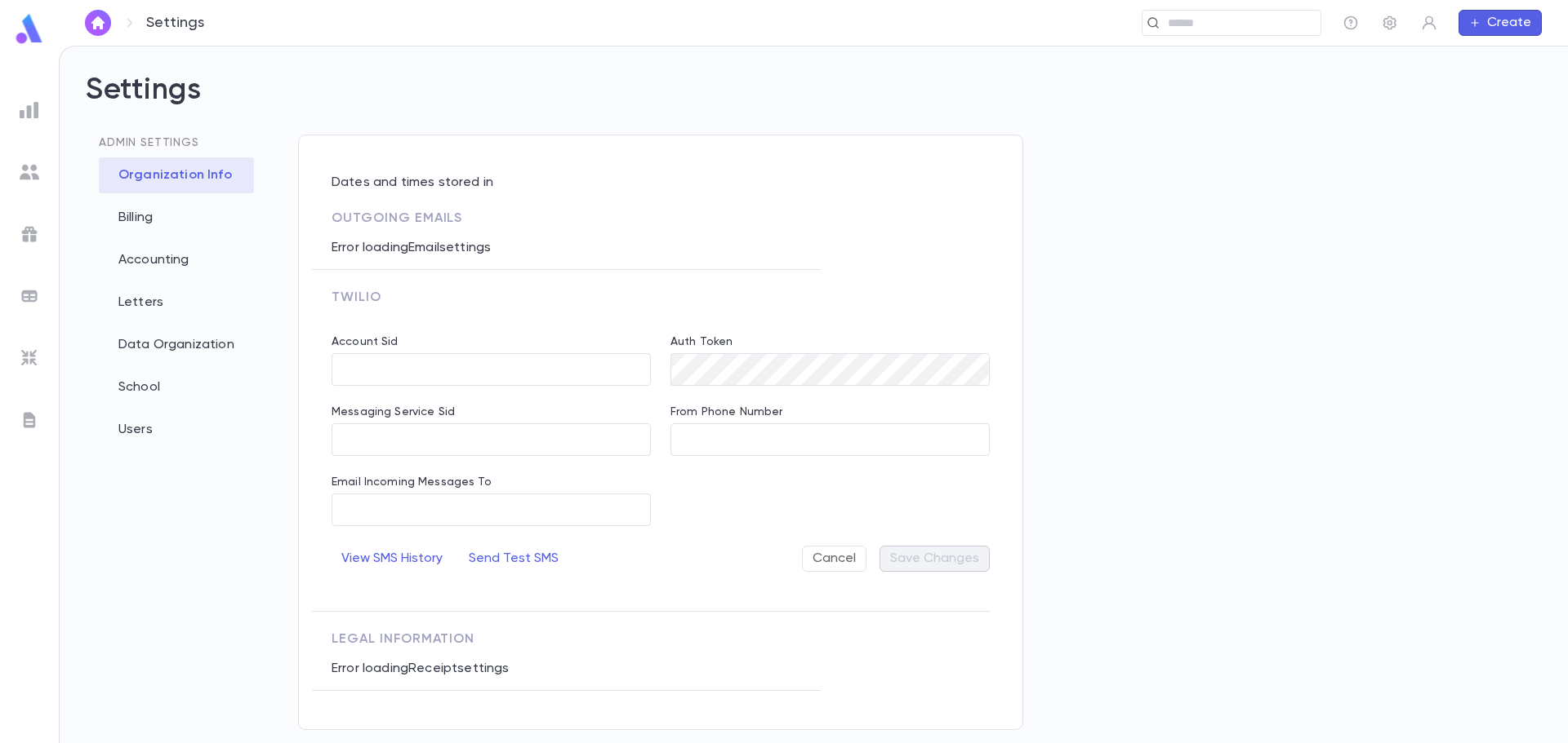
type input "**********"
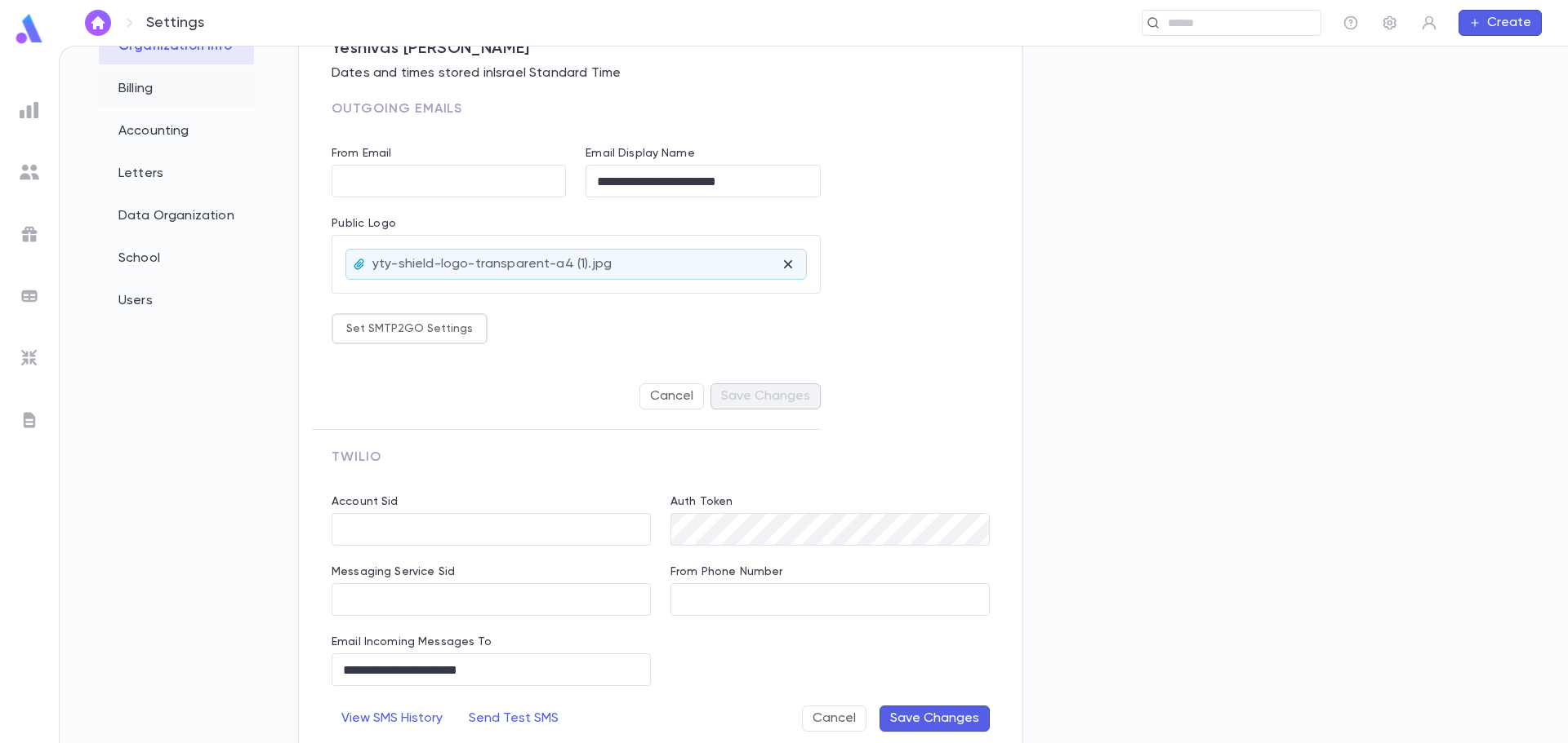
scroll to position [82, 0]
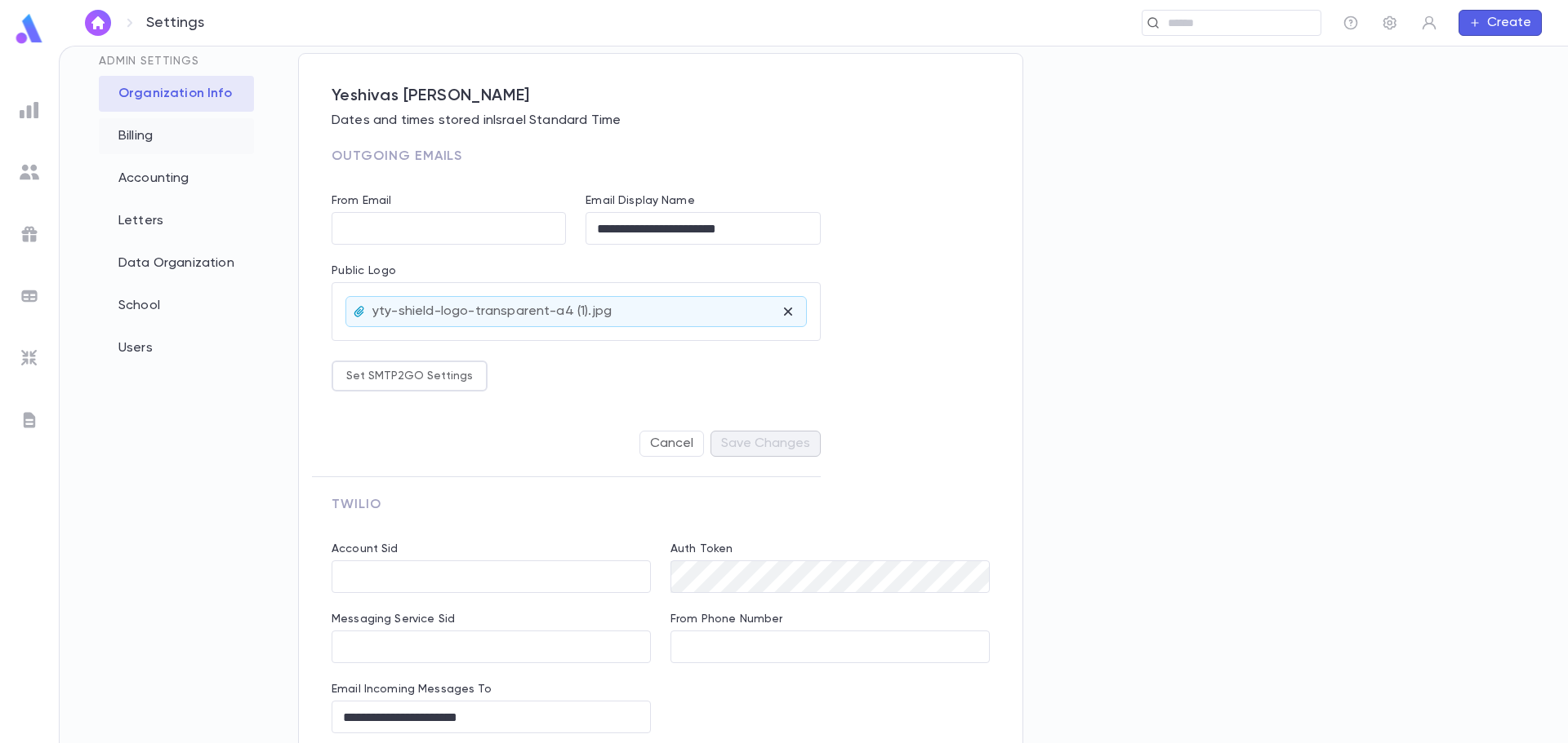
click at [154, 148] on div "Billing" at bounding box center [176, 136] width 155 height 36
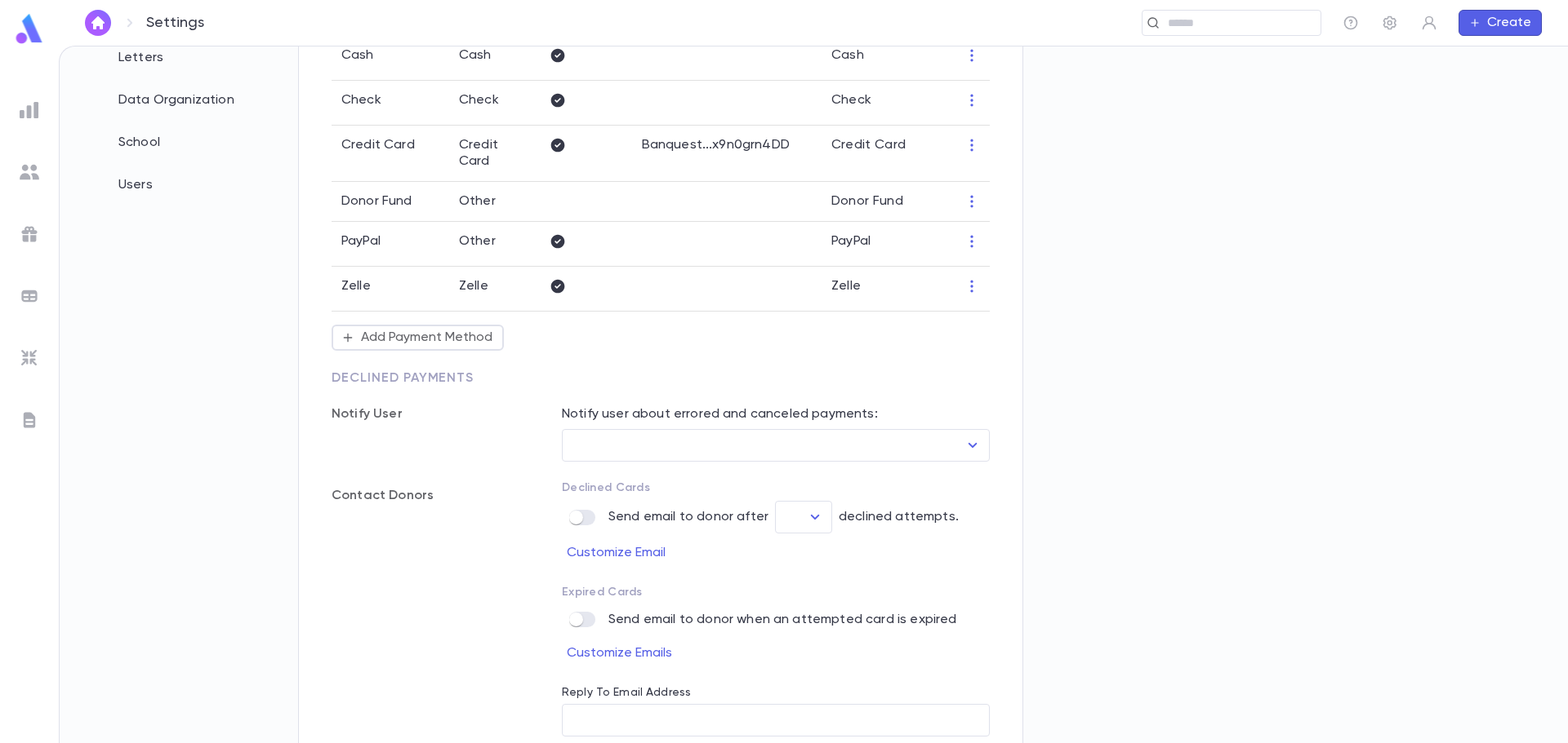
scroll to position [450, 0]
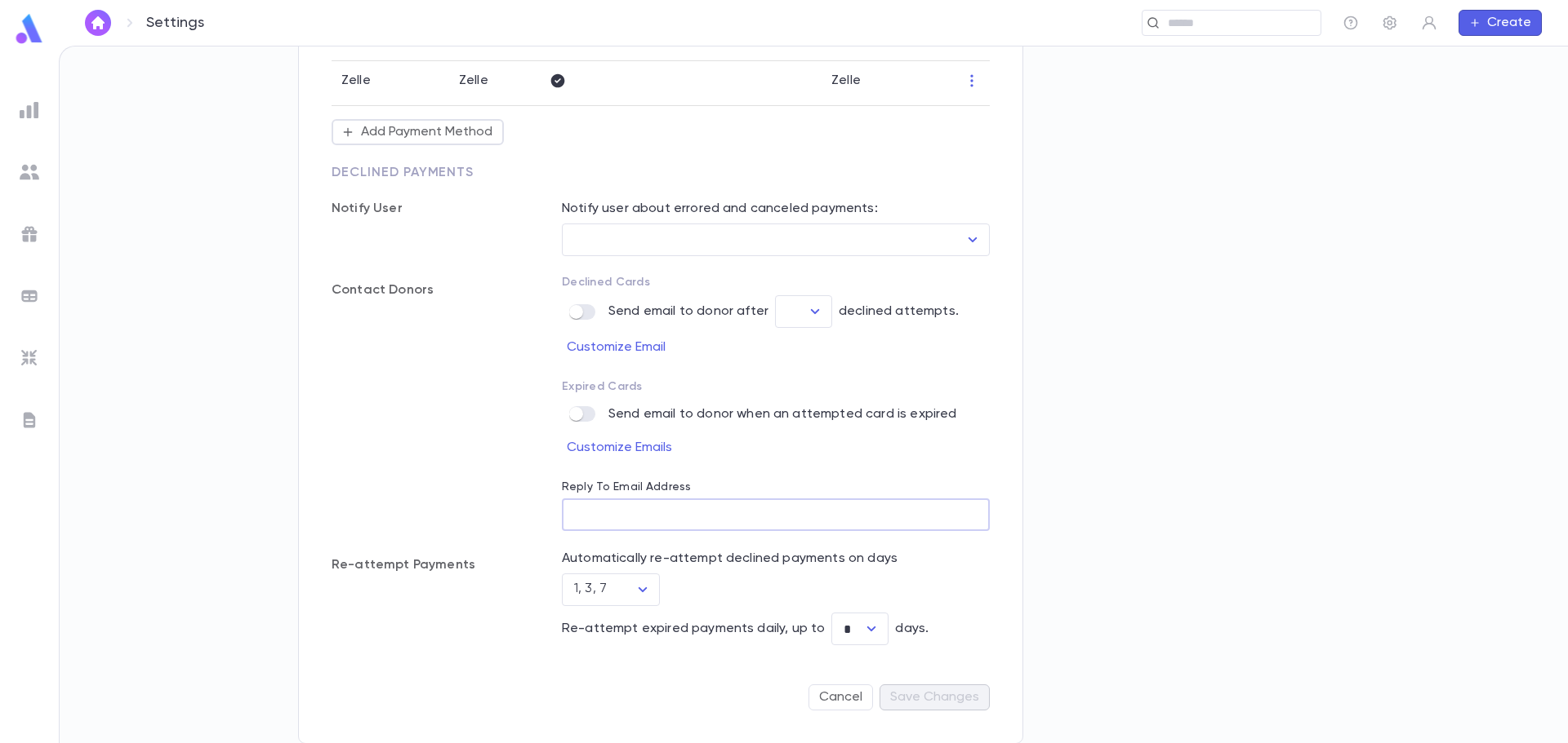
click at [596, 508] on input "Reply To Email Address" at bounding box center [776, 515] width 428 height 32
paste input "**********"
type input "**********"
click at [913, 700] on button "Save Changes" at bounding box center [934, 698] width 110 height 26
type input "*"
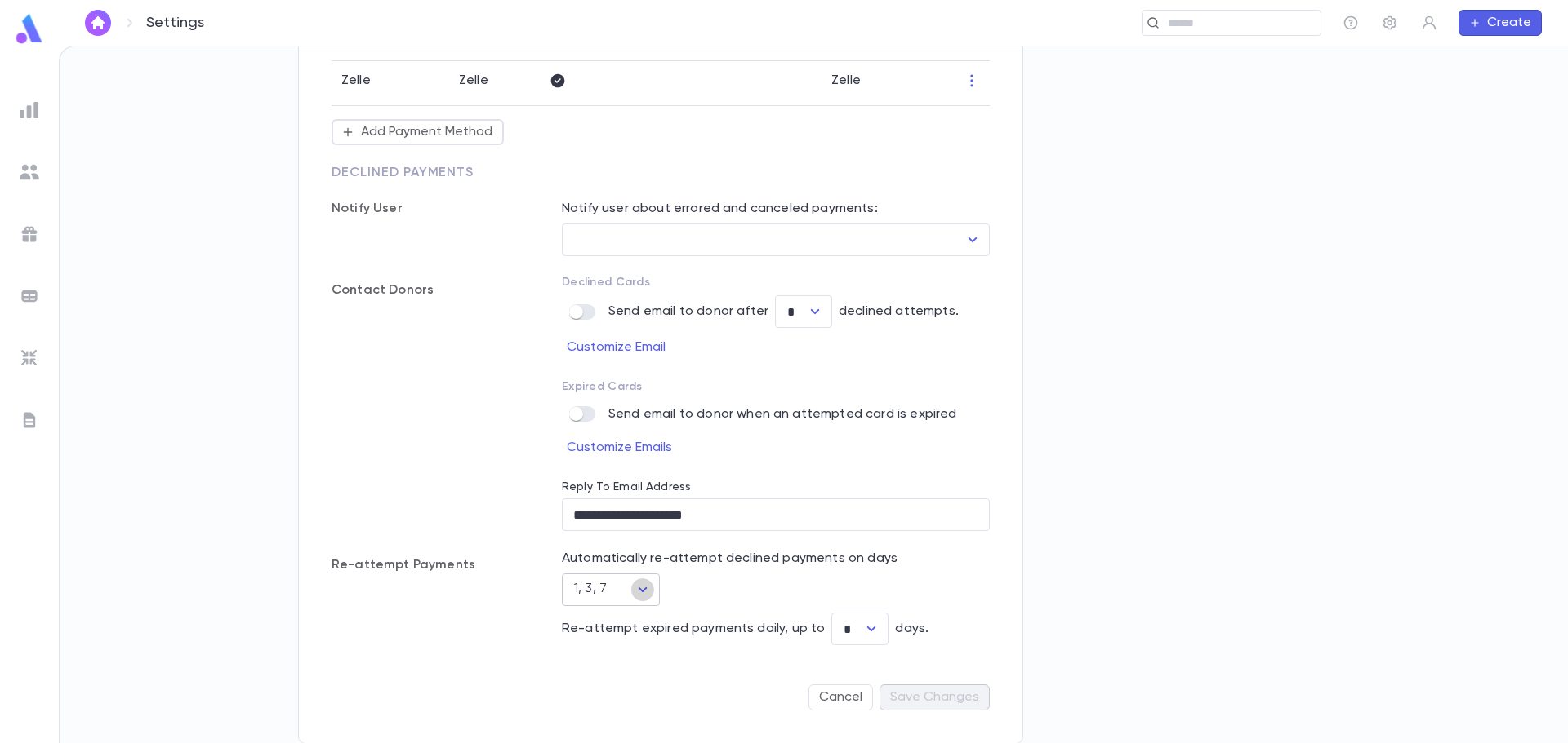
click at [649, 584] on icon "Open" at bounding box center [642, 590] width 19 height 19
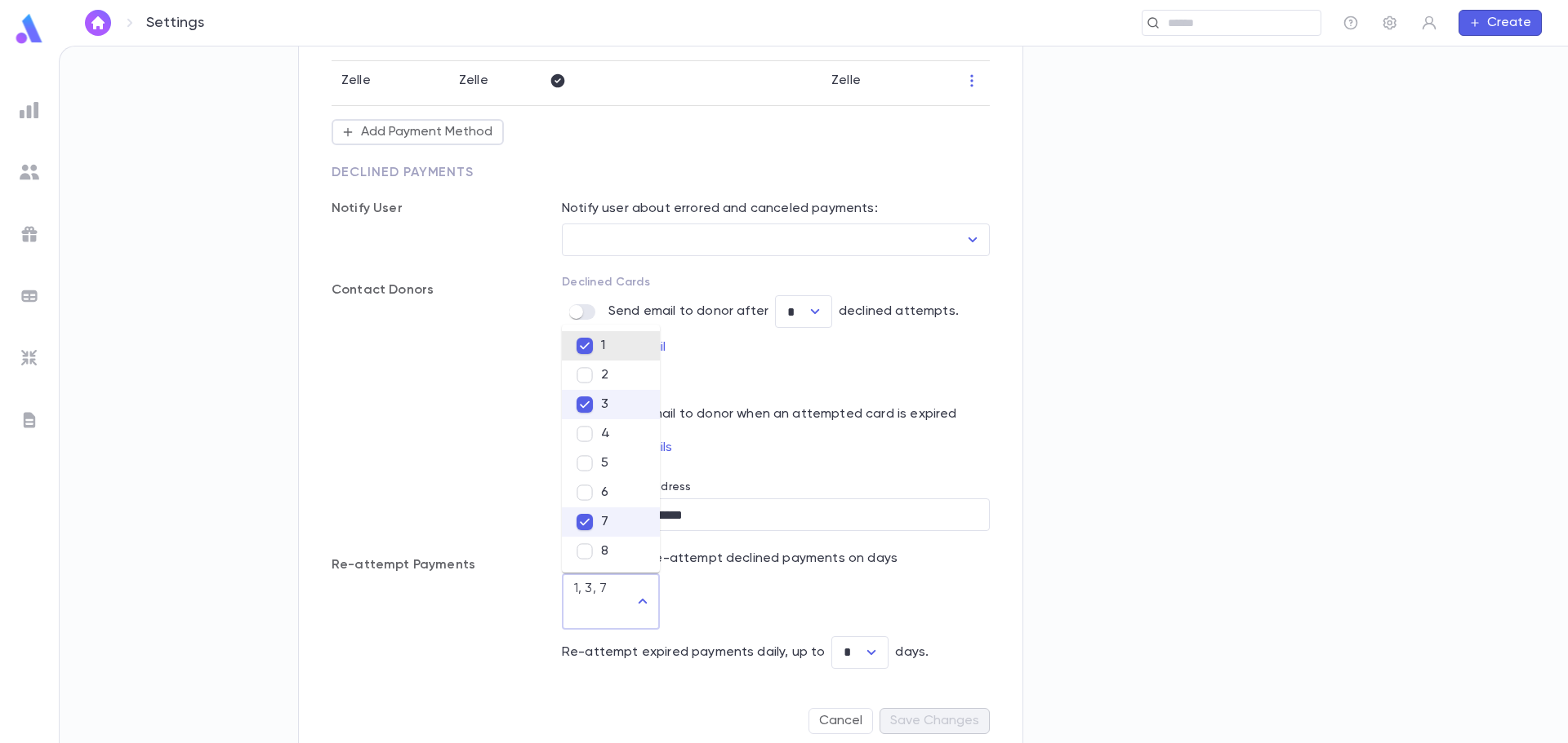
click at [407, 699] on div "Cancel Save Changes" at bounding box center [660, 721] width 658 height 65
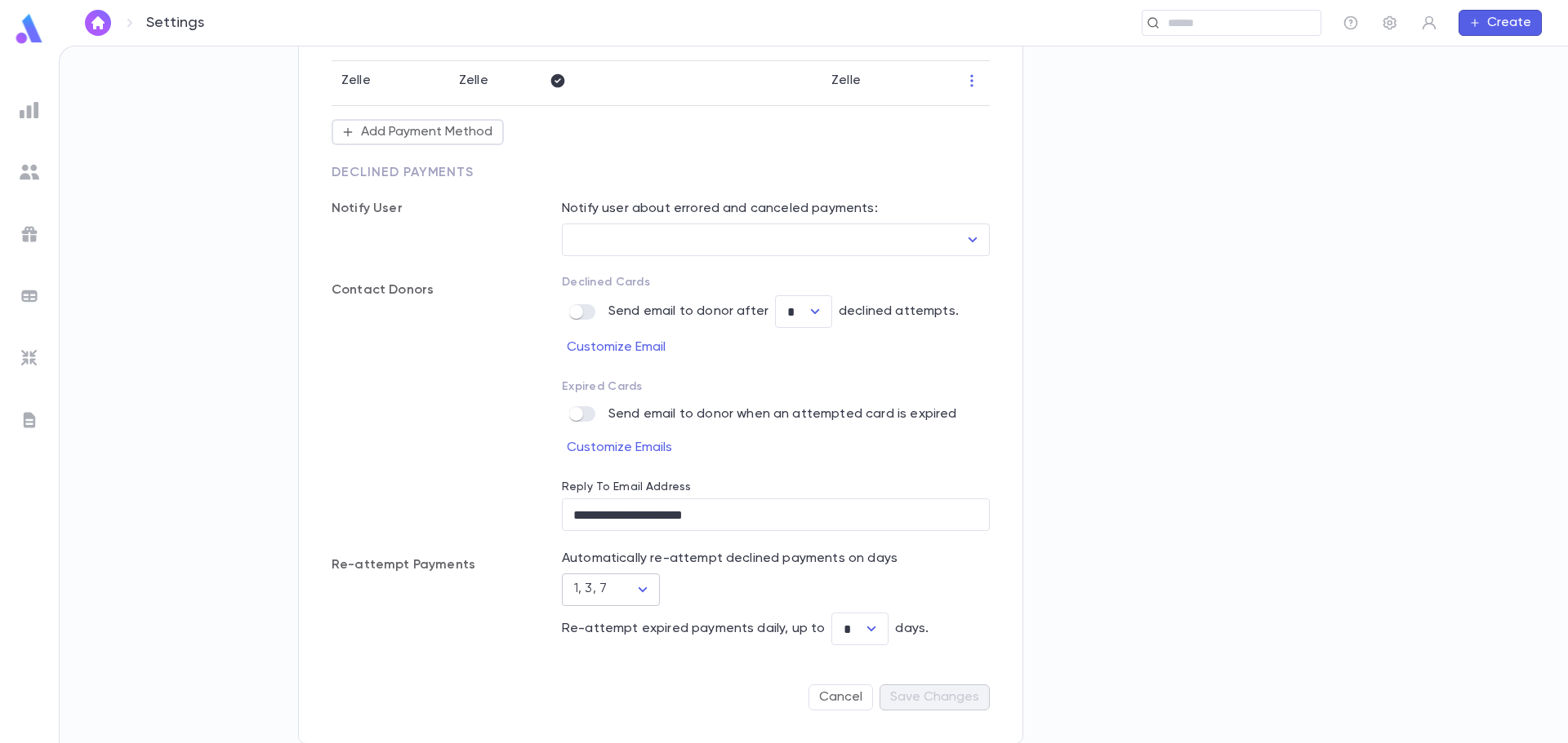
click at [646, 591] on icon "Open" at bounding box center [642, 590] width 19 height 19
click at [452, 605] on div "Re-attempt Payments" at bounding box center [414, 598] width 230 height 95
click at [869, 631] on icon "Open" at bounding box center [871, 629] width 19 height 19
click at [861, 600] on li "7" at bounding box center [854, 592] width 58 height 26
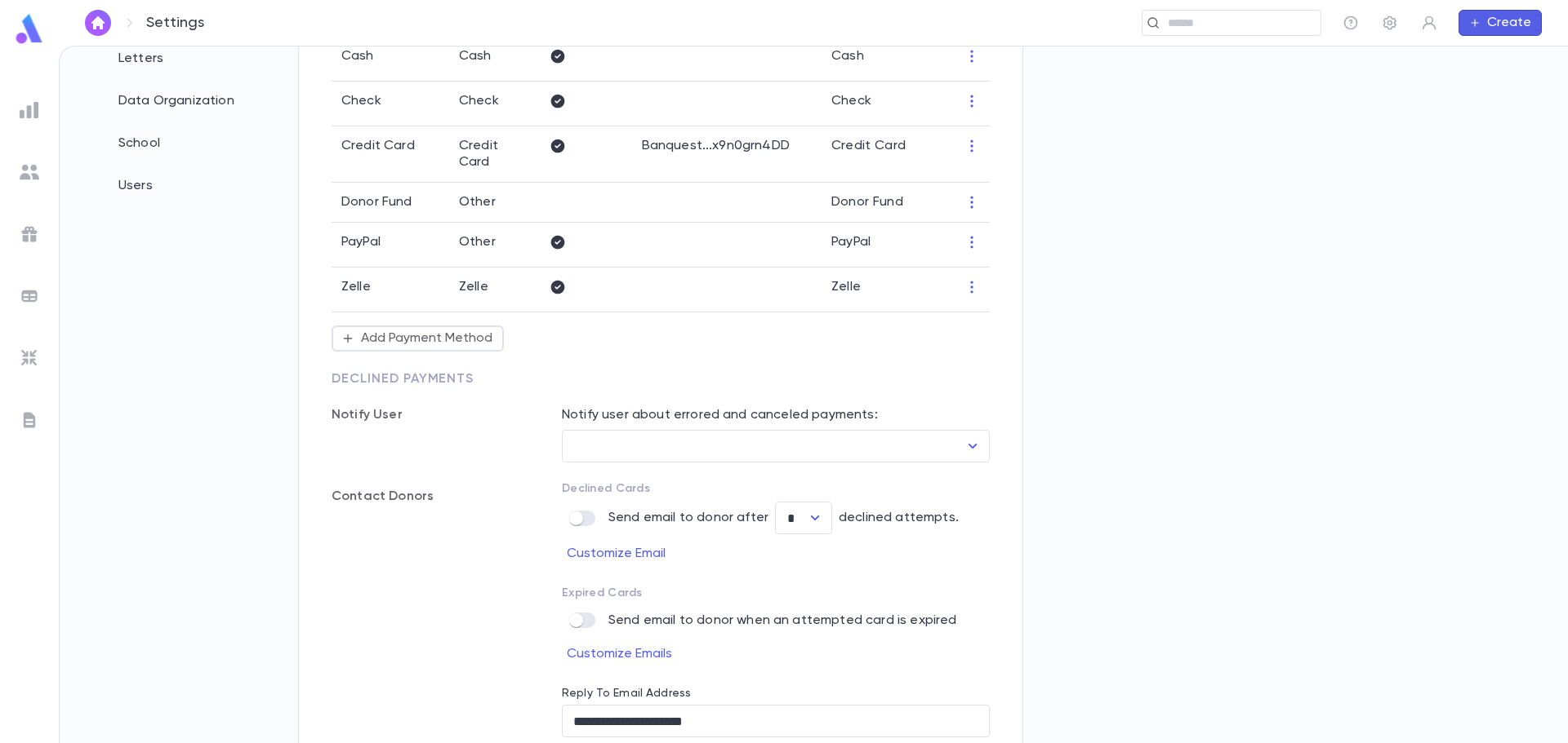
scroll to position [206, 0]
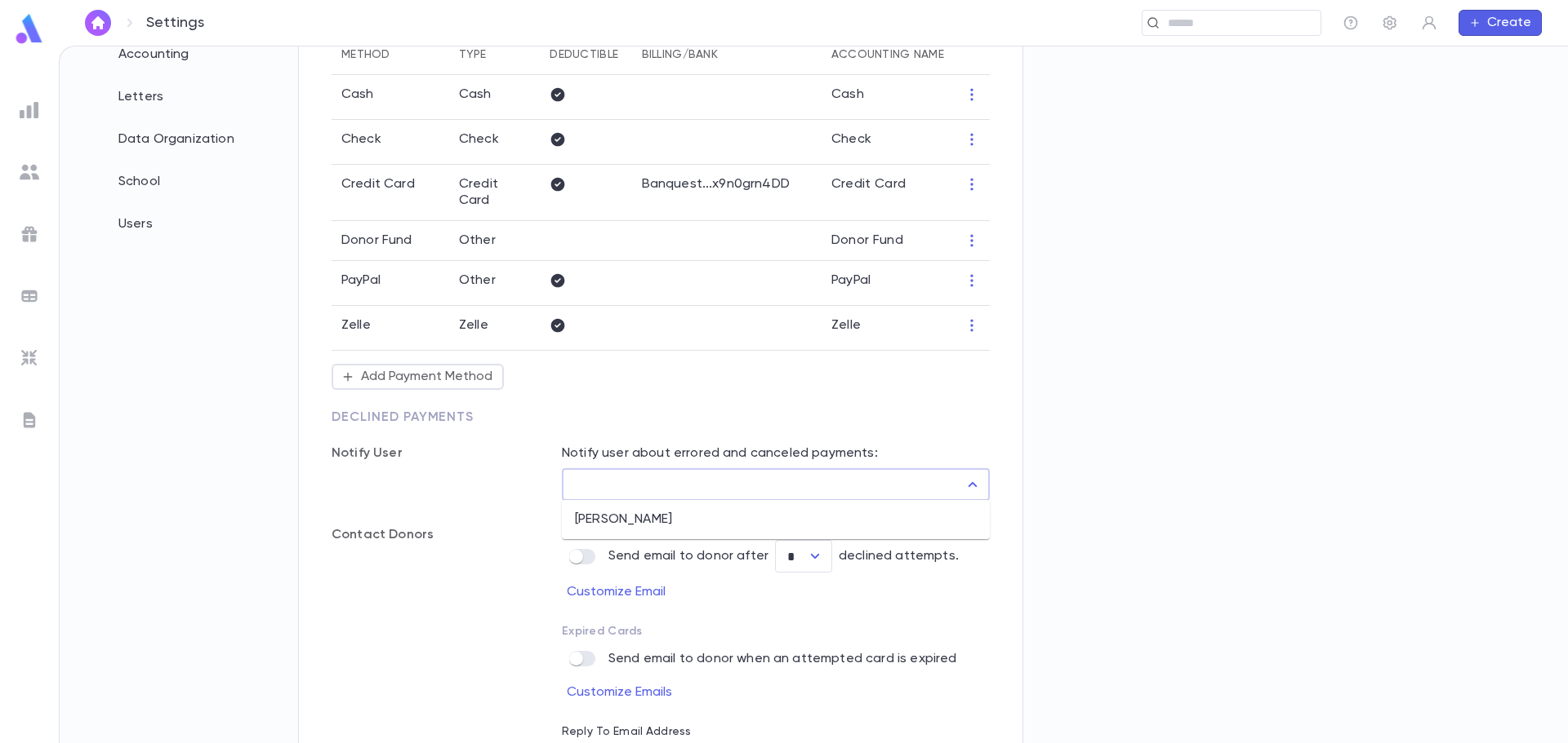
click at [639, 487] on input "User" at bounding box center [764, 485] width 389 height 31
drag, startPoint x: 671, startPoint y: 456, endPoint x: 757, endPoint y: 454, distance: 86.0
click at [757, 454] on p "Notify user about errored and canceled payments:" at bounding box center [776, 454] width 428 height 17
drag, startPoint x: 806, startPoint y: 451, endPoint x: 751, endPoint y: 452, distance: 55.0
click at [751, 452] on p "Notify user about errored and canceled payments:" at bounding box center [776, 454] width 428 height 17
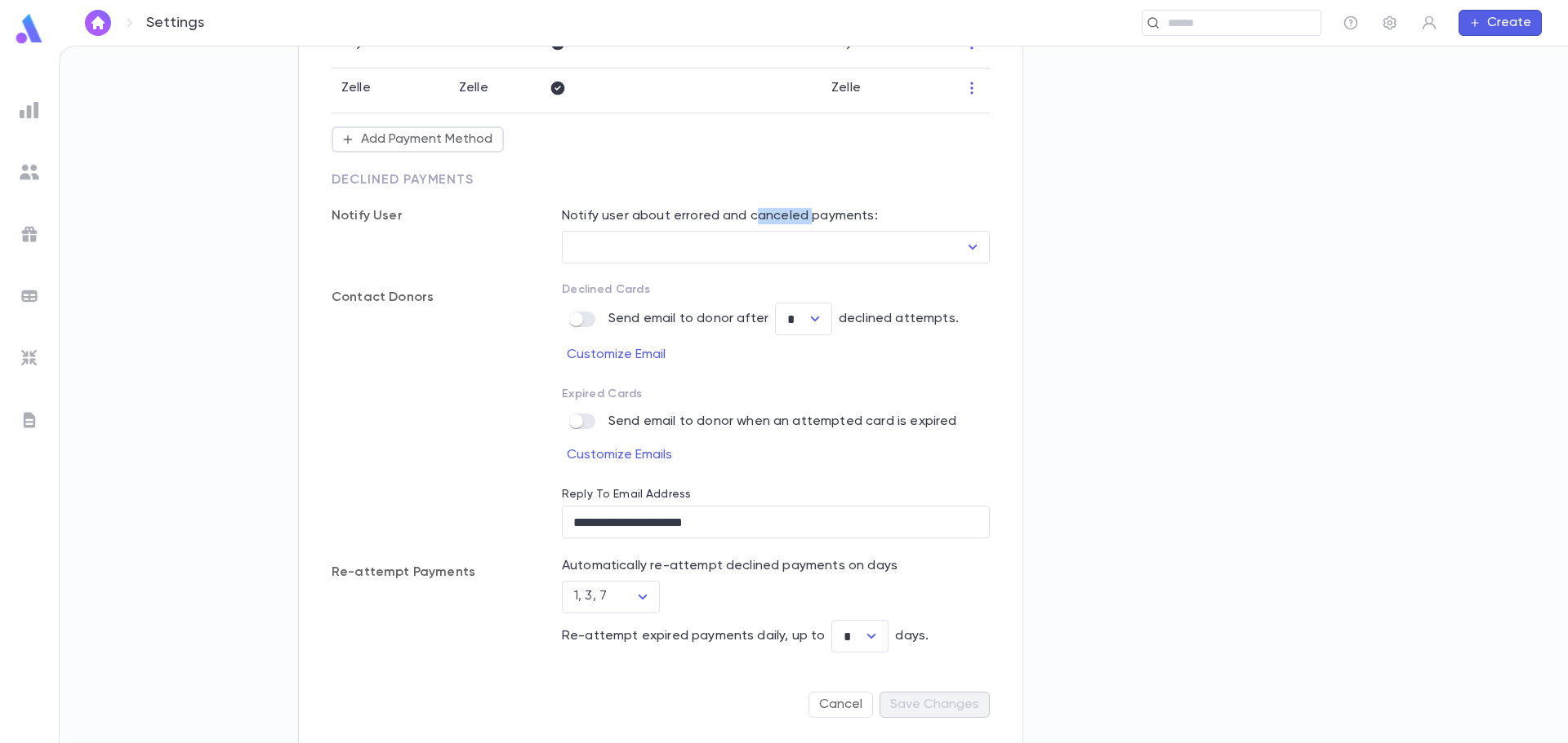
scroll to position [450, 0]
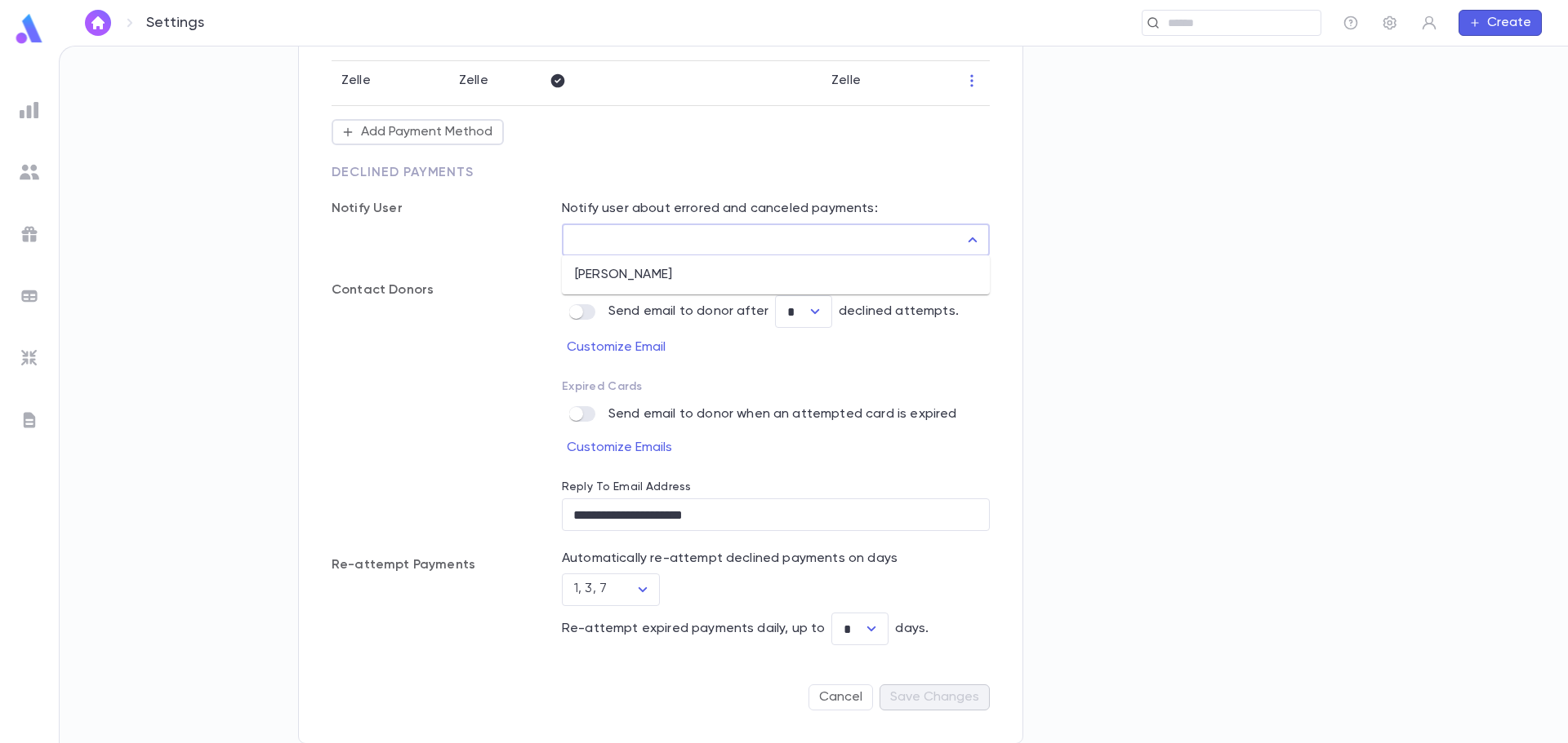
click at [628, 240] on input "User" at bounding box center [764, 240] width 389 height 31
click at [467, 211] on p "Notify User" at bounding box center [430, 208] width 198 height 17
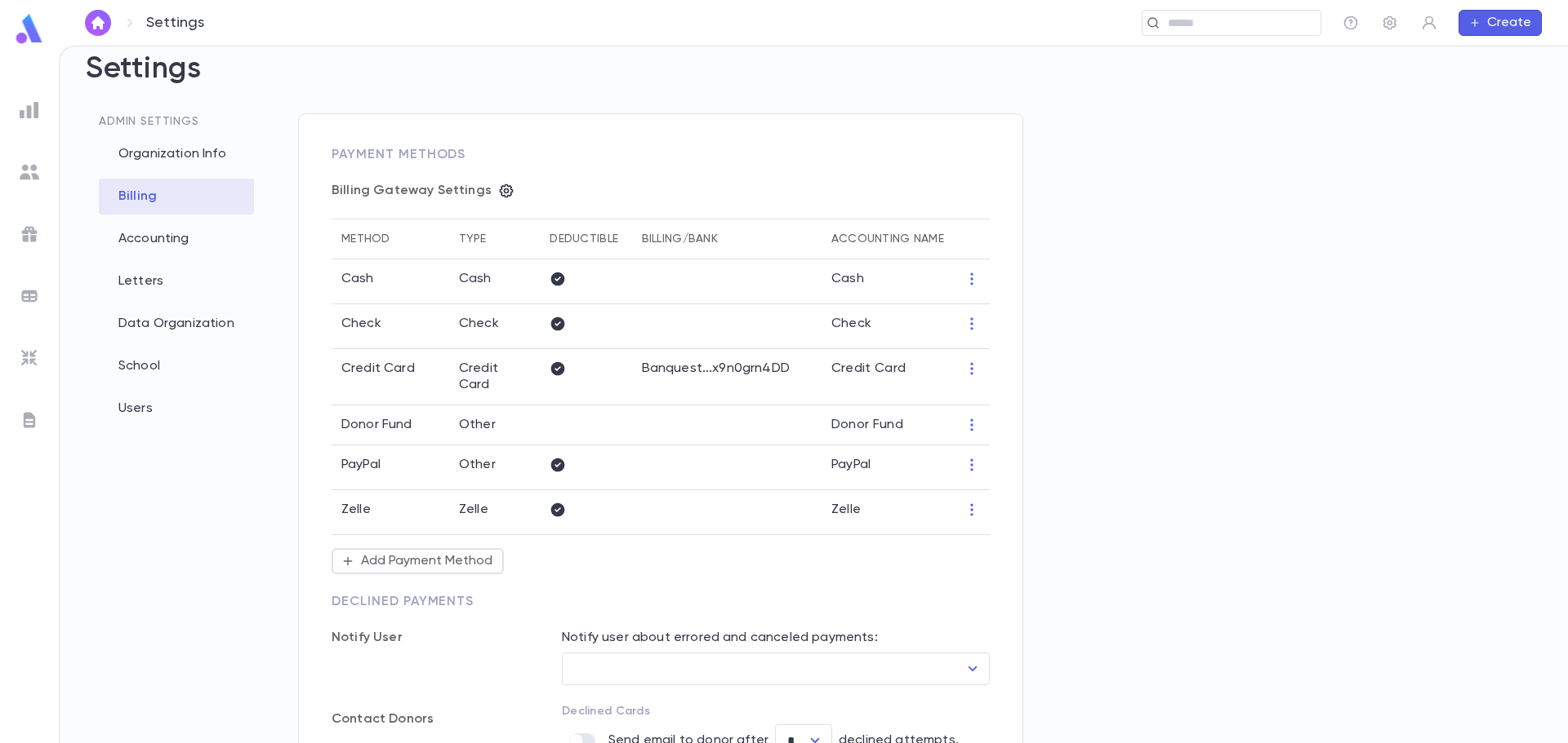
scroll to position [0, 0]
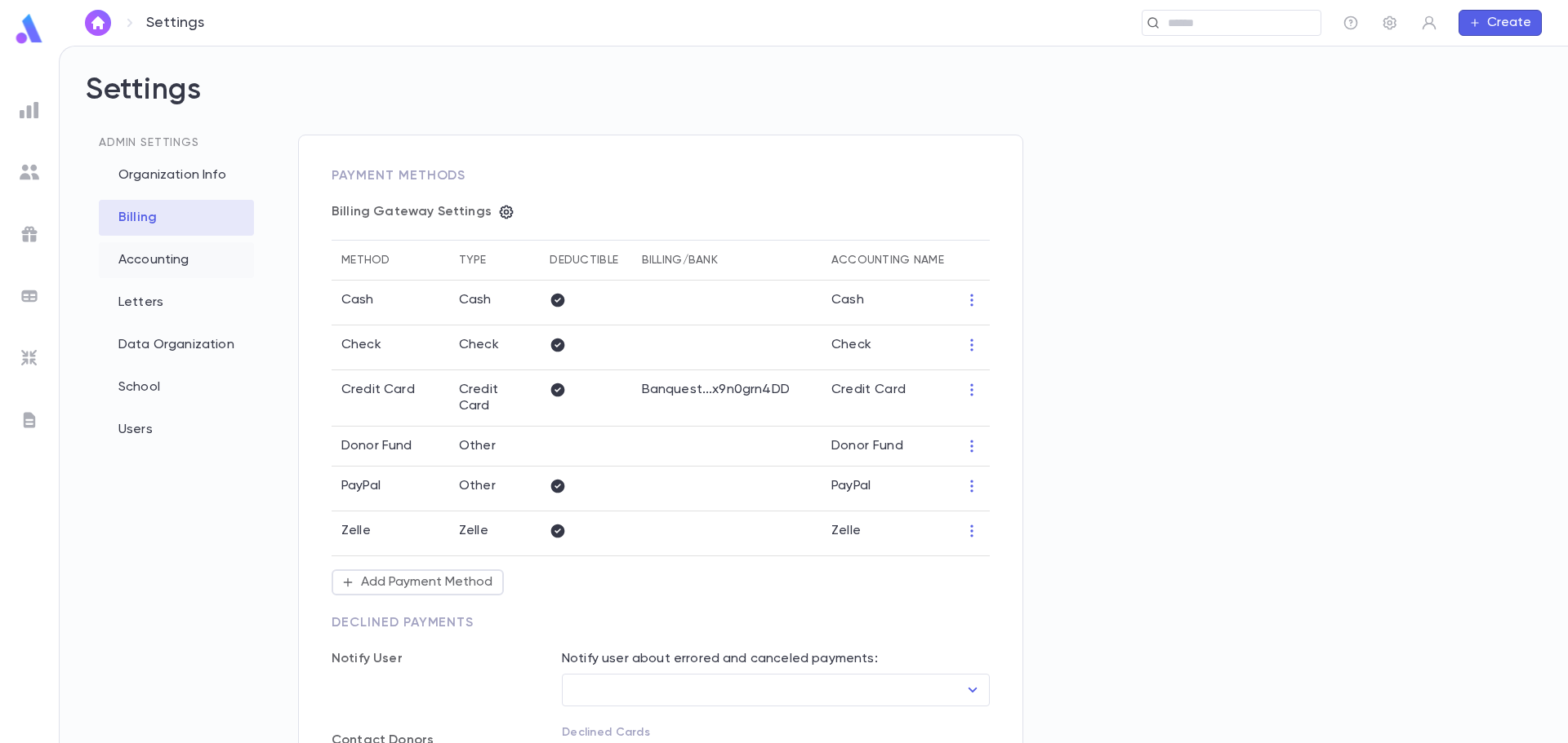
click at [124, 255] on div "Accounting" at bounding box center [176, 260] width 155 height 36
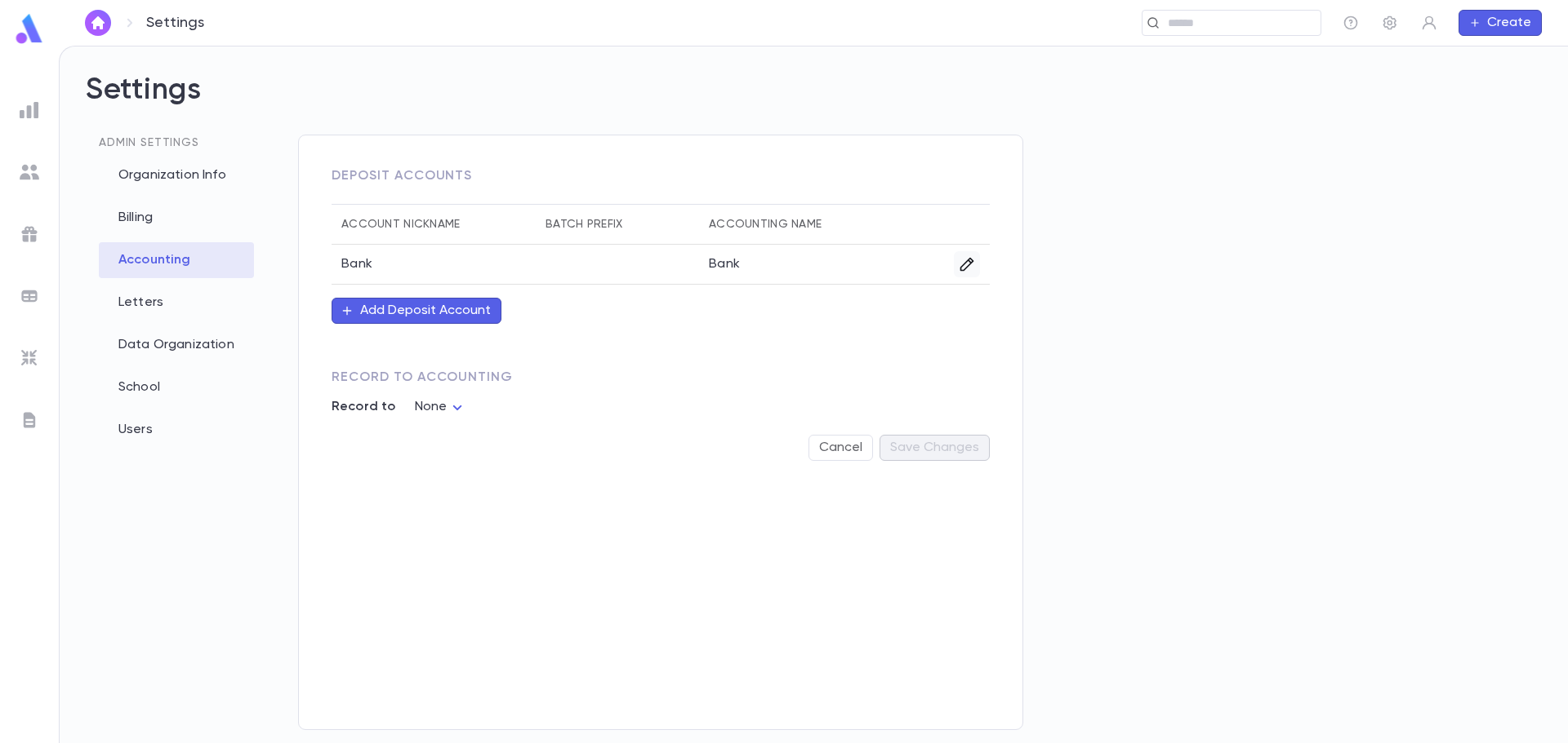
click at [967, 274] on button "button" at bounding box center [967, 265] width 26 height 26
drag, startPoint x: 1058, startPoint y: 382, endPoint x: 955, endPoint y: 369, distance: 103.8
click at [955, 369] on div "Edit Deposit Account Account Nickname **** ​ Batch Prefix ​ Accounting Name ***…" at bounding box center [784, 371] width 1568 height 743
type input "*****"
drag, startPoint x: 1095, startPoint y: 446, endPoint x: 902, endPoint y: 446, distance: 193.0
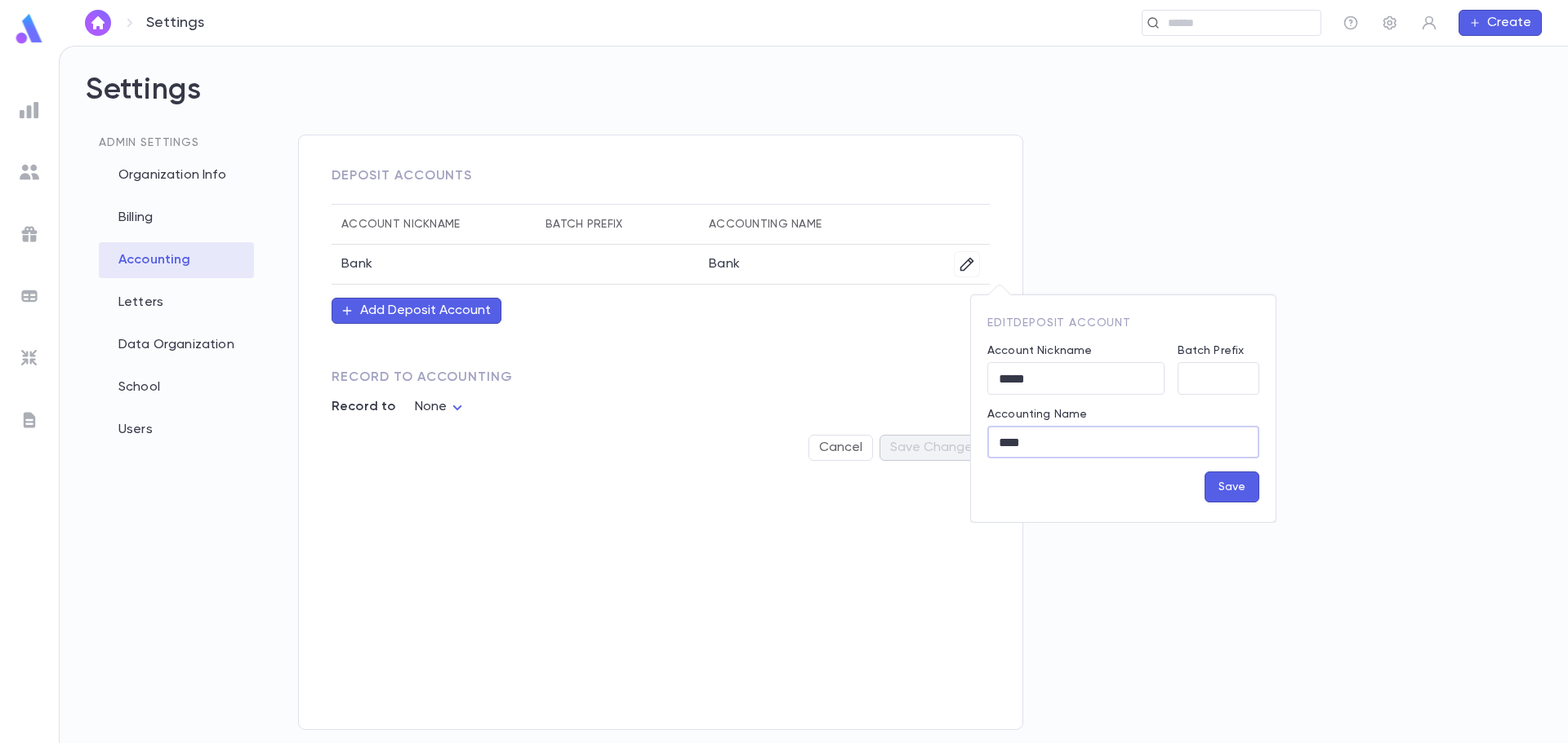
click at [902, 446] on div "Edit Deposit Account Account Nickname ***** ​ Batch Prefix ​ Accounting Name **…" at bounding box center [784, 371] width 1568 height 743
click at [1212, 484] on button "Save" at bounding box center [1232, 488] width 55 height 31
click at [153, 297] on div "Letters" at bounding box center [176, 302] width 155 height 36
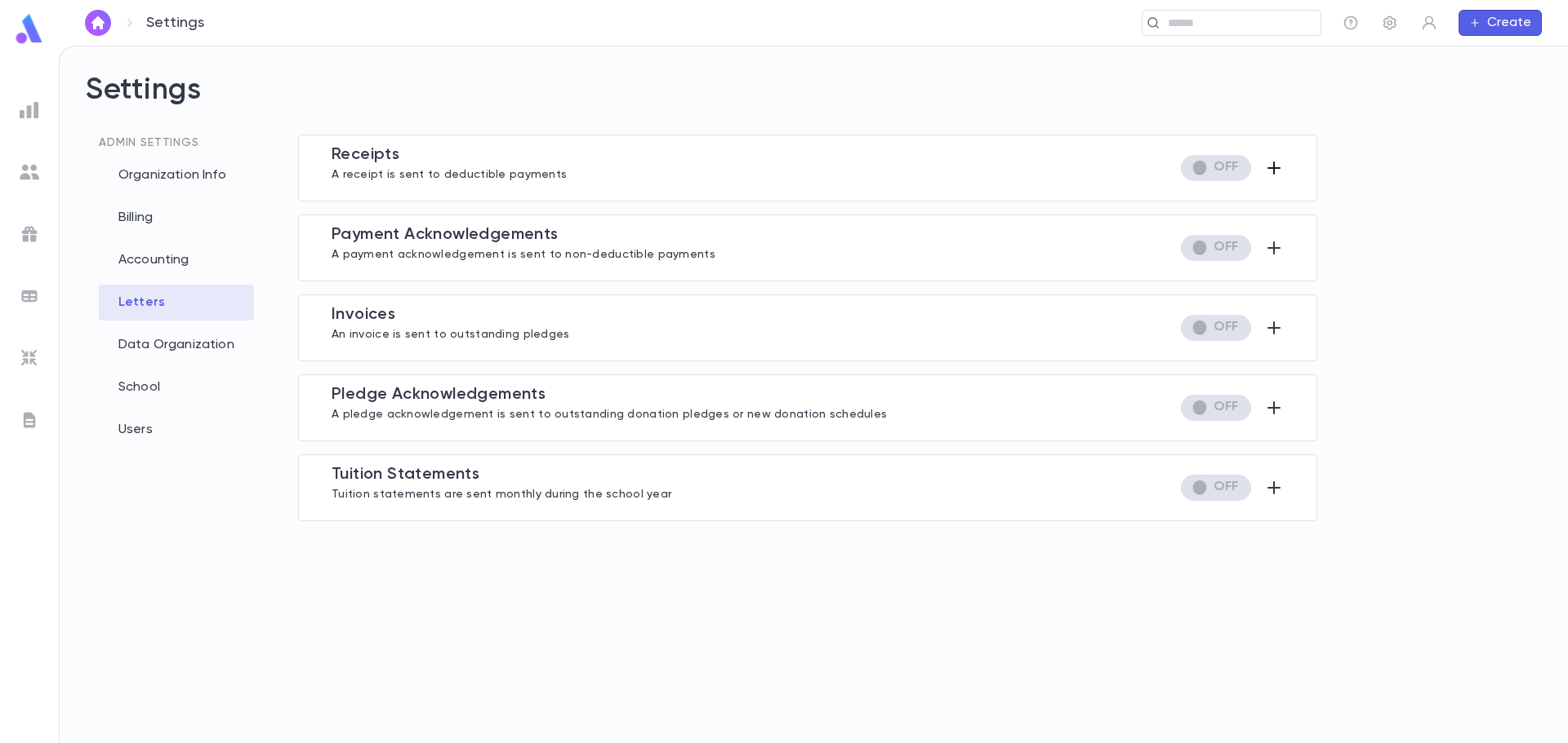
click at [1274, 170] on icon "button" at bounding box center [1273, 167] width 13 height 13
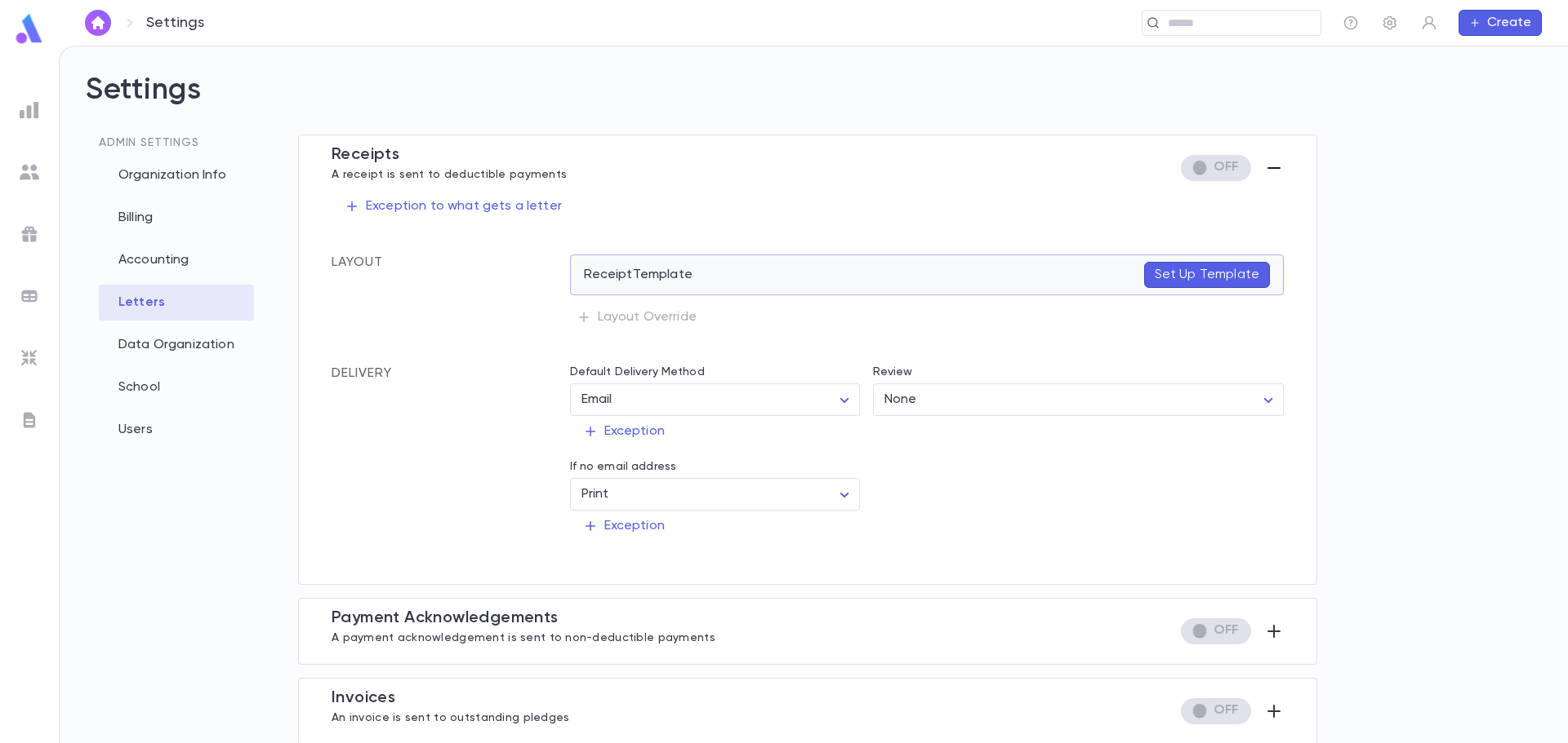
click at [1178, 268] on p "Set Up Template" at bounding box center [1207, 274] width 105 height 17
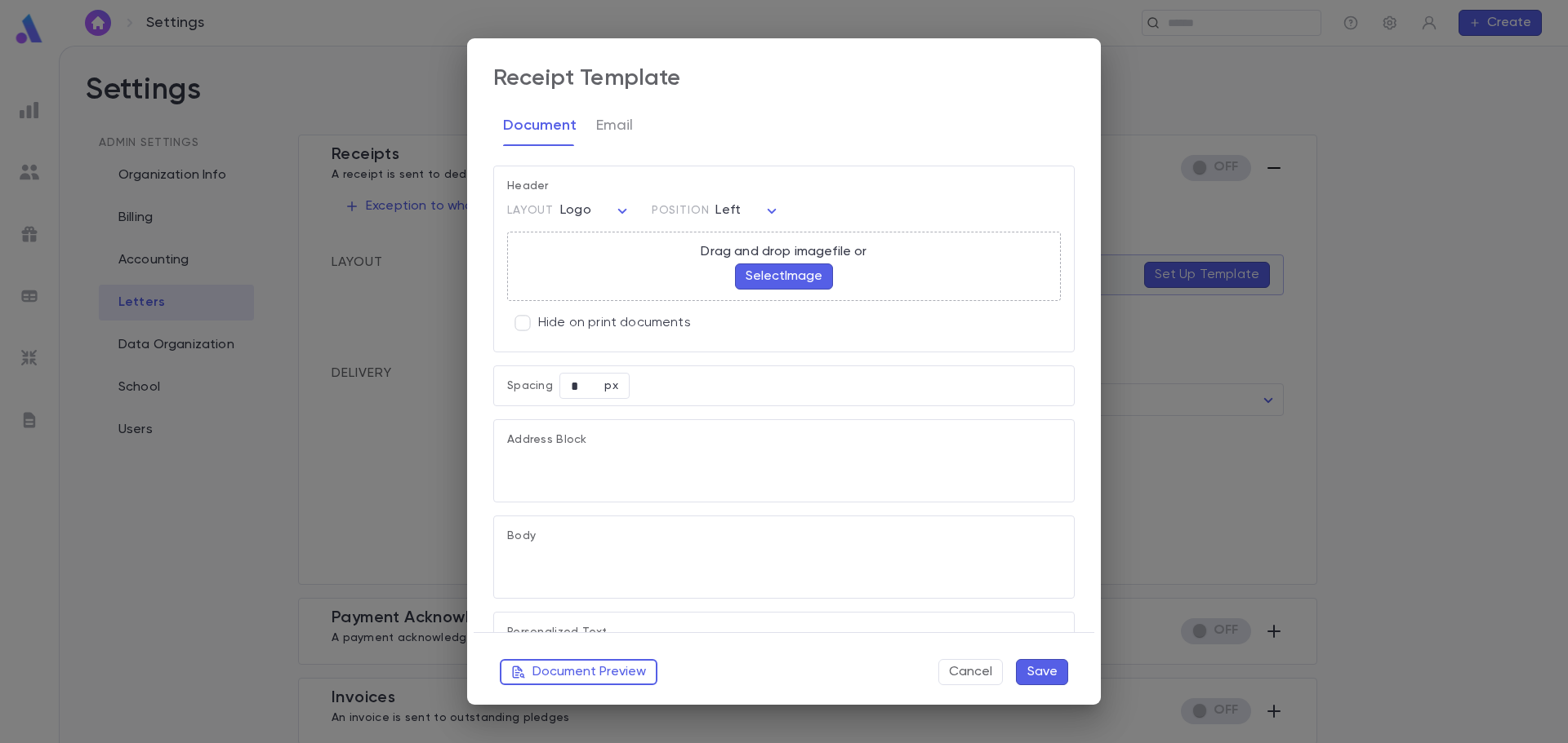
type textarea "**********"
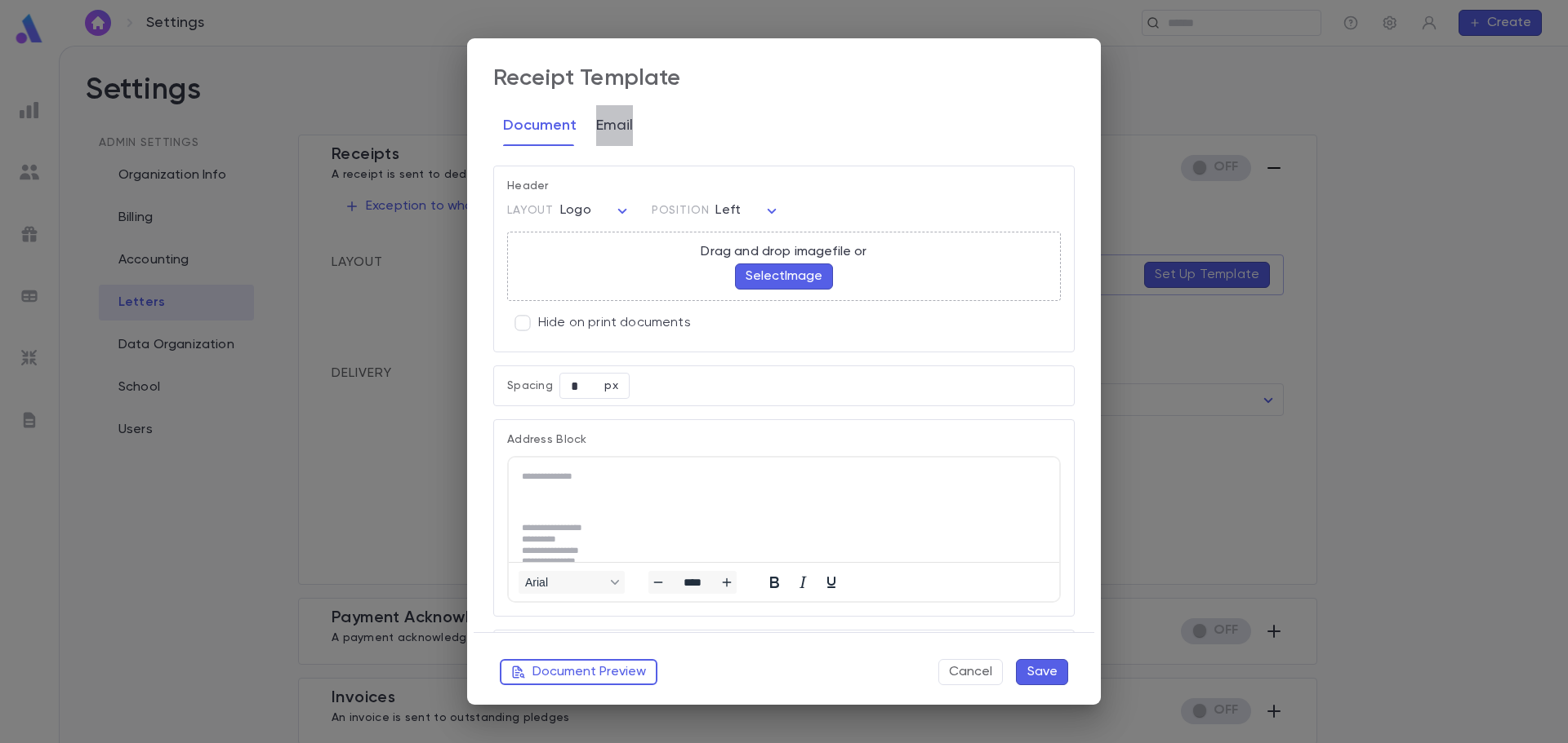
click at [612, 133] on button "Email" at bounding box center [614, 125] width 37 height 41
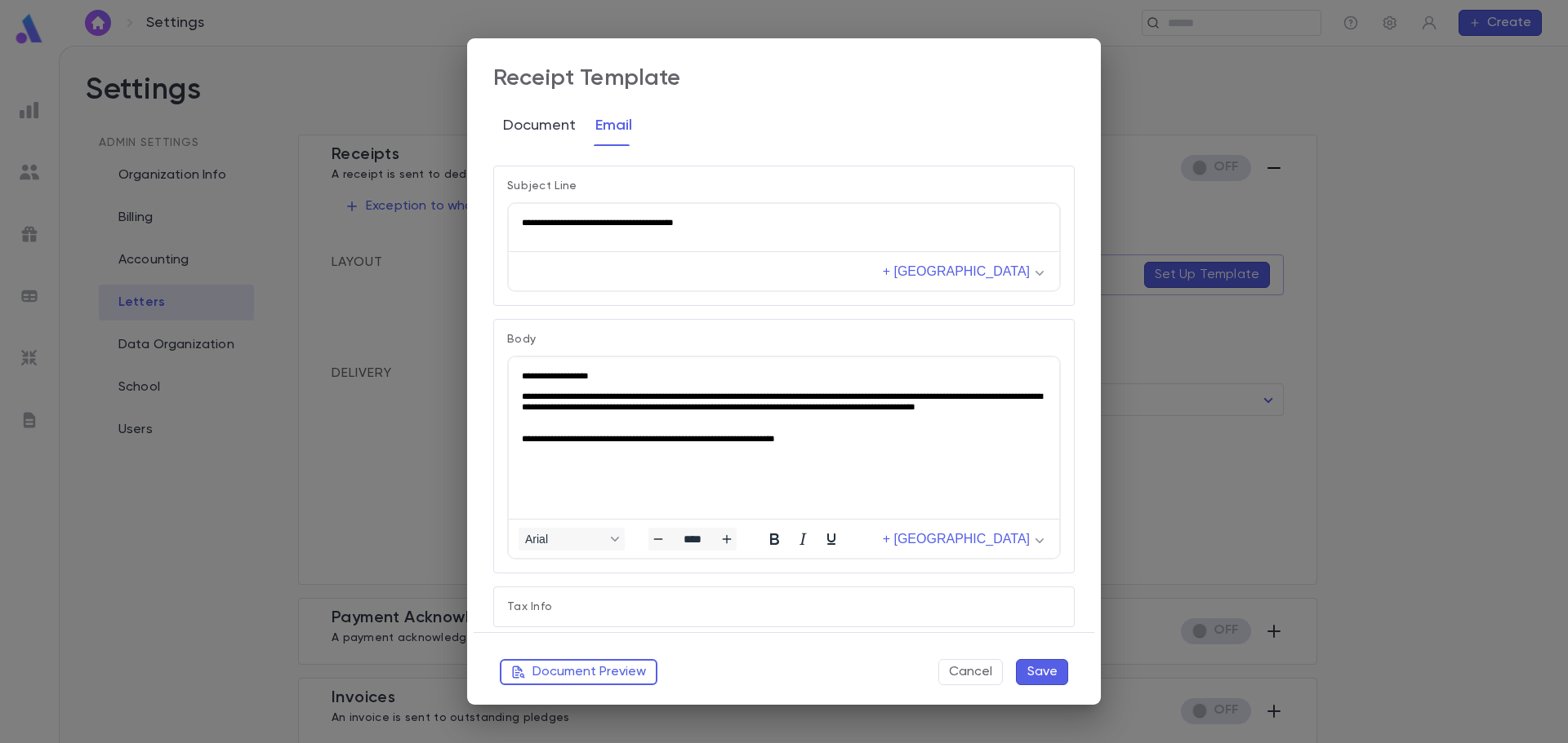
click at [515, 133] on button "Document" at bounding box center [539, 125] width 72 height 41
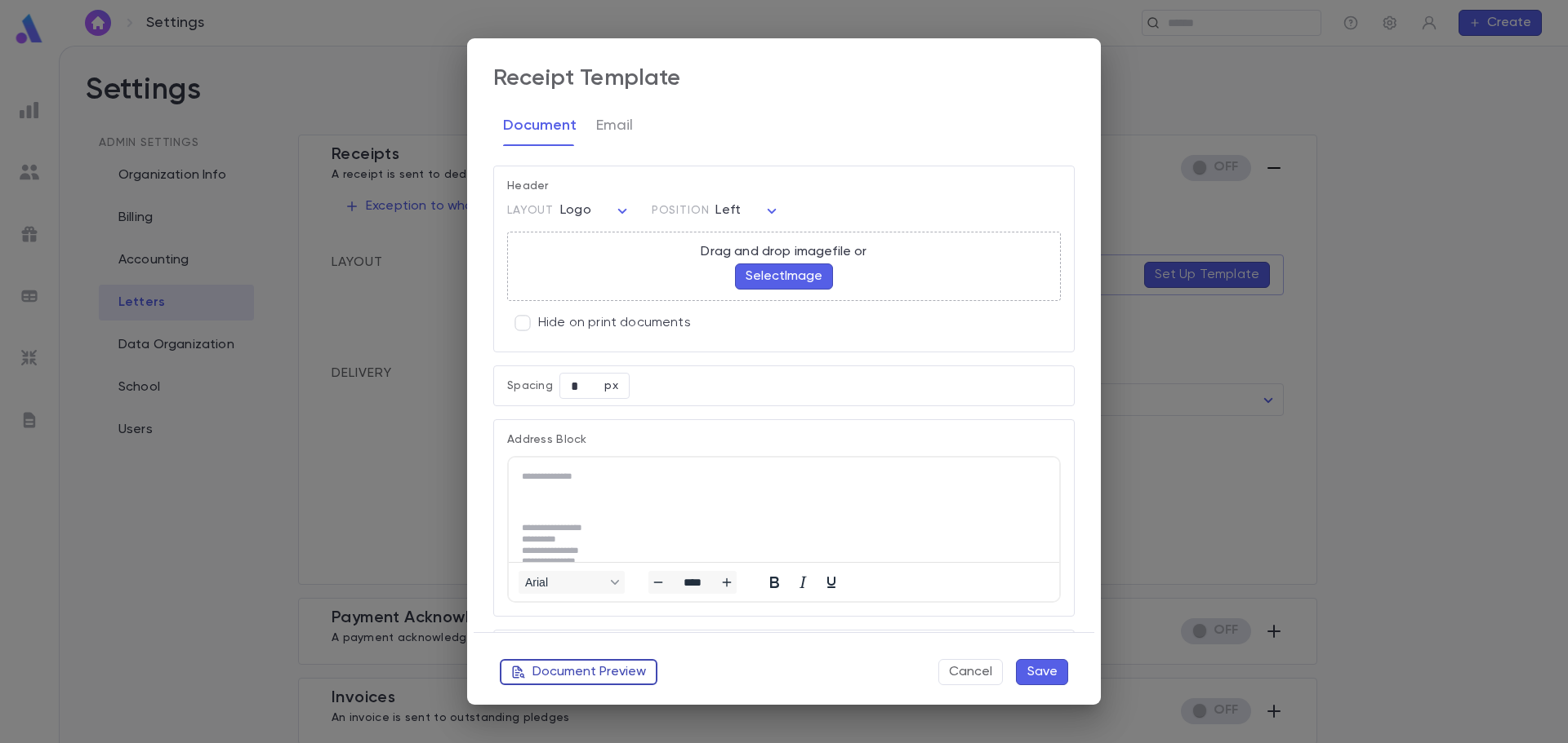
click at [610, 673] on button "Document Preview" at bounding box center [578, 672] width 158 height 26
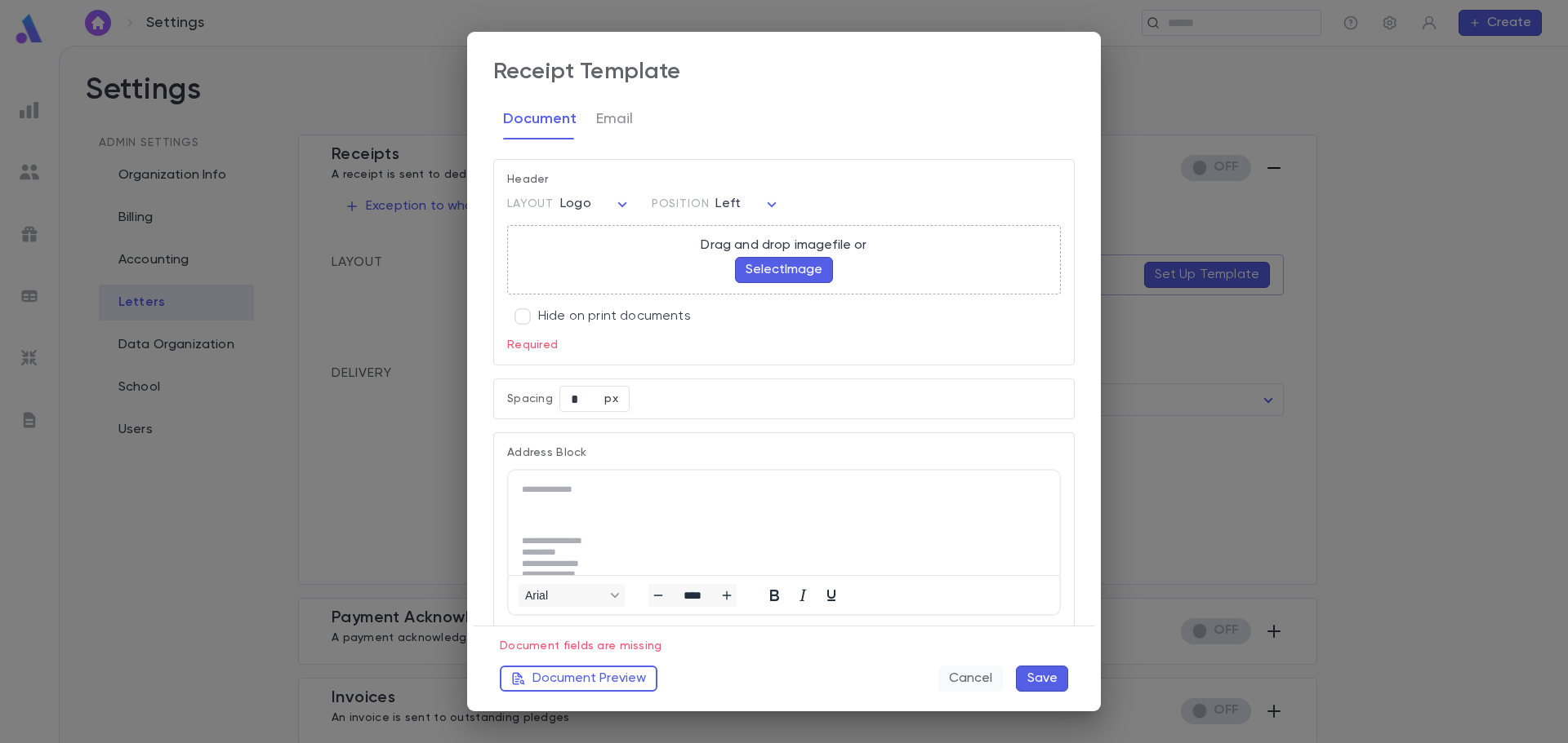
click at [983, 680] on button "Cancel" at bounding box center [970, 679] width 64 height 26
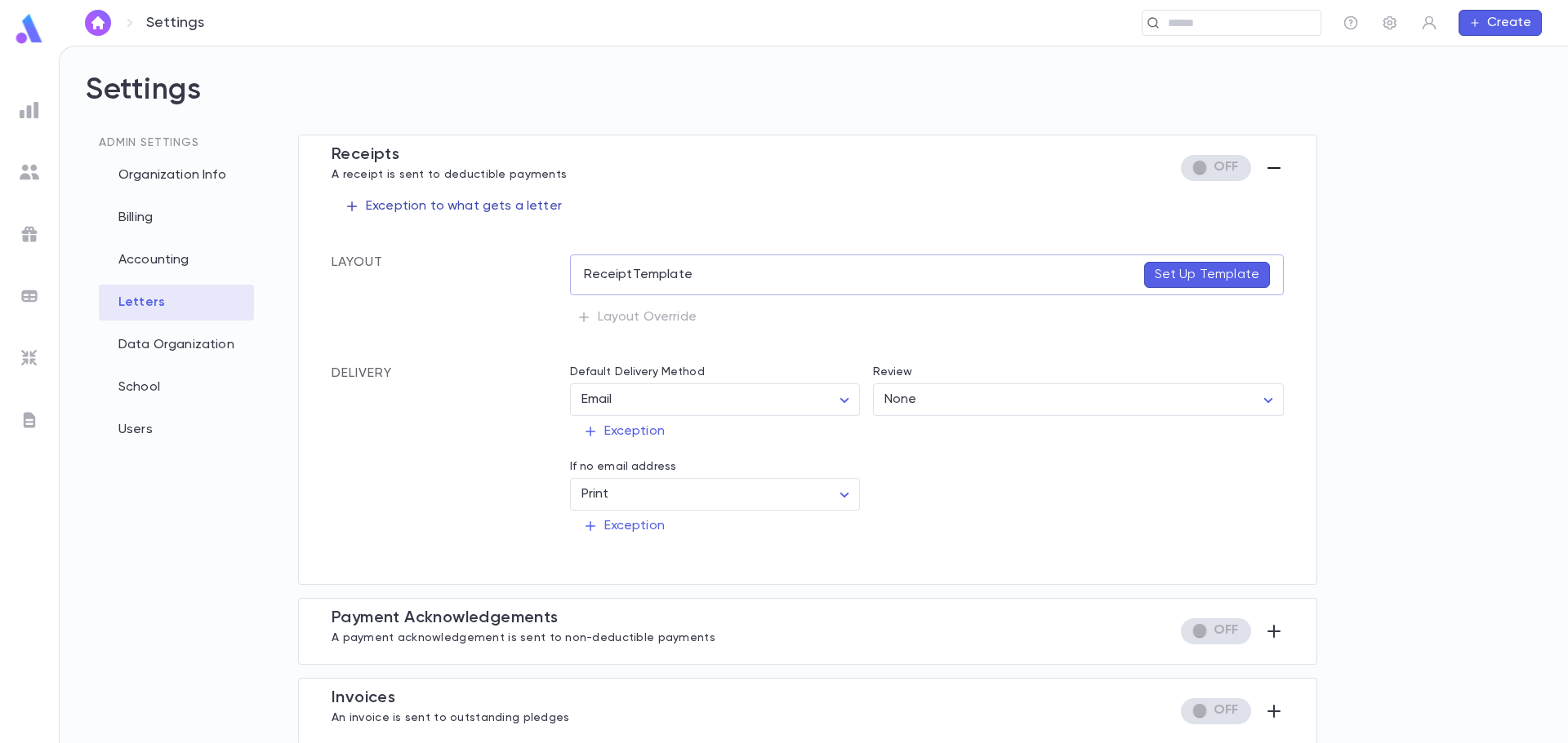
click at [464, 210] on p "Exception to what gets a letter" at bounding box center [452, 206] width 217 height 17
click at [613, 186] on div at bounding box center [784, 371] width 1568 height 743
click at [656, 321] on div "Receipt Template Set Up Template Layout Override" at bounding box center [927, 294] width 715 height 78
click at [584, 314] on div "Receipt Template Set Up Template Layout Override" at bounding box center [927, 294] width 715 height 78
click at [587, 320] on div "Receipt Template Set Up Template Layout Override" at bounding box center [927, 294] width 715 height 78
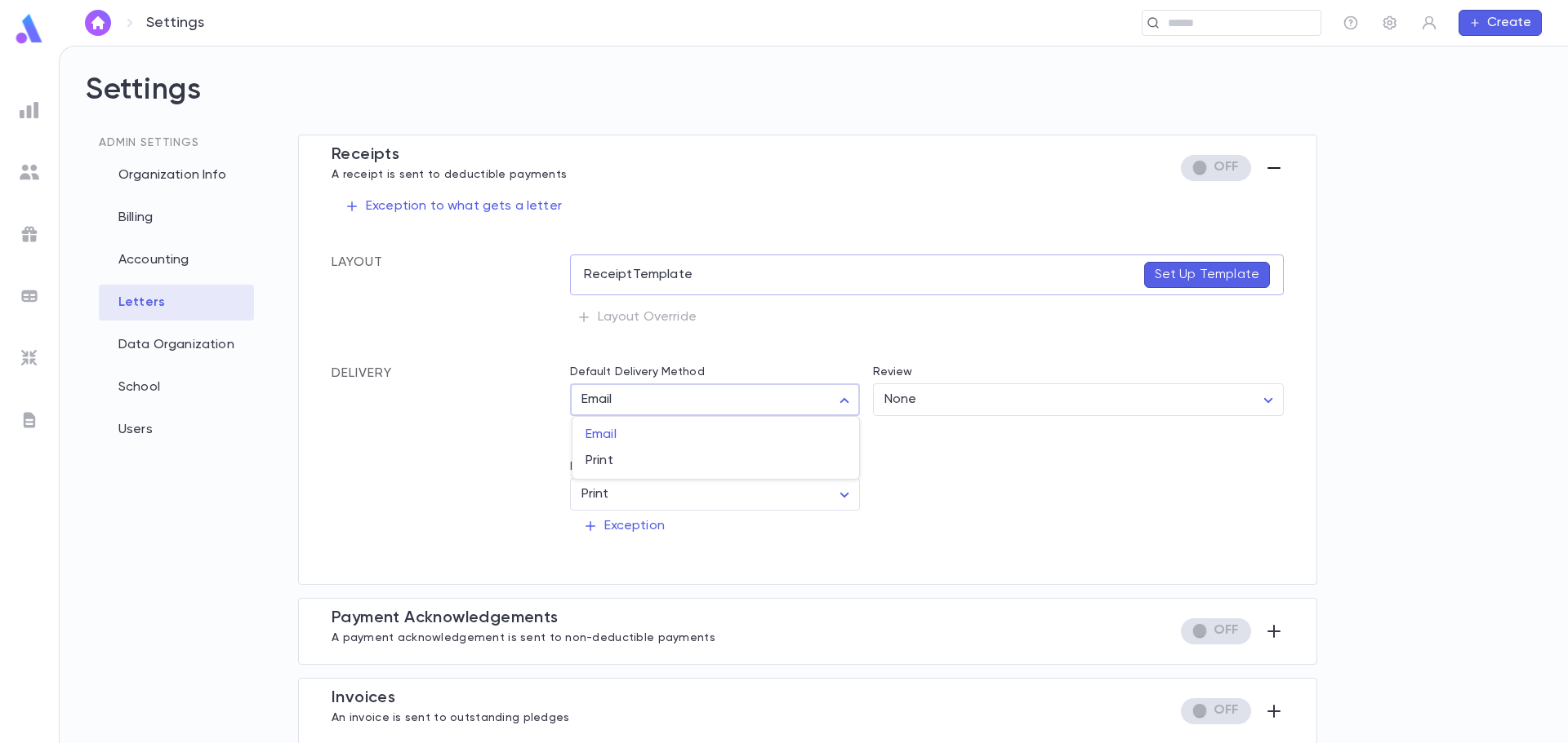
click at [655, 403] on body "Settings ​ Create Settings Admin Settings Organization Info Billing Accounting …" at bounding box center [784, 394] width 1568 height 698
click at [996, 463] on div at bounding box center [784, 371] width 1568 height 743
click at [622, 496] on body "Settings ​ Create Settings Admin Settings Organization Info Billing Accounting …" at bounding box center [784, 394] width 1568 height 698
click at [1015, 551] on div at bounding box center [784, 371] width 1568 height 743
click at [942, 395] on body "Settings ​ Create Settings Admin Settings Organization Info Billing Accounting …" at bounding box center [784, 394] width 1568 height 698
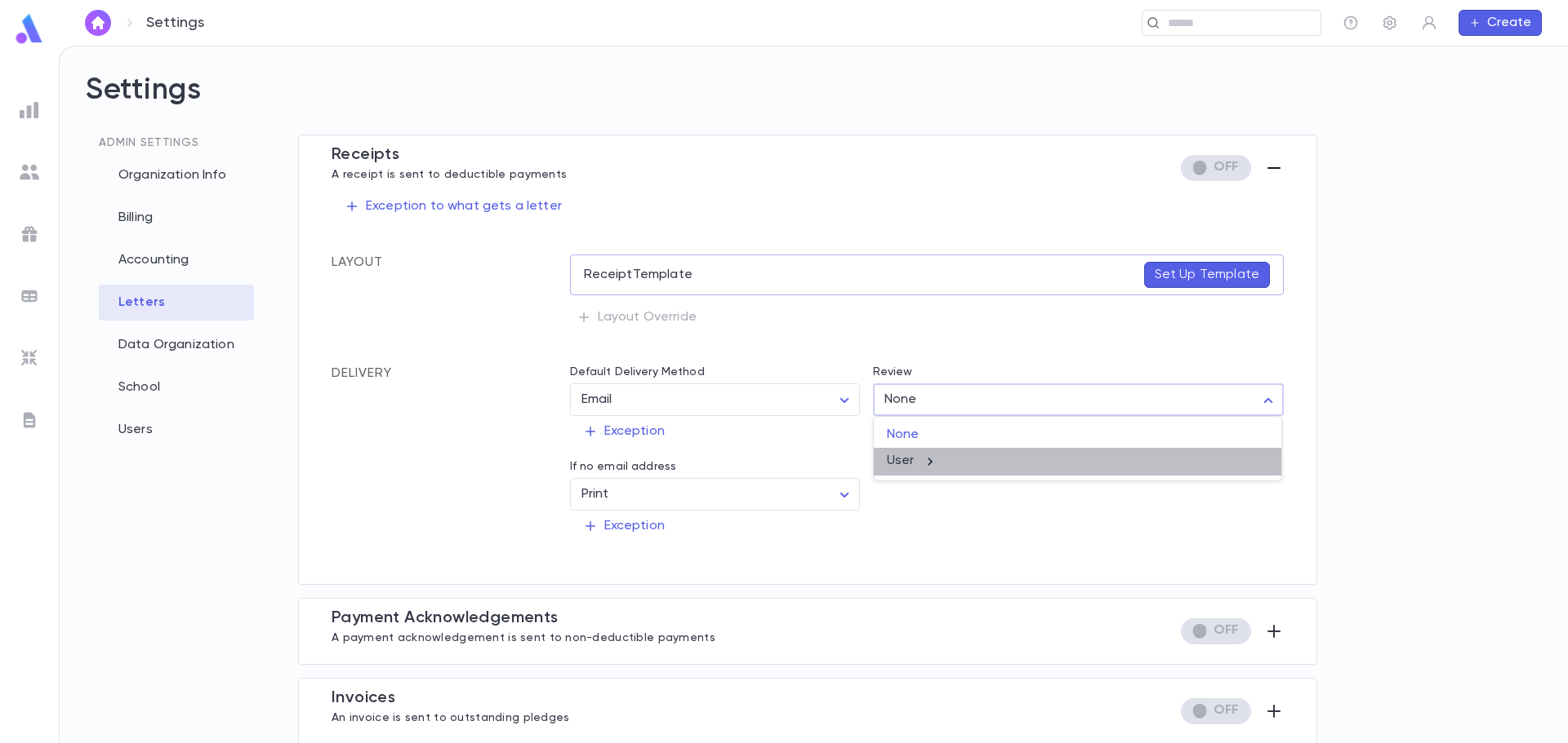
click at [918, 473] on li "User" at bounding box center [1076, 462] width 407 height 28
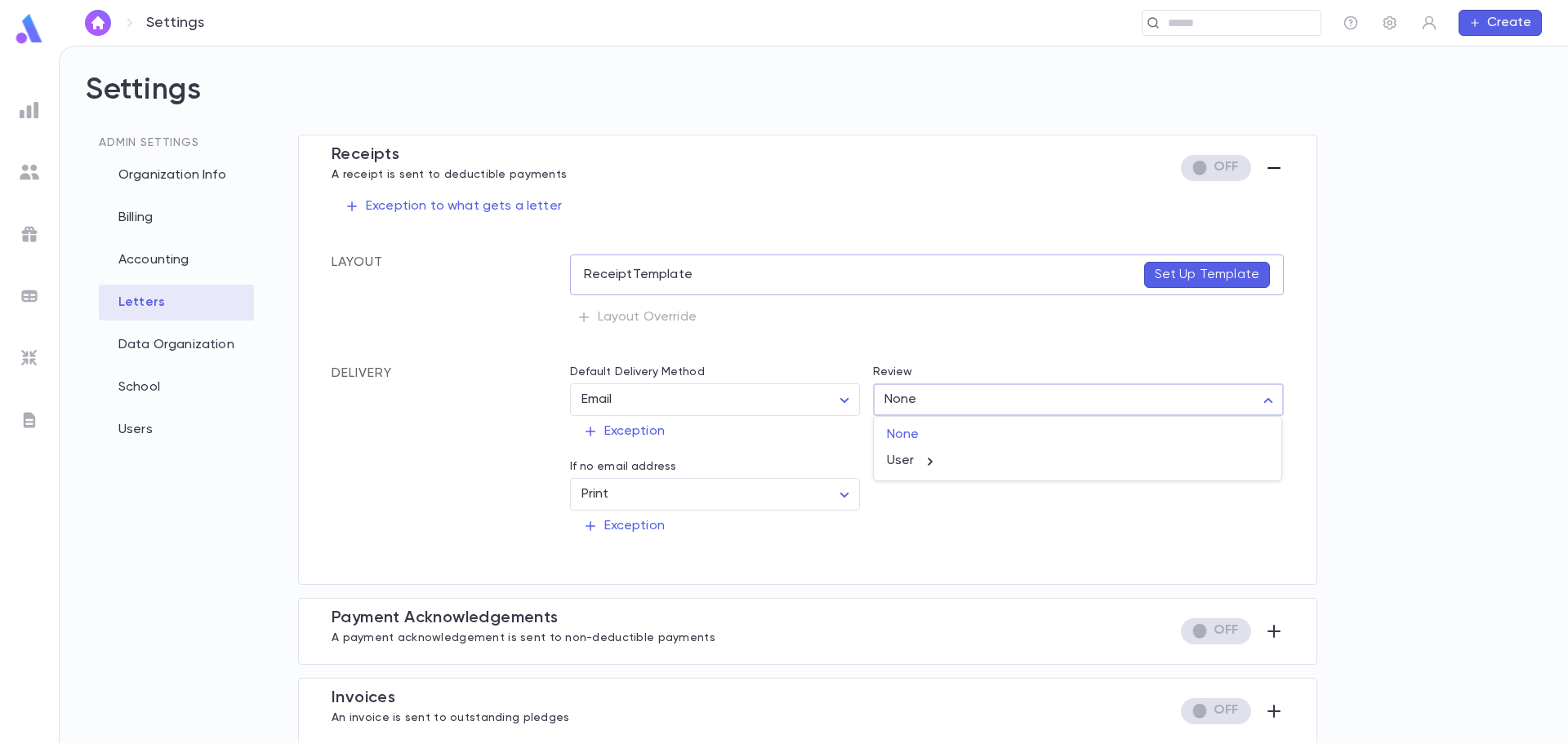
click at [959, 389] on body "Settings ​ Create Settings Admin Settings Organization Info Billing Accounting …" at bounding box center [784, 394] width 1568 height 698
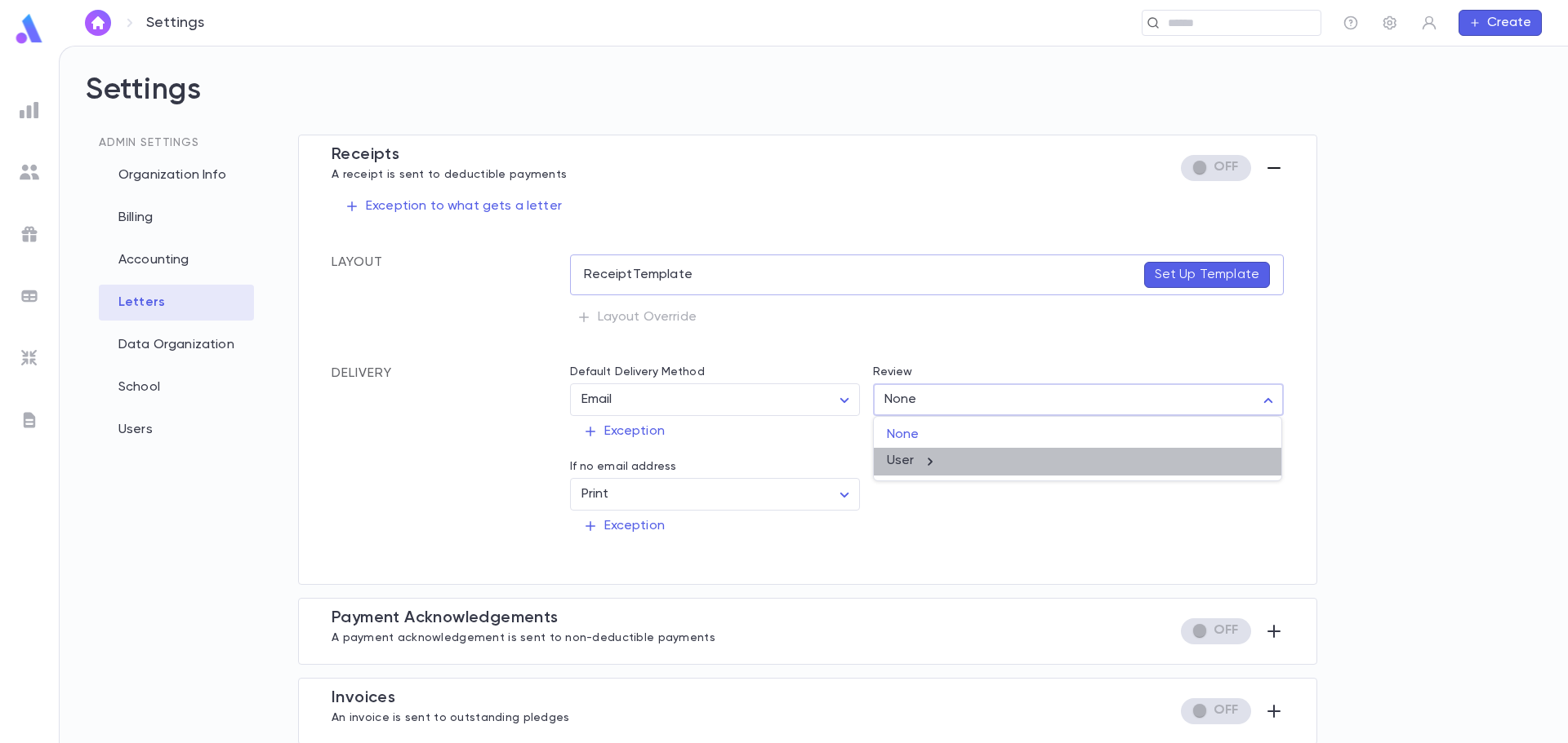
click at [908, 465] on div "User" at bounding box center [1077, 462] width 382 height 18
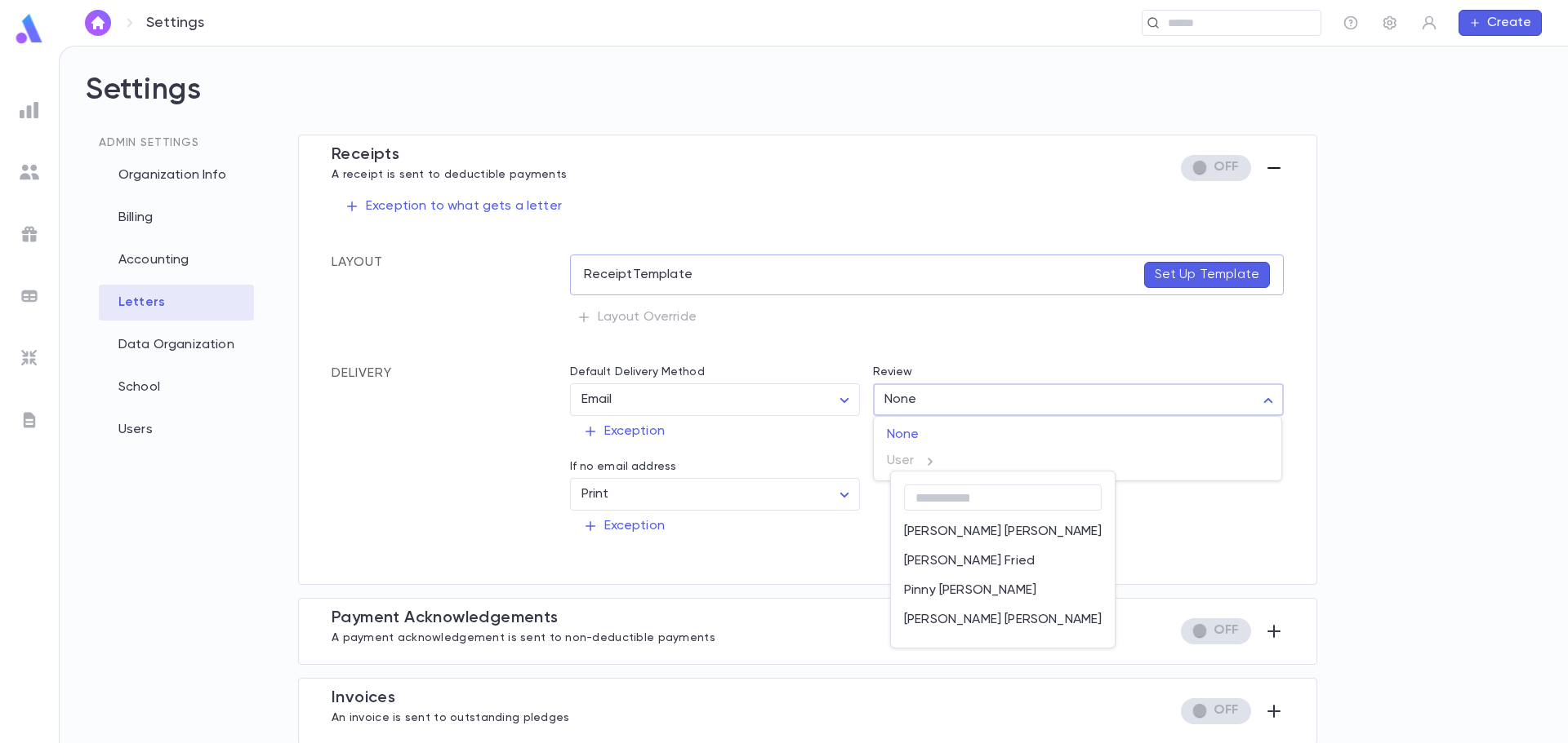
click at [1003, 537] on p "Chaim Leib Belsky" at bounding box center [1002, 531] width 198 height 17
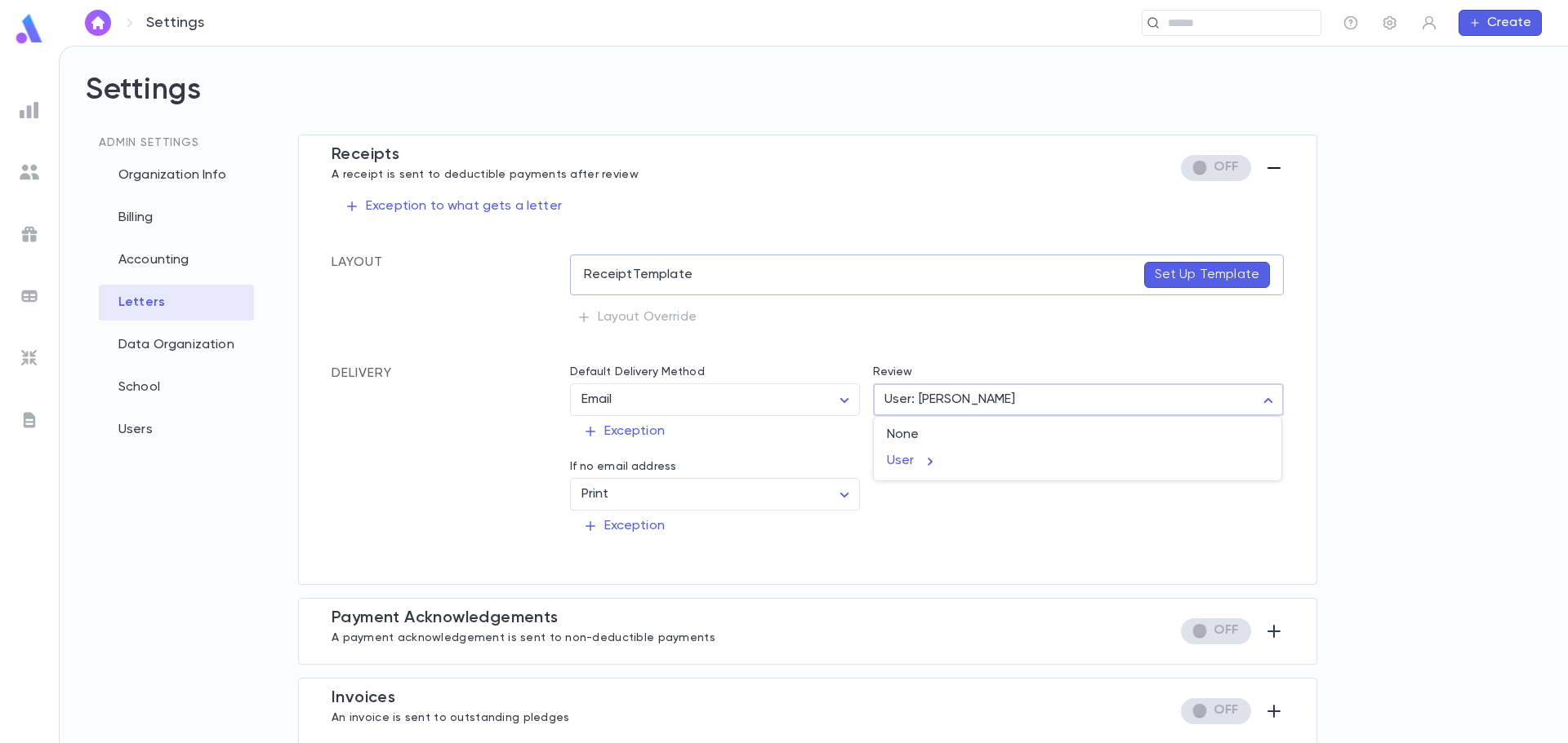
click at [1065, 407] on body "Settings ​ Create Settings Admin Settings Organization Info Billing Accounting …" at bounding box center [784, 394] width 1568 height 698
click at [942, 435] on span "None" at bounding box center [1077, 435] width 382 height 17
type input "****"
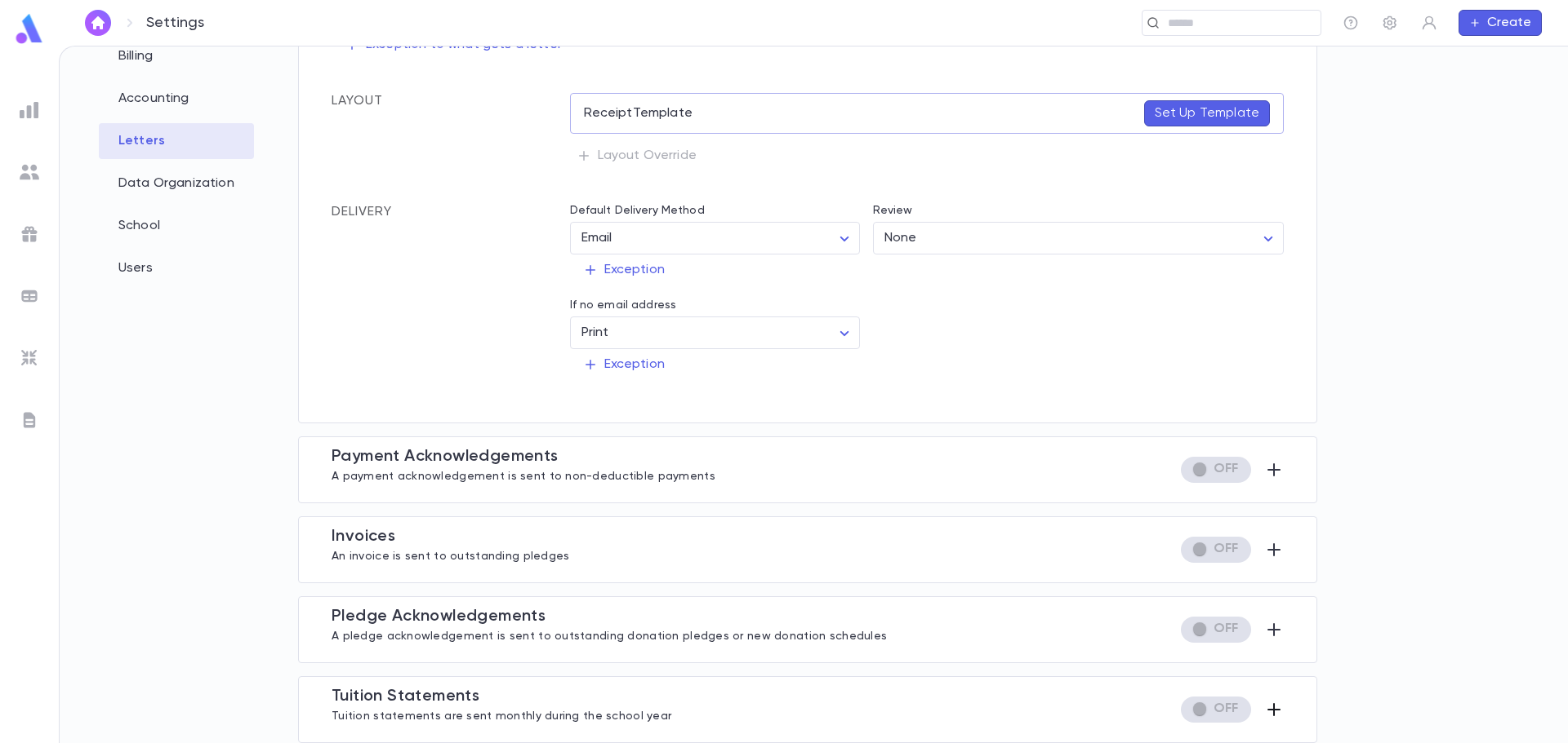
click at [1267, 711] on icon "button" at bounding box center [1273, 710] width 13 height 13
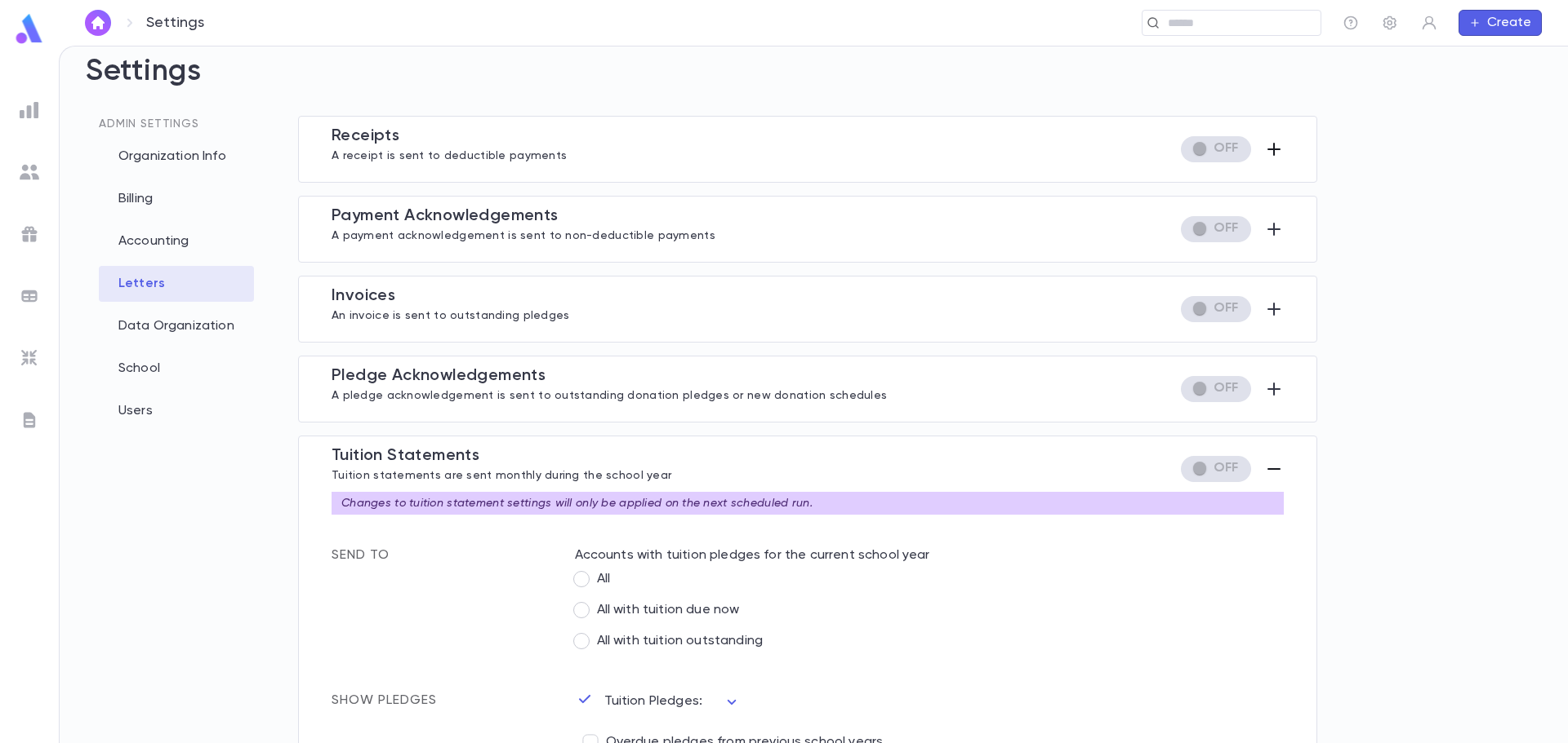
scroll to position [0, 0]
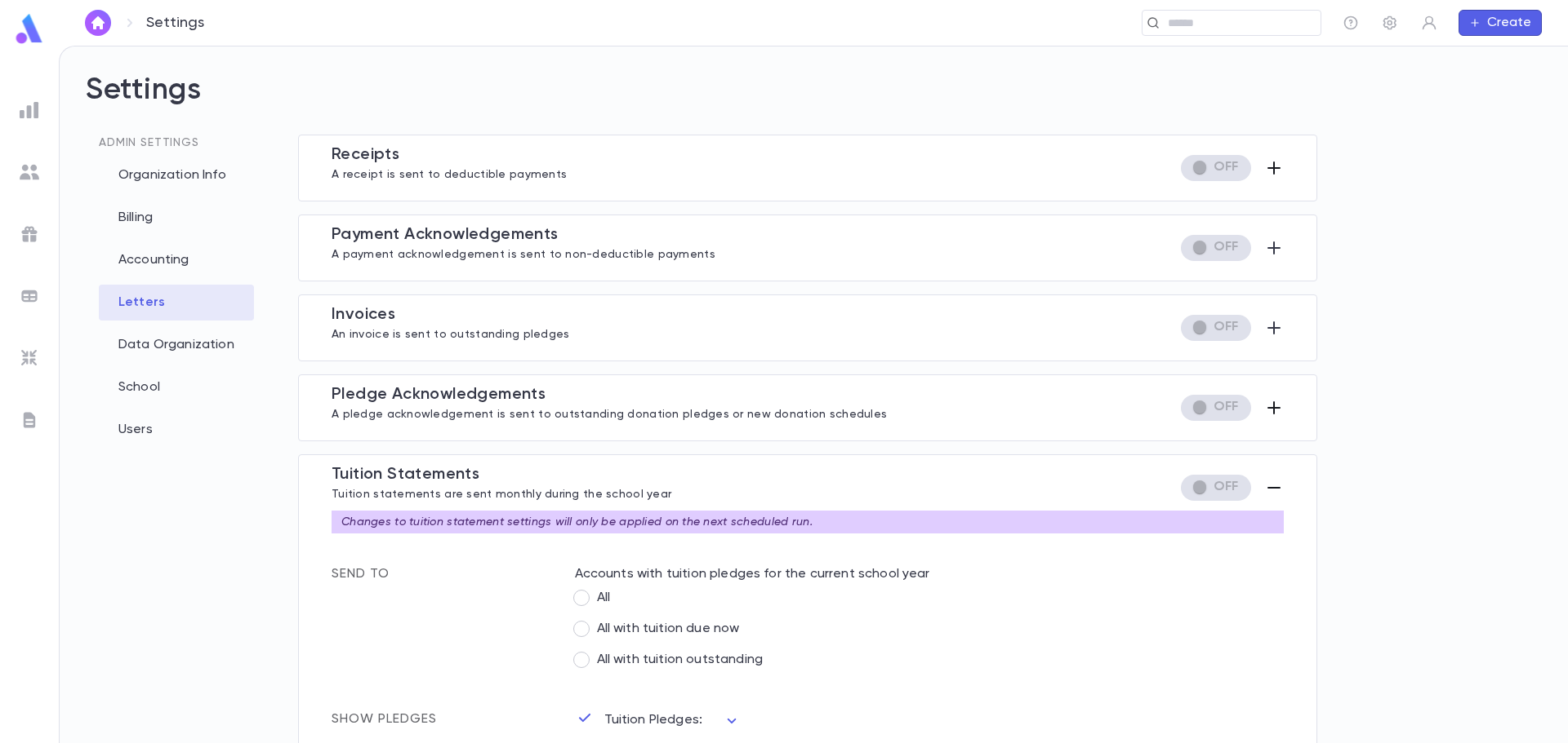
click at [1272, 410] on icon "button" at bounding box center [1273, 408] width 19 height 19
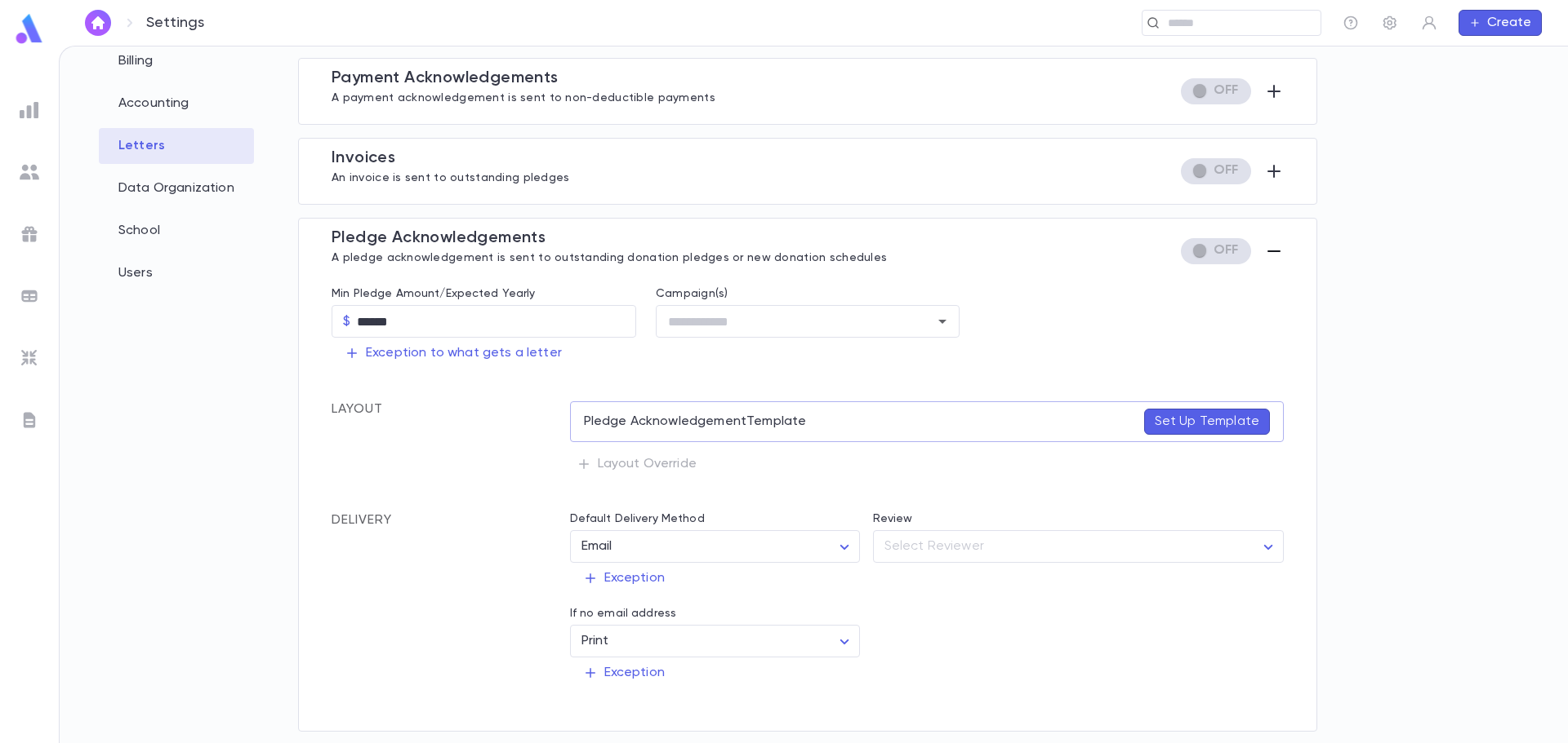
scroll to position [163, 0]
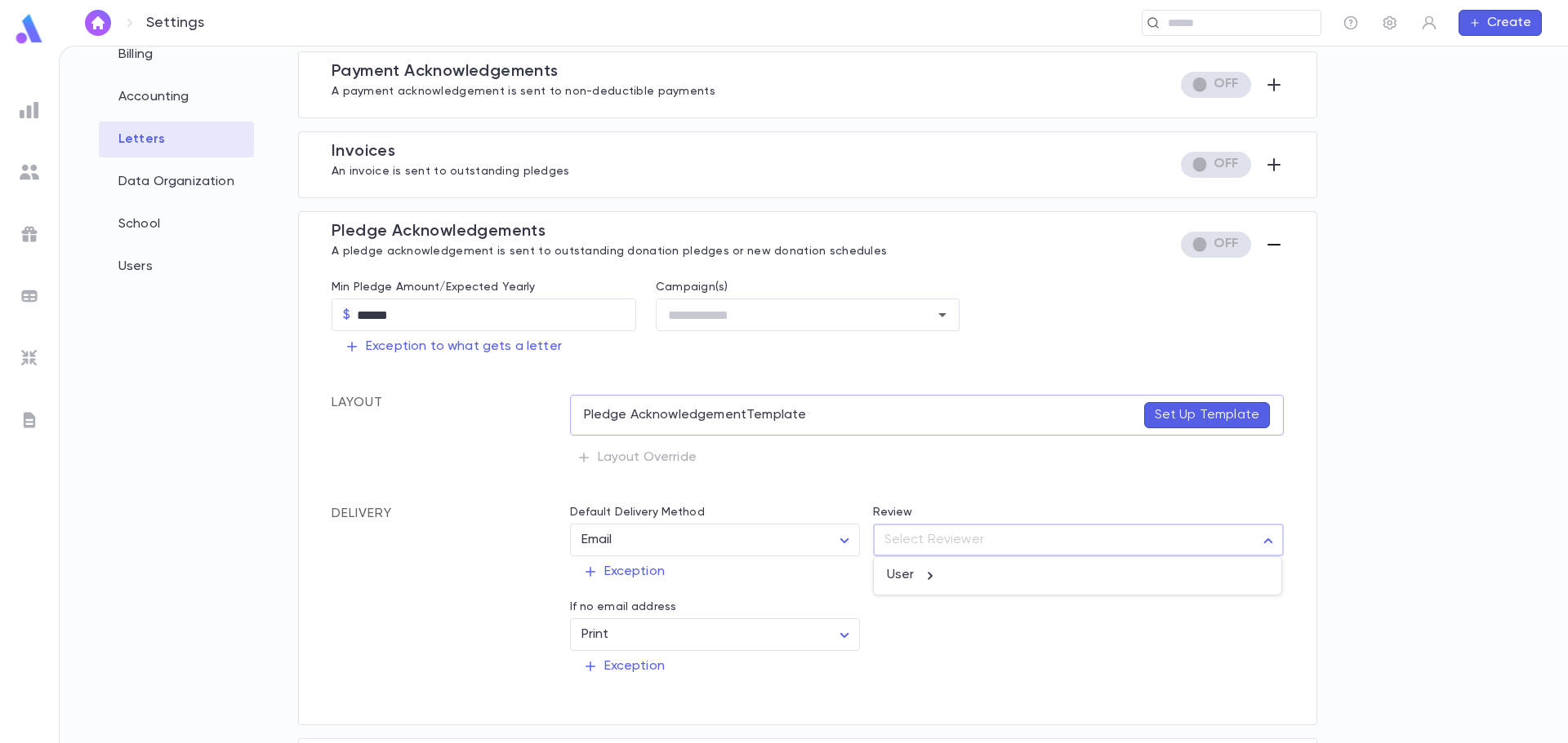
click at [973, 548] on body "Settings ​ Create Settings Admin Settings Organization Info Billing Accounting …" at bounding box center [784, 394] width 1568 height 698
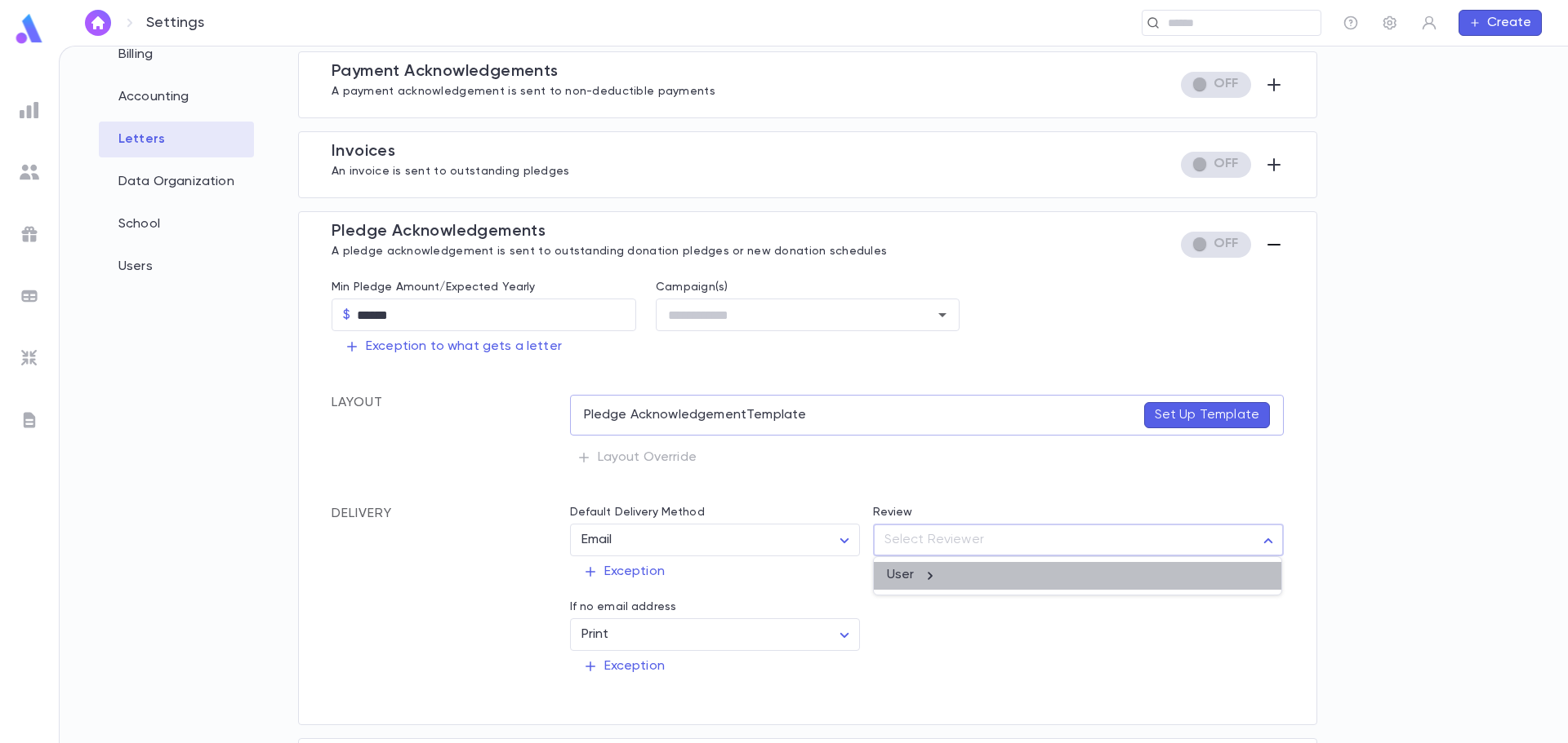
click at [911, 588] on li "User" at bounding box center [1076, 577] width 407 height 28
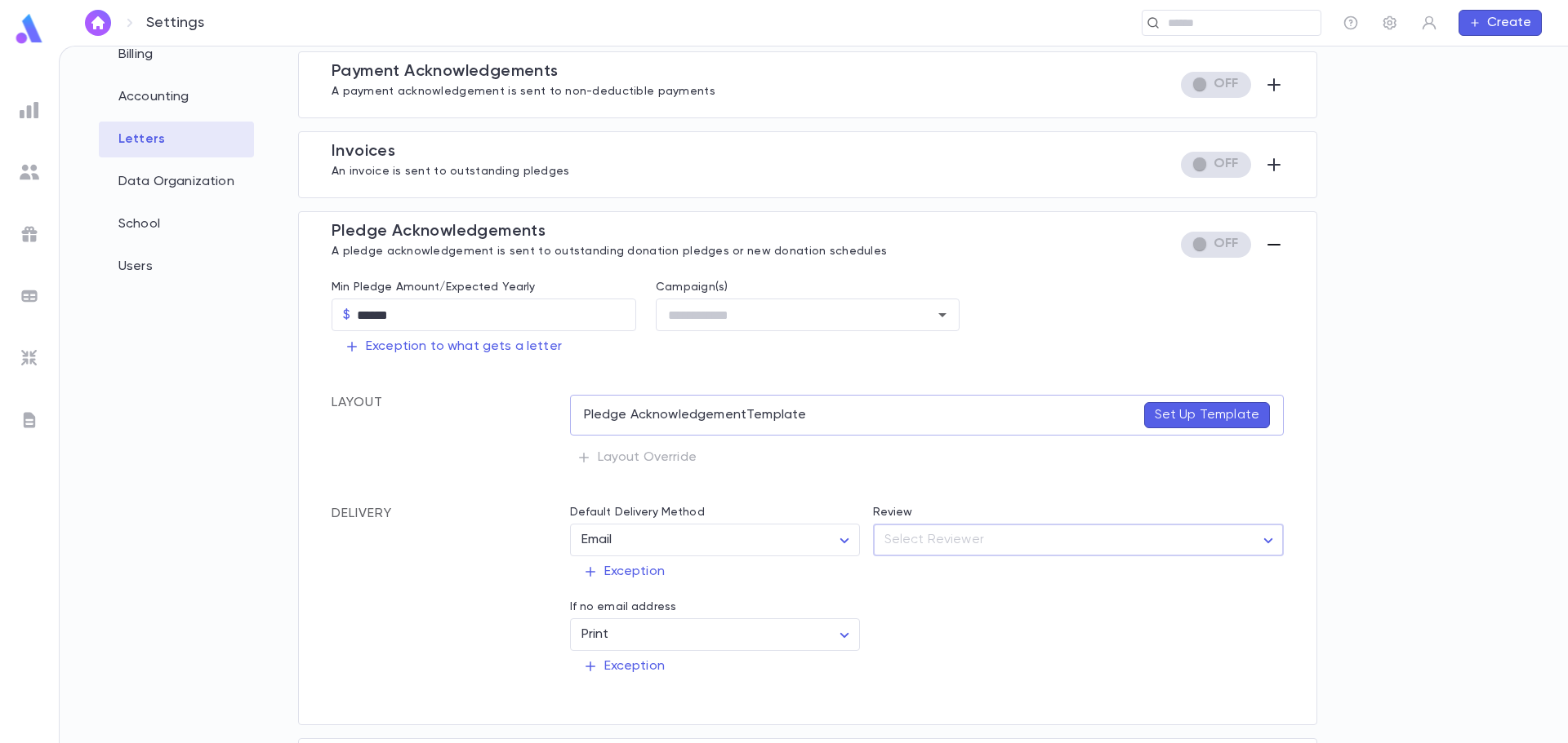
scroll to position [0, 0]
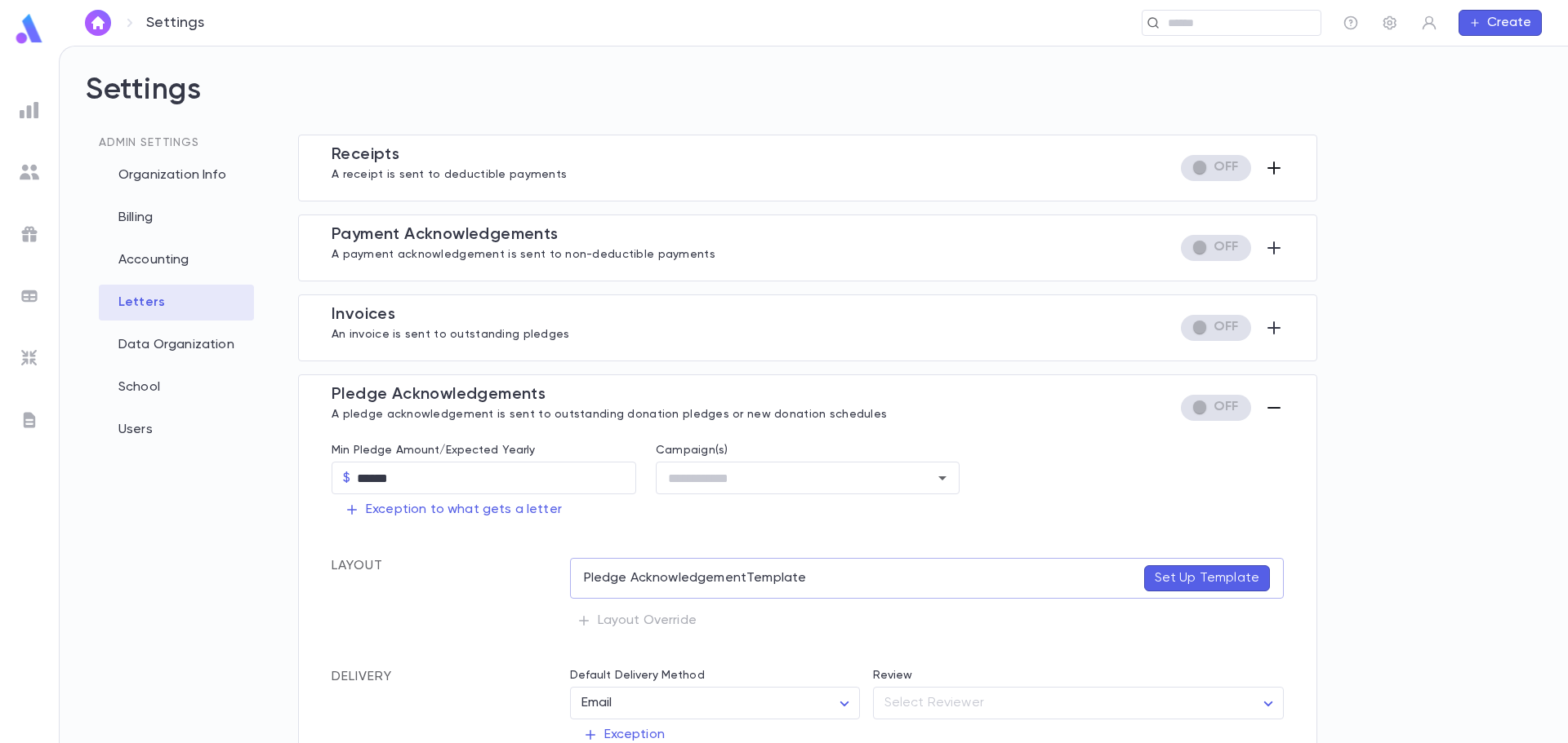
click at [1264, 412] on icon "button" at bounding box center [1273, 408] width 19 height 19
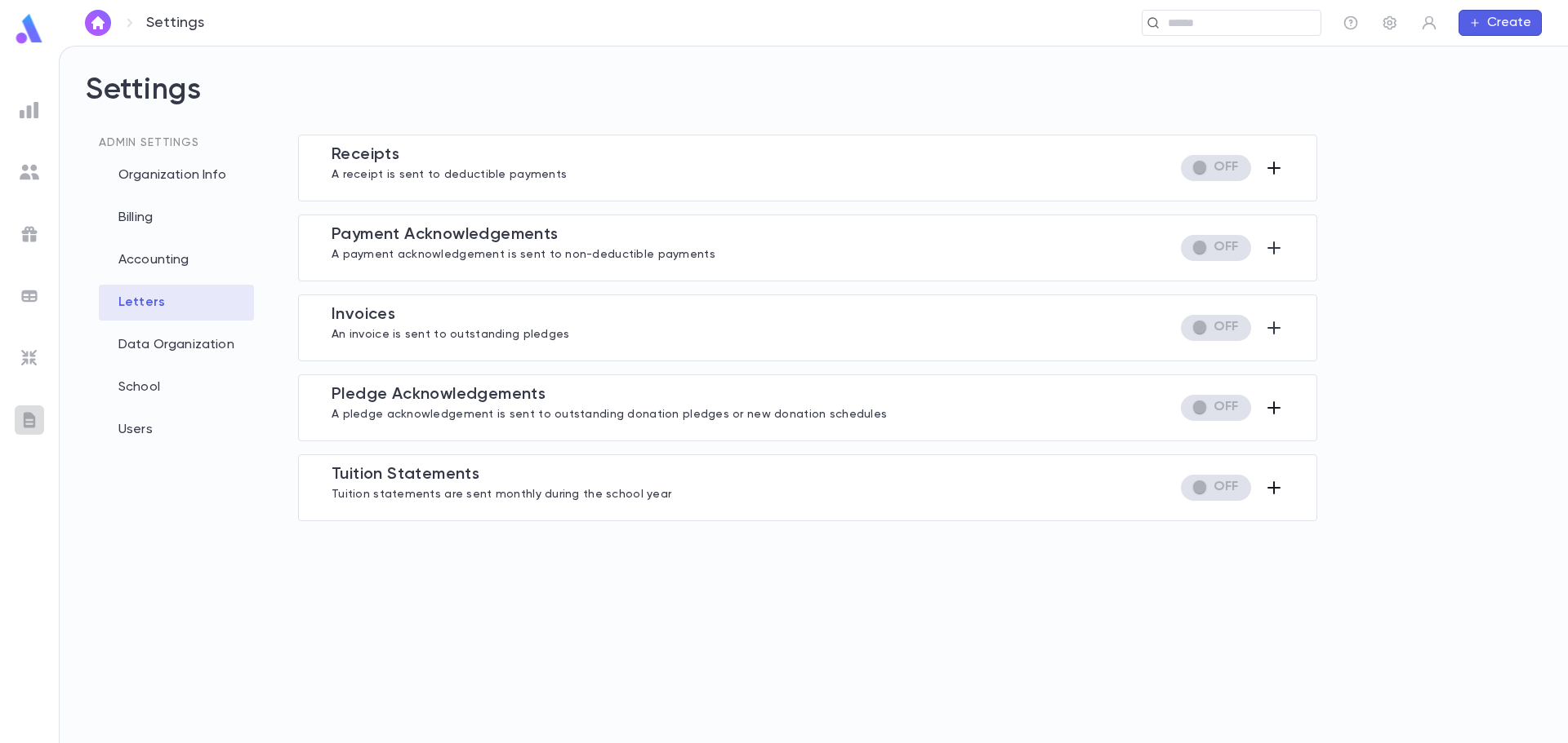
click at [19, 413] on div at bounding box center [30, 421] width 30 height 30
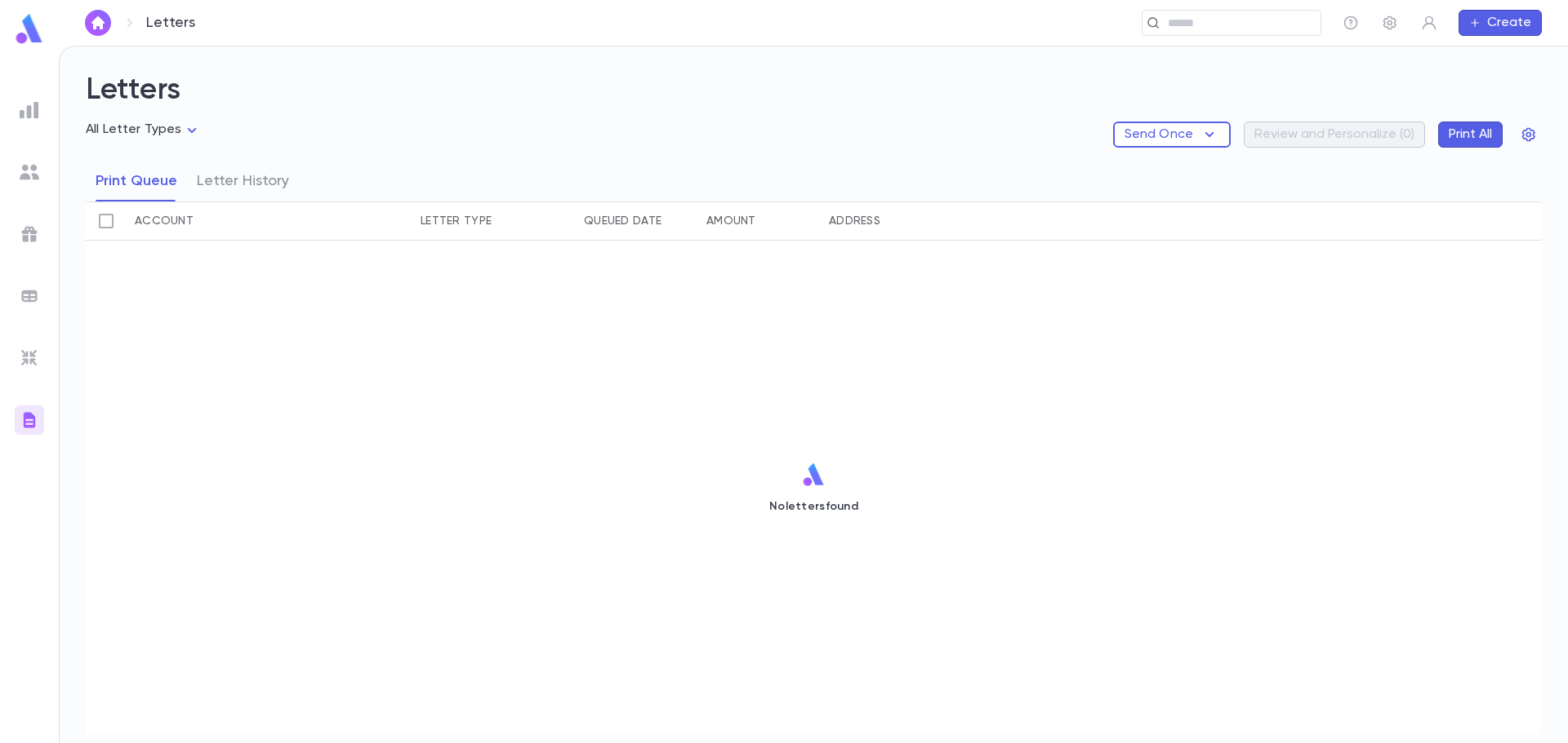
drag, startPoint x: 1397, startPoint y: 17, endPoint x: 1374, endPoint y: 32, distance: 27.5
click at [1397, 17] on icon "button" at bounding box center [1389, 23] width 17 height 17
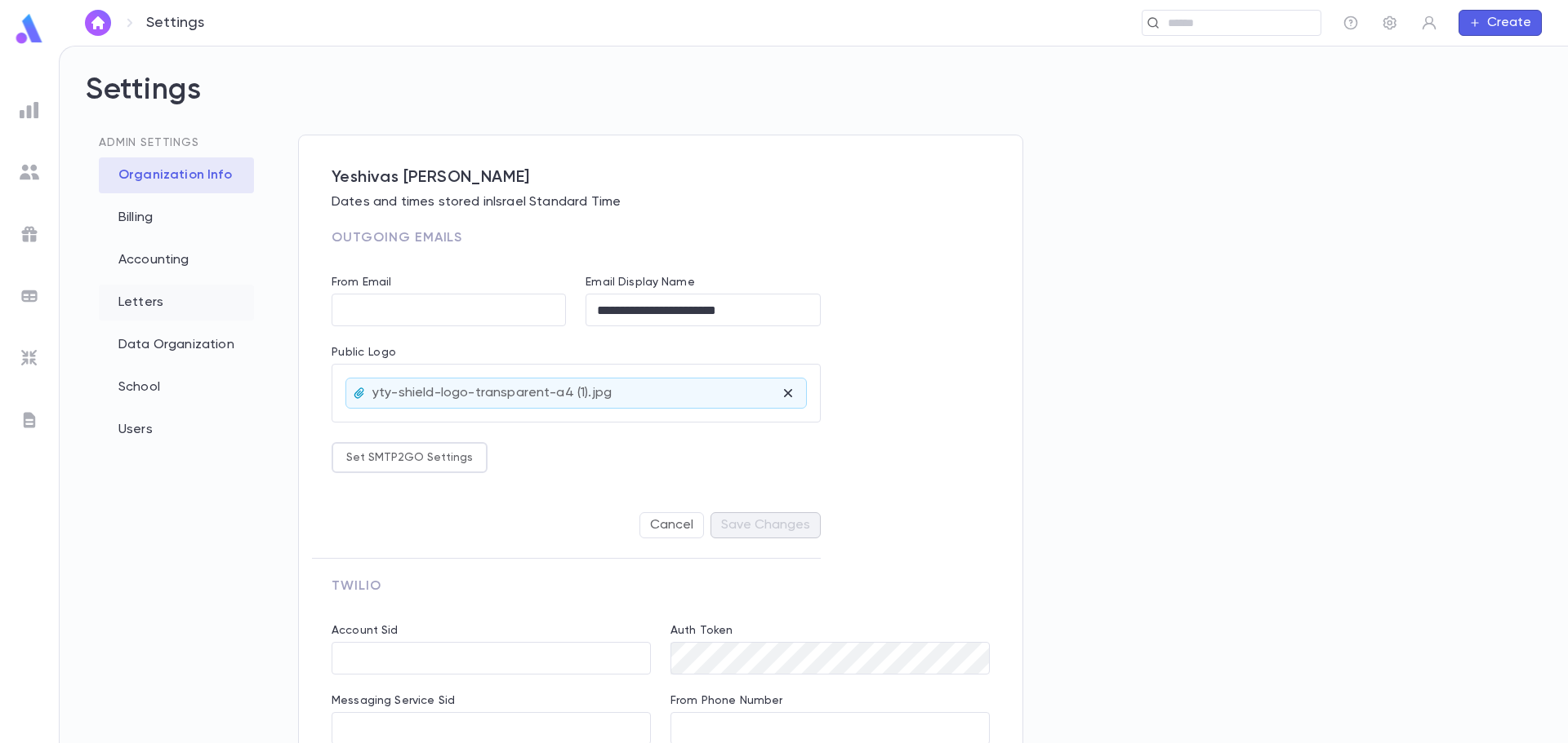
click at [155, 304] on div "Letters" at bounding box center [176, 302] width 155 height 36
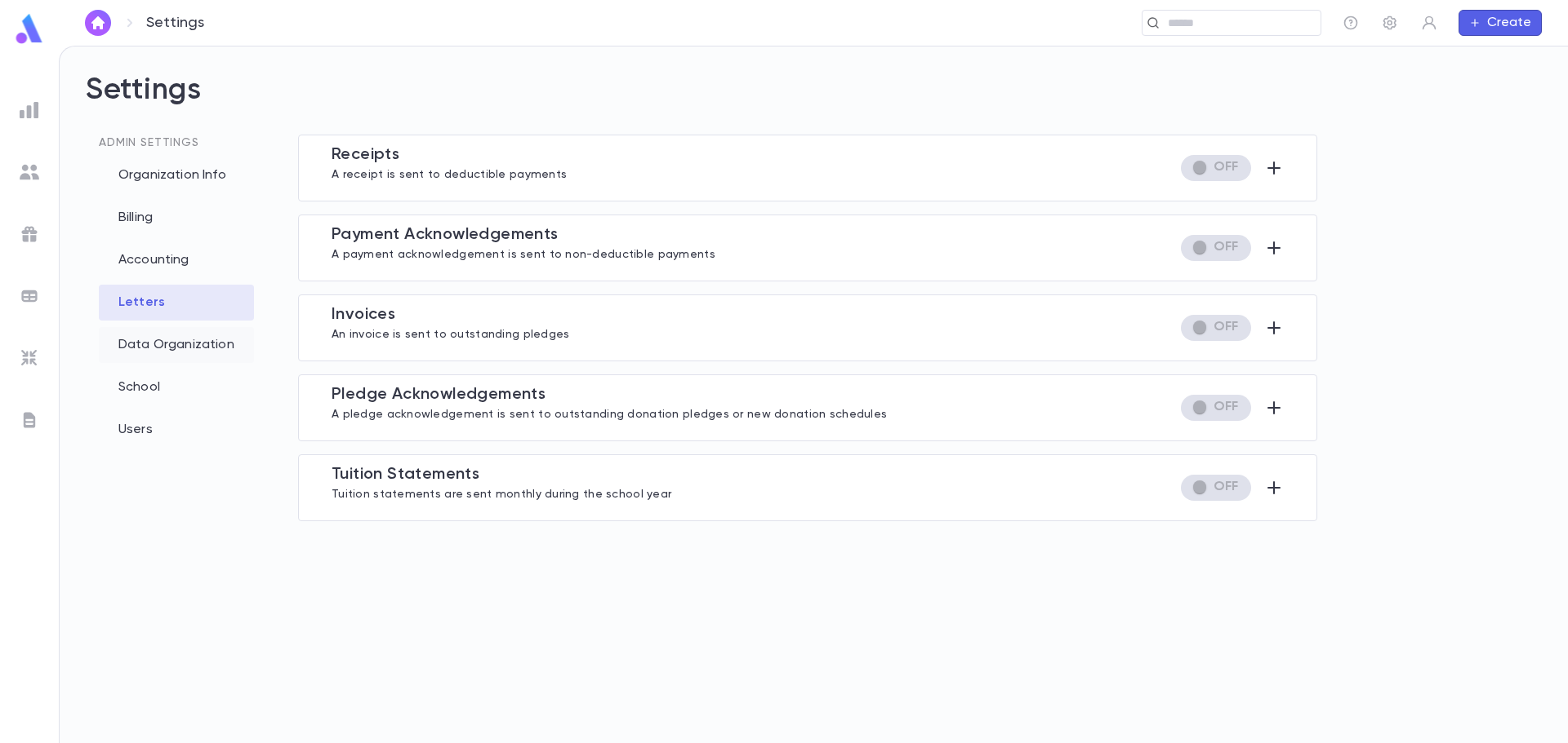
click at [139, 344] on div "Data Organization" at bounding box center [176, 345] width 155 height 36
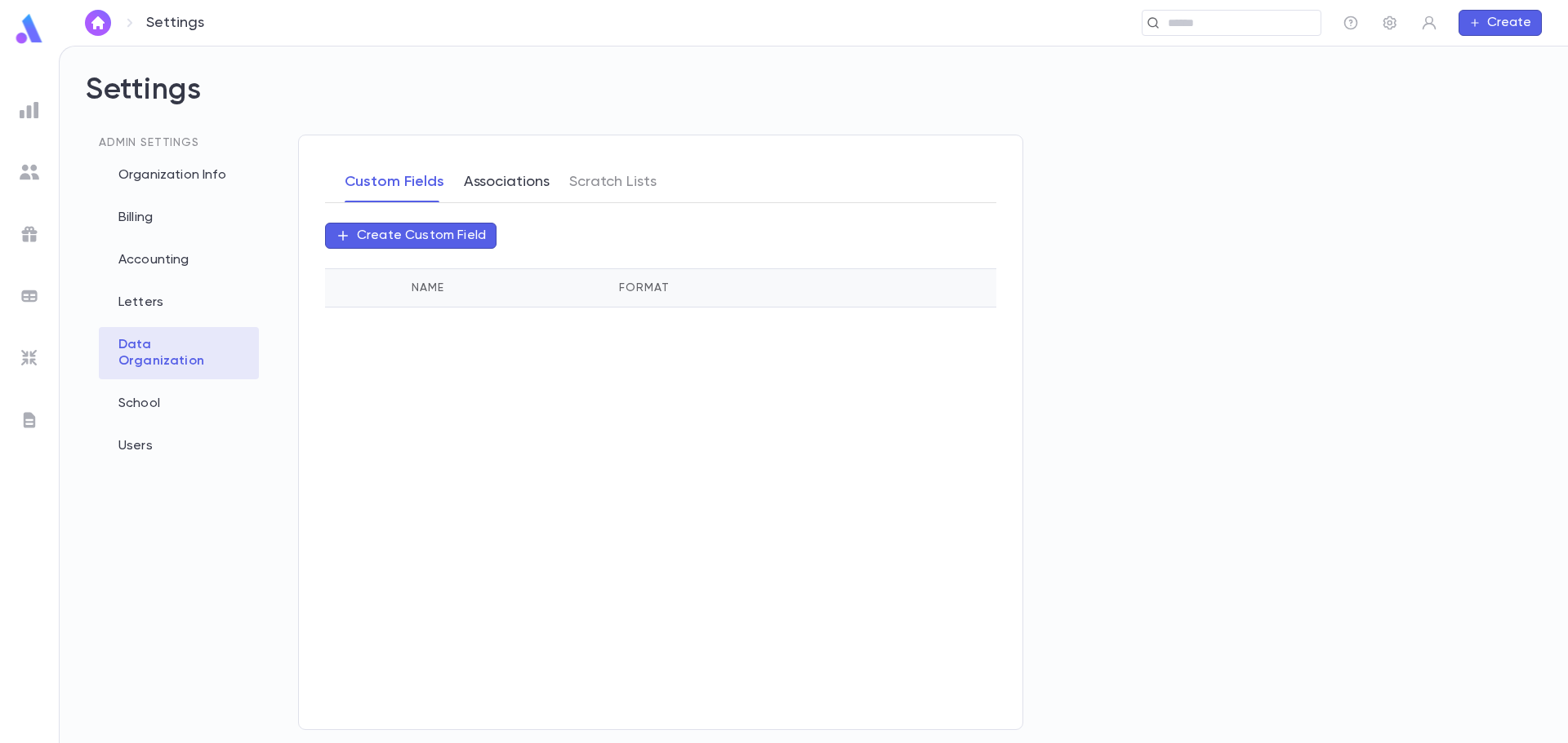
click at [499, 183] on button "Associations" at bounding box center [506, 181] width 85 height 41
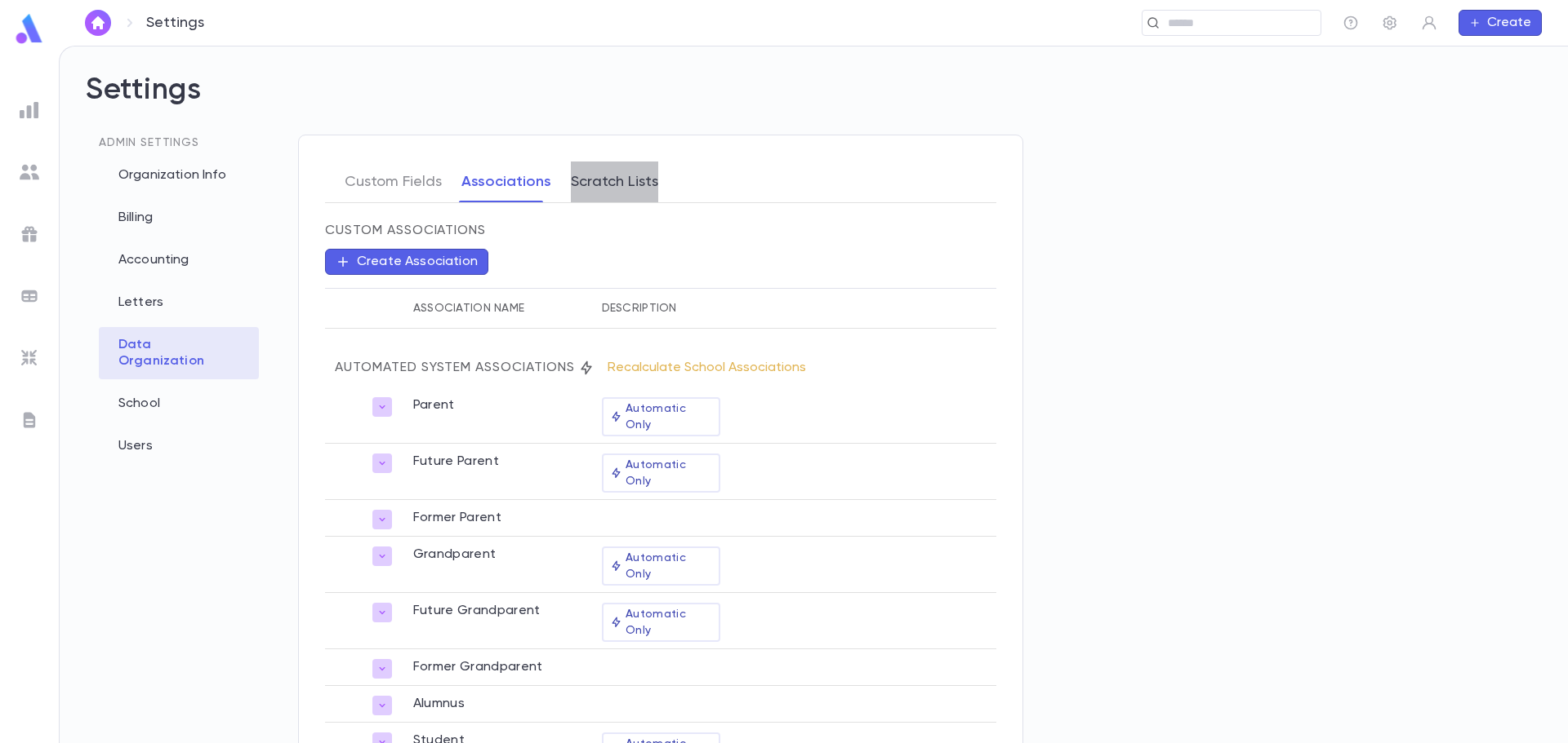
click at [608, 177] on button "Scratch Lists" at bounding box center [614, 181] width 87 height 41
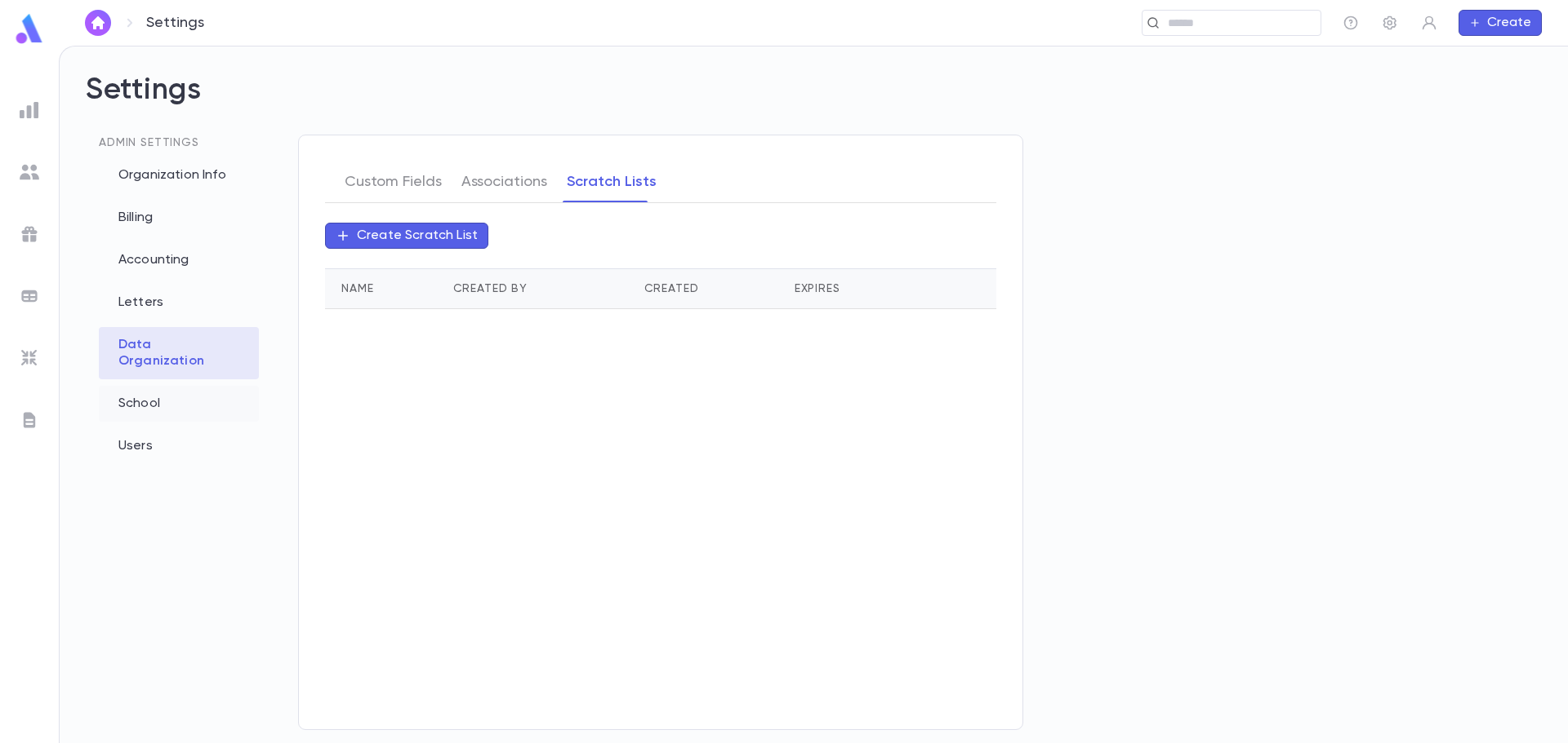
click at [139, 394] on div "School" at bounding box center [179, 403] width 160 height 36
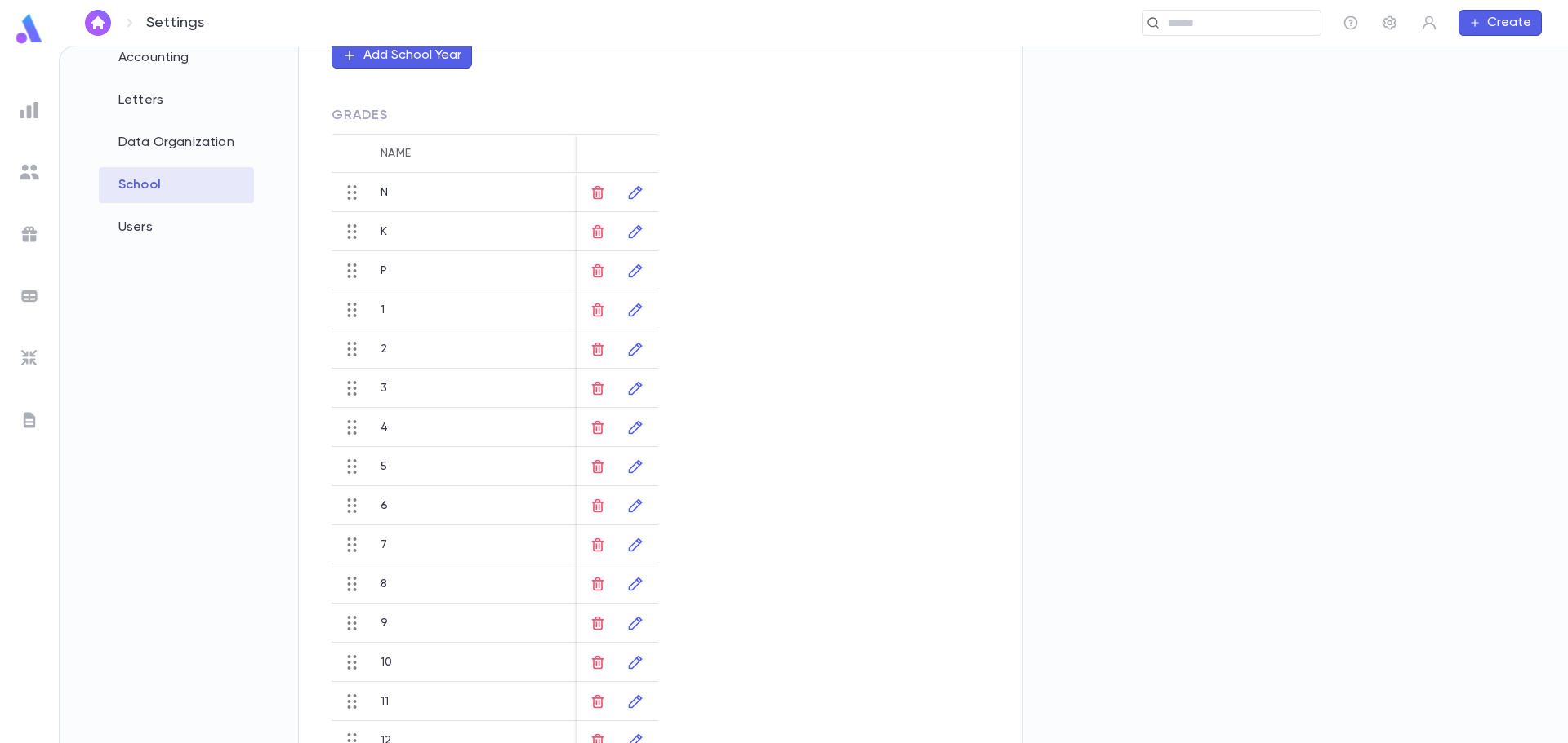
scroll to position [290, 0]
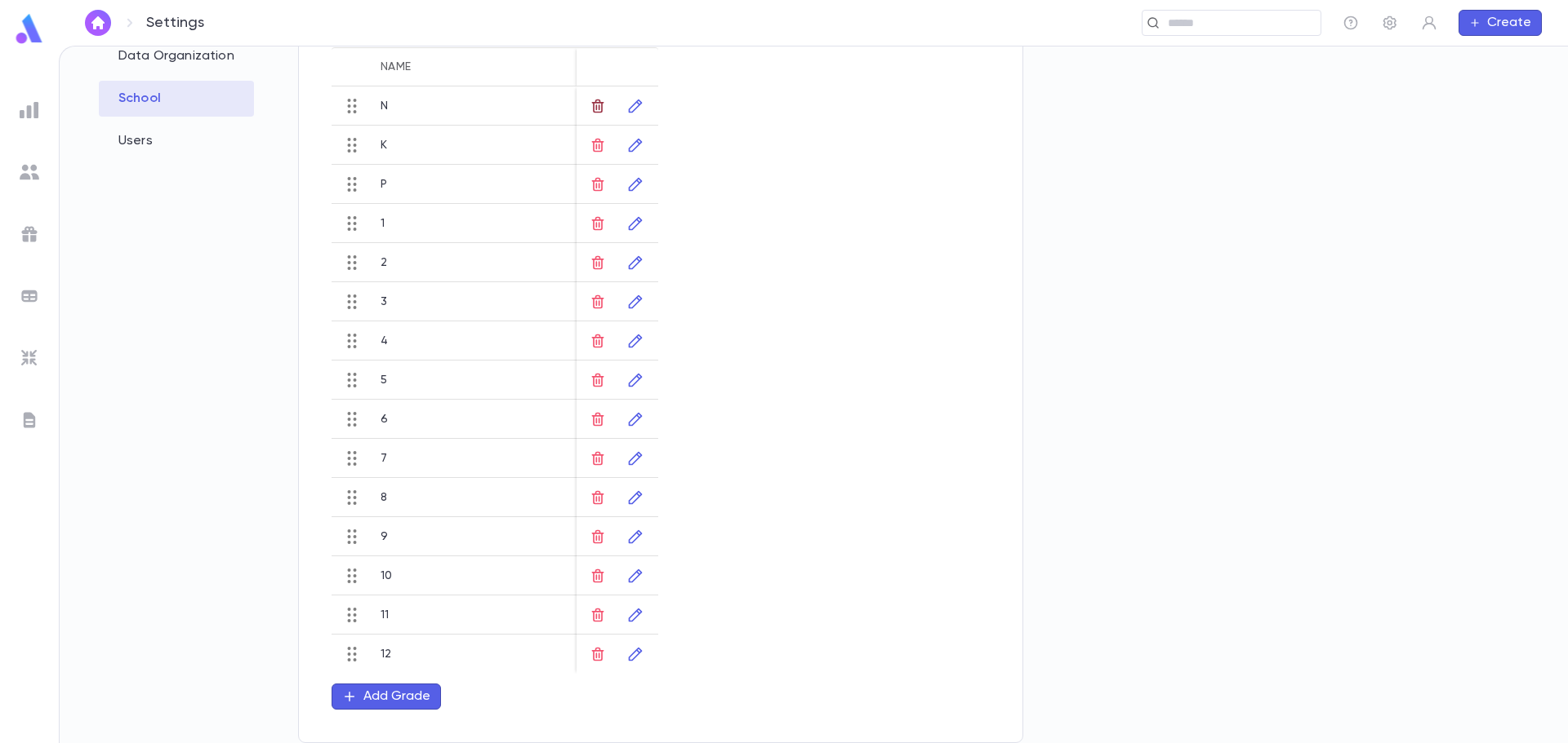
click at [601, 104] on icon "button" at bounding box center [597, 105] width 17 height 17
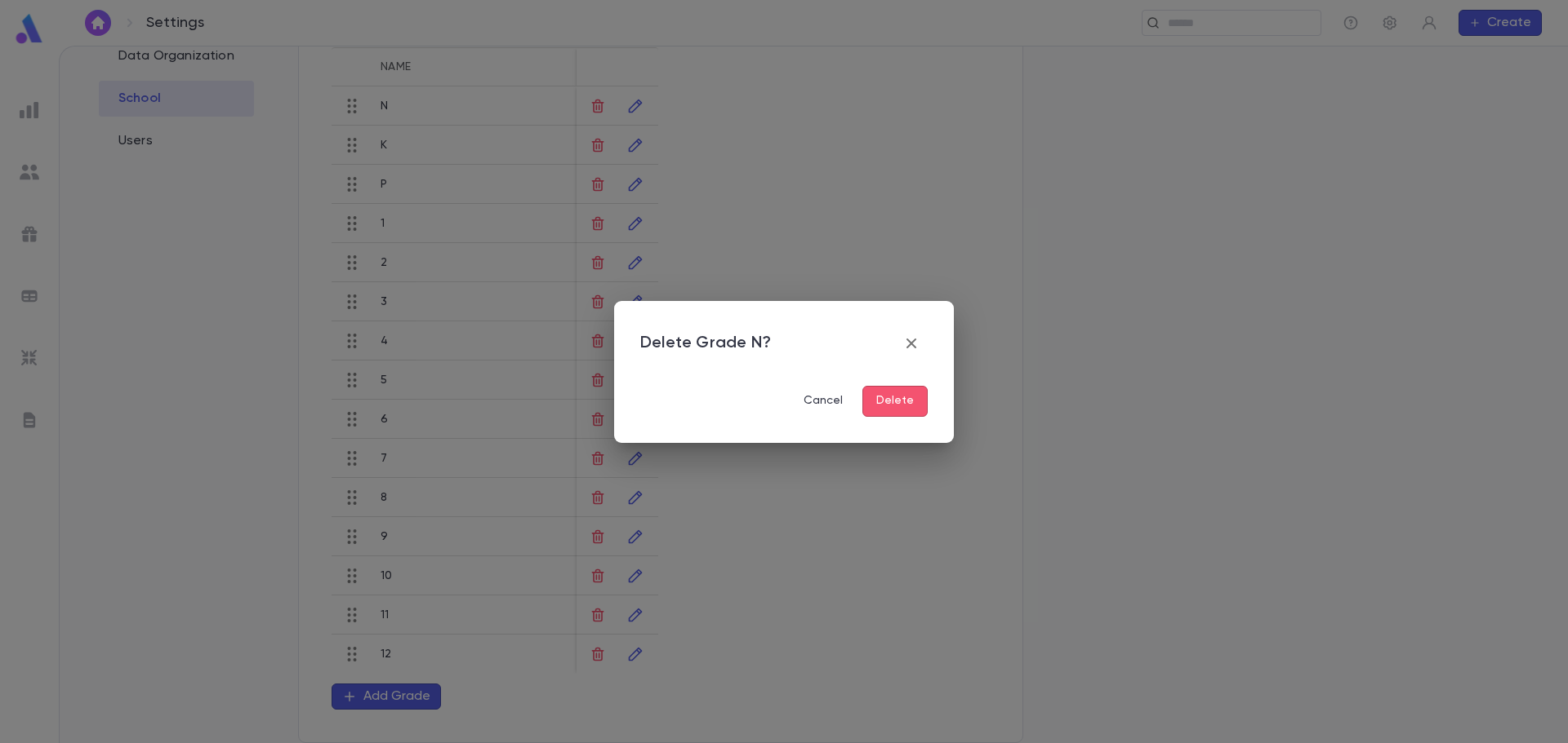
click at [894, 408] on button "Delete" at bounding box center [894, 402] width 65 height 31
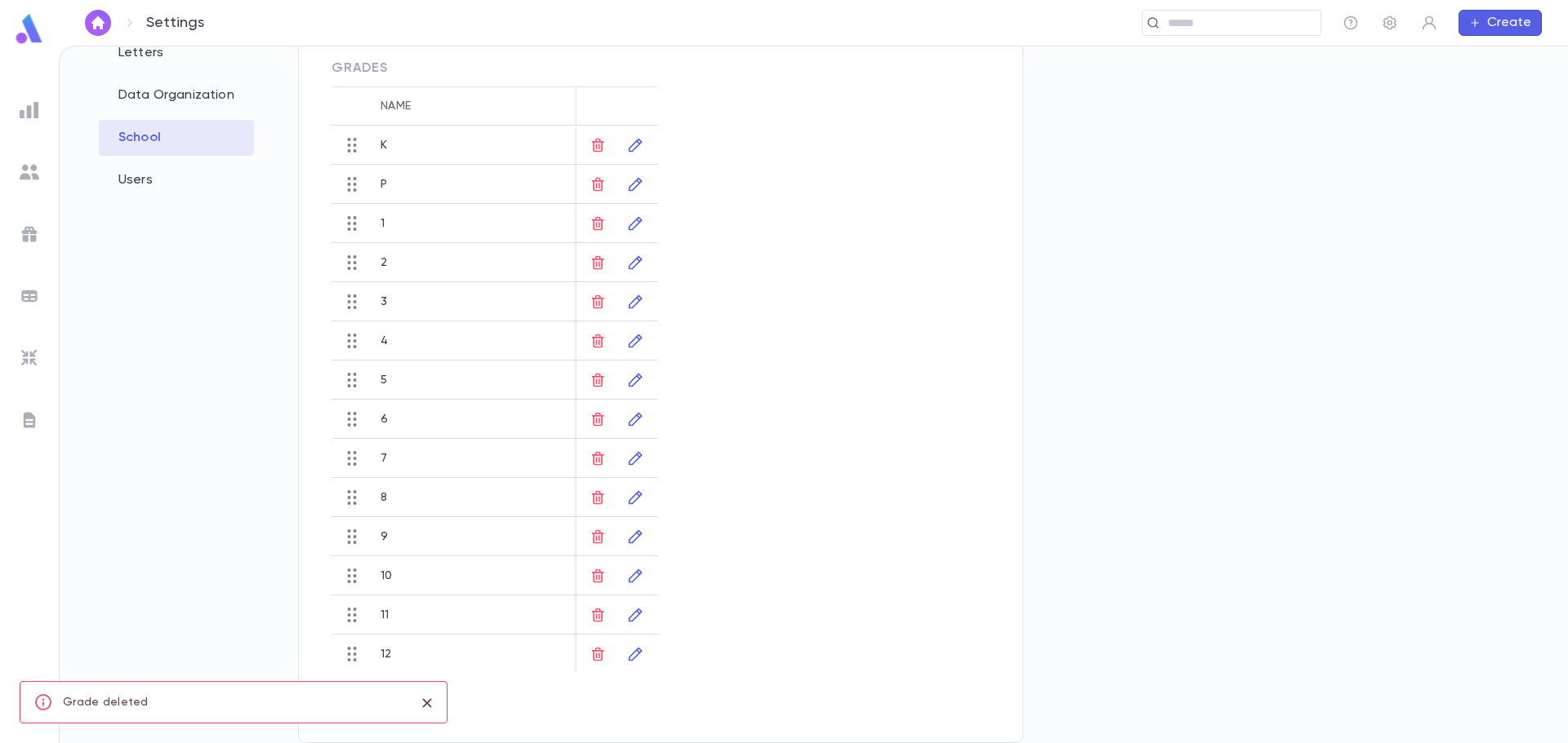
scroll to position [251, 0]
click at [597, 146] on icon "button" at bounding box center [598, 145] width 12 height 14
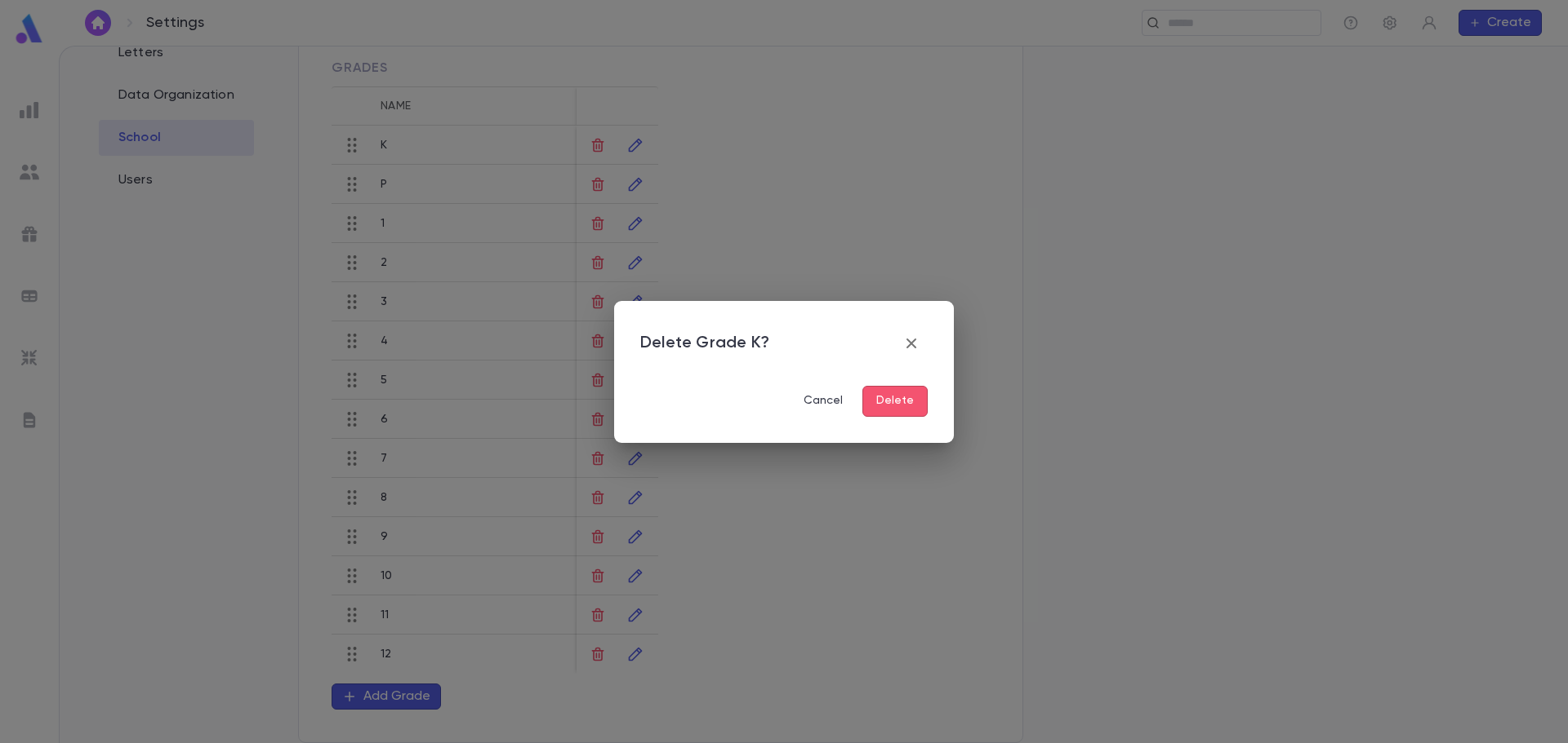
click at [891, 402] on button "Delete" at bounding box center [894, 402] width 65 height 31
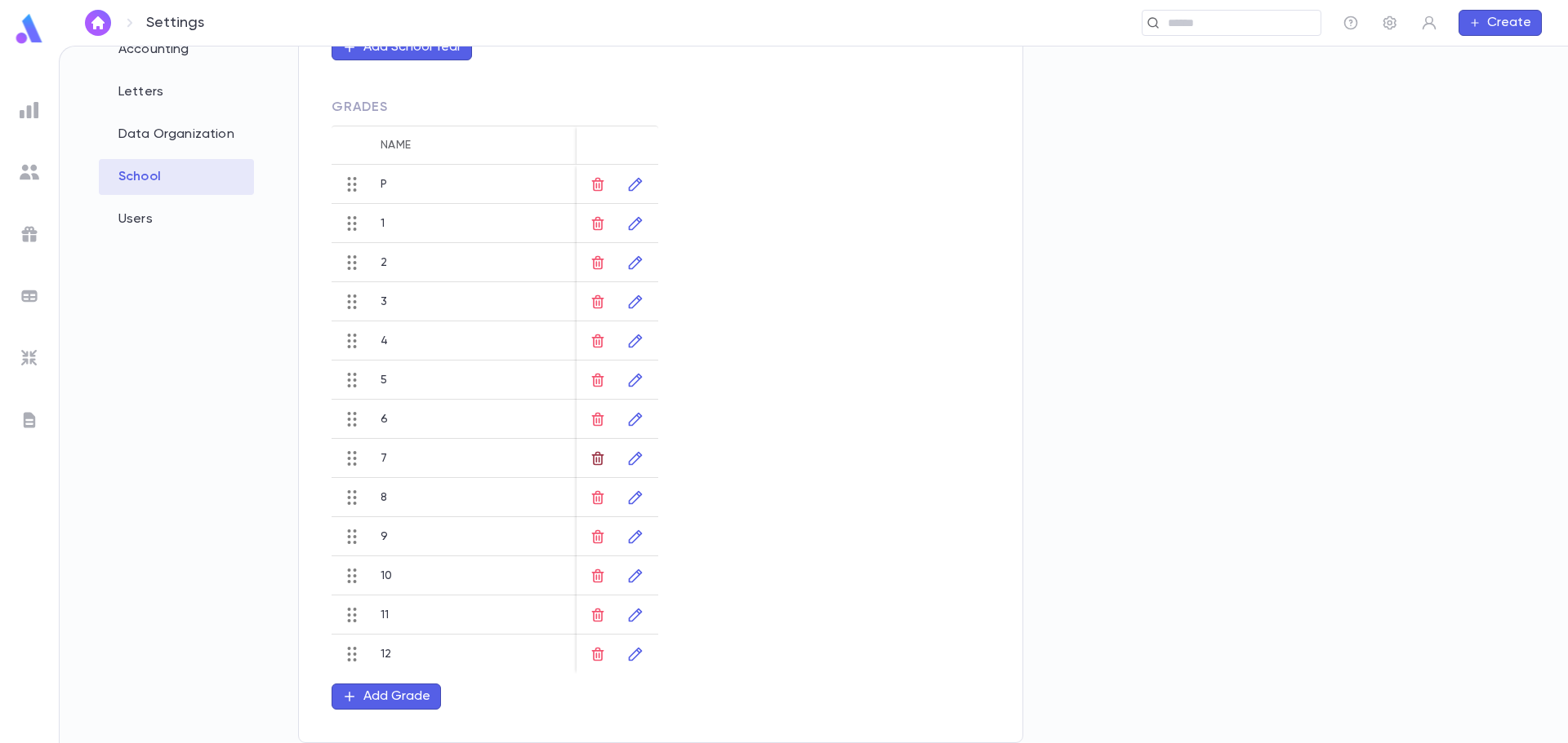
scroll to position [0, 0]
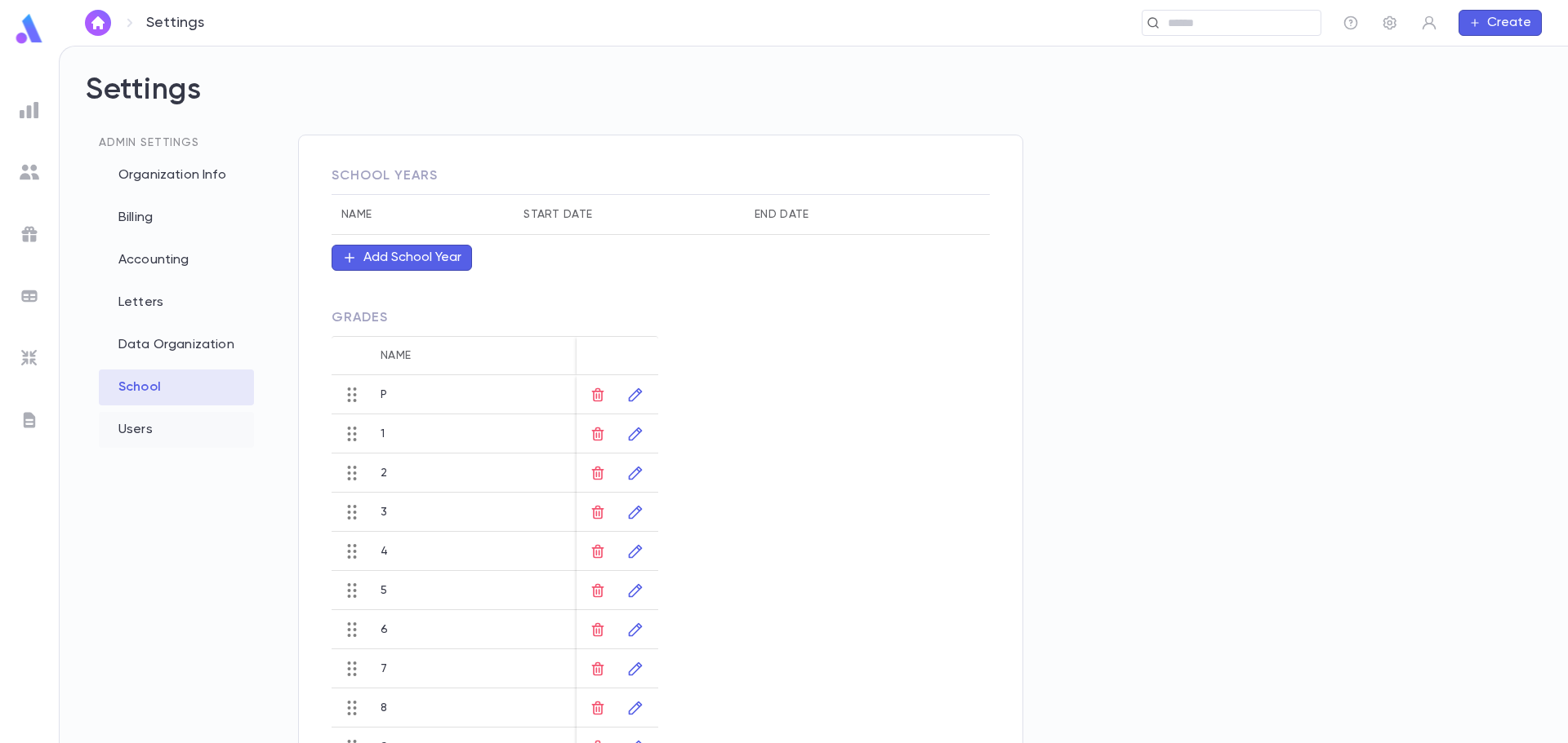
click at [153, 420] on div "Users" at bounding box center [176, 429] width 155 height 36
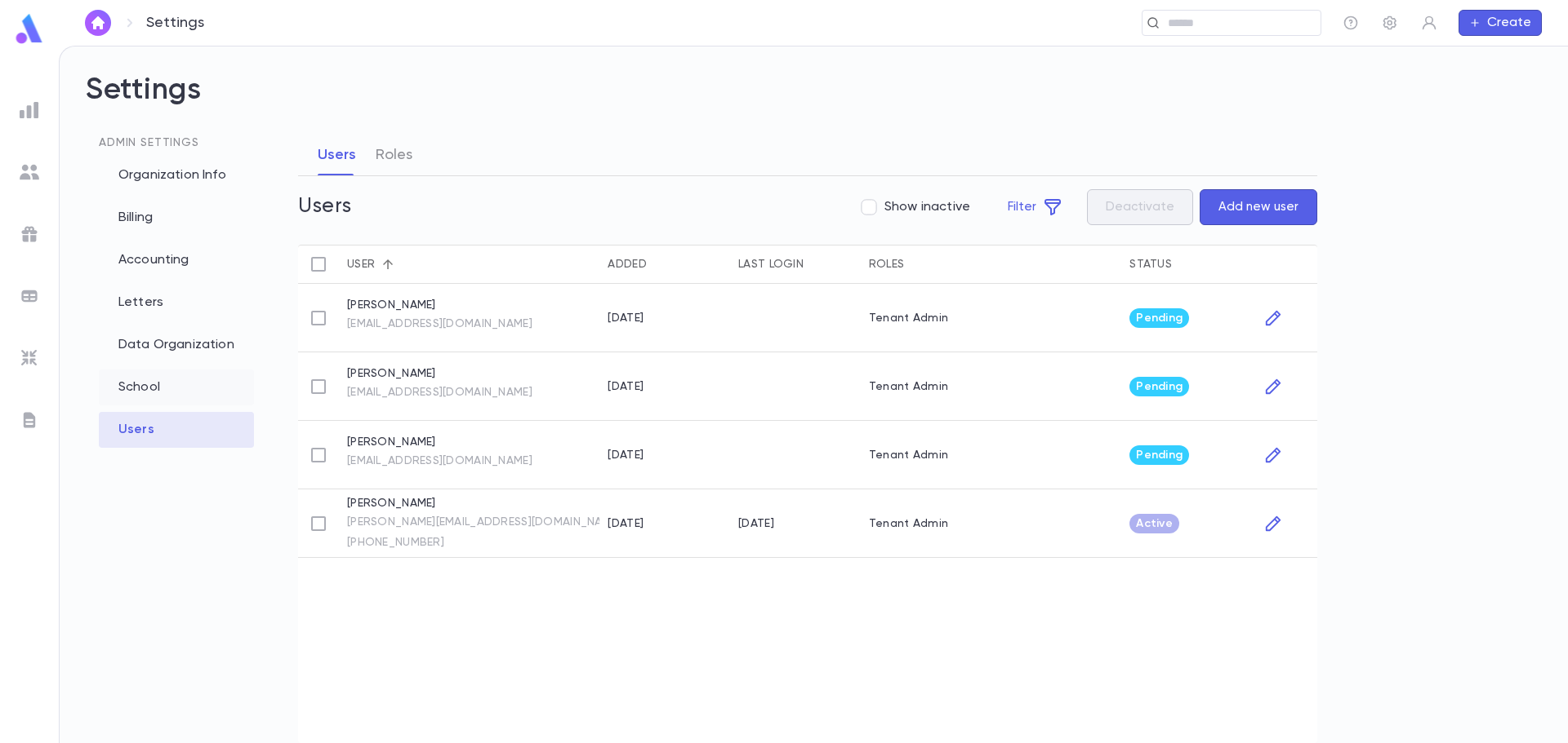
click at [223, 384] on div "School" at bounding box center [176, 387] width 155 height 36
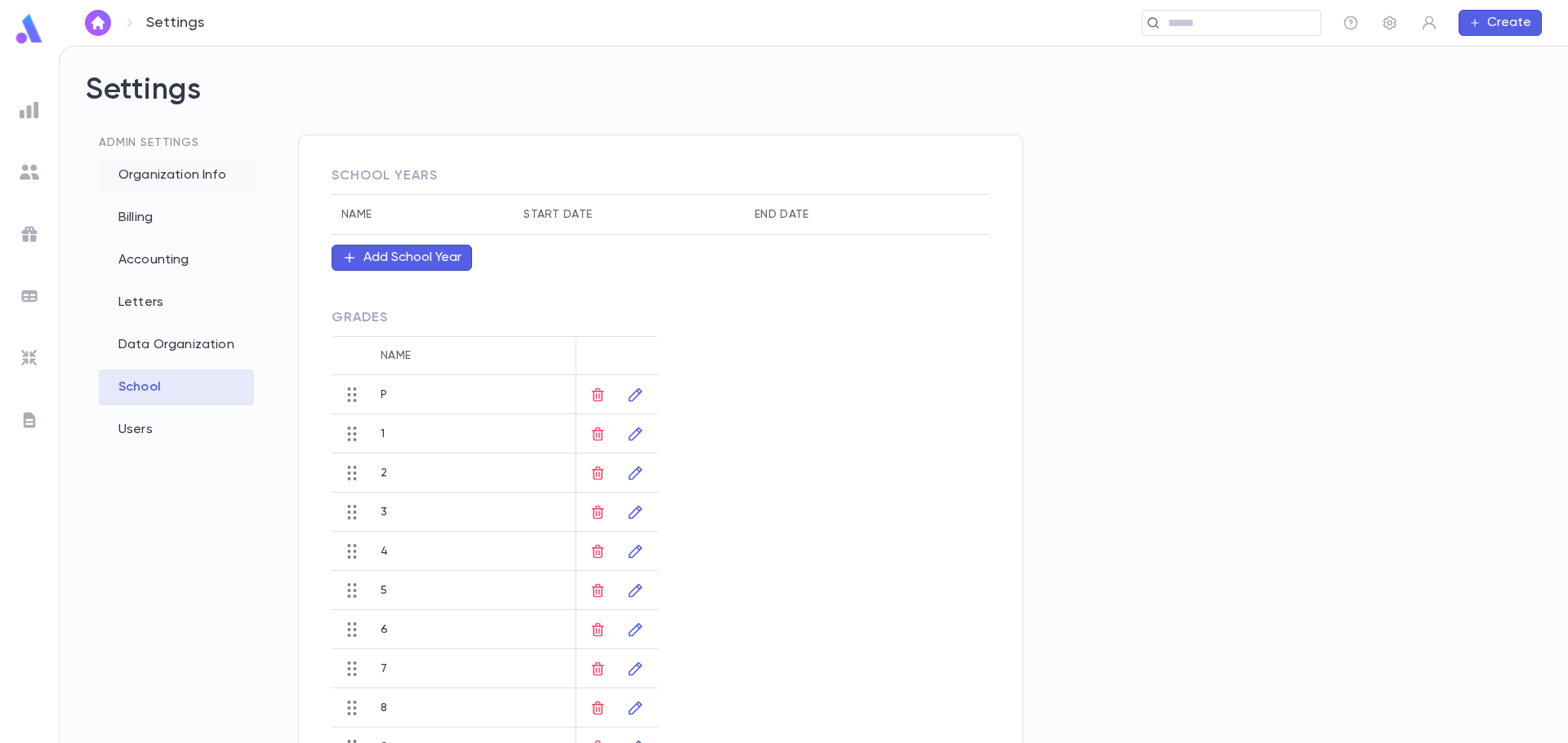
click at [127, 171] on div "Organization Info" at bounding box center [176, 175] width 155 height 36
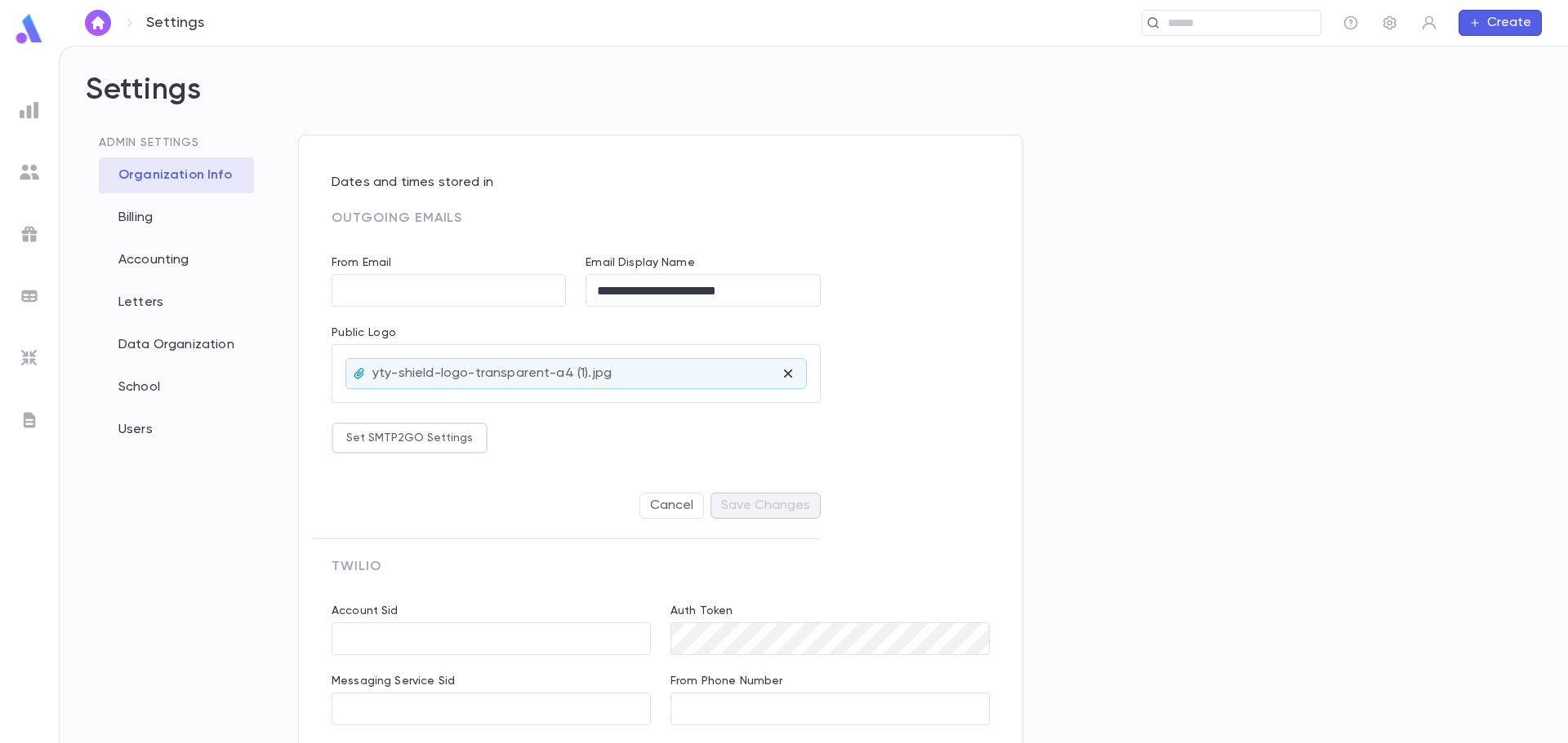
type input "**********"
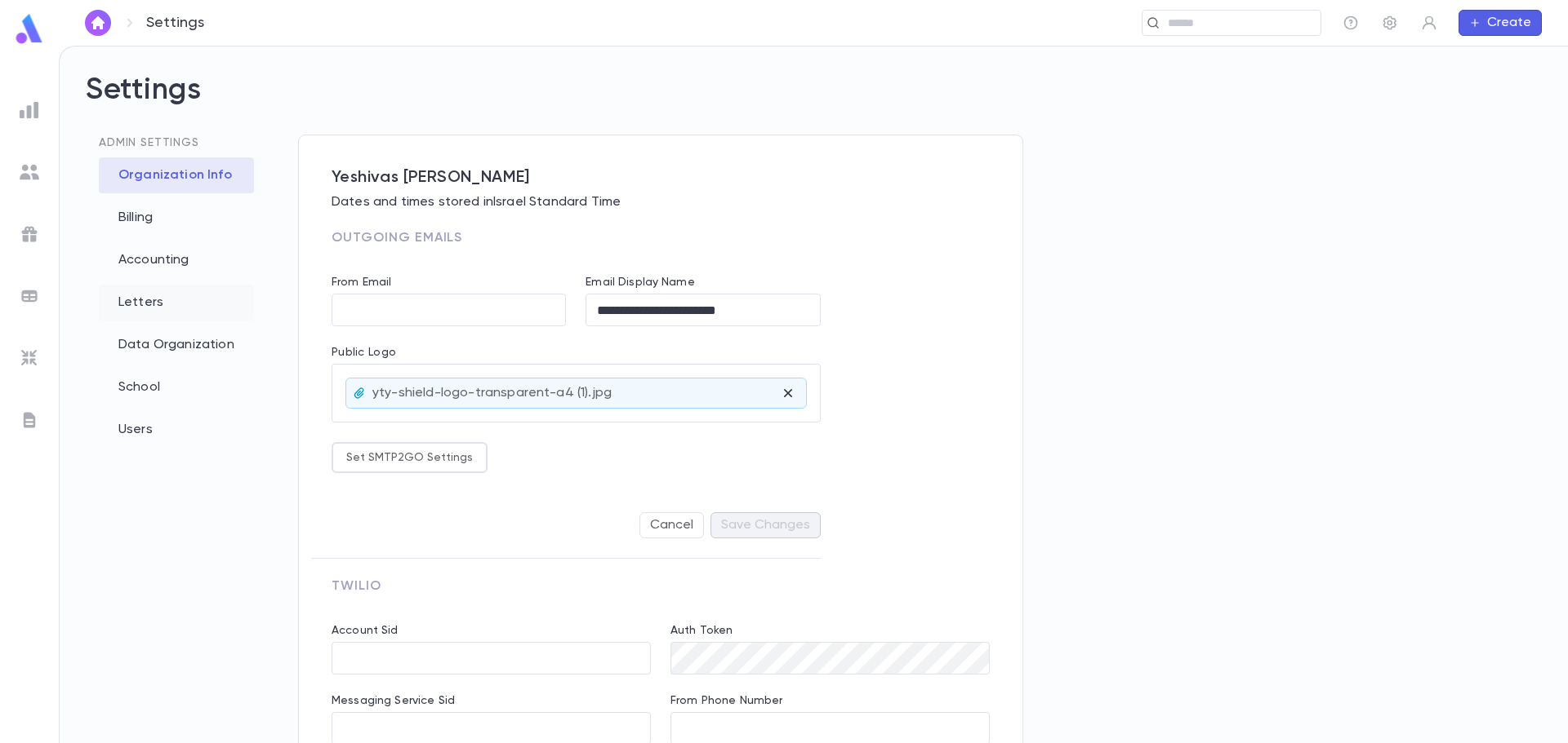
click at [152, 295] on div "Letters" at bounding box center [176, 302] width 155 height 36
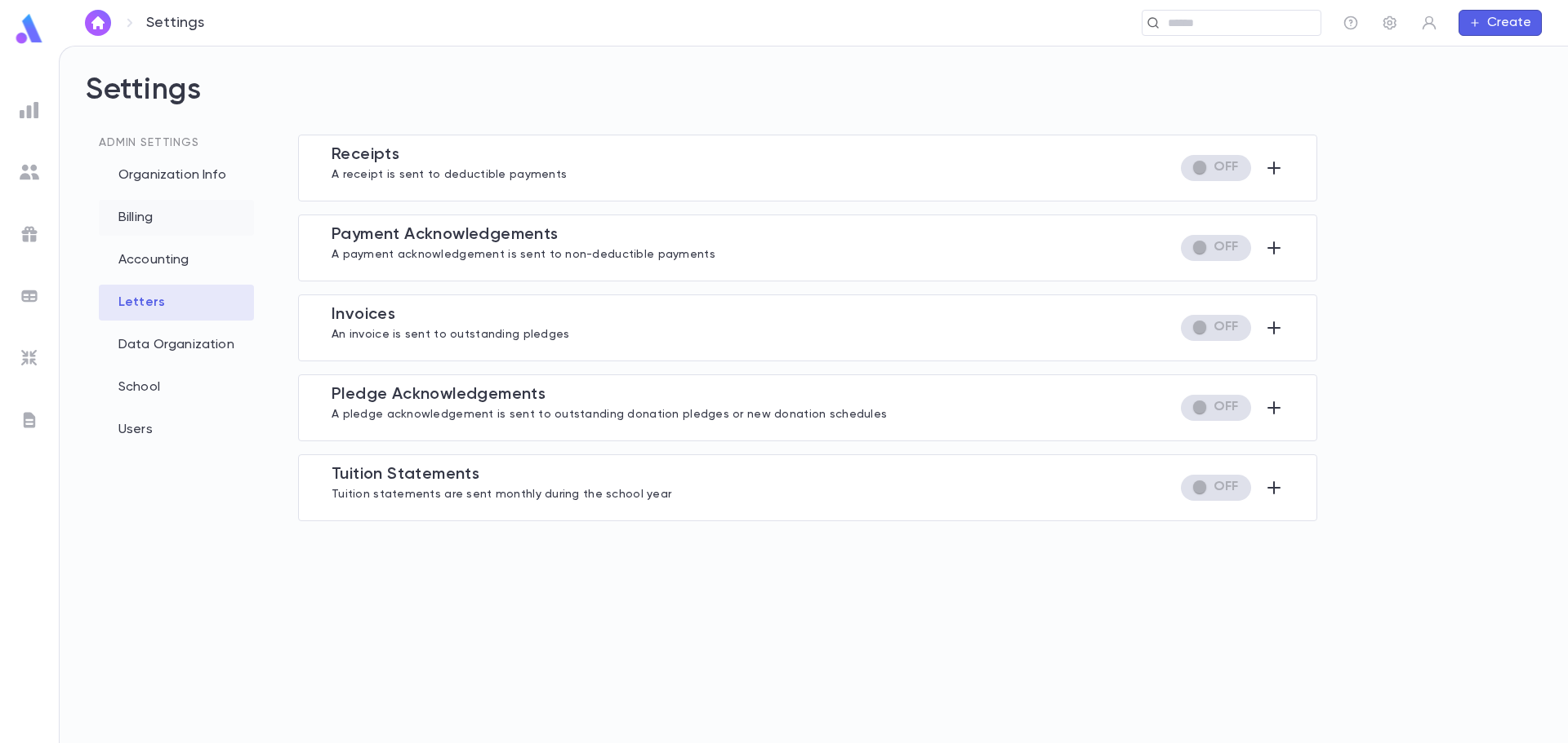
click at [146, 212] on div "Billing" at bounding box center [176, 218] width 155 height 36
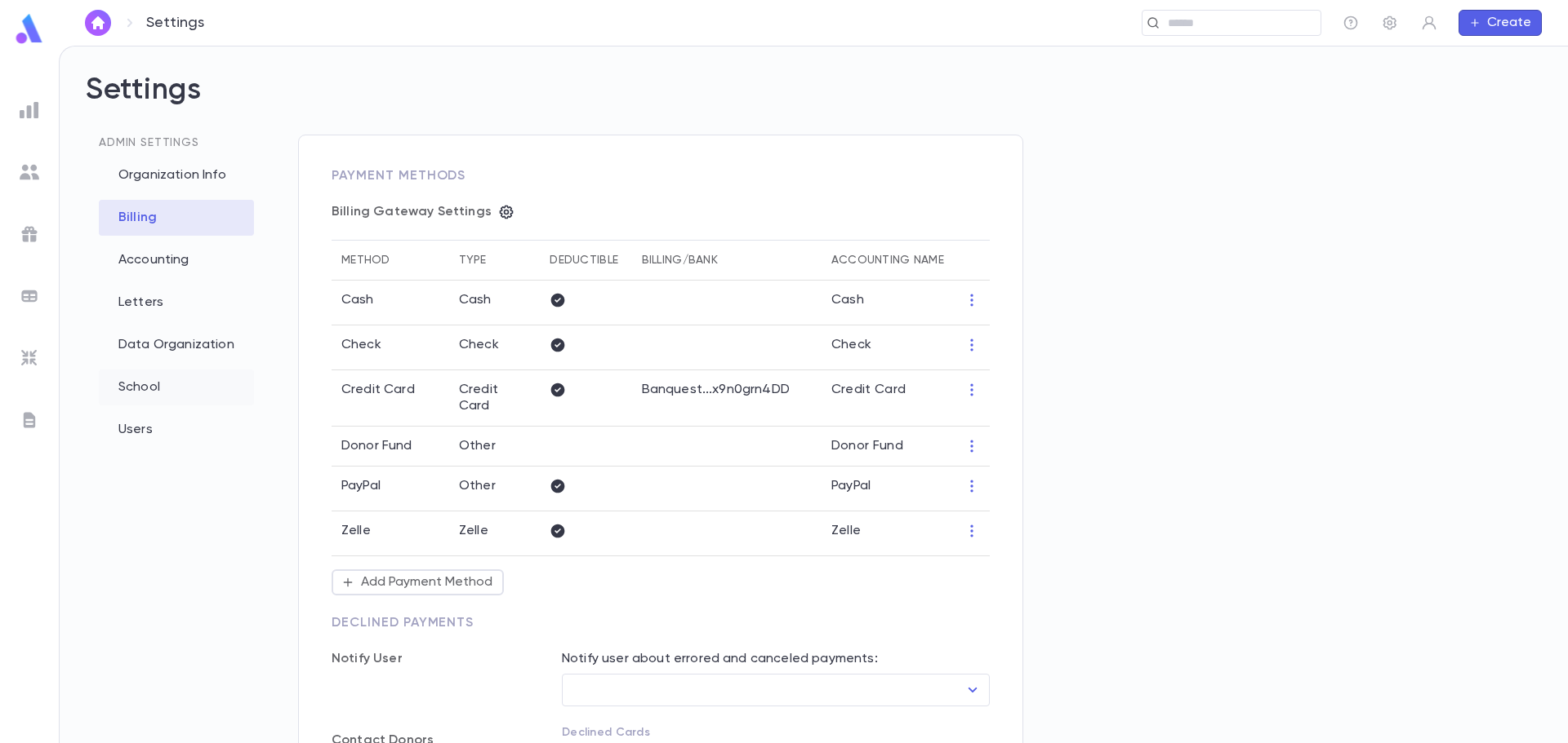
click at [134, 383] on div "School" at bounding box center [176, 387] width 155 height 36
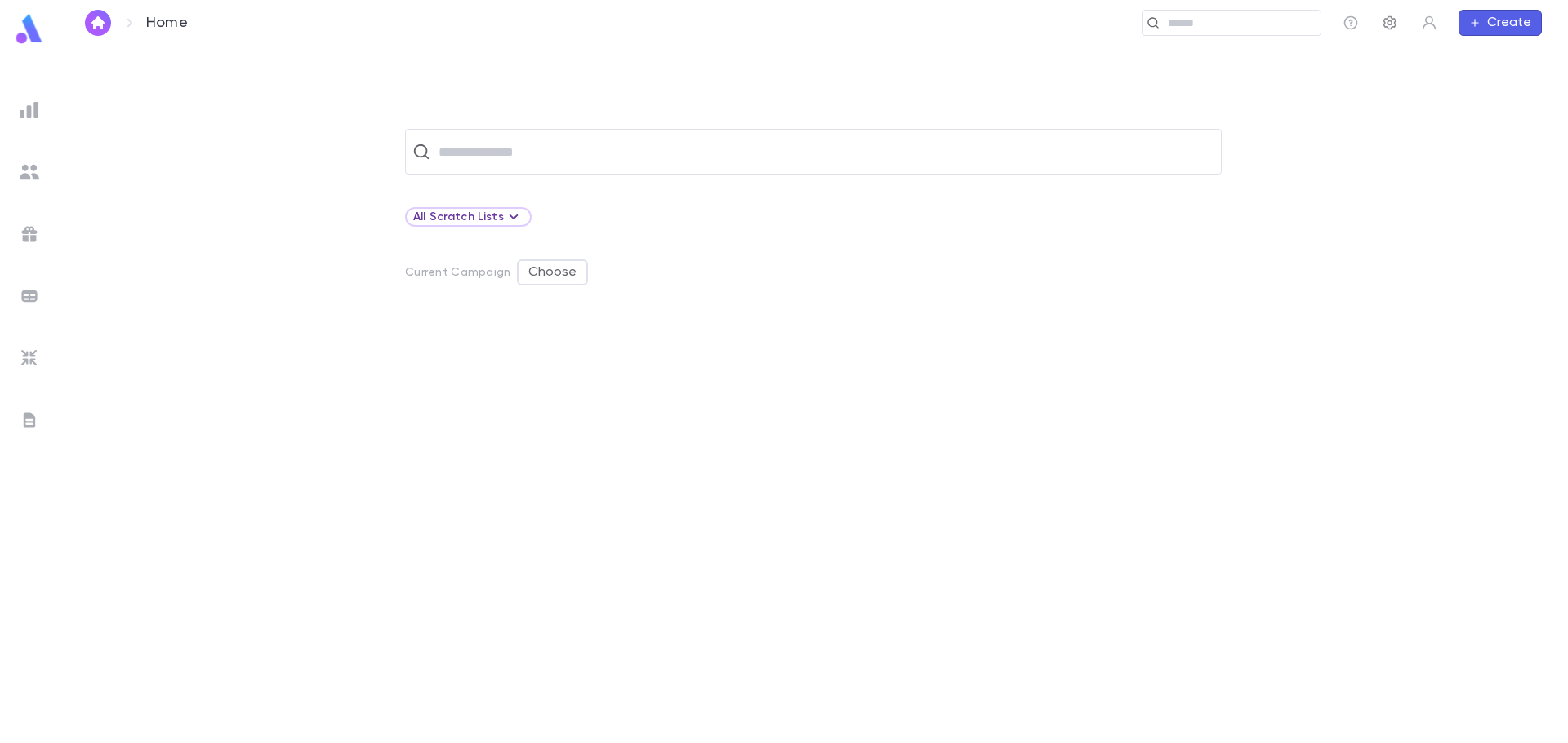
click at [1390, 24] on icon "button" at bounding box center [1389, 23] width 17 height 17
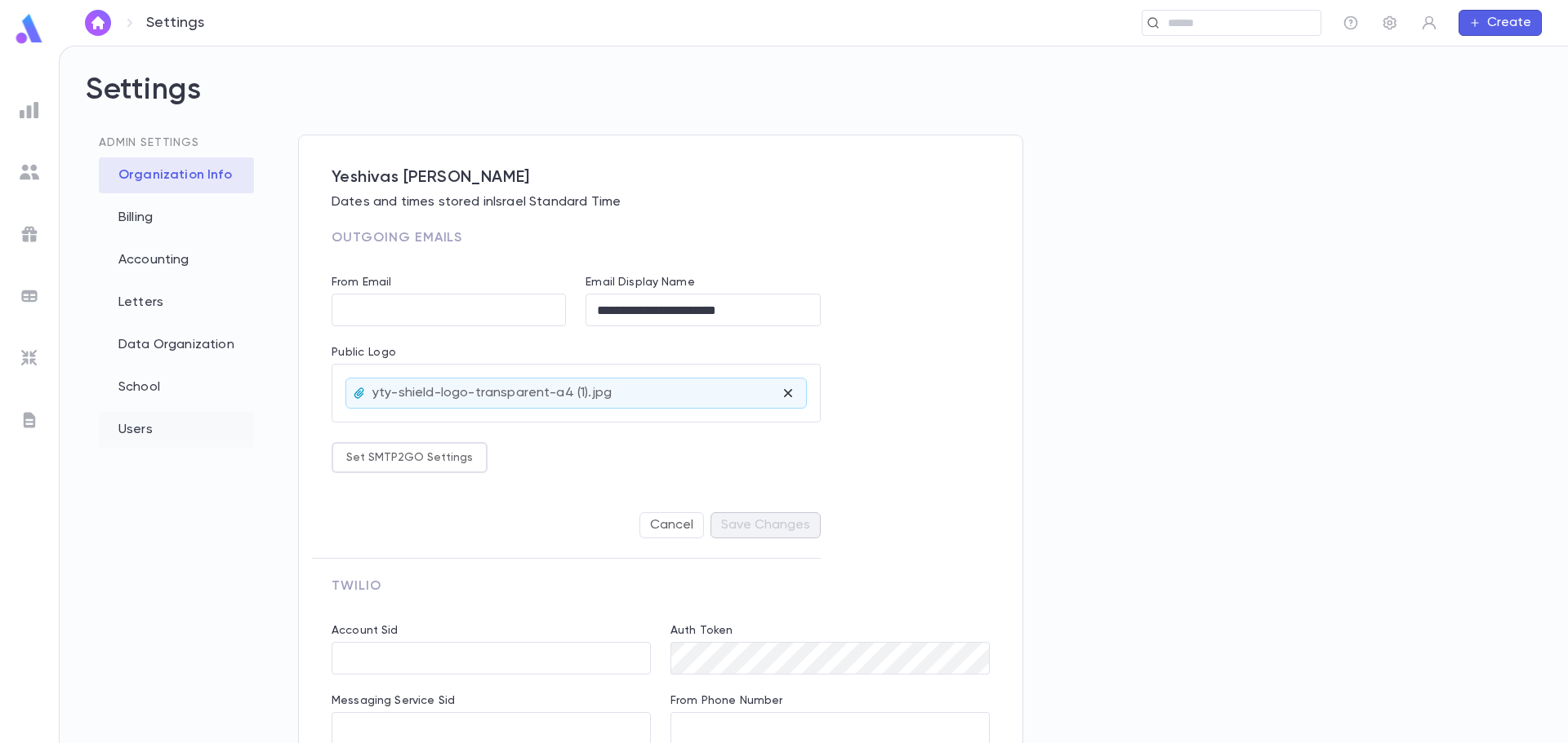
type input "**********"
click at [149, 438] on div "Users" at bounding box center [176, 429] width 155 height 36
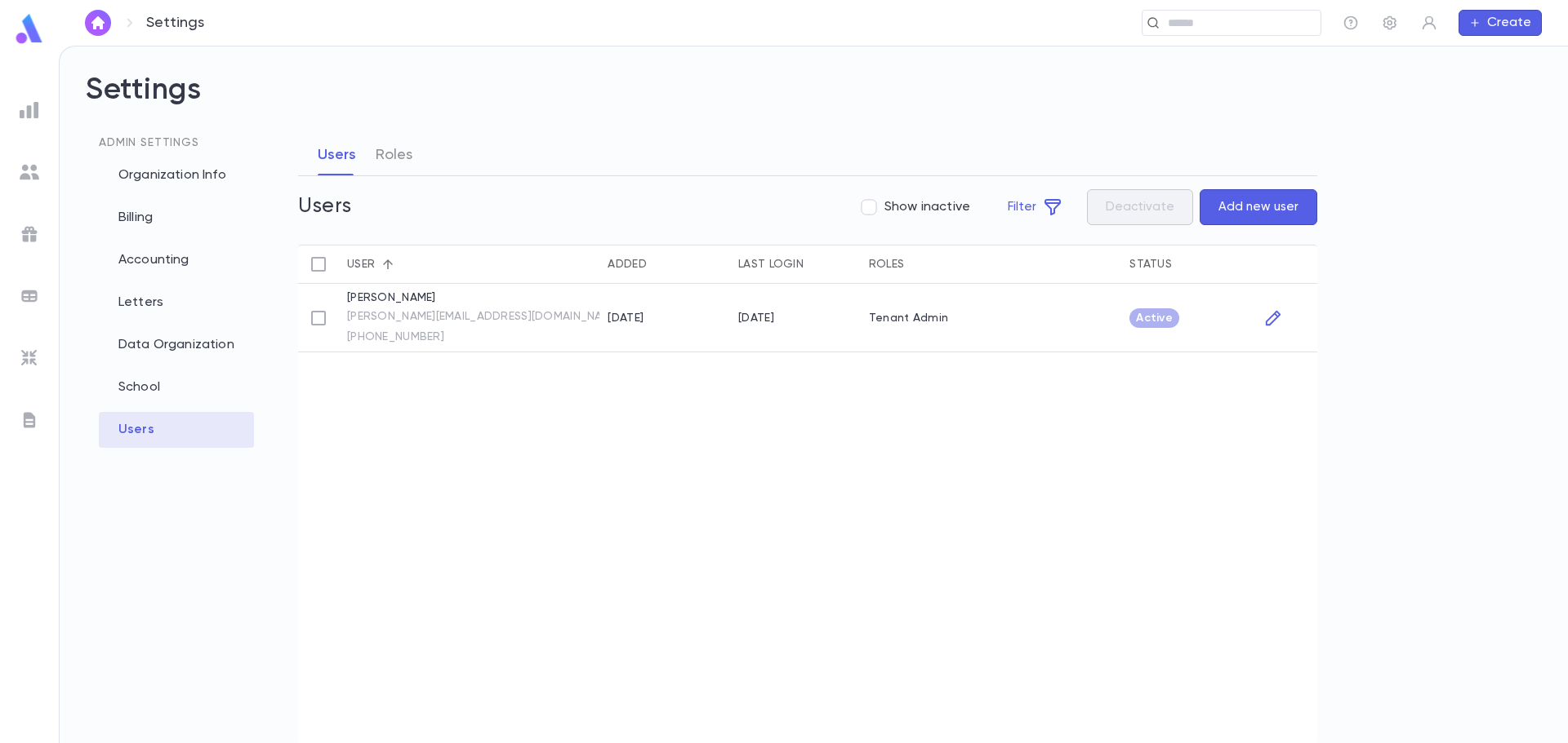
click at [1245, 196] on button "Add new user" at bounding box center [1258, 206] width 118 height 36
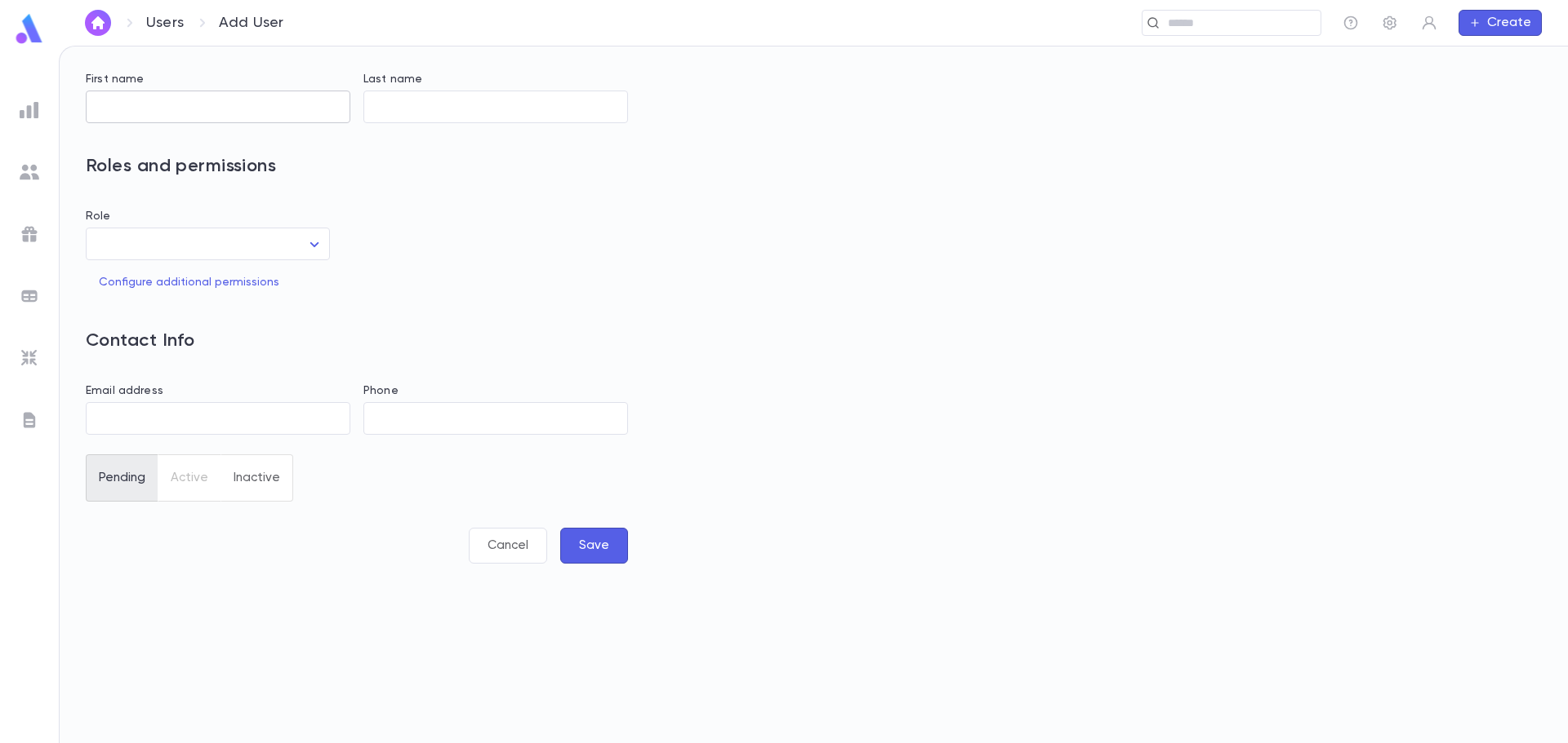
click at [142, 119] on input "First name" at bounding box center [218, 107] width 265 height 32
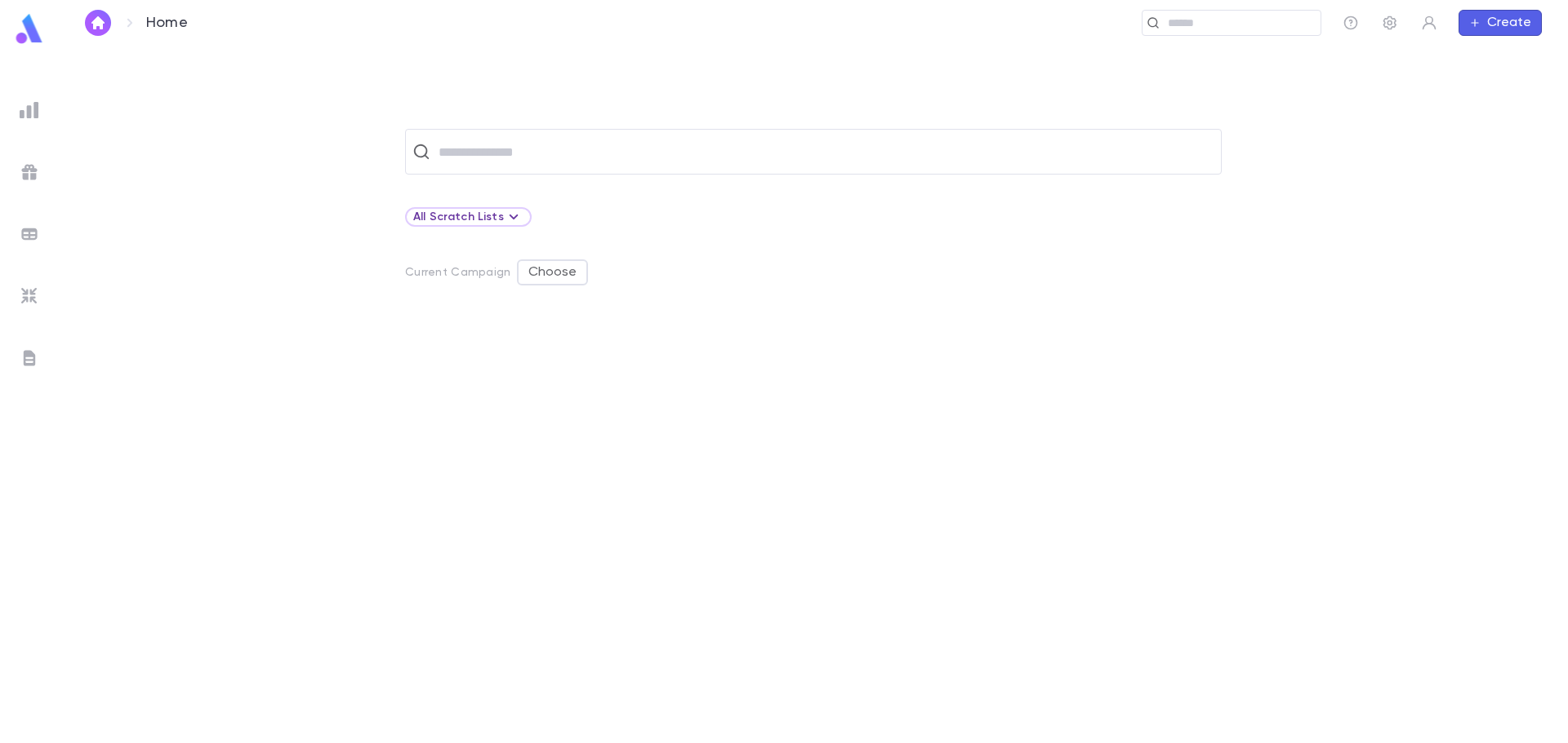
click at [32, 287] on img at bounding box center [29, 296] width 19 height 19
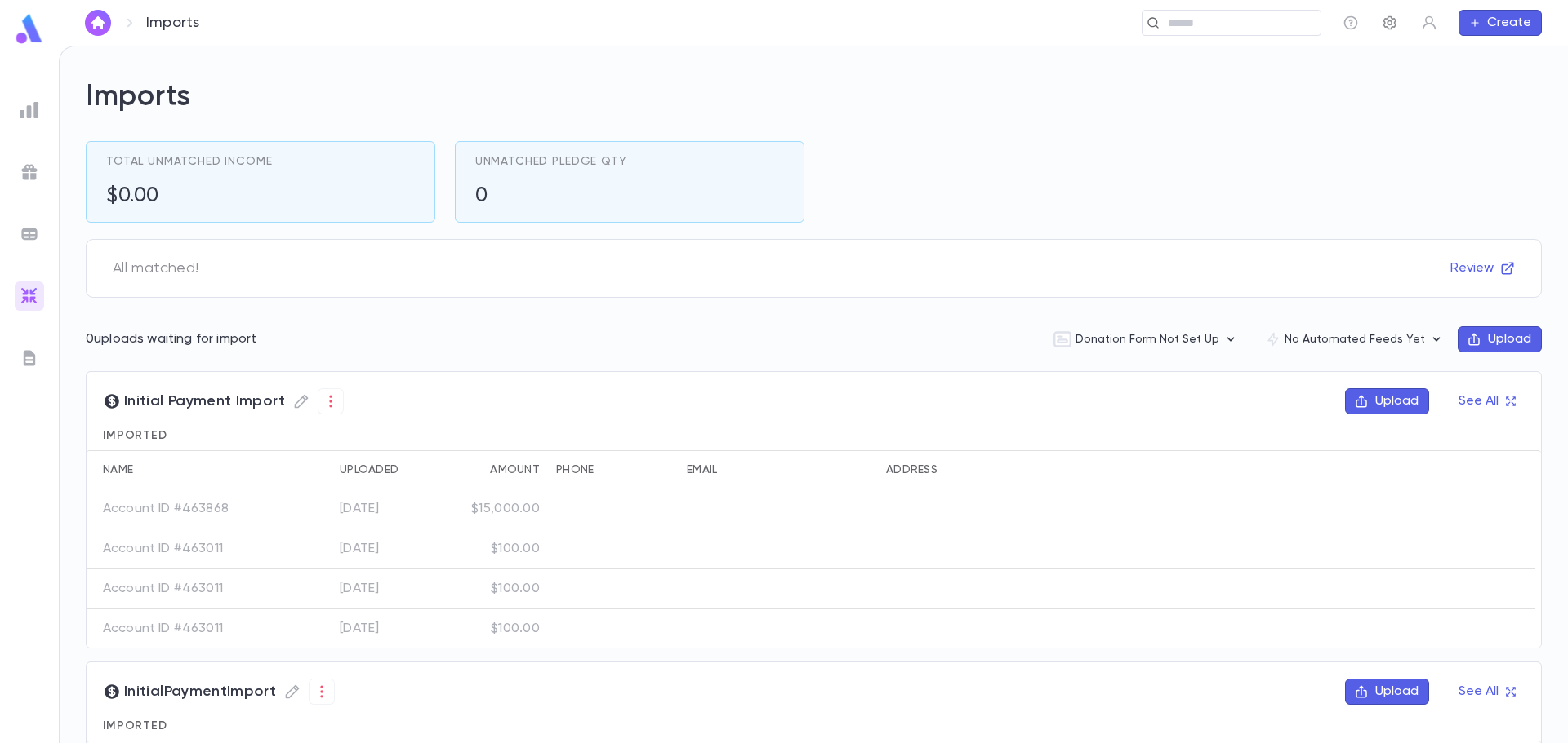
click at [1395, 19] on icon "button" at bounding box center [1389, 23] width 17 height 17
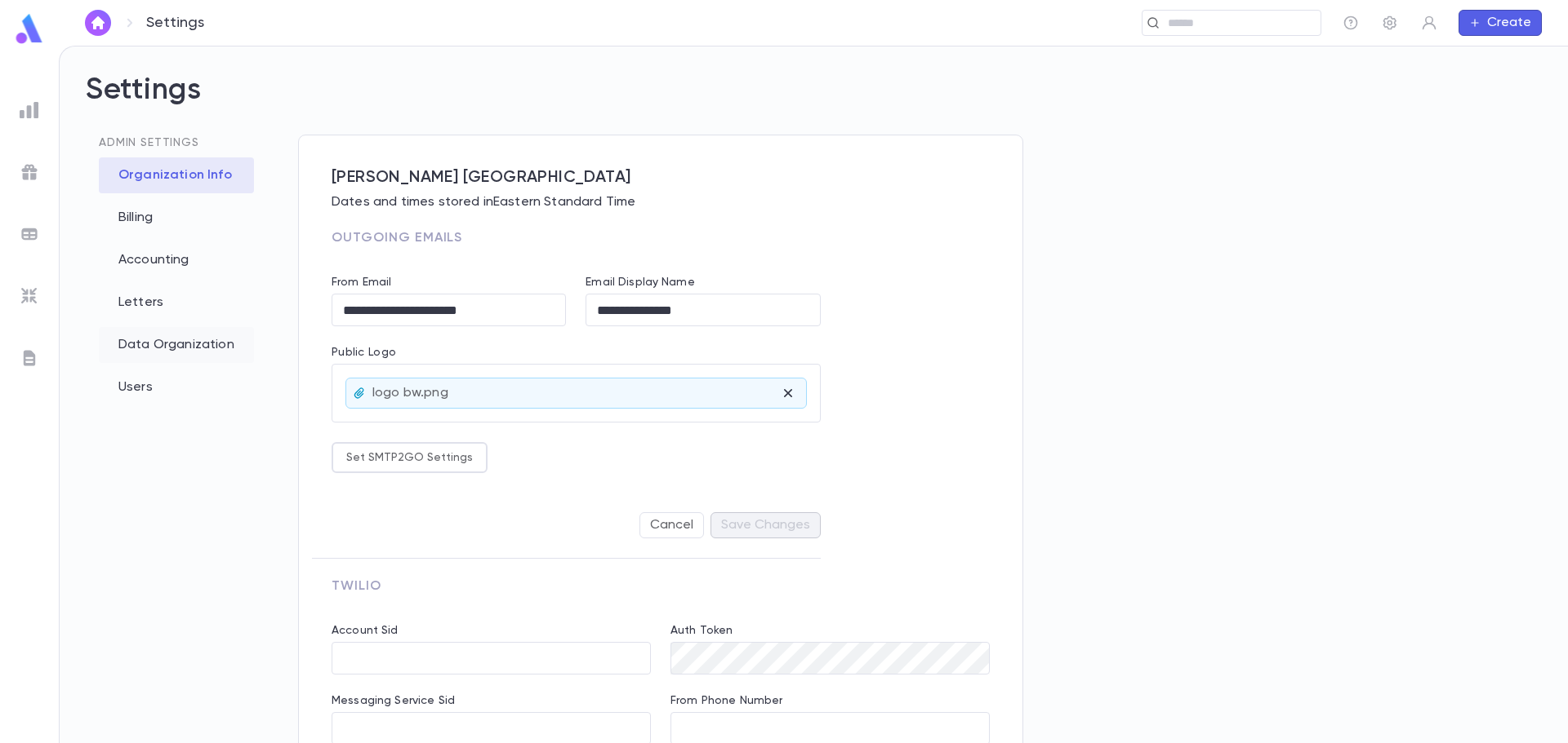
type input "**********"
click at [156, 257] on div "Accounting" at bounding box center [176, 260] width 155 height 36
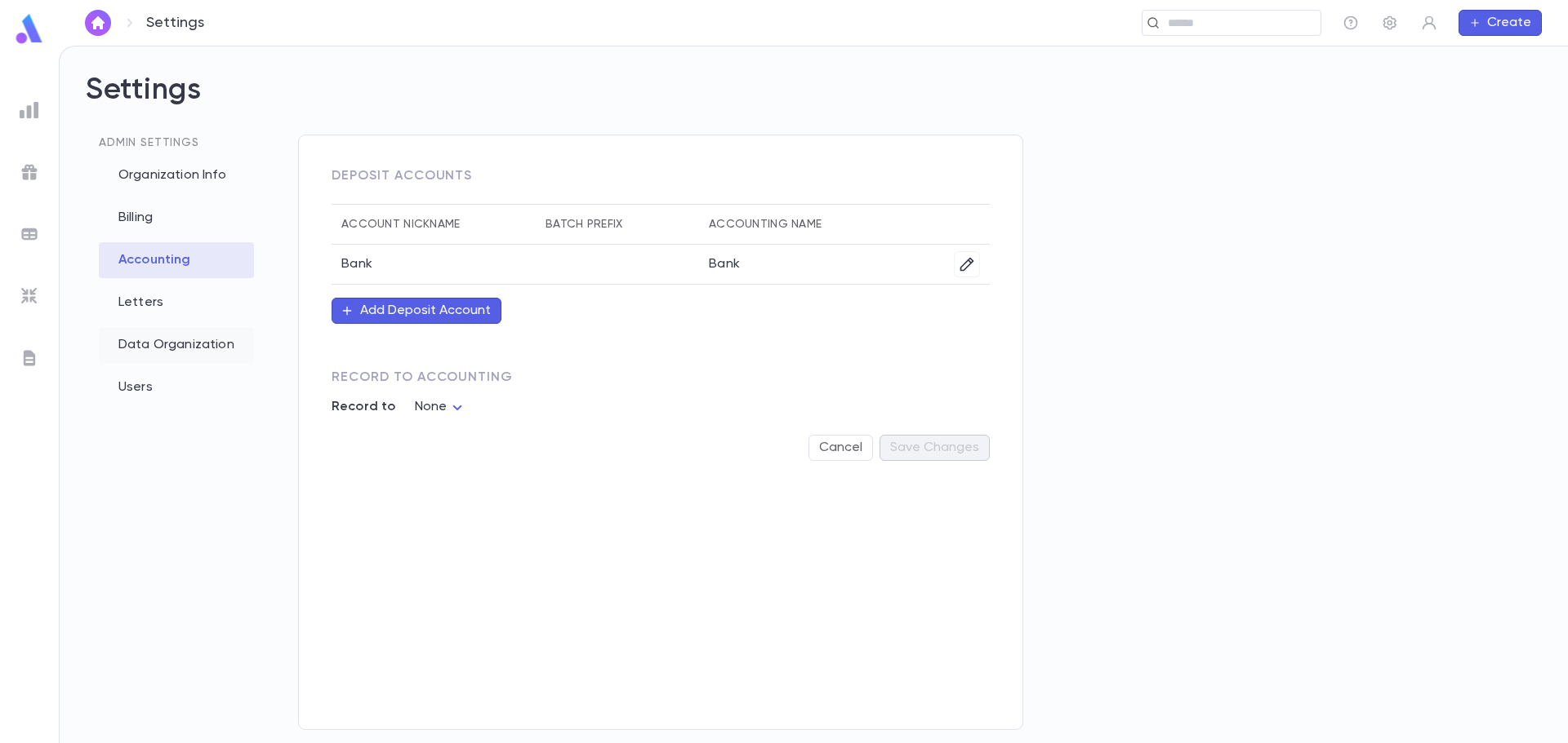
click at [155, 341] on div "Data Organization" at bounding box center [176, 345] width 155 height 36
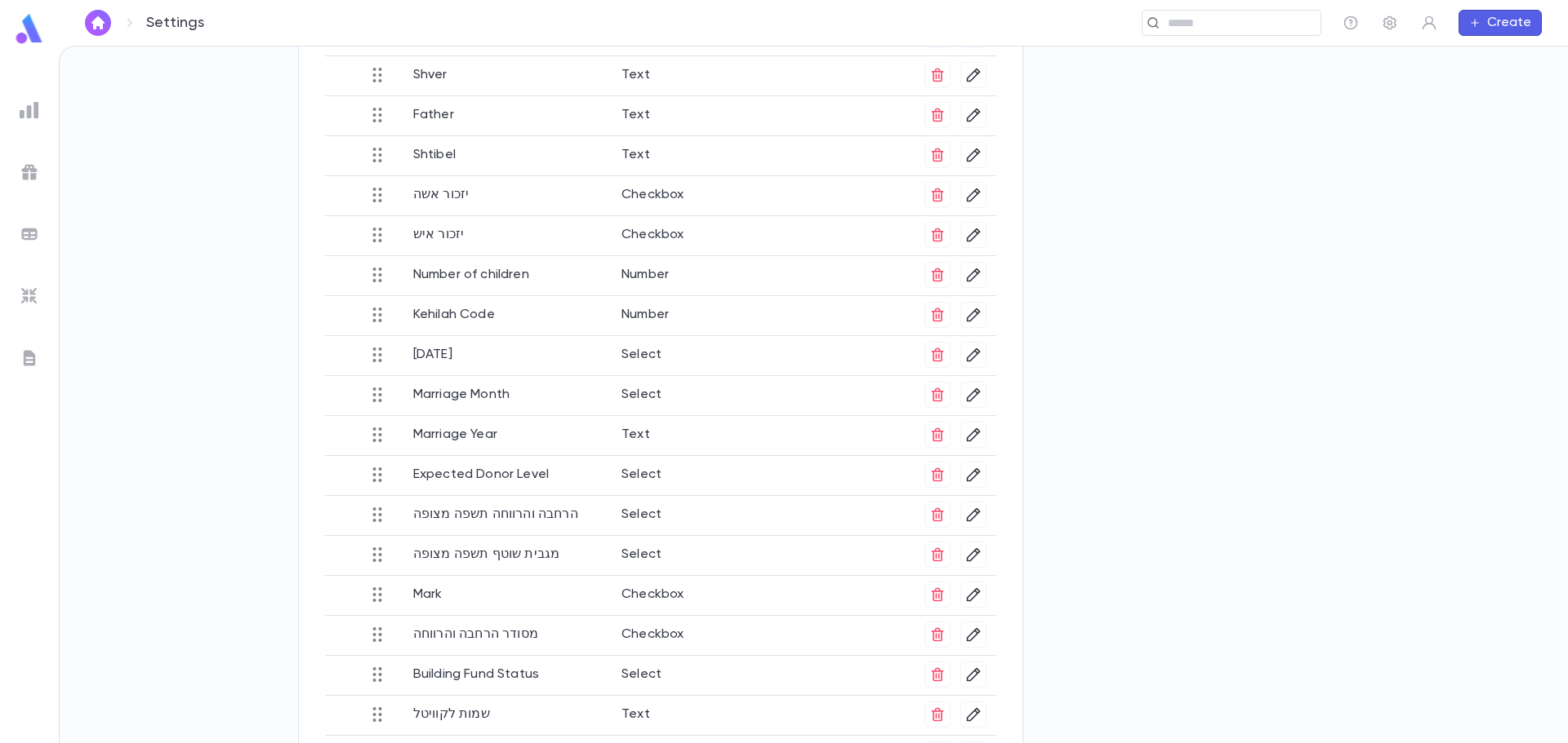
scroll to position [759, 0]
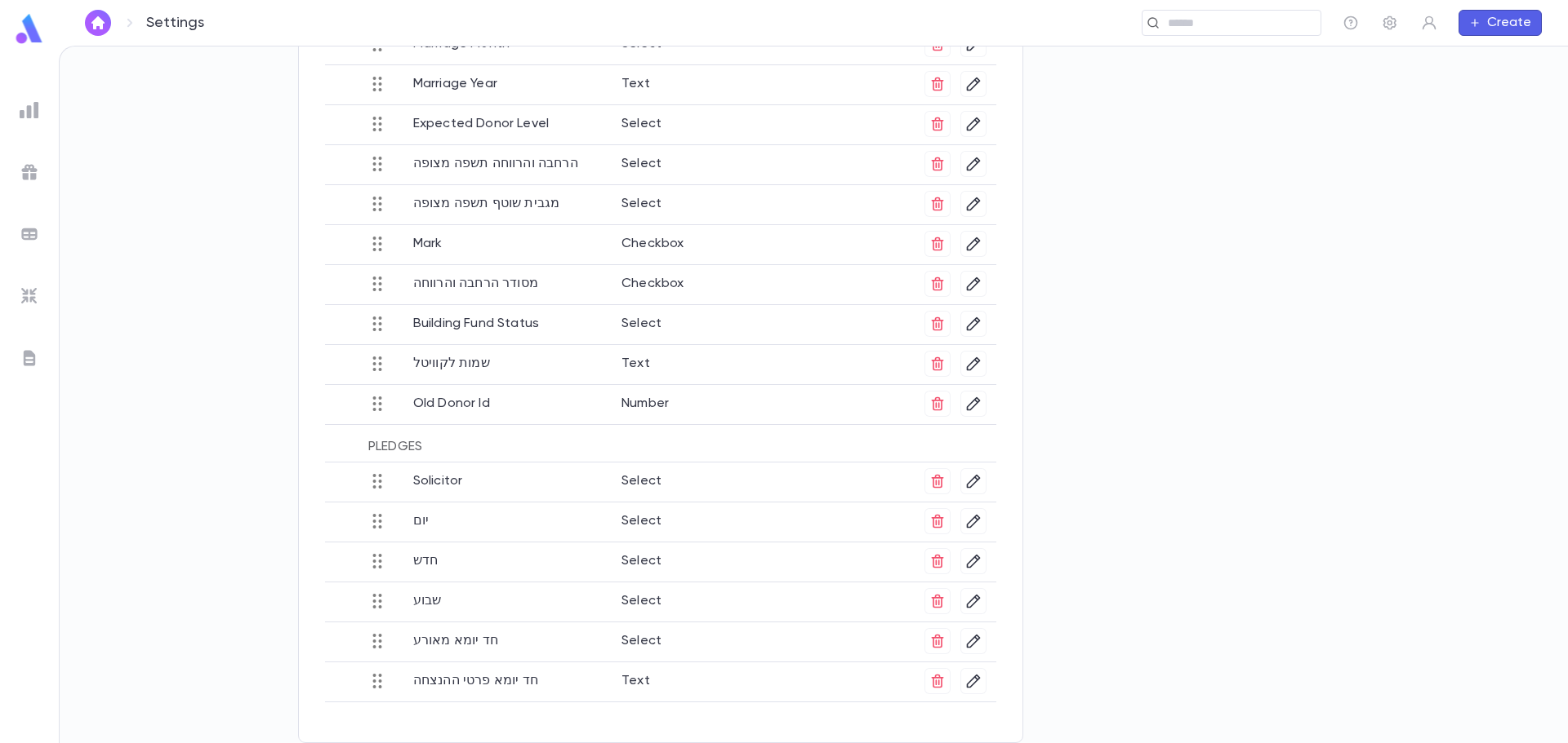
click at [26, 295] on img at bounding box center [29, 296] width 19 height 19
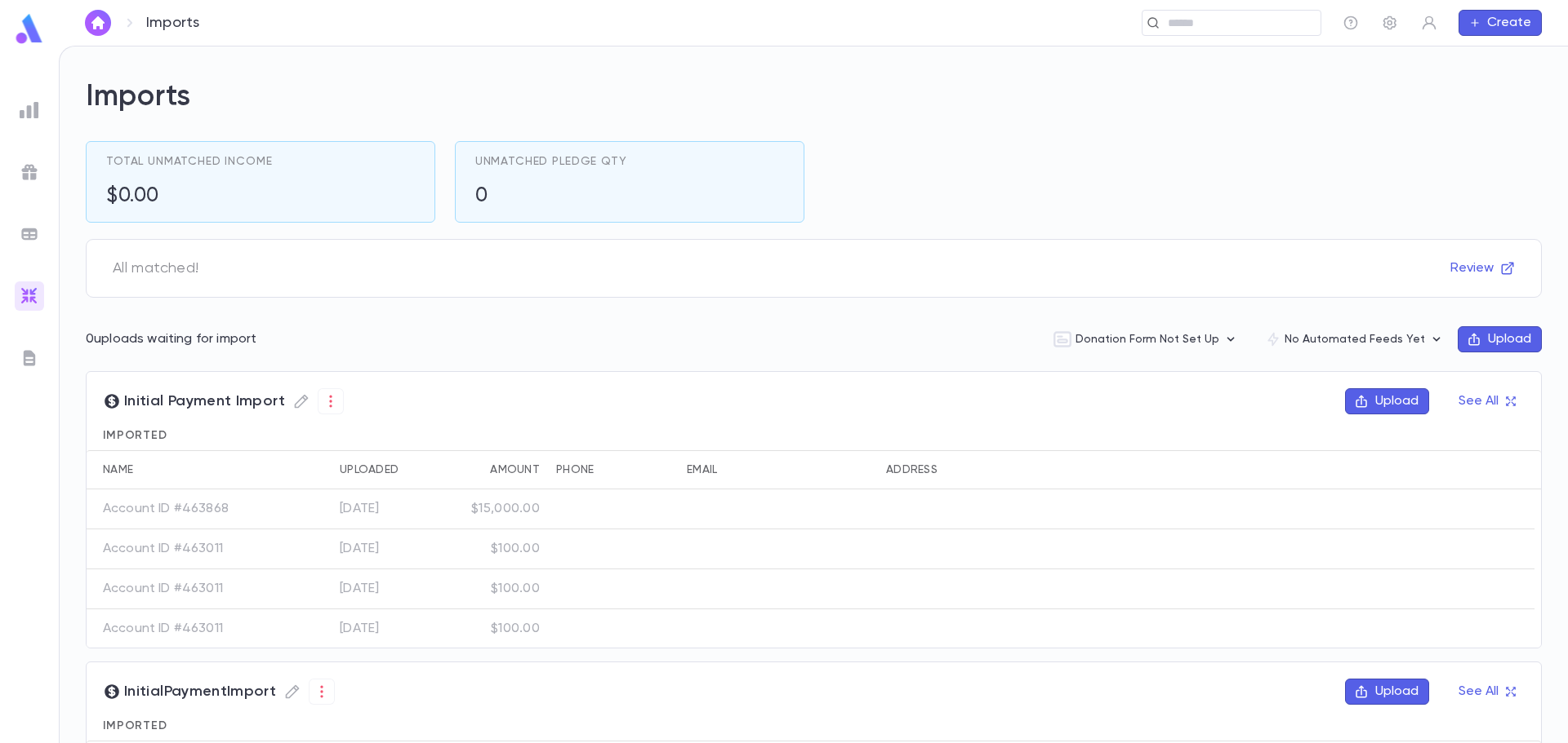
click at [1510, 334] on button "Upload" at bounding box center [1499, 340] width 84 height 26
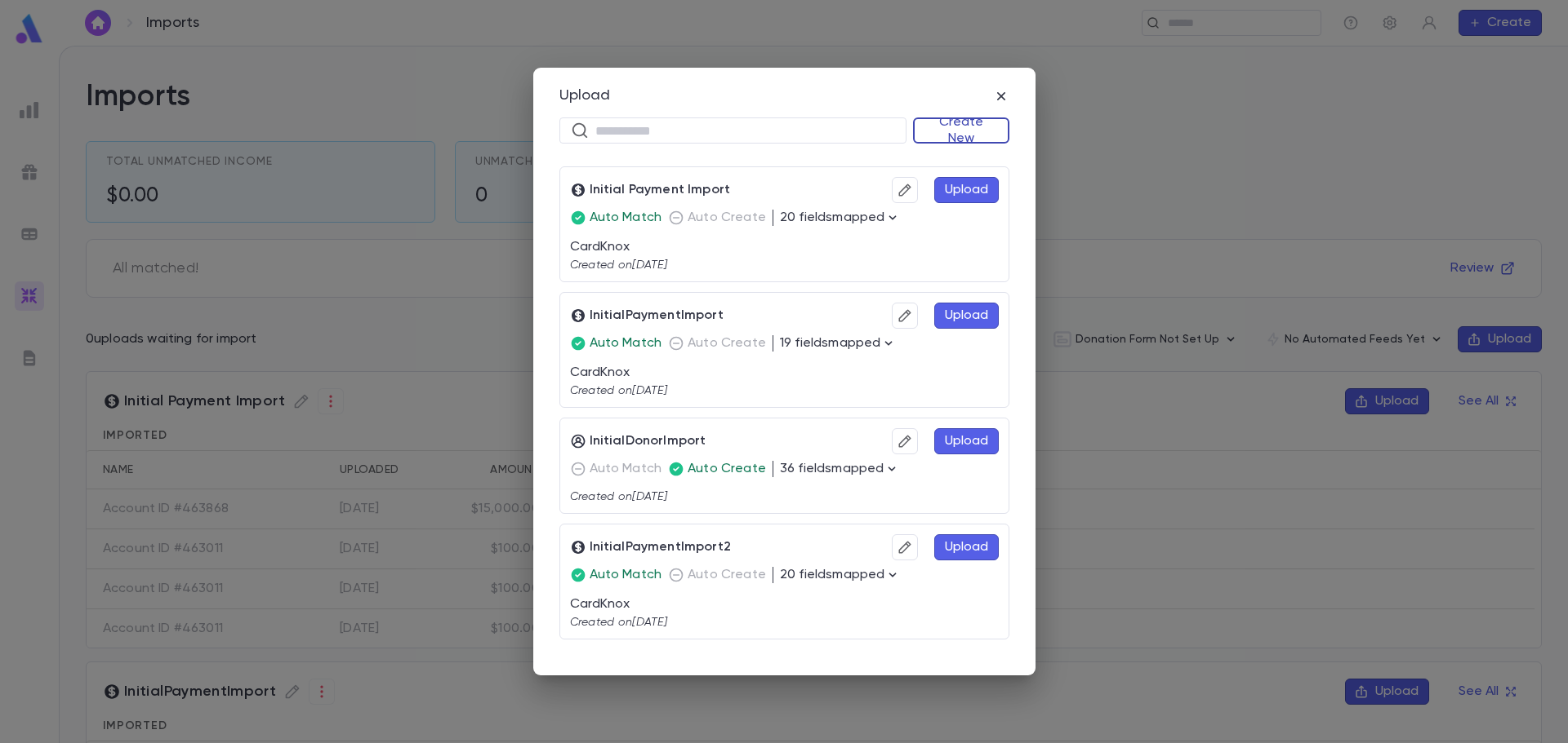
click at [964, 131] on button "Create New" at bounding box center [960, 131] width 97 height 26
click at [957, 187] on li "Donations" at bounding box center [965, 188] width 94 height 26
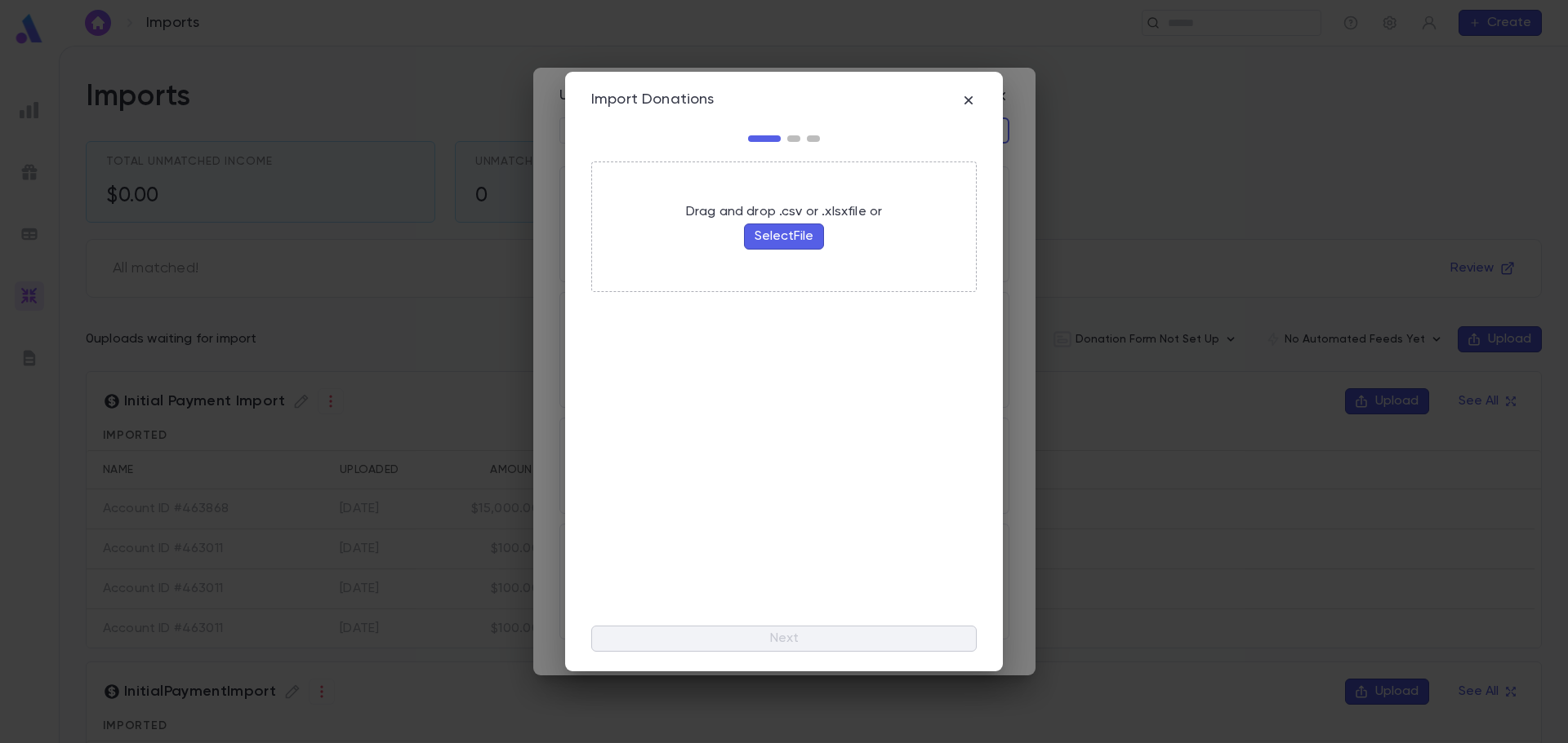
click at [780, 233] on button "Select File" at bounding box center [784, 237] width 80 height 26
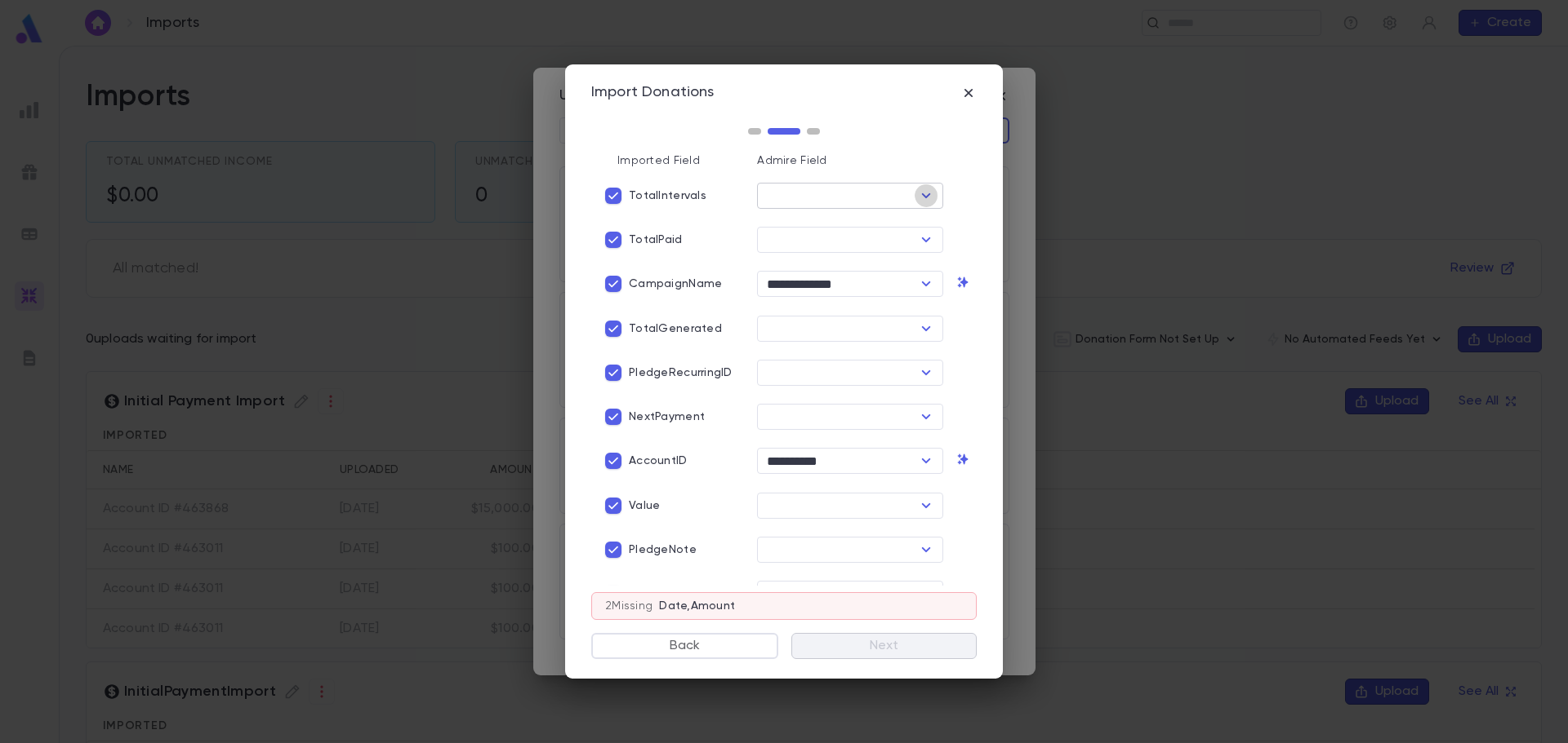
click at [923, 195] on icon "Open" at bounding box center [927, 196] width 9 height 5
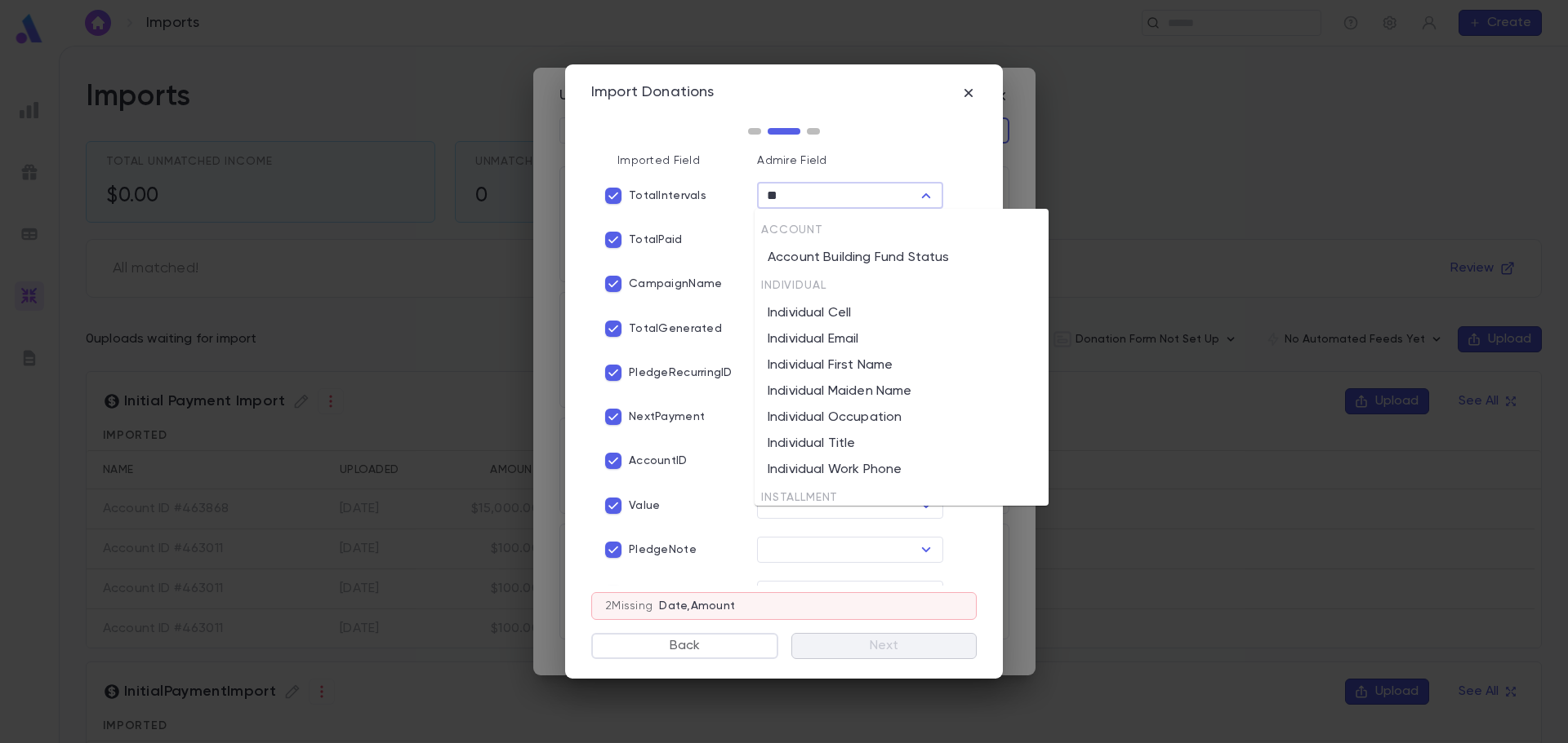
type input "*"
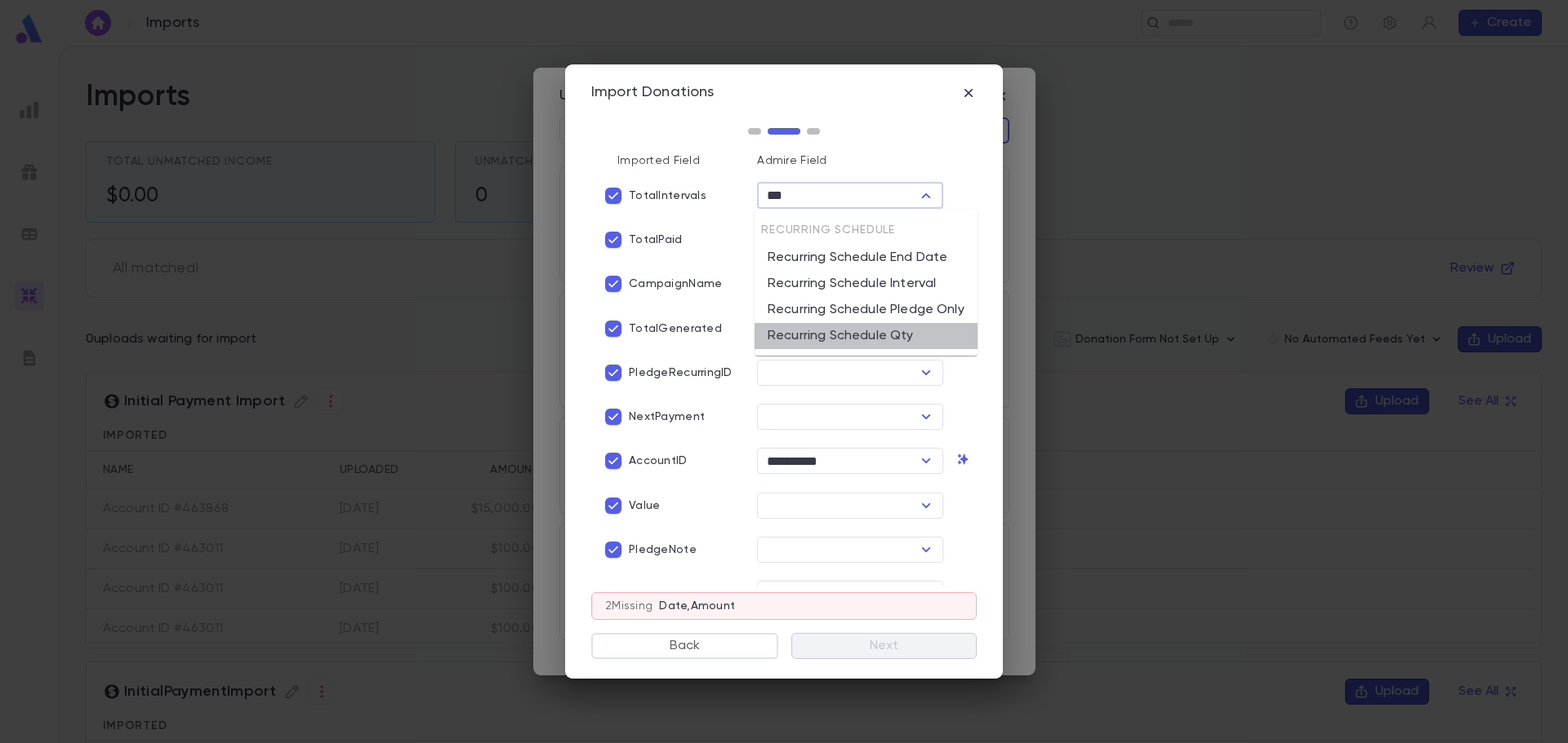
click at [906, 330] on li "Recurring Schedule Qty" at bounding box center [866, 336] width 223 height 26
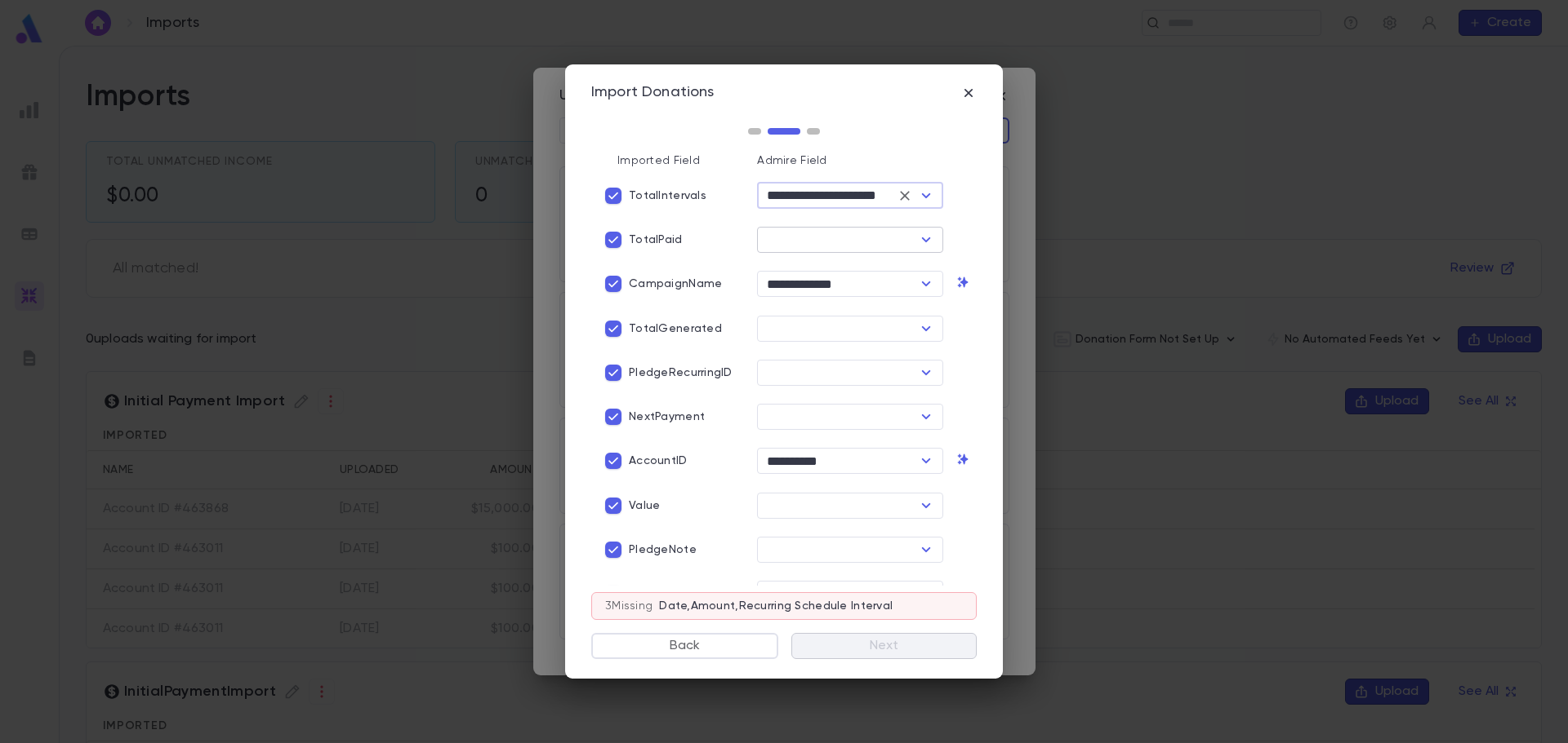
type input "**********"
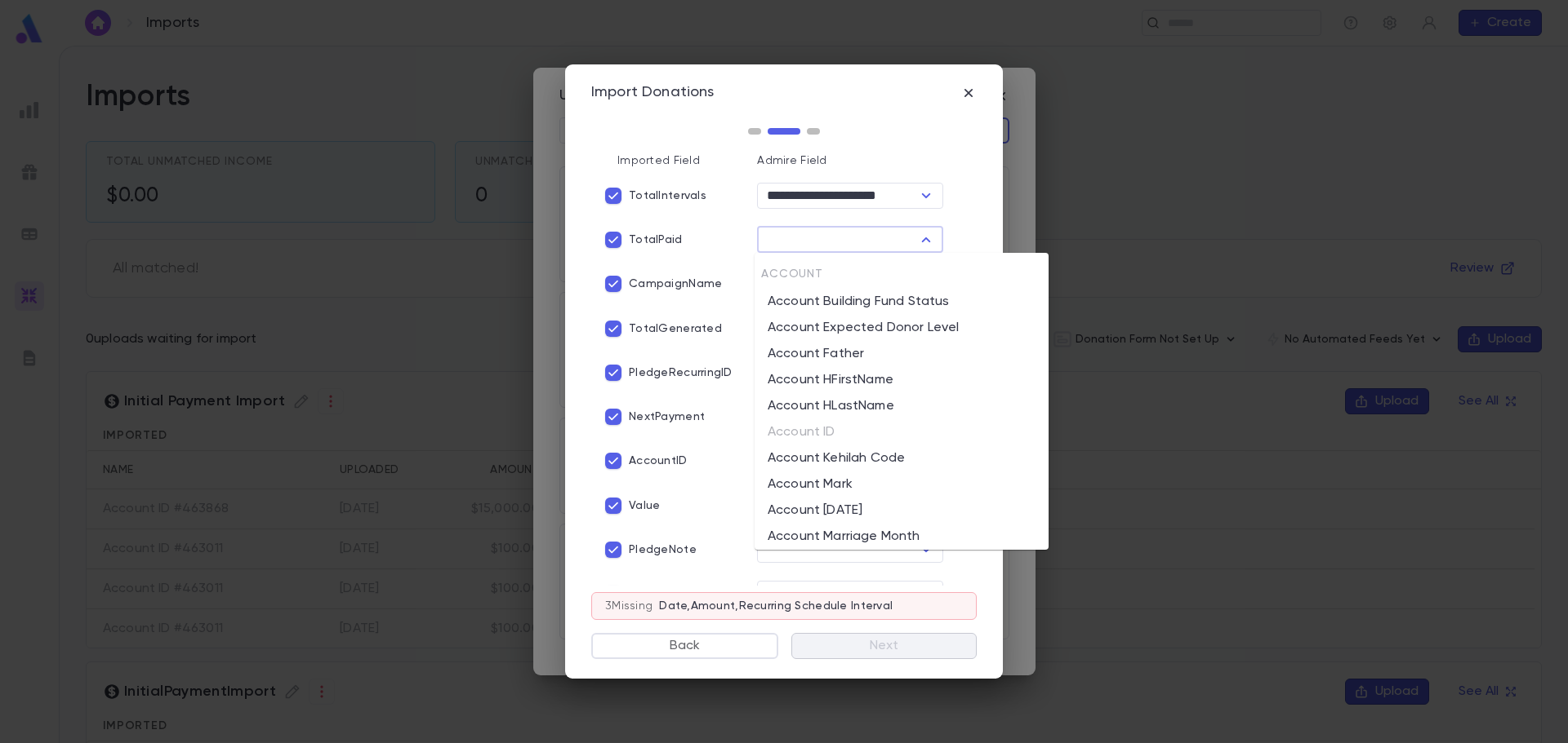
click at [817, 238] on input "text" at bounding box center [836, 240] width 149 height 23
click at [783, 238] on input "text" at bounding box center [836, 240] width 149 height 23
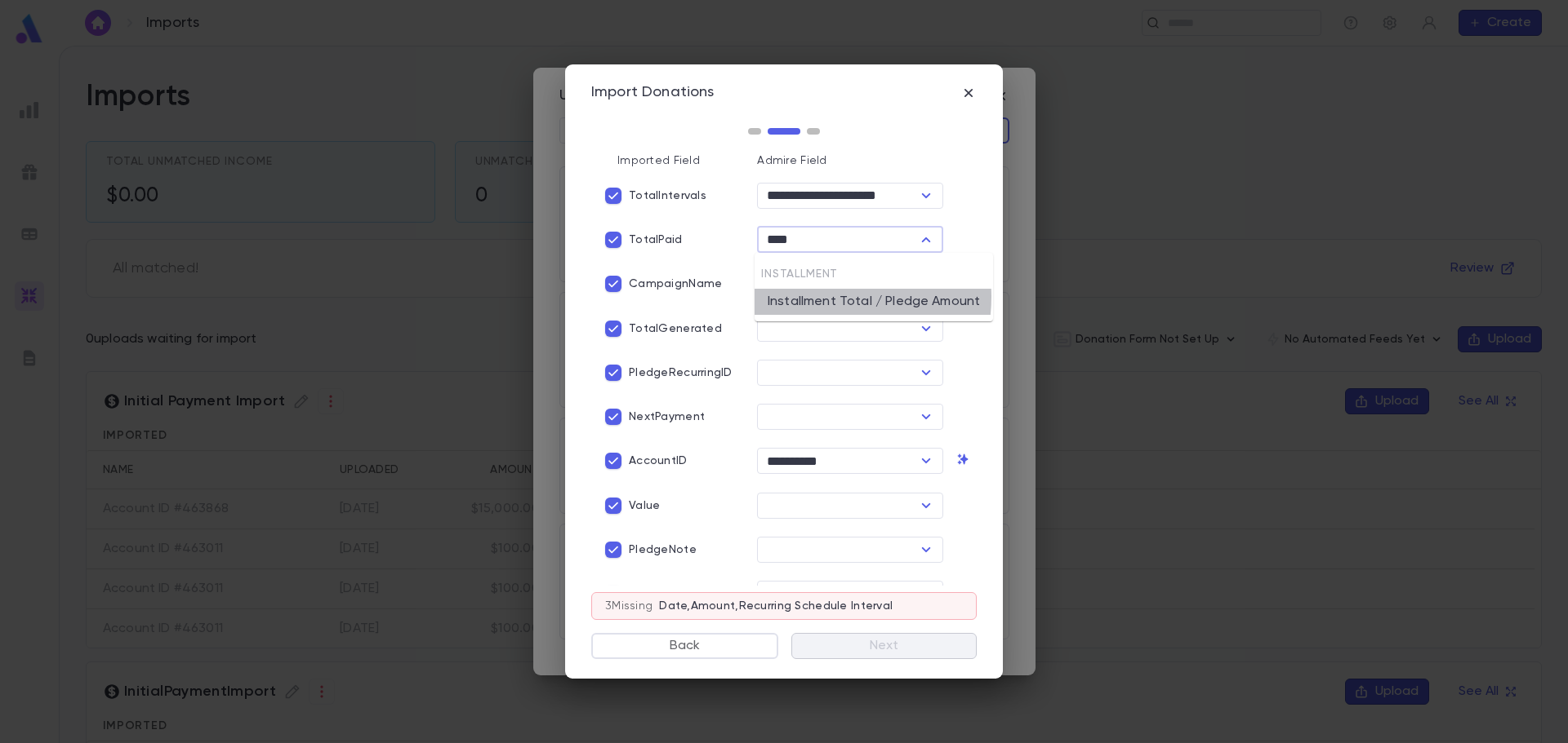
click at [817, 297] on li "Installment Total / Pledge Amount" at bounding box center [874, 302] width 239 height 26
type input "**********"
click at [793, 329] on input "text" at bounding box center [836, 328] width 149 height 23
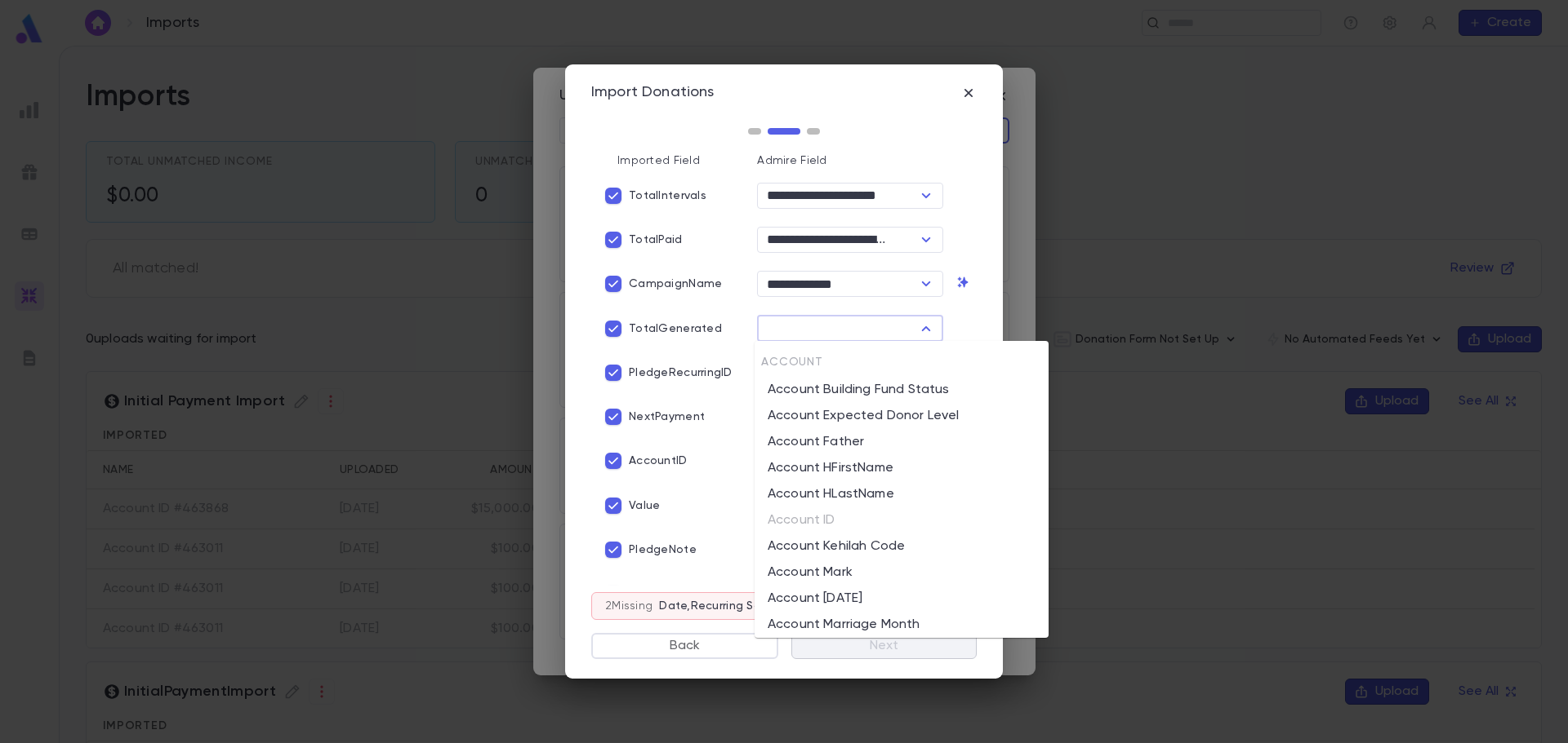
click at [653, 327] on p "TotalGenerated" at bounding box center [675, 328] width 93 height 13
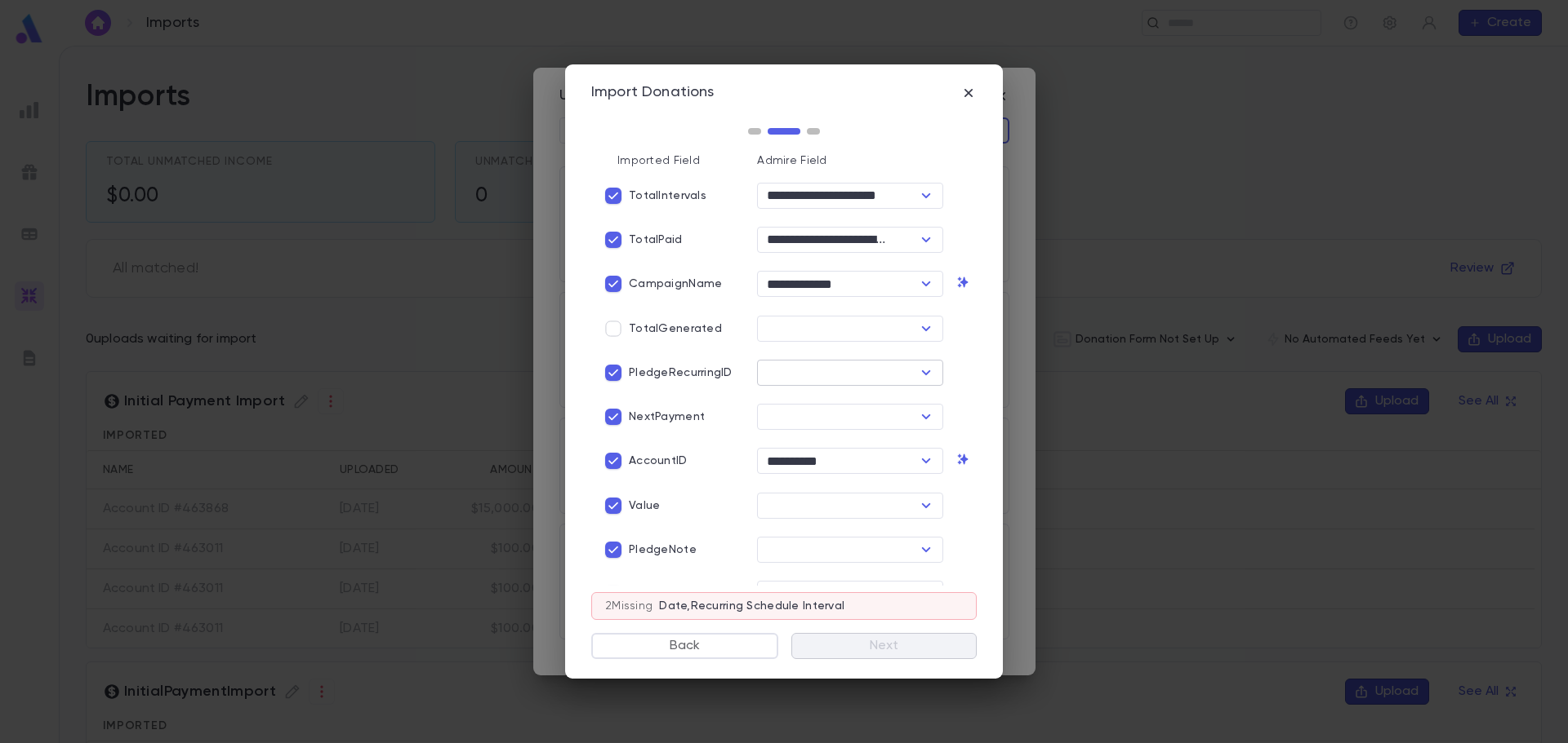
click at [768, 371] on input "text" at bounding box center [836, 373] width 149 height 23
click at [699, 372] on p "PledgeRecurringID" at bounding box center [680, 373] width 104 height 13
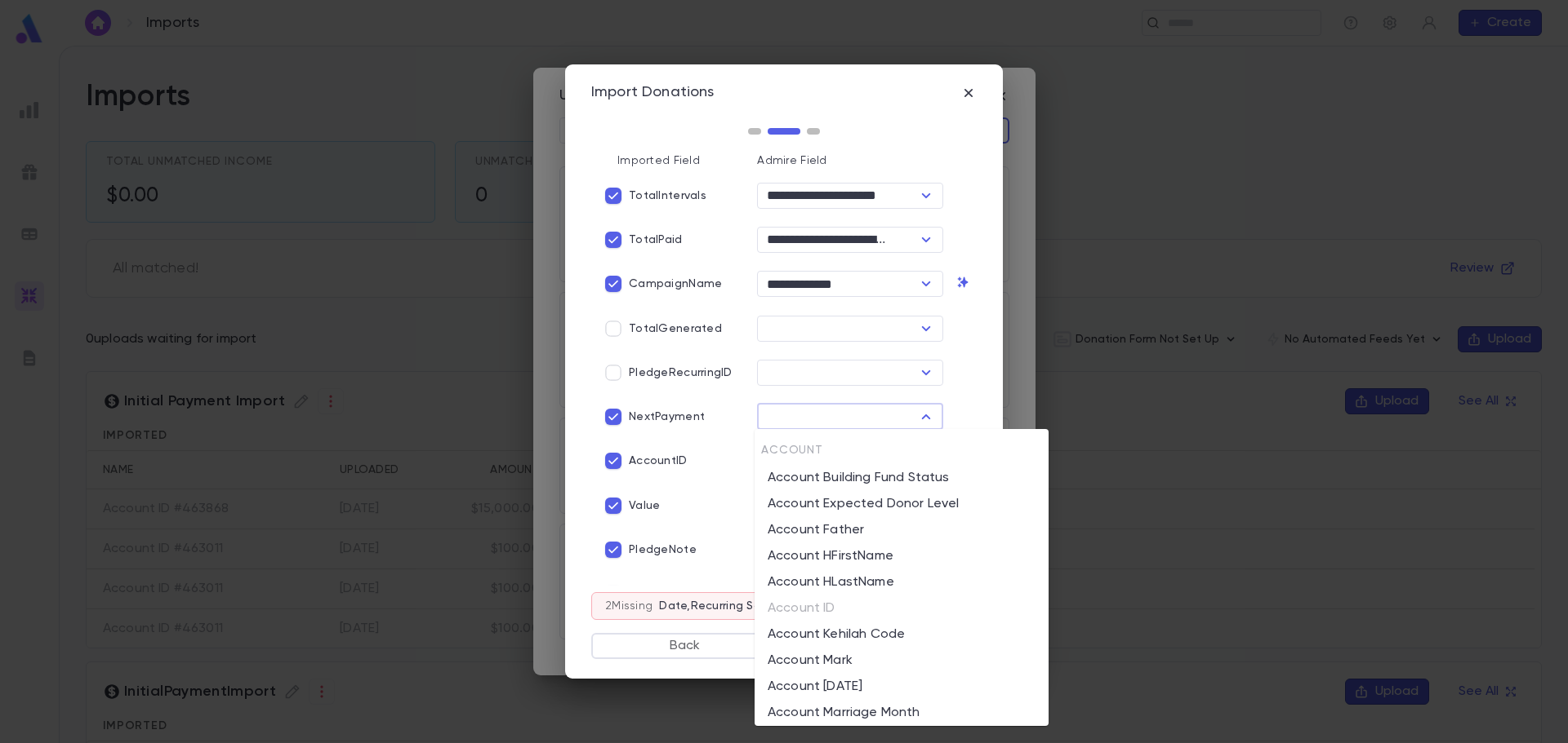
click at [770, 415] on input "text" at bounding box center [836, 417] width 149 height 23
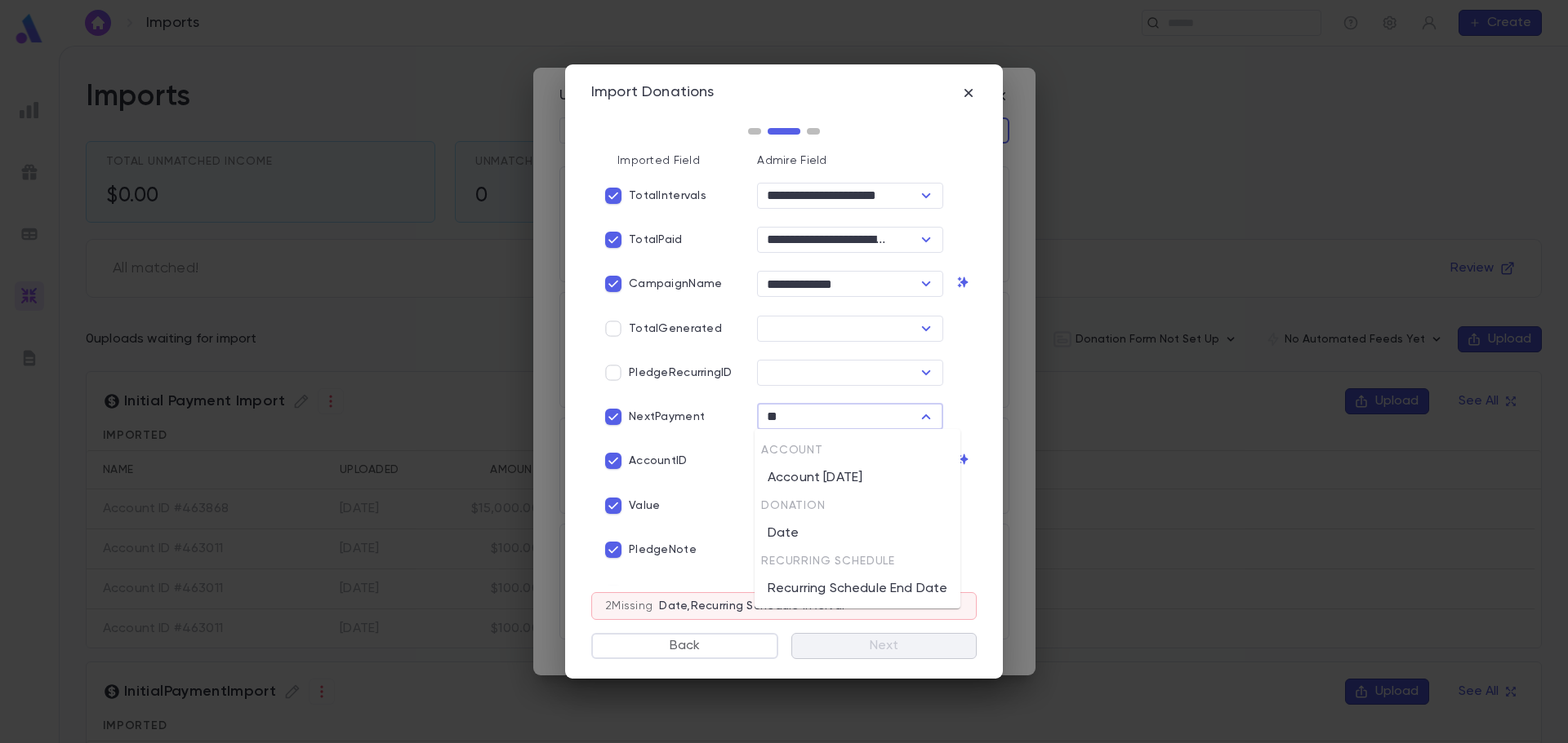
type input "*"
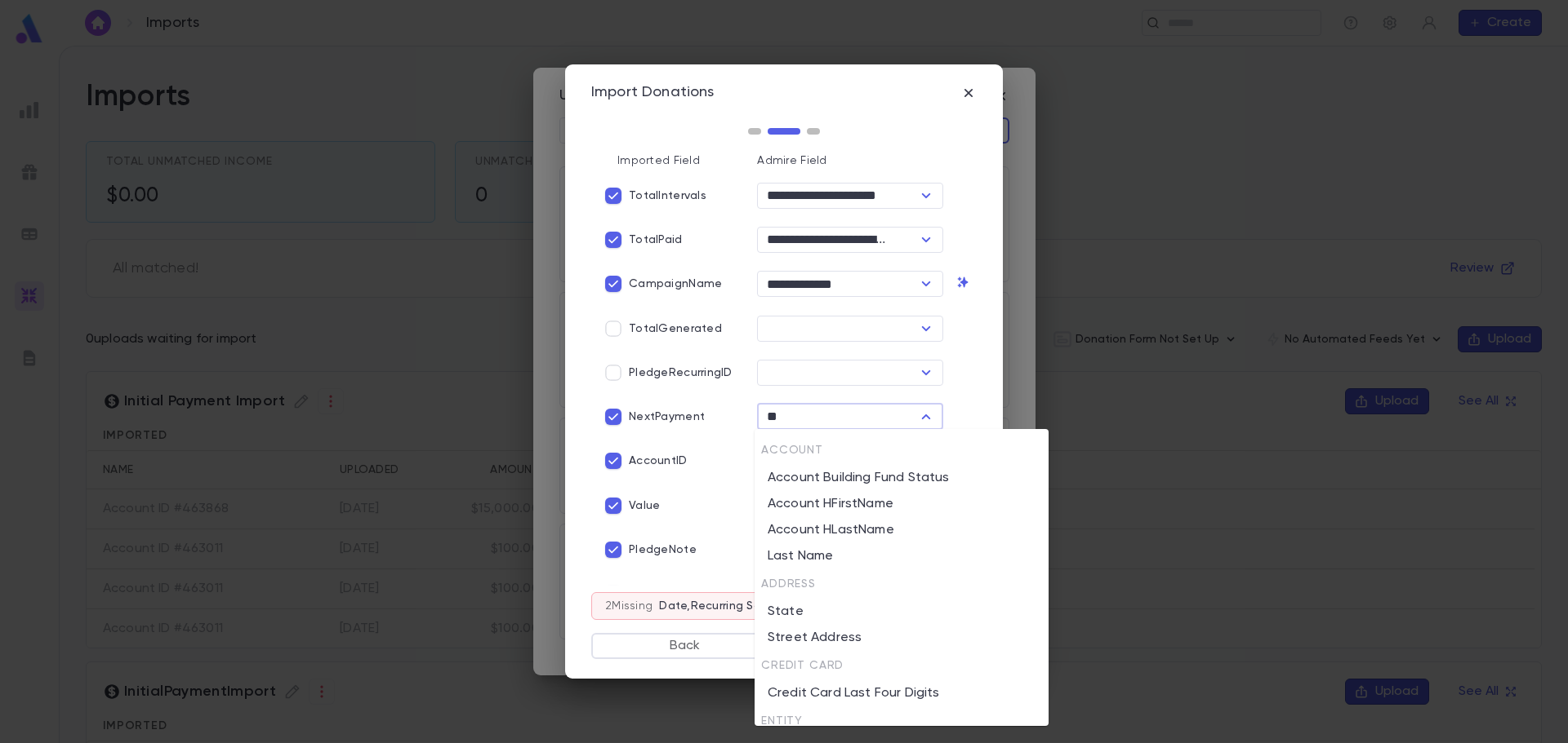
type input "*"
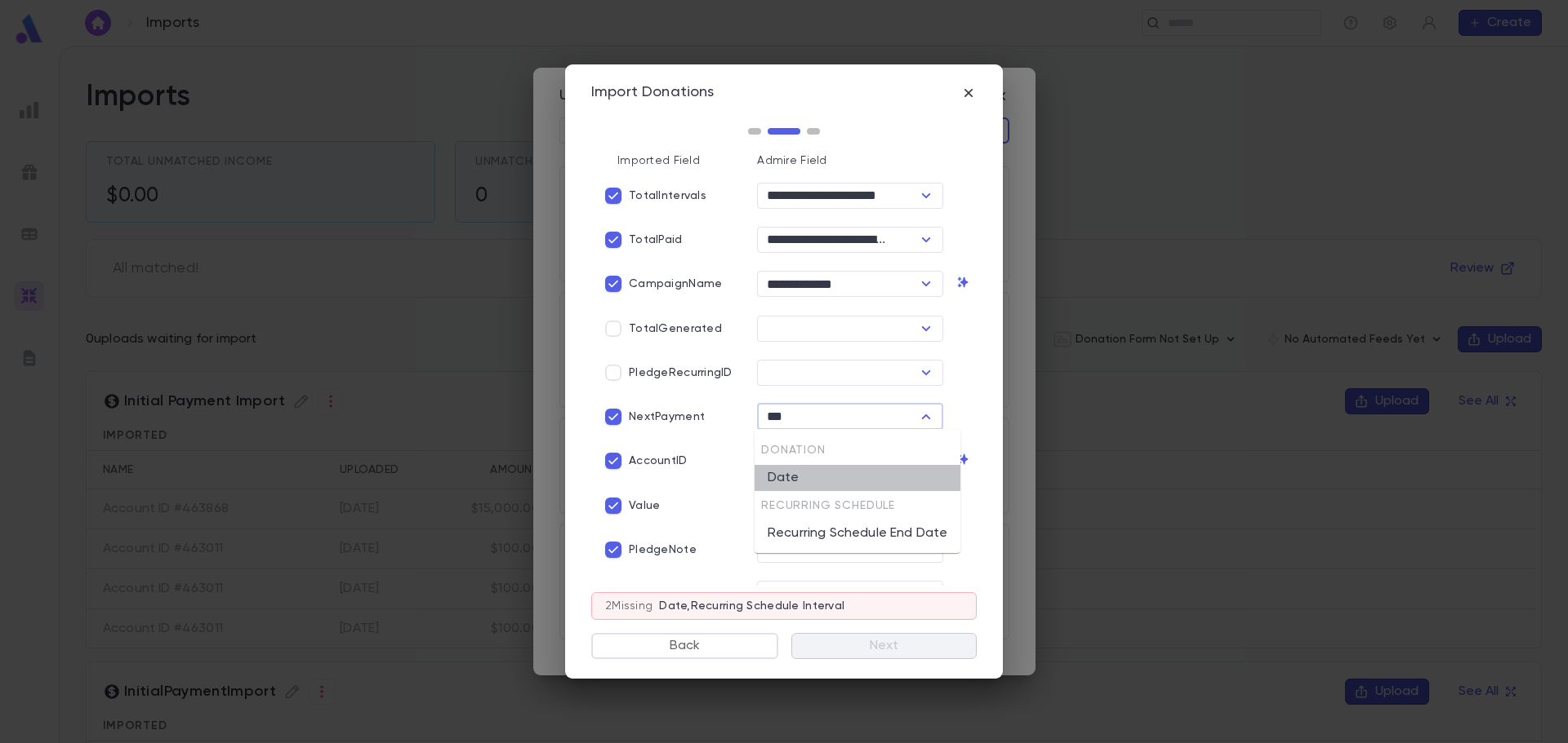
click at [820, 485] on li "Date" at bounding box center [858, 478] width 206 height 26
type input "****"
click at [800, 505] on input "text" at bounding box center [836, 506] width 149 height 23
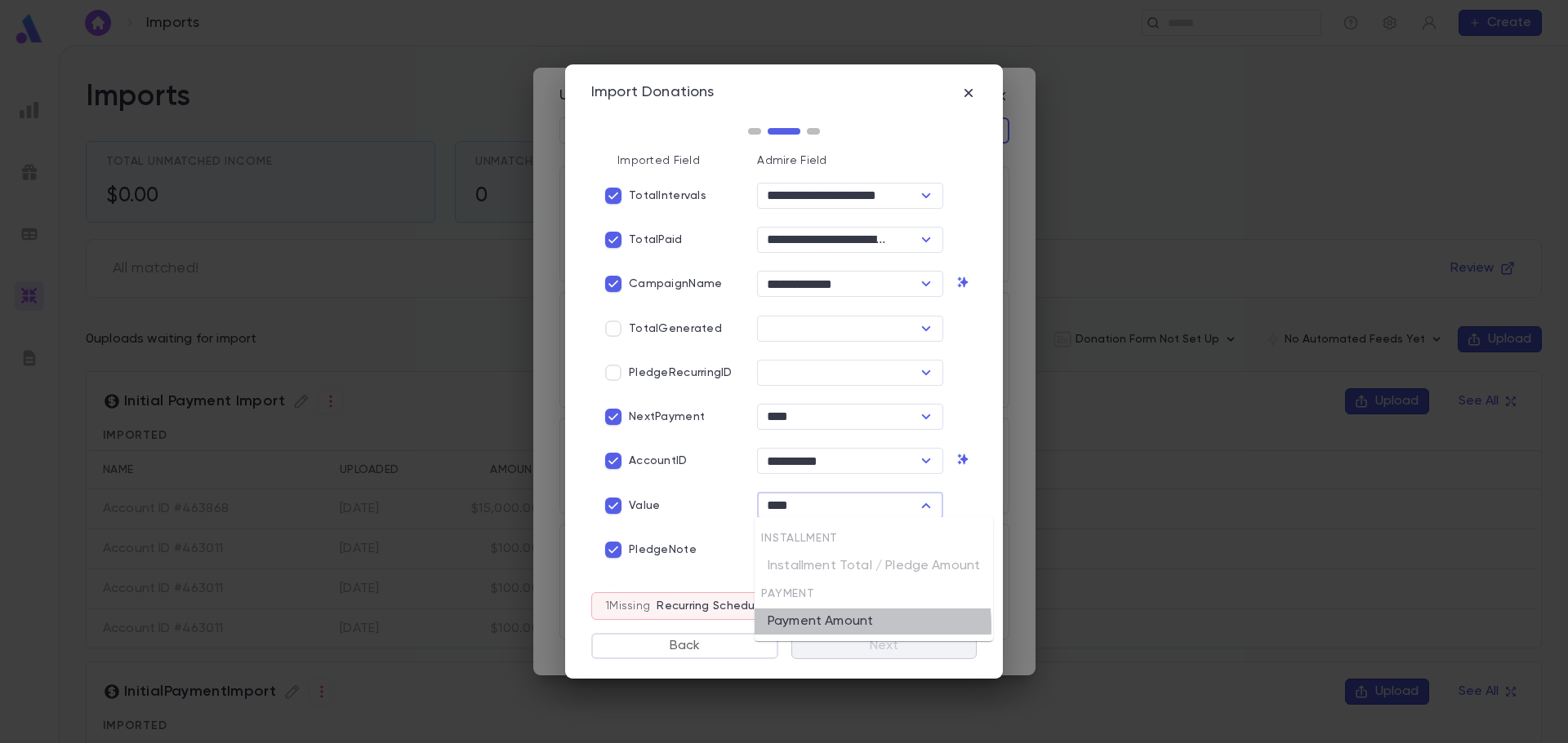
click at [809, 627] on li "Payment Amount" at bounding box center [874, 622] width 239 height 26
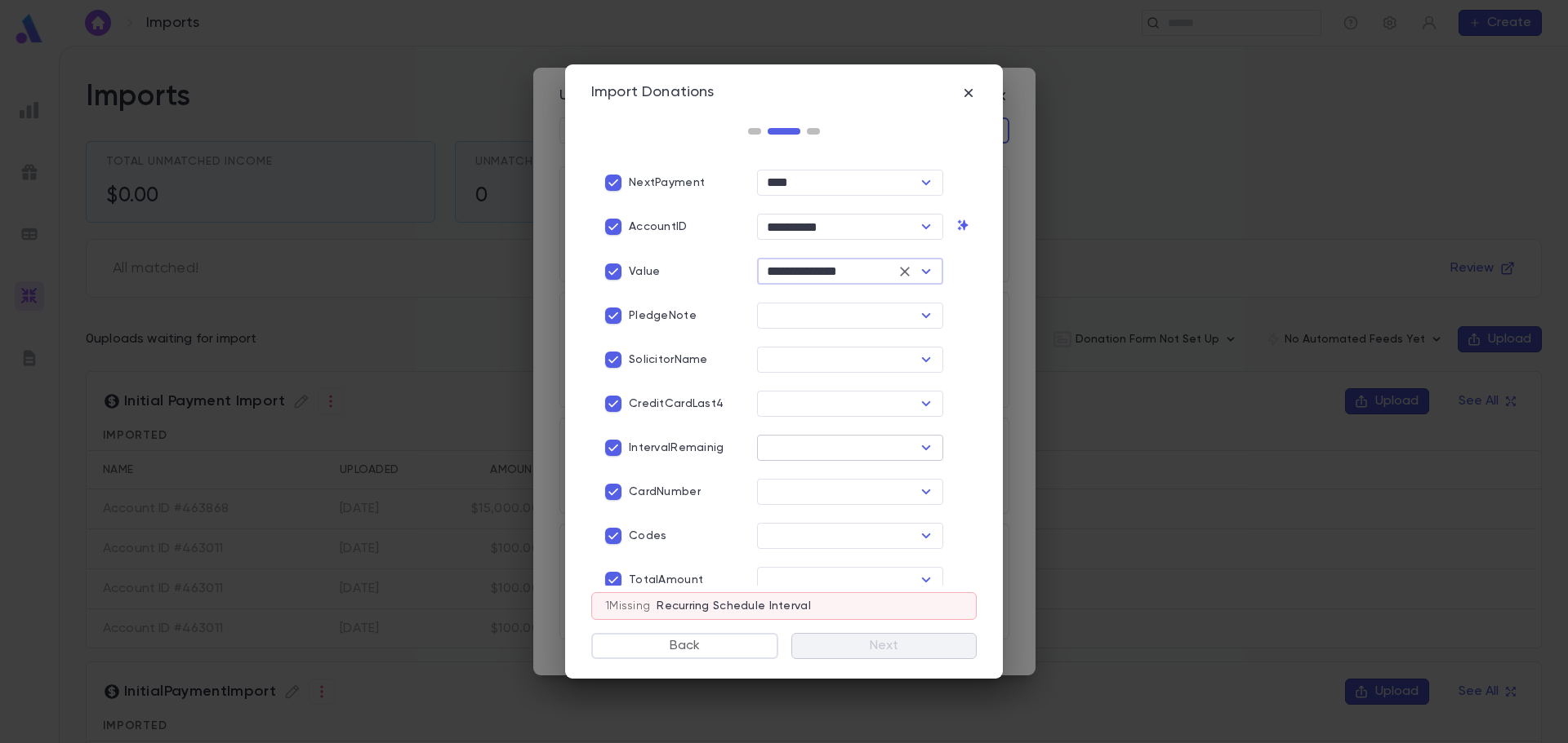
scroll to position [245, 0]
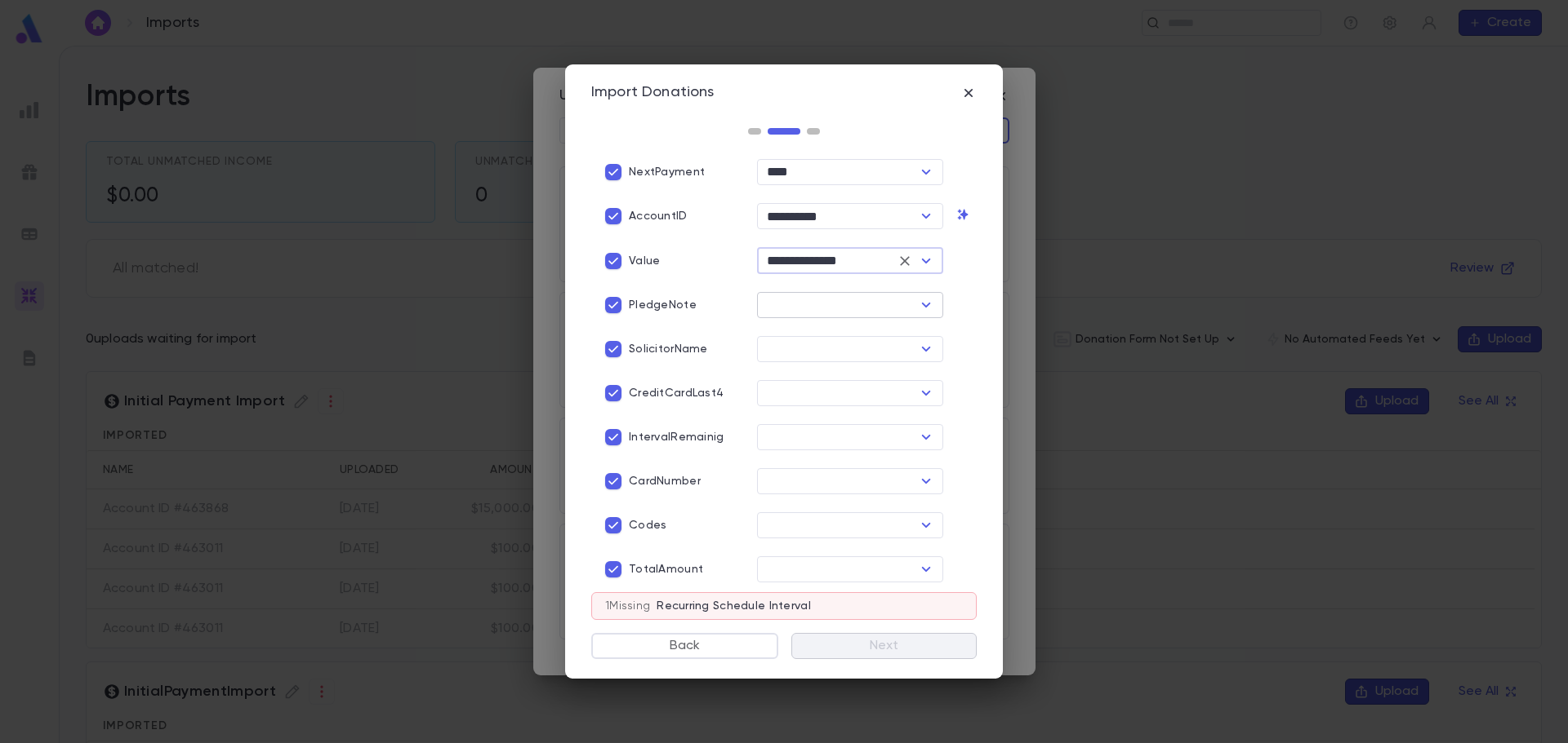
type input "**********"
click at [787, 312] on input "text" at bounding box center [836, 305] width 149 height 23
click at [798, 375] on li "Payment Note" at bounding box center [846, 366] width 183 height 26
type input "**********"
click at [794, 342] on input "text" at bounding box center [836, 349] width 149 height 23
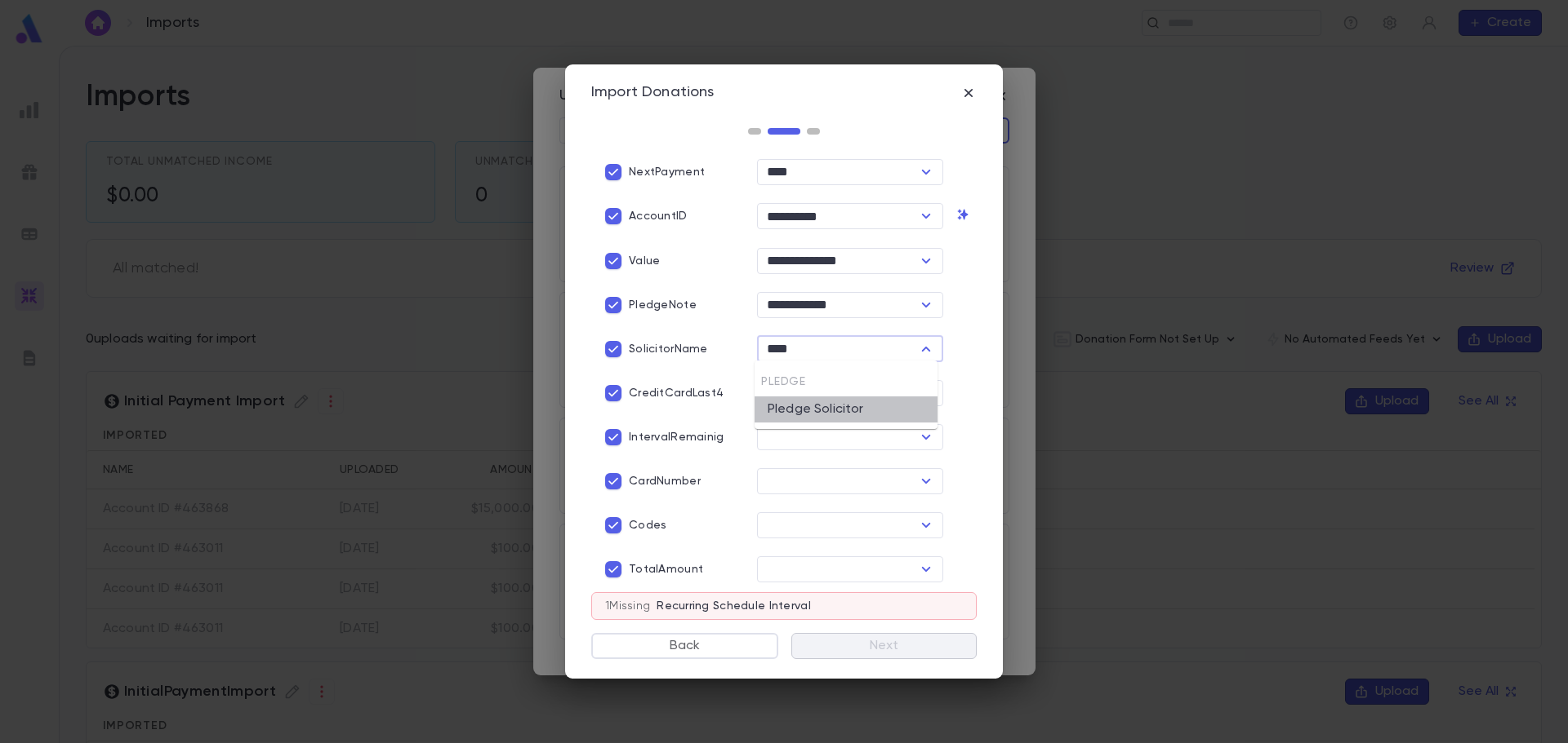
click at [834, 402] on li "Pledge Solicitor" at bounding box center [846, 409] width 183 height 26
type input "**********"
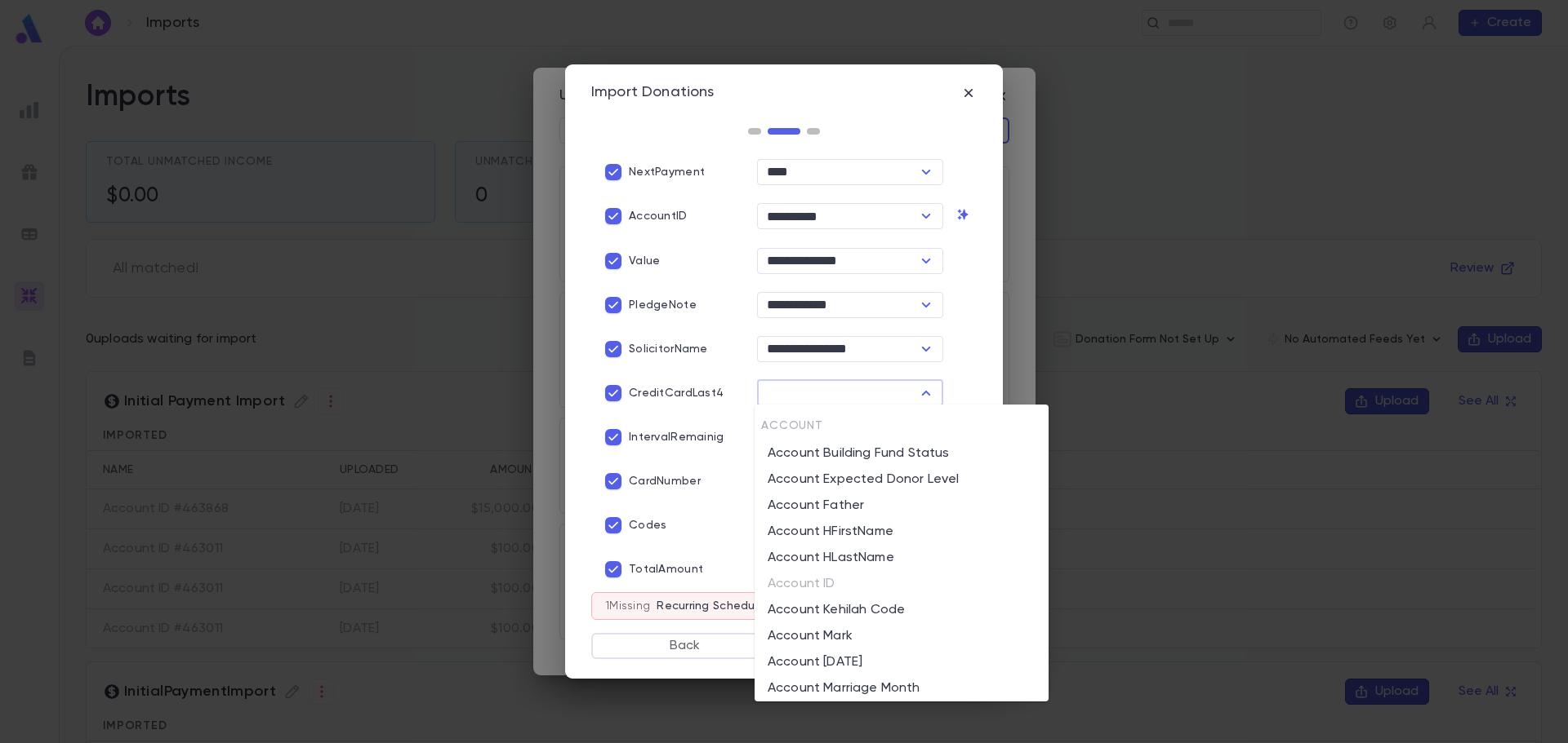
click at [798, 396] on input "text" at bounding box center [836, 393] width 149 height 23
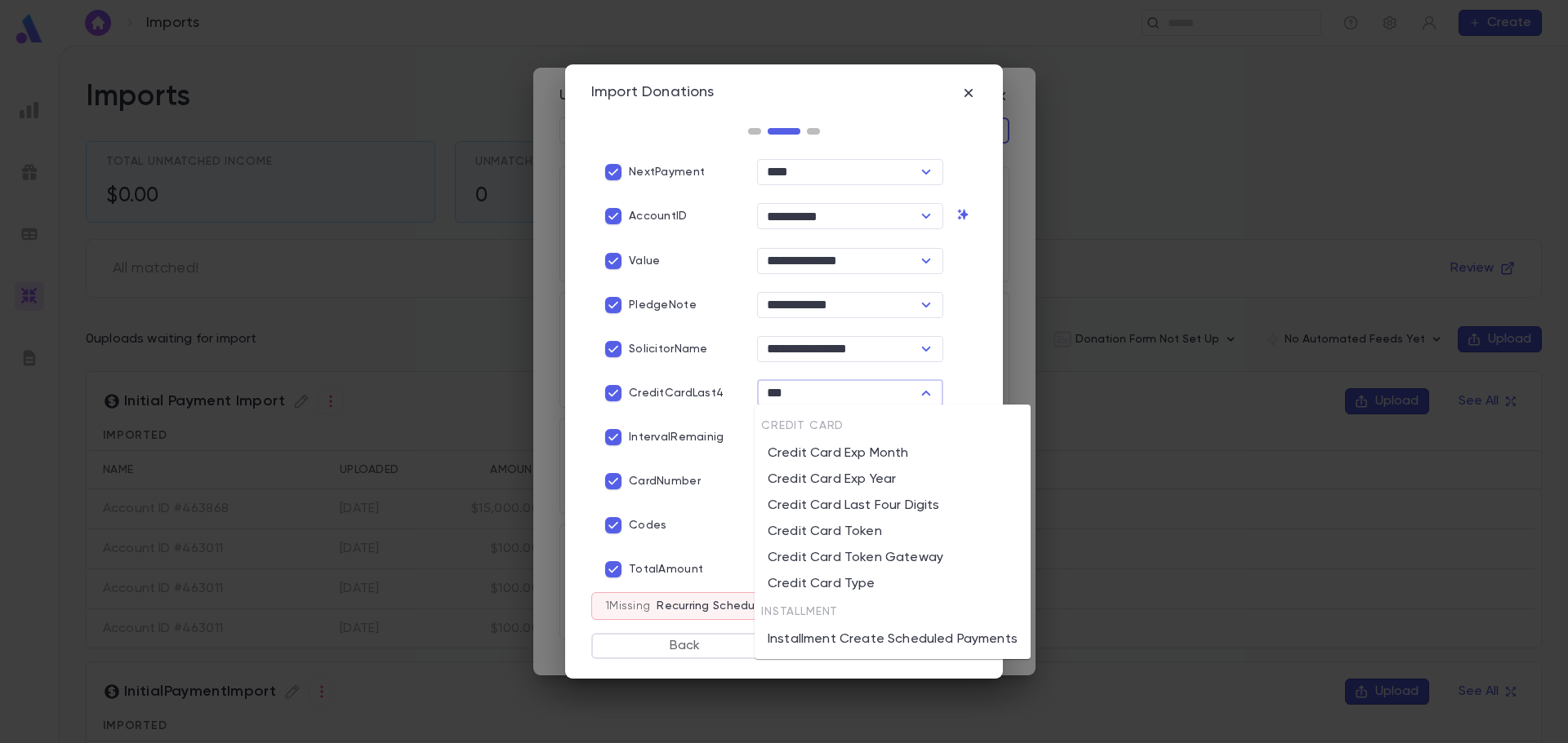
click at [912, 510] on li "Credit Card Last Four Digits" at bounding box center [893, 506] width 276 height 26
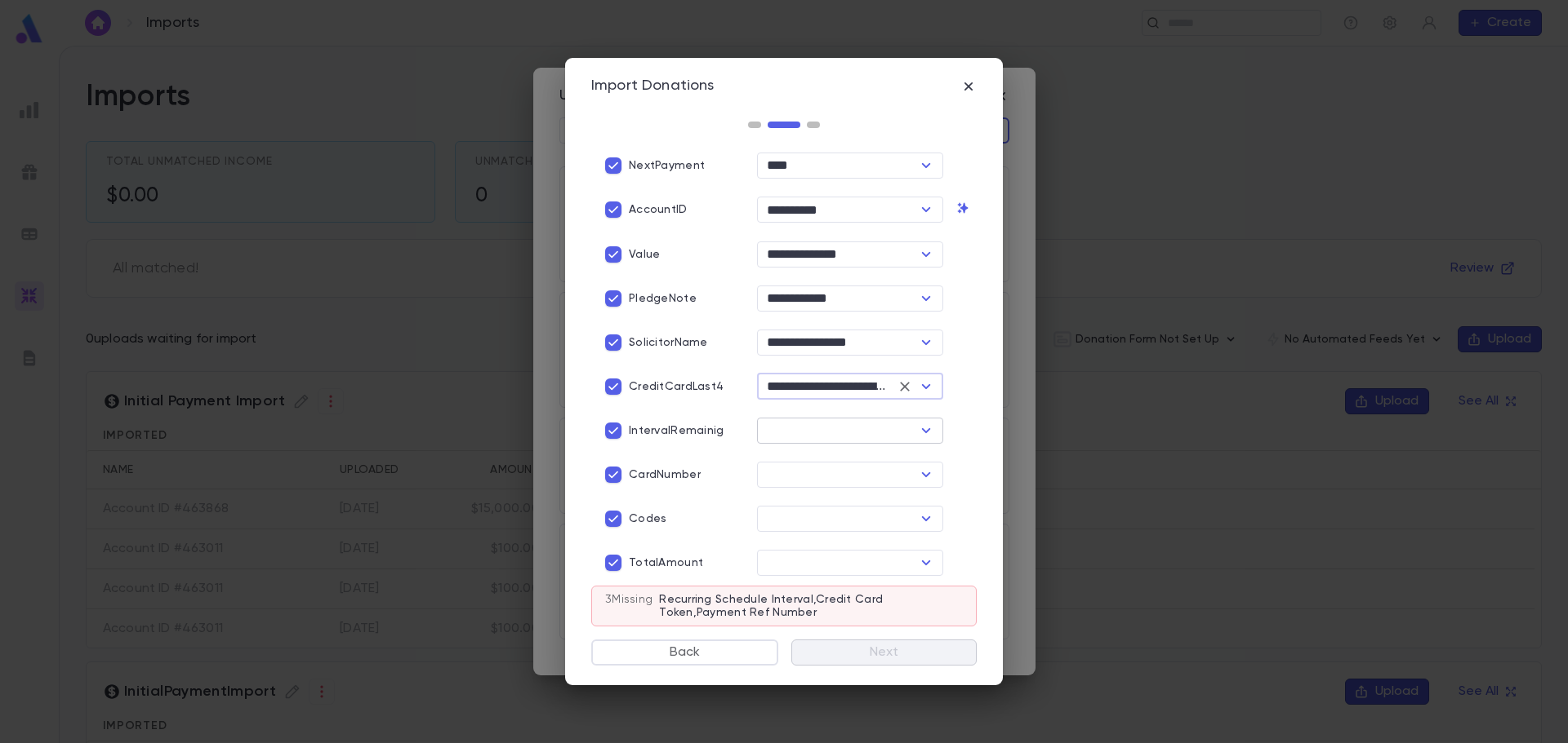
type input "**********"
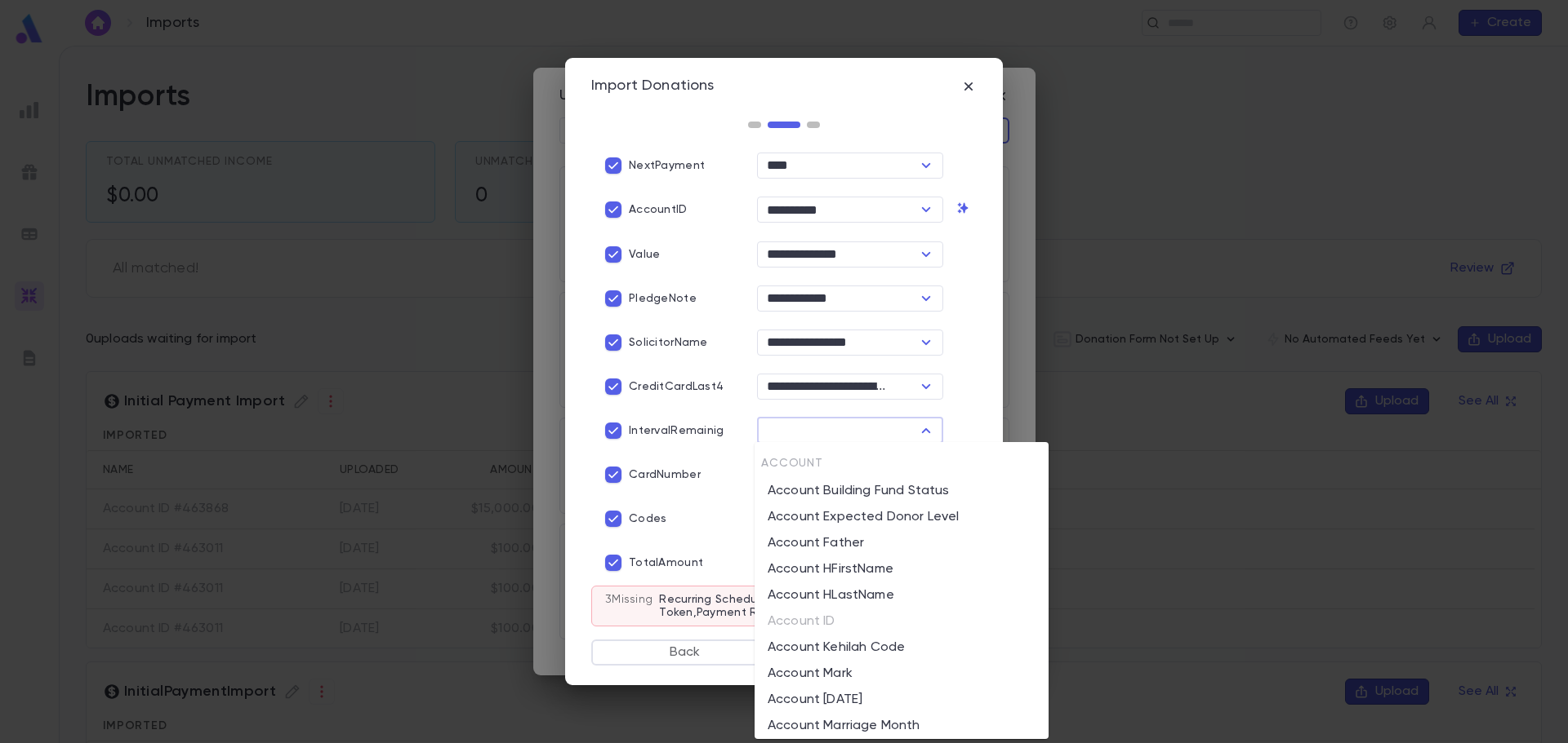
click at [773, 430] on input "text" at bounding box center [836, 431] width 149 height 23
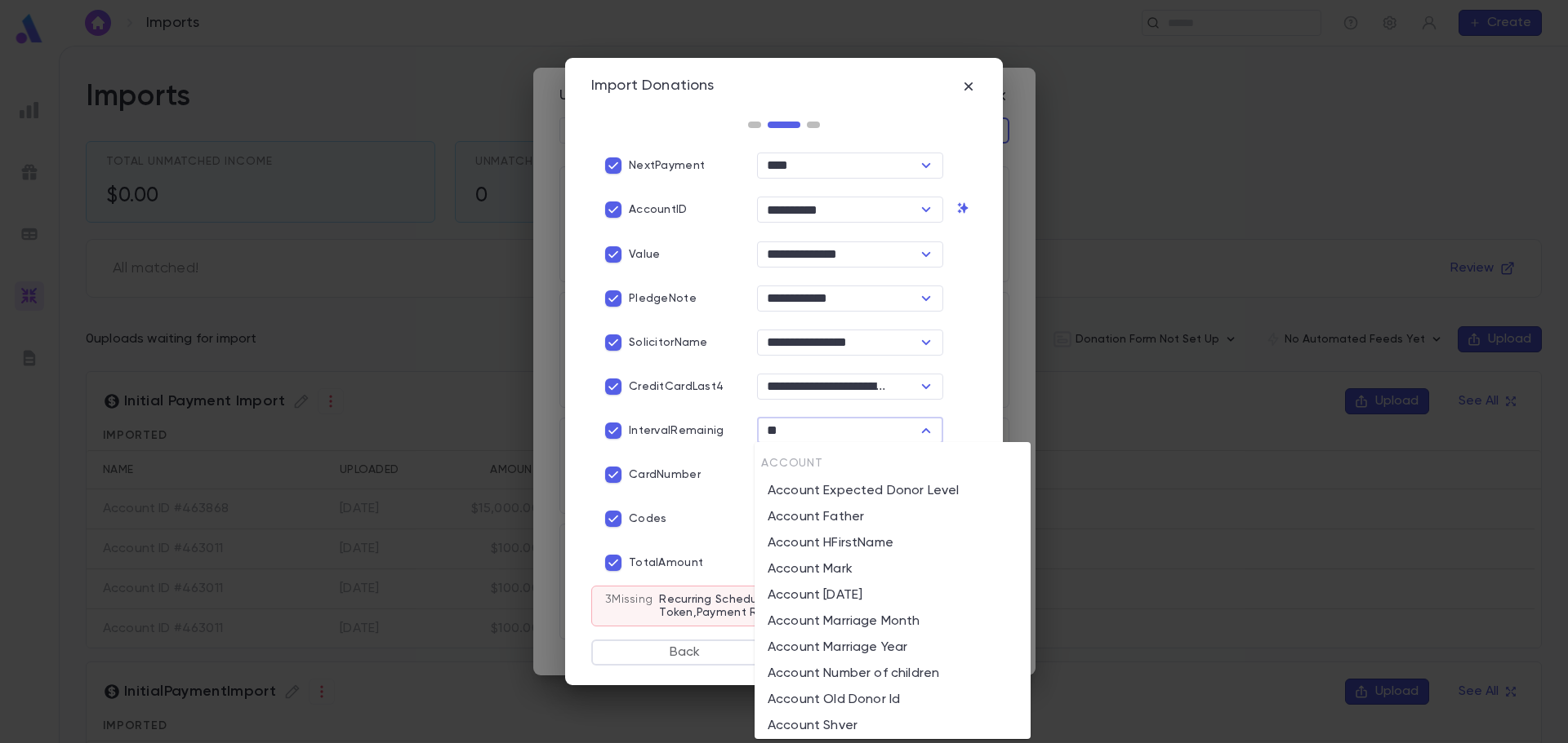
type input "*"
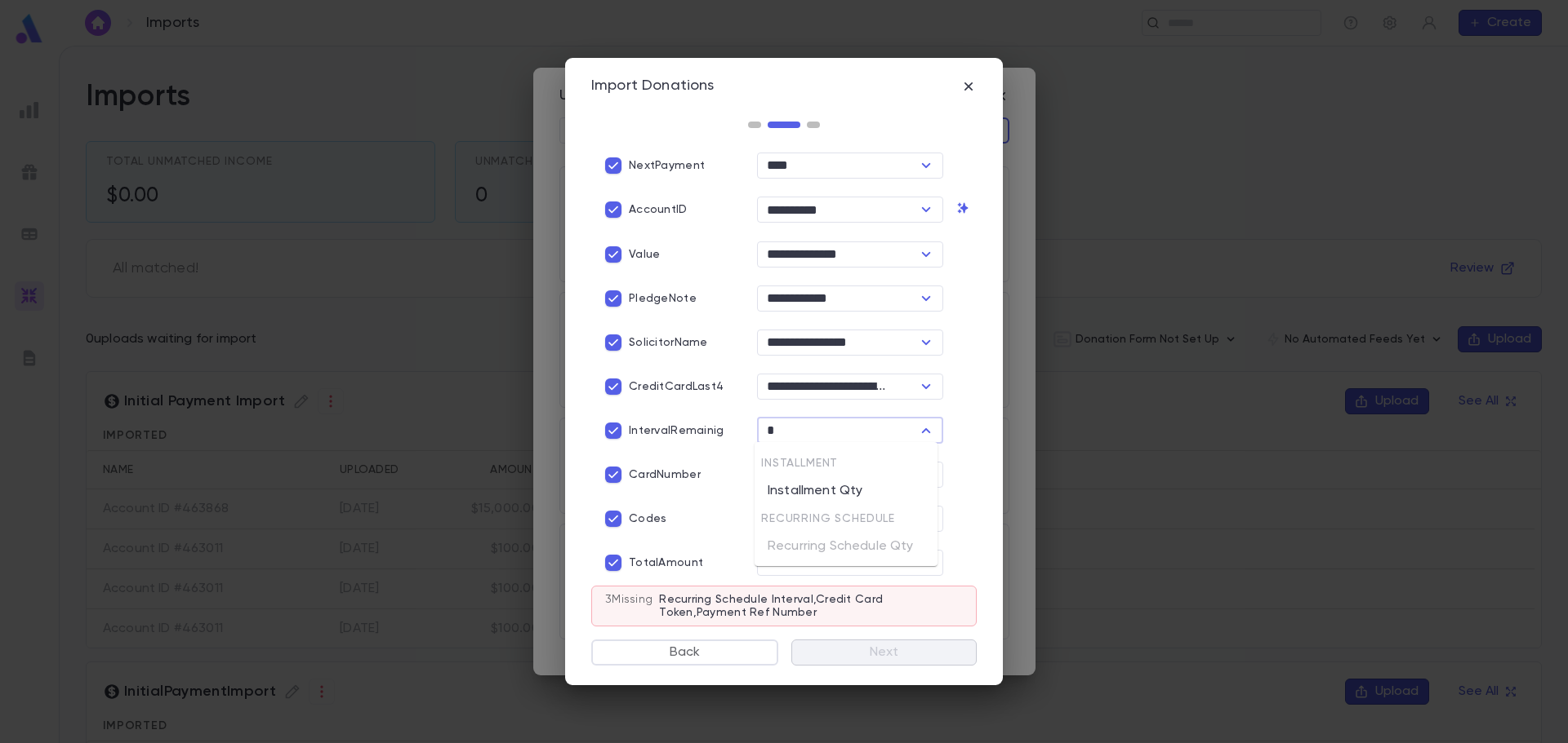
click at [811, 490] on li "Installment Qty" at bounding box center [846, 491] width 183 height 26
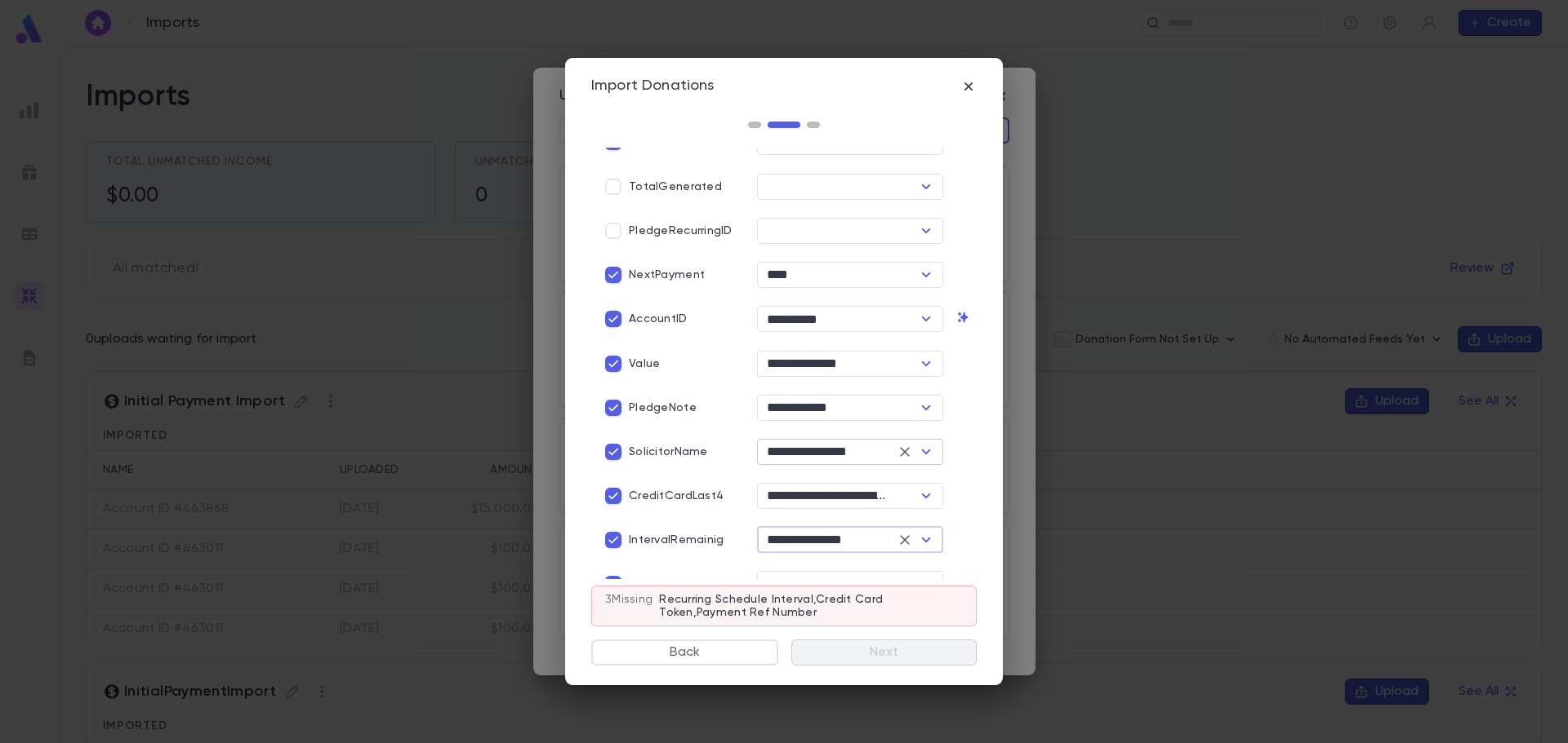
scroll to position [0, 0]
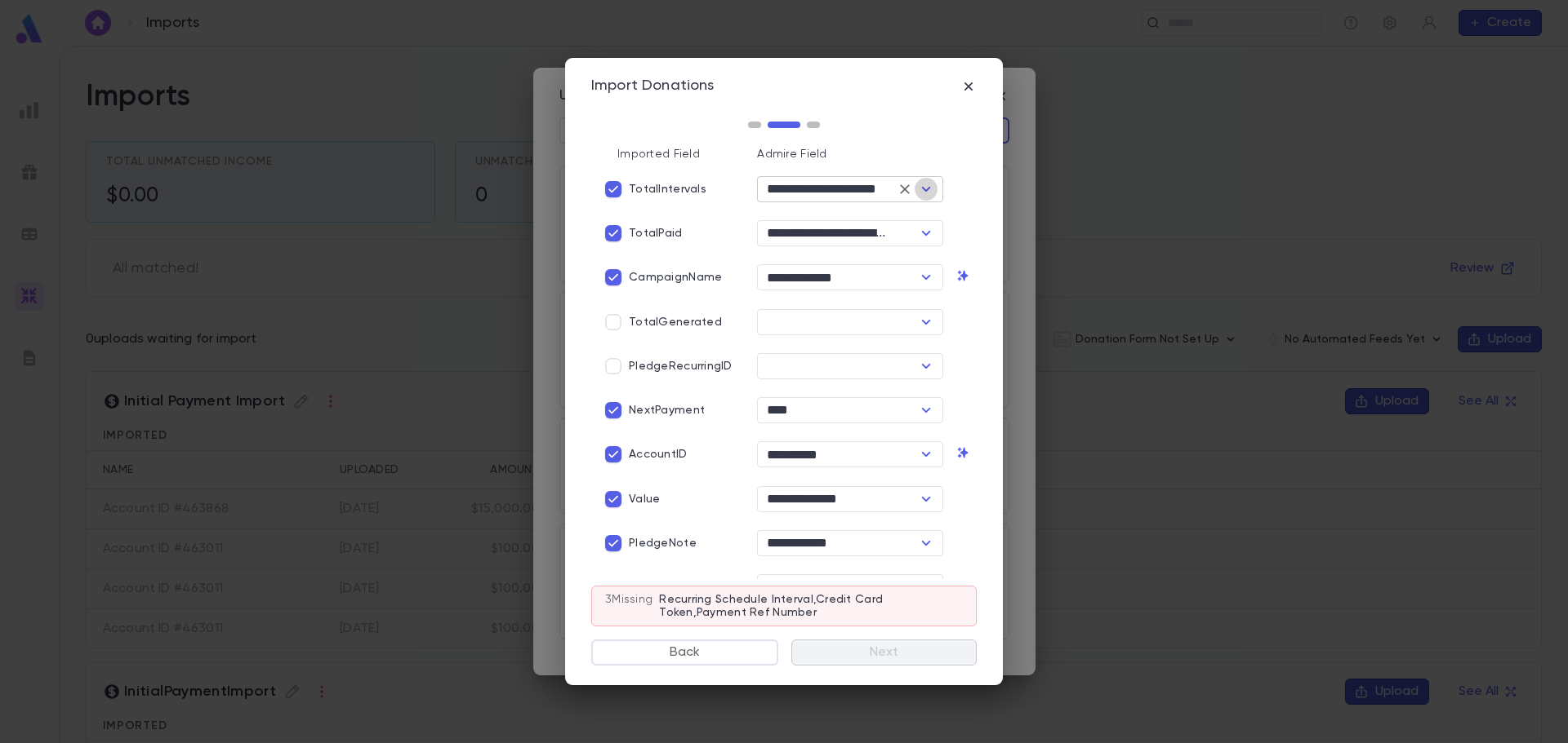
click at [925, 194] on icon "Open" at bounding box center [926, 189] width 19 height 19
type input "**********"
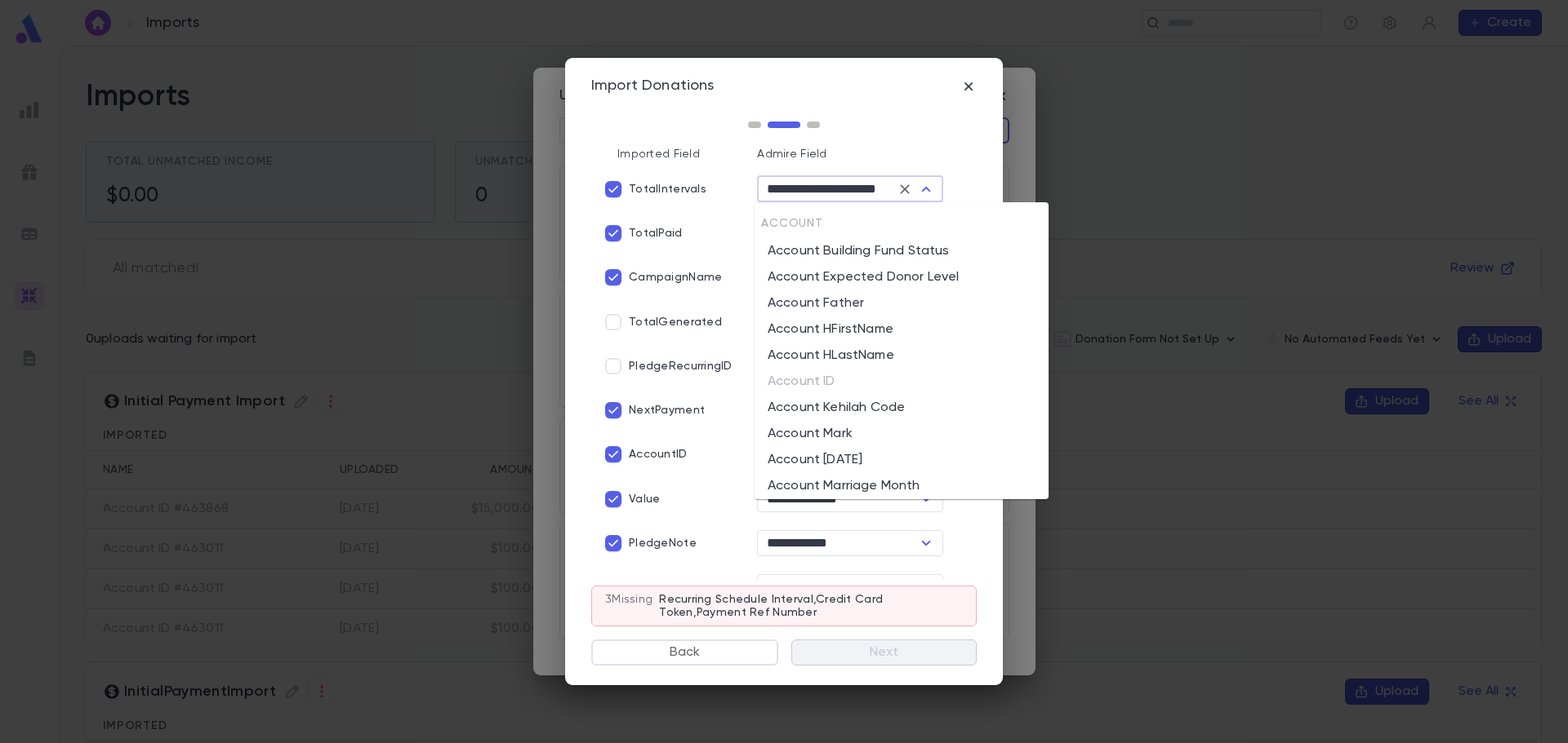
scroll to position [2706, 0]
click at [901, 187] on icon "Clear" at bounding box center [905, 189] width 17 height 17
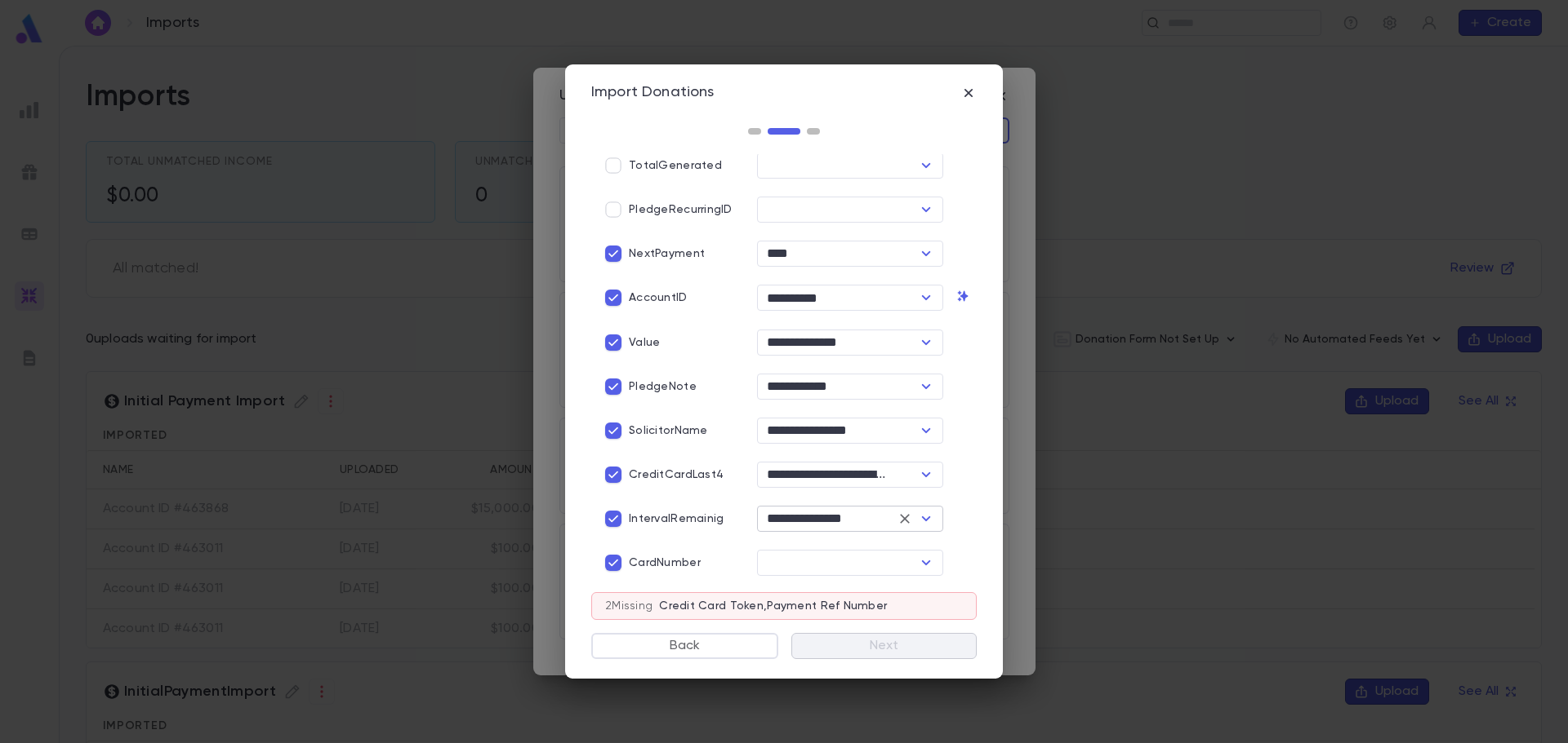
scroll to position [245, 0]
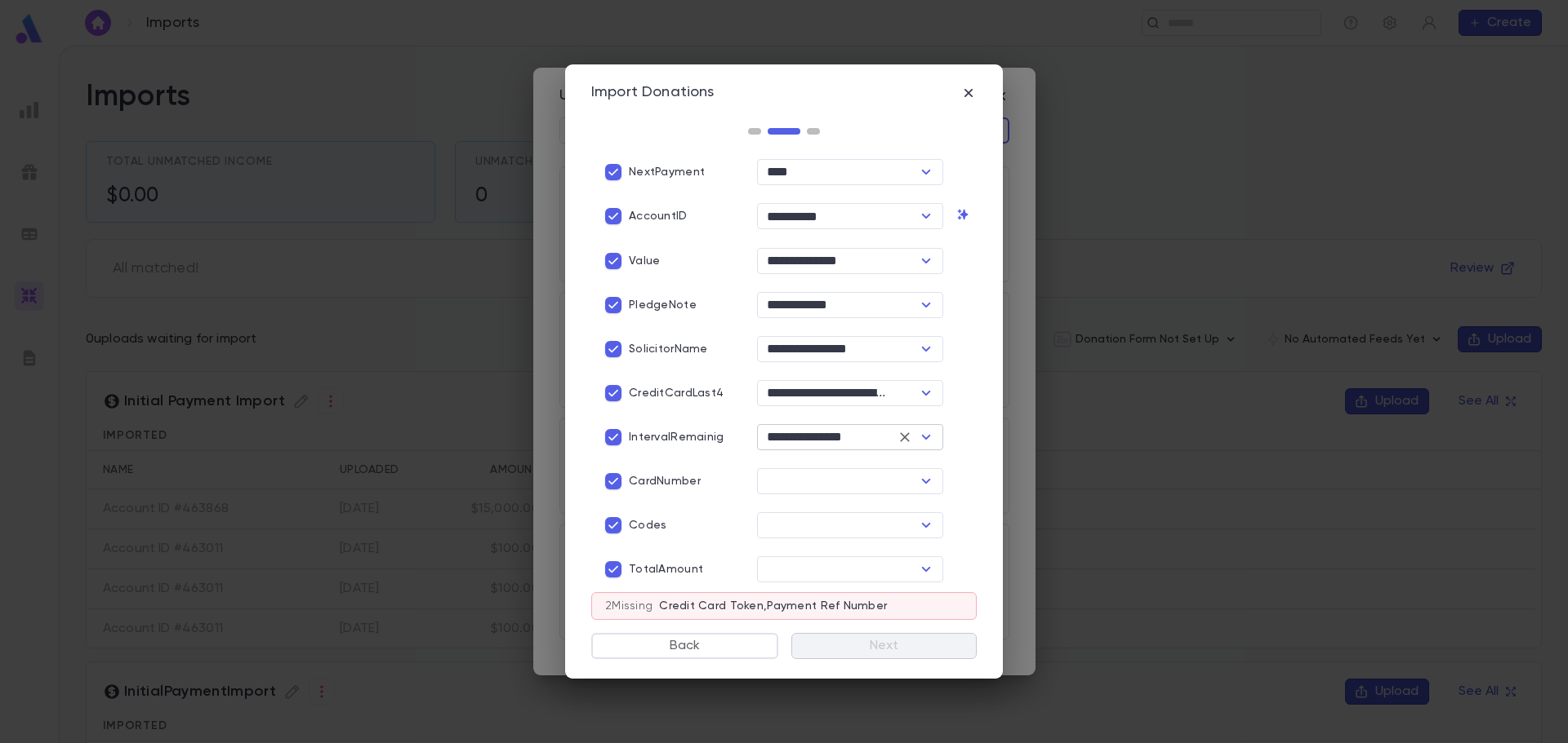
click at [922, 436] on icon "Open" at bounding box center [927, 437] width 9 height 5
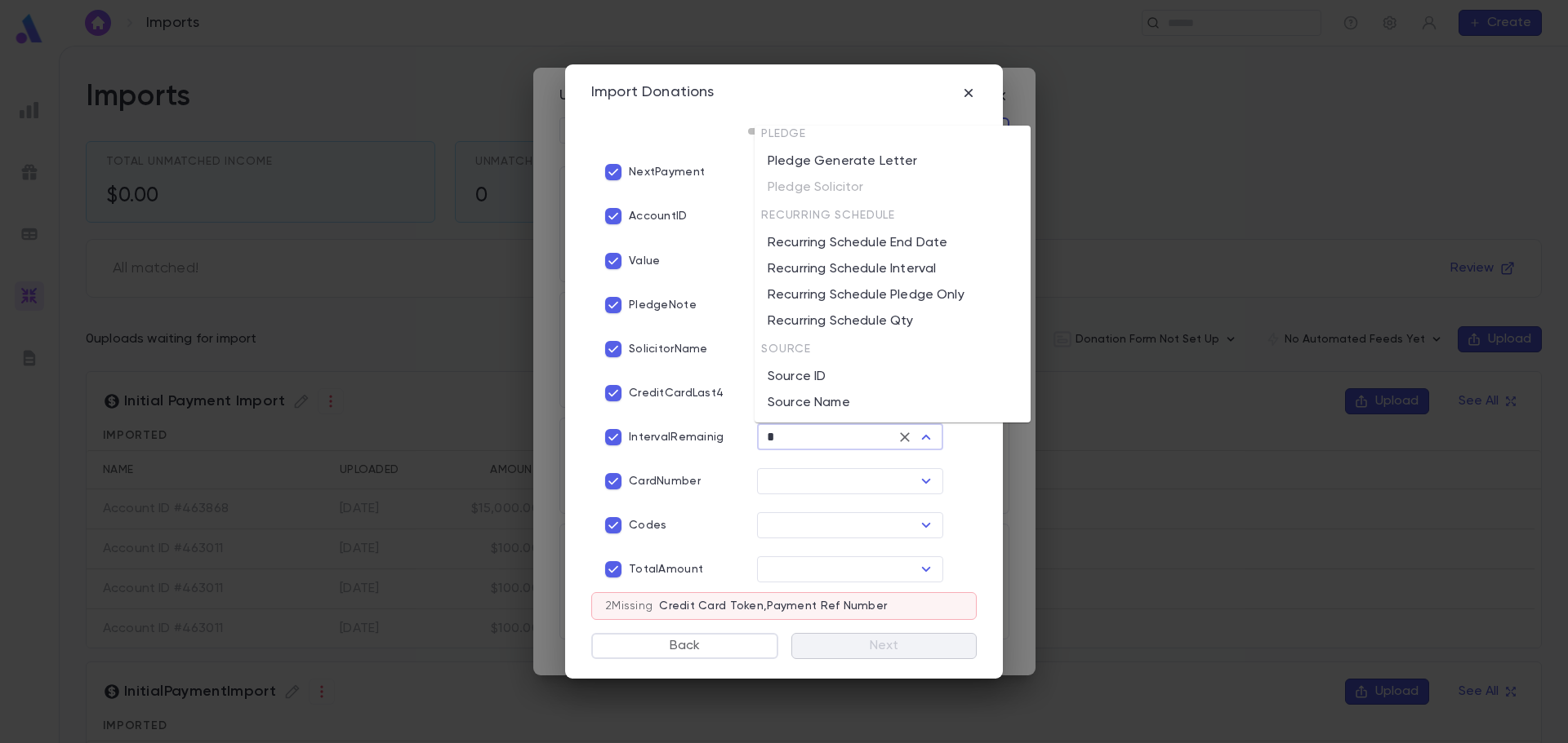
scroll to position [0, 0]
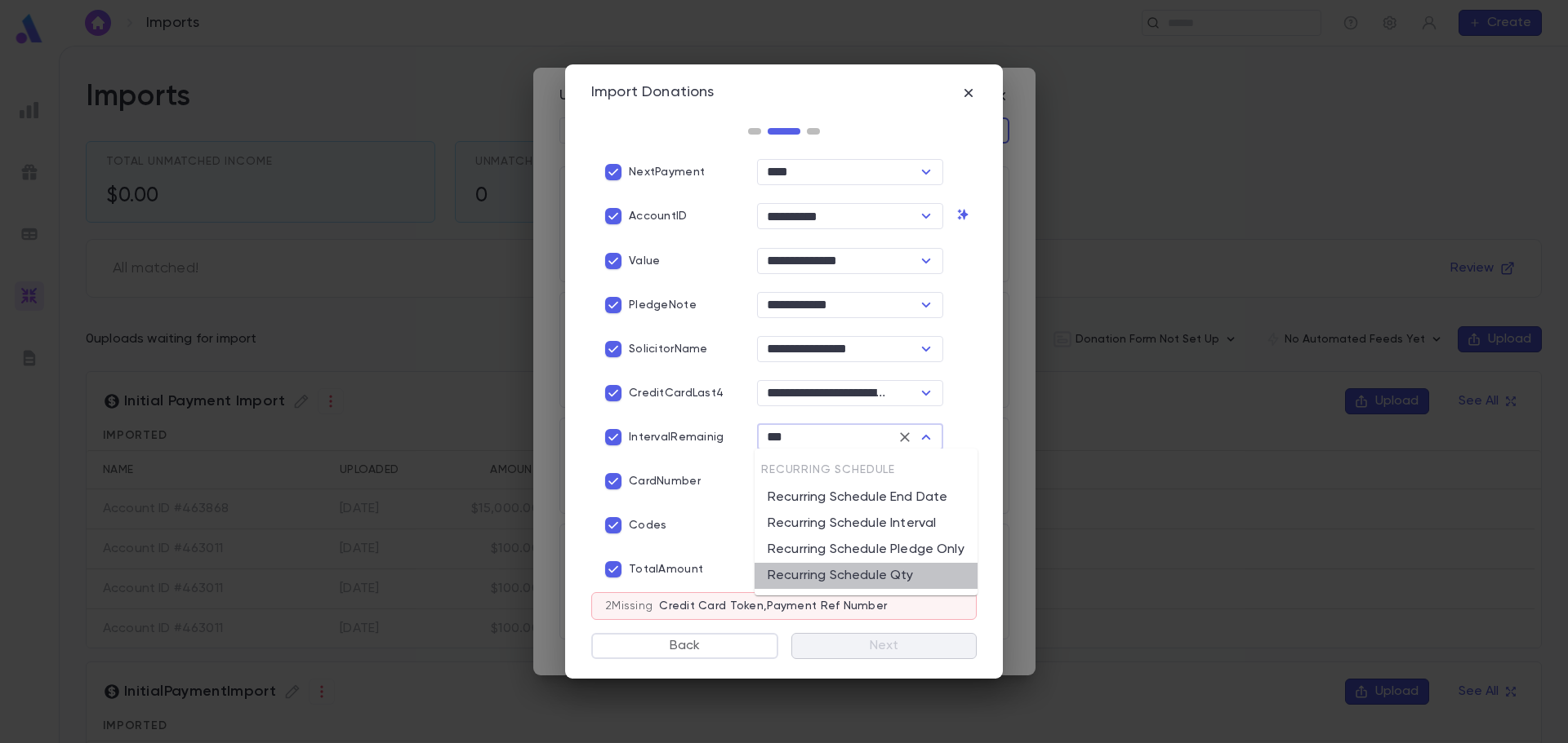
click at [895, 577] on li "Recurring Schedule Qty" at bounding box center [866, 576] width 223 height 26
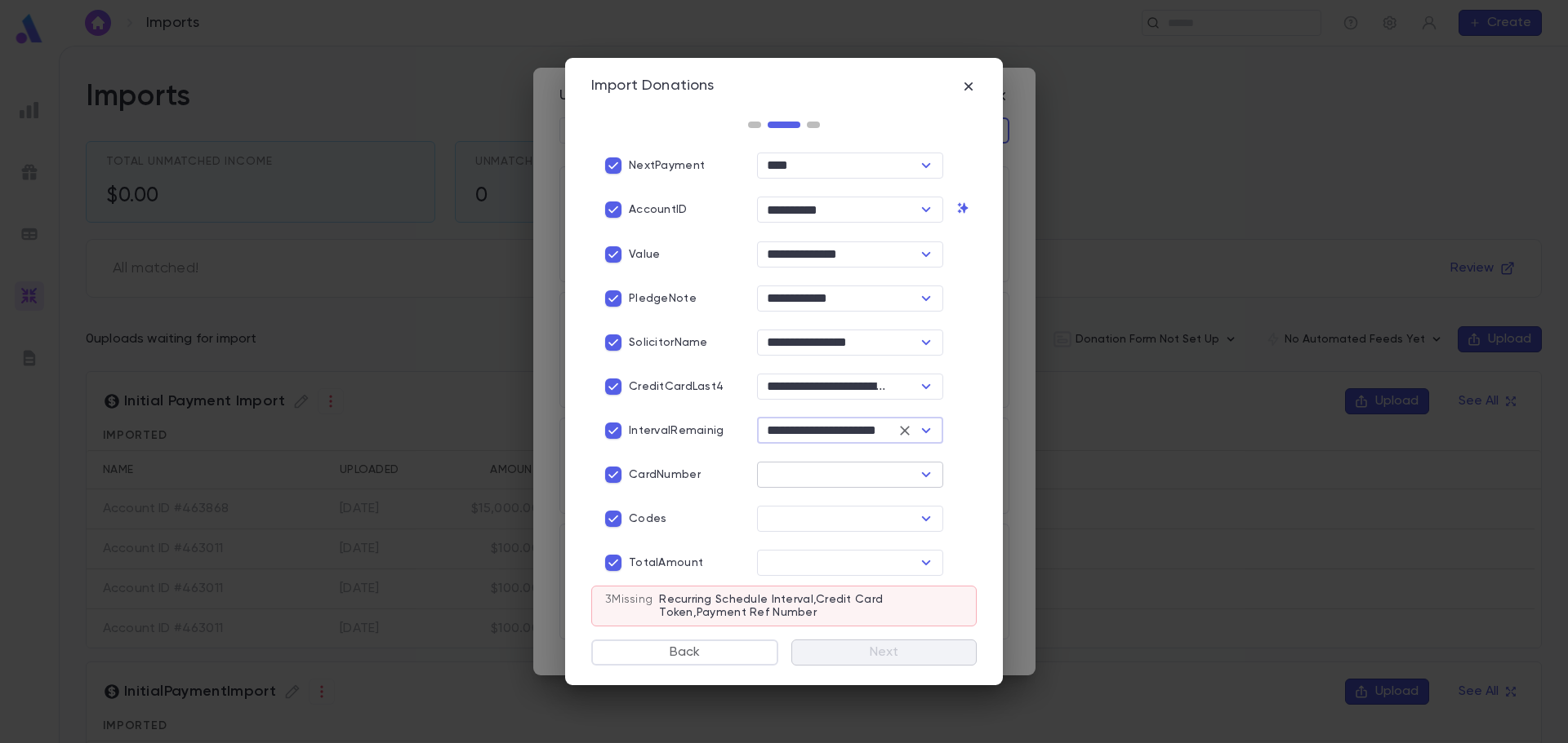
type input "**********"
click at [825, 476] on input "text" at bounding box center [836, 475] width 149 height 23
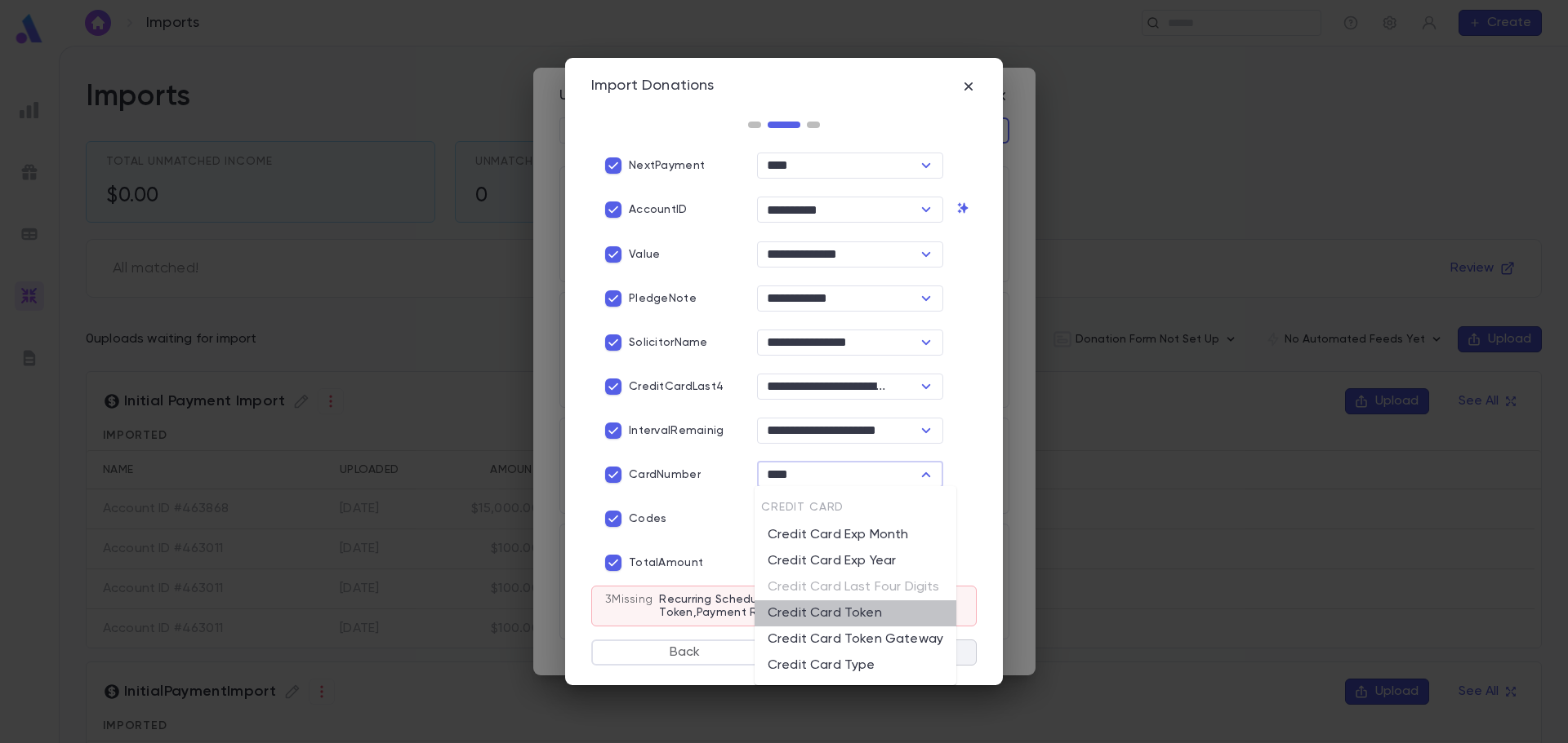
click at [875, 616] on li "Credit Card Token" at bounding box center [855, 614] width 201 height 26
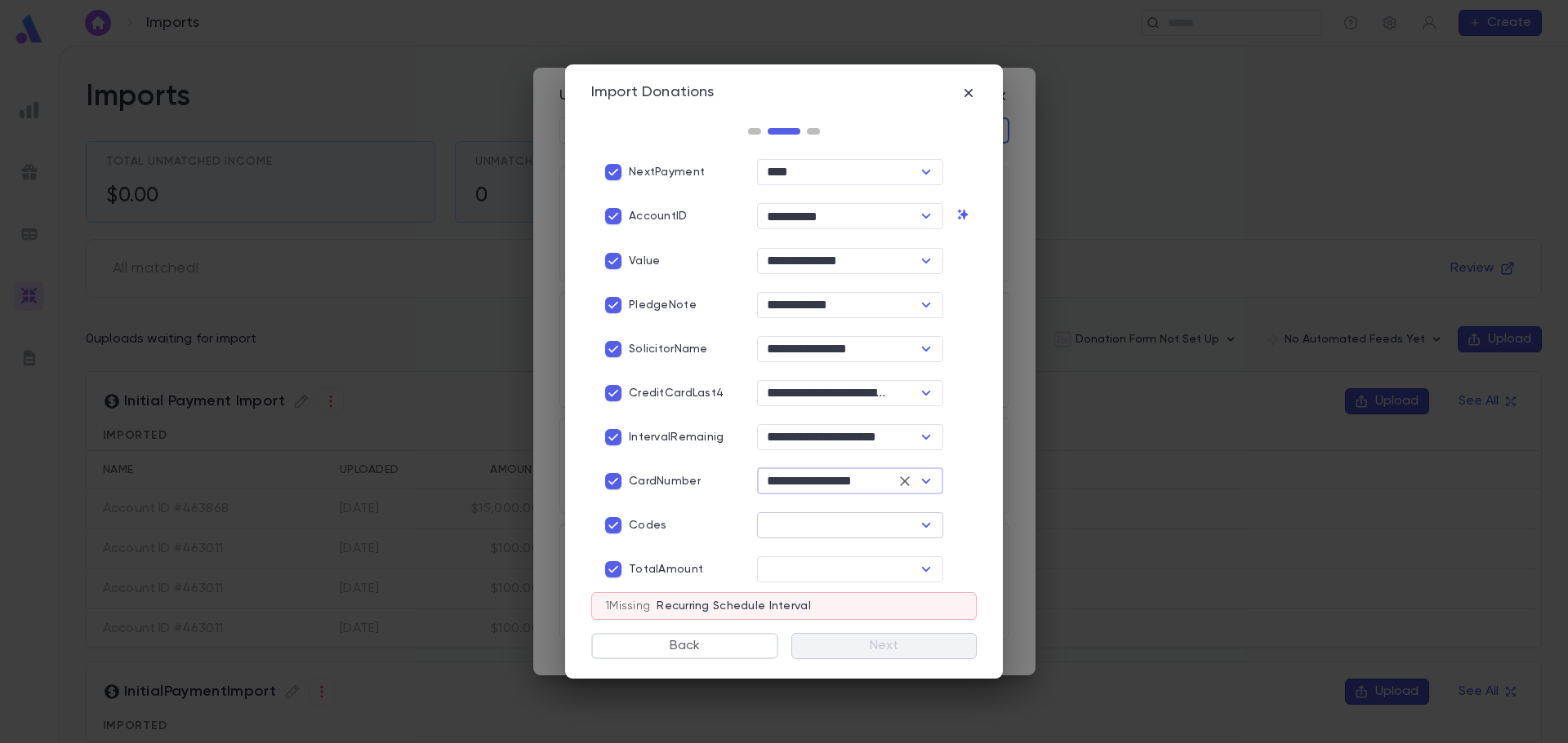
type input "**********"
click at [835, 530] on input "text" at bounding box center [836, 525] width 149 height 23
drag, startPoint x: 799, startPoint y: 527, endPoint x: 743, endPoint y: 526, distance: 56.0
click at [743, 526] on div "**** ​" at bounding box center [843, 518] width 200 height 39
type input "****"
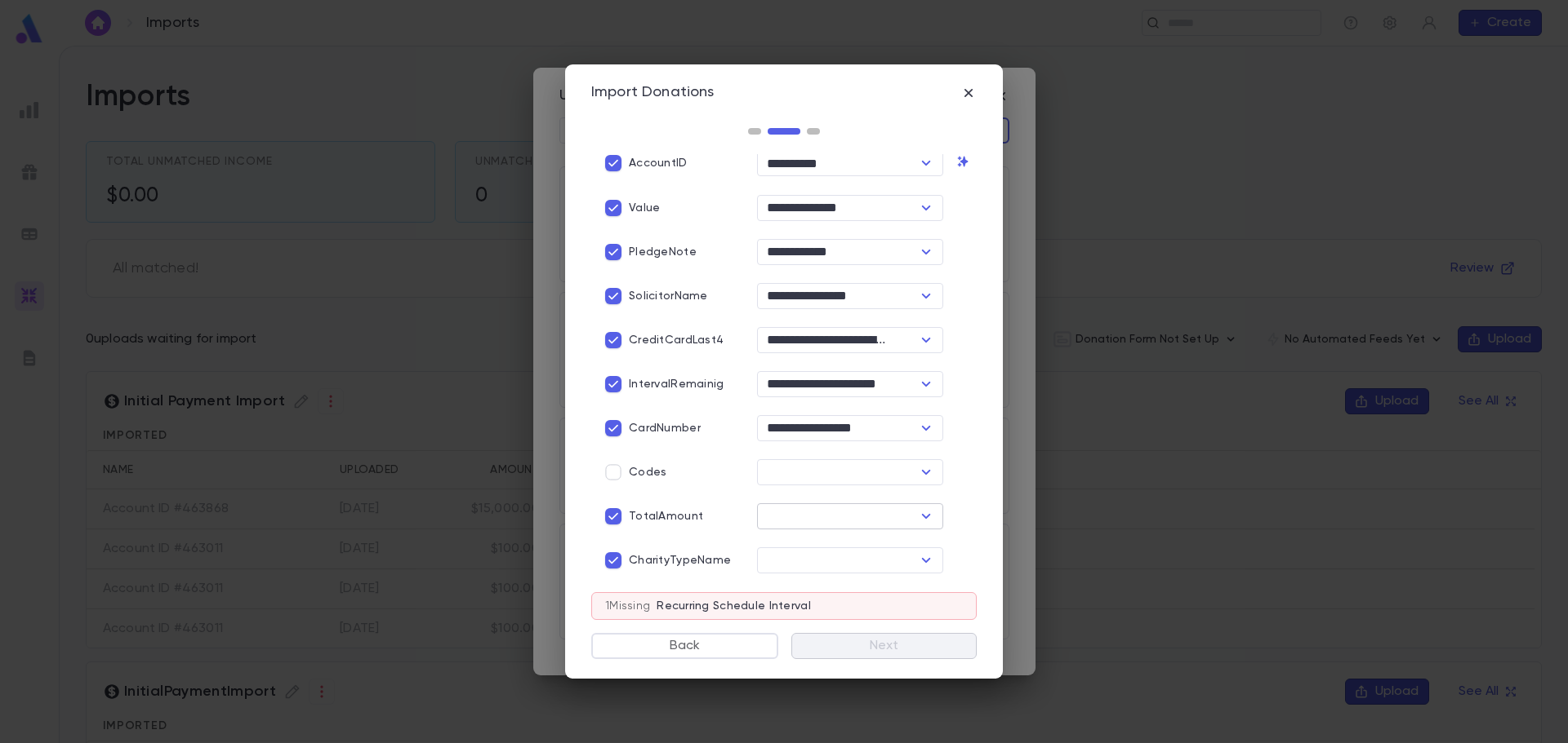
scroll to position [327, 0]
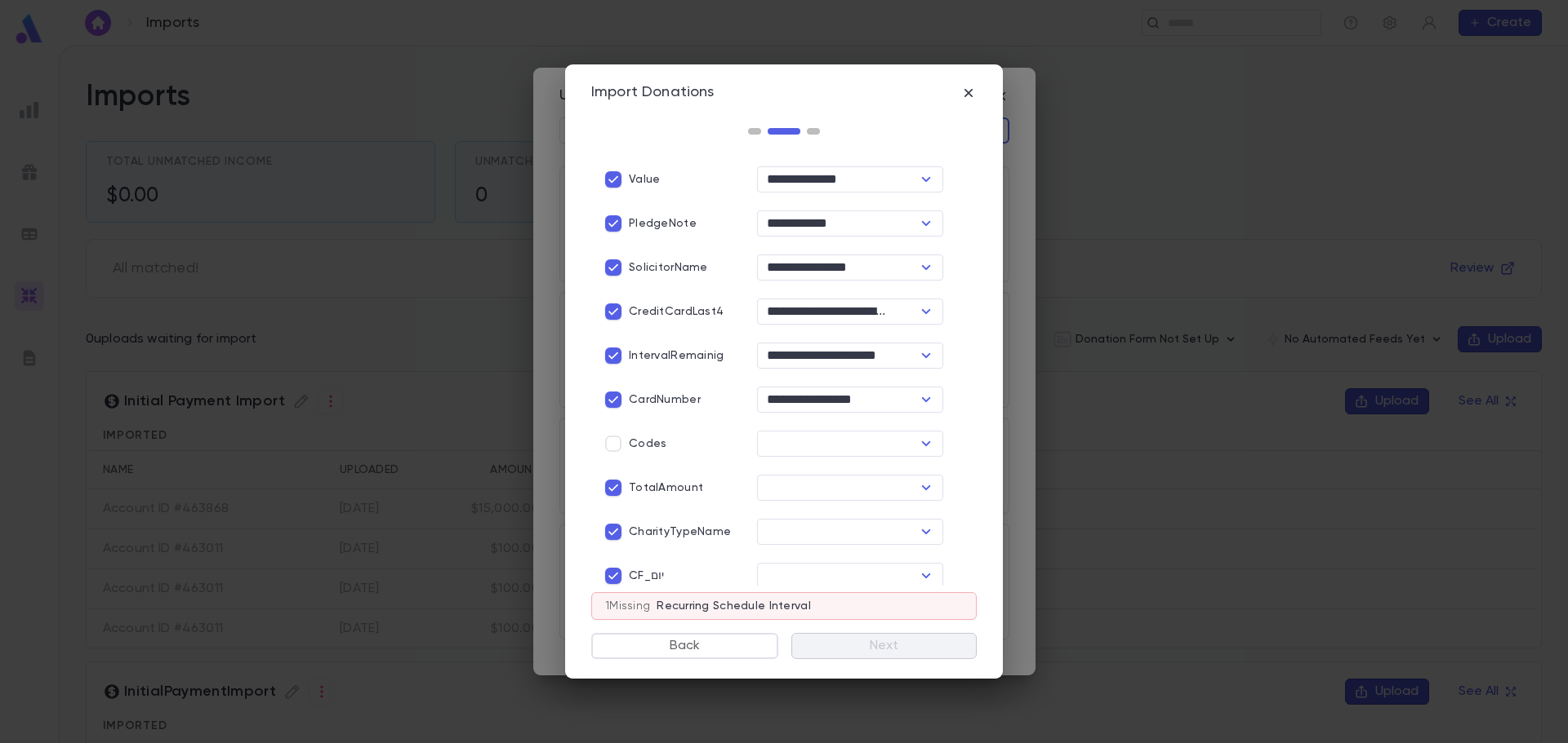
click at [653, 440] on p "Codes" at bounding box center [647, 443] width 37 height 13
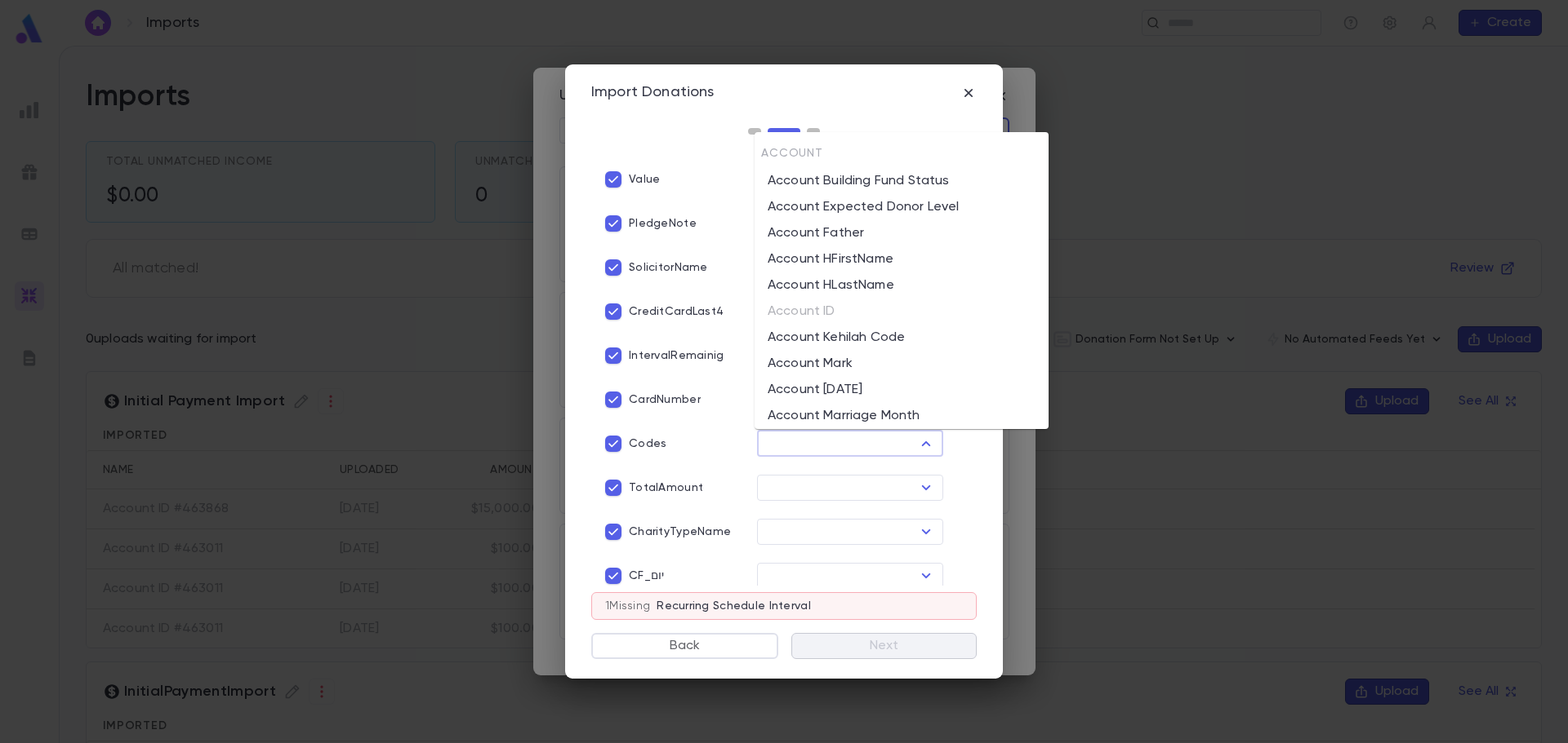
click at [787, 436] on input "text" at bounding box center [836, 444] width 149 height 23
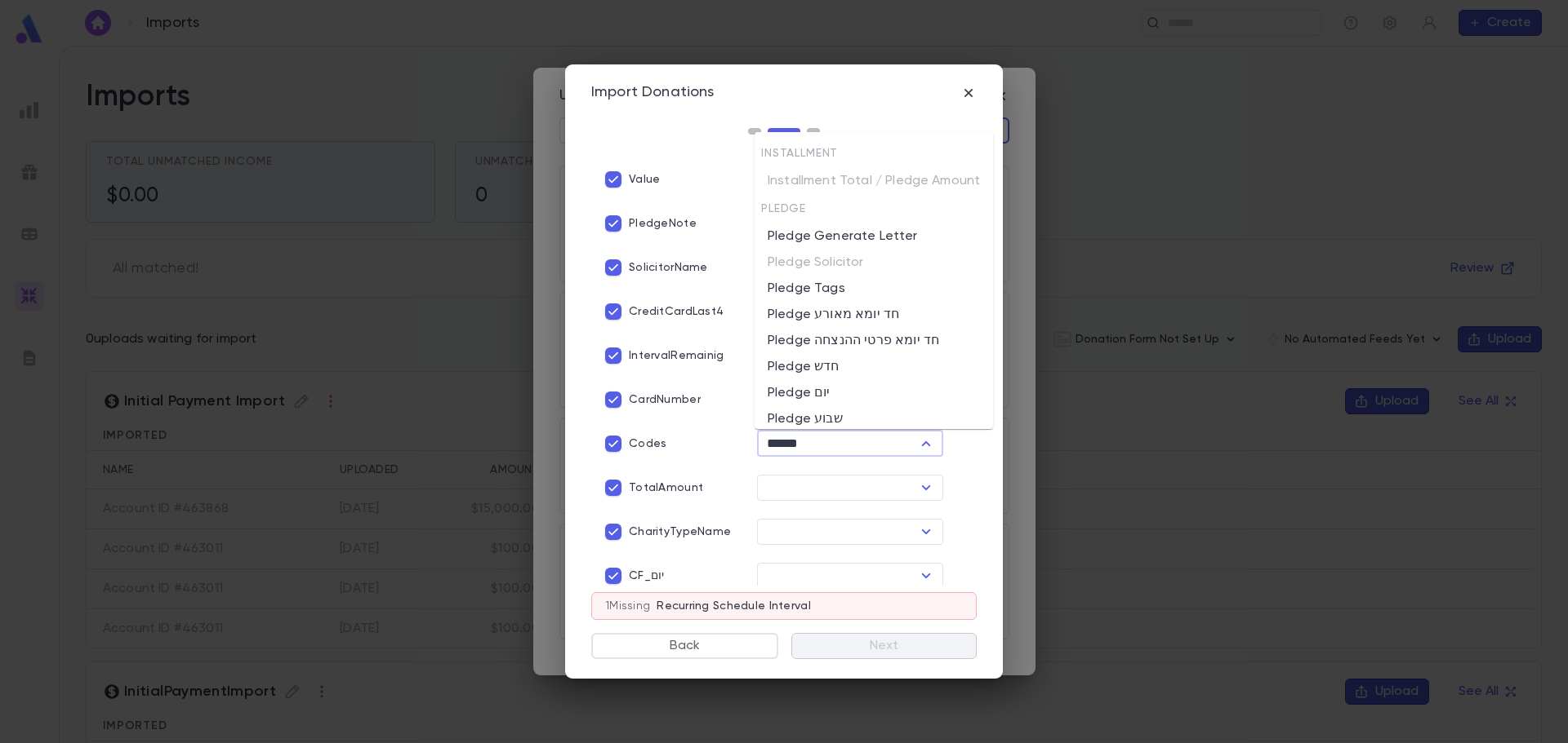
click at [811, 291] on li "Pledge Tags" at bounding box center [874, 289] width 239 height 26
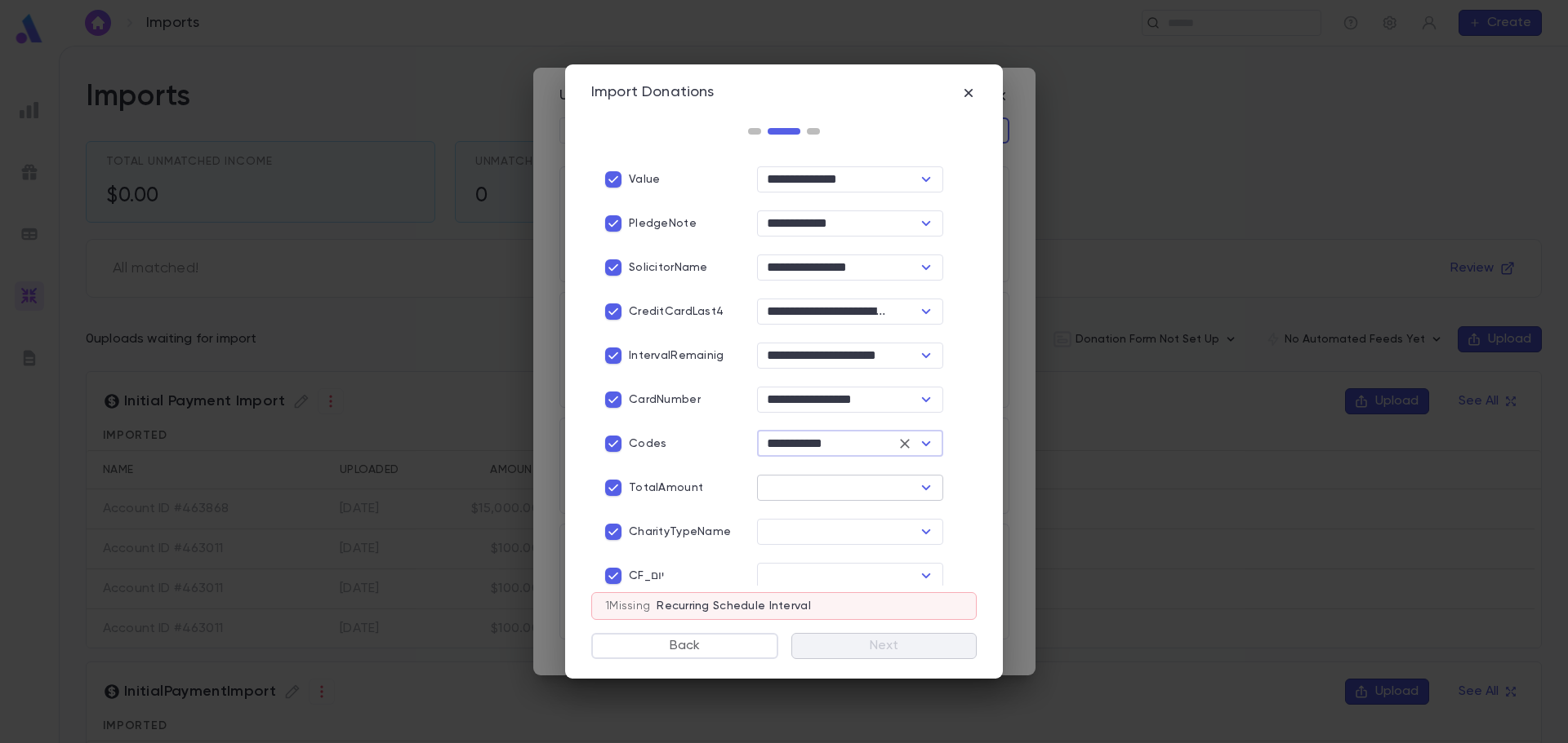
type input "**********"
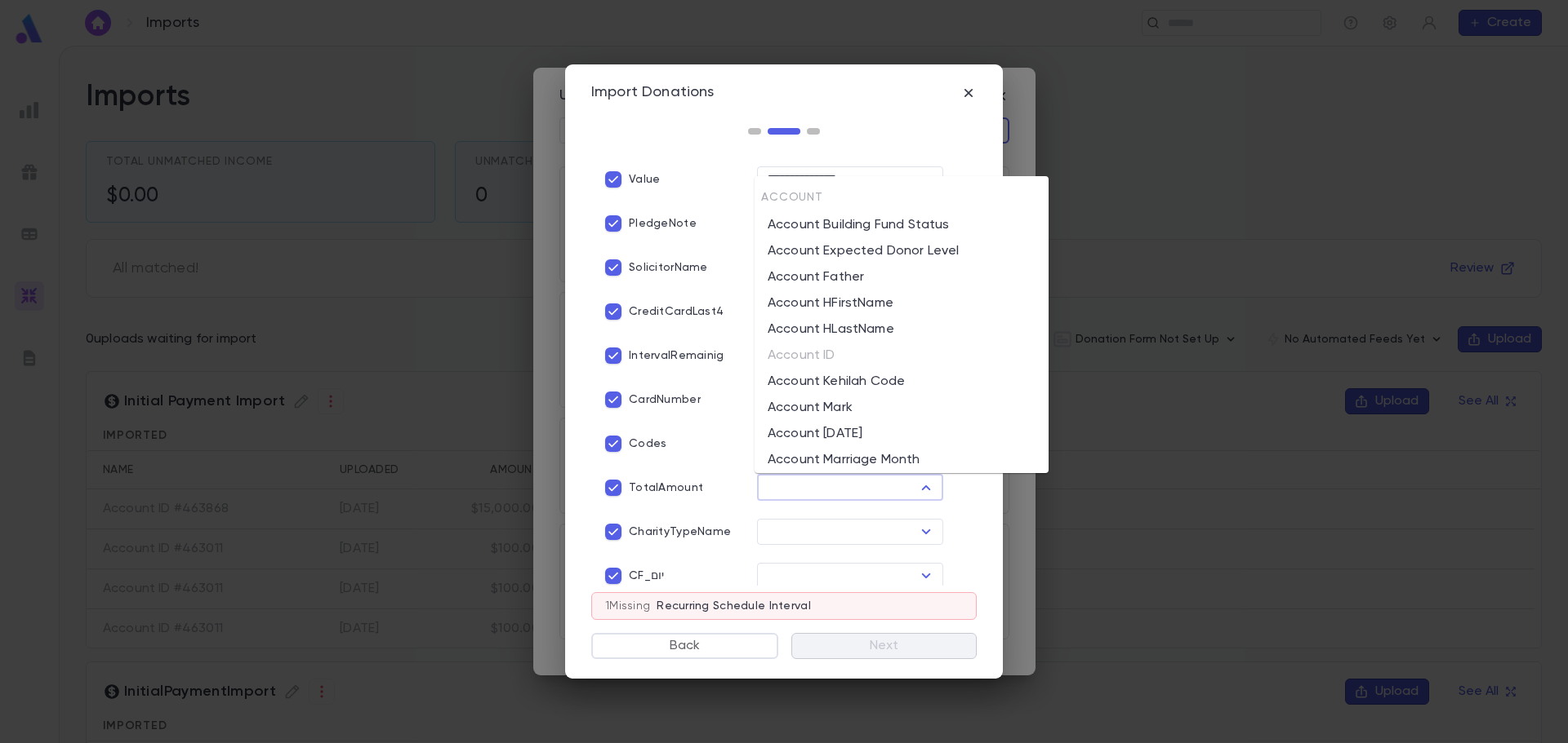
click at [770, 490] on input "text" at bounding box center [836, 488] width 149 height 23
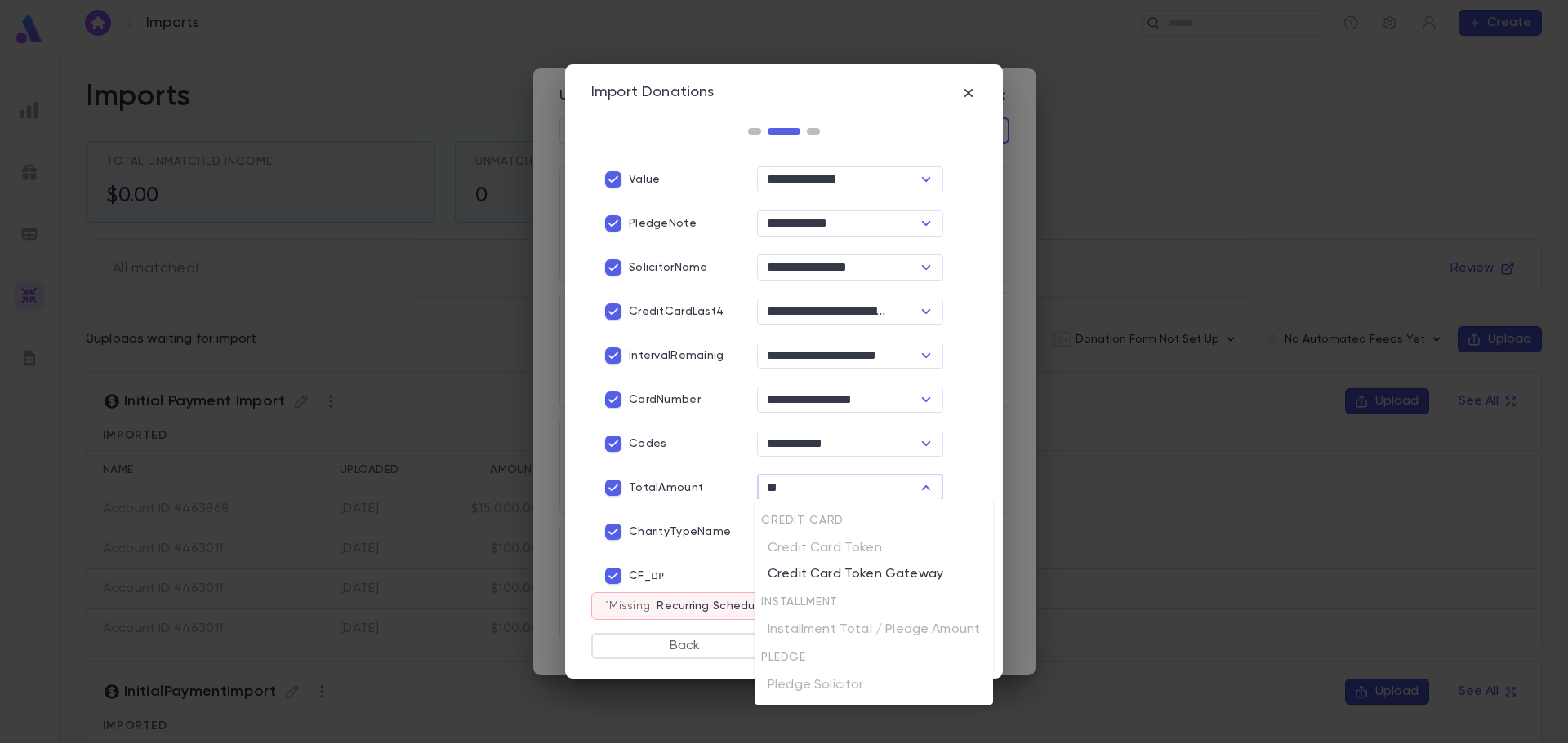
type input "*"
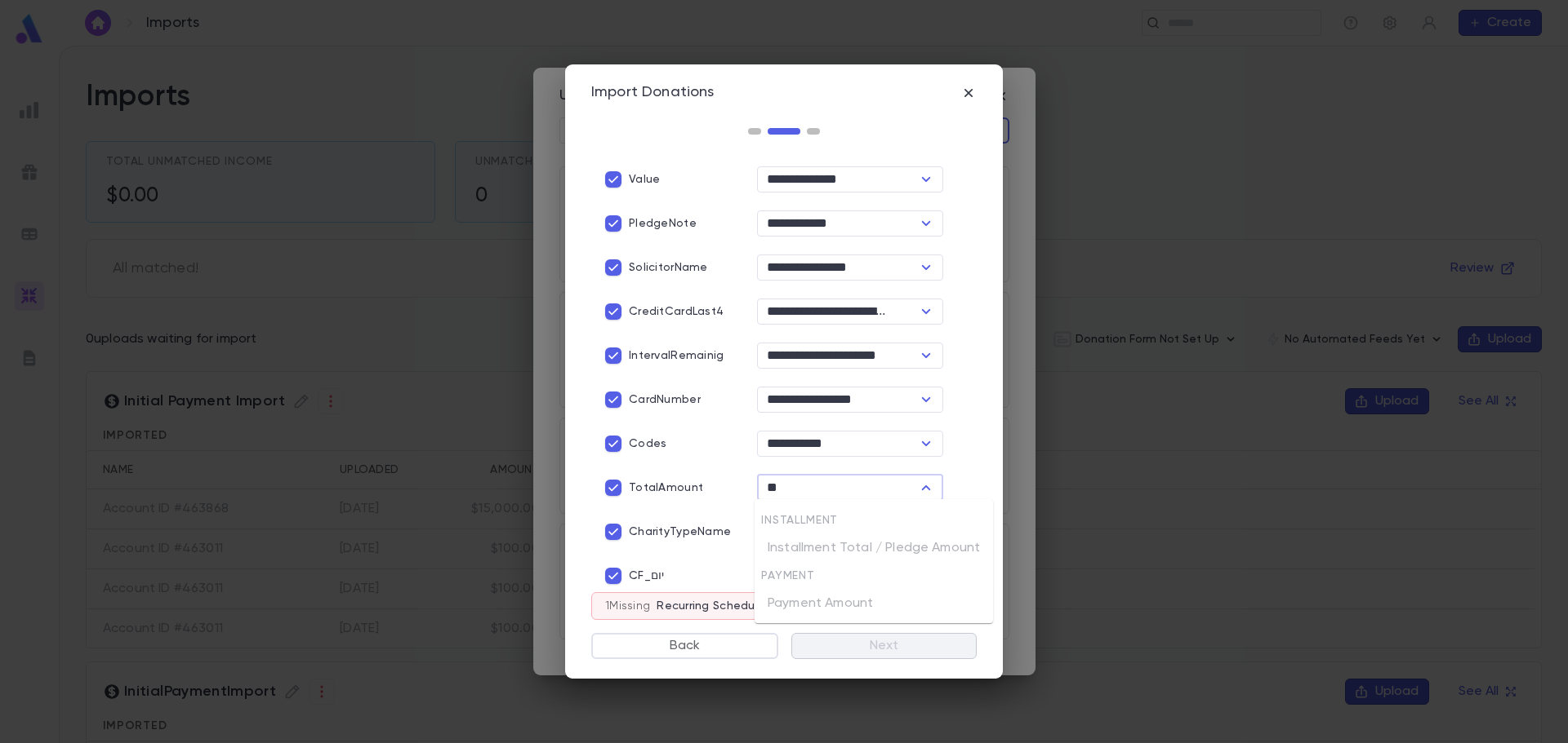
type input "*"
click at [924, 137] on div at bounding box center [784, 132] width 385 height 19
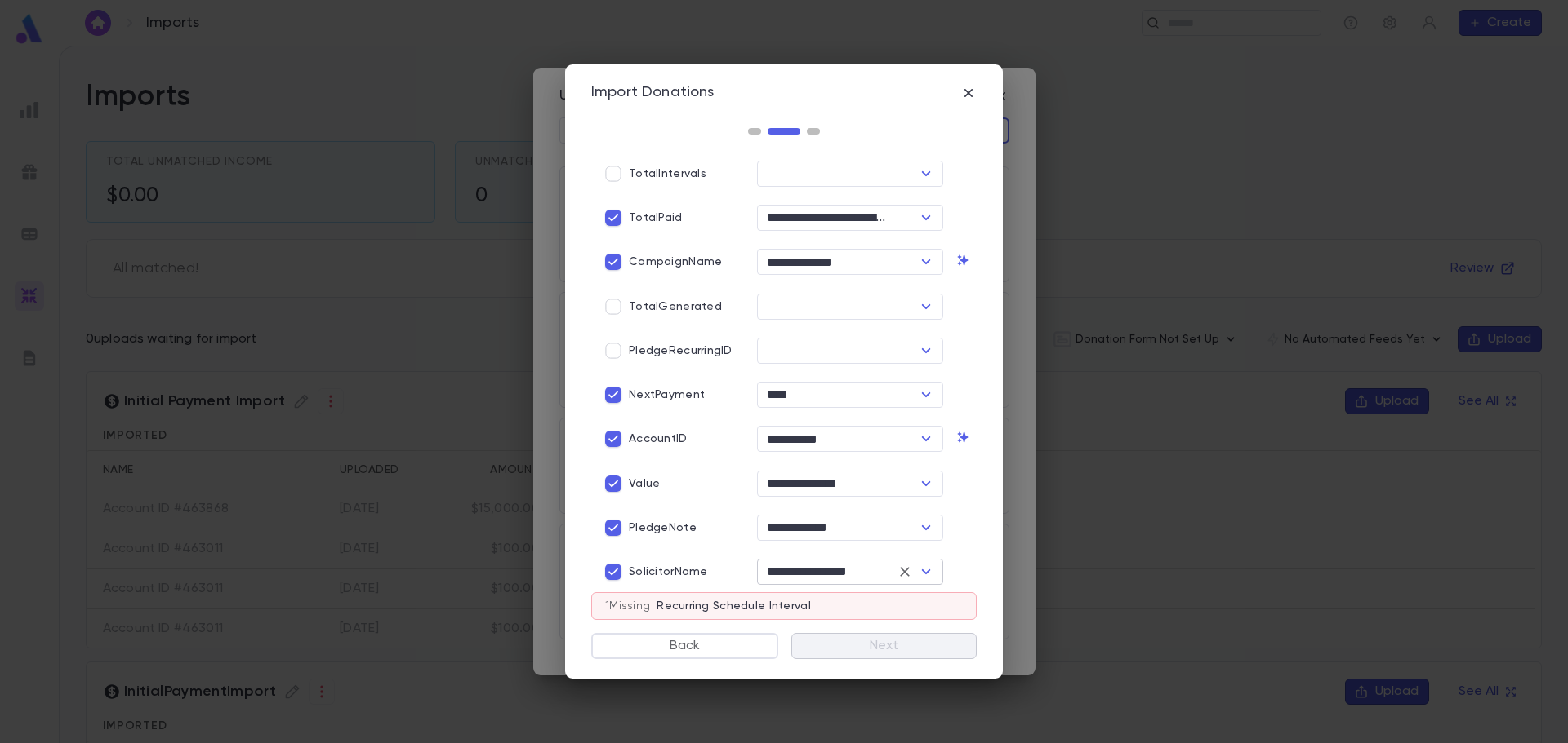
scroll to position [0, 0]
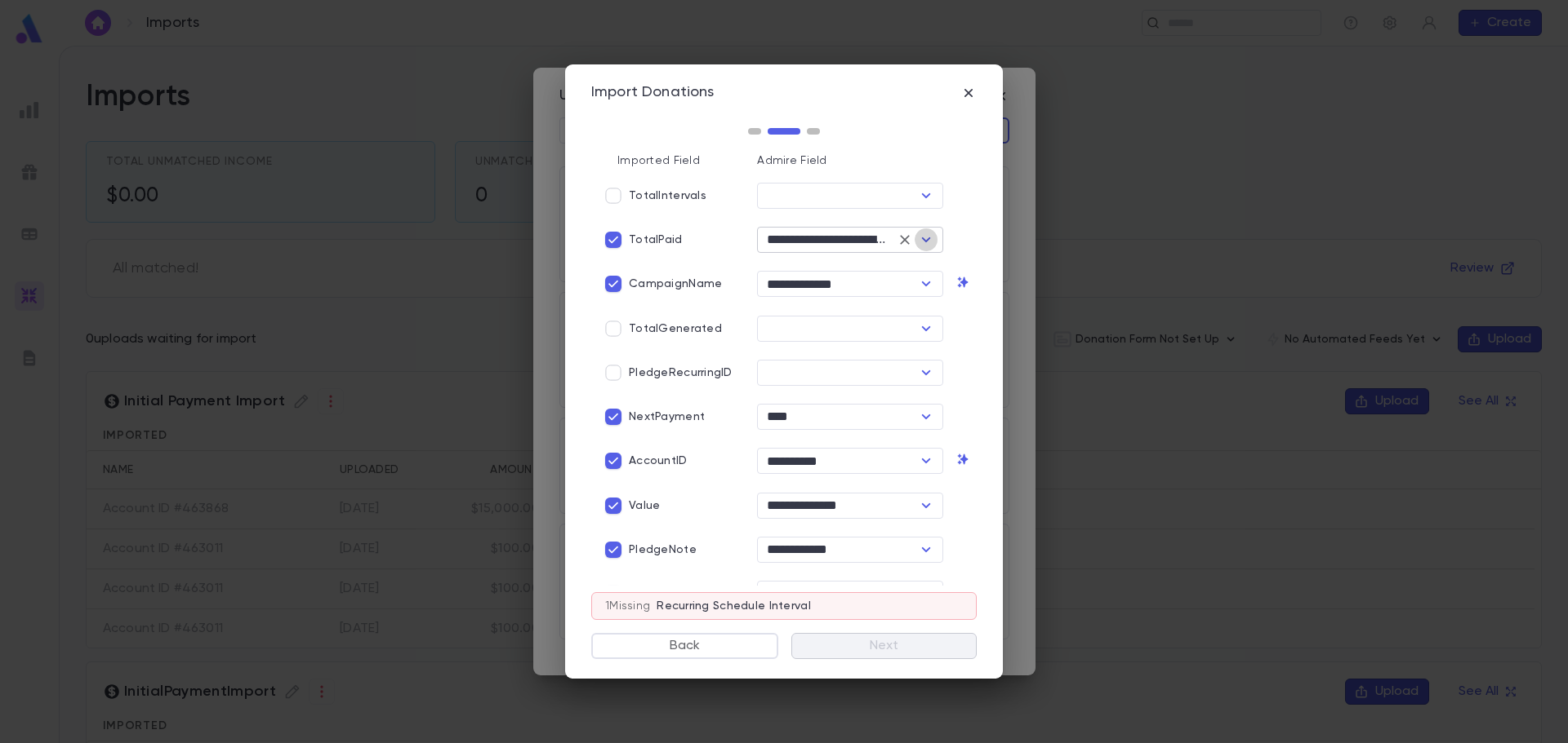
click at [922, 240] on icon "Open" at bounding box center [927, 240] width 9 height 5
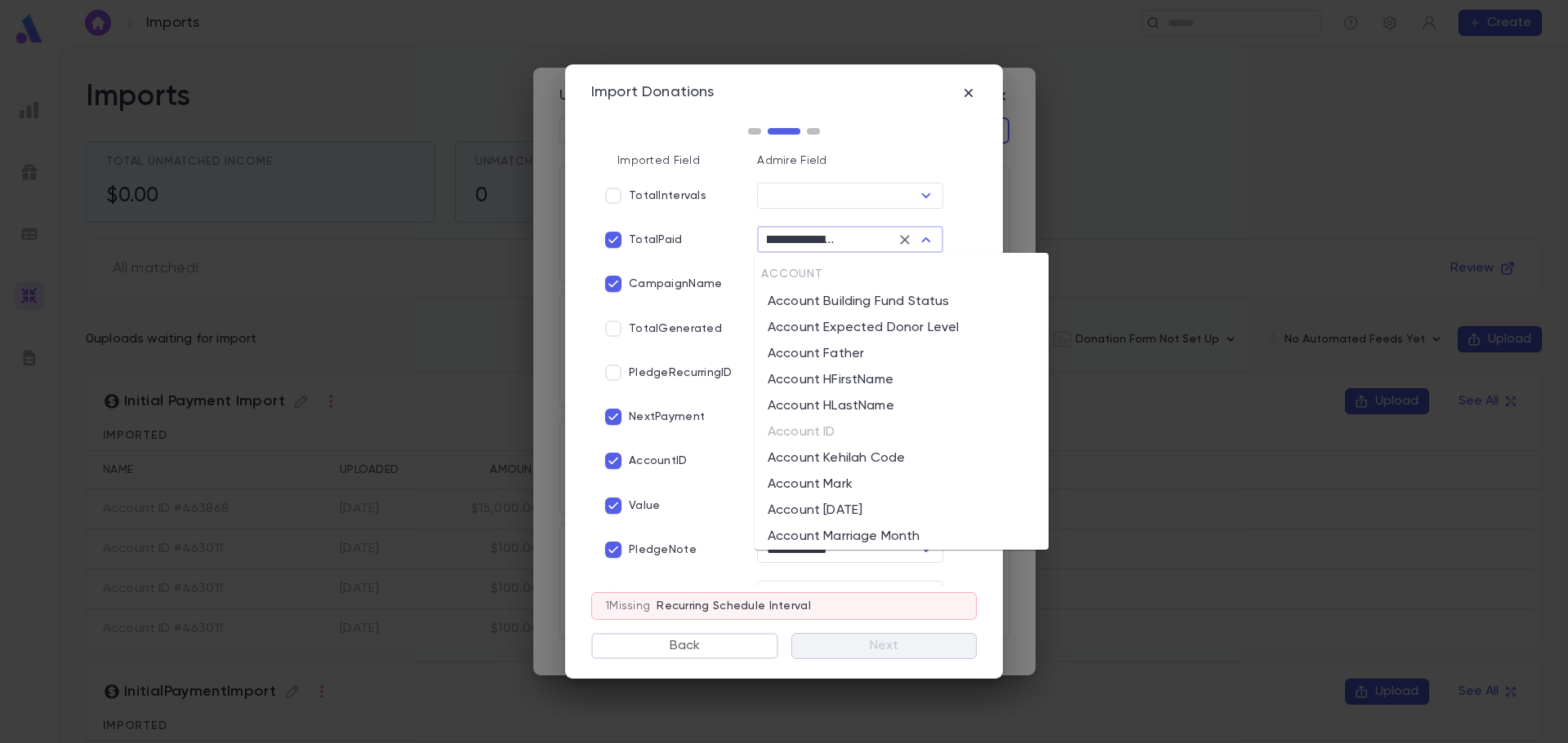
scroll to position [2014, 0]
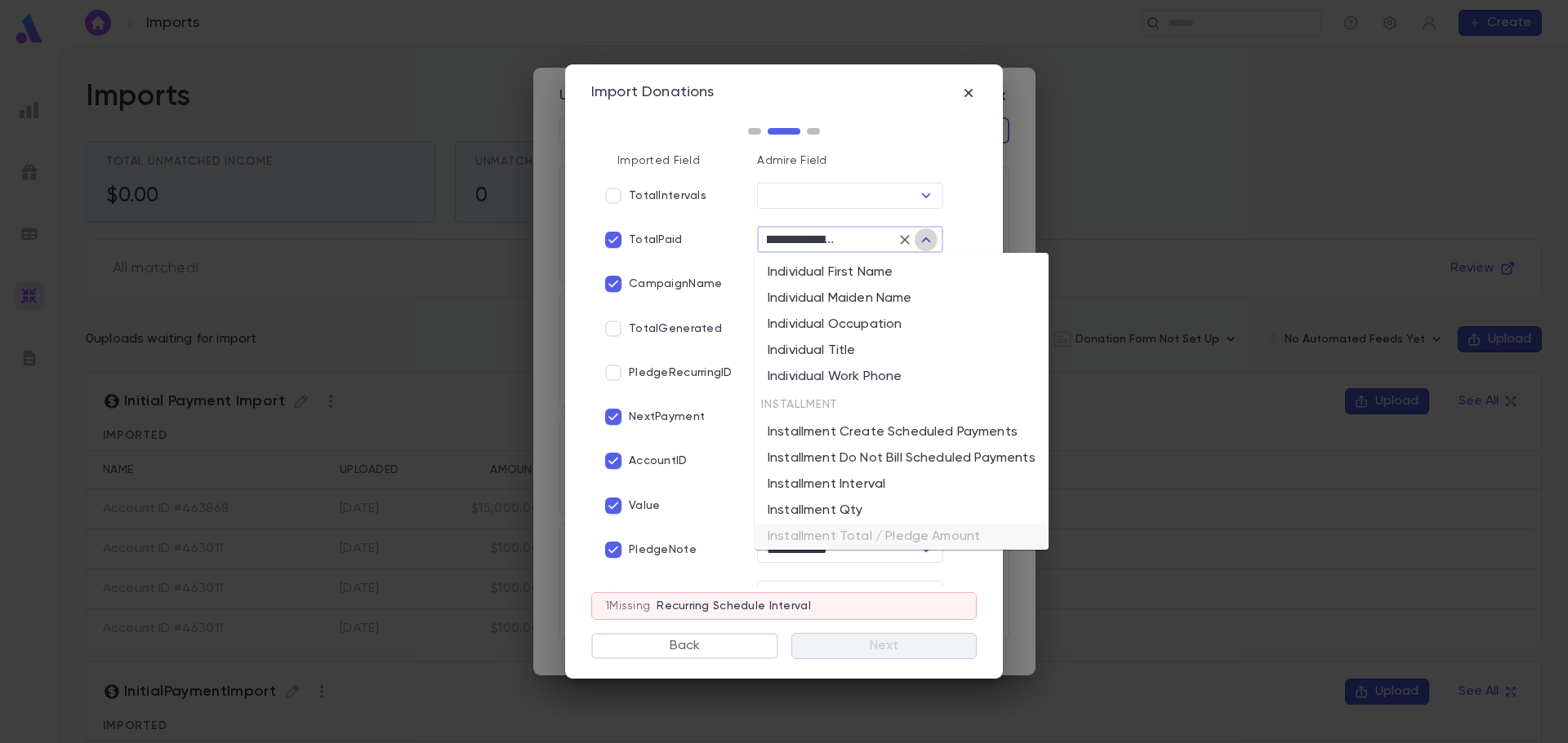
click at [922, 240] on icon "Close" at bounding box center [927, 240] width 9 height 5
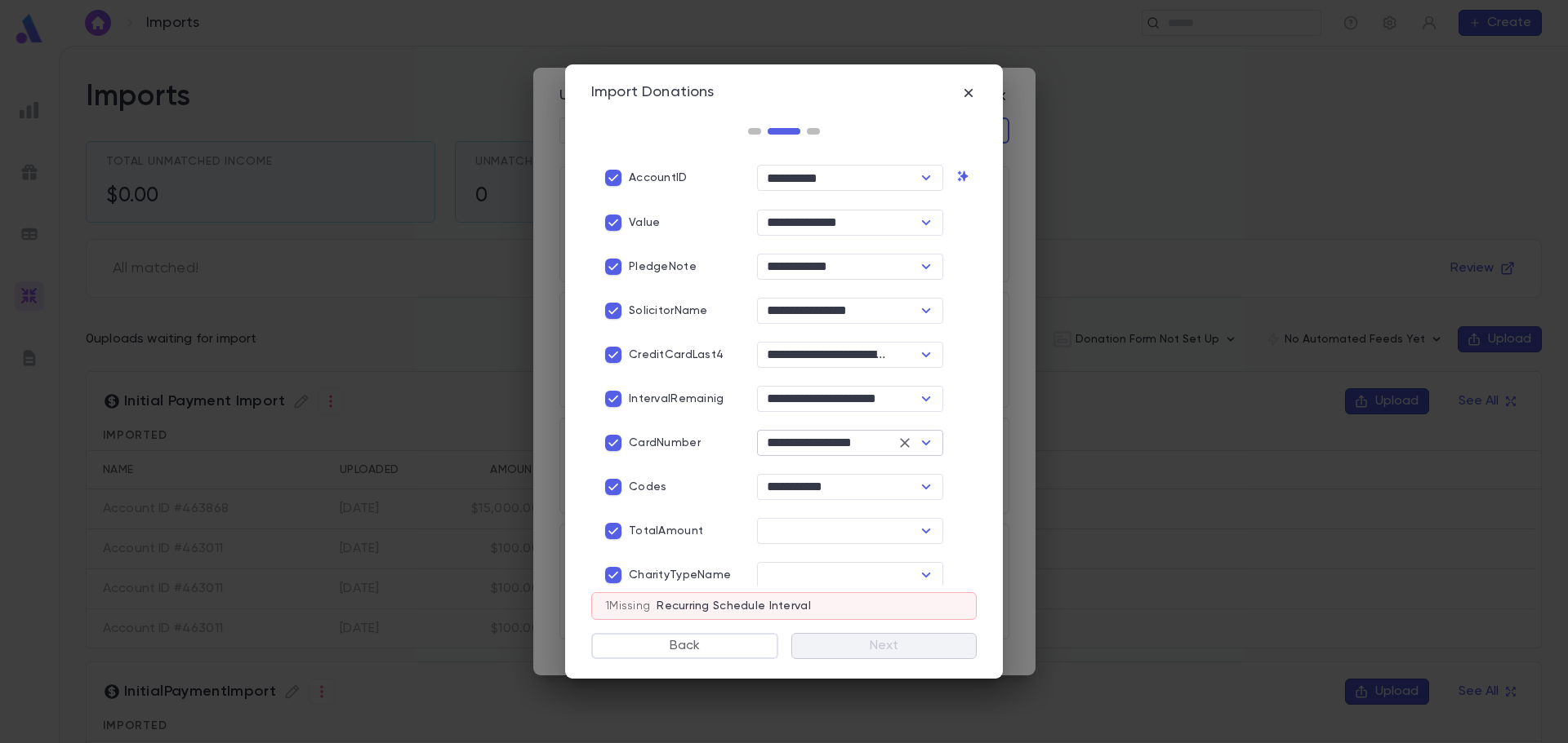
scroll to position [327, 0]
click at [924, 485] on icon "Open" at bounding box center [927, 488] width 9 height 5
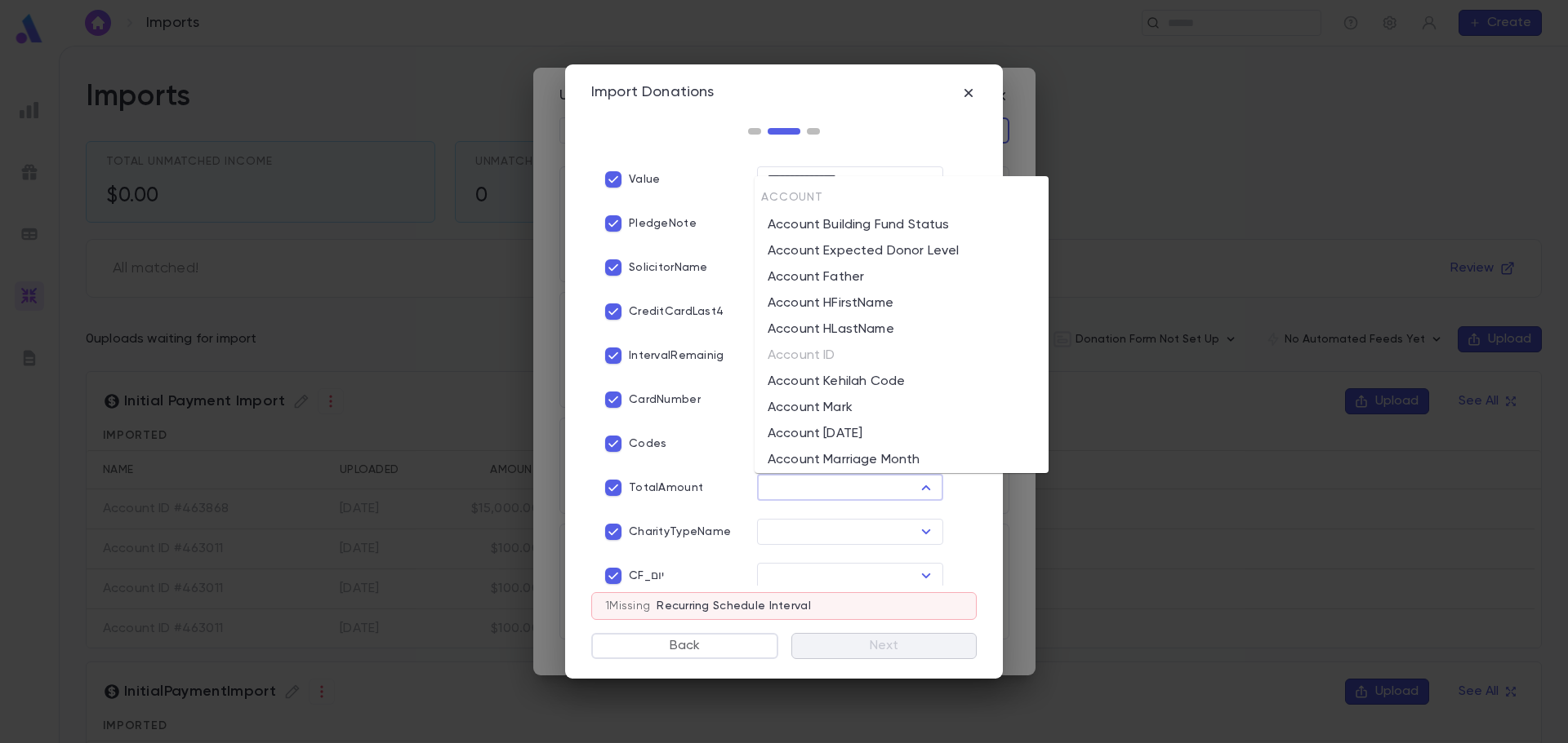
click at [684, 496] on label "TotalAmount" at bounding box center [650, 488] width 105 height 31
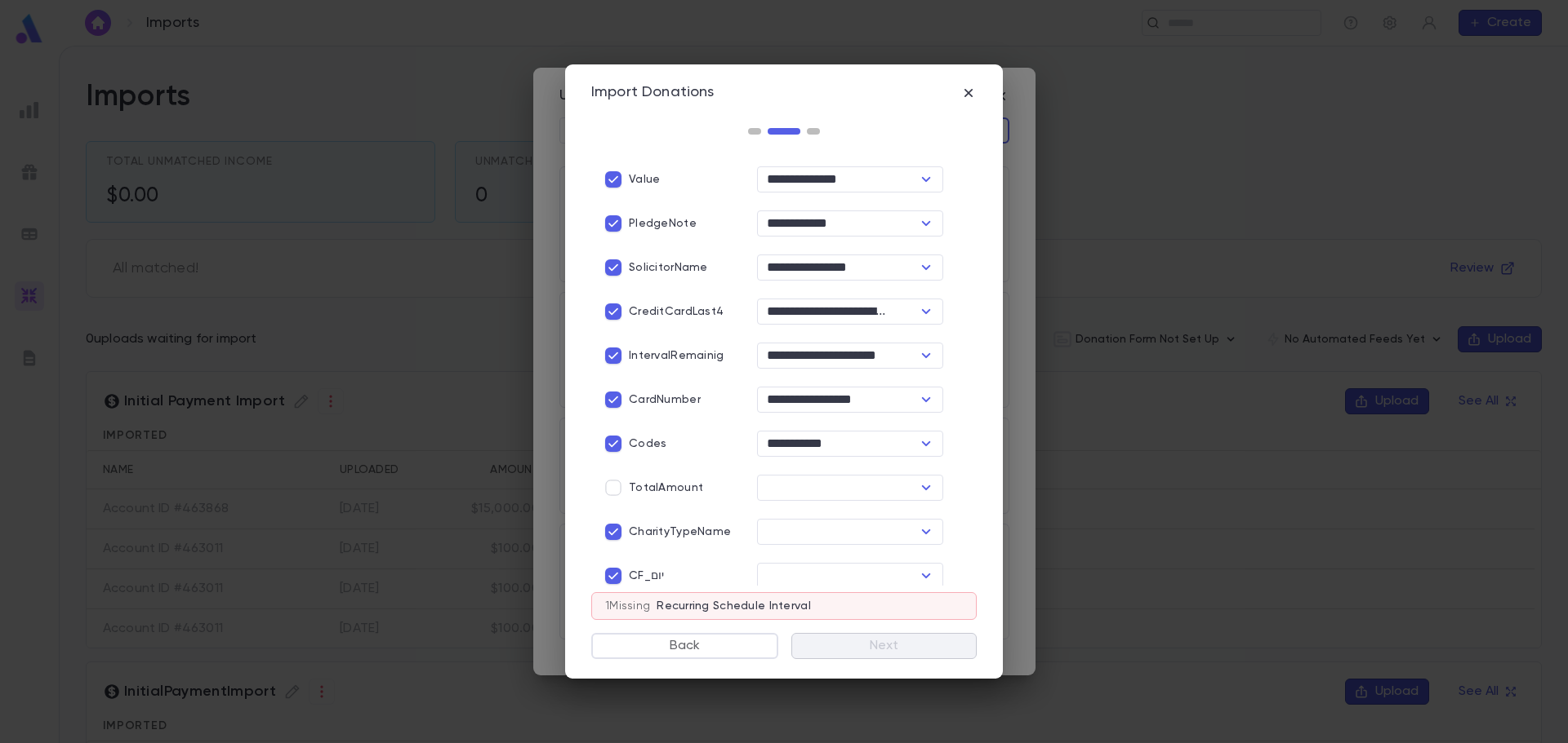
click at [683, 494] on label "TotalAmount" at bounding box center [650, 488] width 105 height 31
click at [922, 487] on icon "Open" at bounding box center [927, 488] width 9 height 5
click at [687, 487] on p "TotalAmount" at bounding box center [665, 488] width 74 height 13
click at [923, 527] on icon "Open" at bounding box center [926, 532] width 19 height 19
click at [873, 607] on li "Payment Method Name" at bounding box center [846, 618] width 183 height 26
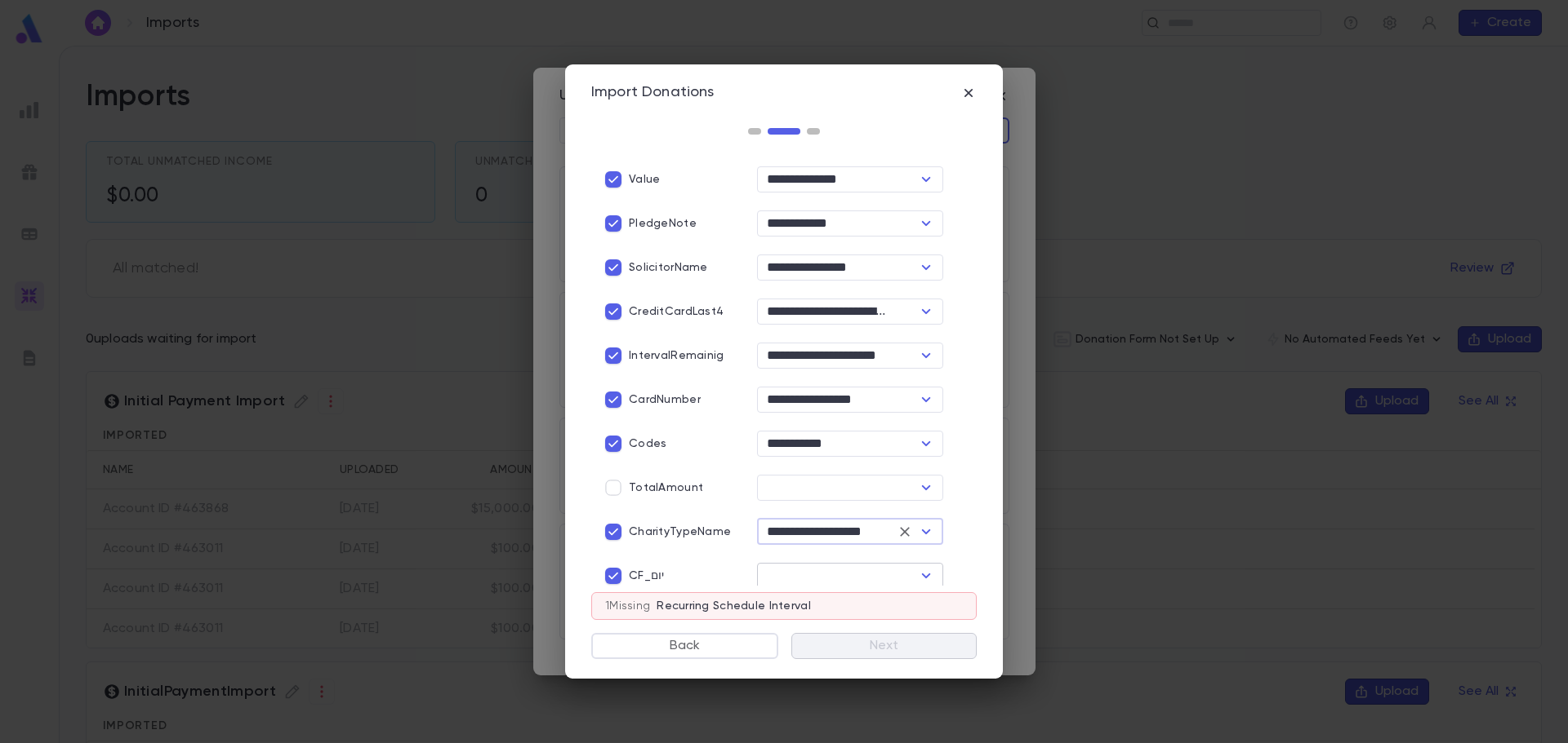
type input "**********"
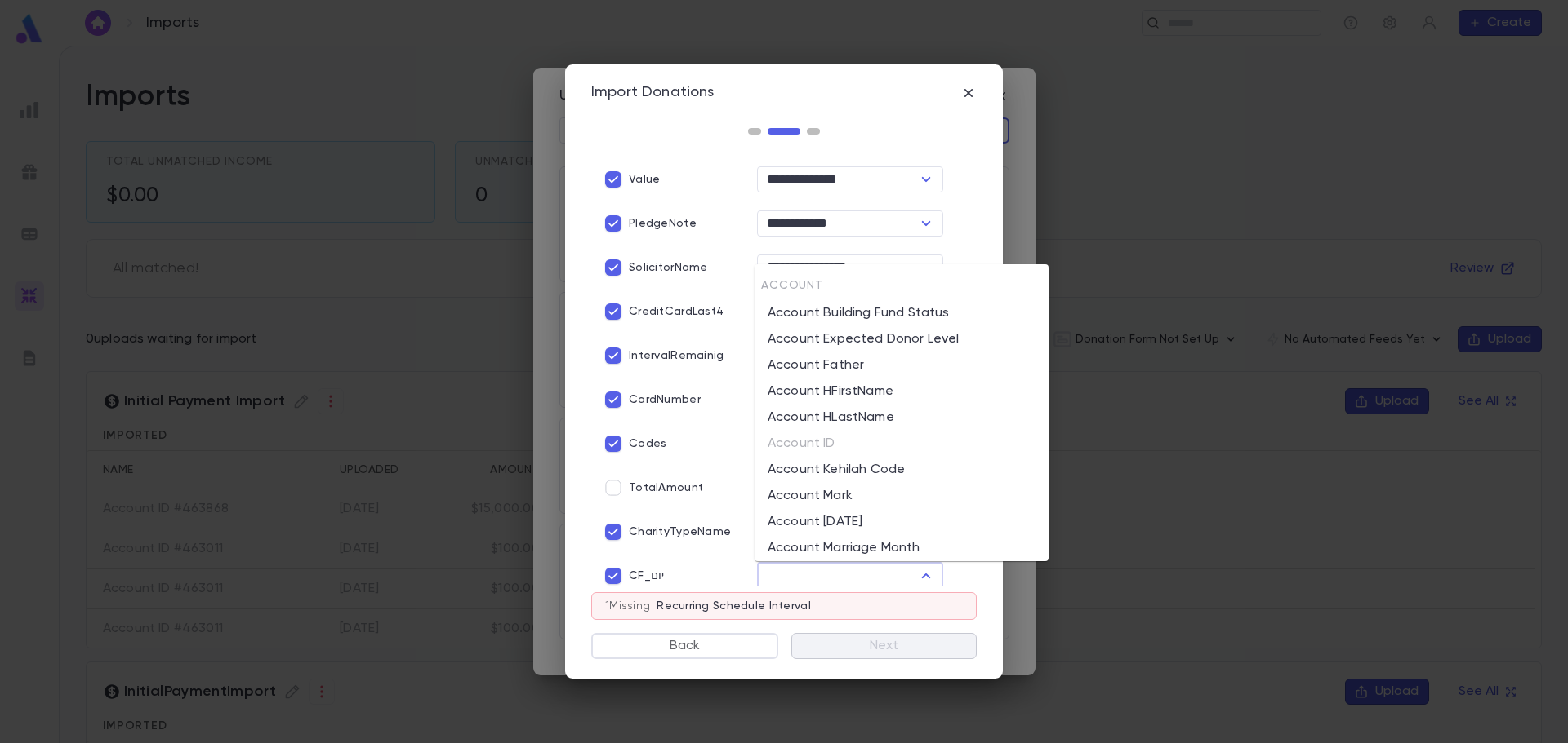
click at [833, 577] on input "text" at bounding box center [836, 576] width 149 height 23
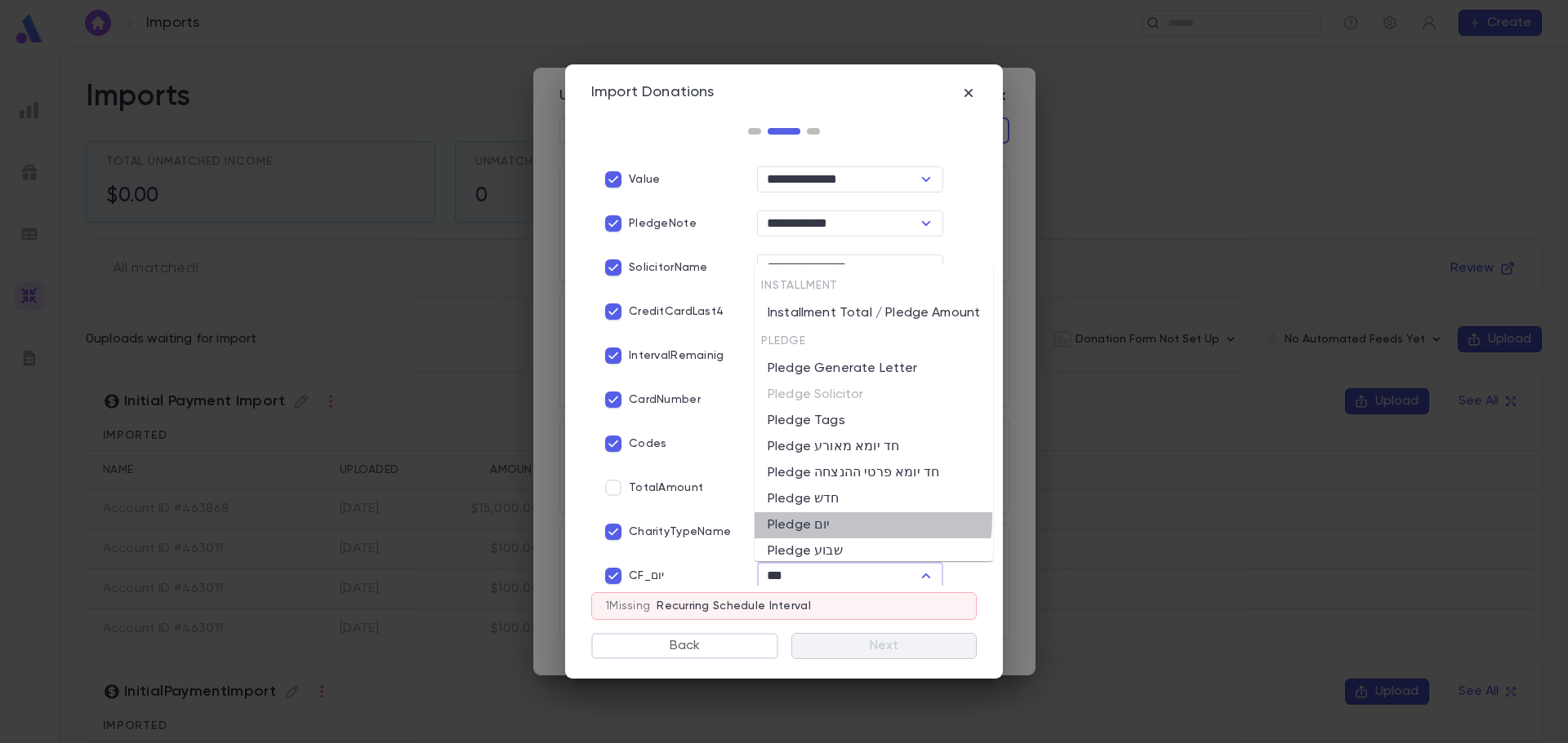
click at [824, 518] on li "Pledge יום" at bounding box center [874, 525] width 239 height 26
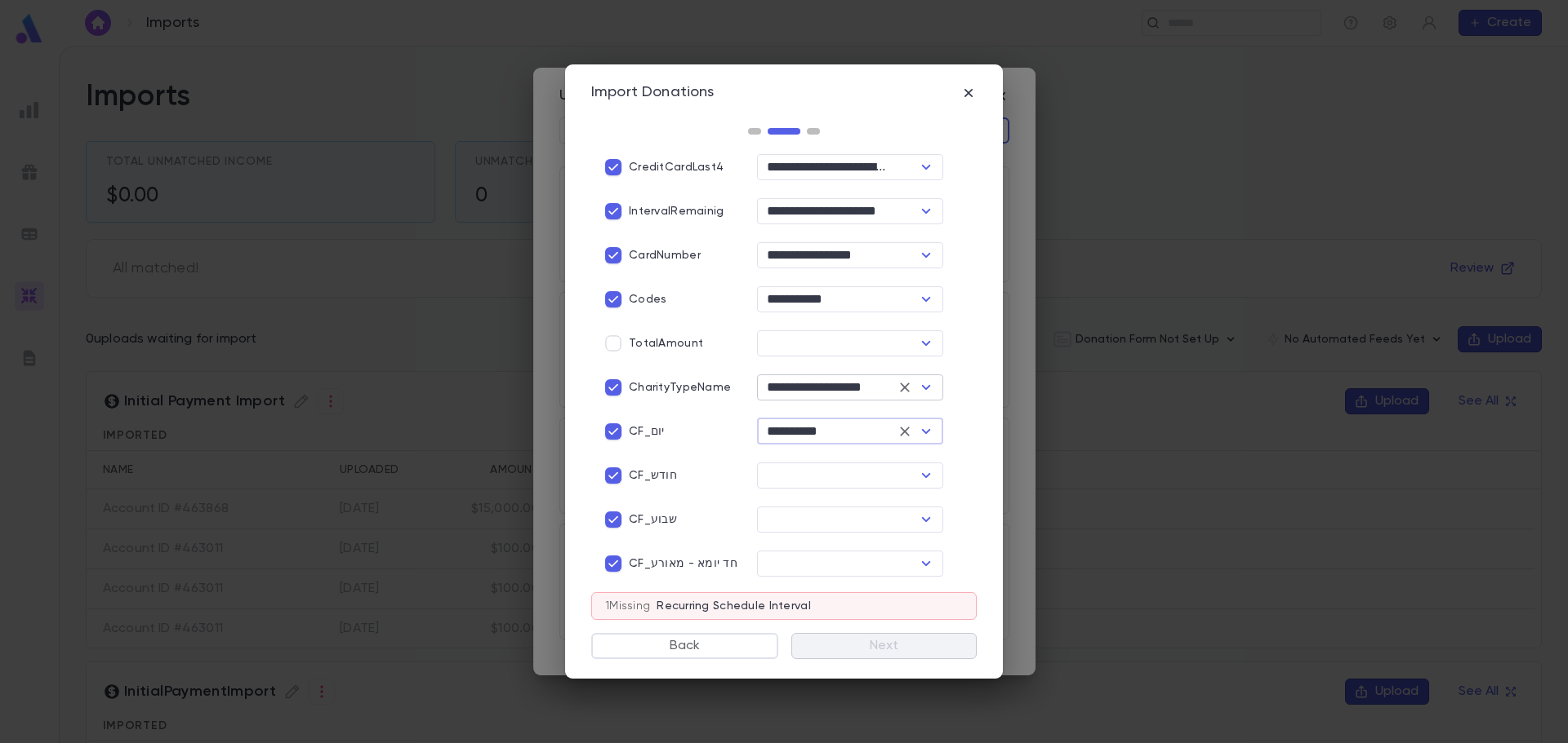
scroll to position [490, 0]
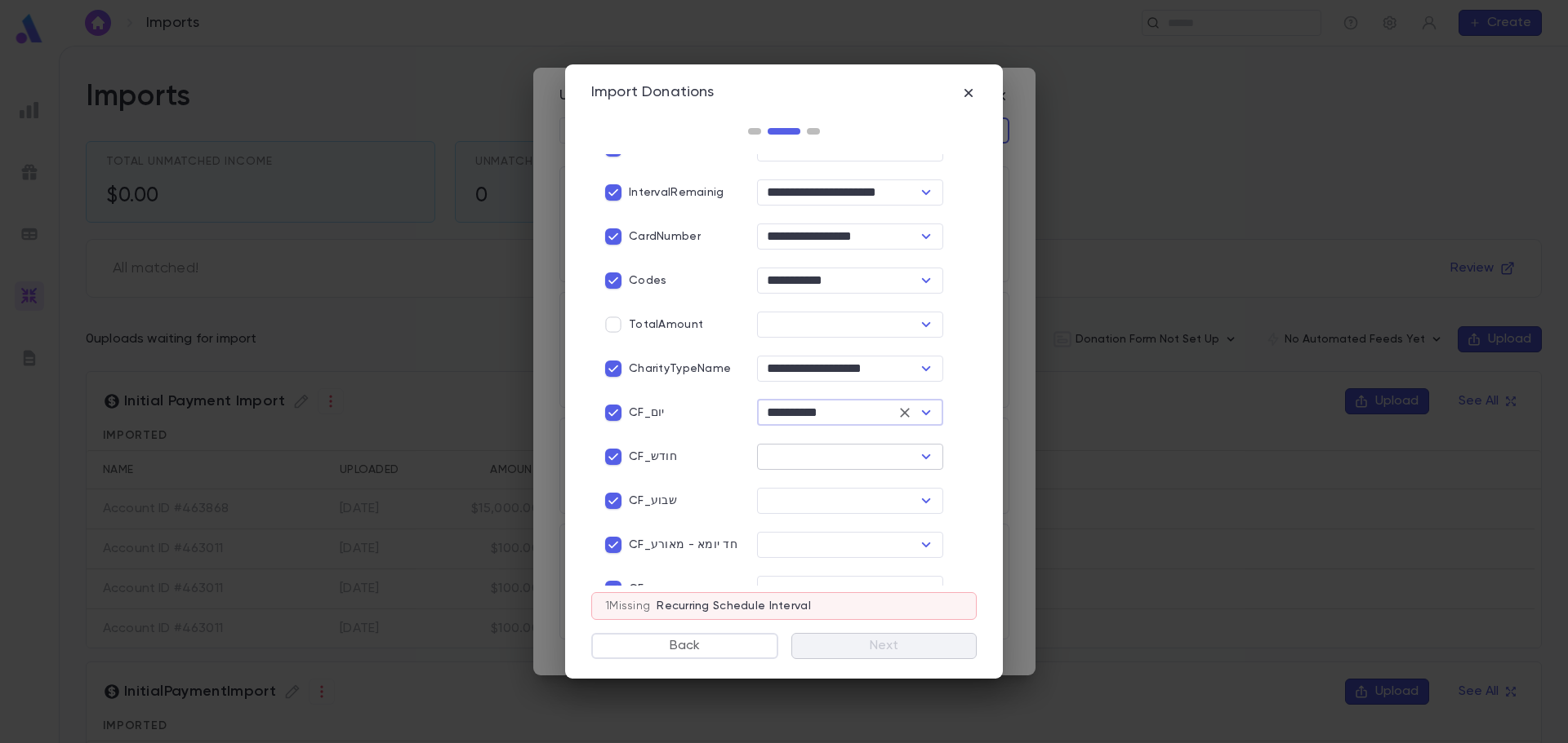
type input "**********"
click at [799, 455] on input "text" at bounding box center [836, 457] width 149 height 23
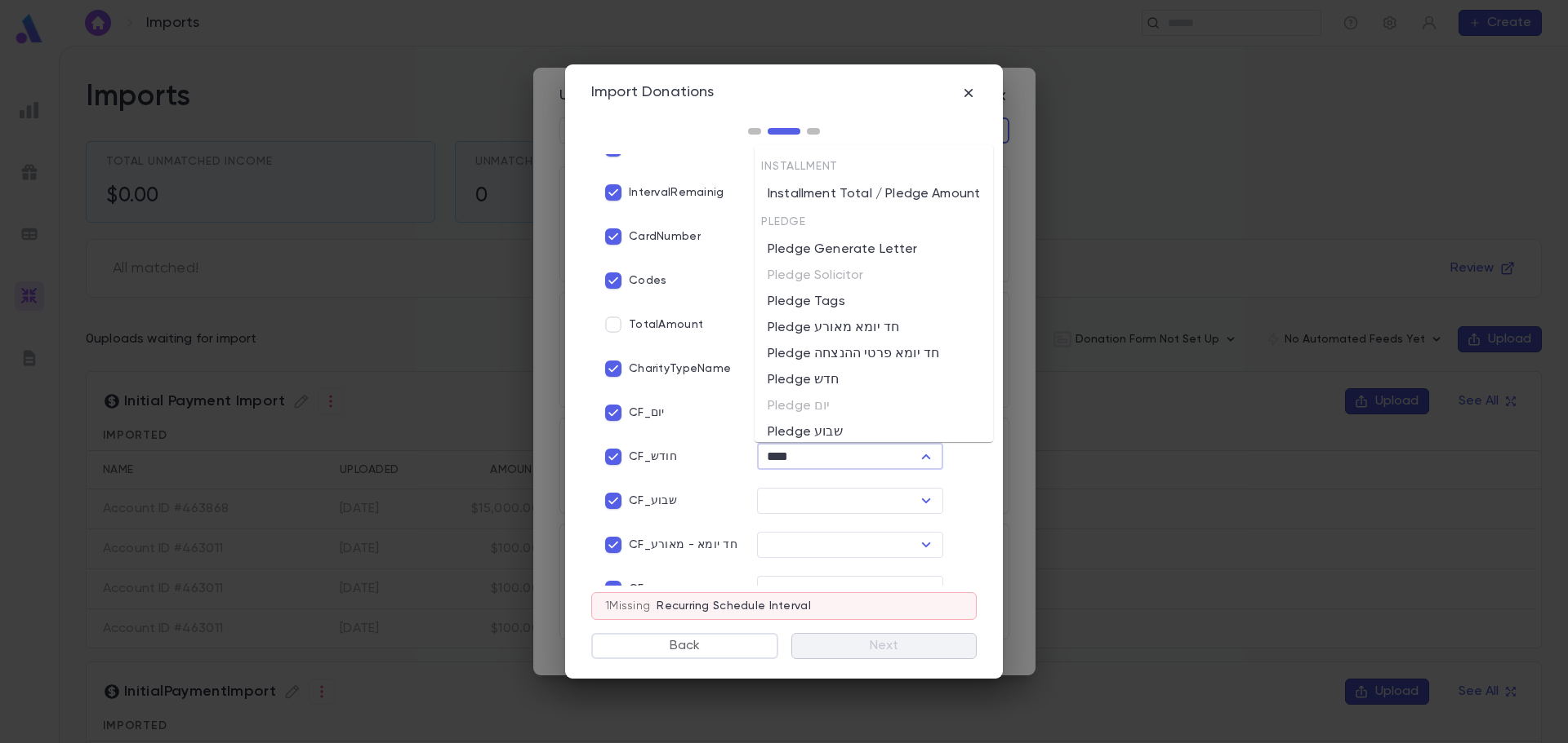
click at [813, 375] on li "Pledge חדש" at bounding box center [874, 381] width 239 height 26
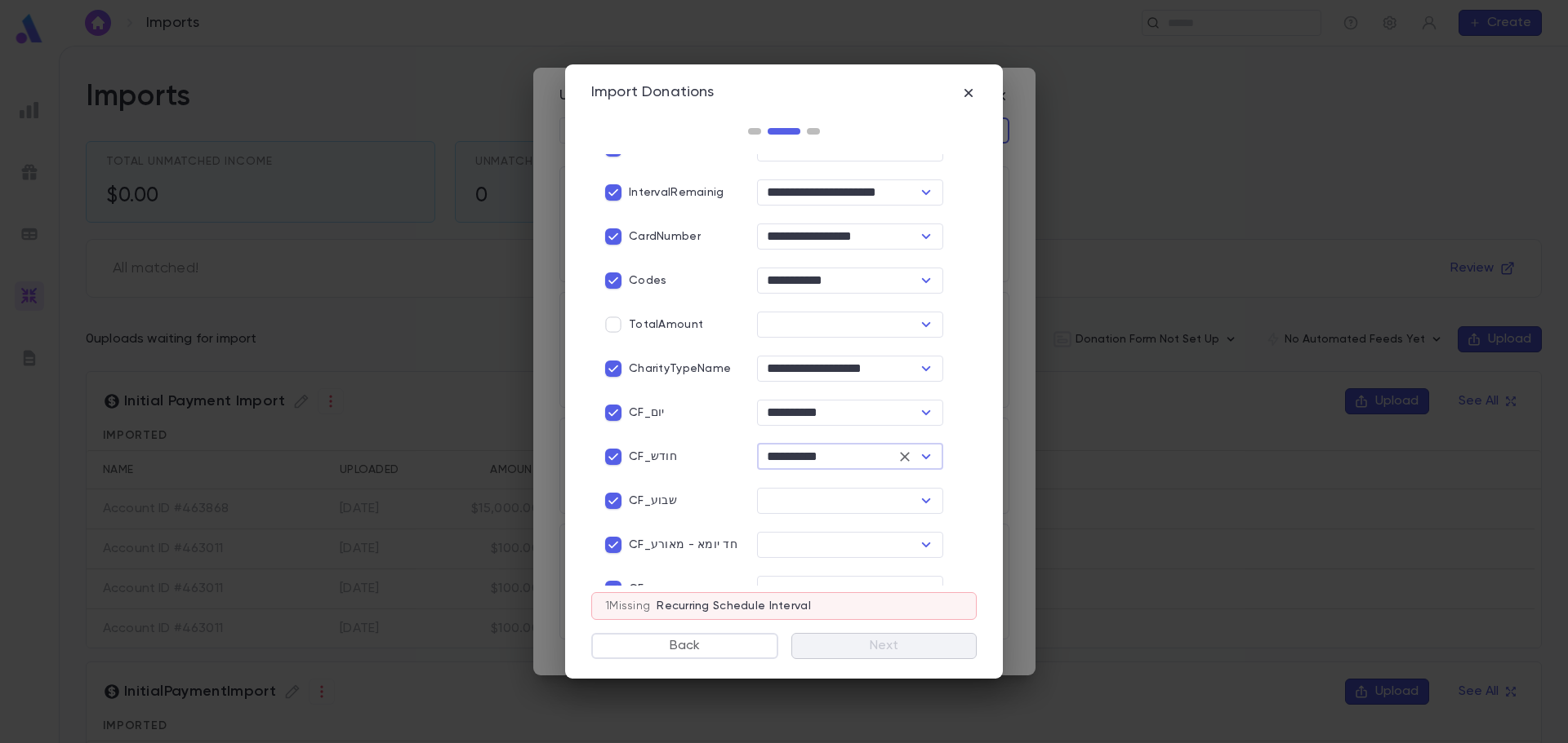
type input "**********"
click at [681, 323] on p "TotalAmount" at bounding box center [665, 324] width 74 height 13
click at [783, 329] on input "text" at bounding box center [836, 325] width 149 height 23
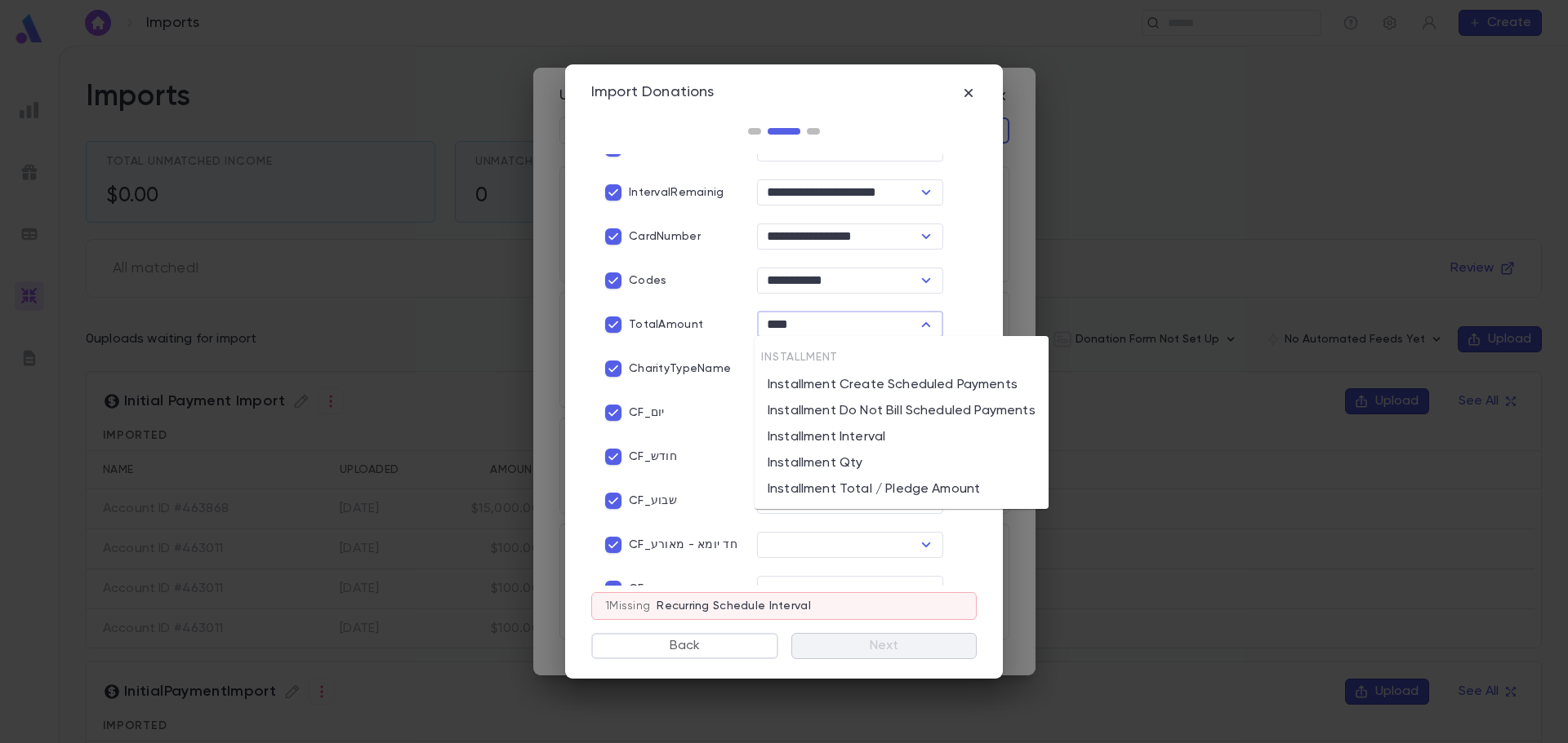
click at [860, 486] on li "Installment Total / Pledge Amount" at bounding box center [901, 490] width 294 height 26
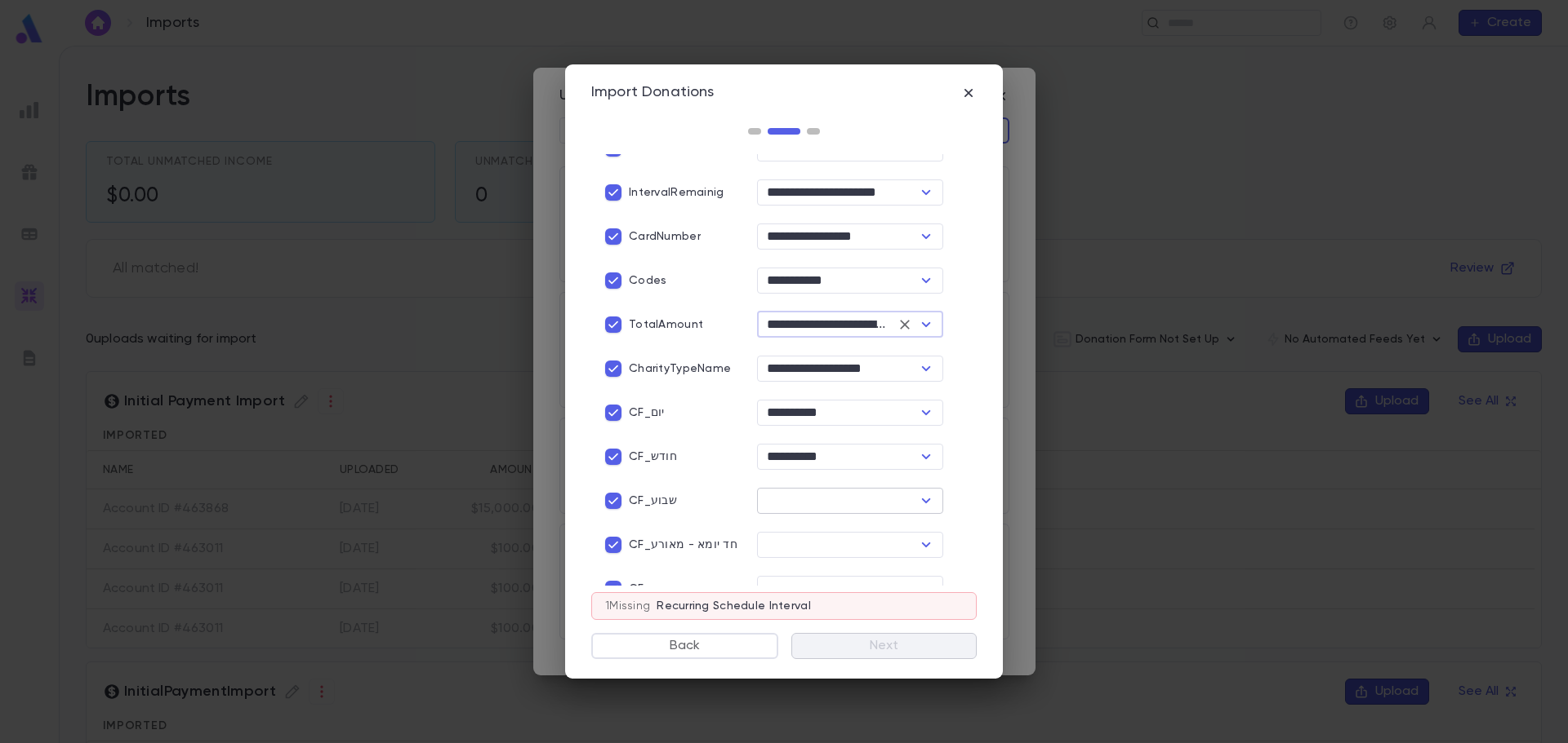
type input "**********"
click at [824, 499] on input "text" at bounding box center [836, 501] width 149 height 23
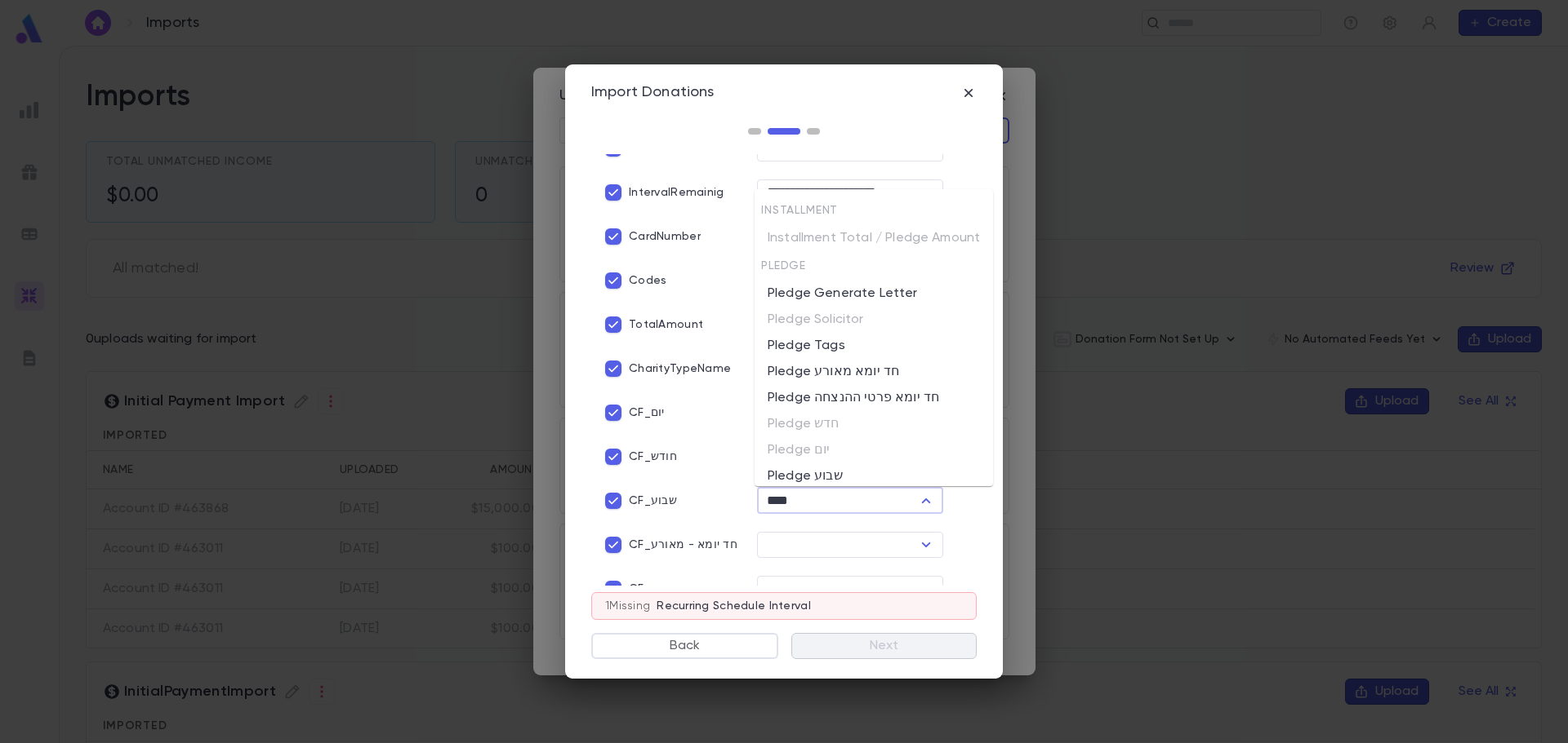
click at [825, 482] on li "Pledge שבוע" at bounding box center [874, 476] width 239 height 26
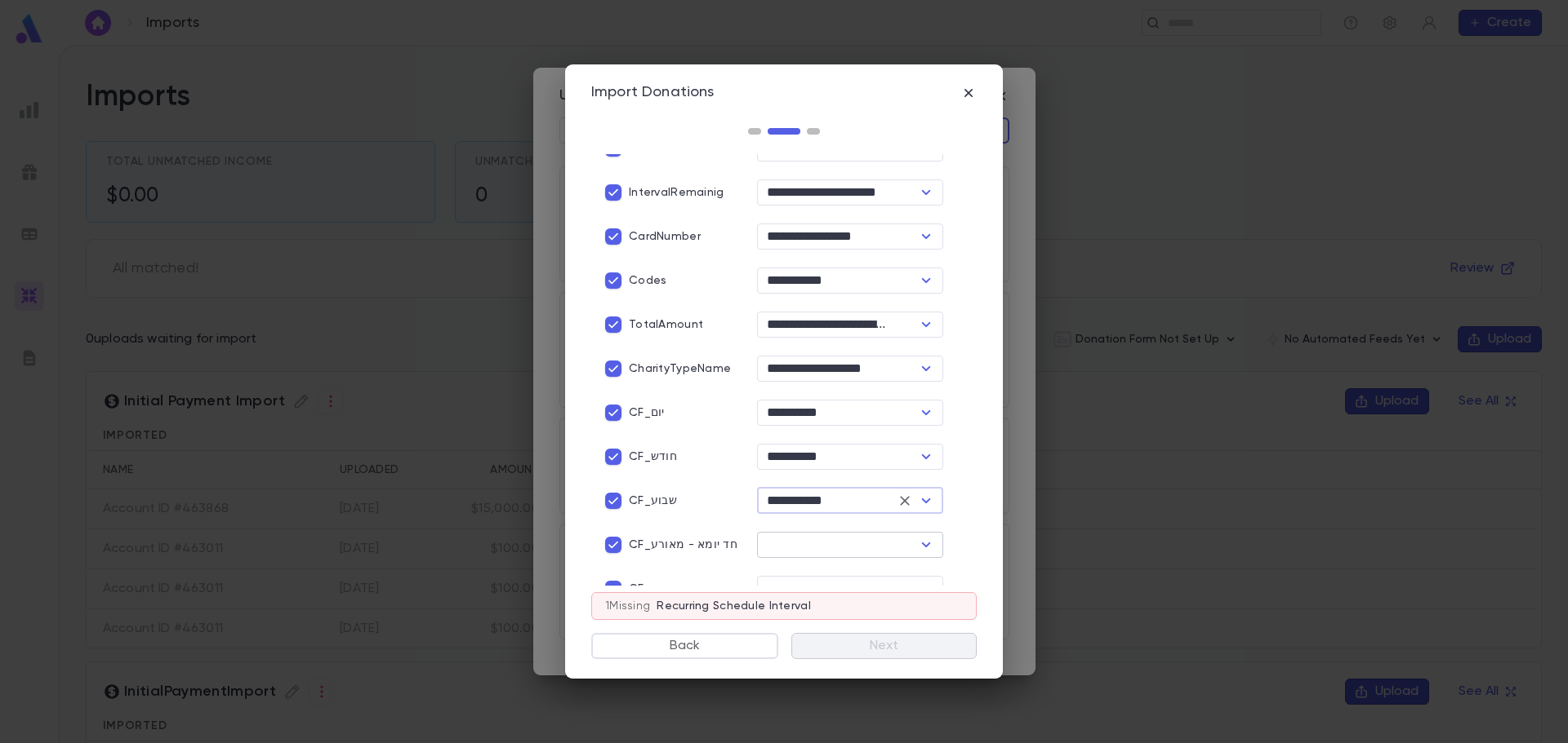
type input "**********"
click at [800, 545] on input "text" at bounding box center [836, 545] width 149 height 23
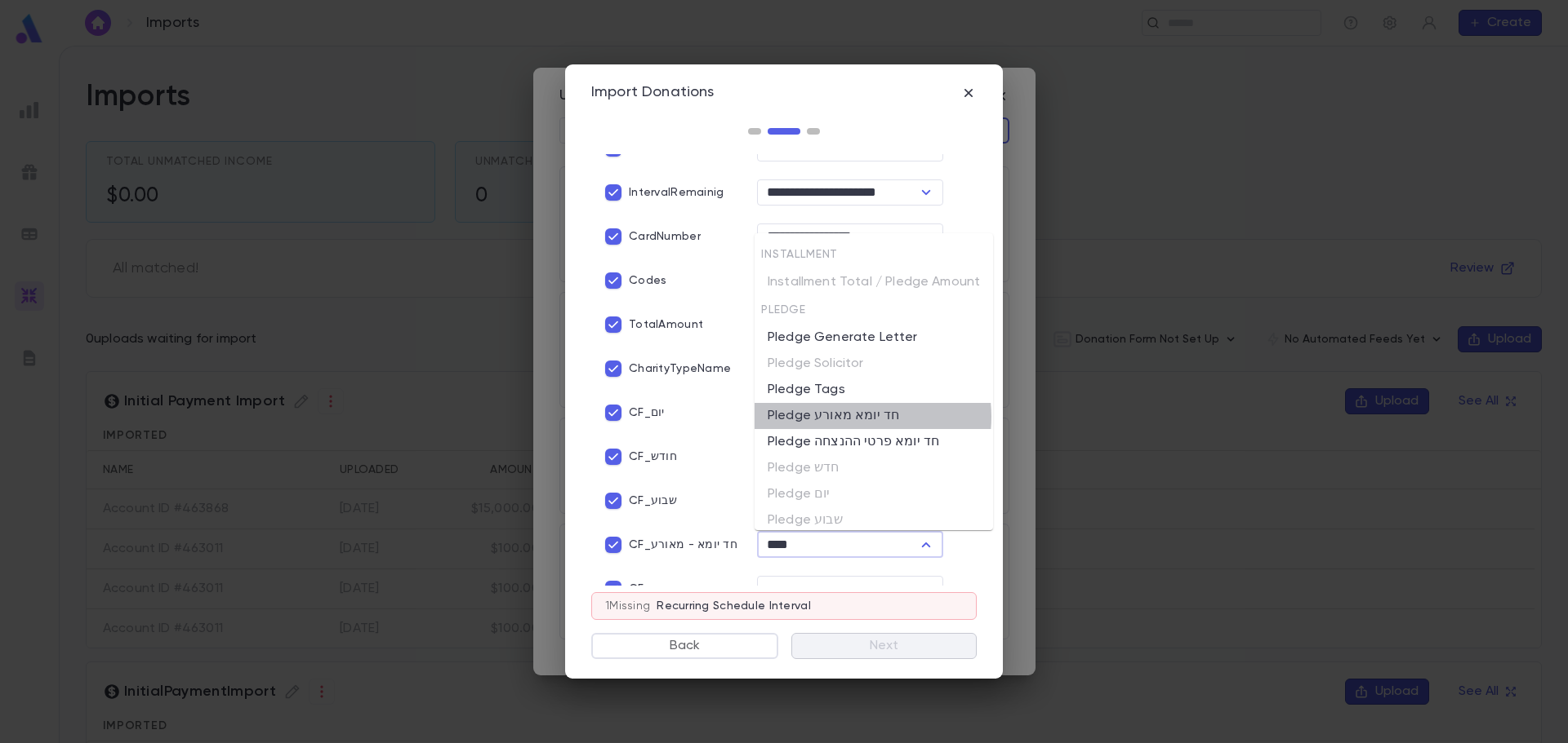
click at [847, 417] on li "Pledge חד יומא מאורע" at bounding box center [874, 416] width 239 height 26
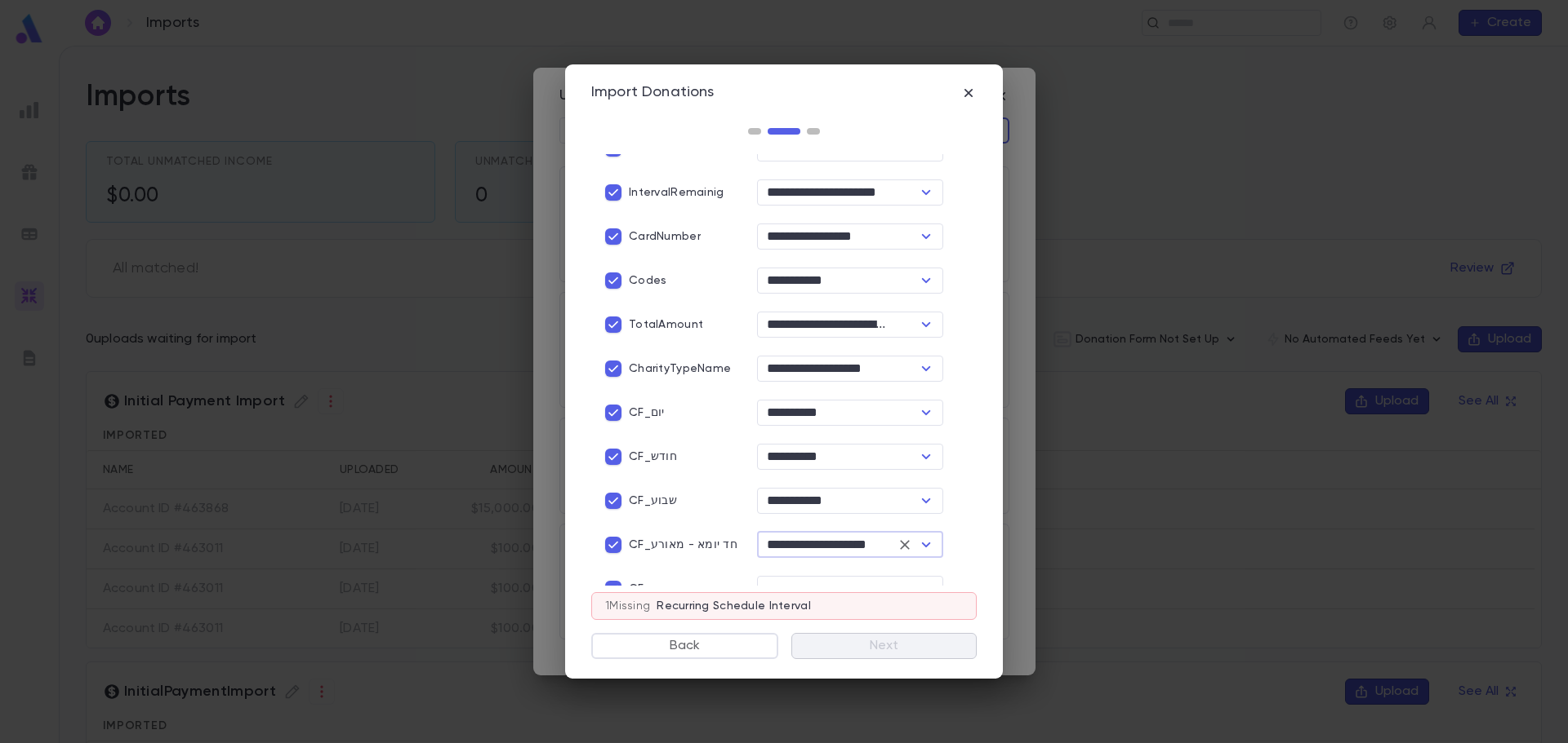
scroll to position [550, 0]
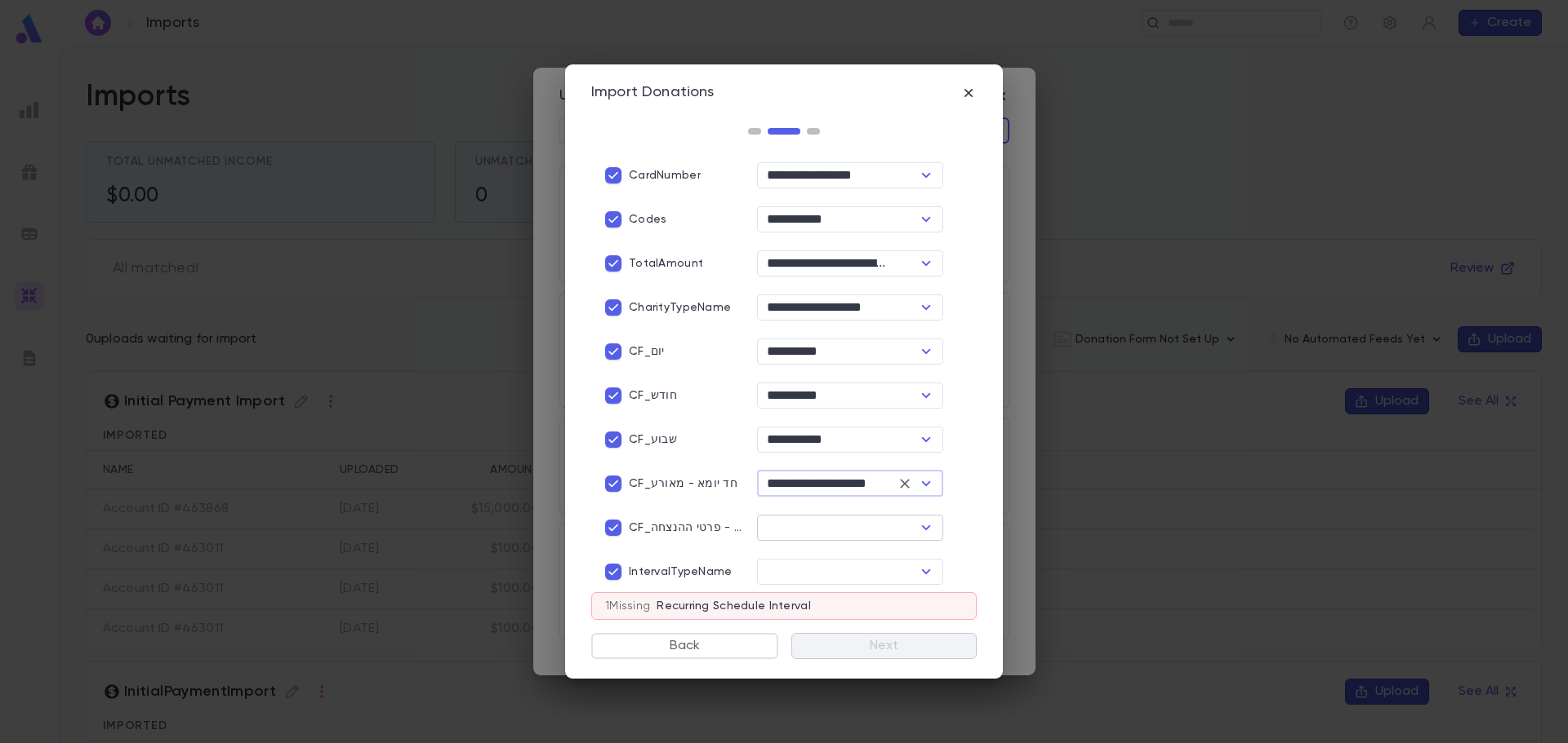
type input "**********"
click at [777, 535] on input "text" at bounding box center [836, 528] width 149 height 23
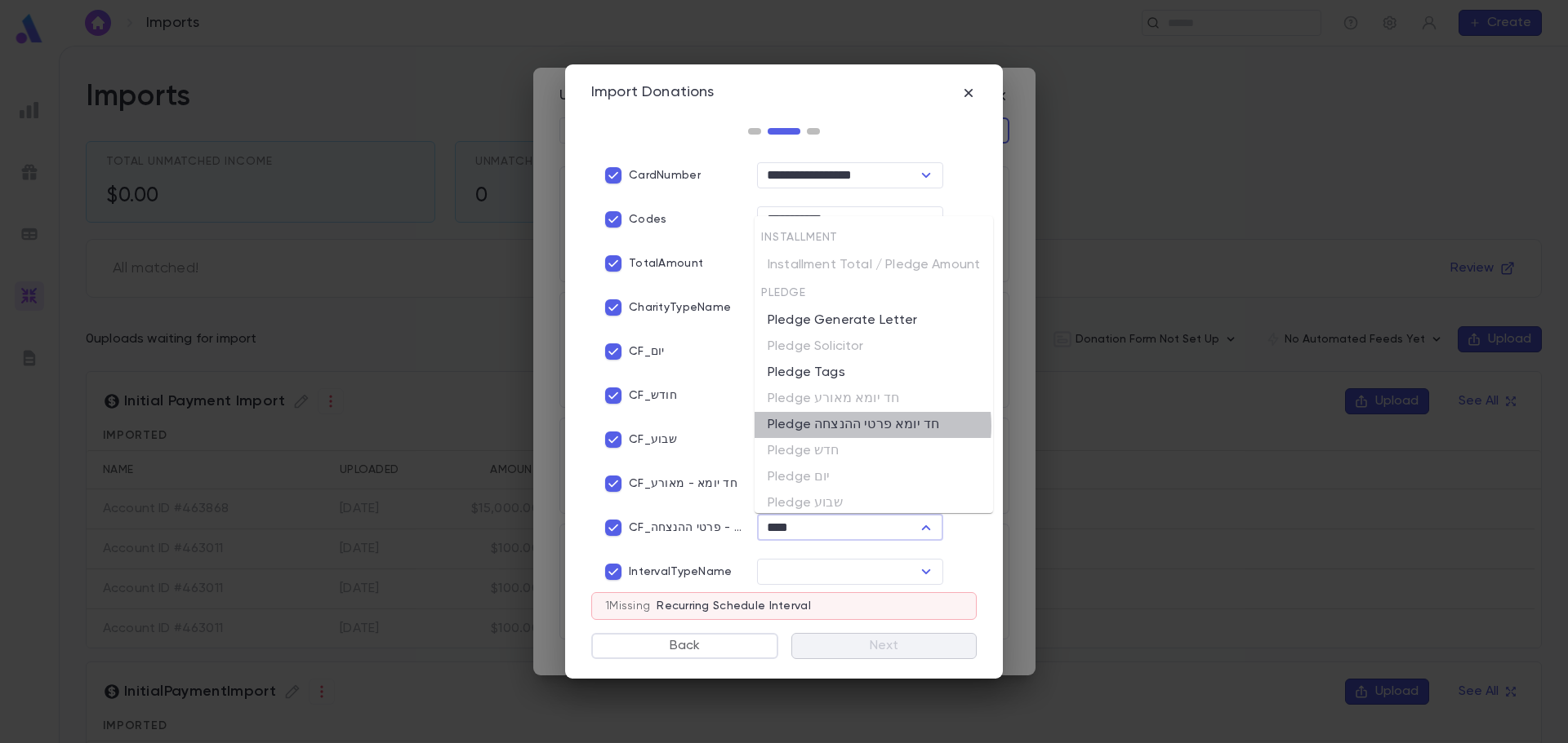
click at [859, 426] on li "Pledge חד יומא פרטי ההנצחה" at bounding box center [874, 425] width 239 height 26
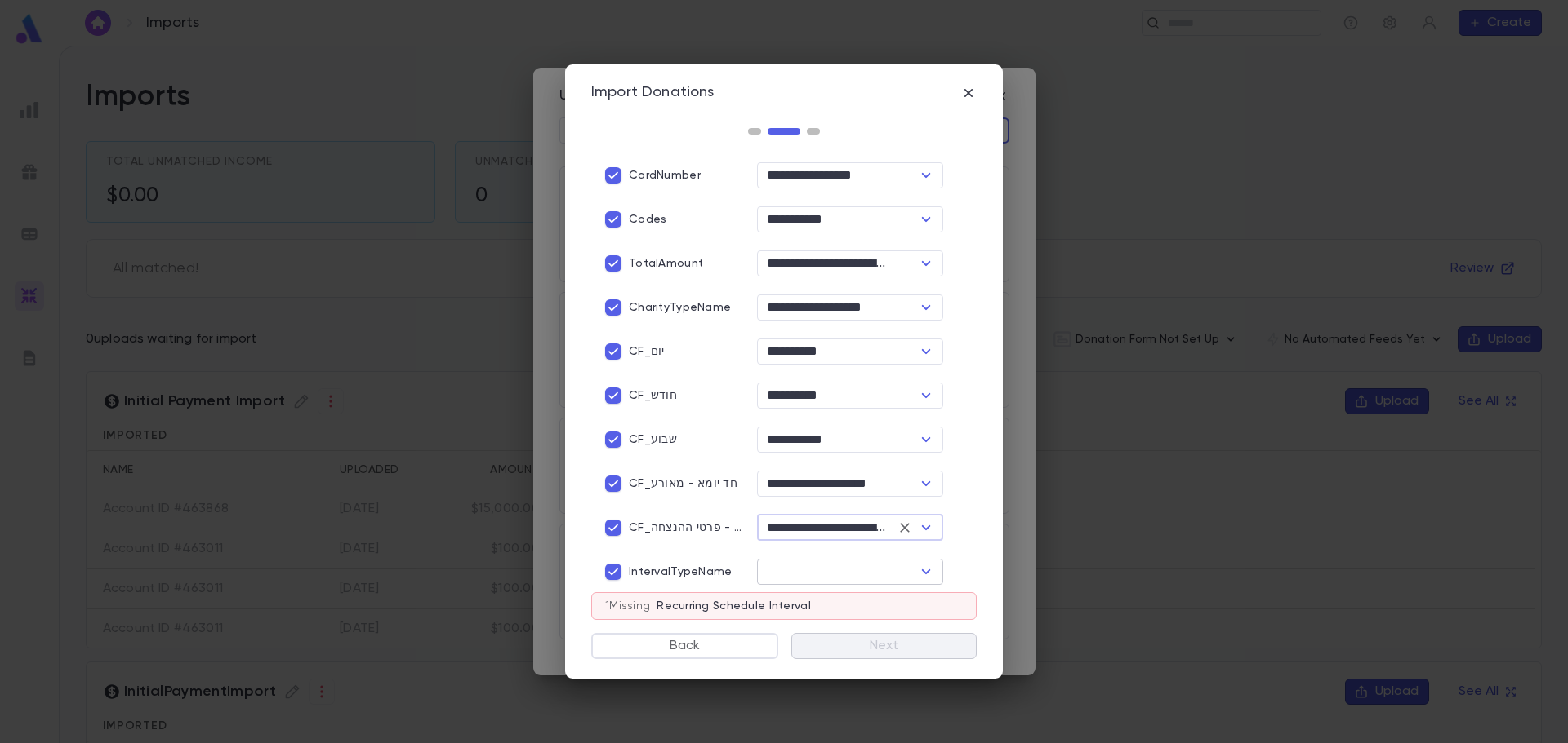
type input "**********"
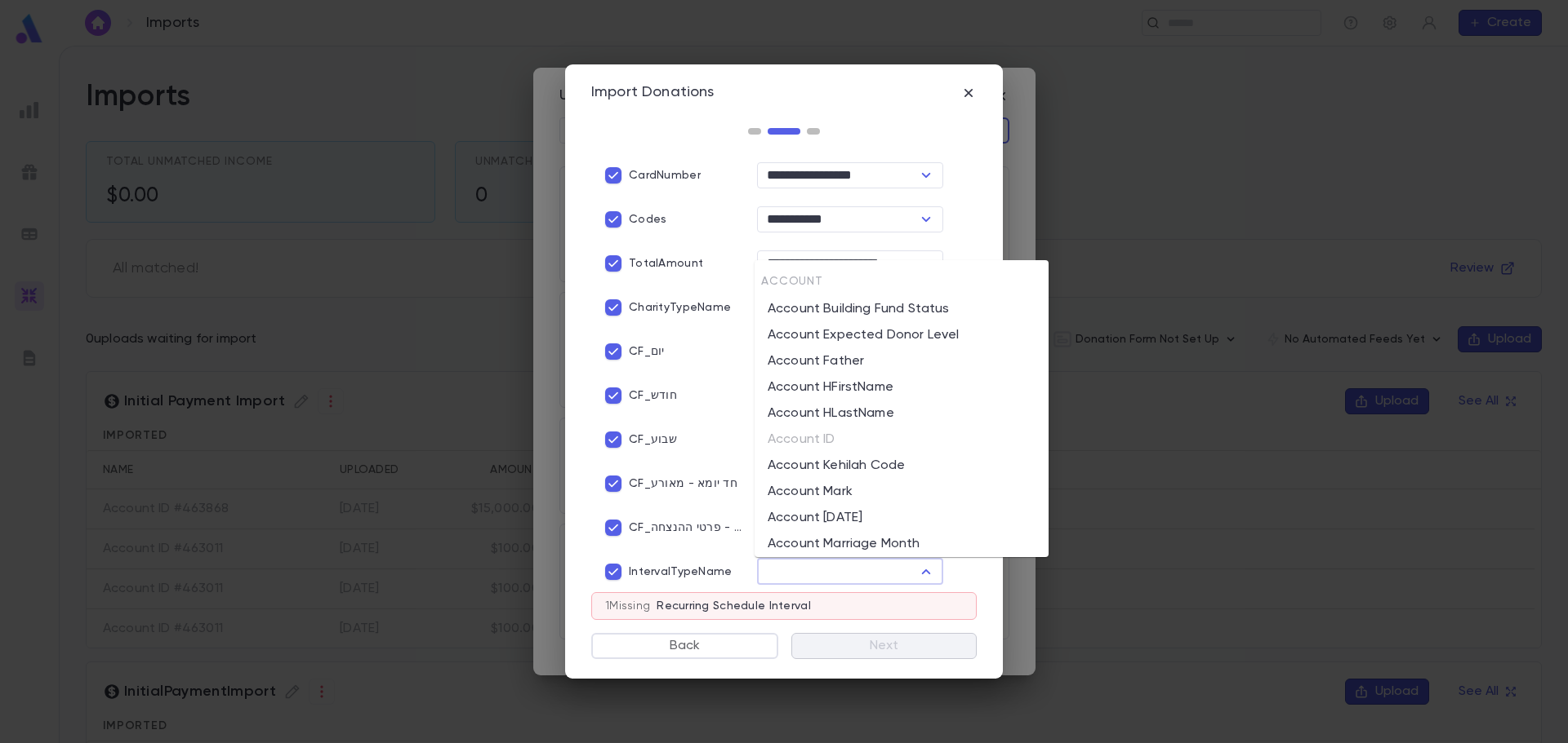
click at [783, 574] on input "text" at bounding box center [836, 572] width 149 height 23
click at [852, 575] on input "text" at bounding box center [836, 572] width 149 height 23
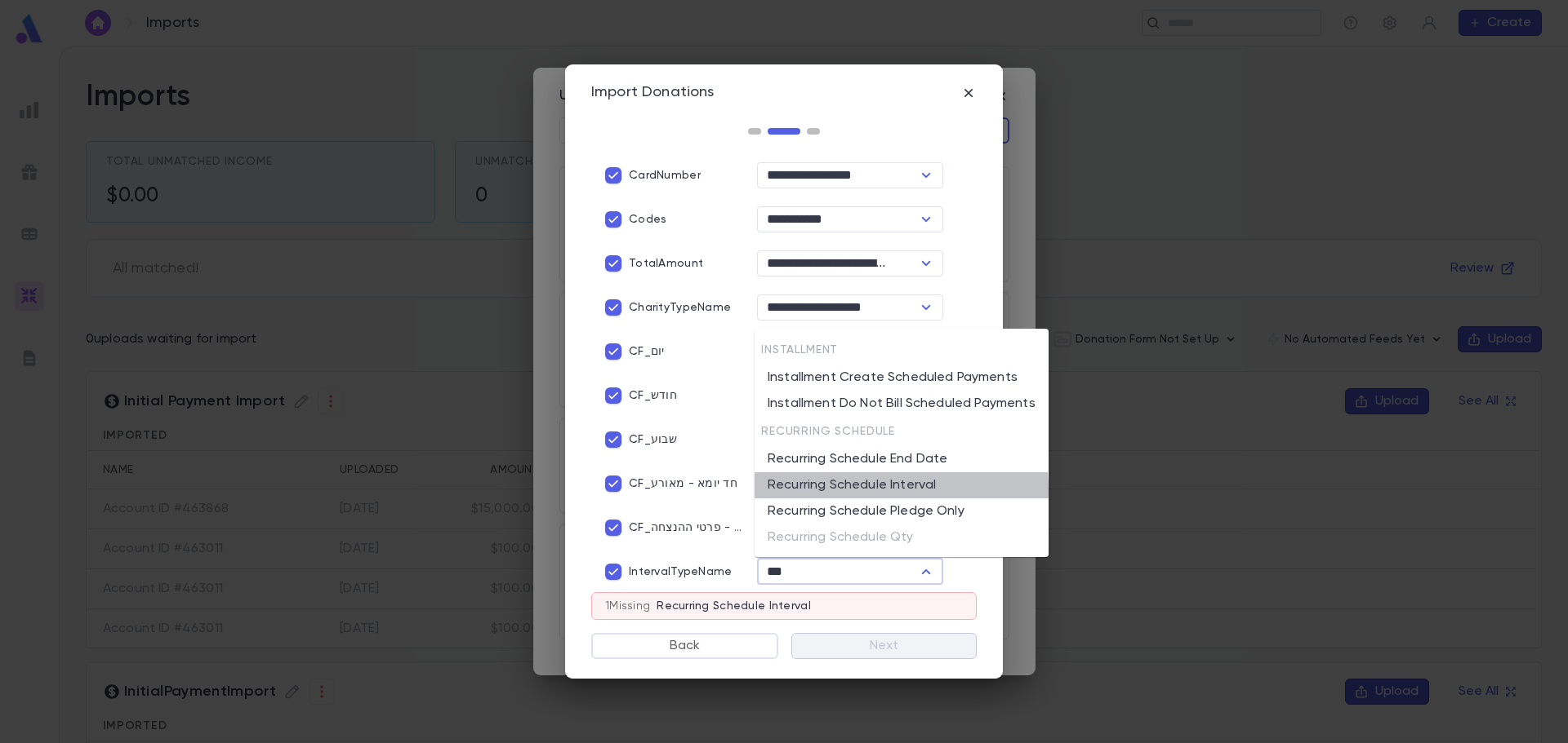
click at [813, 490] on li "Recurring Schedule Interval" at bounding box center [901, 485] width 294 height 26
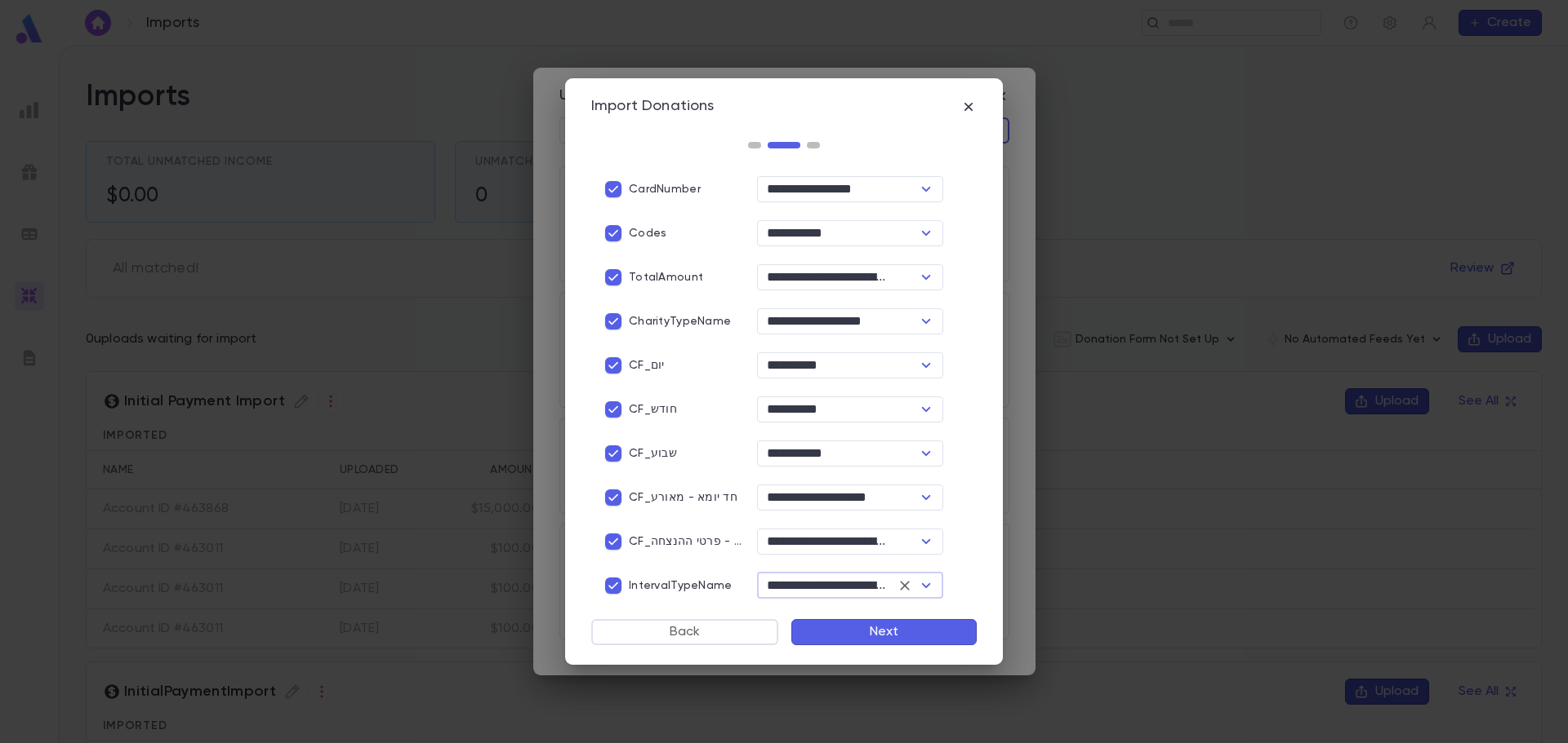
type input "**********"
click at [885, 631] on button "Next" at bounding box center [884, 632] width 186 height 26
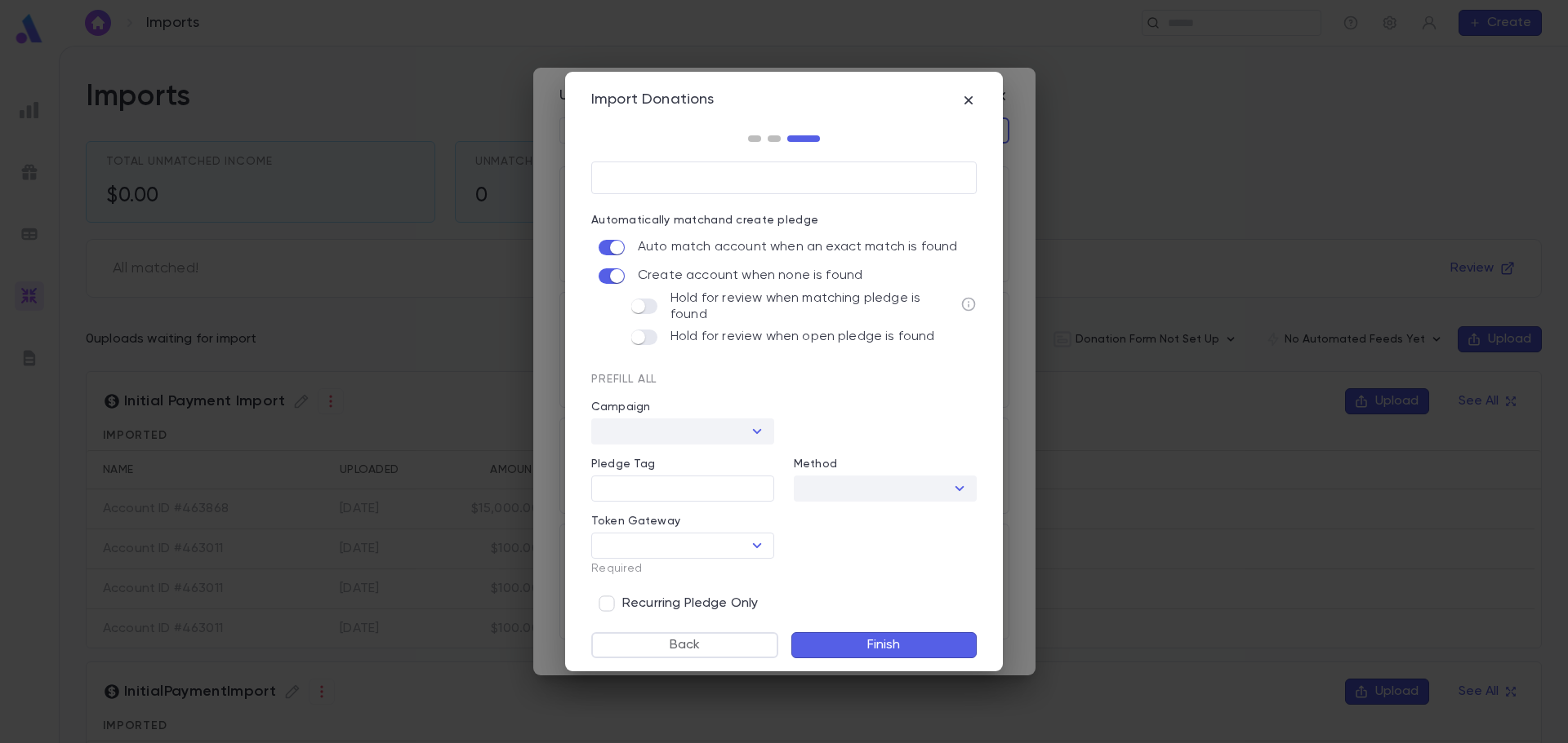
scroll to position [0, 0]
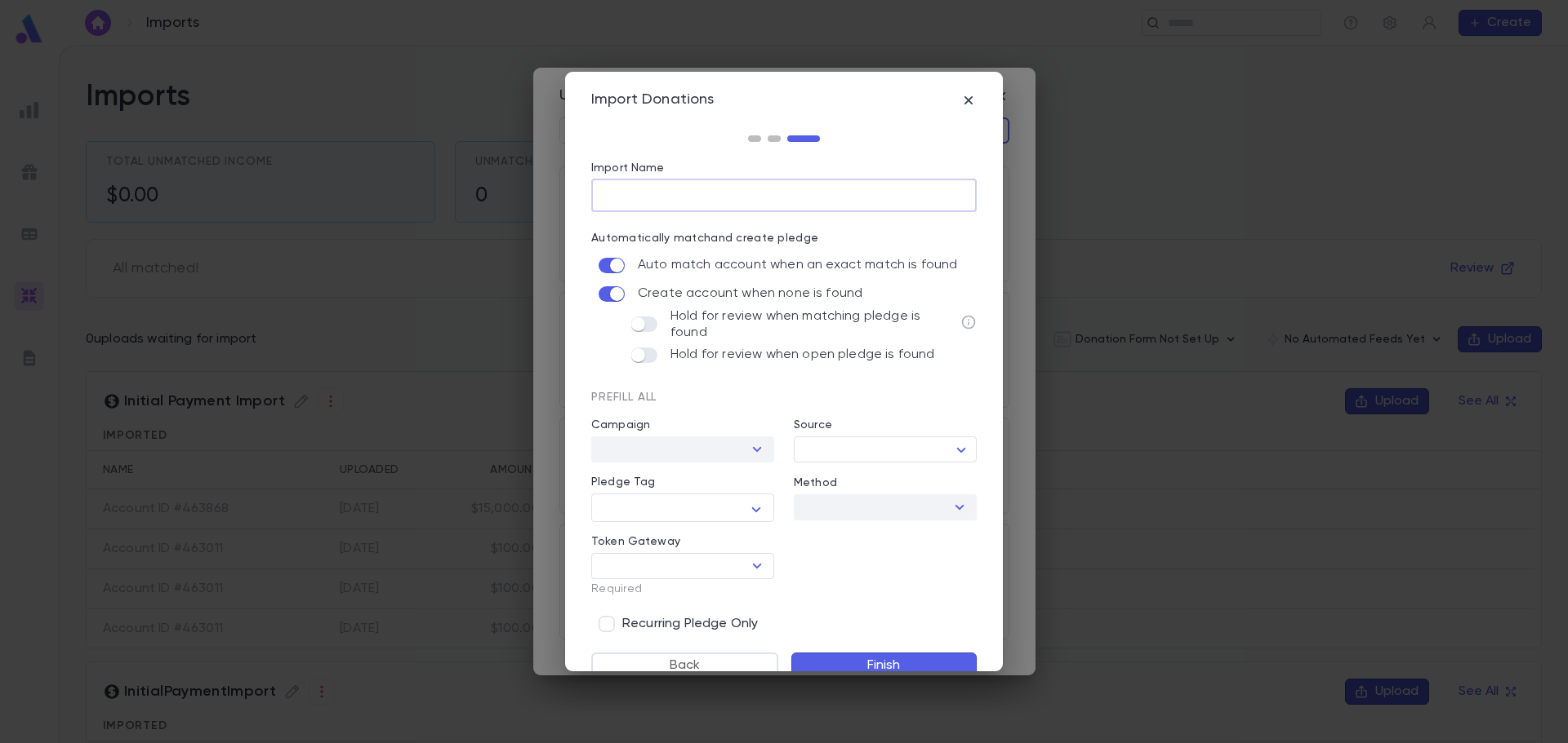
click at [628, 198] on input "Import Name" at bounding box center [784, 195] width 385 height 32
type input "**********"
click at [855, 446] on body "Imports ​ Create Imports Total Unmatched Income $0.00 Unmatched Pledge Qty 0 Al…" at bounding box center [784, 394] width 1568 height 698
click at [855, 446] on div at bounding box center [784, 371] width 1568 height 743
click at [677, 497] on textarea "Pledge Tag" at bounding box center [670, 510] width 136 height 25
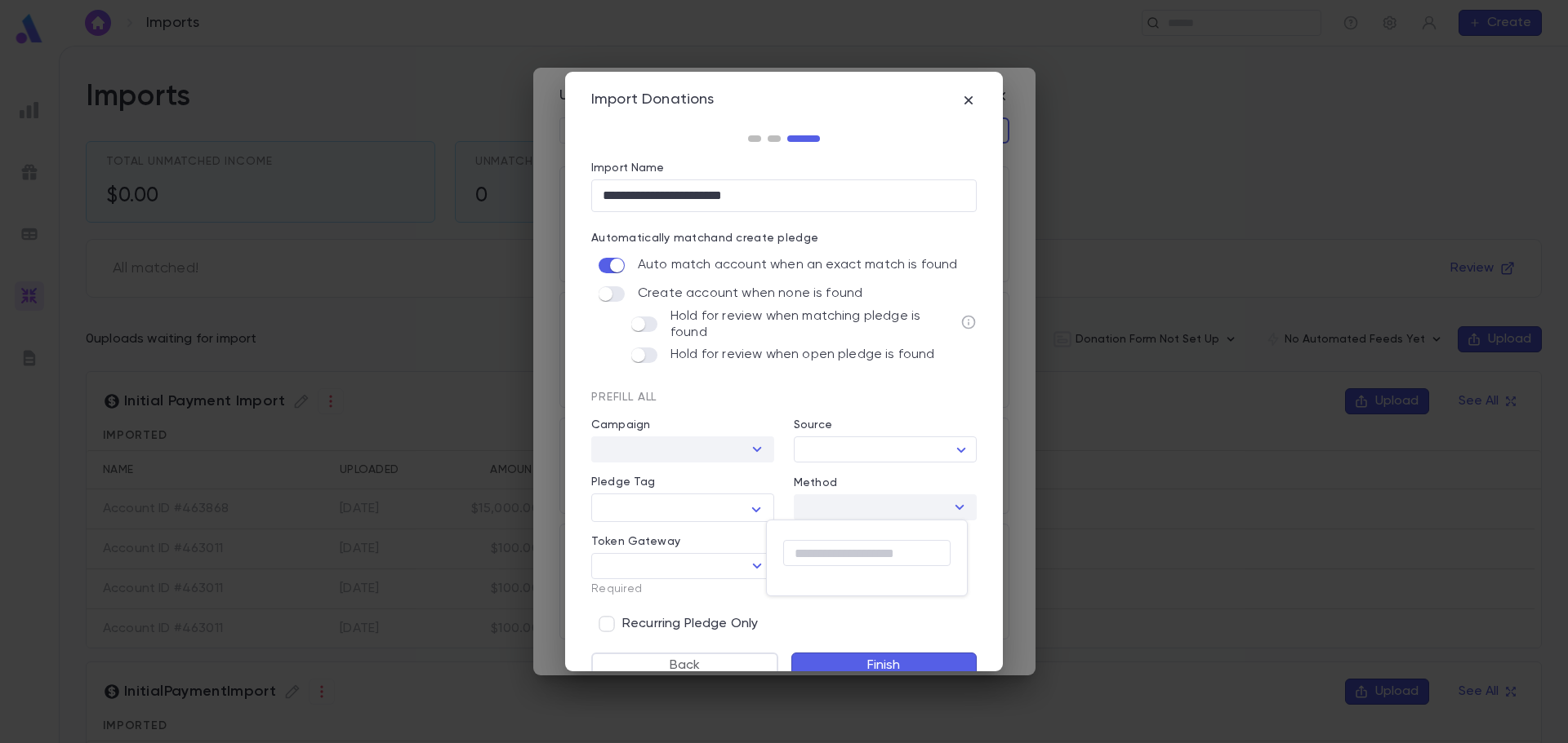
click at [690, 499] on div at bounding box center [784, 371] width 1568 height 743
click at [764, 566] on button "Open" at bounding box center [757, 566] width 23 height 23
click at [679, 593] on li "CardKnox" at bounding box center [681, 599] width 180 height 26
type input "********"
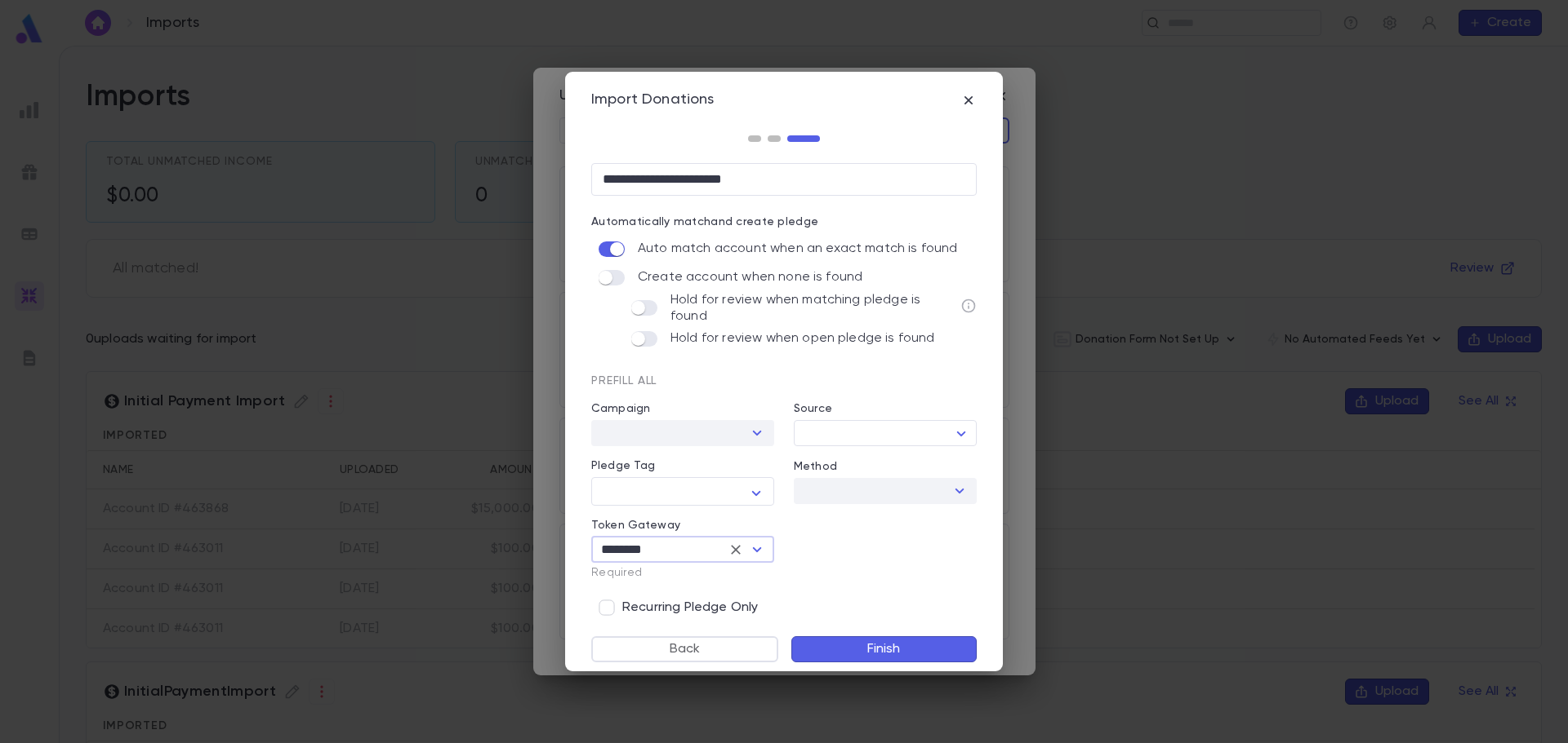
scroll to position [20, 0]
click at [879, 648] on button "Finish" at bounding box center [884, 645] width 186 height 26
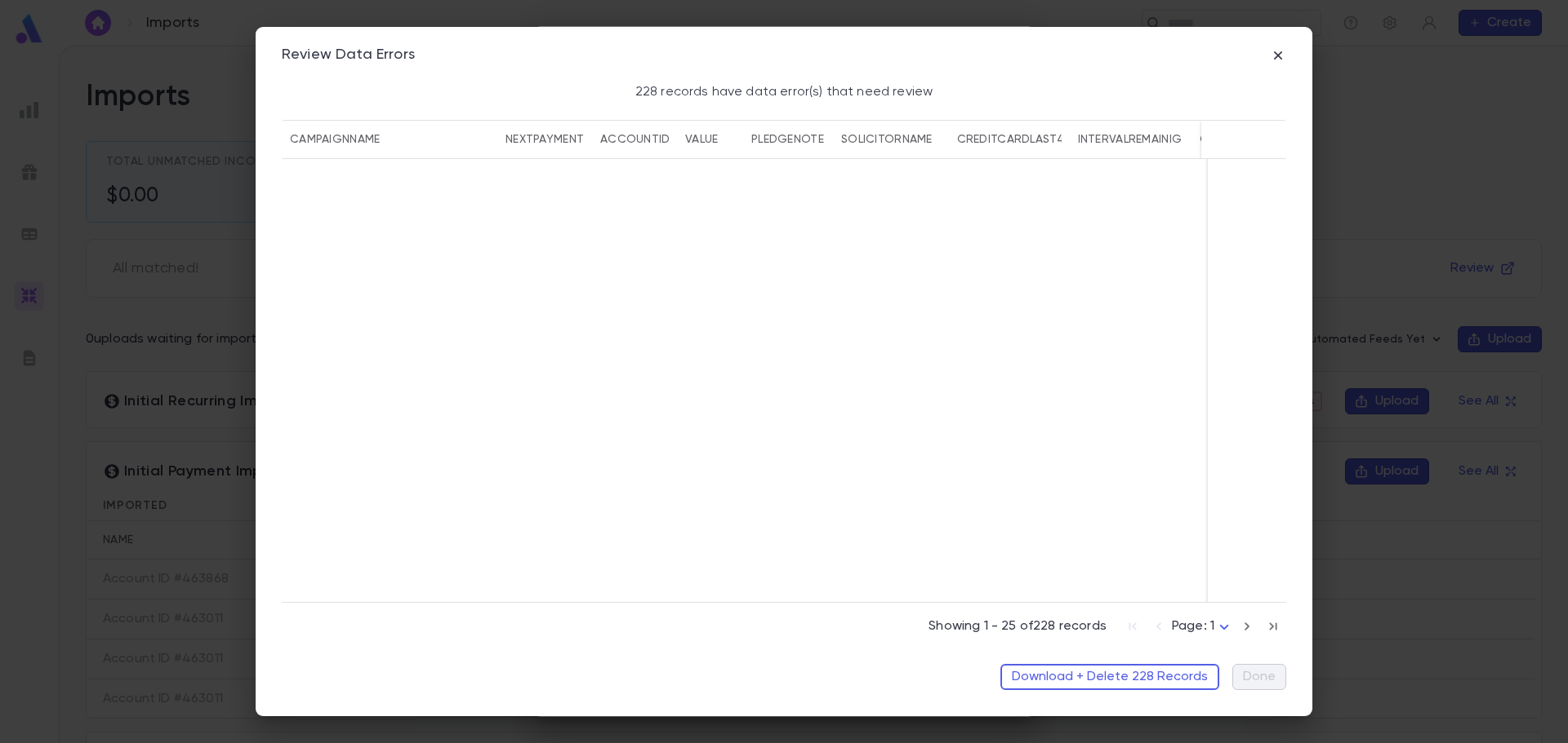
scroll to position [2640, 0]
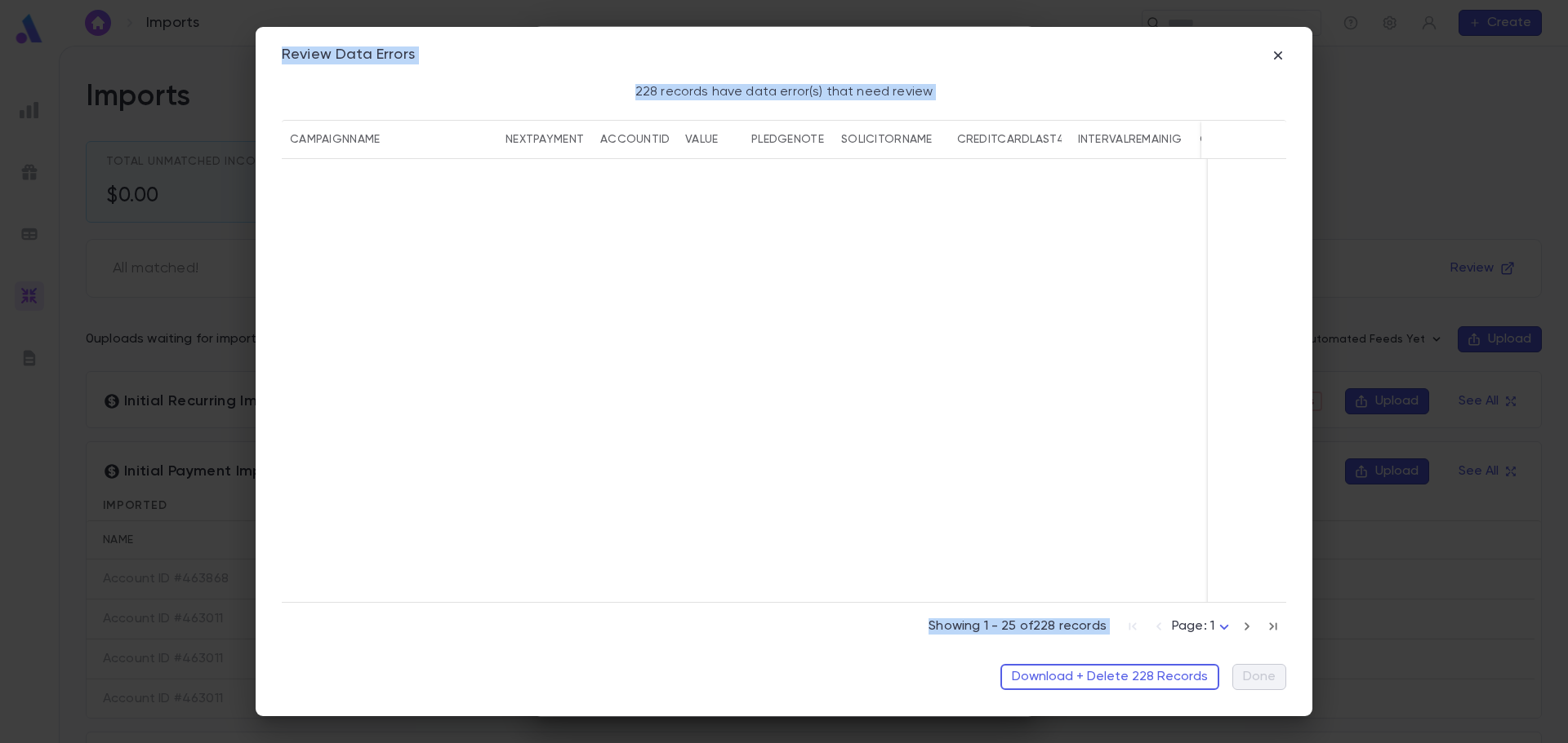
drag, startPoint x: 1287, startPoint y: 670, endPoint x: 1334, endPoint y: 525, distance: 152.4
click at [1293, 674] on div "Download + Delete 228 Records Done" at bounding box center [784, 671] width 1043 height 52
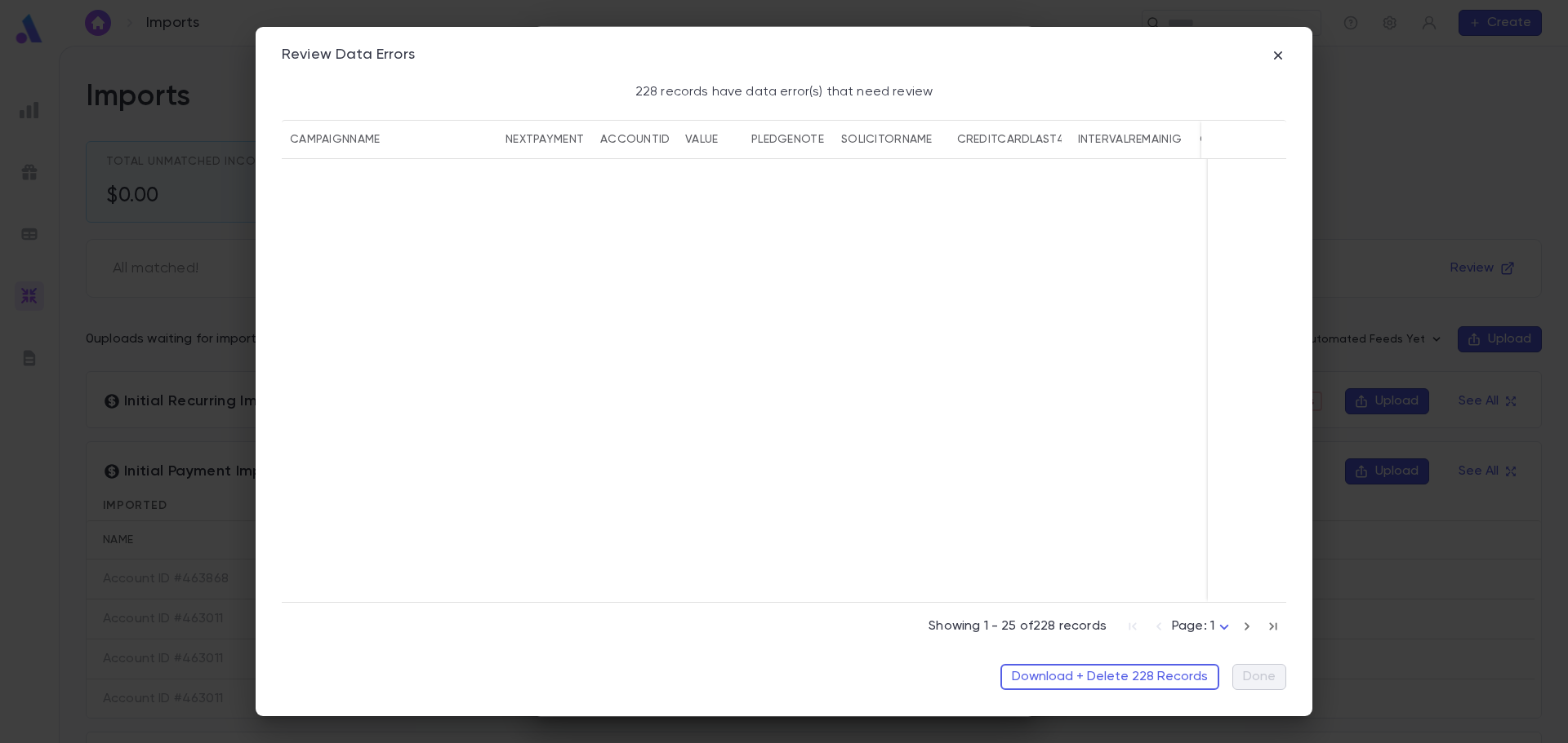
scroll to position [3631, 0]
drag, startPoint x: 533, startPoint y: 594, endPoint x: 852, endPoint y: 551, distance: 321.9
click at [1034, 598] on div "Campaign ​ Value not found מגבית דאנקן און בעטן תשפ"ה [DATE] 463184 1000.00 Def…" at bounding box center [784, 381] width 1004 height 443
